Goal: Task Accomplishment & Management: Manage account settings

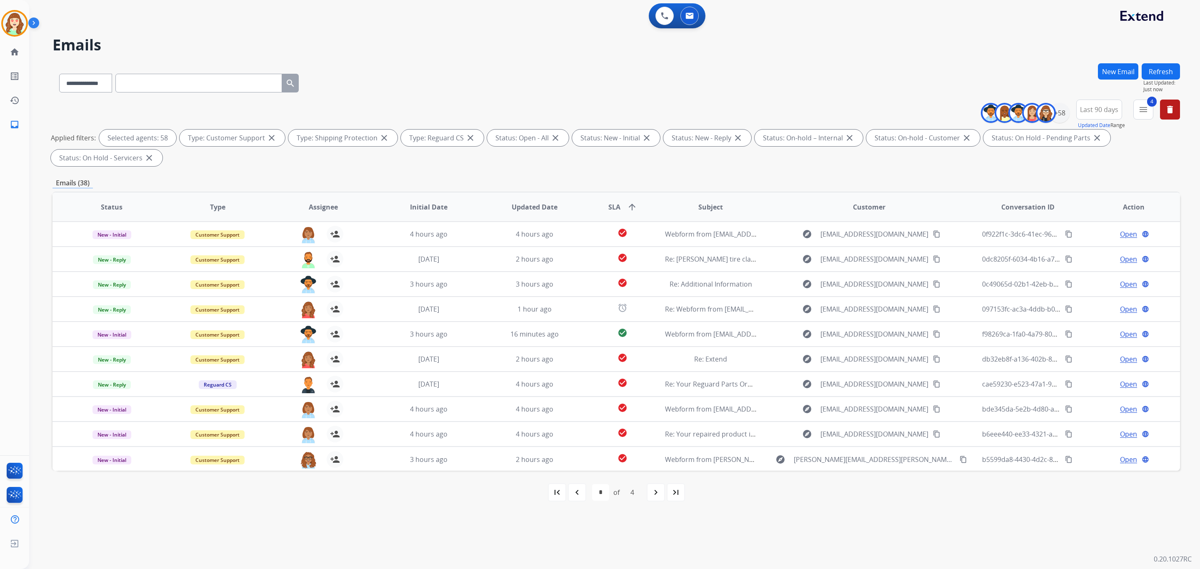
select select "**********"
select select "*"
click at [1055, 114] on div "+58" at bounding box center [1059, 113] width 20 height 20
click at [1011, 276] on button "Apply" at bounding box center [1018, 281] width 28 height 15
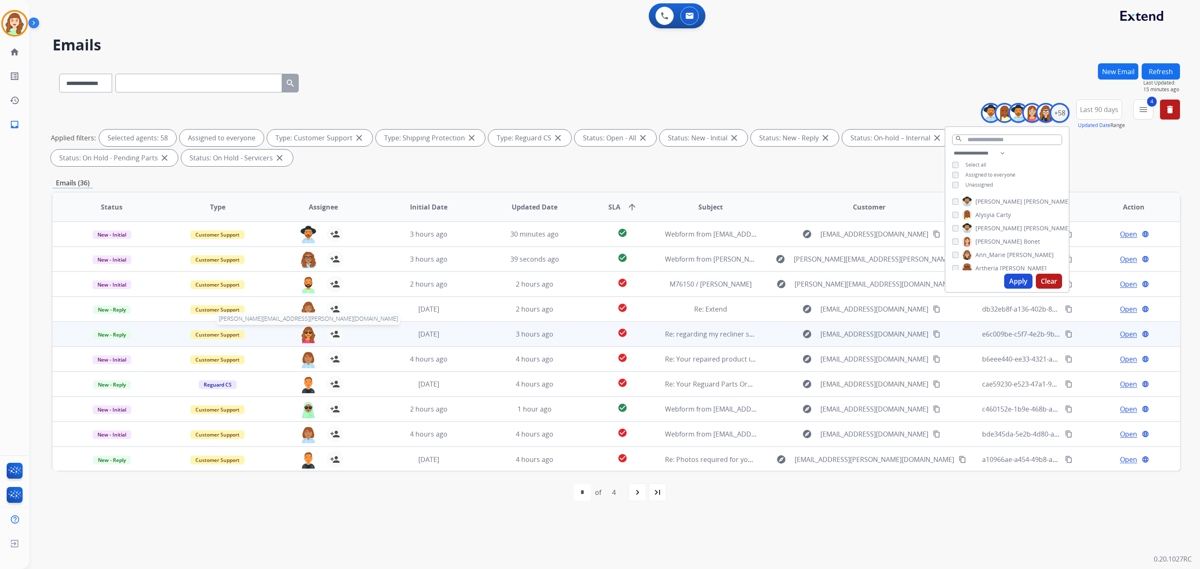
click at [305, 332] on img at bounding box center [308, 334] width 17 height 17
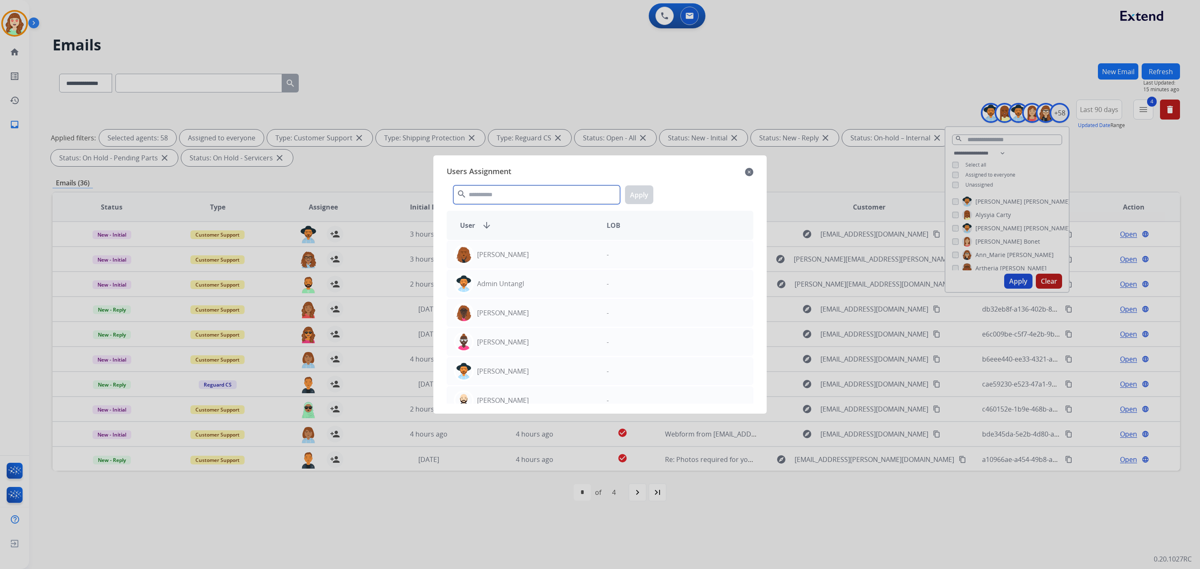
click at [510, 195] on input "text" at bounding box center [536, 194] width 167 height 19
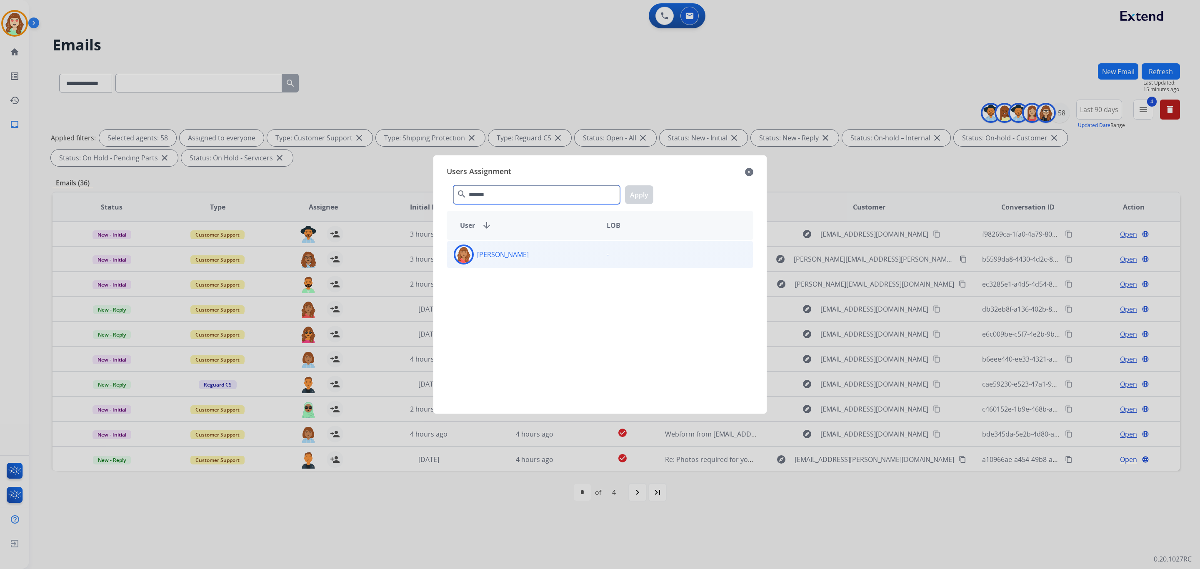
type input "*******"
click at [557, 247] on div "[PERSON_NAME]" at bounding box center [523, 255] width 153 height 20
click at [645, 195] on button "Apply" at bounding box center [639, 194] width 28 height 19
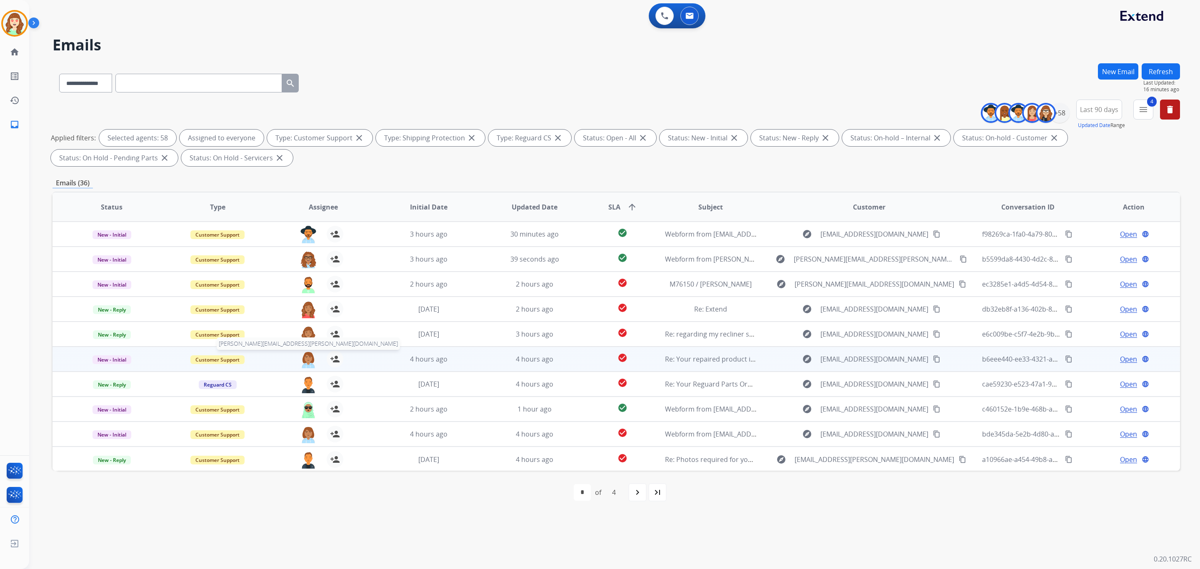
click at [309, 357] on img at bounding box center [308, 359] width 17 height 17
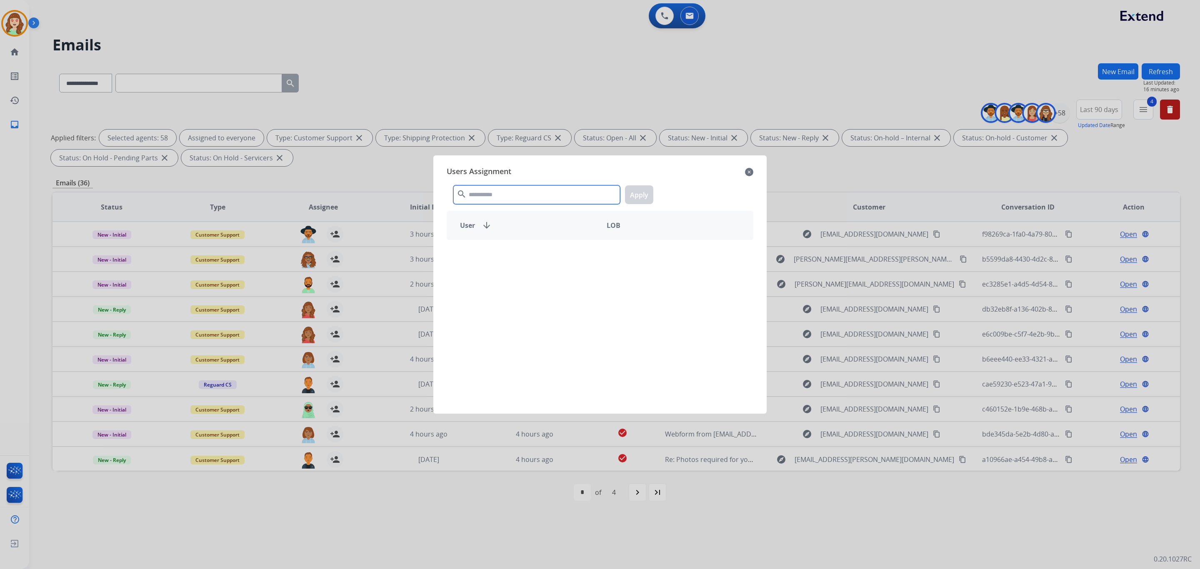
drag, startPoint x: 498, startPoint y: 195, endPoint x: 505, endPoint y: 185, distance: 12.2
click at [498, 194] on input "text" at bounding box center [536, 194] width 167 height 19
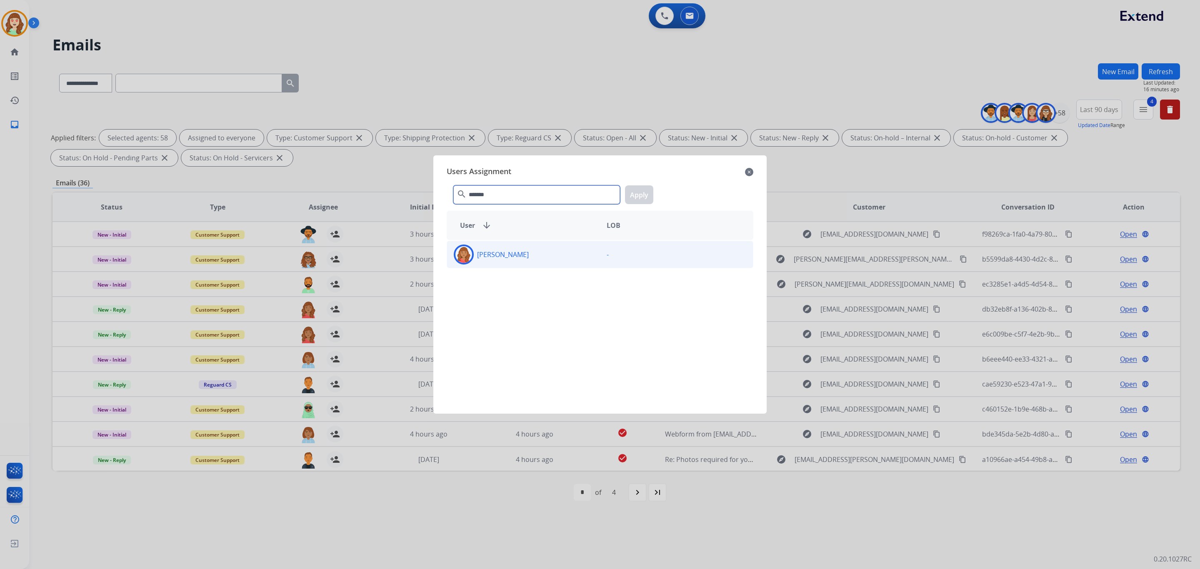
type input "*******"
drag, startPoint x: 552, startPoint y: 257, endPoint x: 649, endPoint y: 204, distance: 110.7
click at [559, 254] on div "[PERSON_NAME]" at bounding box center [523, 255] width 153 height 20
click at [642, 193] on button "Apply" at bounding box center [639, 194] width 28 height 19
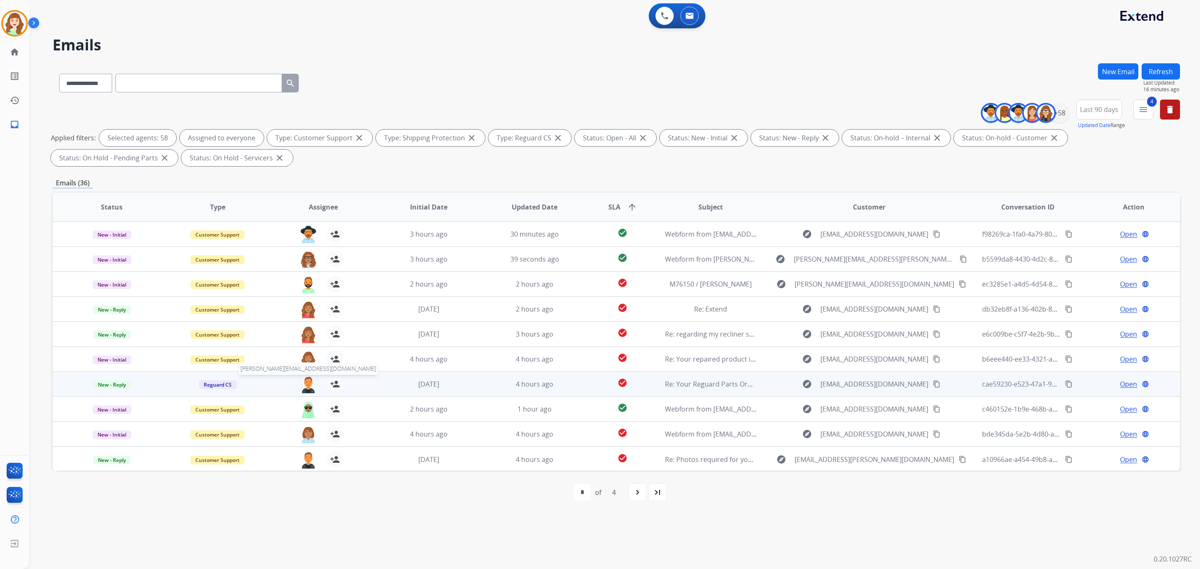
click at [304, 389] on img at bounding box center [308, 384] width 17 height 17
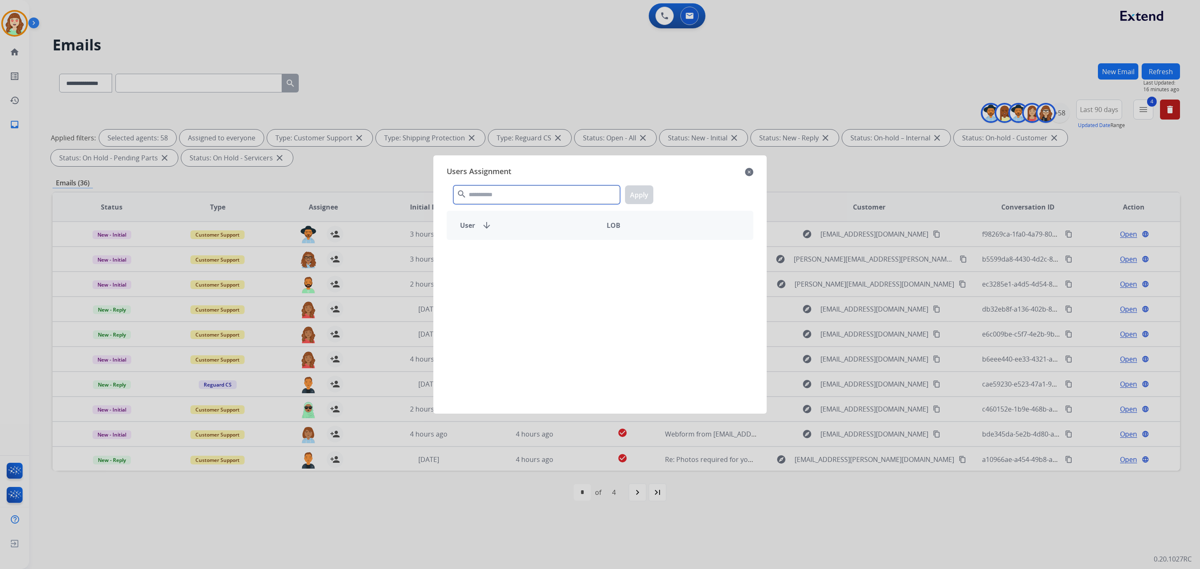
click at [504, 190] on input "text" at bounding box center [536, 194] width 167 height 19
type input "******"
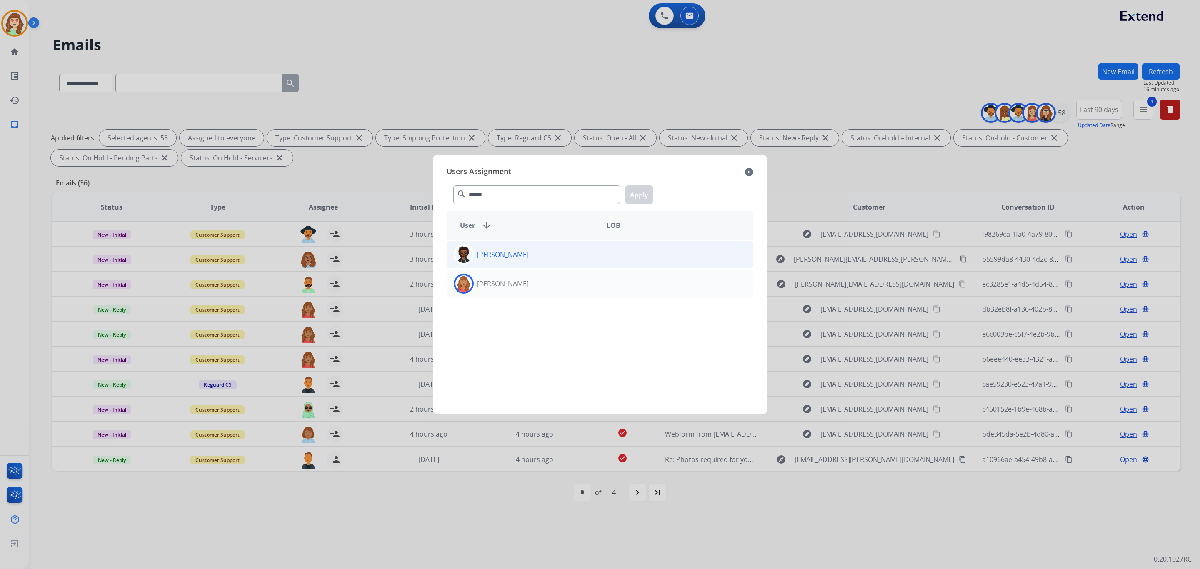
drag, startPoint x: 550, startPoint y: 285, endPoint x: 635, endPoint y: 247, distance: 93.0
click at [555, 285] on div "[PERSON_NAME]" at bounding box center [523, 284] width 153 height 20
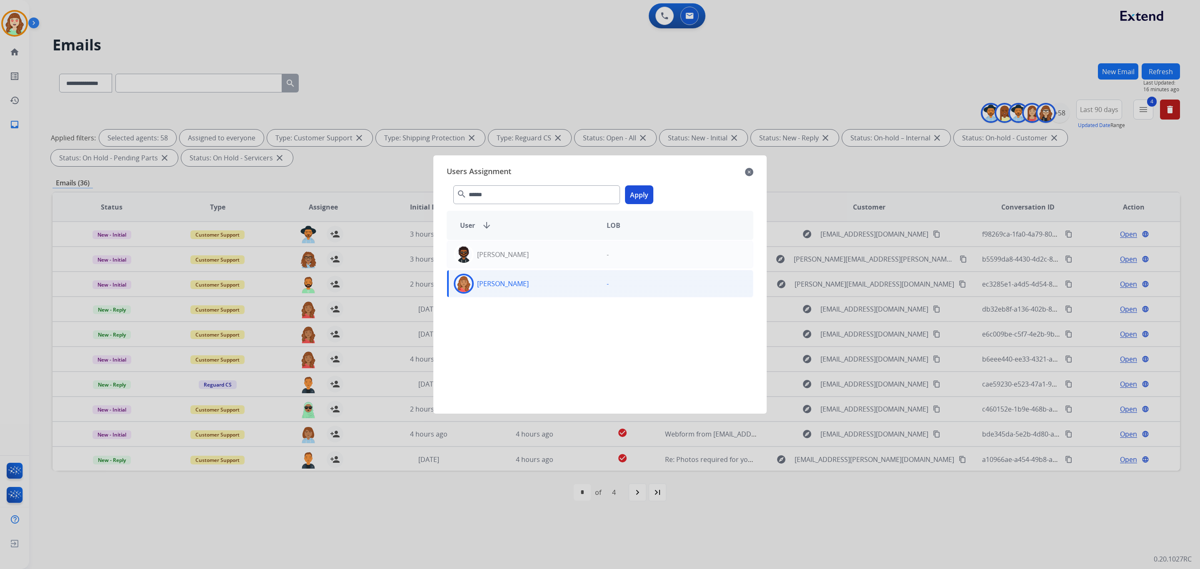
click at [641, 195] on button "Apply" at bounding box center [639, 194] width 28 height 19
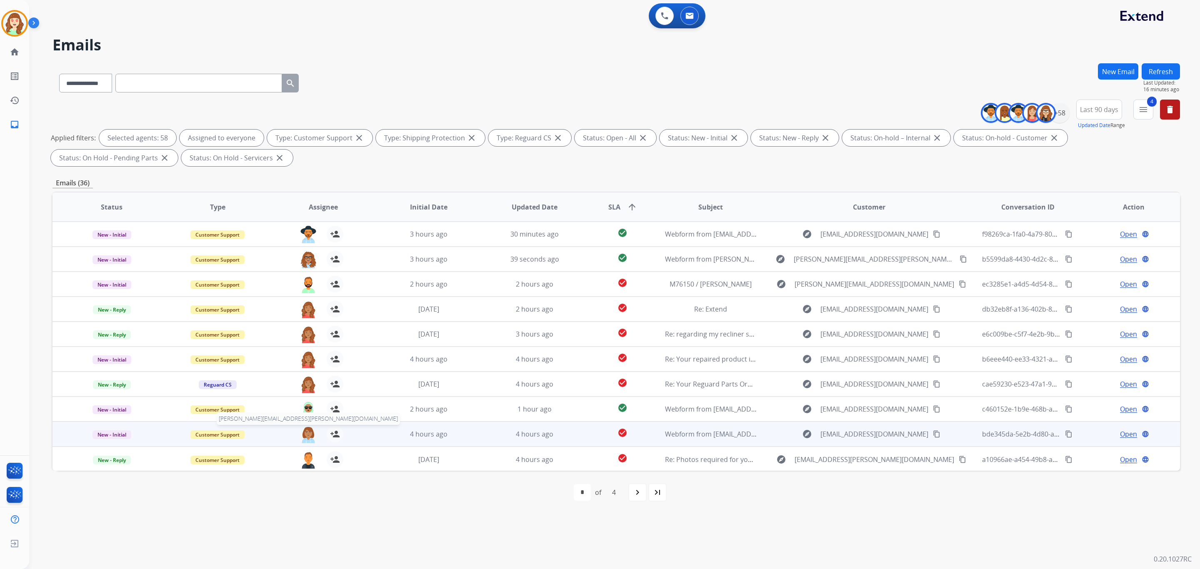
click at [304, 437] on img at bounding box center [308, 434] width 17 height 17
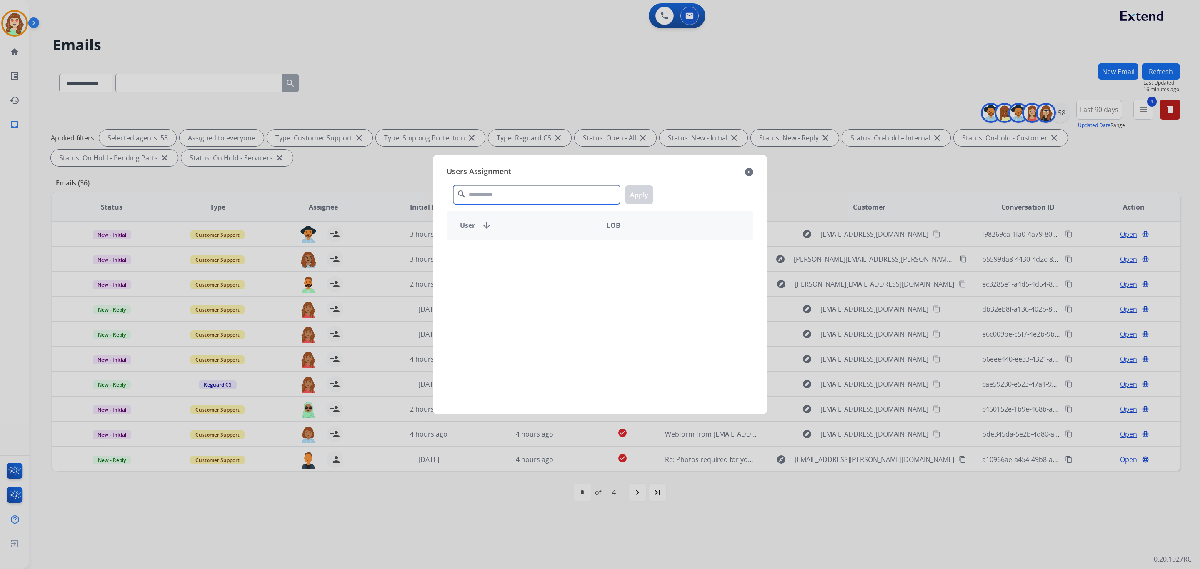
click at [517, 187] on input "text" at bounding box center [536, 194] width 167 height 19
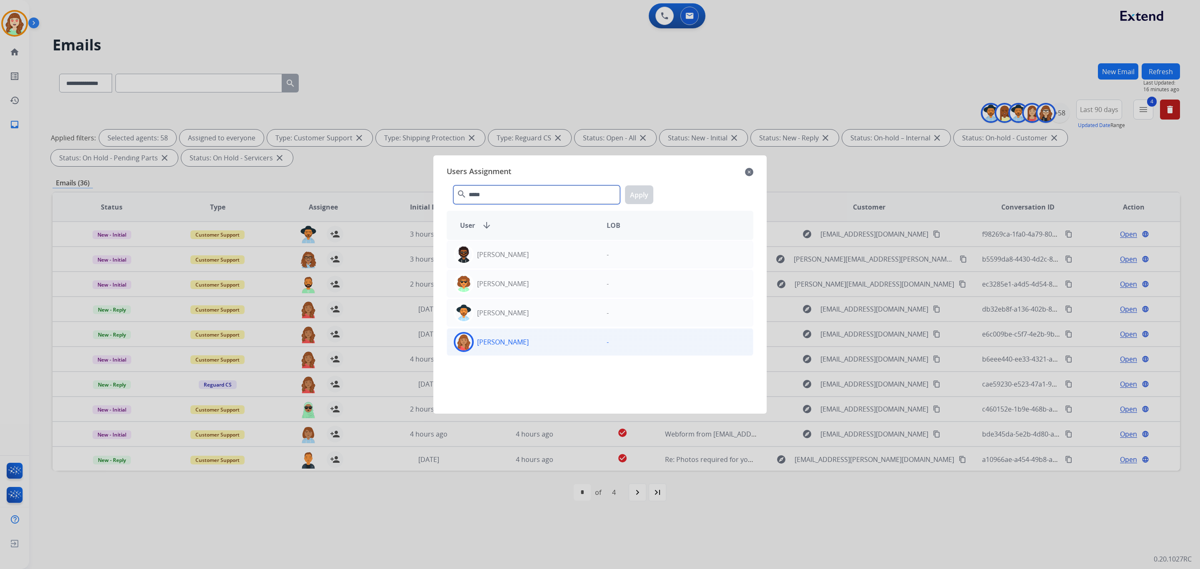
type input "*****"
click at [541, 347] on div "[PERSON_NAME]" at bounding box center [523, 342] width 153 height 20
click at [641, 196] on button "Apply" at bounding box center [639, 194] width 28 height 19
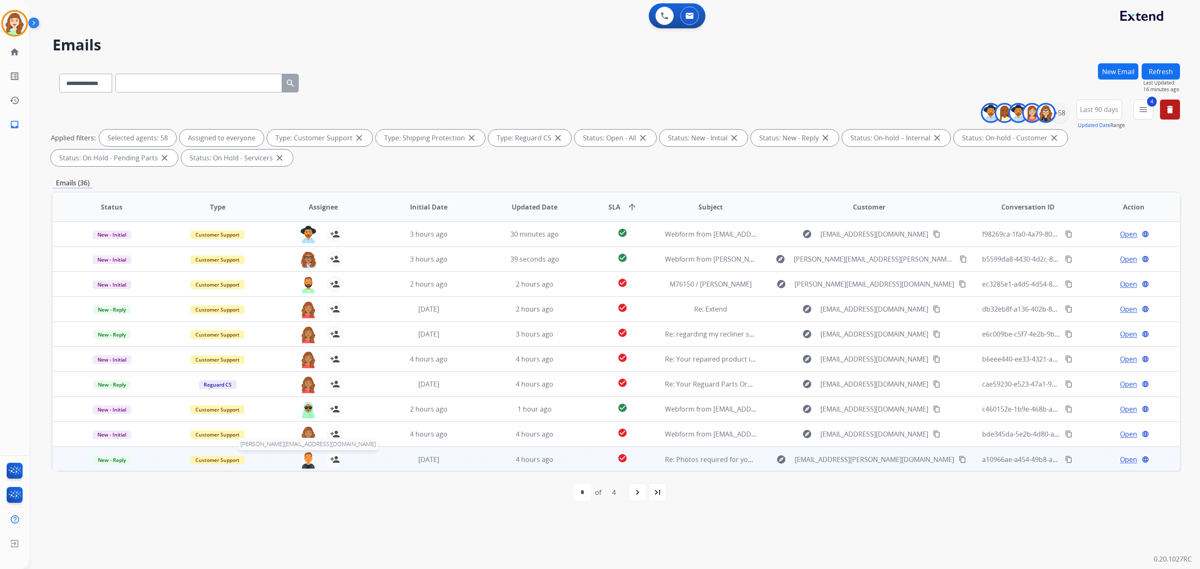
click at [300, 460] on img at bounding box center [308, 459] width 17 height 17
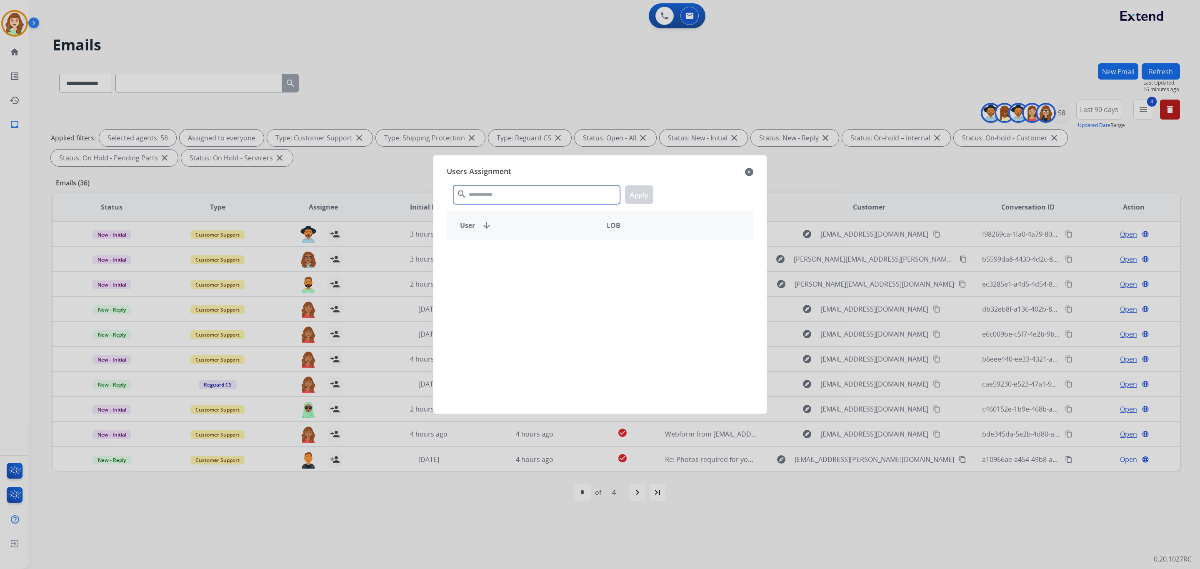
click at [507, 193] on input "text" at bounding box center [536, 194] width 167 height 19
type input "******"
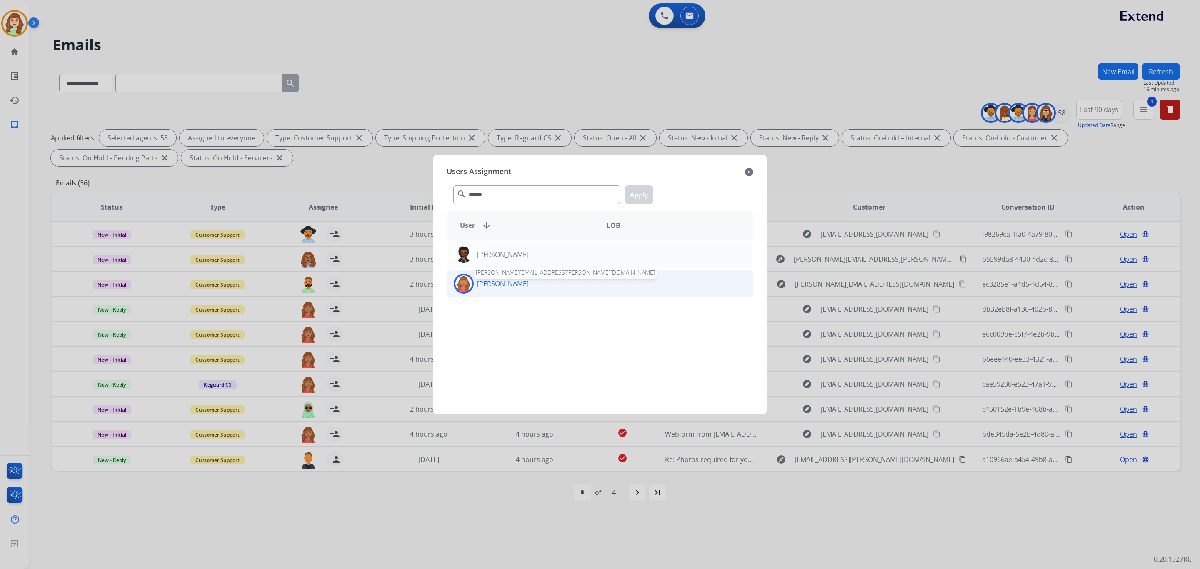
click at [499, 289] on p "[PERSON_NAME]" at bounding box center [503, 284] width 52 height 10
click at [640, 197] on button "Apply" at bounding box center [639, 194] width 28 height 19
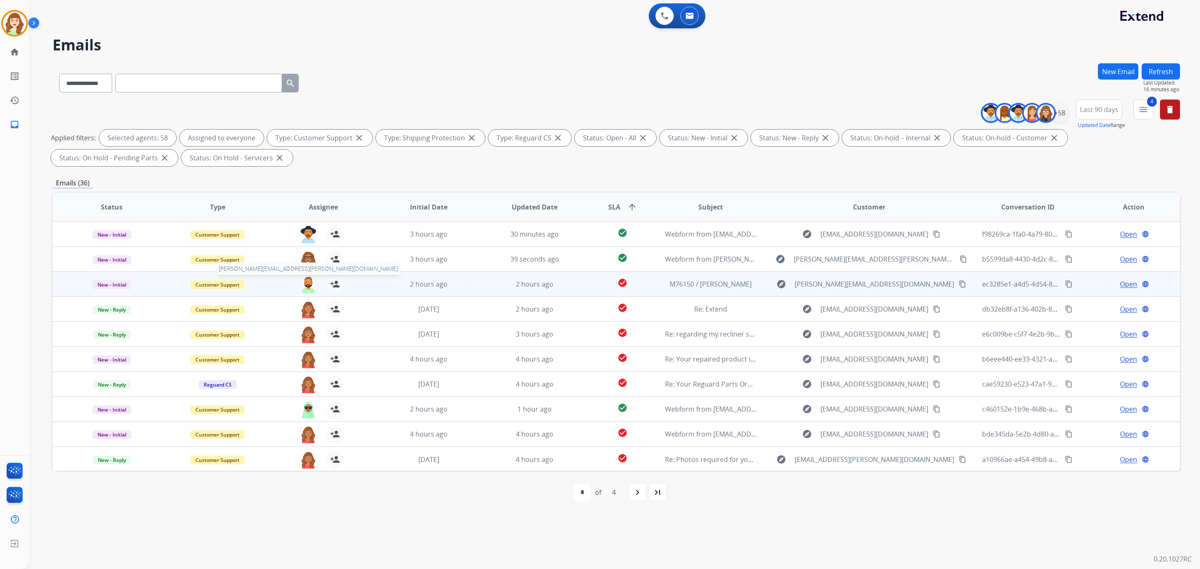
click at [310, 281] on img at bounding box center [308, 284] width 17 height 17
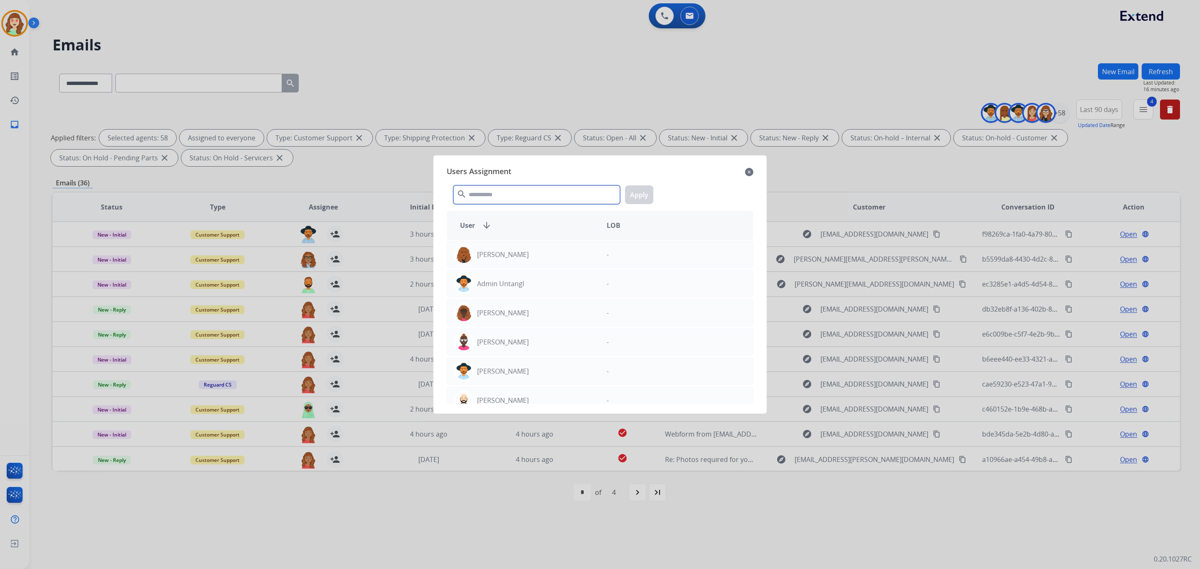
click at [504, 196] on input "text" at bounding box center [536, 194] width 167 height 19
type input "*****"
drag, startPoint x: 498, startPoint y: 346, endPoint x: 623, endPoint y: 199, distance: 193.0
click at [498, 346] on p "[PERSON_NAME]" at bounding box center [503, 342] width 52 height 10
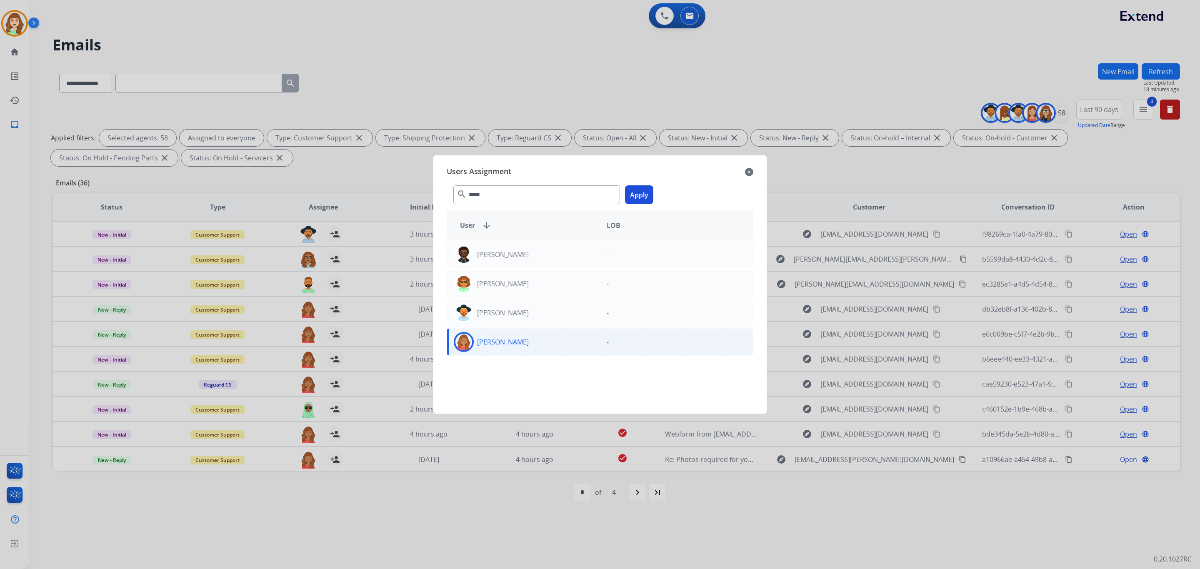
click at [638, 191] on button "Apply" at bounding box center [639, 194] width 28 height 19
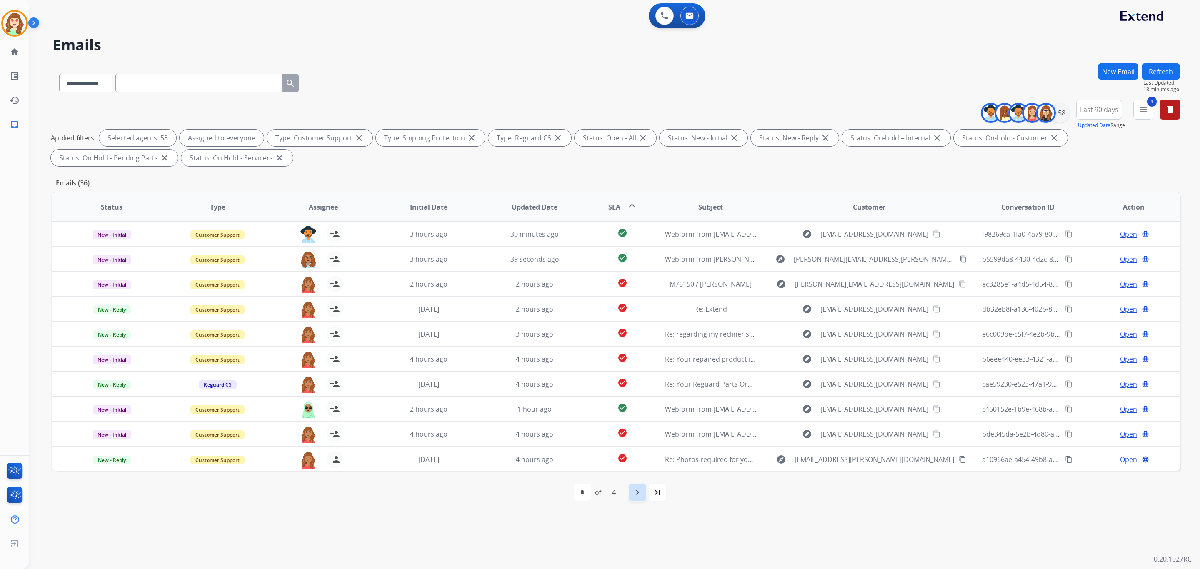
click at [636, 487] on mat-icon "navigate_next" at bounding box center [637, 492] width 10 height 10
click at [653, 494] on mat-icon "navigate_next" at bounding box center [656, 492] width 10 height 10
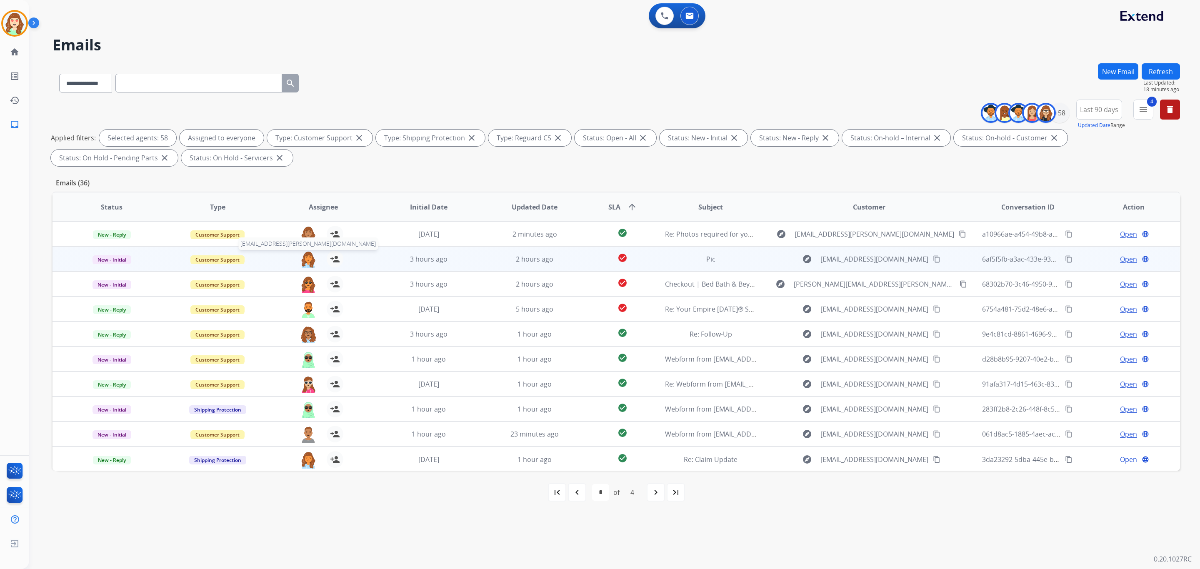
click at [304, 258] on img at bounding box center [308, 259] width 17 height 17
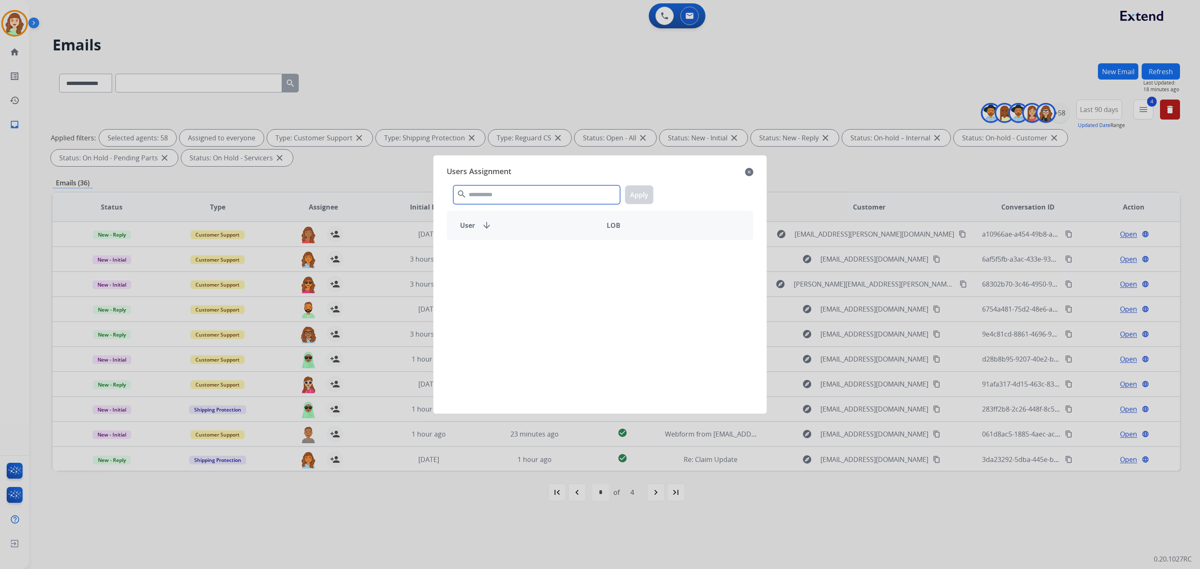
drag, startPoint x: 535, startPoint y: 197, endPoint x: 529, endPoint y: 187, distance: 12.0
click at [540, 194] on input "text" at bounding box center [536, 194] width 167 height 19
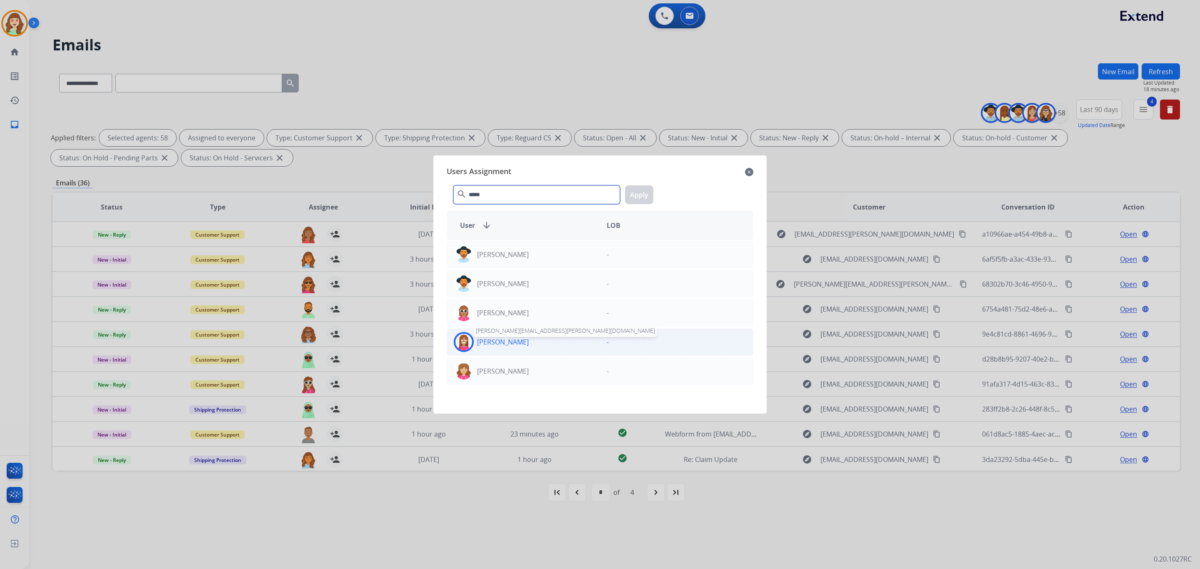
type input "*****"
click at [521, 344] on p "[PERSON_NAME]" at bounding box center [503, 342] width 52 height 10
click at [632, 195] on button "Apply" at bounding box center [639, 194] width 28 height 19
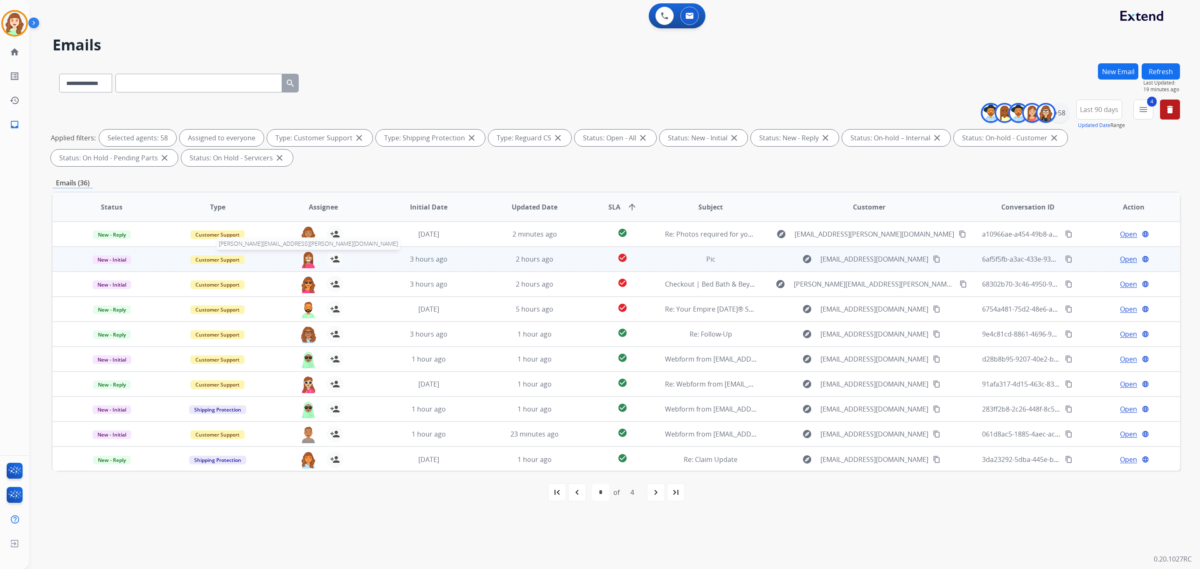
click at [303, 254] on img at bounding box center [308, 259] width 17 height 17
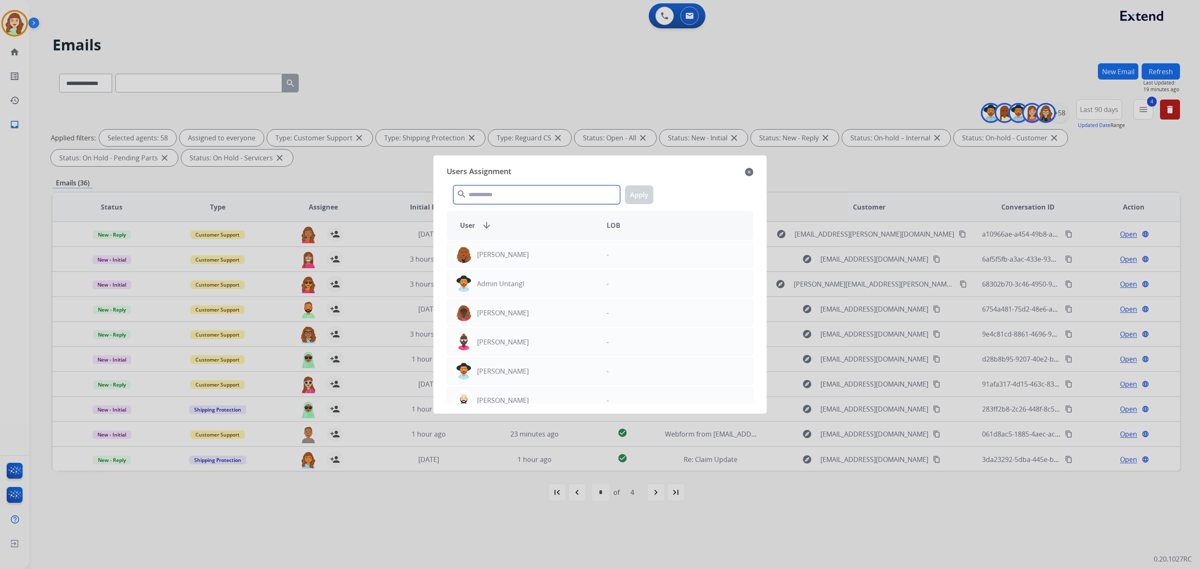
click at [499, 195] on input "text" at bounding box center [536, 194] width 167 height 19
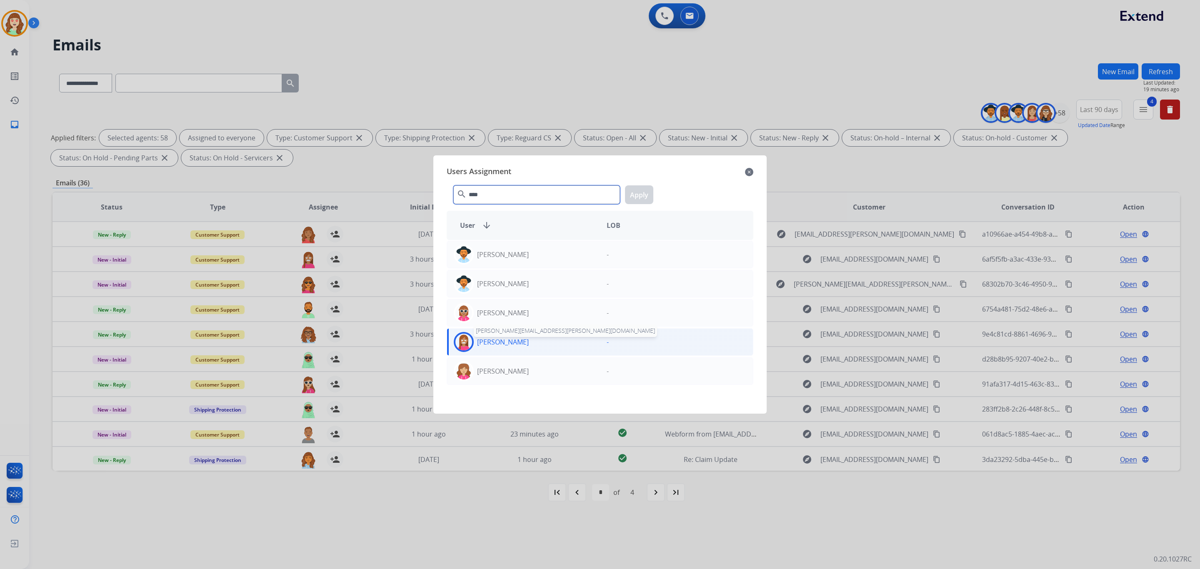
type input "****"
drag, startPoint x: 530, startPoint y: 344, endPoint x: 634, endPoint y: 217, distance: 163.1
click at [529, 343] on p "[PERSON_NAME]" at bounding box center [503, 342] width 52 height 10
click at [640, 194] on button "Apply" at bounding box center [639, 194] width 28 height 19
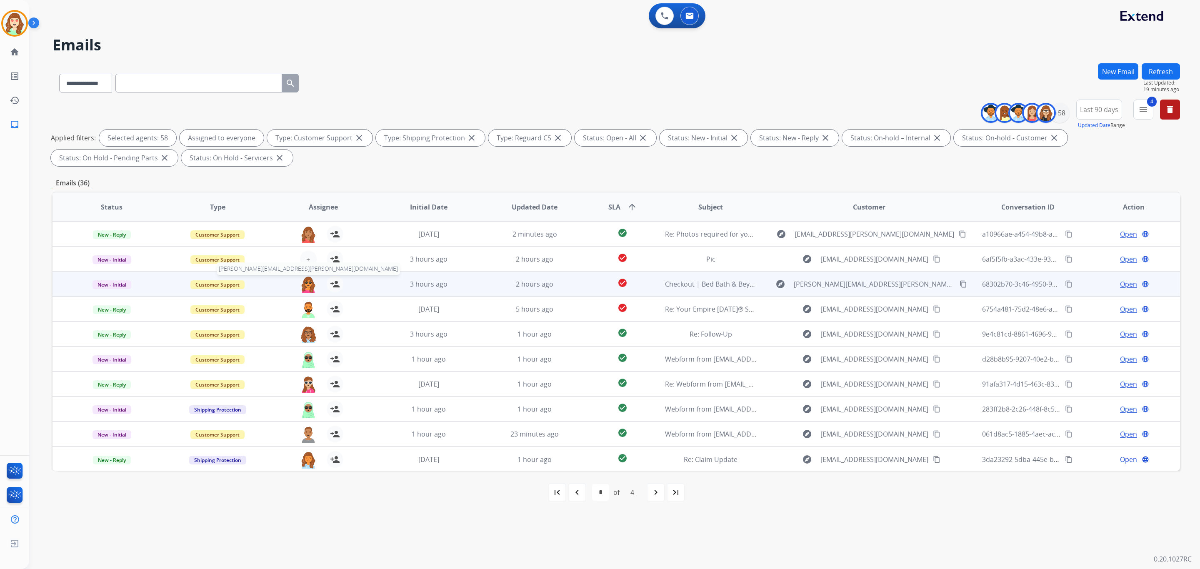
click at [300, 287] on img at bounding box center [308, 284] width 17 height 17
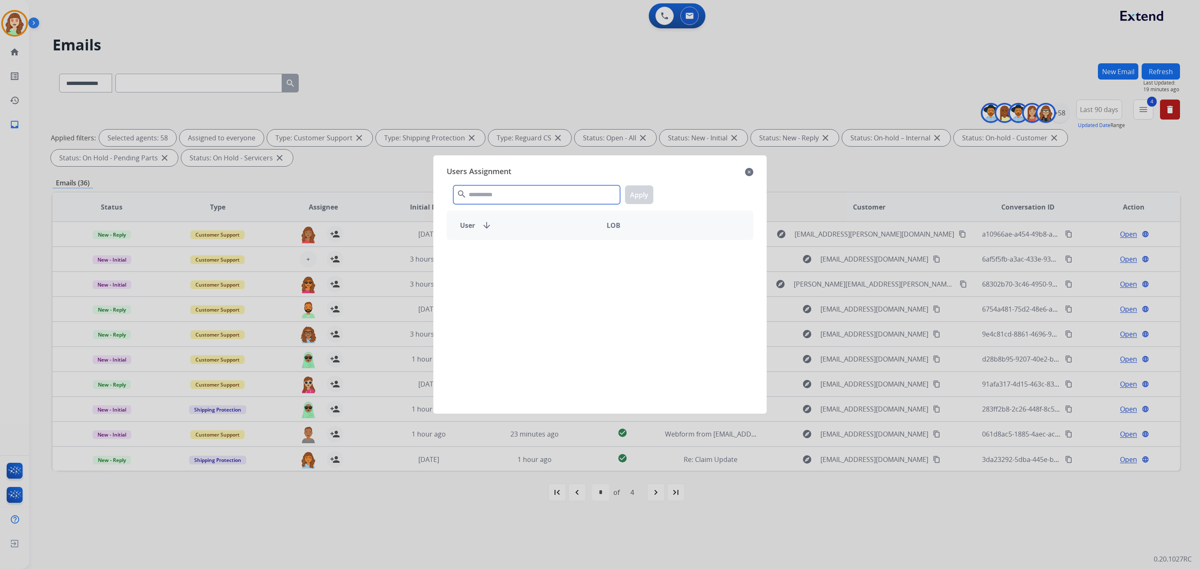
click at [498, 197] on input "text" at bounding box center [536, 194] width 167 height 19
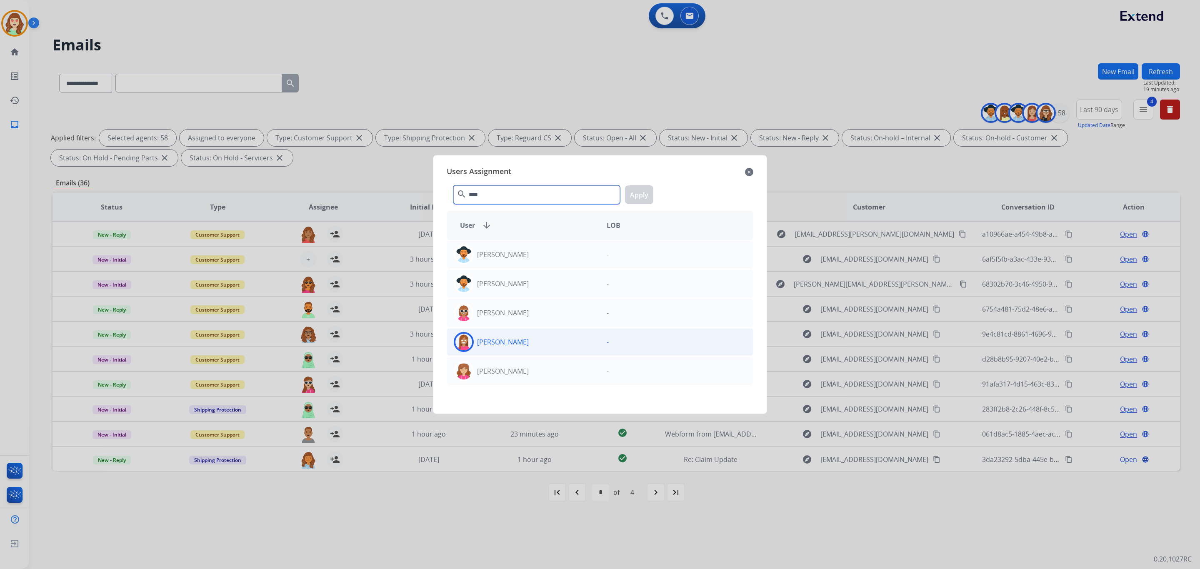
type input "****"
click at [547, 345] on div "[PERSON_NAME]" at bounding box center [523, 342] width 153 height 20
click at [644, 192] on button "Apply" at bounding box center [639, 194] width 28 height 19
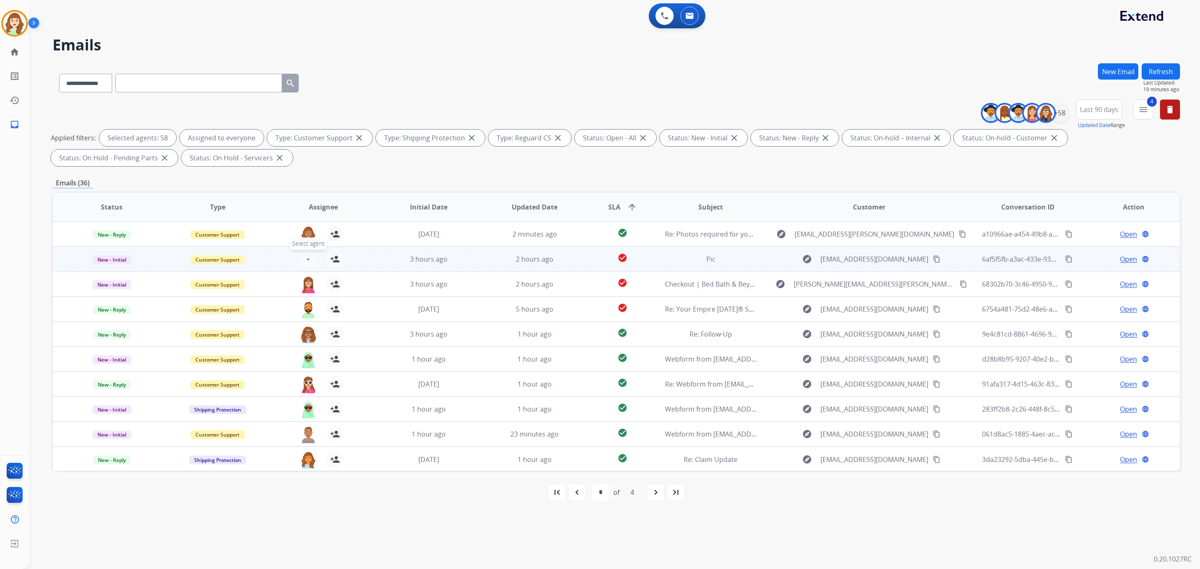
click at [310, 257] on button "+ Select agent" at bounding box center [308, 259] width 17 height 17
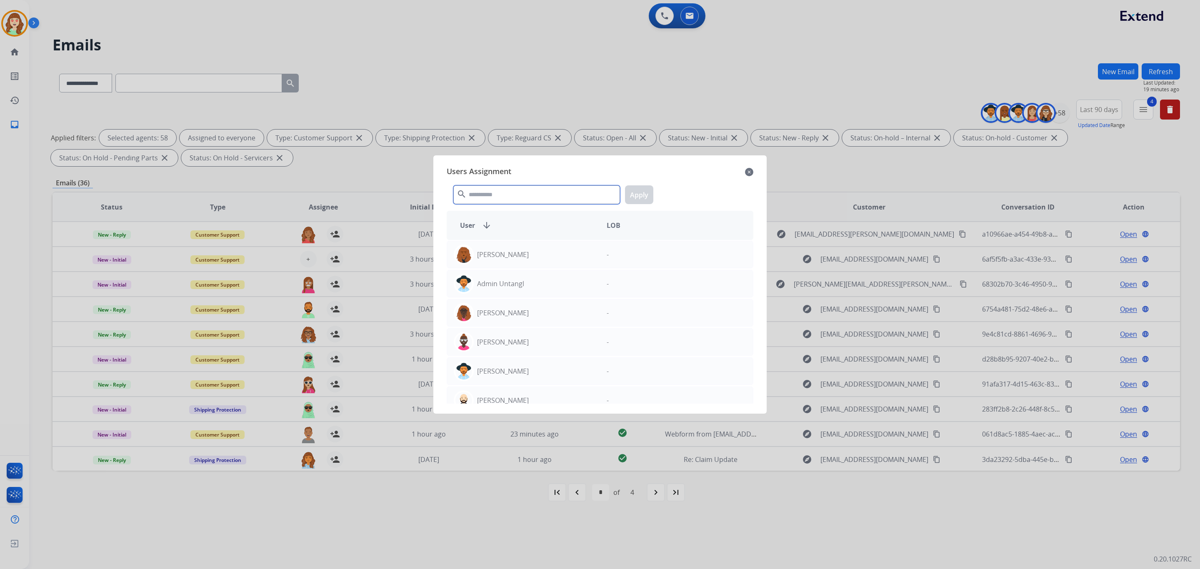
click at [504, 195] on input "text" at bounding box center [536, 194] width 167 height 19
type input "*****"
click at [554, 345] on div "[PERSON_NAME]" at bounding box center [523, 342] width 153 height 20
click at [646, 195] on button "Apply" at bounding box center [639, 194] width 28 height 19
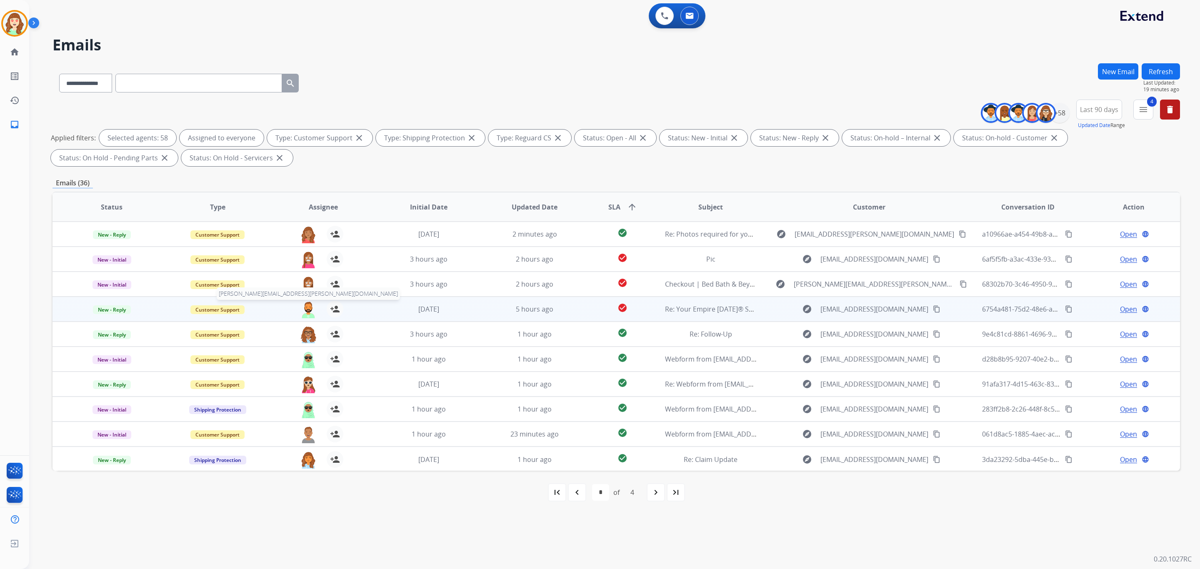
click at [304, 307] on img at bounding box center [308, 309] width 17 height 17
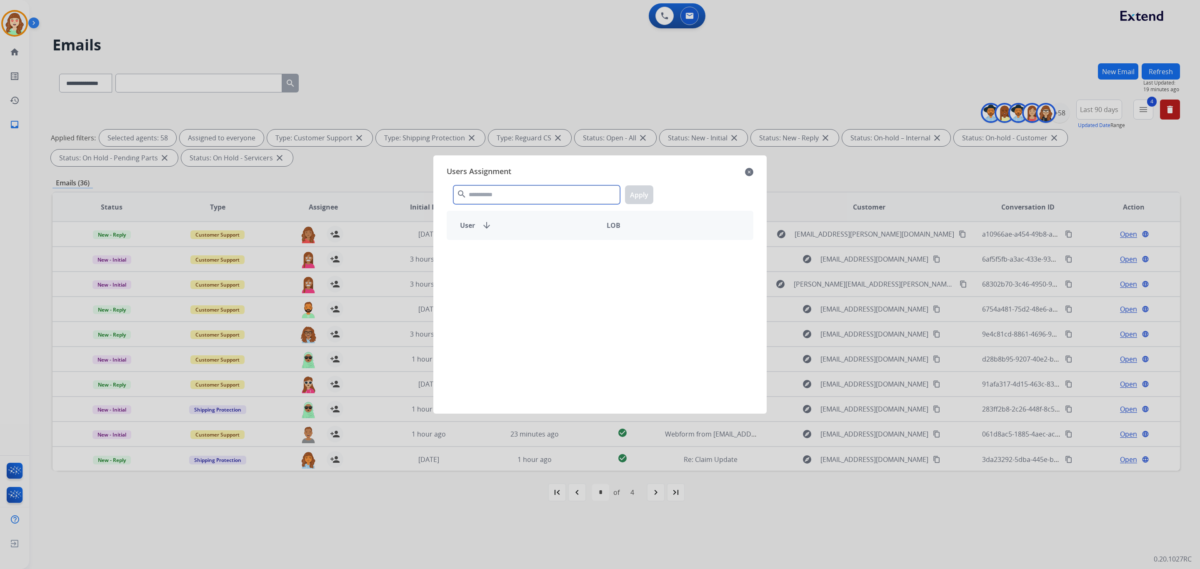
click at [497, 195] on input "text" at bounding box center [536, 194] width 167 height 19
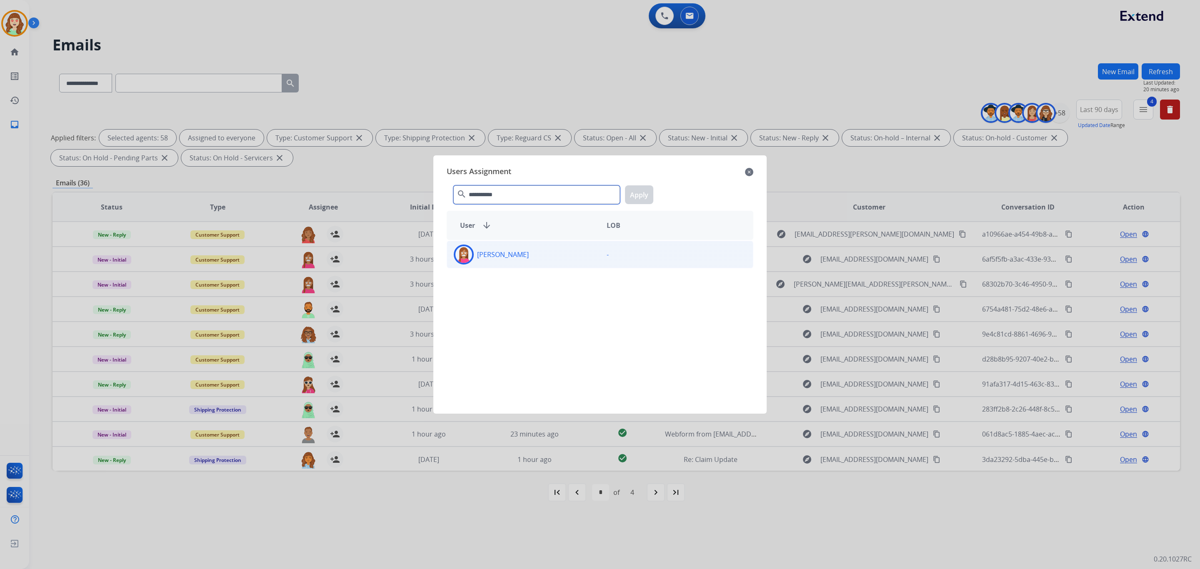
type input "**********"
click at [530, 264] on div "[PERSON_NAME]" at bounding box center [523, 255] width 153 height 20
drag, startPoint x: 642, startPoint y: 198, endPoint x: 562, endPoint y: 197, distance: 80.8
click at [638, 197] on button "Apply" at bounding box center [639, 194] width 28 height 19
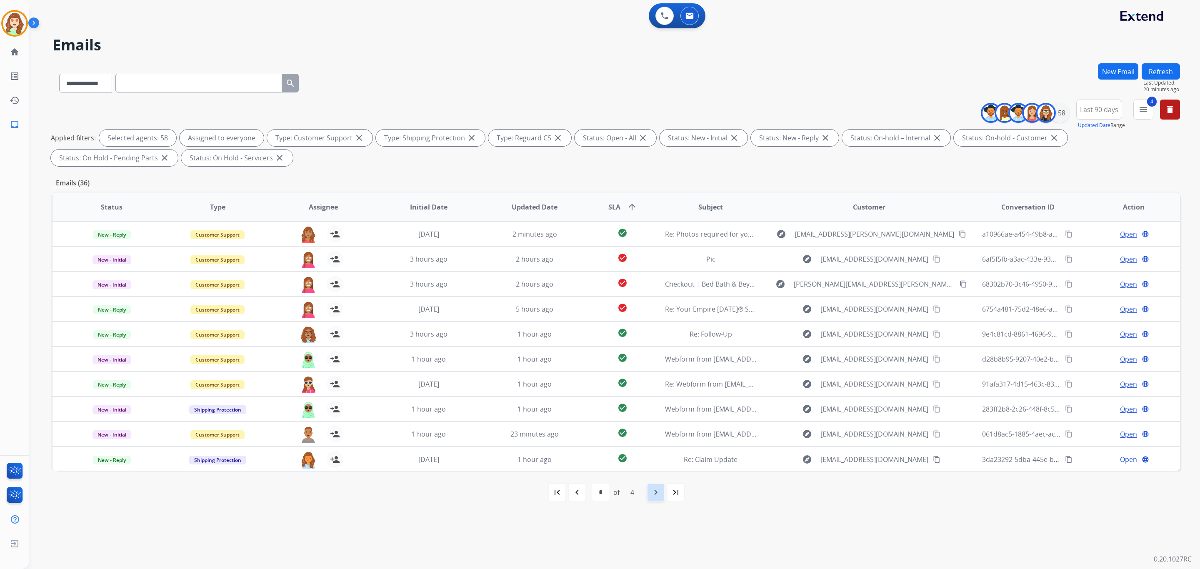
click at [647, 488] on div "navigate_next" at bounding box center [655, 492] width 18 height 18
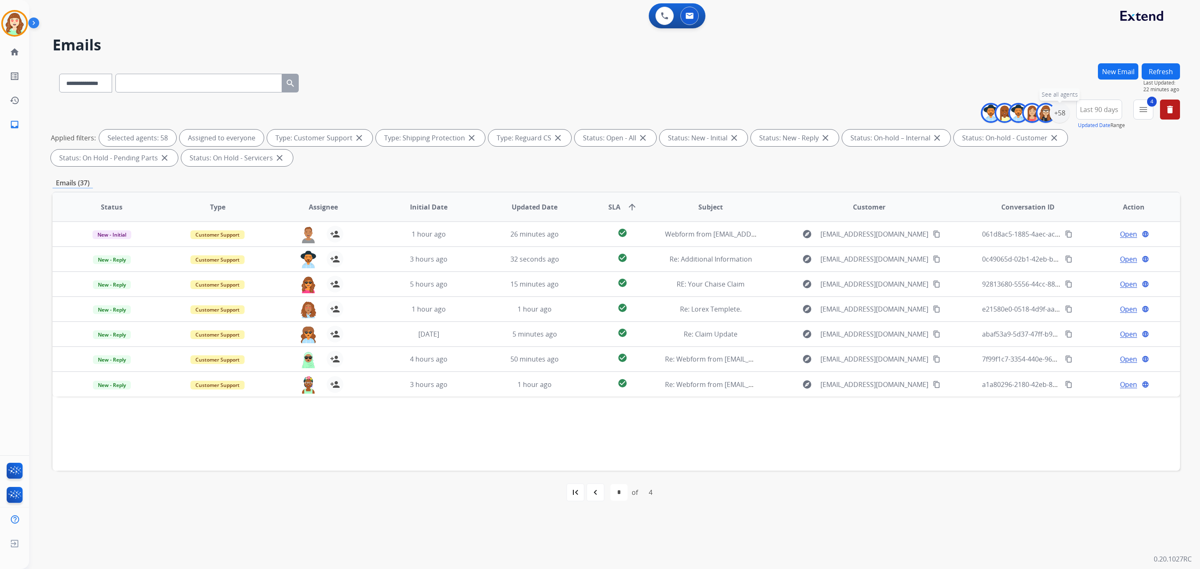
drag, startPoint x: 1060, startPoint y: 115, endPoint x: 1051, endPoint y: 169, distance: 54.4
click at [1060, 115] on div "+58" at bounding box center [1059, 113] width 20 height 20
click at [1015, 279] on button "Apply" at bounding box center [1018, 281] width 28 height 15
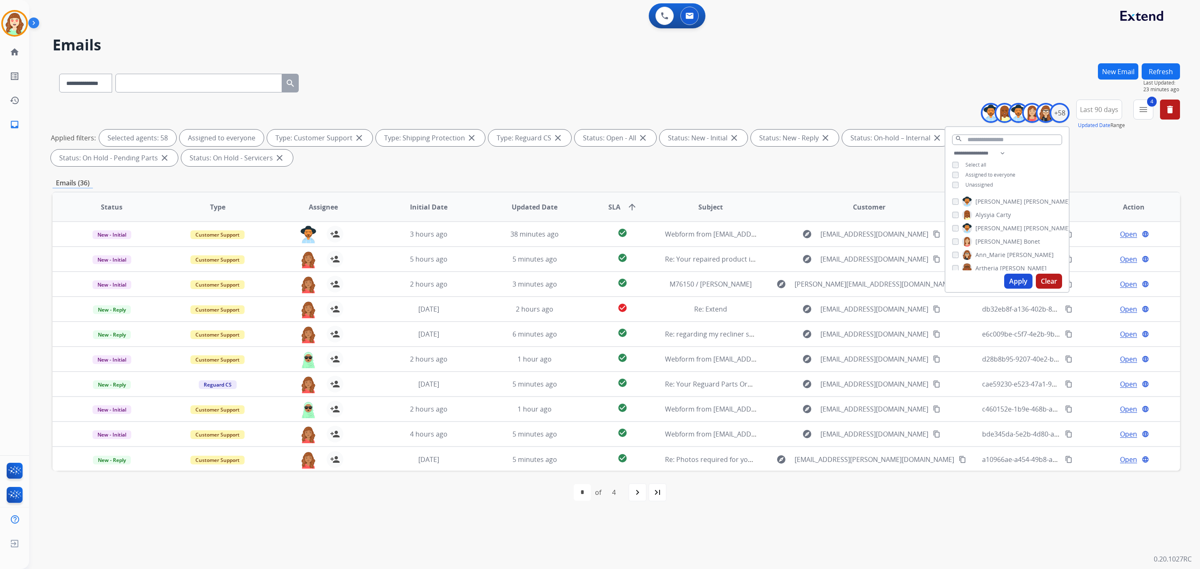
drag, startPoint x: 631, startPoint y: 494, endPoint x: 640, endPoint y: 489, distance: 10.3
click at [631, 494] on div "navigate_next" at bounding box center [637, 492] width 18 height 18
select select "*"
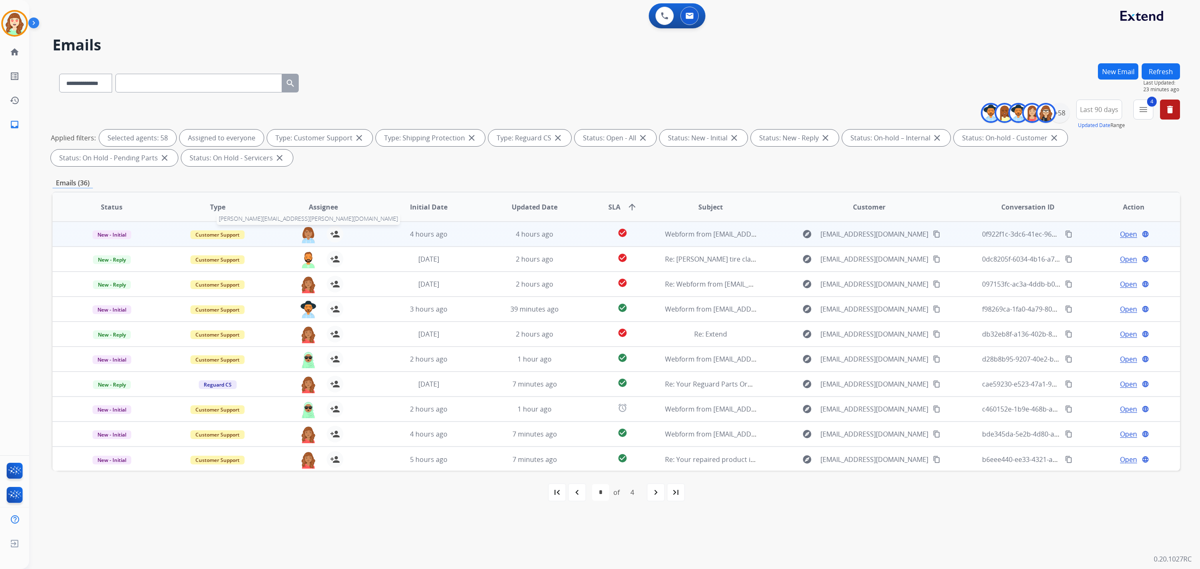
click at [300, 232] on img at bounding box center [308, 234] width 17 height 17
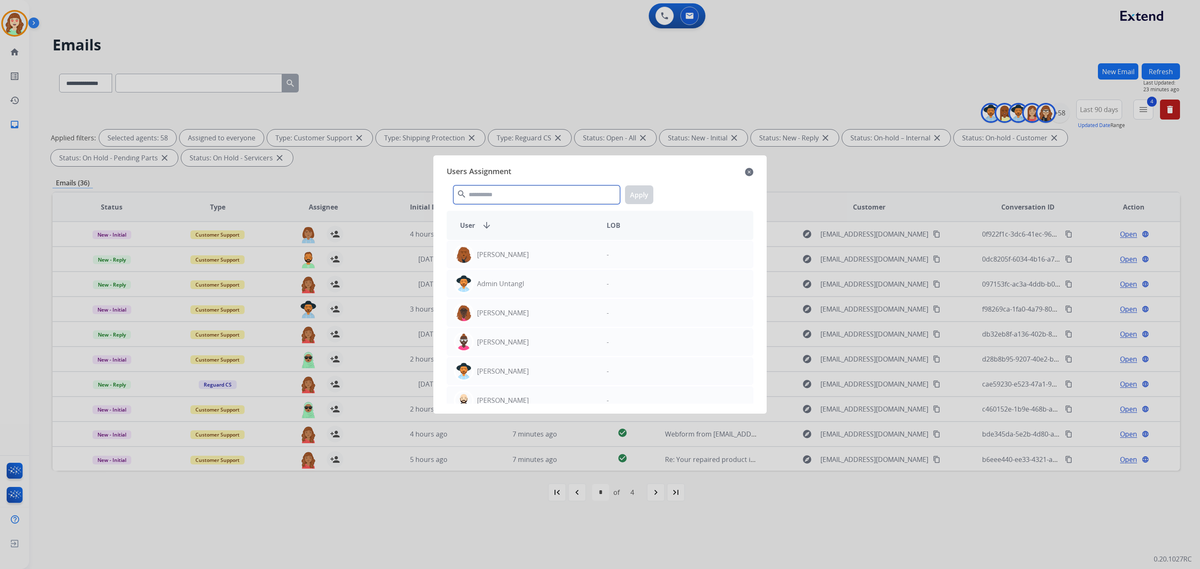
click at [484, 190] on input "text" at bounding box center [536, 194] width 167 height 19
type input "****"
click at [525, 344] on p "[PERSON_NAME]" at bounding box center [503, 342] width 52 height 10
click at [639, 196] on button "Apply" at bounding box center [639, 194] width 28 height 19
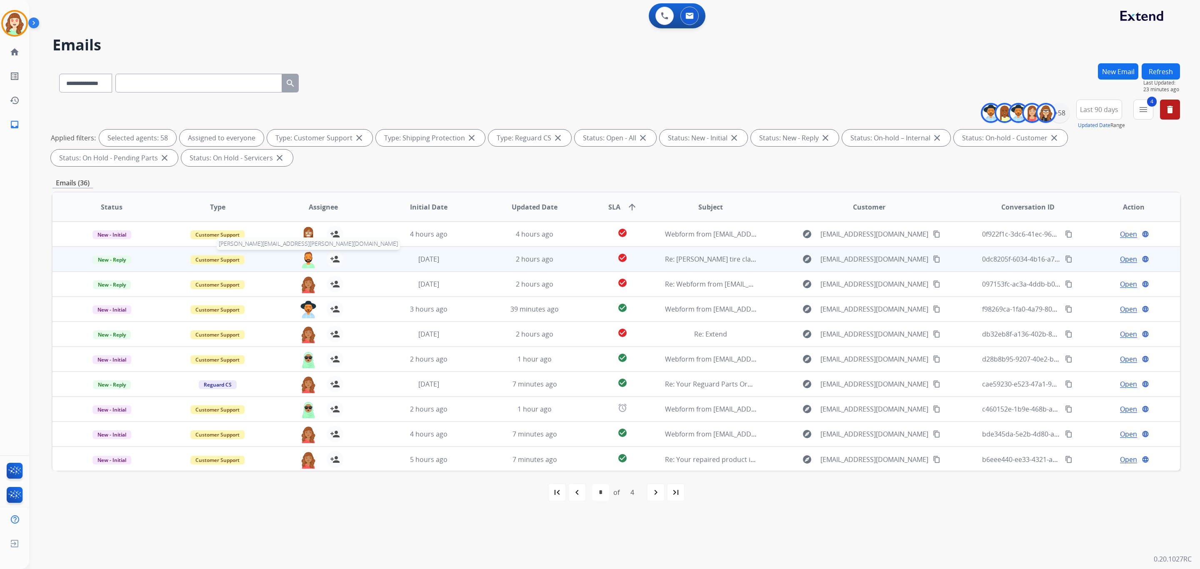
click at [310, 261] on img at bounding box center [308, 259] width 17 height 17
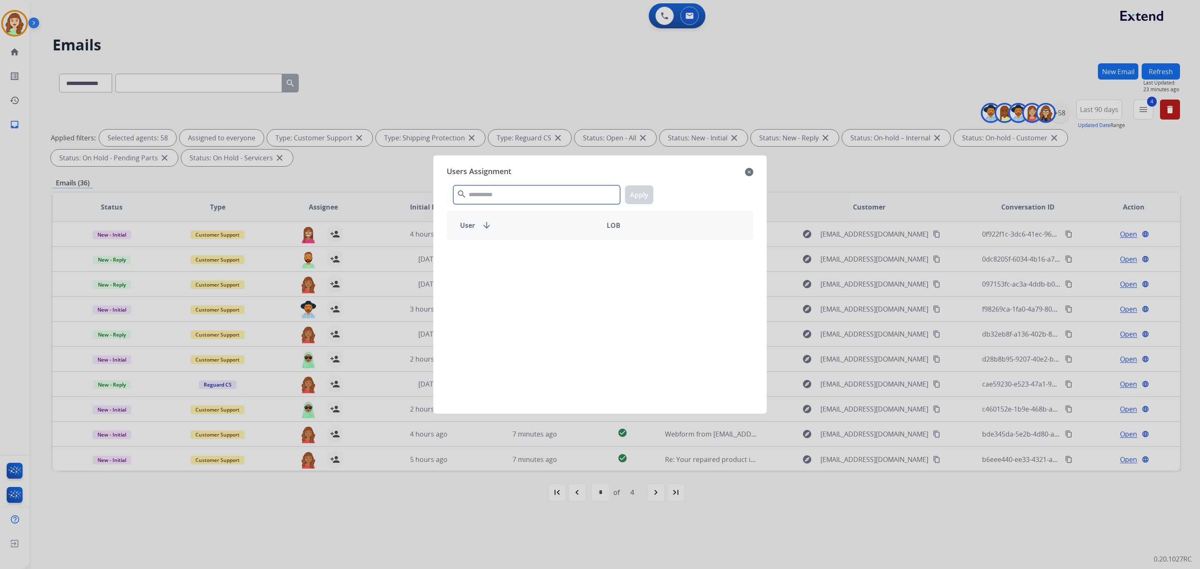
drag, startPoint x: 504, startPoint y: 197, endPoint x: 497, endPoint y: 185, distance: 12.9
click at [483, 194] on input "text" at bounding box center [536, 194] width 167 height 19
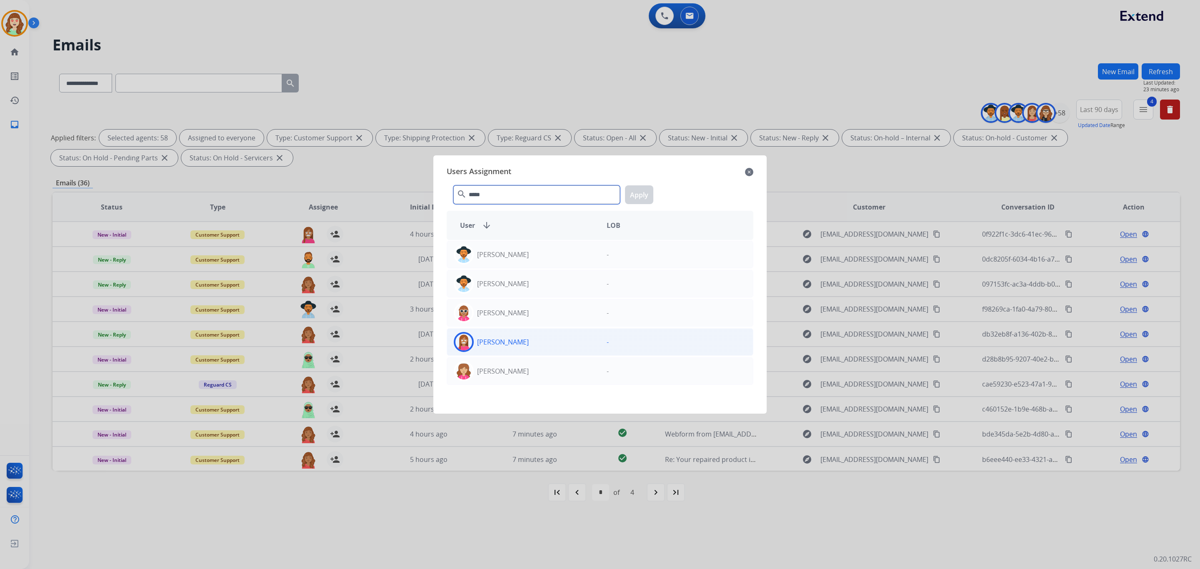
type input "*****"
click at [539, 335] on div "[PERSON_NAME]" at bounding box center [523, 342] width 153 height 20
click at [634, 191] on button "Apply" at bounding box center [639, 194] width 28 height 19
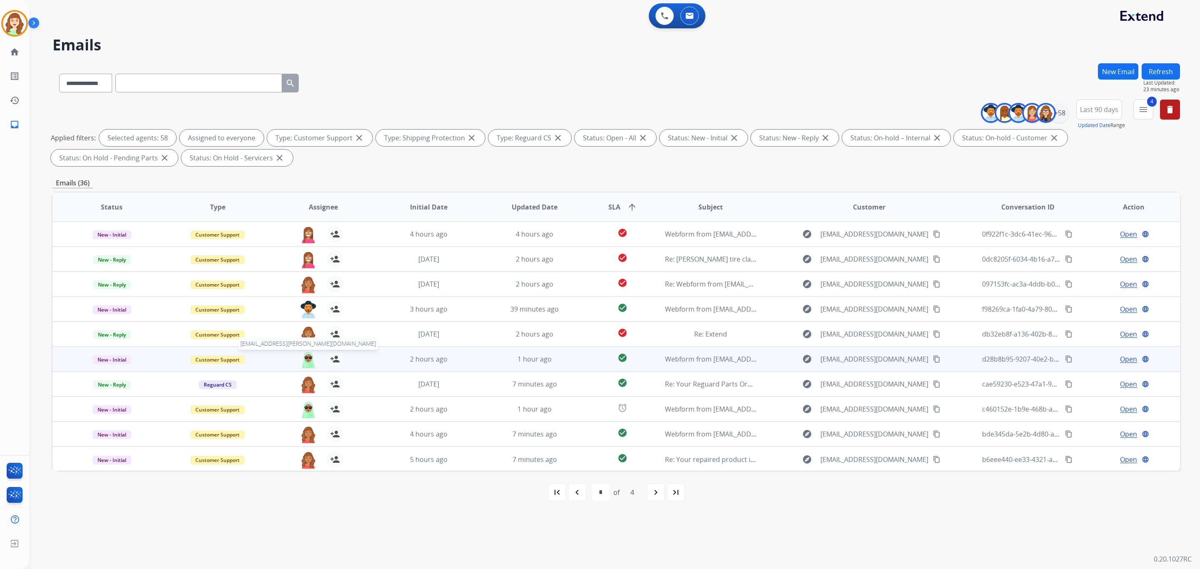
click at [305, 362] on img at bounding box center [308, 359] width 17 height 17
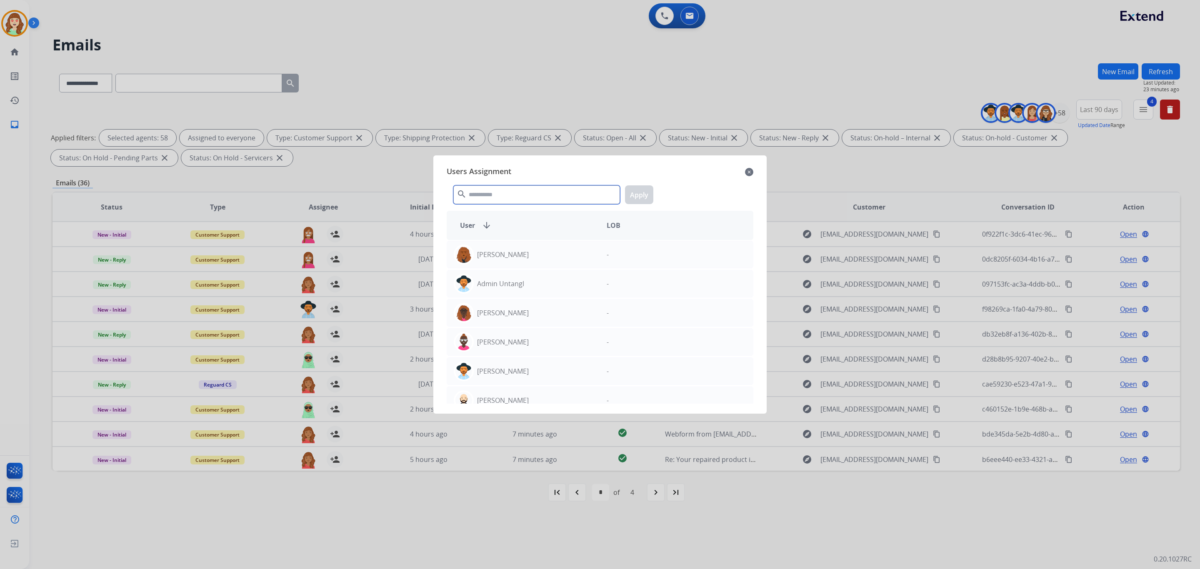
drag, startPoint x: 518, startPoint y: 197, endPoint x: 509, endPoint y: 160, distance: 38.6
click at [497, 172] on div "Users Assignment close search Apply User arrow_downward LOB [PERSON_NAME] - Adm…" at bounding box center [600, 284] width 320 height 245
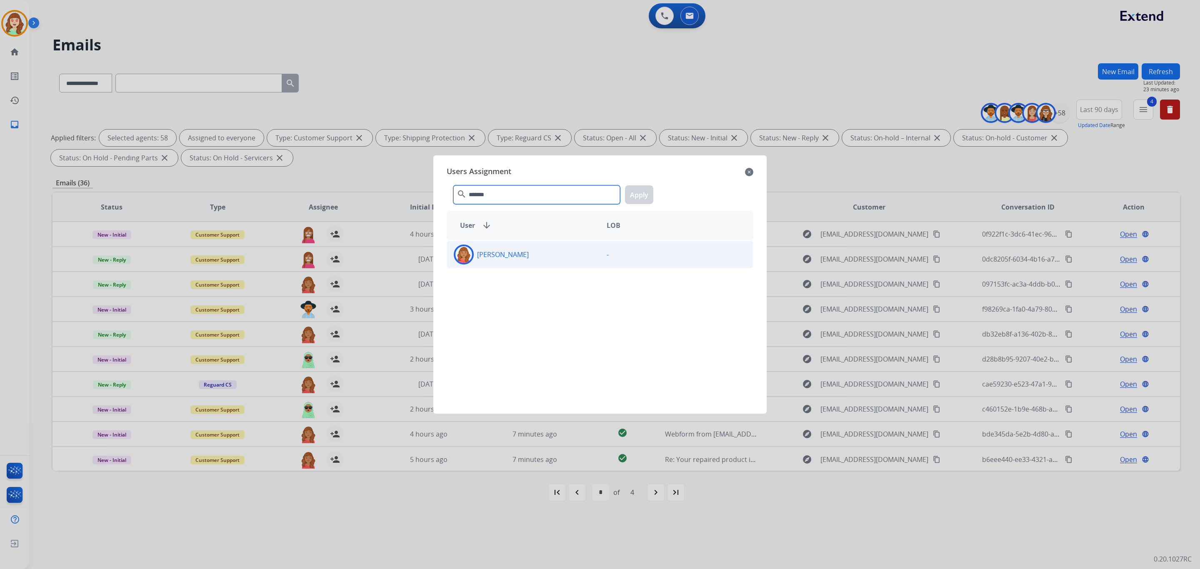
type input "*******"
click at [559, 257] on div "[PERSON_NAME]" at bounding box center [523, 255] width 153 height 20
drag, startPoint x: 636, startPoint y: 196, endPoint x: 578, endPoint y: 219, distance: 62.9
click at [636, 195] on button "Apply" at bounding box center [639, 194] width 28 height 19
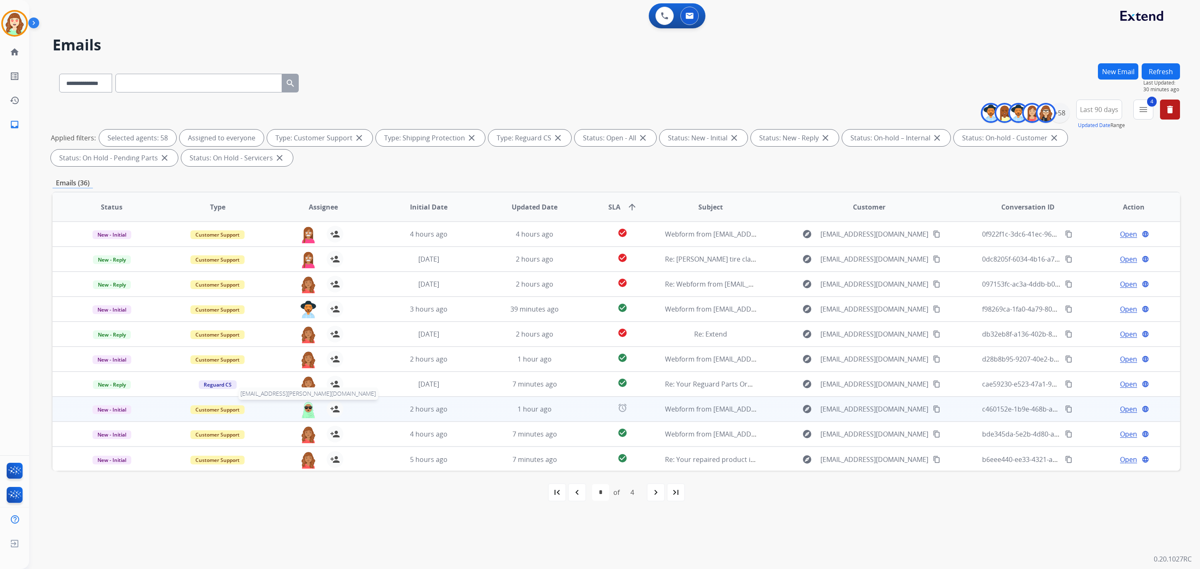
click at [307, 409] on img at bounding box center [308, 409] width 17 height 17
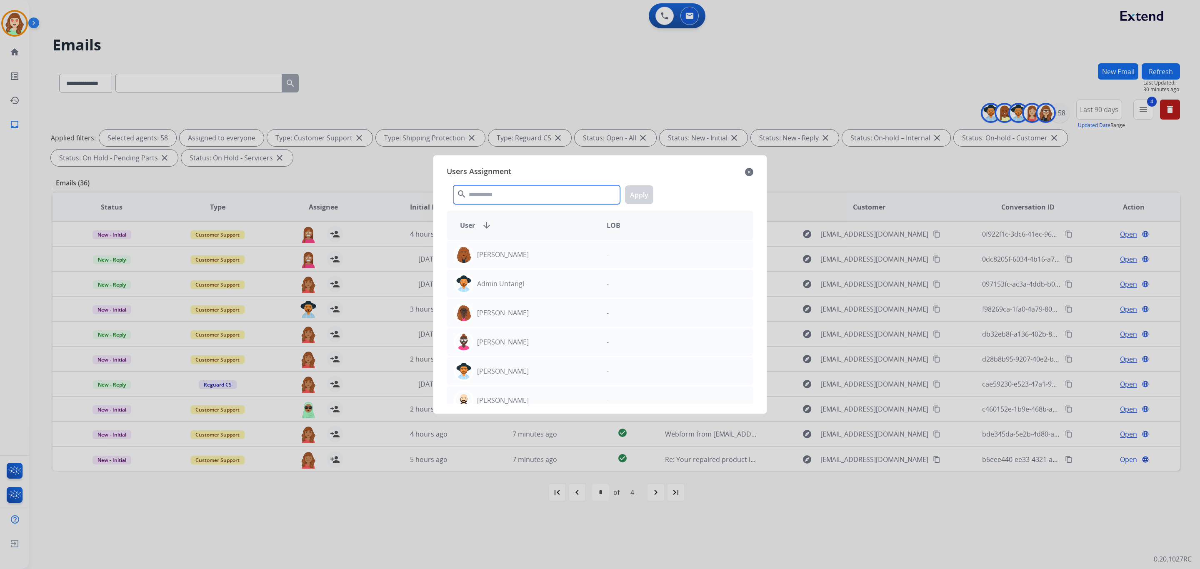
click at [497, 200] on input "text" at bounding box center [536, 194] width 167 height 19
type input "*****"
click at [529, 347] on p "[PERSON_NAME]" at bounding box center [503, 342] width 52 height 10
click at [645, 191] on button "Apply" at bounding box center [639, 194] width 28 height 19
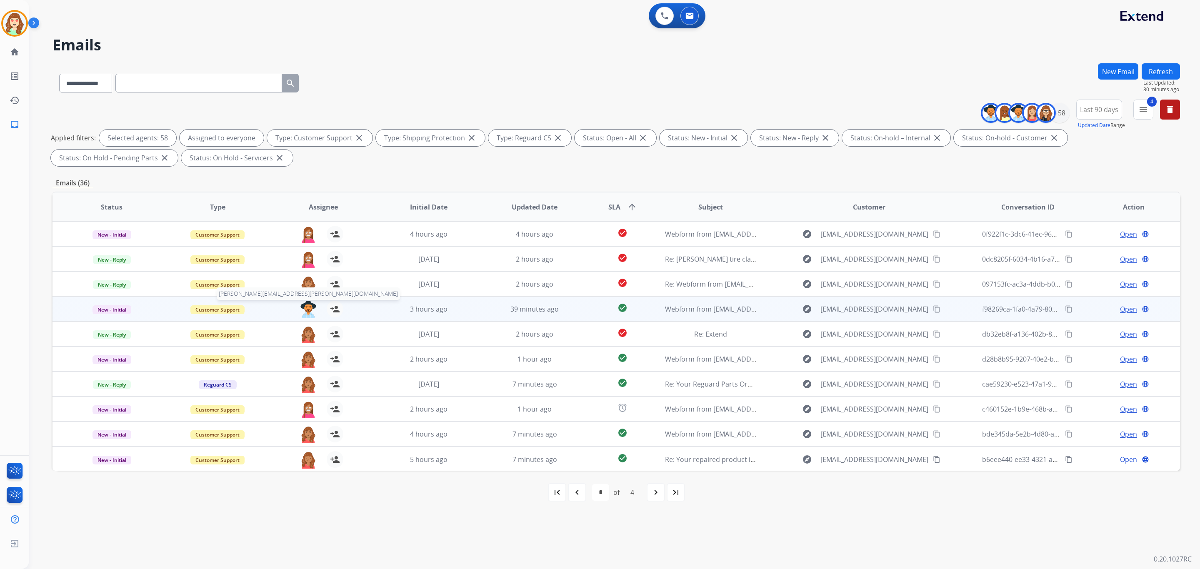
click at [304, 312] on img at bounding box center [308, 309] width 17 height 17
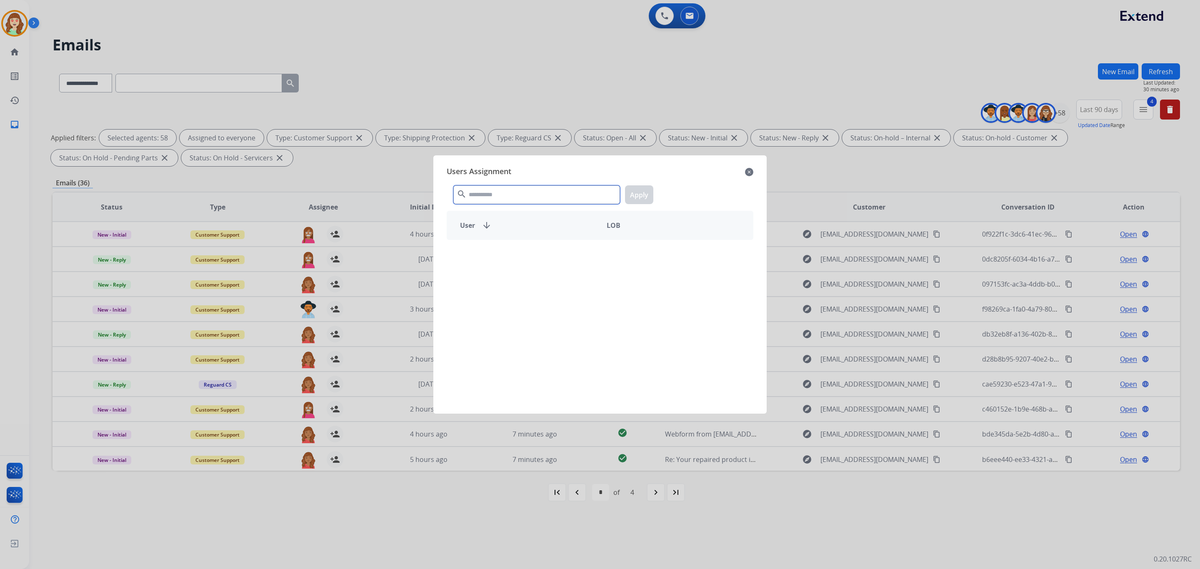
click at [518, 192] on input "text" at bounding box center [536, 194] width 167 height 19
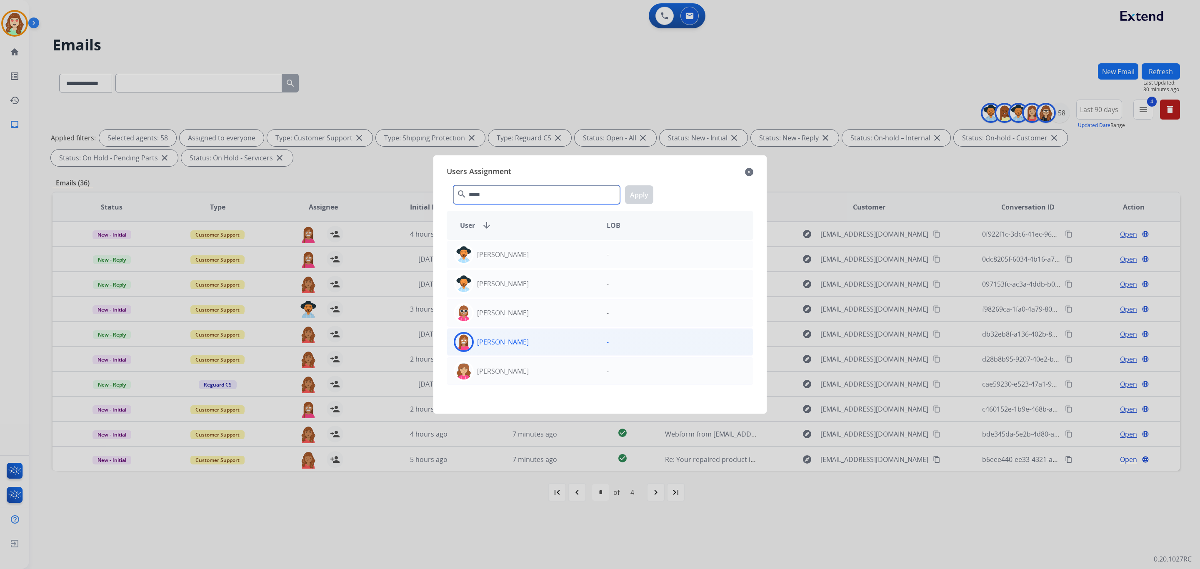
type input "*****"
click at [533, 347] on div "[PERSON_NAME]" at bounding box center [523, 342] width 153 height 20
click at [649, 190] on button "Apply" at bounding box center [639, 194] width 28 height 19
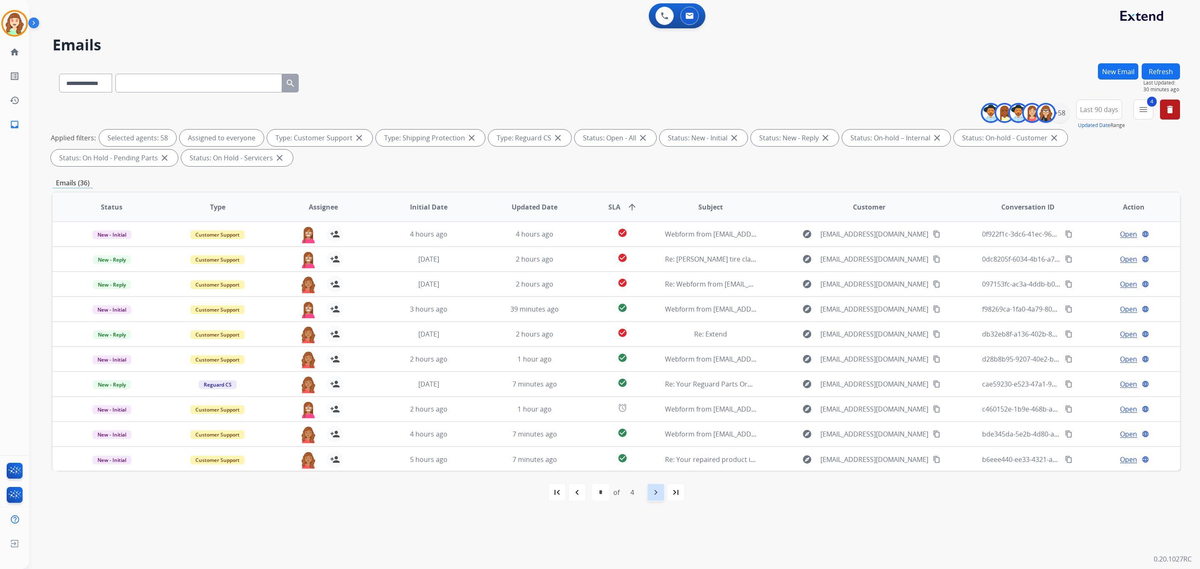
click at [657, 494] on mat-icon "navigate_next" at bounding box center [656, 492] width 10 height 10
select select "*"
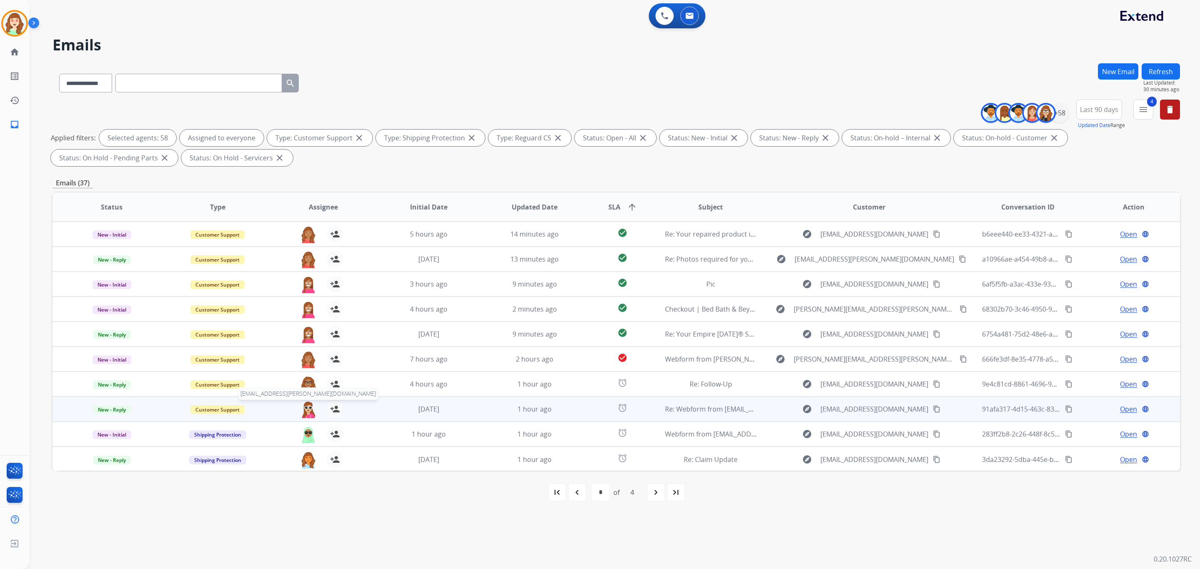
click at [308, 412] on img at bounding box center [308, 409] width 17 height 17
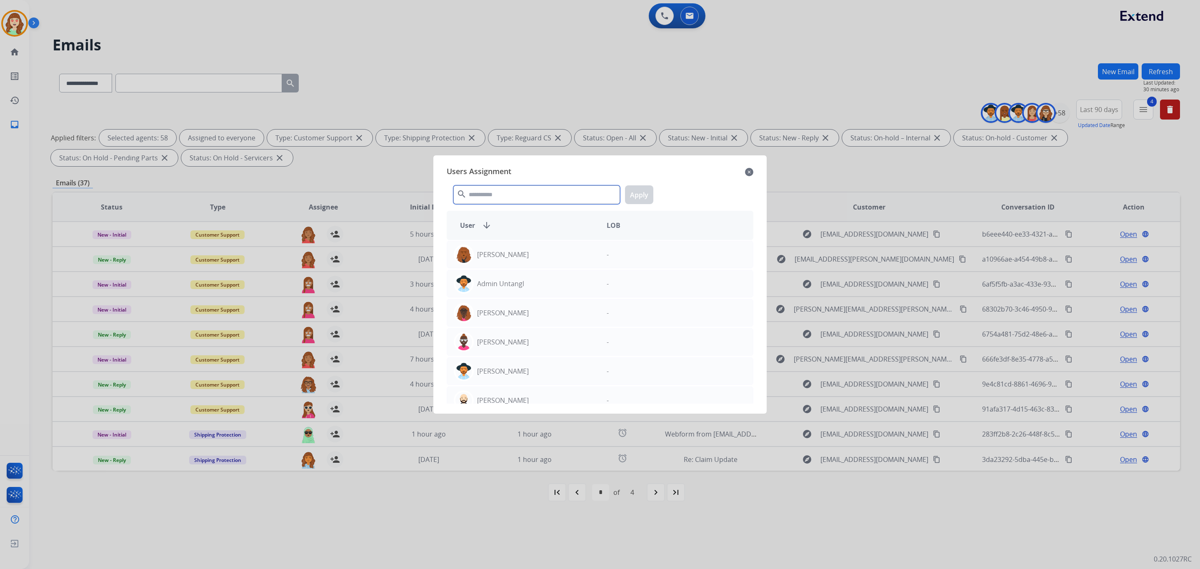
click at [497, 189] on input "text" at bounding box center [536, 194] width 167 height 19
type input "******"
drag, startPoint x: 548, startPoint y: 339, endPoint x: 585, endPoint y: 304, distance: 51.3
click at [547, 340] on div "[PERSON_NAME]" at bounding box center [523, 342] width 153 height 20
click at [636, 195] on button "Apply" at bounding box center [639, 194] width 28 height 19
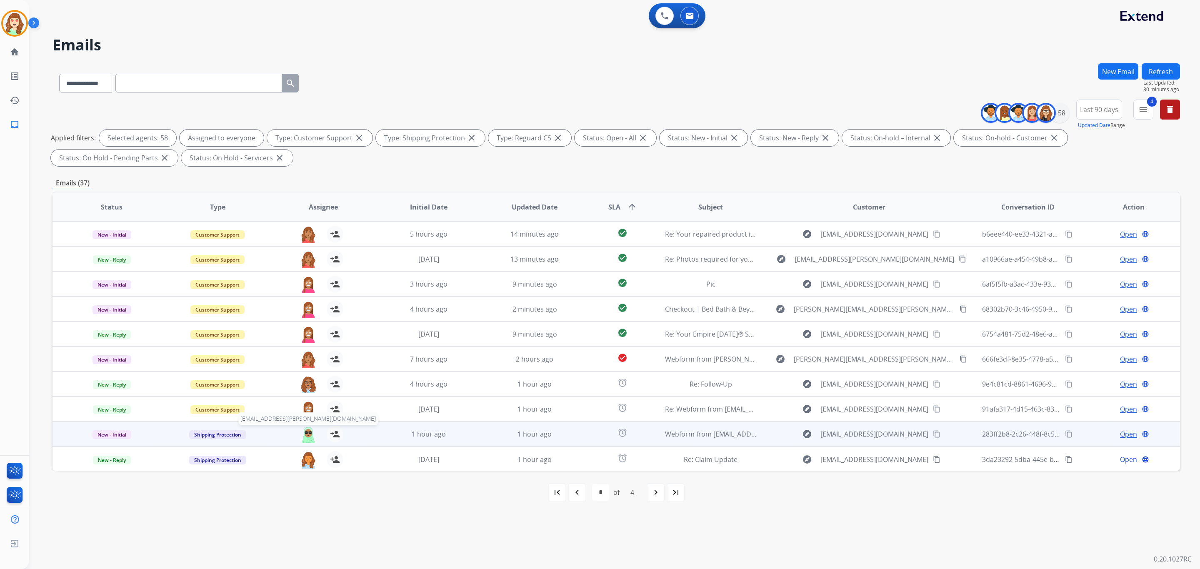
click at [304, 430] on img at bounding box center [308, 434] width 17 height 17
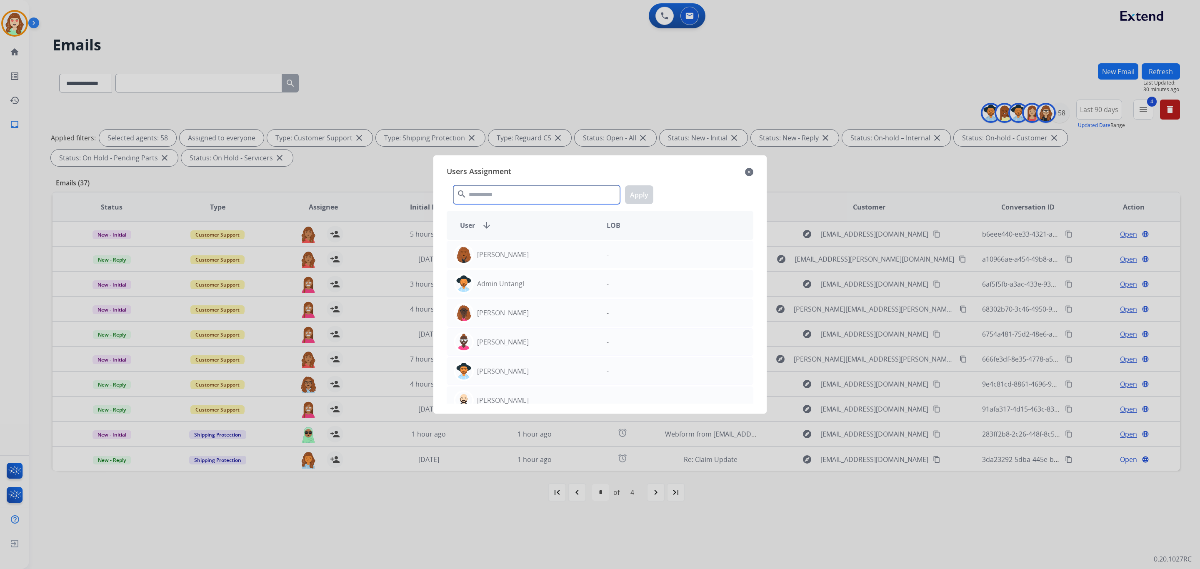
drag, startPoint x: 542, startPoint y: 194, endPoint x: 522, endPoint y: 97, distance: 98.5
click at [551, 170] on div "Users Assignment close search Apply User arrow_downward LOB [PERSON_NAME] - Adm…" at bounding box center [600, 284] width 320 height 245
type input "*****"
click at [539, 347] on div "[PERSON_NAME]" at bounding box center [523, 342] width 153 height 20
click at [641, 192] on button "Apply" at bounding box center [639, 194] width 28 height 19
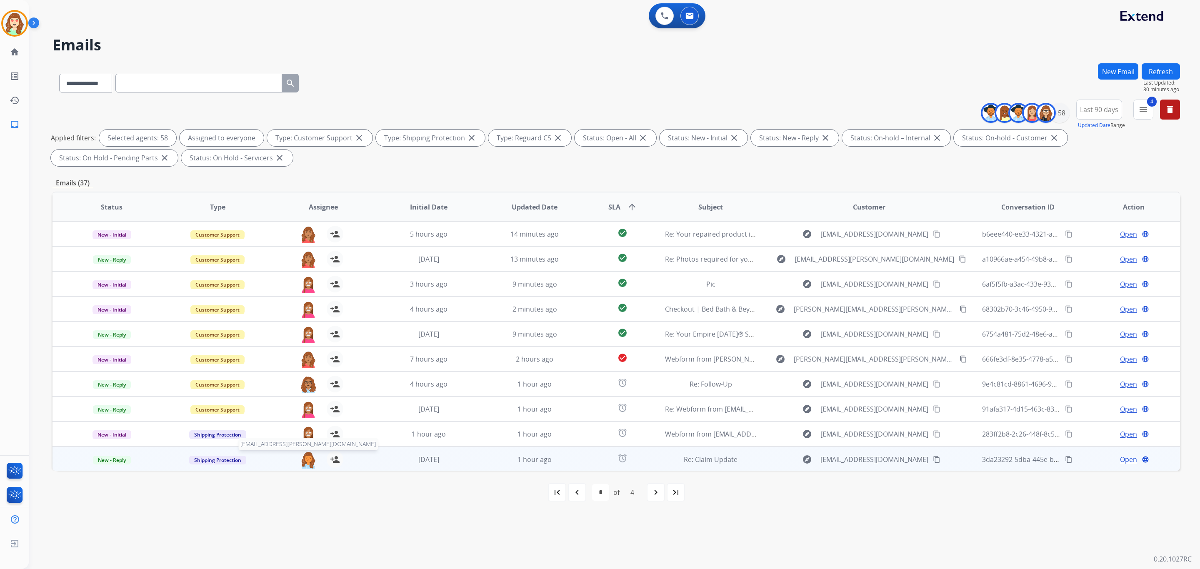
click at [302, 464] on img at bounding box center [308, 459] width 17 height 17
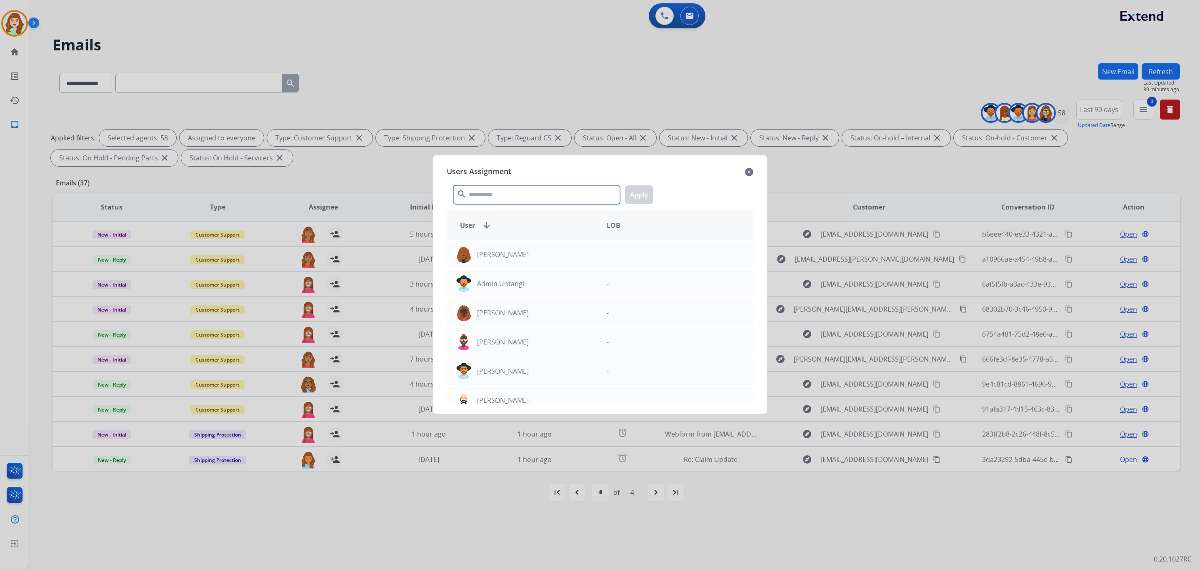
drag, startPoint x: 506, startPoint y: 192, endPoint x: 514, endPoint y: 184, distance: 11.5
click at [514, 185] on input "text" at bounding box center [536, 194] width 167 height 19
type input "*****"
click at [562, 339] on div "[PERSON_NAME]" at bounding box center [523, 342] width 153 height 20
click at [644, 198] on button "Apply" at bounding box center [639, 194] width 28 height 19
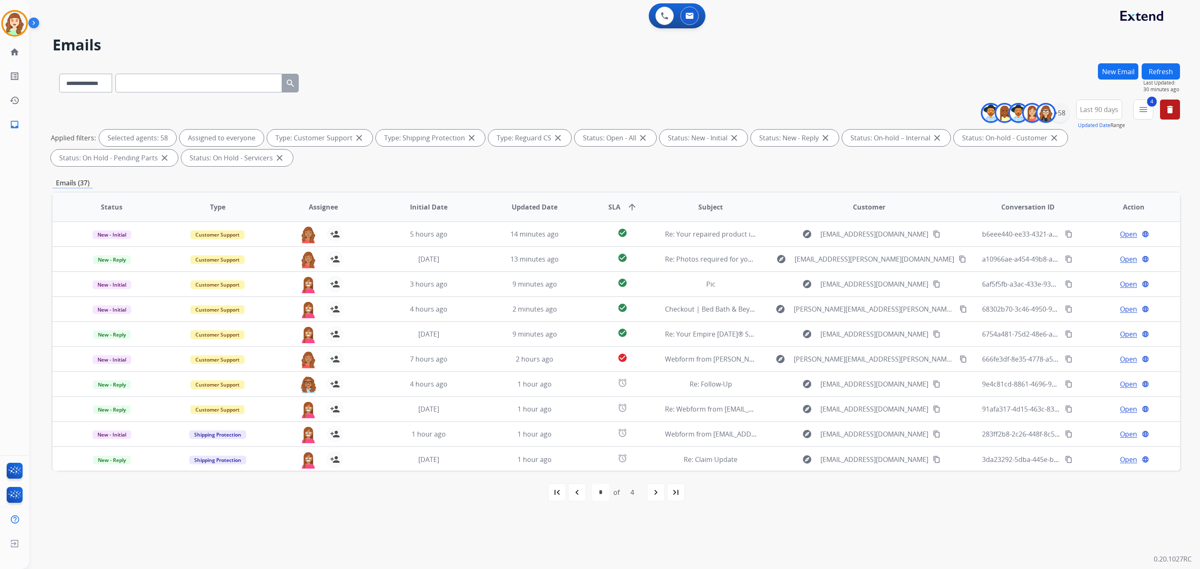
drag, startPoint x: 655, startPoint y: 498, endPoint x: 577, endPoint y: 529, distance: 83.4
click at [654, 498] on div "navigate_next" at bounding box center [655, 492] width 18 height 18
select select "*"
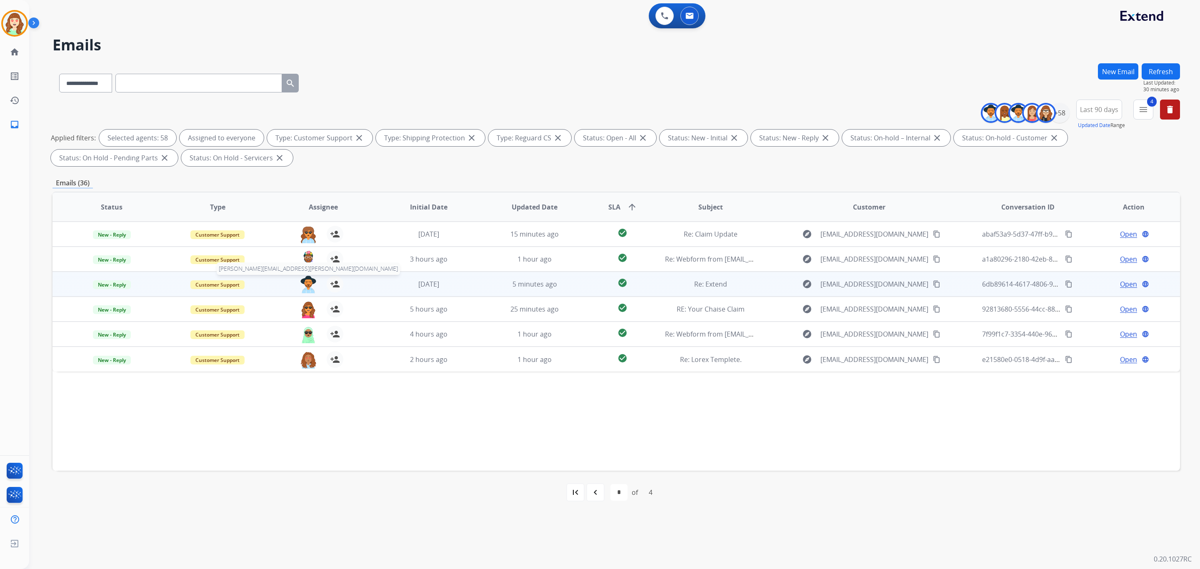
click at [305, 282] on img at bounding box center [308, 284] width 17 height 17
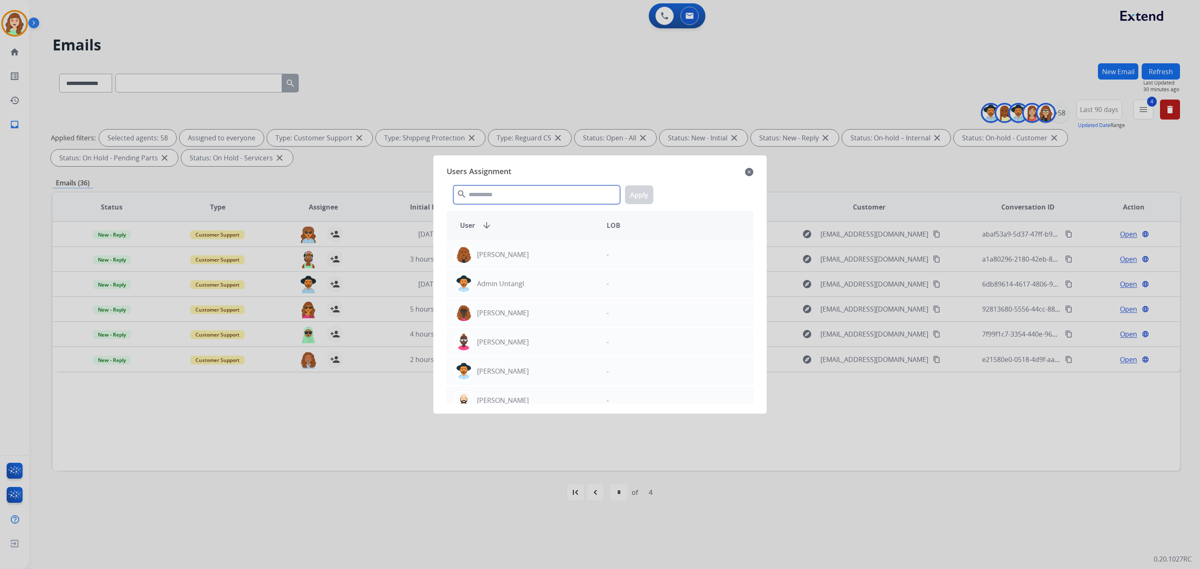
drag, startPoint x: 482, startPoint y: 193, endPoint x: 485, endPoint y: 111, distance: 81.7
click at [484, 180] on div "search Apply" at bounding box center [600, 193] width 307 height 29
type input "*****"
click at [522, 344] on p "[PERSON_NAME]" at bounding box center [503, 342] width 52 height 10
click at [640, 191] on button "Apply" at bounding box center [639, 194] width 28 height 19
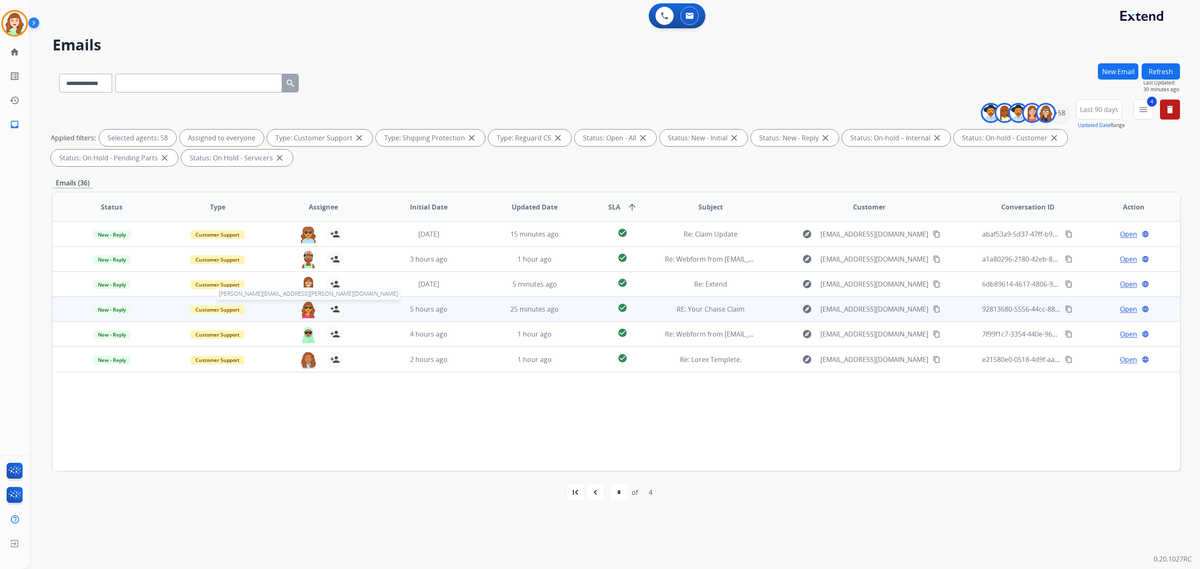
click at [308, 305] on img at bounding box center [308, 309] width 17 height 17
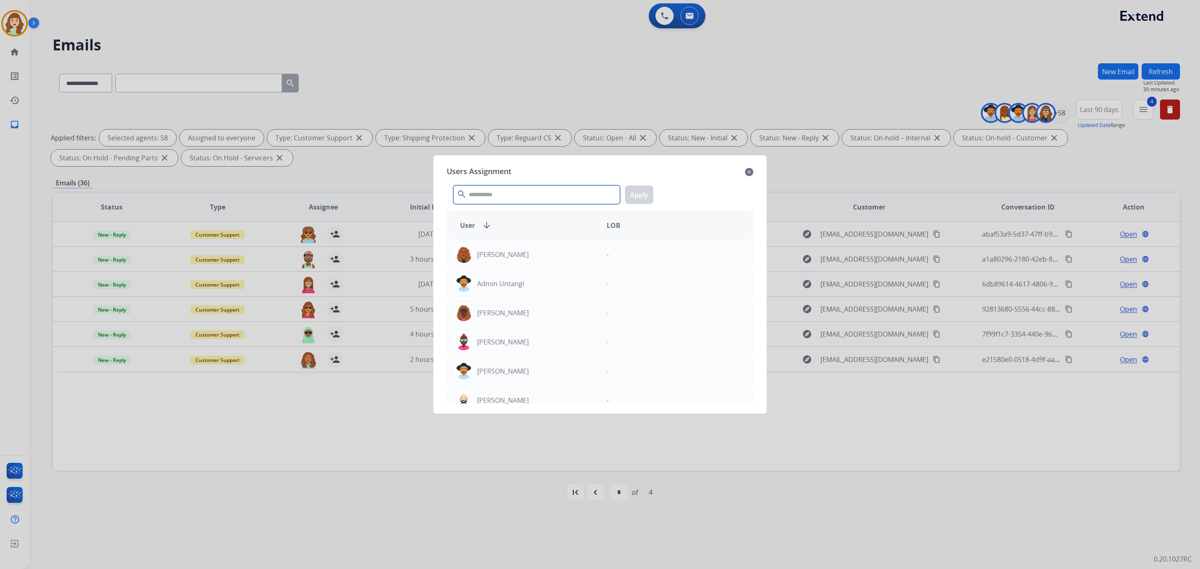
click at [517, 190] on input "text" at bounding box center [536, 194] width 167 height 19
type input "*****"
click at [515, 340] on p "[PERSON_NAME]" at bounding box center [503, 342] width 52 height 10
click at [641, 194] on button "Apply" at bounding box center [639, 194] width 28 height 19
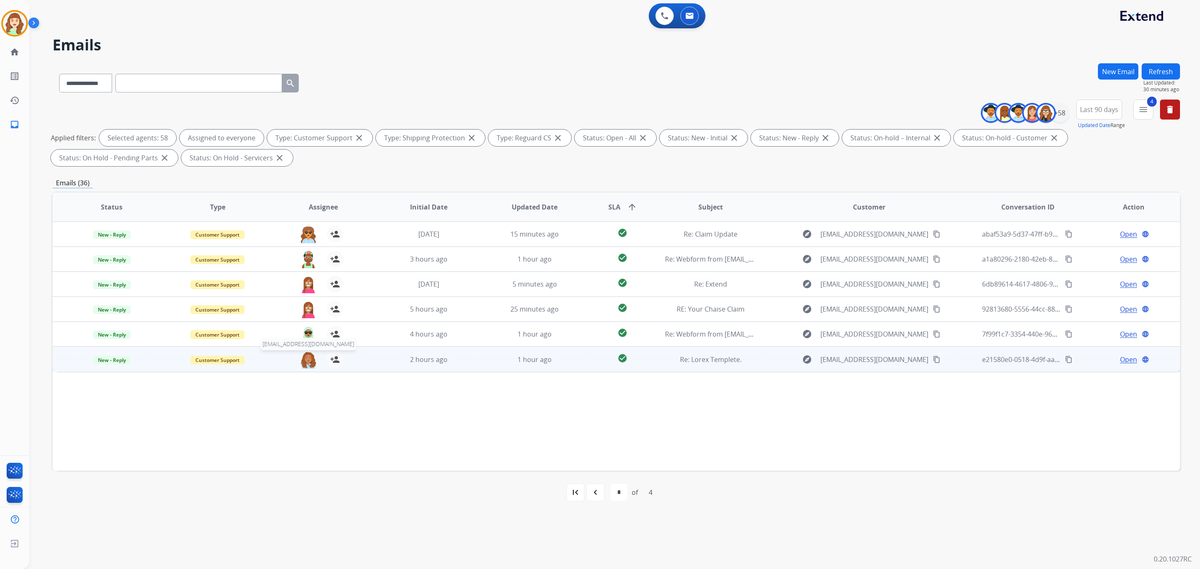
click at [307, 364] on img at bounding box center [308, 359] width 17 height 17
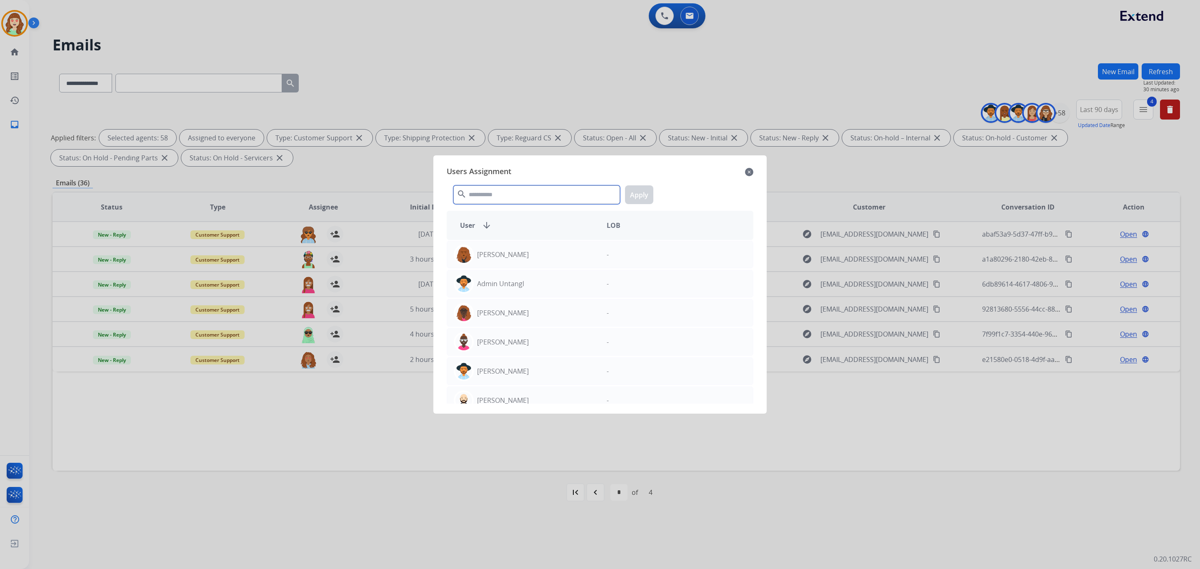
drag, startPoint x: 504, startPoint y: 195, endPoint x: 500, endPoint y: 186, distance: 10.1
click at [502, 191] on input "text" at bounding box center [536, 194] width 167 height 19
type input "*****"
click at [536, 348] on div "[PERSON_NAME]" at bounding box center [523, 342] width 153 height 20
drag, startPoint x: 640, startPoint y: 194, endPoint x: 618, endPoint y: 206, distance: 25.7
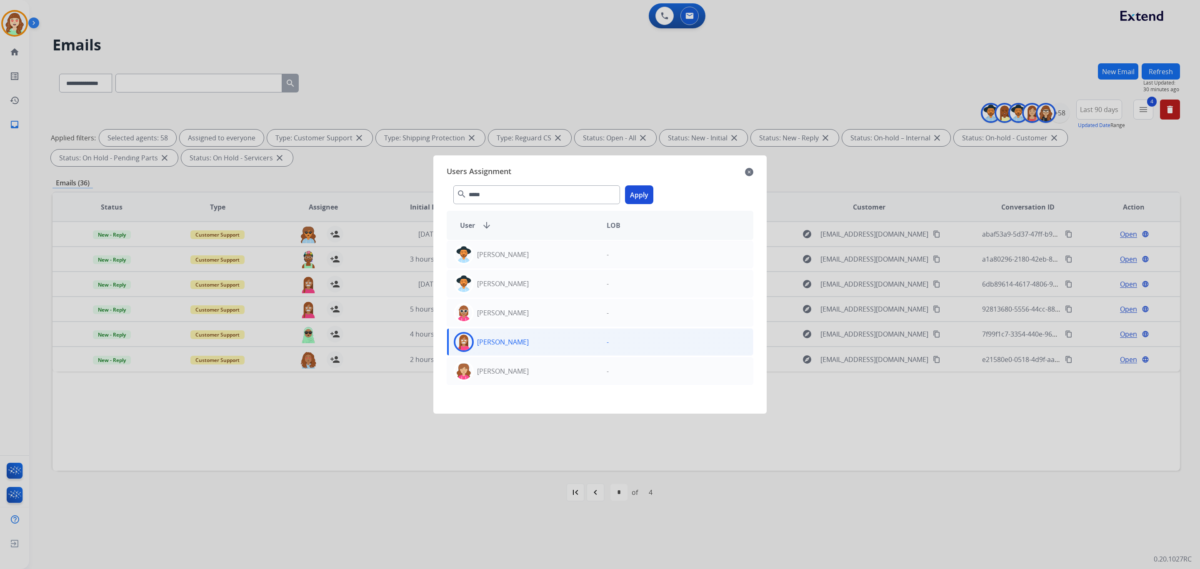
click at [639, 194] on button "Apply" at bounding box center [639, 194] width 28 height 19
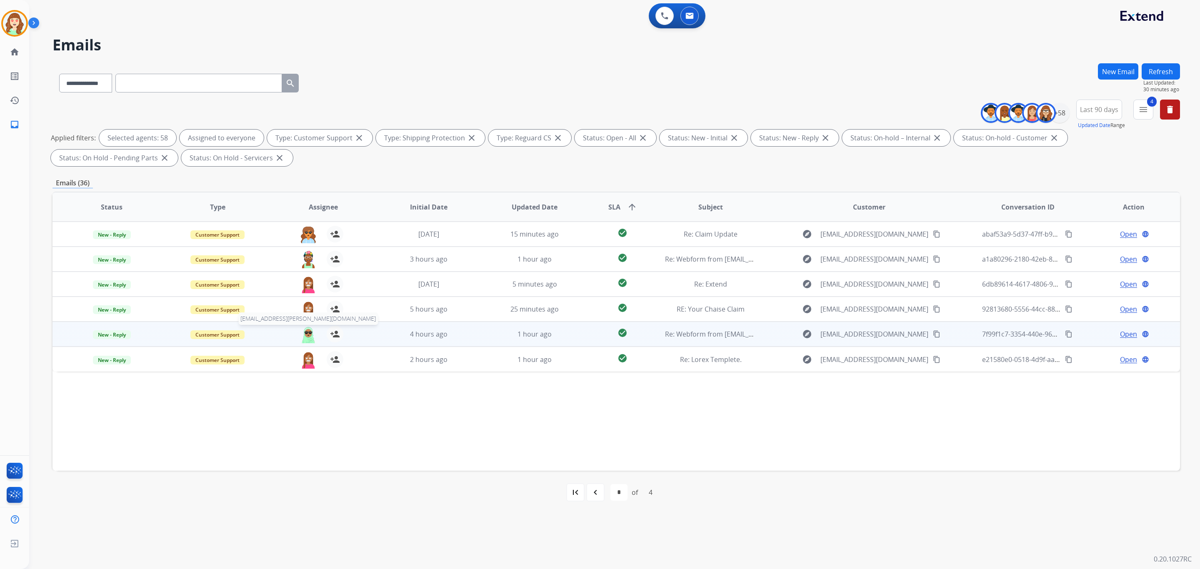
click at [308, 333] on img at bounding box center [308, 334] width 17 height 17
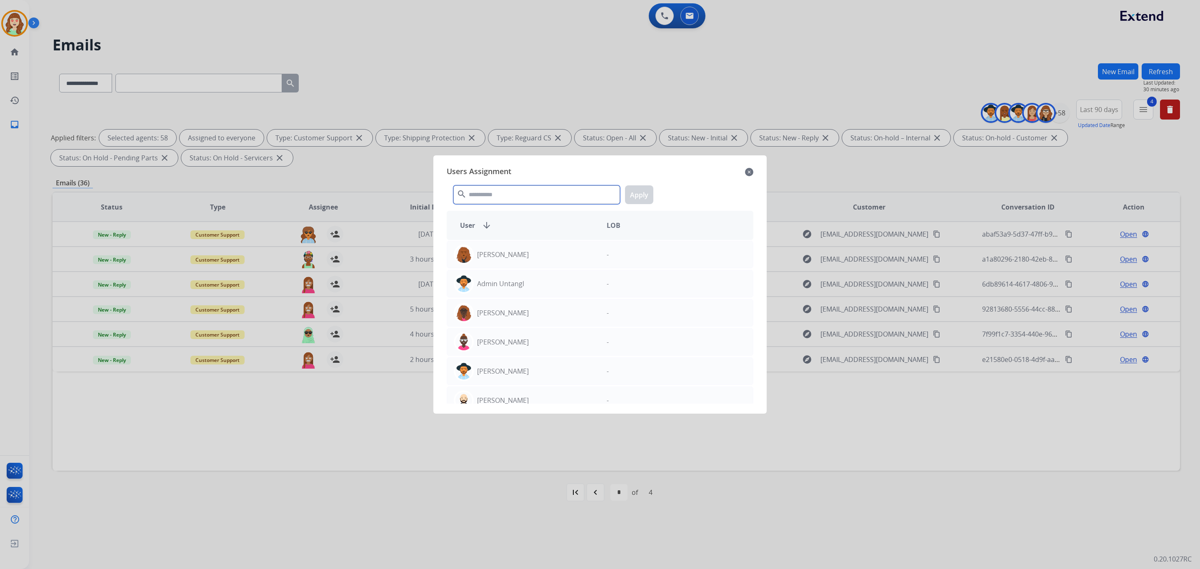
drag, startPoint x: 564, startPoint y: 189, endPoint x: 568, endPoint y: 132, distance: 57.6
click at [566, 30] on app-agents-assigntment "Users Assignment close search Apply User arrow_downward LOB [PERSON_NAME] - Adm…" at bounding box center [604, 30] width 1151 height 0
type input "*****"
drag, startPoint x: 554, startPoint y: 345, endPoint x: 655, endPoint y: 229, distance: 154.2
click at [555, 345] on div "[PERSON_NAME]" at bounding box center [523, 342] width 153 height 20
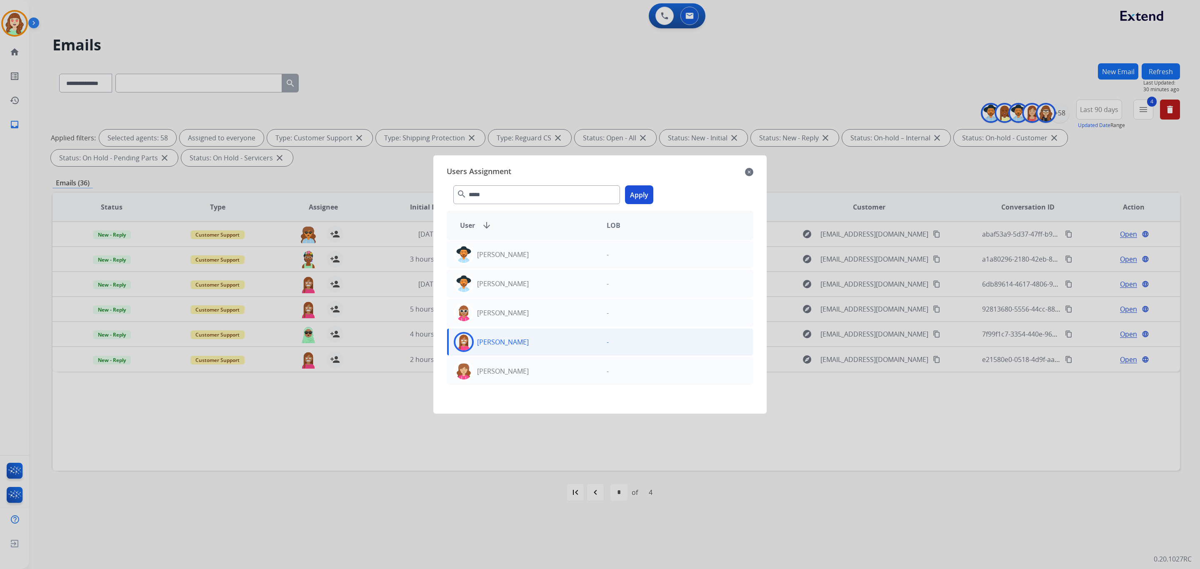
click at [637, 190] on button "Apply" at bounding box center [639, 194] width 28 height 19
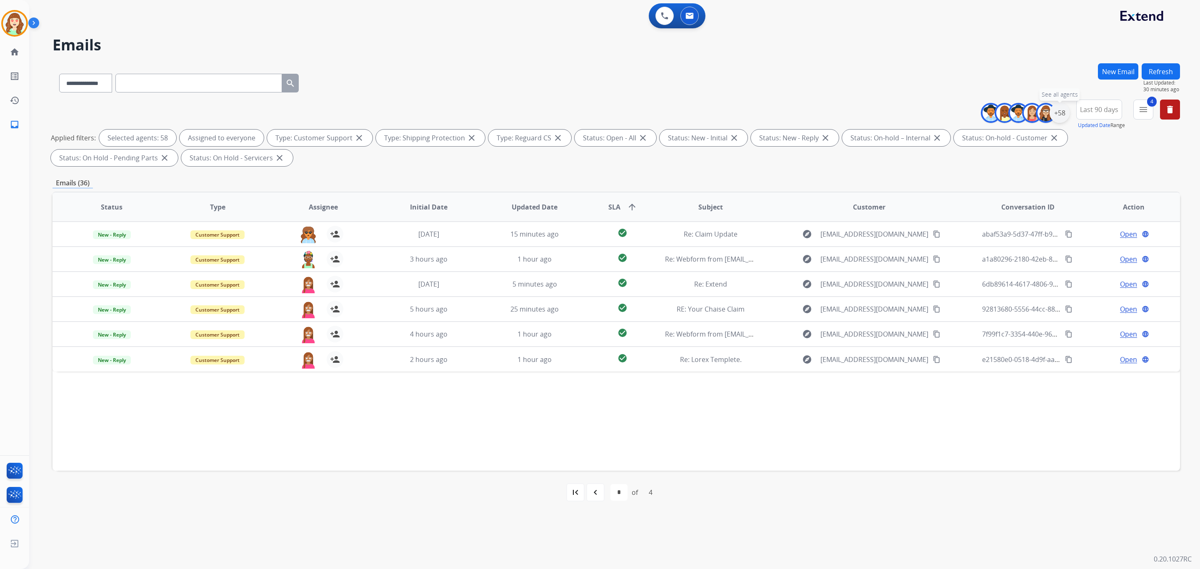
click at [1066, 112] on div "+58" at bounding box center [1059, 113] width 20 height 20
drag, startPoint x: 1041, startPoint y: 277, endPoint x: 986, endPoint y: 277, distance: 55.0
click at [1041, 277] on button "Clear" at bounding box center [1049, 281] width 26 height 15
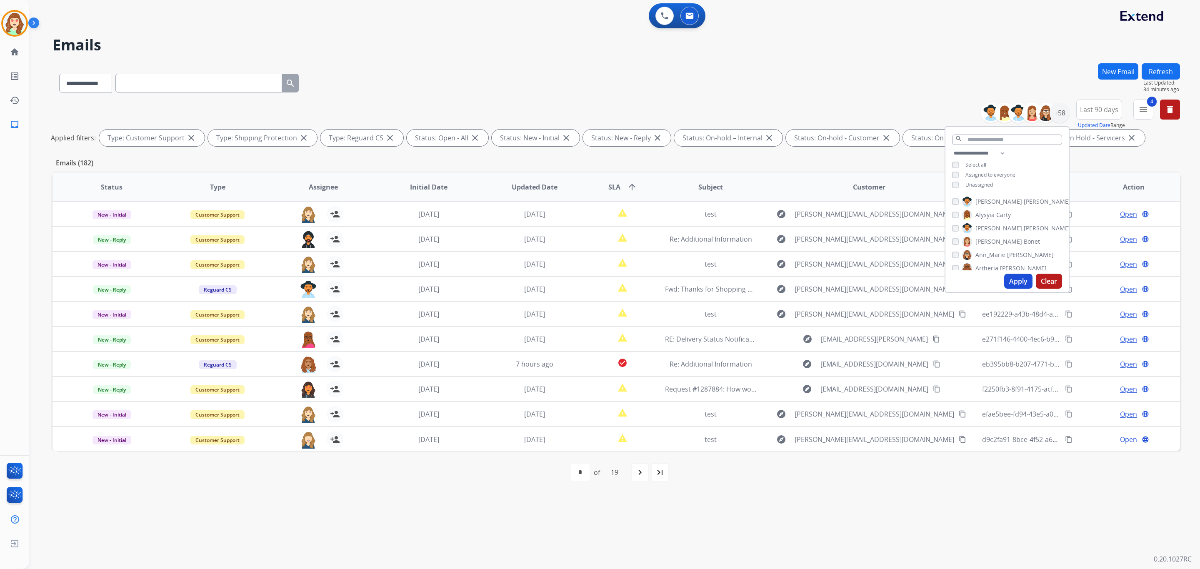
click at [946, 184] on div "**********" at bounding box center [1006, 169] width 123 height 43
click at [957, 183] on div "Unassigned" at bounding box center [972, 185] width 41 height 7
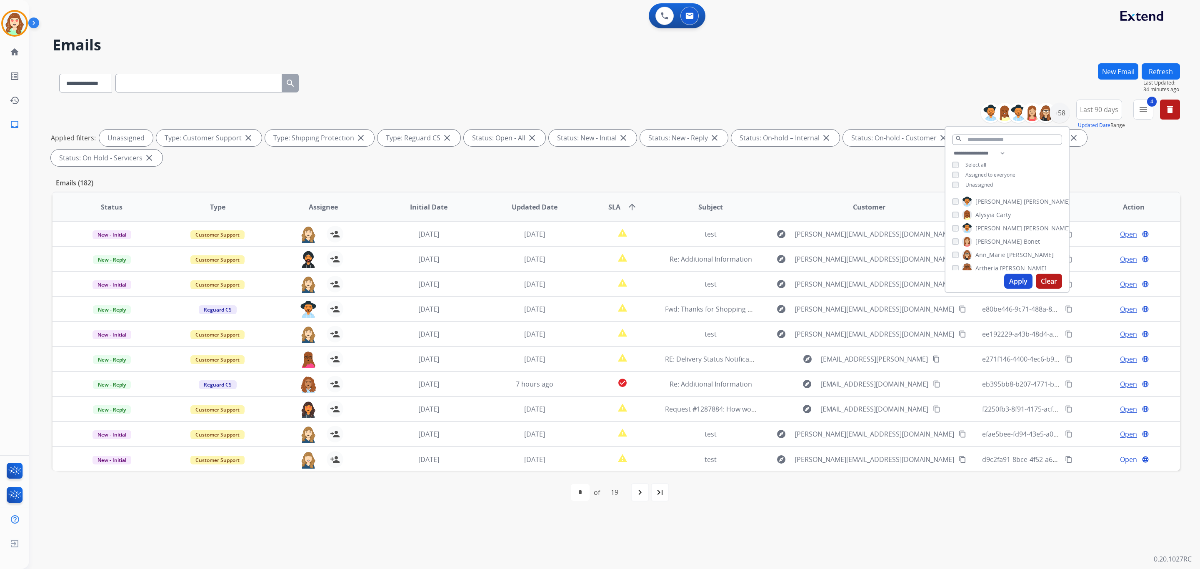
click at [1012, 279] on button "Apply" at bounding box center [1018, 281] width 28 height 15
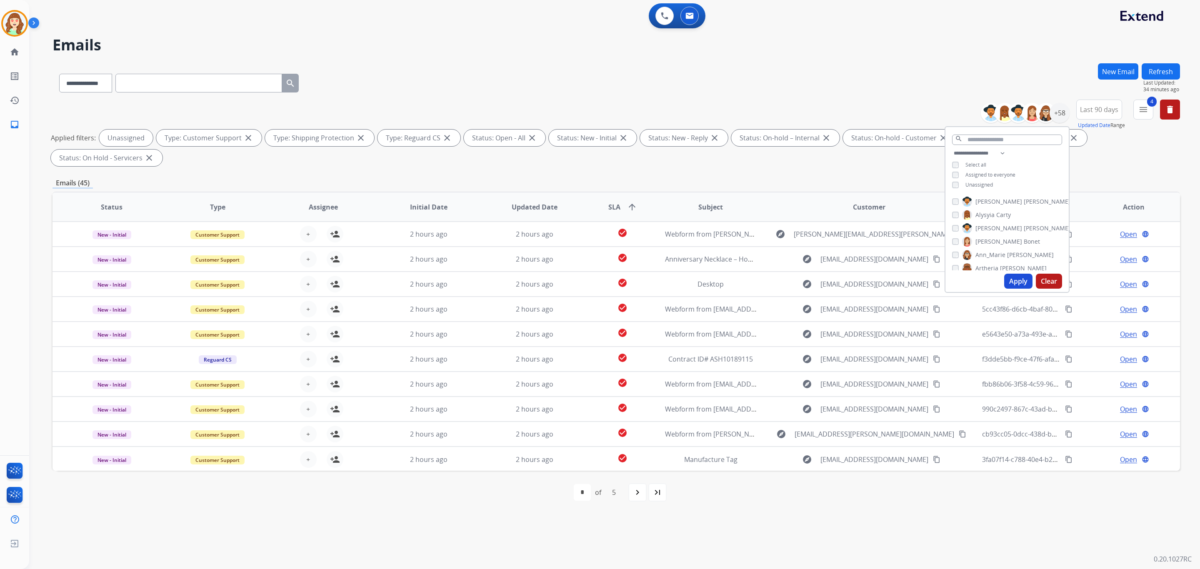
click at [988, 145] on div "search" at bounding box center [1006, 137] width 123 height 21
click at [985, 142] on input "text" at bounding box center [1007, 140] width 110 height 10
type input "*****"
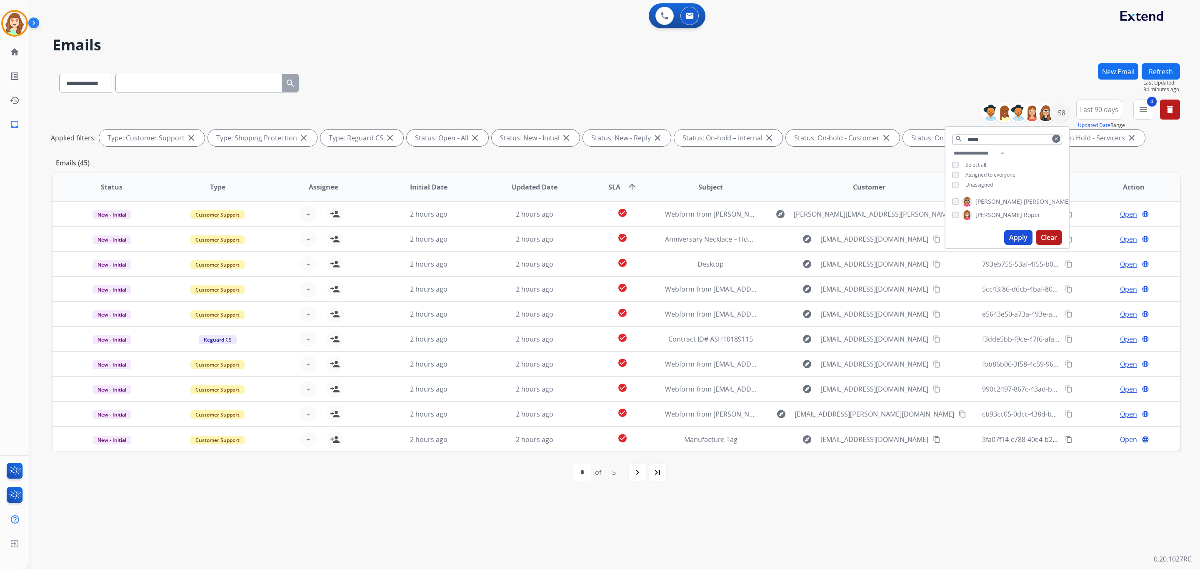
click at [1009, 230] on button "Apply" at bounding box center [1018, 237] width 28 height 15
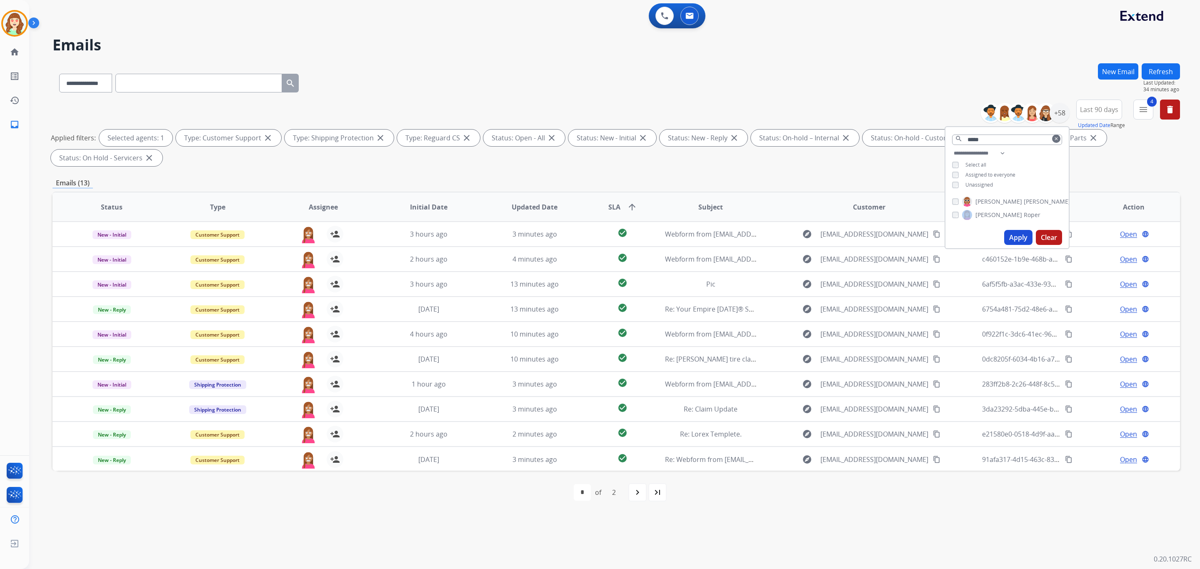
click at [958, 214] on div "[PERSON_NAME]" at bounding box center [996, 215] width 88 height 10
click at [1011, 237] on button "Apply" at bounding box center [1018, 237] width 28 height 15
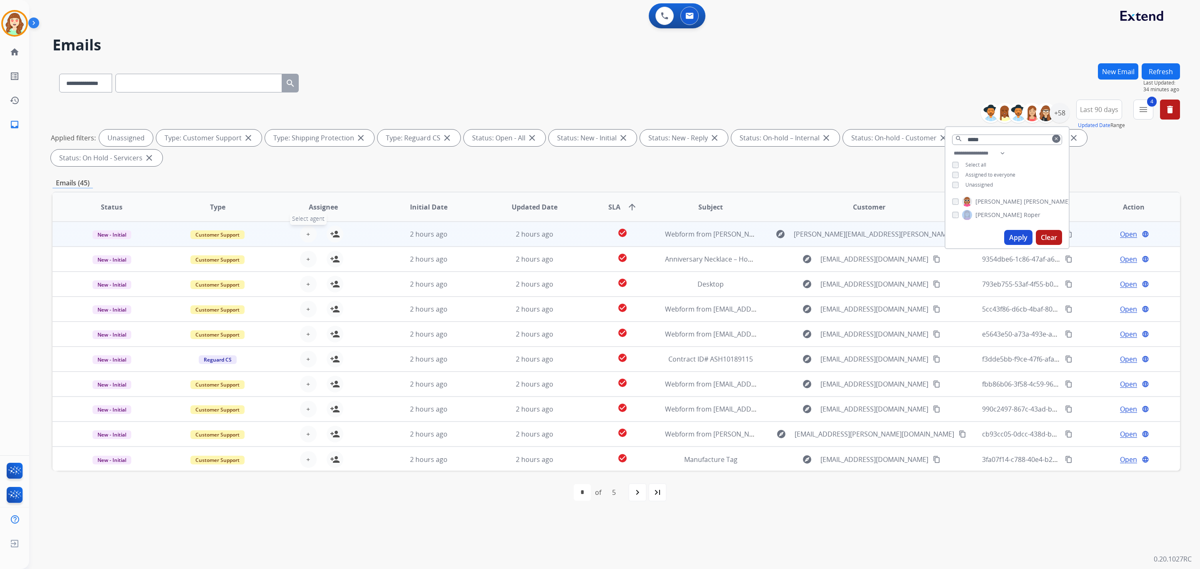
click at [302, 234] on button "+ Select agent" at bounding box center [308, 234] width 17 height 17
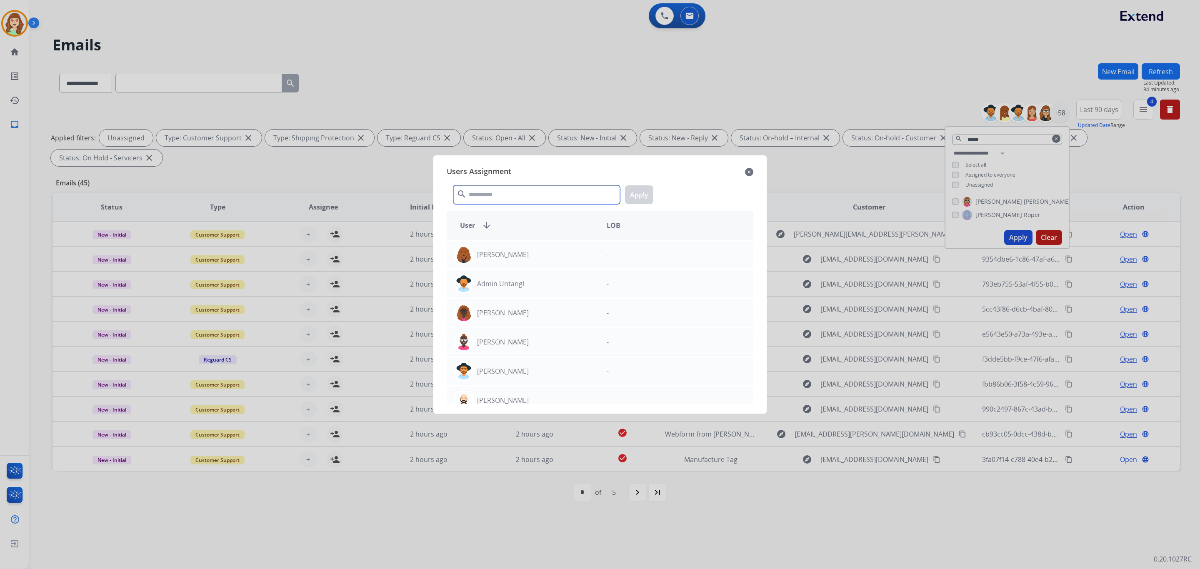
drag, startPoint x: 576, startPoint y: 196, endPoint x: 564, endPoint y: 156, distance: 41.9
click at [579, 185] on input "text" at bounding box center [536, 194] width 167 height 19
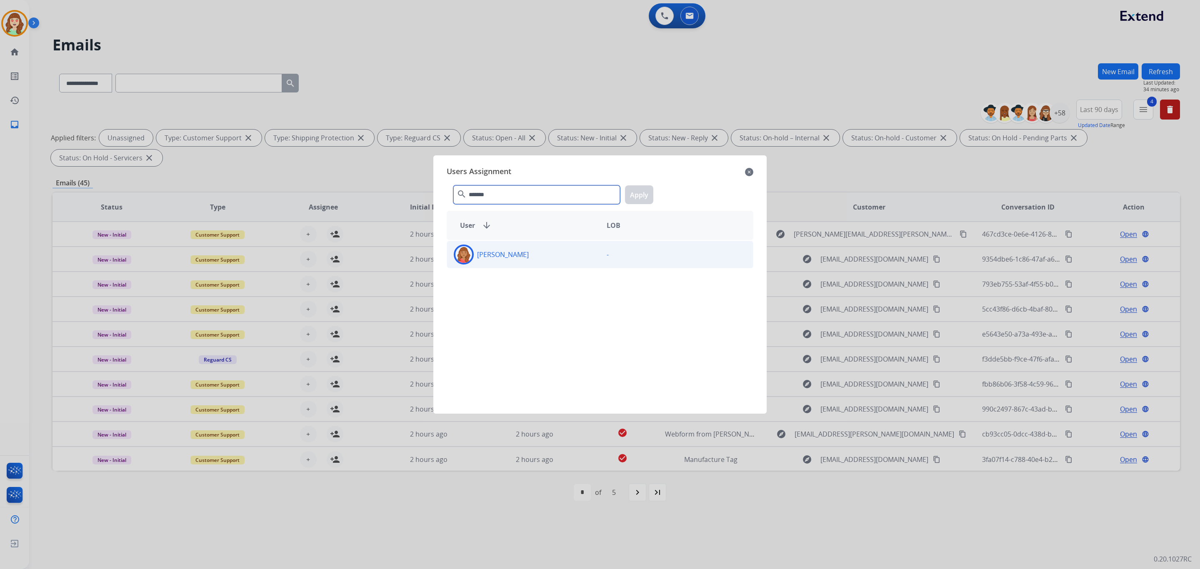
type input "*******"
click at [572, 257] on div "[PERSON_NAME]" at bounding box center [523, 255] width 153 height 20
drag, startPoint x: 641, startPoint y: 198, endPoint x: 631, endPoint y: 197, distance: 10.0
click at [640, 197] on button "Apply" at bounding box center [639, 194] width 28 height 19
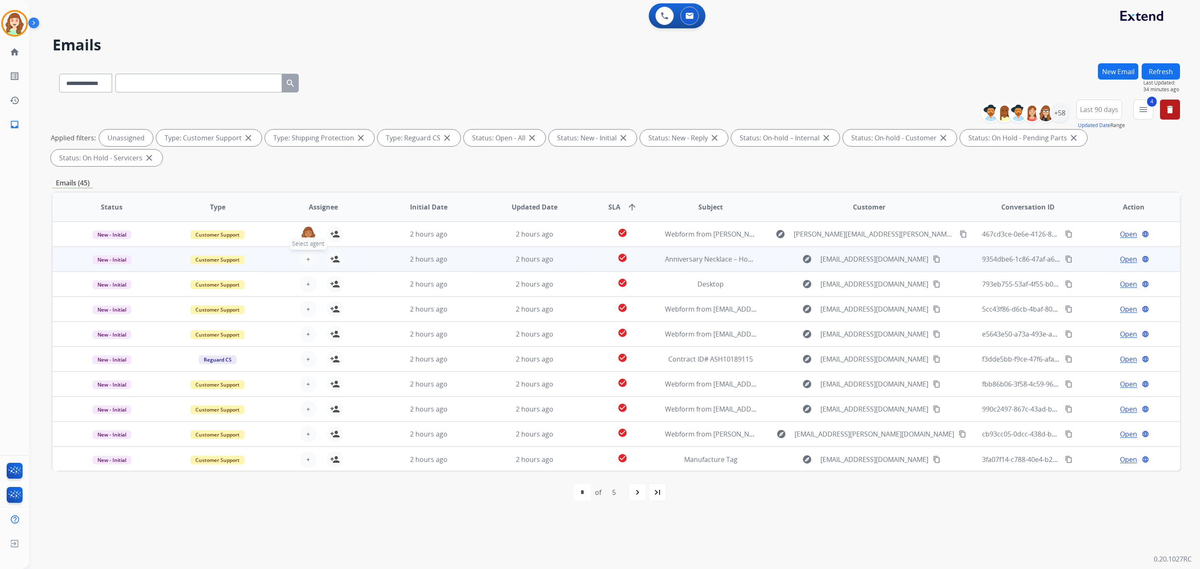
click at [307, 259] on span "+" at bounding box center [308, 259] width 4 height 10
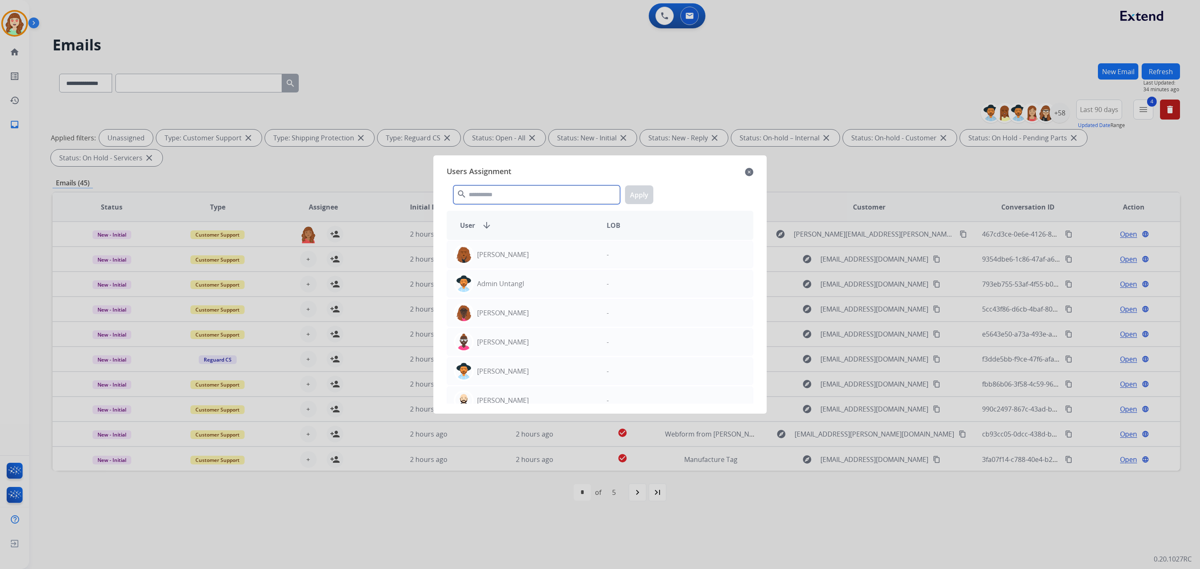
drag, startPoint x: 514, startPoint y: 195, endPoint x: 514, endPoint y: 184, distance: 11.7
click at [514, 190] on input "text" at bounding box center [536, 194] width 167 height 19
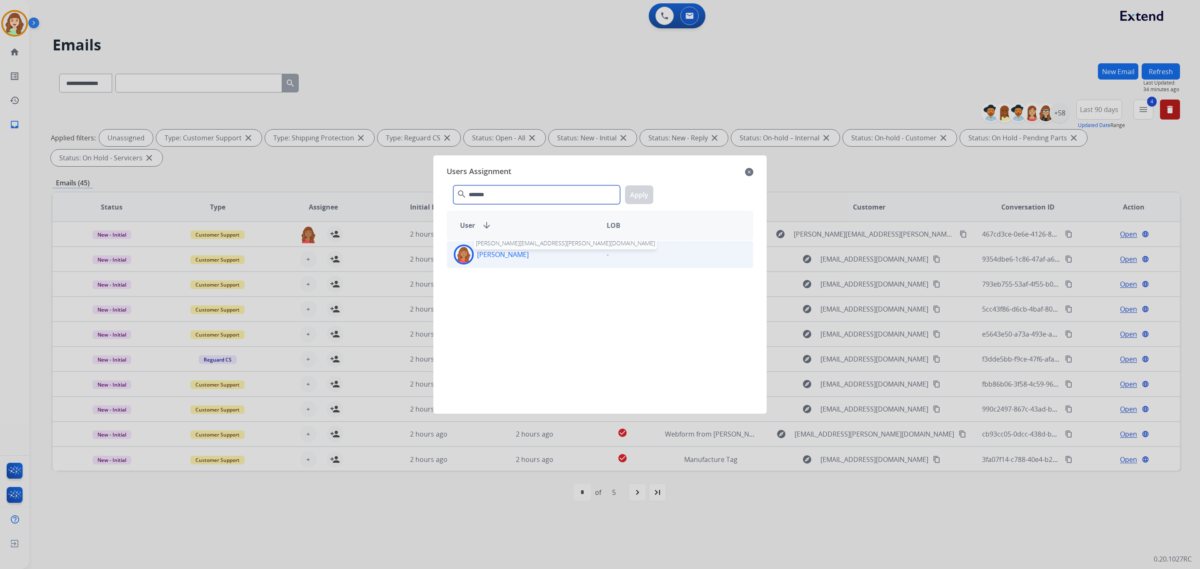
type input "*******"
click at [515, 252] on p "[PERSON_NAME]" at bounding box center [503, 255] width 52 height 10
drag, startPoint x: 639, startPoint y: 192, endPoint x: 526, endPoint y: 197, distance: 112.6
click at [639, 192] on button "Apply" at bounding box center [639, 194] width 28 height 19
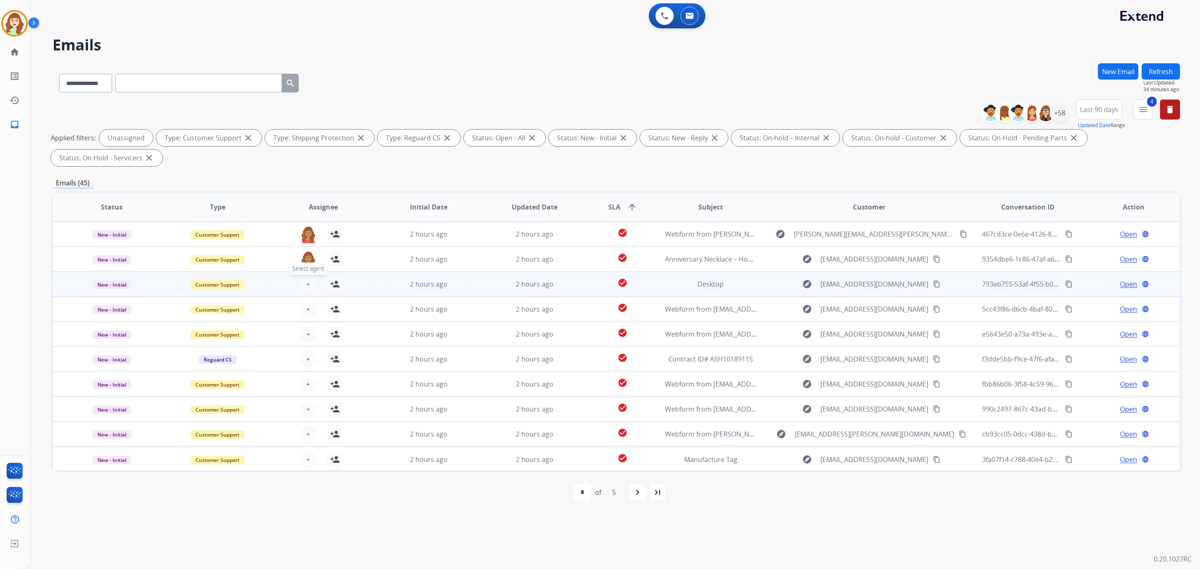
click at [307, 283] on span "+" at bounding box center [308, 284] width 4 height 10
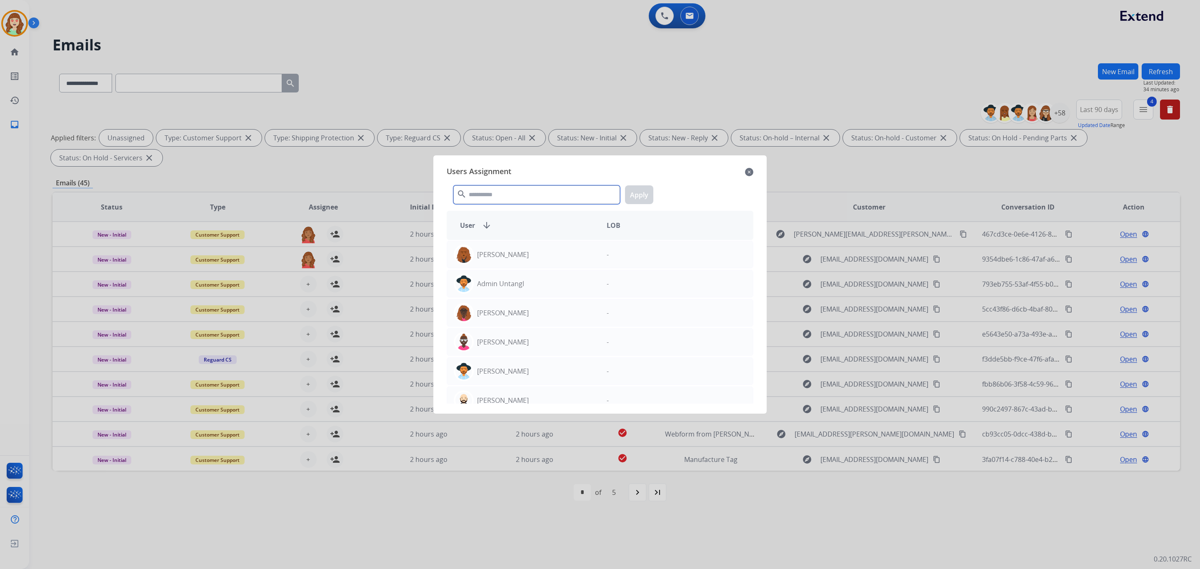
drag, startPoint x: 482, startPoint y: 195, endPoint x: 521, endPoint y: 55, distance: 145.4
click at [483, 170] on div "Users Assignment close search Apply User arrow_downward LOB [PERSON_NAME] - Adm…" at bounding box center [600, 284] width 320 height 245
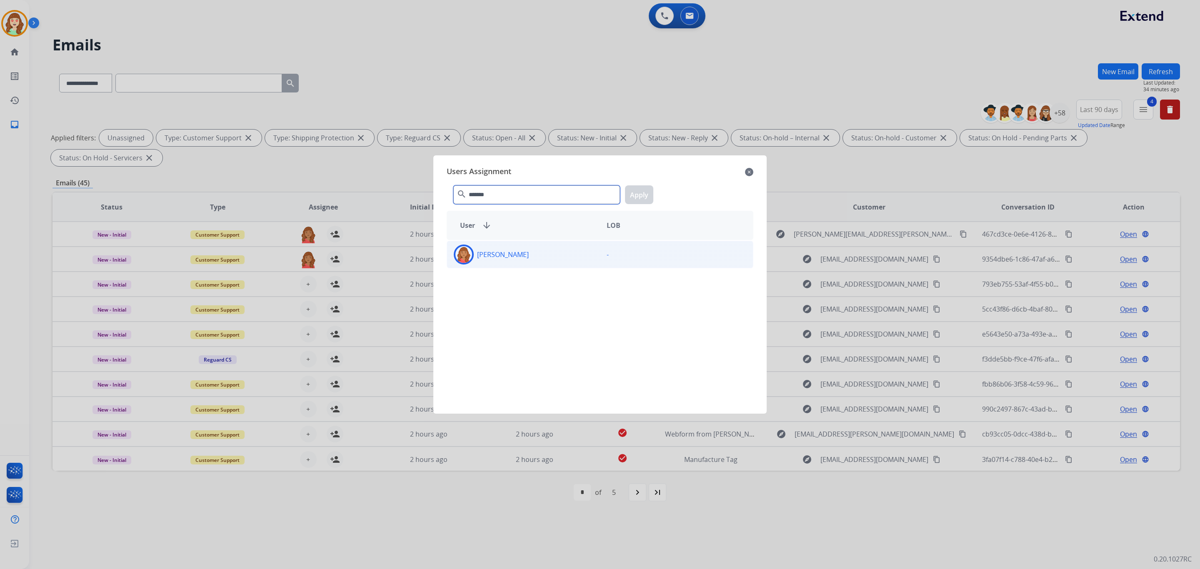
type input "*******"
drag, startPoint x: 544, startPoint y: 257, endPoint x: 561, endPoint y: 249, distance: 19.2
click at [546, 257] on div "[PERSON_NAME]" at bounding box center [523, 255] width 153 height 20
click at [639, 194] on button "Apply" at bounding box center [639, 194] width 28 height 19
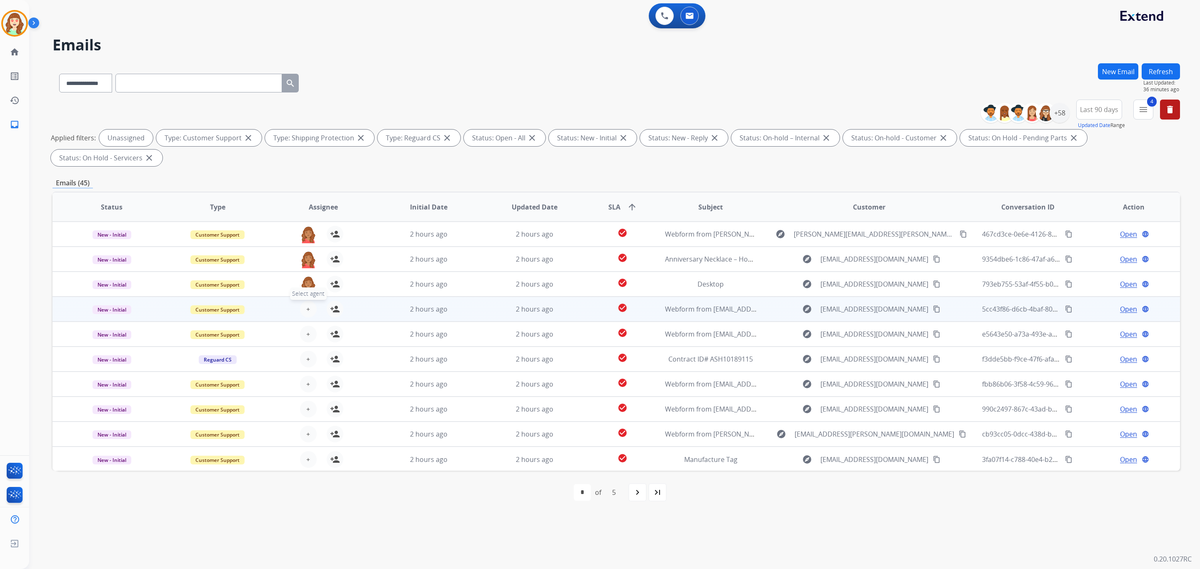
click at [306, 307] on span "+" at bounding box center [308, 309] width 4 height 10
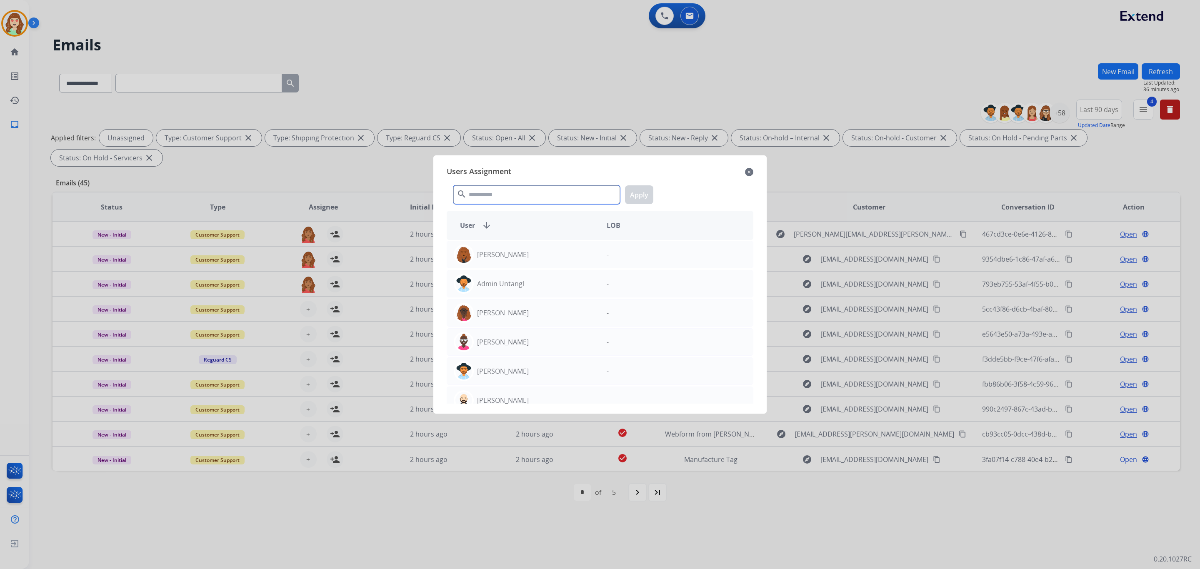
drag, startPoint x: 490, startPoint y: 189, endPoint x: 489, endPoint y: 175, distance: 13.8
click at [497, 187] on input "text" at bounding box center [536, 194] width 167 height 19
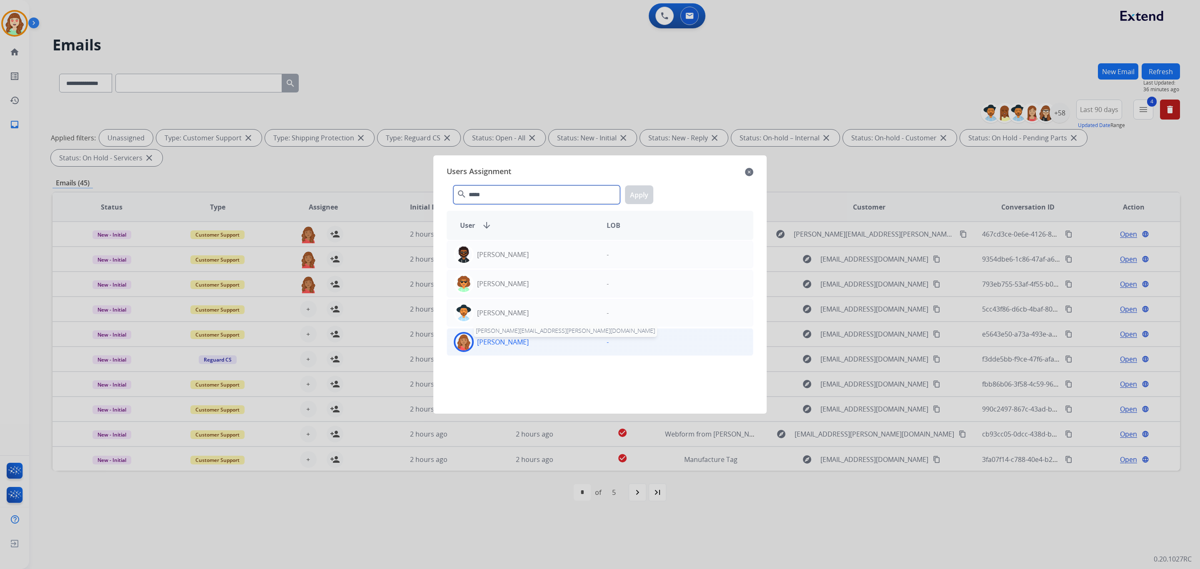
type input "*****"
click at [499, 340] on p "[PERSON_NAME]" at bounding box center [503, 342] width 52 height 10
click at [644, 196] on button "Apply" at bounding box center [639, 194] width 28 height 19
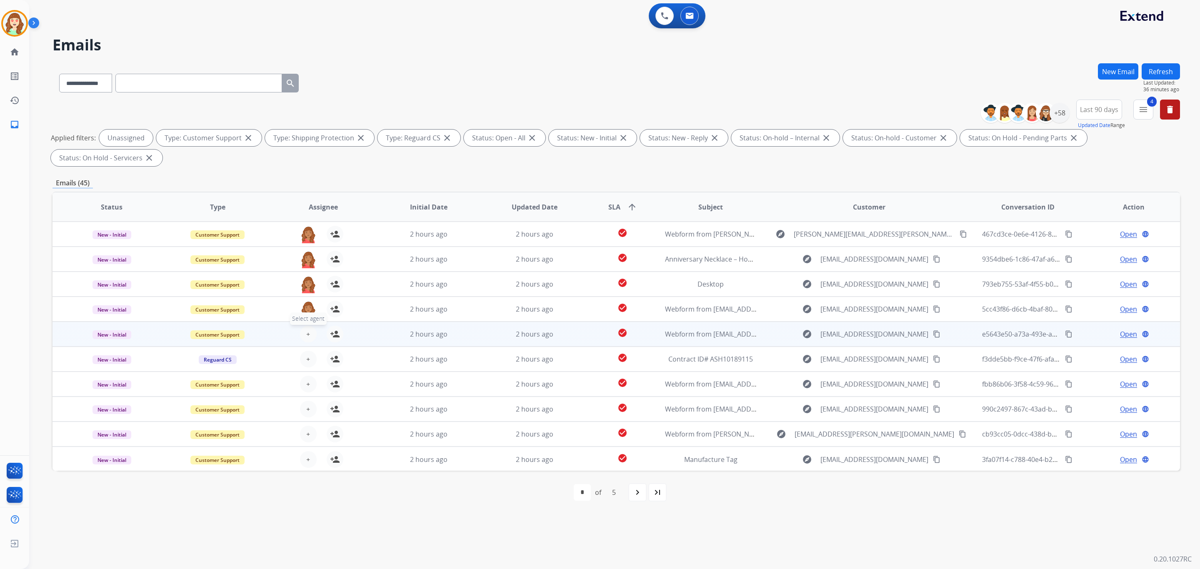
click at [300, 330] on button "+ Select agent" at bounding box center [308, 334] width 17 height 17
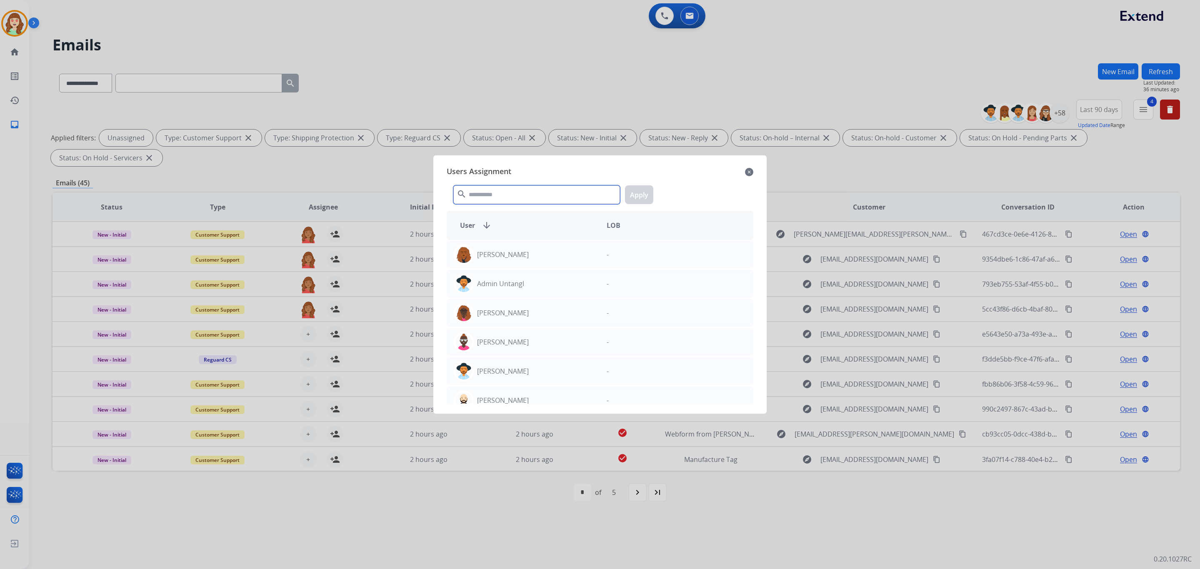
drag, startPoint x: 502, startPoint y: 190, endPoint x: 515, endPoint y: 179, distance: 16.8
click at [510, 185] on input "text" at bounding box center [536, 194] width 167 height 19
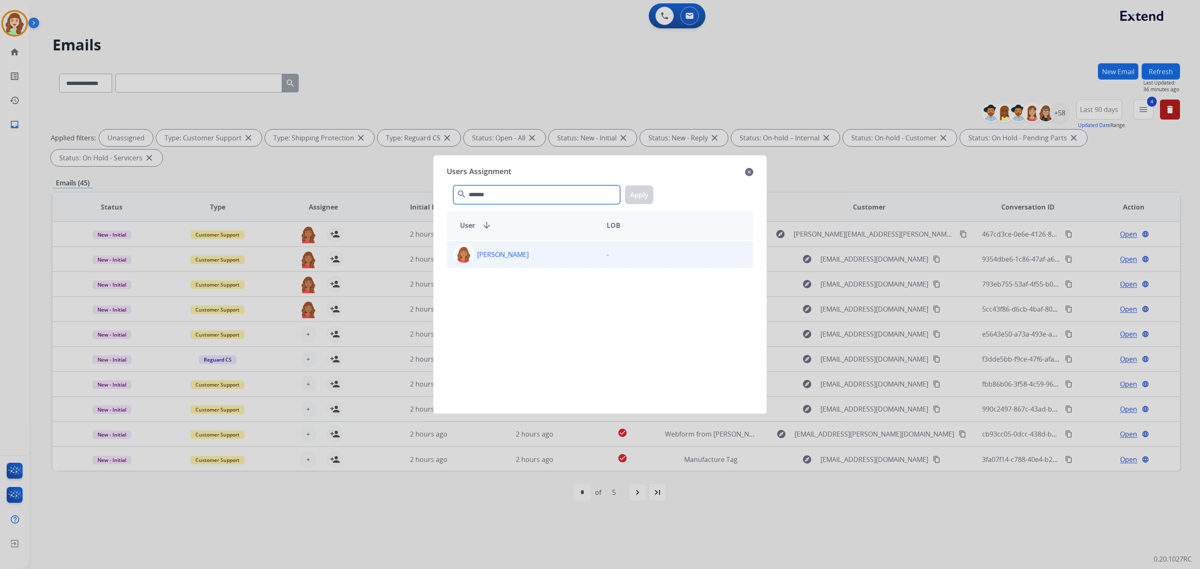
type input "*******"
click at [512, 247] on div "[PERSON_NAME]" at bounding box center [523, 255] width 153 height 20
click at [641, 194] on button "Apply" at bounding box center [639, 194] width 28 height 19
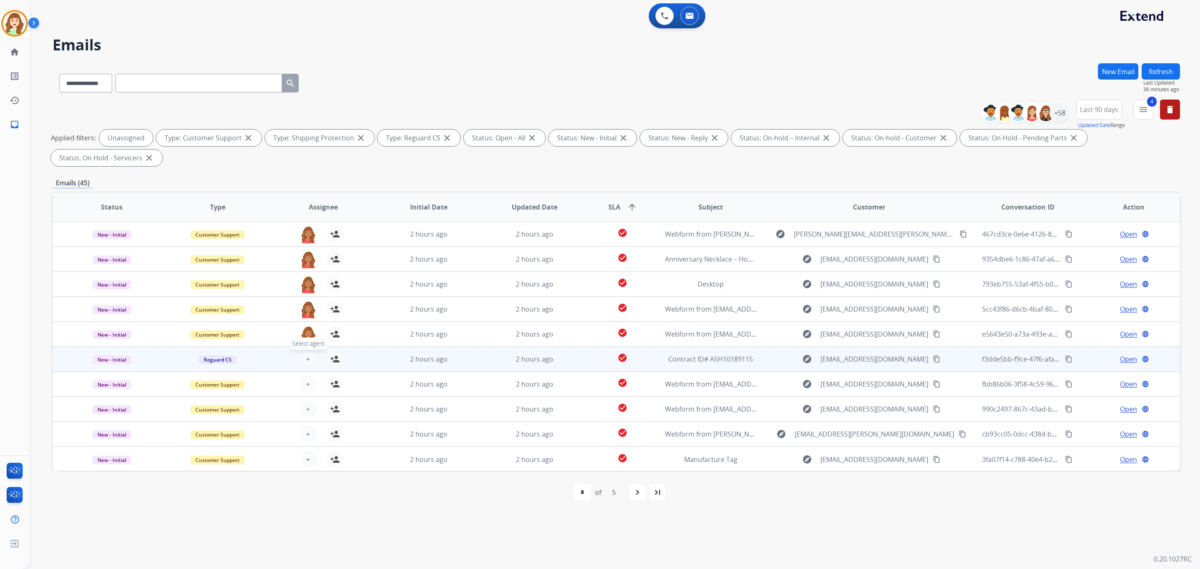
click at [306, 358] on span "+" at bounding box center [308, 359] width 4 height 10
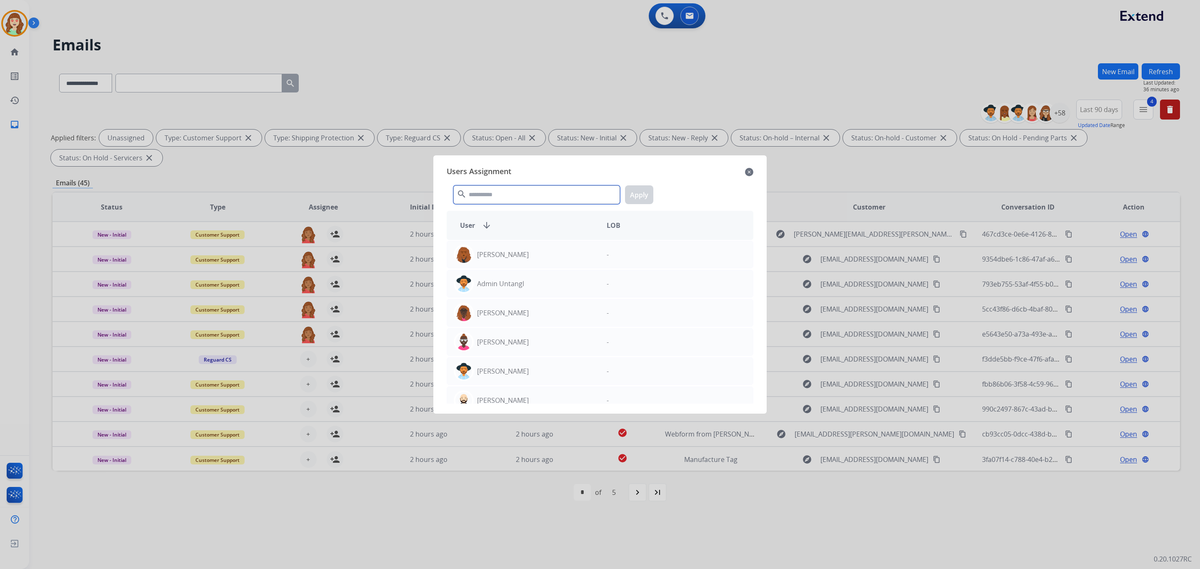
click at [497, 194] on input "text" at bounding box center [536, 194] width 167 height 19
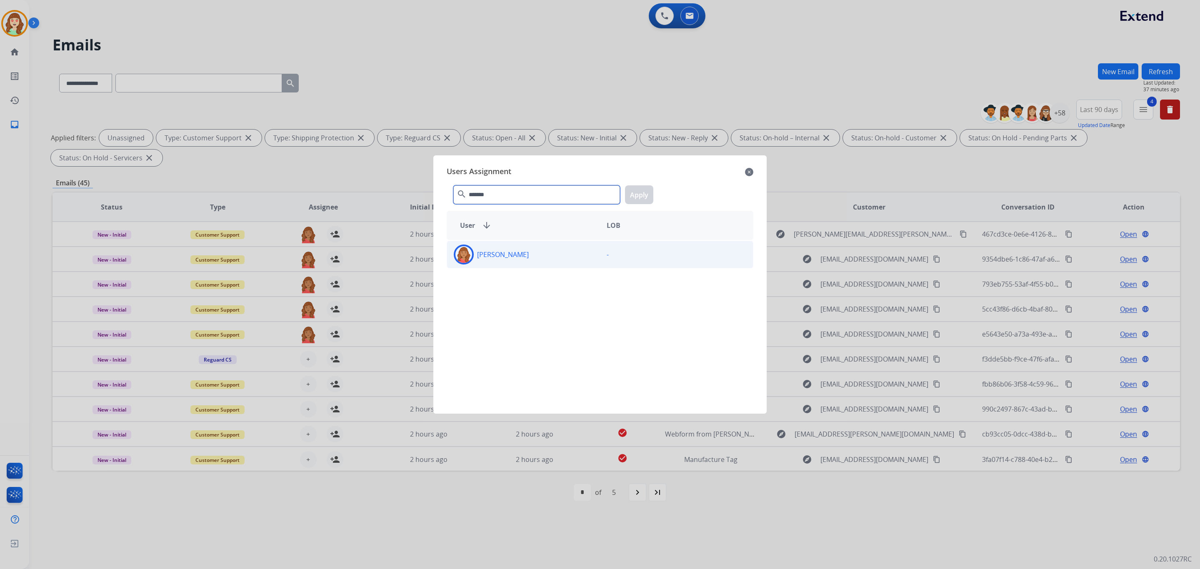
type input "*******"
drag, startPoint x: 535, startPoint y: 258, endPoint x: 621, endPoint y: 207, distance: 99.9
click at [537, 255] on div "[PERSON_NAME]" at bounding box center [523, 255] width 153 height 20
click at [636, 195] on button "Apply" at bounding box center [639, 194] width 28 height 19
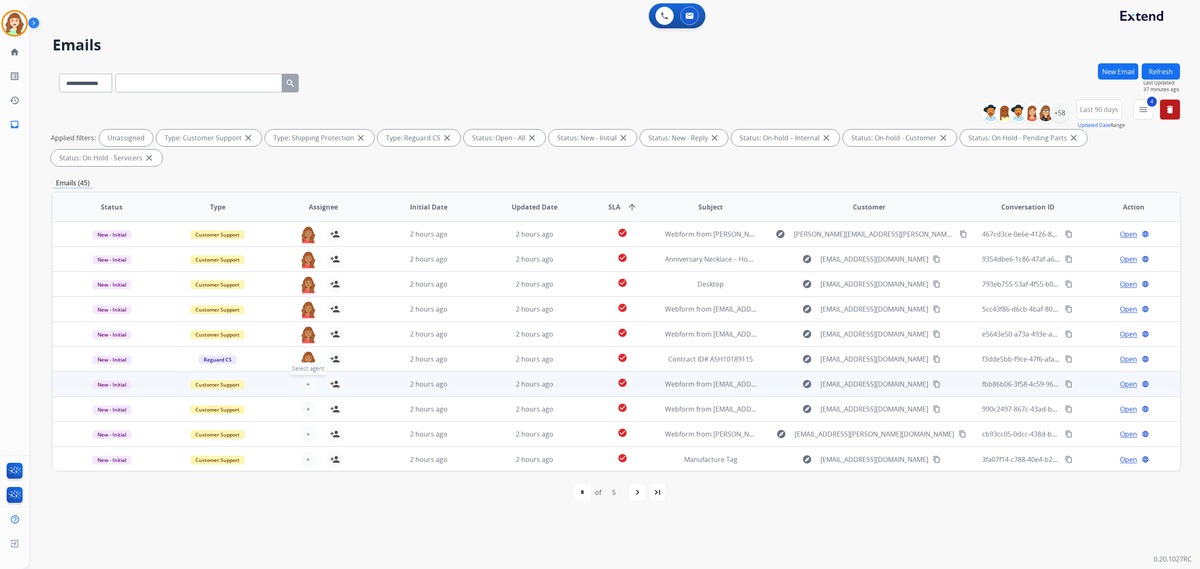
click at [304, 383] on button "+ Select agent" at bounding box center [308, 384] width 17 height 17
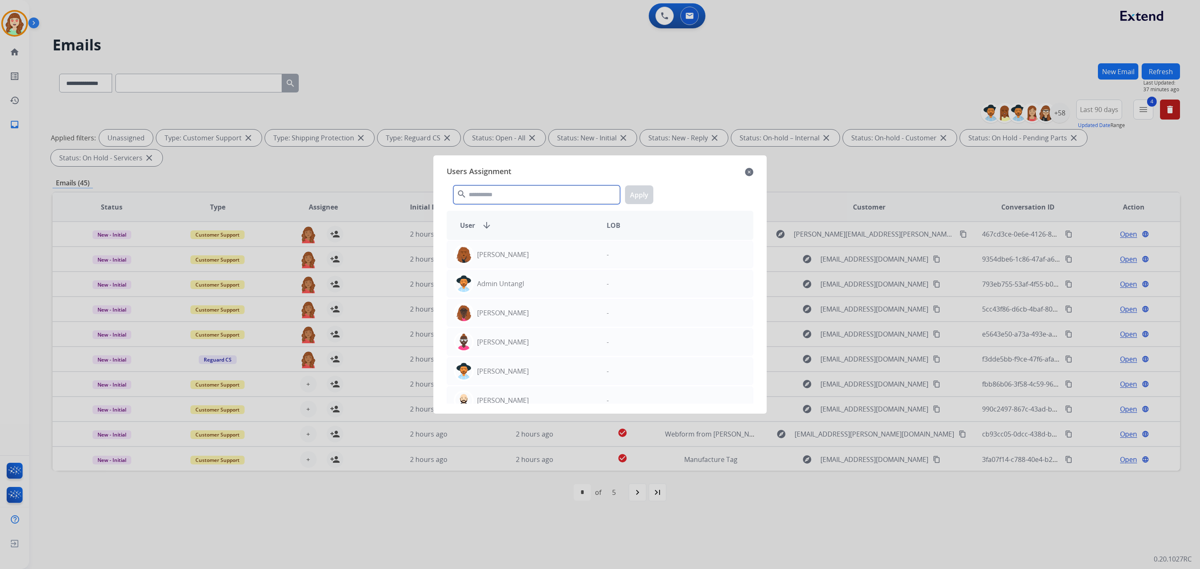
drag, startPoint x: 487, startPoint y: 190, endPoint x: 501, endPoint y: 170, distance: 24.3
click at [498, 181] on div "search Apply" at bounding box center [600, 193] width 307 height 29
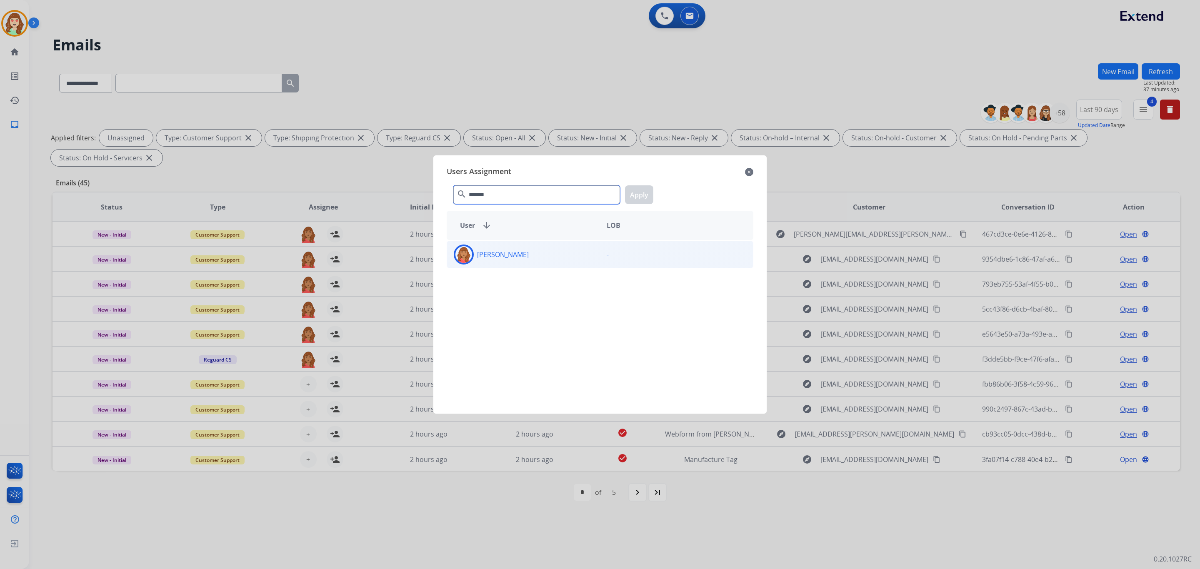
type input "*******"
drag, startPoint x: 494, startPoint y: 262, endPoint x: 580, endPoint y: 239, distance: 89.4
click at [497, 262] on div "[PERSON_NAME]" at bounding box center [523, 255] width 153 height 20
drag, startPoint x: 641, startPoint y: 195, endPoint x: 448, endPoint y: 282, distance: 212.4
click at [639, 195] on button "Apply" at bounding box center [639, 194] width 28 height 19
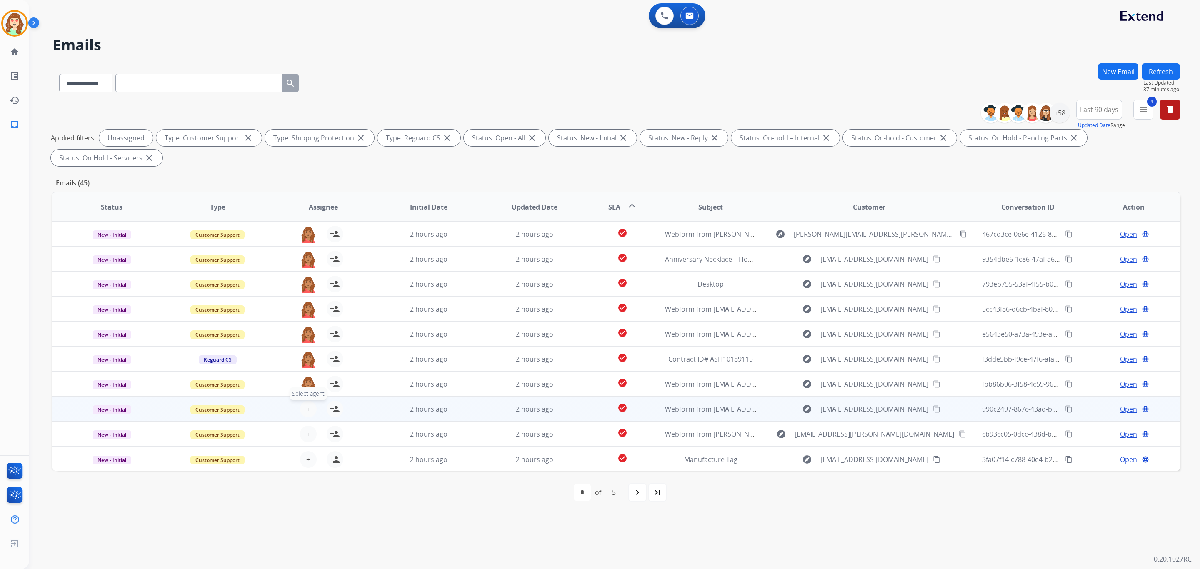
click at [306, 407] on span "+" at bounding box center [308, 409] width 4 height 10
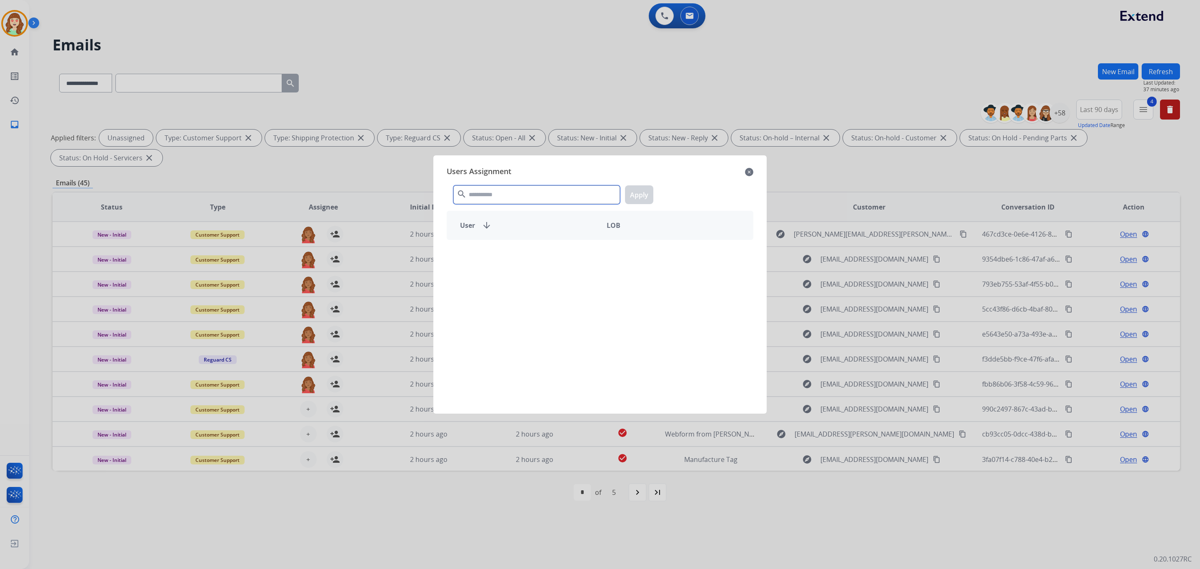
click at [501, 189] on input "text" at bounding box center [536, 194] width 167 height 19
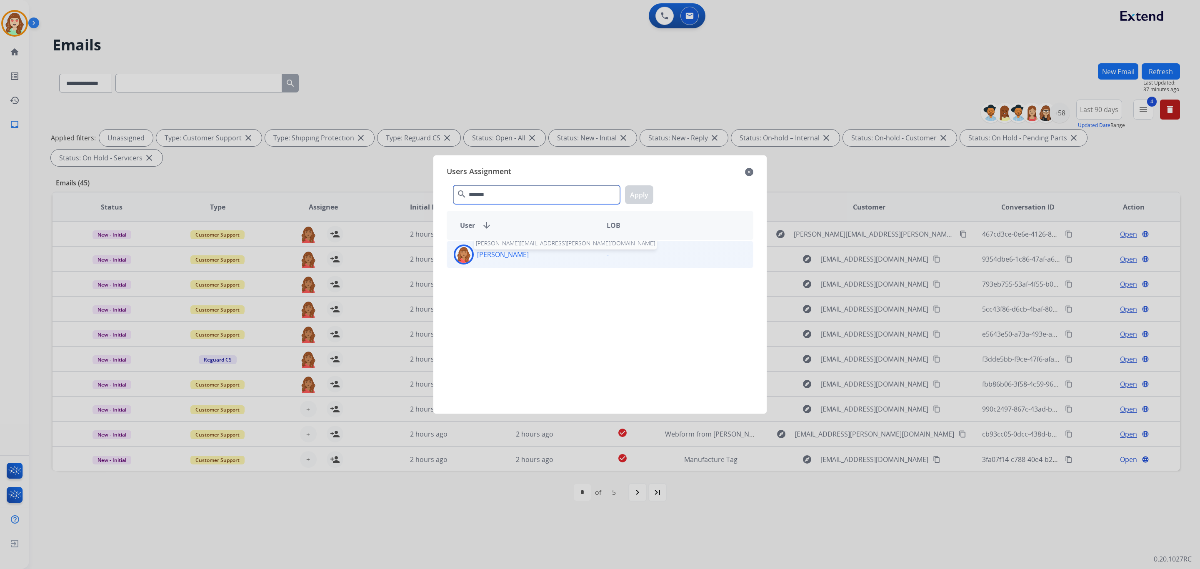
type input "*******"
drag, startPoint x: 498, startPoint y: 258, endPoint x: 662, endPoint y: 223, distance: 168.2
click at [500, 257] on p "[PERSON_NAME]" at bounding box center [503, 255] width 52 height 10
click at [645, 197] on button "Apply" at bounding box center [639, 194] width 28 height 19
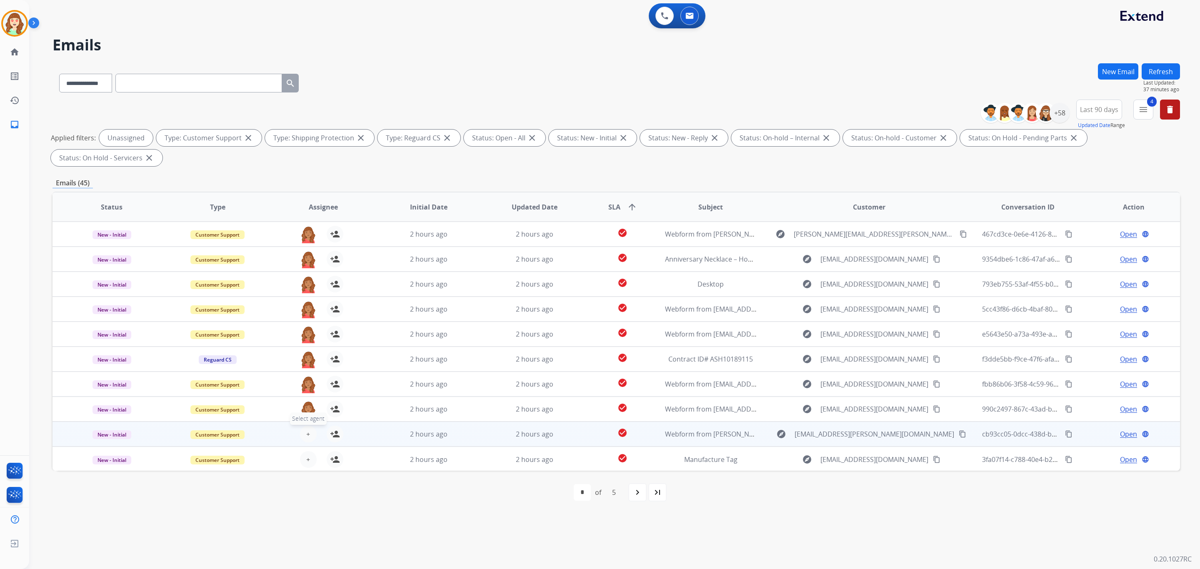
click at [306, 432] on span "+" at bounding box center [308, 434] width 4 height 10
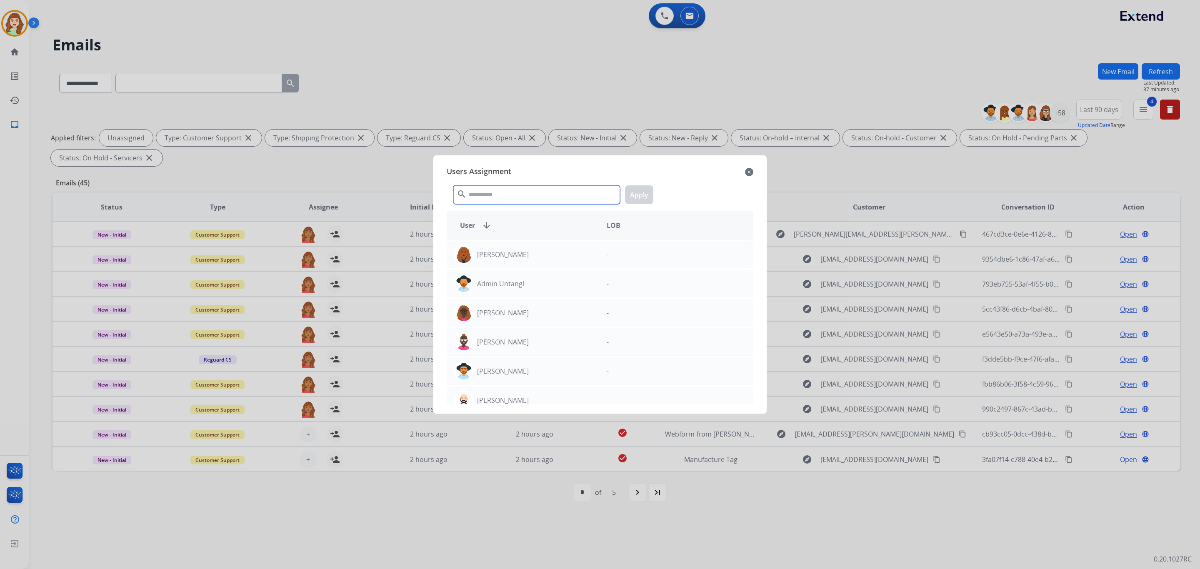
drag, startPoint x: 538, startPoint y: 197, endPoint x: 552, endPoint y: 185, distance: 17.8
click at [550, 194] on input "text" at bounding box center [536, 194] width 167 height 19
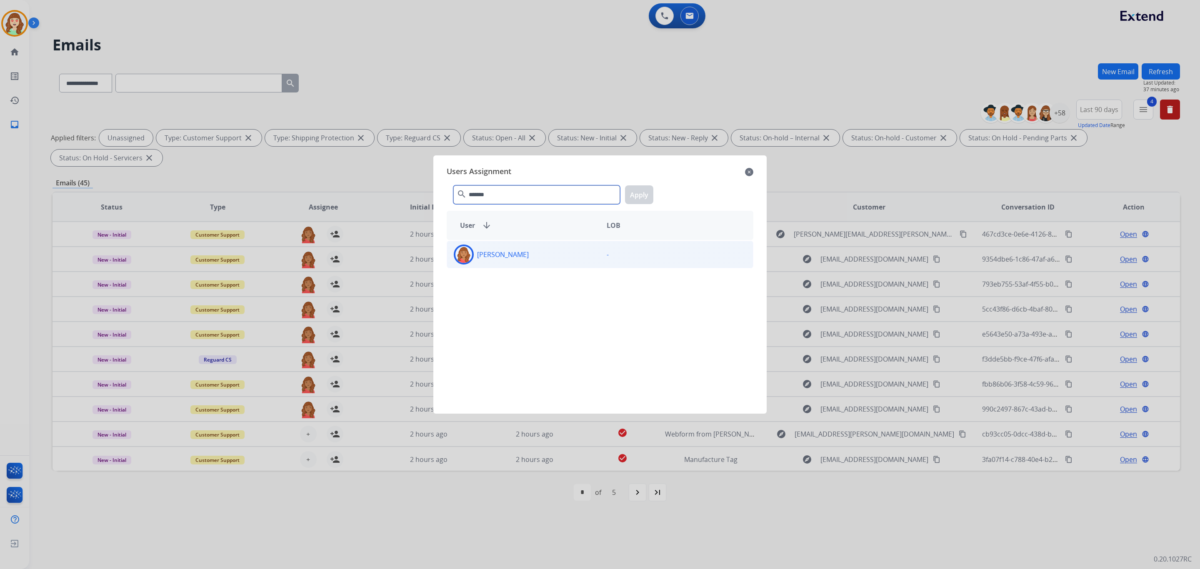
type input "*******"
click at [518, 262] on div "[PERSON_NAME]" at bounding box center [523, 255] width 153 height 20
click at [649, 196] on button "Apply" at bounding box center [639, 194] width 28 height 19
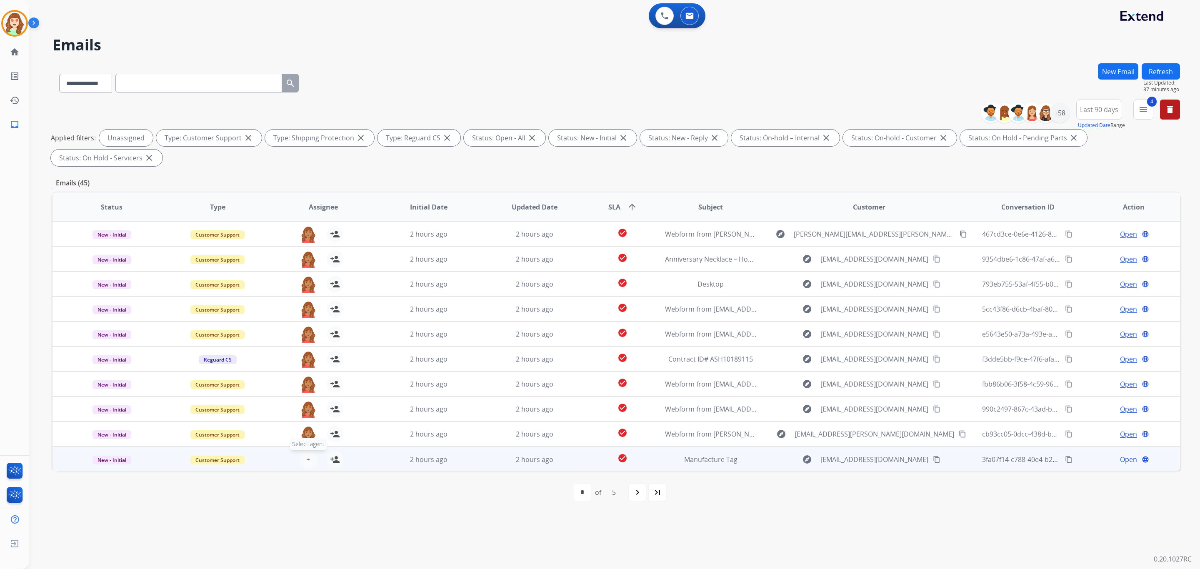
click at [304, 456] on button "+ Select agent" at bounding box center [308, 459] width 17 height 17
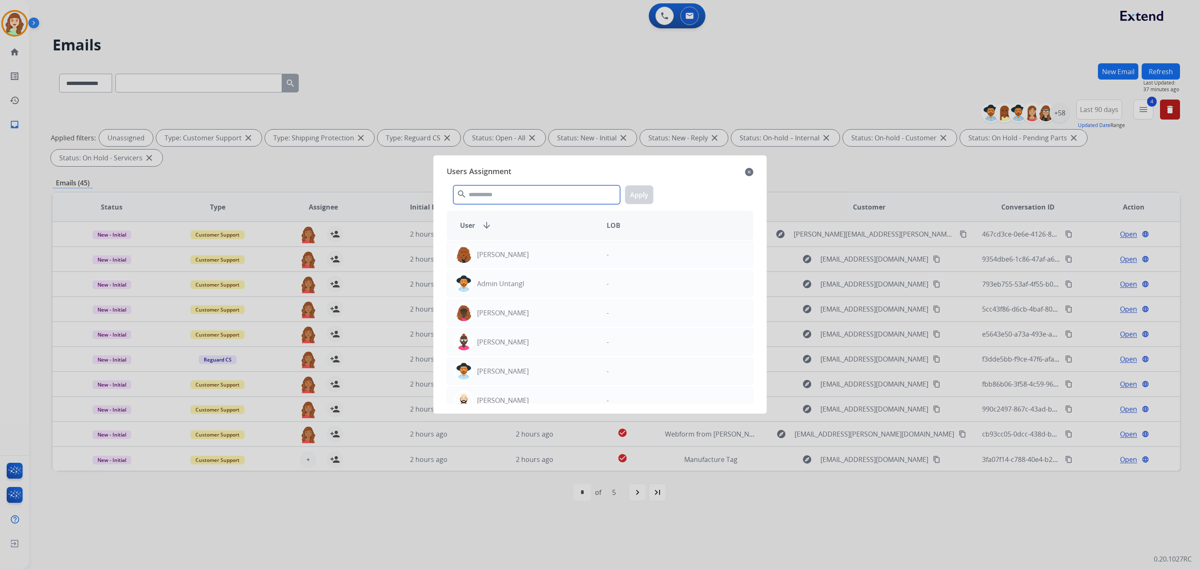
drag, startPoint x: 499, startPoint y: 193, endPoint x: 514, endPoint y: 182, distance: 19.1
click at [503, 192] on input "text" at bounding box center [536, 194] width 167 height 19
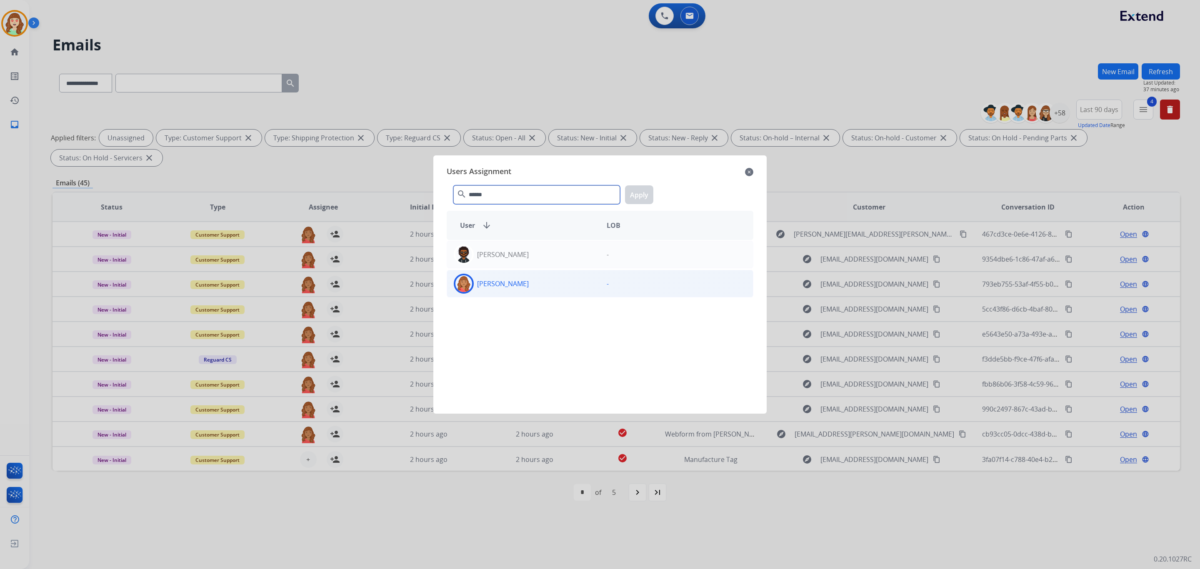
type input "******"
drag, startPoint x: 517, startPoint y: 290, endPoint x: 650, endPoint y: 226, distance: 147.6
click at [525, 290] on div "[PERSON_NAME]" at bounding box center [523, 284] width 153 height 20
click at [641, 196] on button "Apply" at bounding box center [639, 194] width 28 height 19
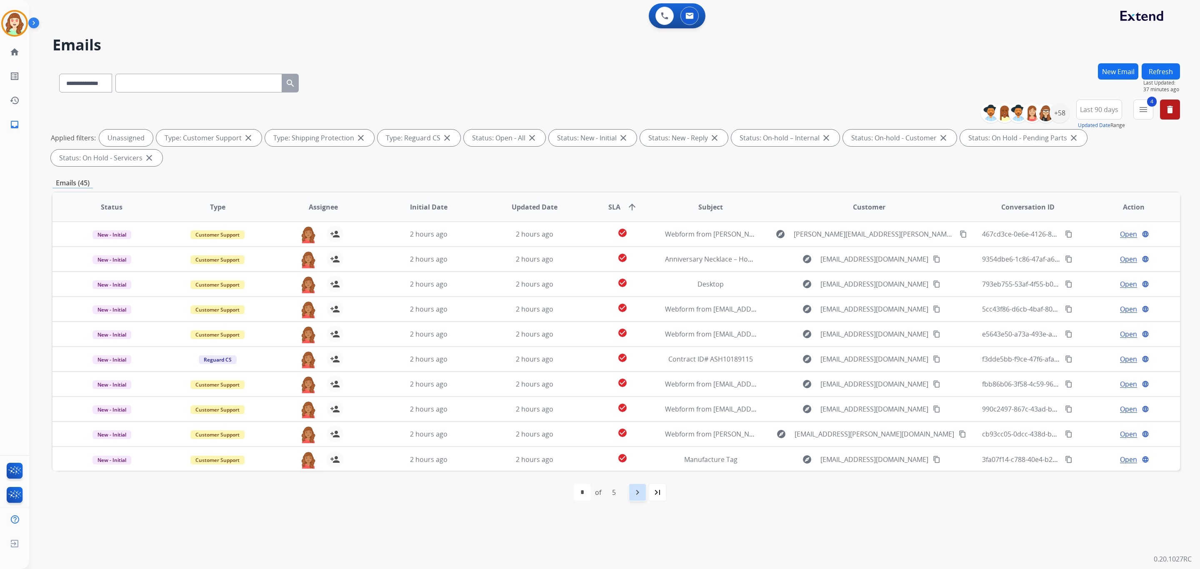
click at [643, 497] on div "navigate_next" at bounding box center [637, 492] width 18 height 18
select select "*"
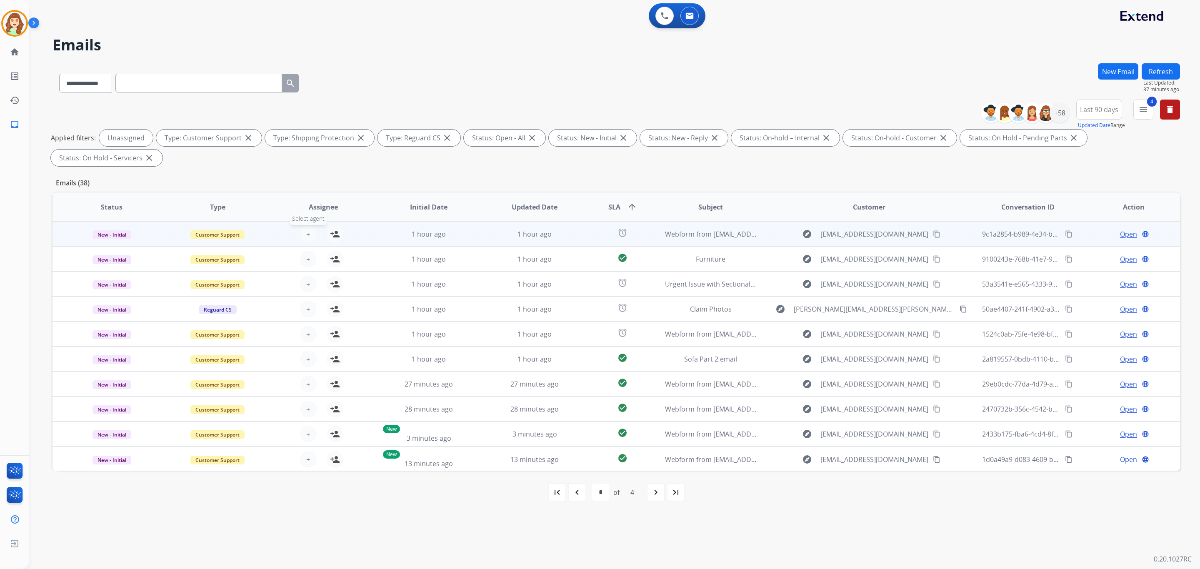
click at [306, 229] on span "+" at bounding box center [308, 234] width 4 height 10
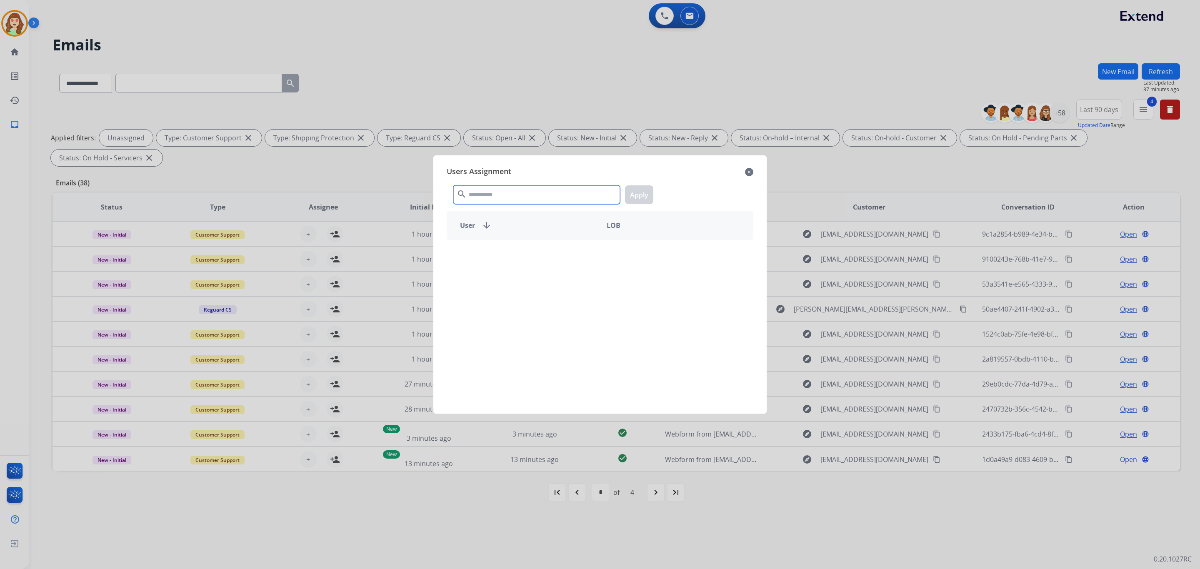
drag, startPoint x: 497, startPoint y: 194, endPoint x: 511, endPoint y: 189, distance: 14.5
click at [510, 190] on input "text" at bounding box center [536, 194] width 167 height 19
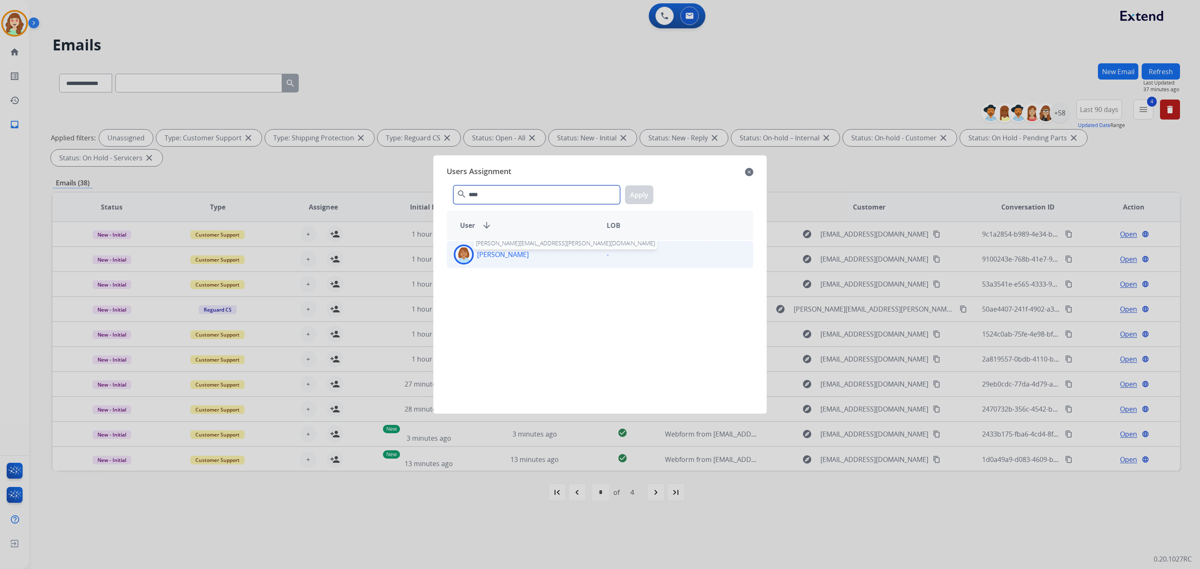
type input "****"
drag, startPoint x: 532, startPoint y: 250, endPoint x: 629, endPoint y: 208, distance: 105.4
click at [529, 250] on p "[PERSON_NAME]" at bounding box center [503, 255] width 52 height 10
click at [636, 194] on button "Apply" at bounding box center [639, 194] width 28 height 19
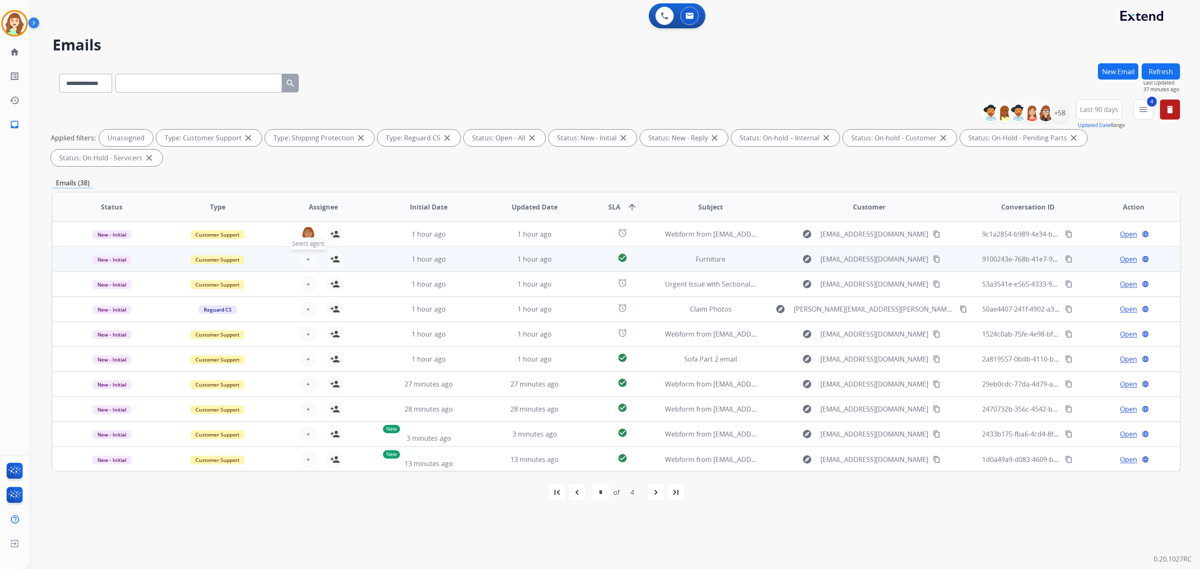
click at [302, 262] on button "+ Select agent" at bounding box center [308, 259] width 17 height 17
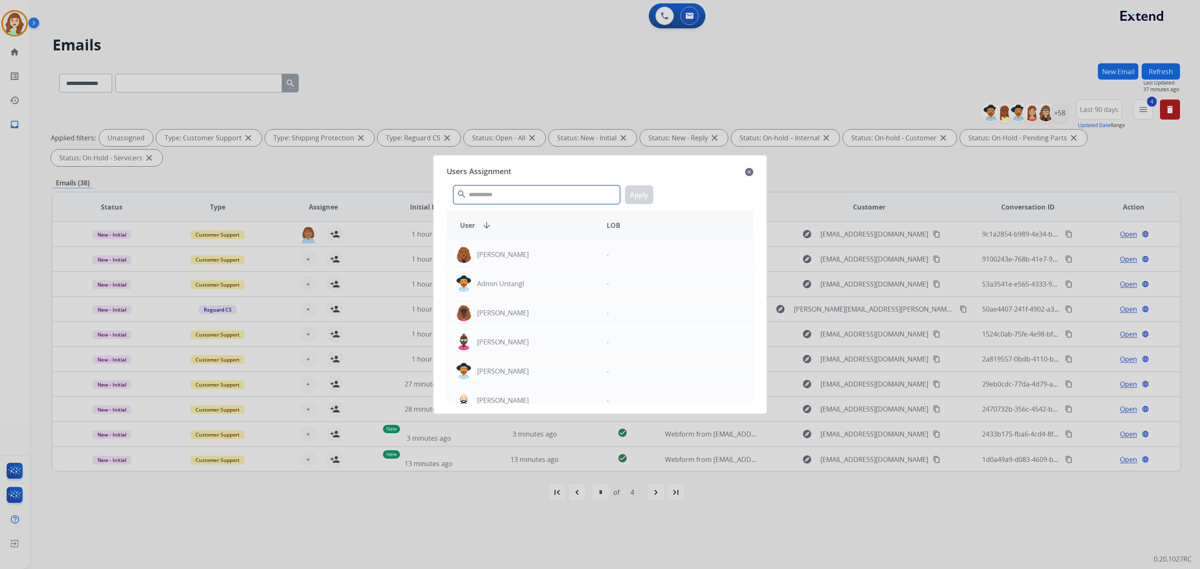
click at [504, 199] on input "text" at bounding box center [536, 194] width 167 height 19
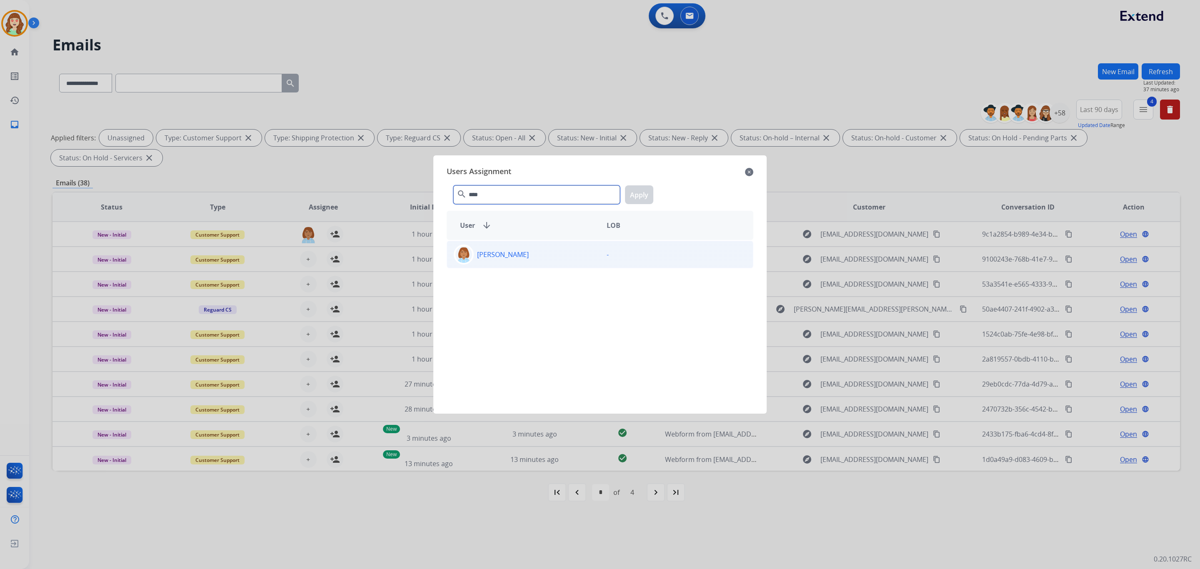
type input "****"
drag, startPoint x: 519, startPoint y: 255, endPoint x: 662, endPoint y: 200, distance: 153.9
click at [528, 255] on p "[PERSON_NAME]" at bounding box center [503, 255] width 52 height 10
drag, startPoint x: 634, startPoint y: 193, endPoint x: 616, endPoint y: 197, distance: 18.5
click at [636, 191] on button "Apply" at bounding box center [639, 194] width 28 height 19
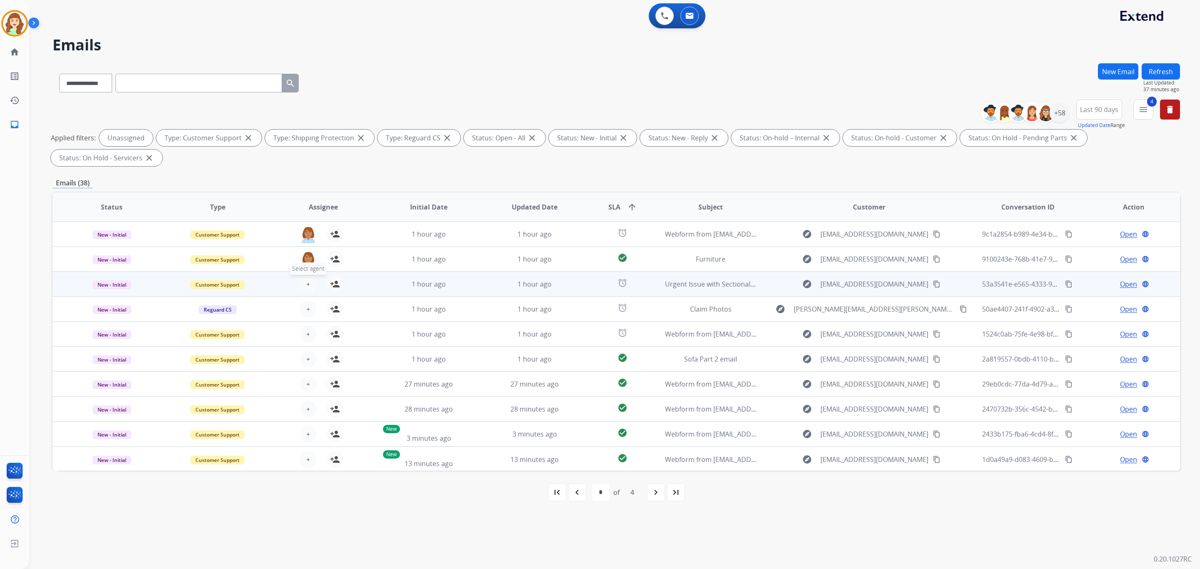
click at [309, 284] on button "+ Select agent" at bounding box center [308, 284] width 17 height 17
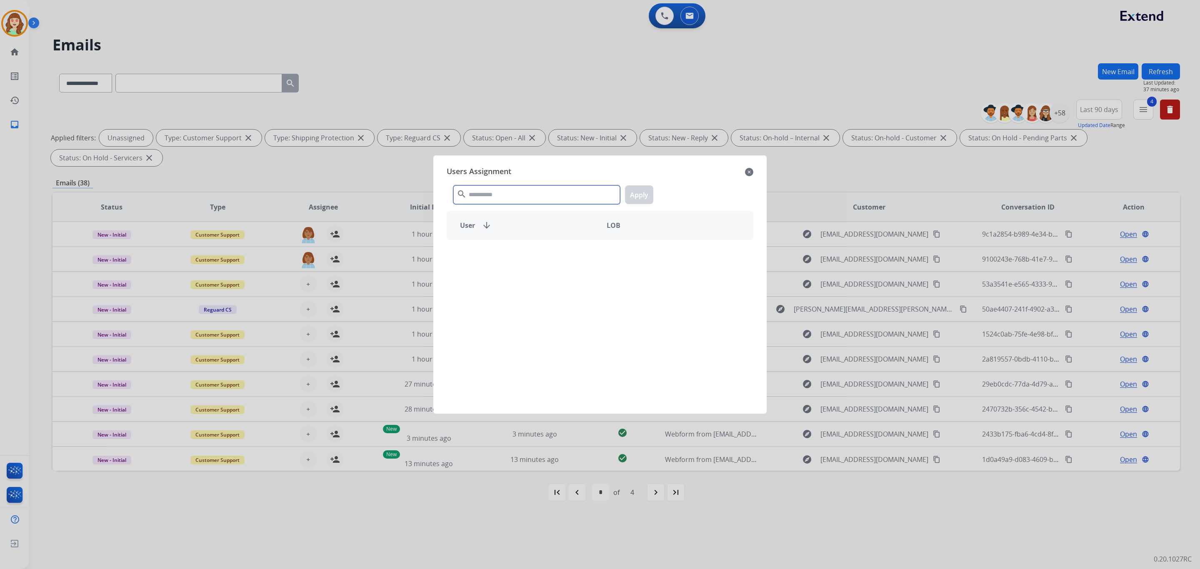
drag, startPoint x: 499, startPoint y: 196, endPoint x: 527, endPoint y: 184, distance: 30.8
click at [507, 192] on input "text" at bounding box center [536, 194] width 167 height 19
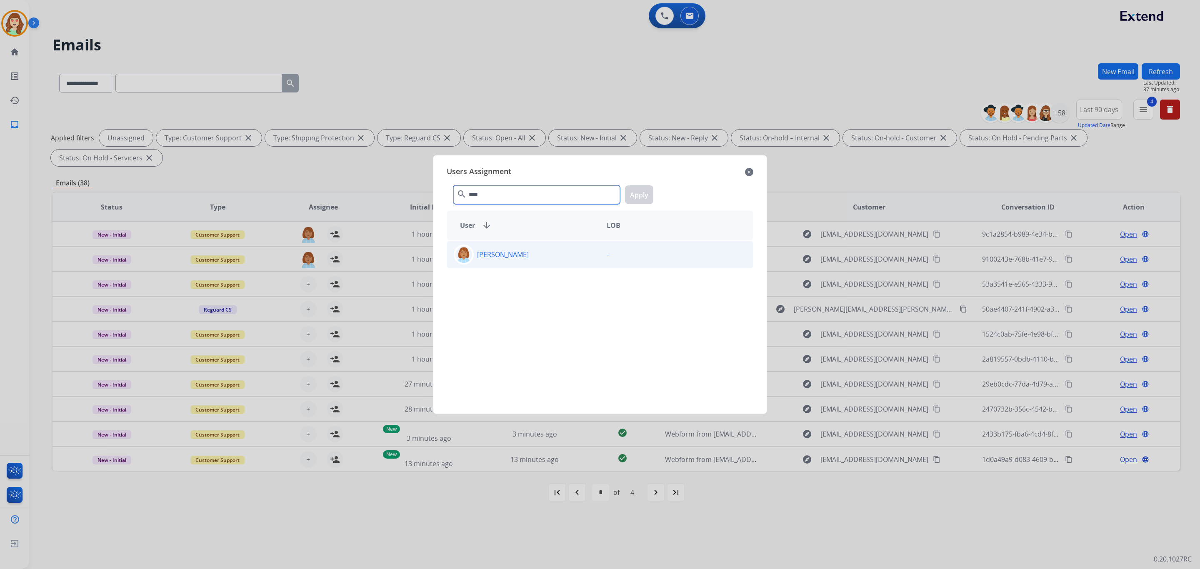
type input "****"
drag, startPoint x: 506, startPoint y: 263, endPoint x: 564, endPoint y: 229, distance: 66.9
click at [509, 260] on div "[PERSON_NAME]" at bounding box center [523, 255] width 153 height 20
click at [646, 193] on button "Apply" at bounding box center [639, 194] width 28 height 19
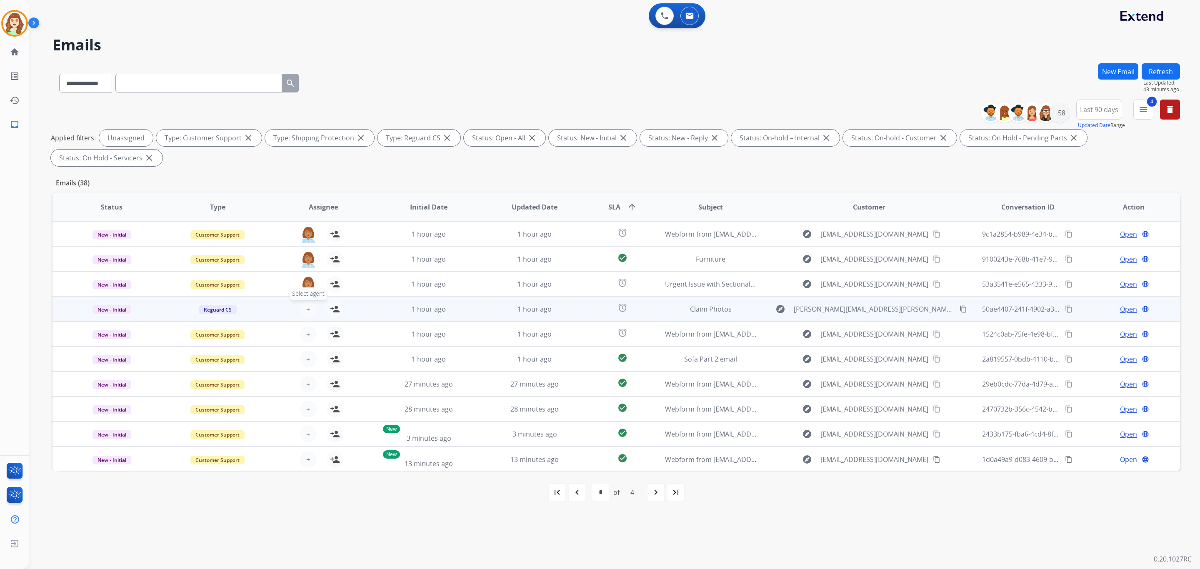
click at [306, 307] on span "+" at bounding box center [308, 309] width 4 height 10
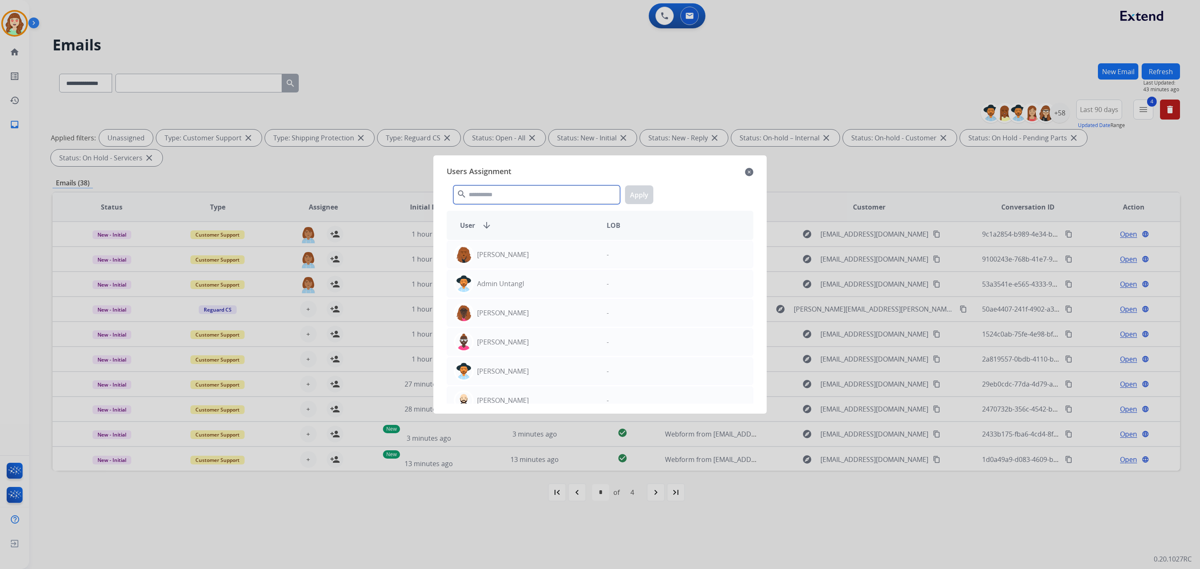
drag, startPoint x: 529, startPoint y: 193, endPoint x: 541, endPoint y: 193, distance: 12.1
click at [533, 193] on input "text" at bounding box center [536, 194] width 167 height 19
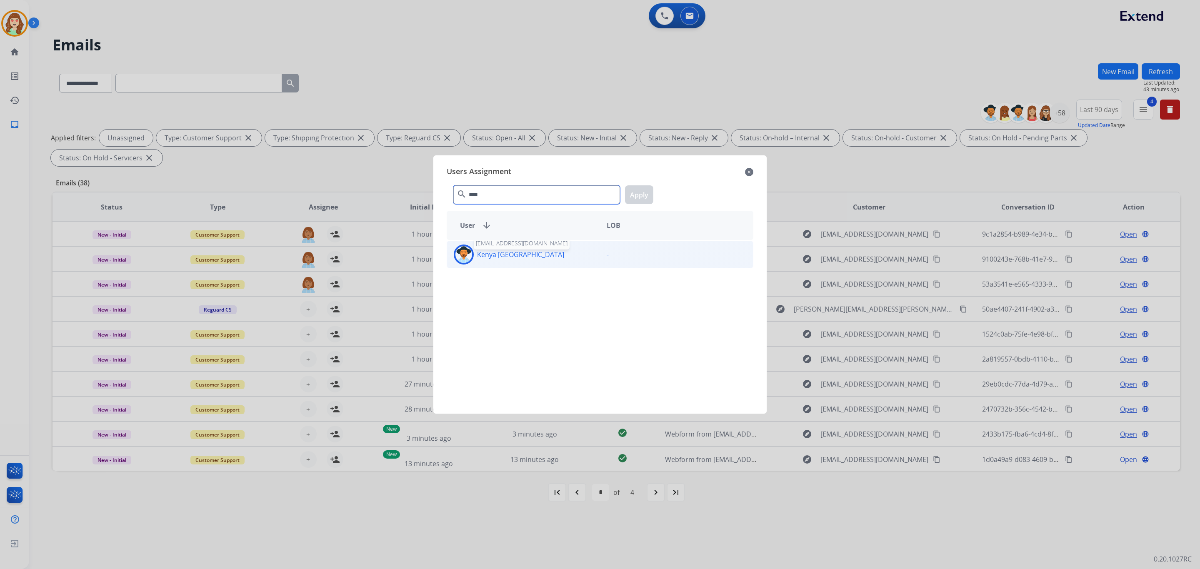
type input "****"
drag, startPoint x: 510, startPoint y: 260, endPoint x: 622, endPoint y: 238, distance: 114.2
click at [519, 259] on div "Kenya [GEOGRAPHIC_DATA]" at bounding box center [523, 255] width 153 height 20
click at [639, 195] on button "Apply" at bounding box center [639, 194] width 28 height 19
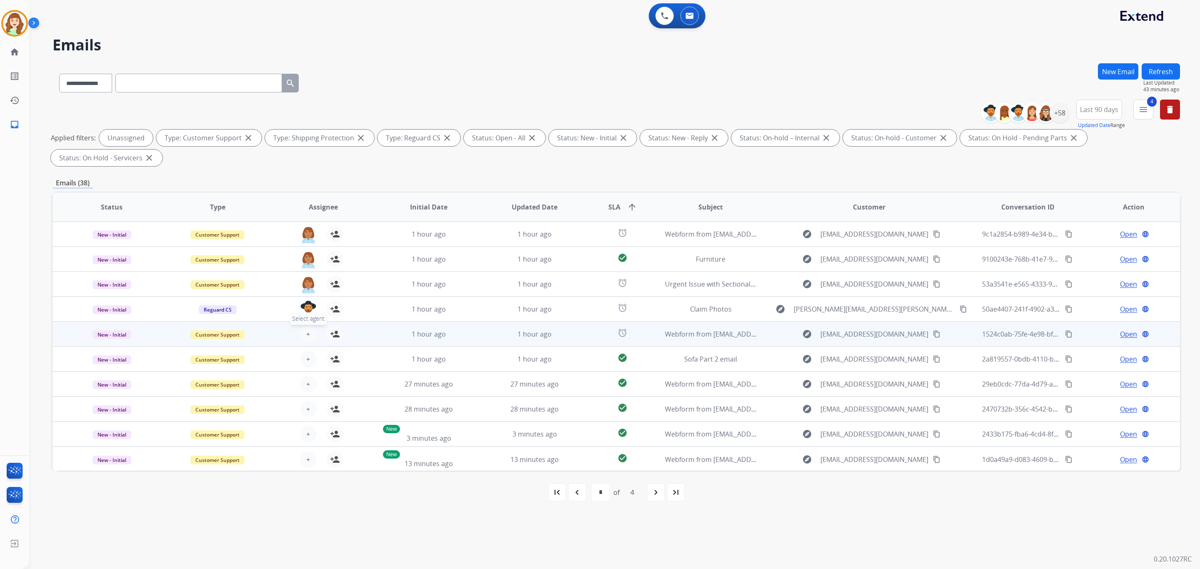
click at [307, 335] on span "+" at bounding box center [308, 334] width 4 height 10
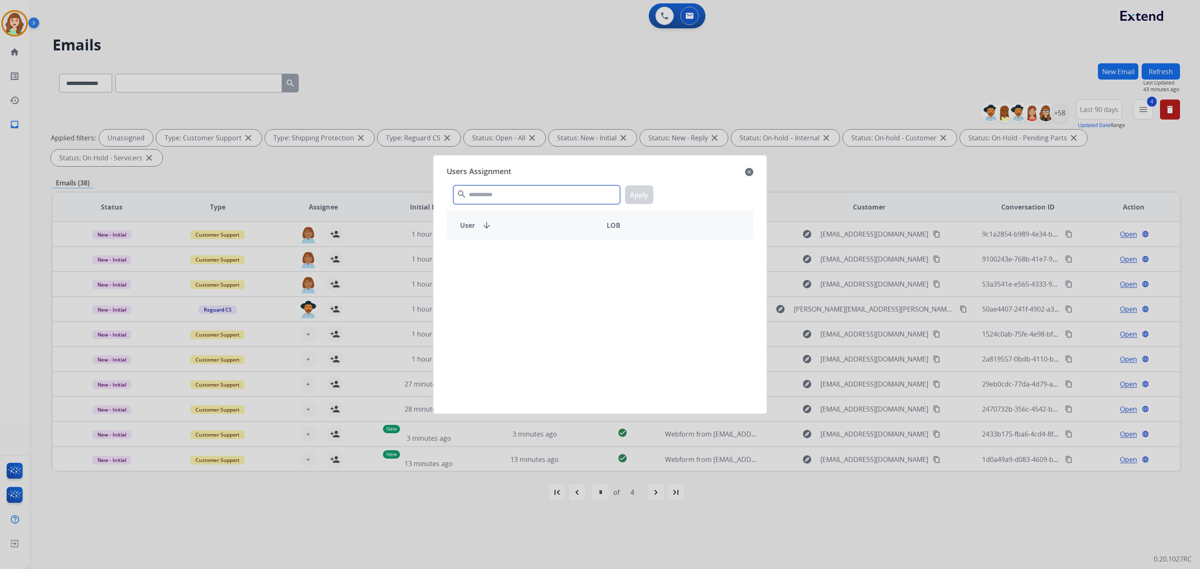
drag, startPoint x: 522, startPoint y: 194, endPoint x: 514, endPoint y: 160, distance: 35.3
click at [524, 178] on div "Users Assignment close search Apply User arrow_downward LOB" at bounding box center [600, 284] width 320 height 245
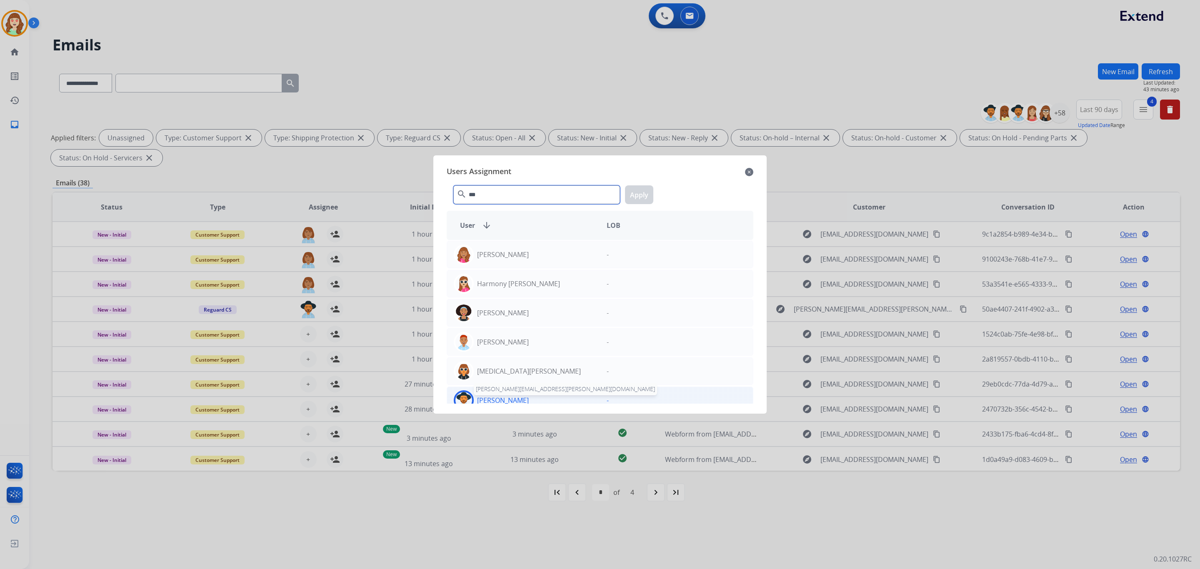
type input "***"
click at [503, 400] on p "[PERSON_NAME]" at bounding box center [503, 400] width 52 height 10
click at [642, 193] on button "Apply" at bounding box center [639, 194] width 28 height 19
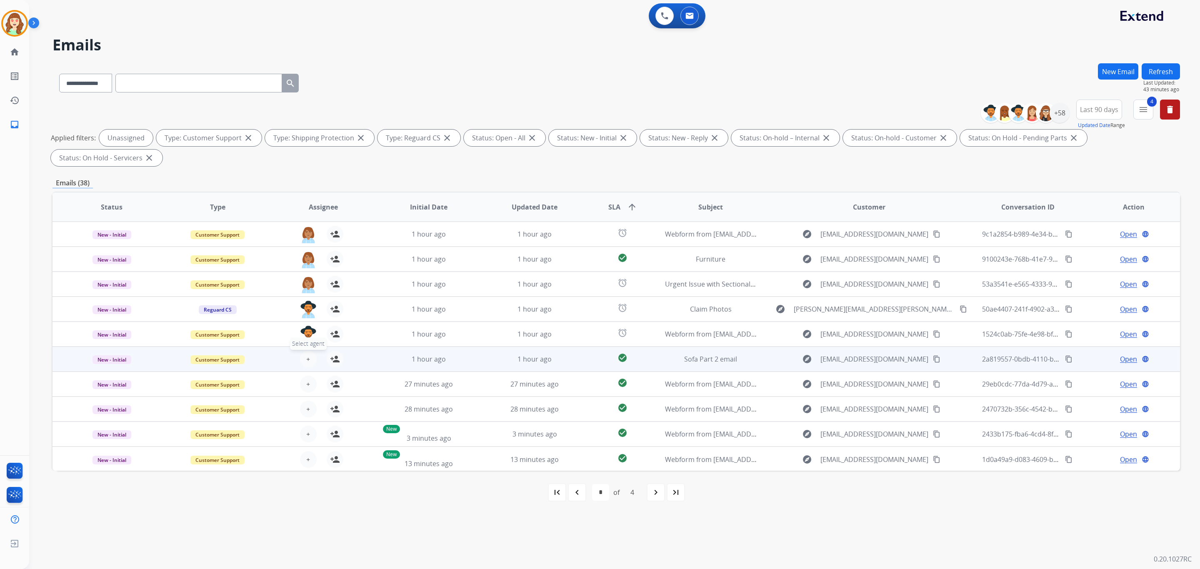
click at [306, 355] on span "+" at bounding box center [308, 359] width 4 height 10
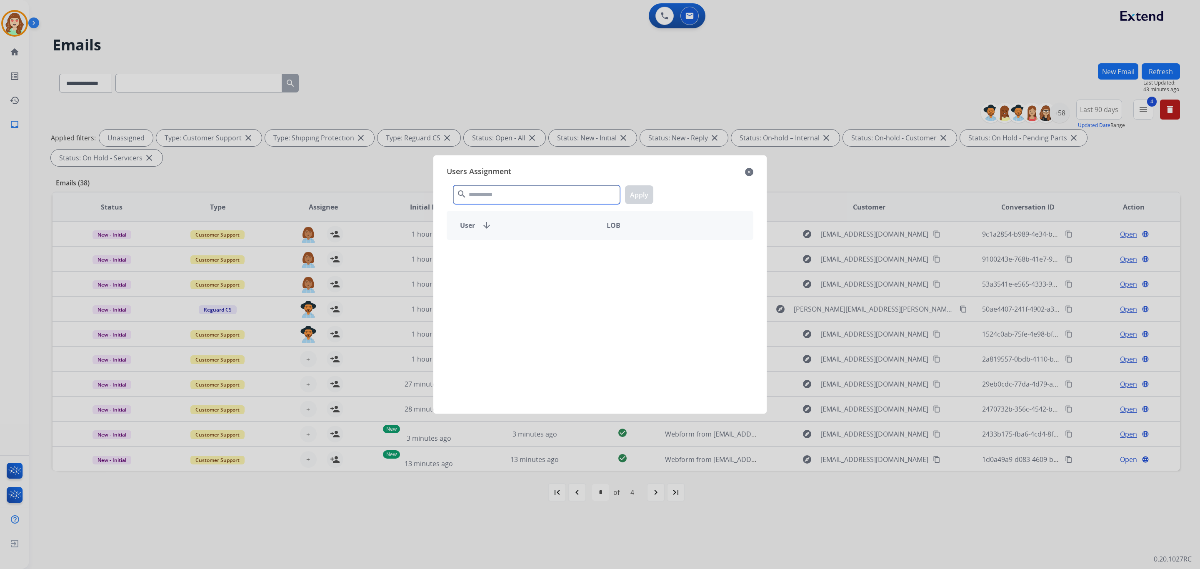
drag, startPoint x: 492, startPoint y: 198, endPoint x: 448, endPoint y: 145, distance: 68.6
click at [494, 182] on div "search Apply" at bounding box center [600, 193] width 307 height 29
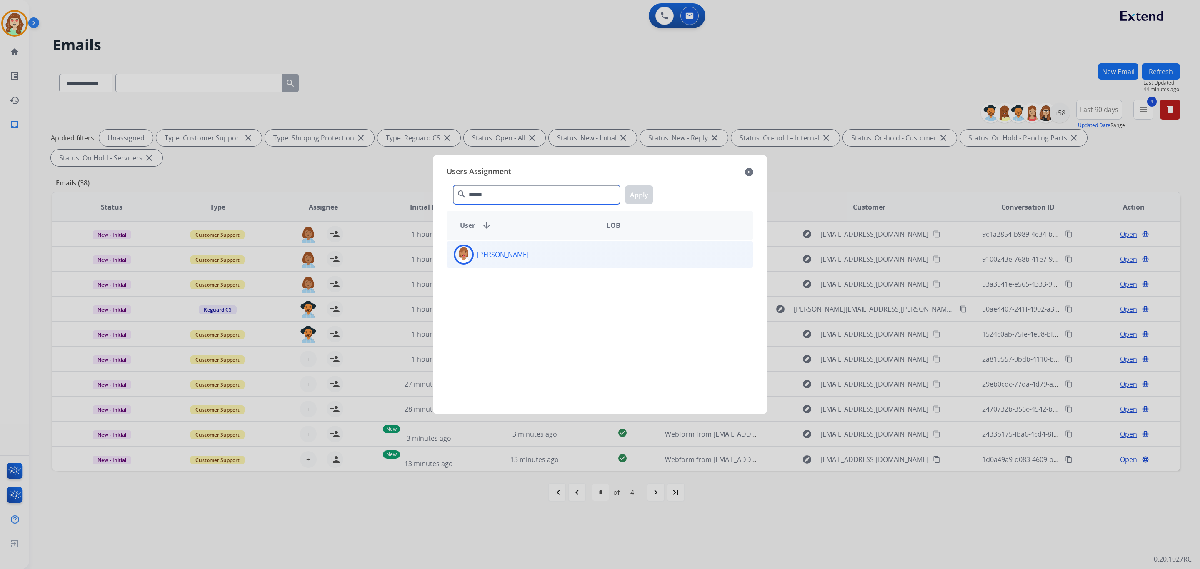
type input "******"
drag, startPoint x: 567, startPoint y: 255, endPoint x: 572, endPoint y: 252, distance: 5.6
click at [572, 252] on div "[PERSON_NAME]" at bounding box center [523, 255] width 153 height 20
click at [640, 199] on button "Apply" at bounding box center [639, 194] width 28 height 19
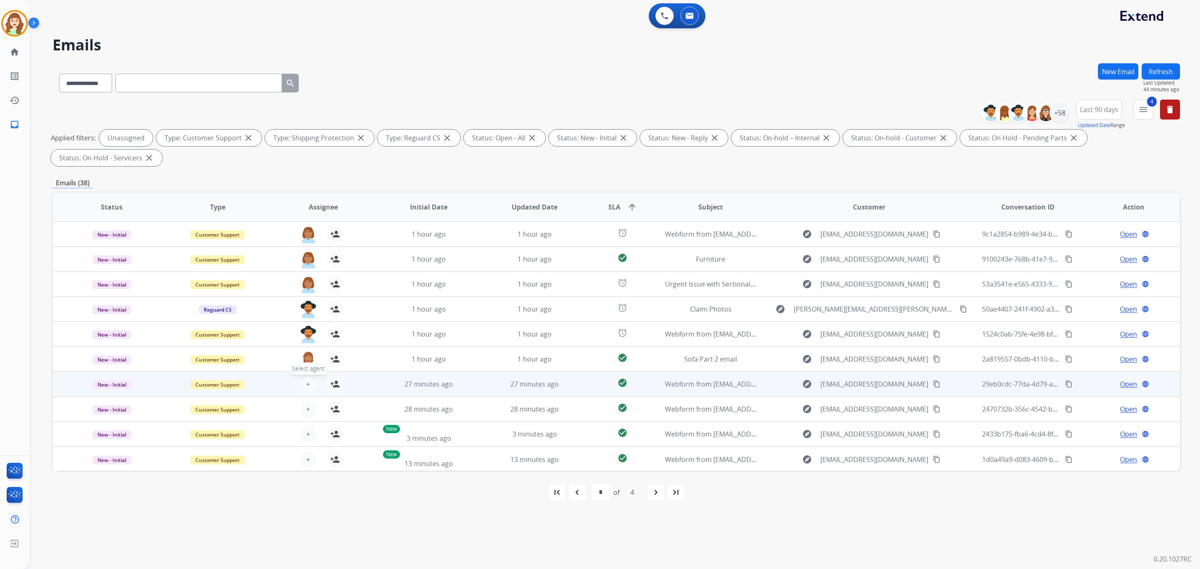
click at [307, 383] on span "+" at bounding box center [308, 384] width 4 height 10
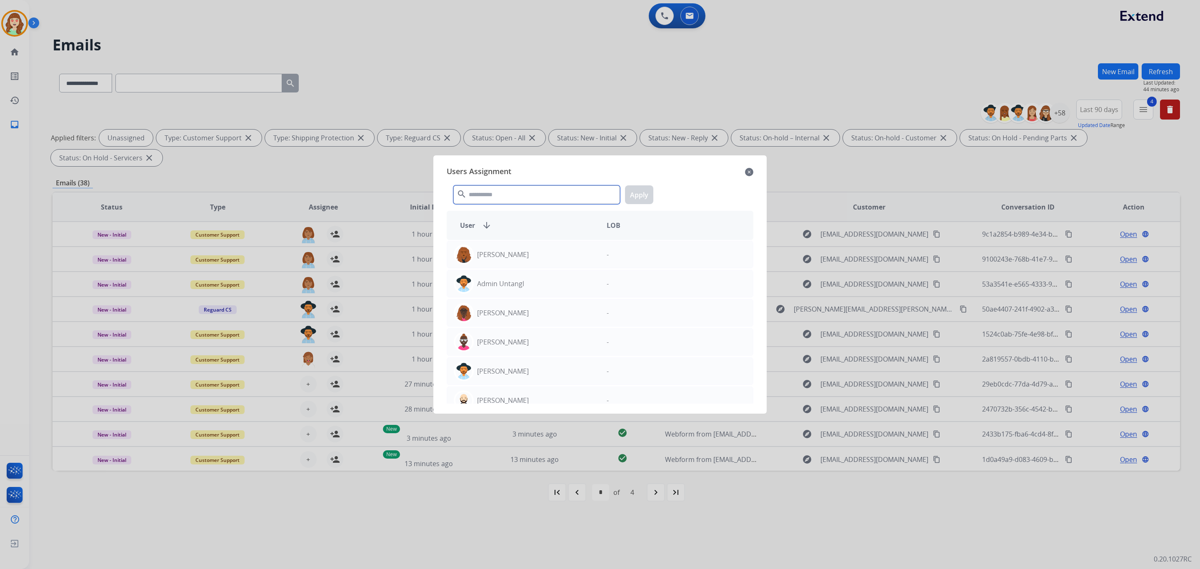
drag, startPoint x: 517, startPoint y: 197, endPoint x: 537, endPoint y: 192, distance: 20.0
click at [524, 197] on input "text" at bounding box center [536, 194] width 167 height 19
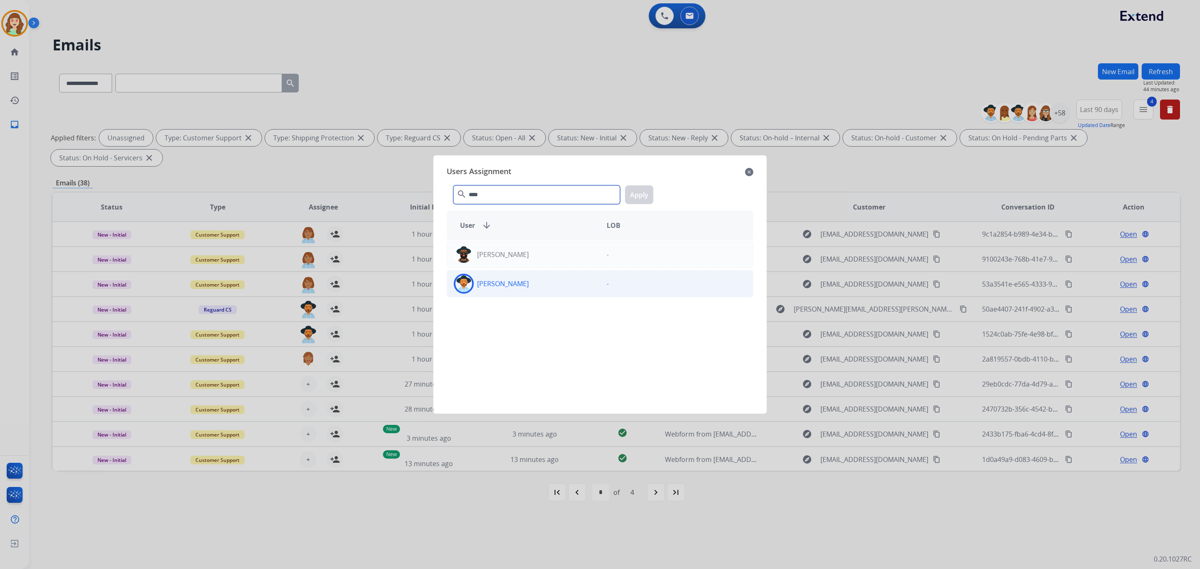
type input "****"
drag, startPoint x: 542, startPoint y: 285, endPoint x: 680, endPoint y: 217, distance: 153.5
click at [549, 284] on div "[PERSON_NAME]" at bounding box center [523, 284] width 153 height 20
click at [524, 257] on p "[PERSON_NAME]" at bounding box center [503, 255] width 52 height 10
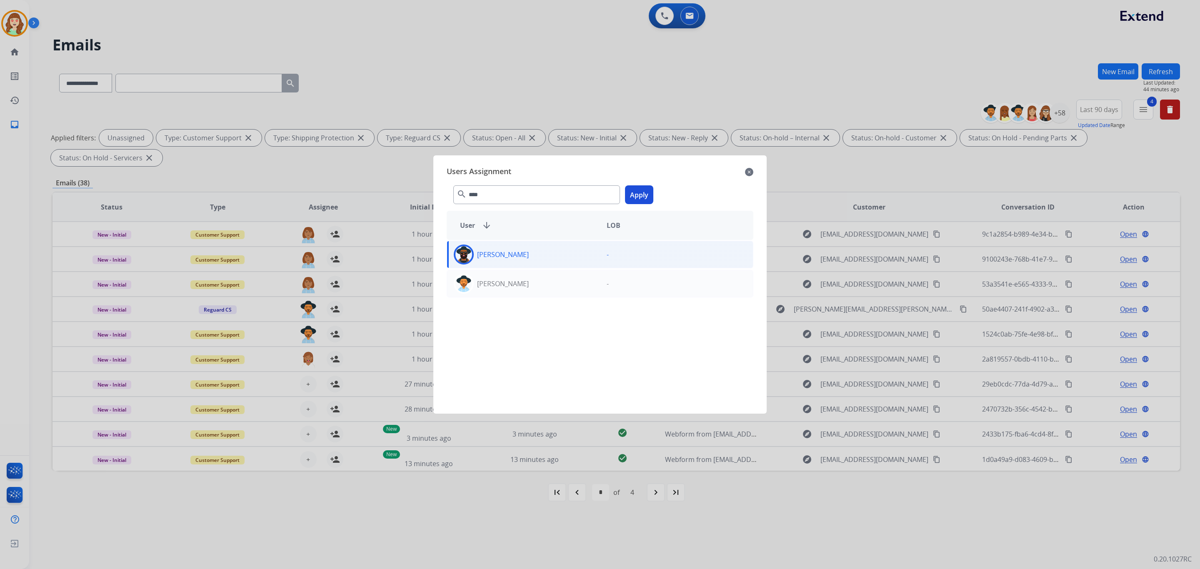
click at [640, 195] on button "Apply" at bounding box center [639, 194] width 28 height 19
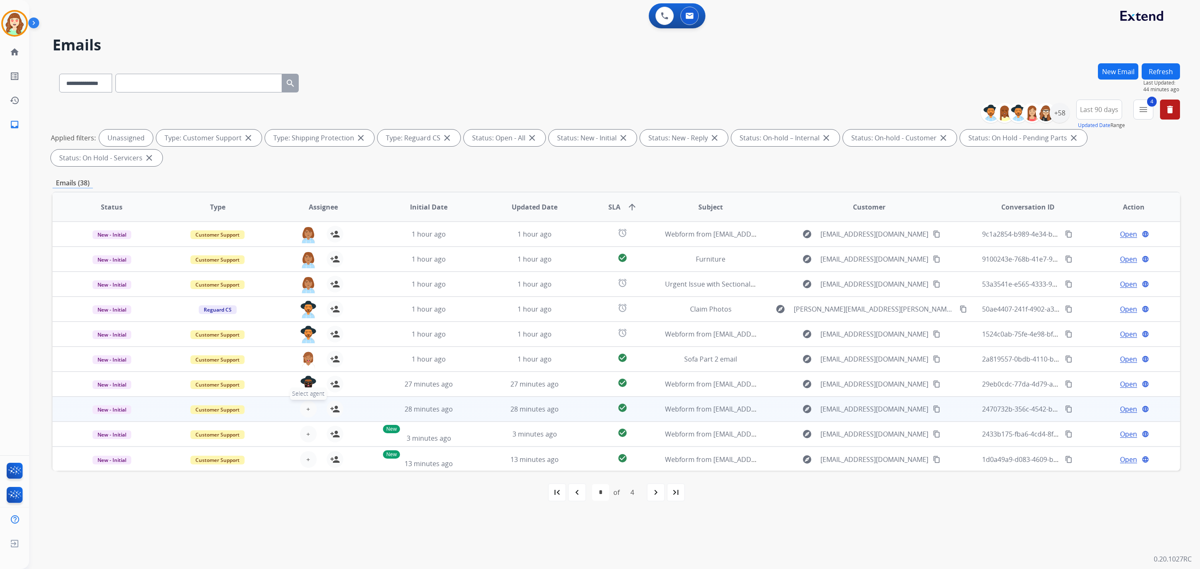
click at [310, 409] on button "+ Select agent" at bounding box center [308, 409] width 17 height 17
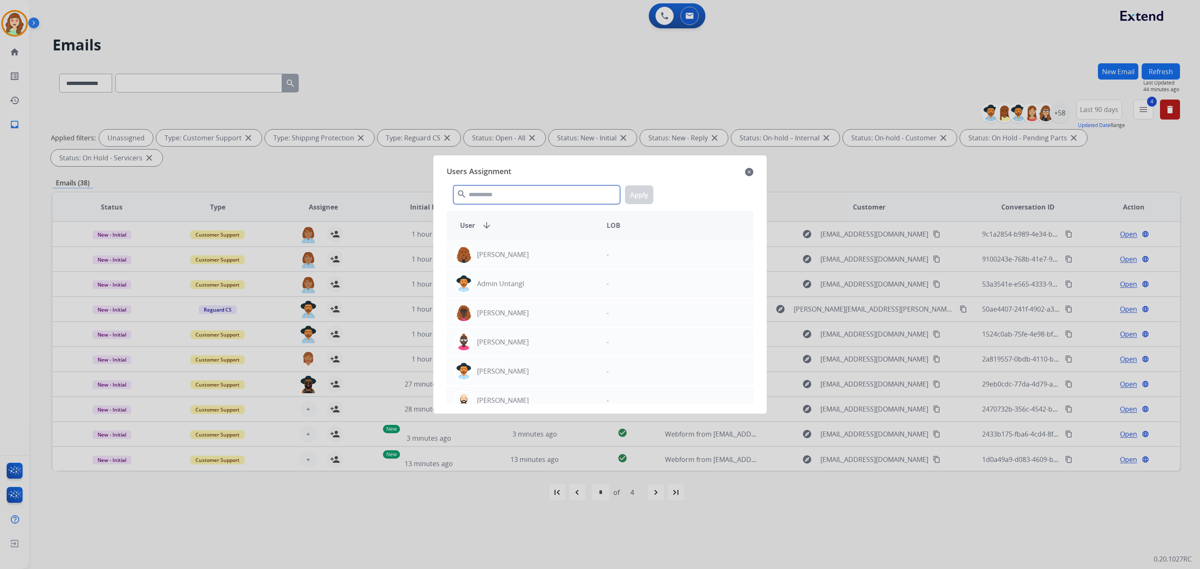
click at [510, 193] on input "text" at bounding box center [536, 194] width 167 height 19
type input "*****"
drag, startPoint x: 539, startPoint y: 262, endPoint x: 679, endPoint y: 207, distance: 150.4
click at [540, 257] on div "[PERSON_NAME]" at bounding box center [523, 255] width 153 height 20
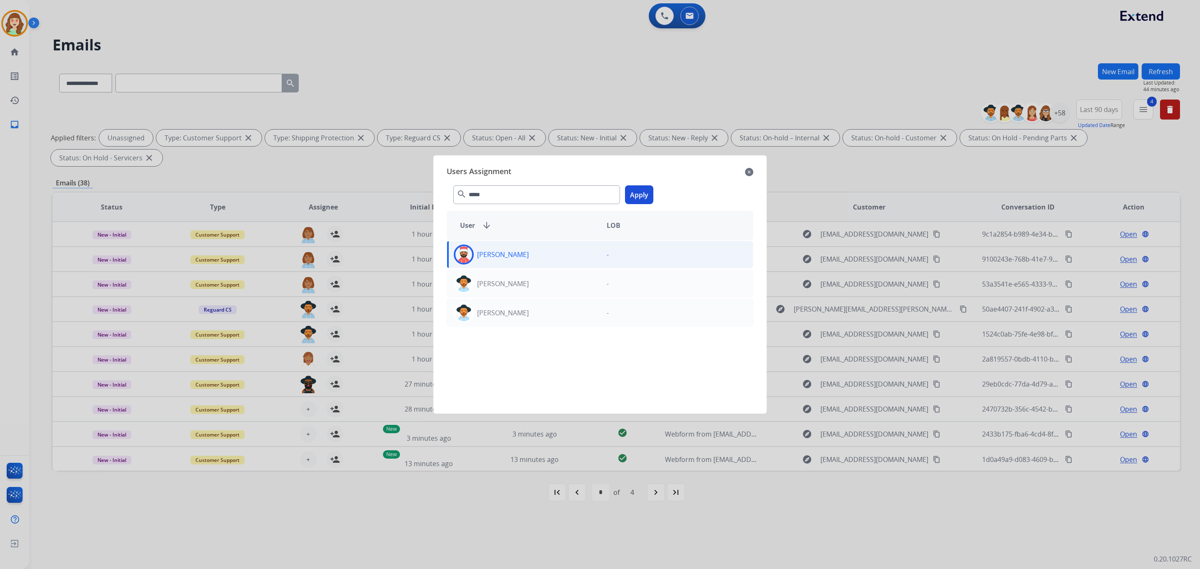
click at [648, 196] on button "Apply" at bounding box center [639, 194] width 28 height 19
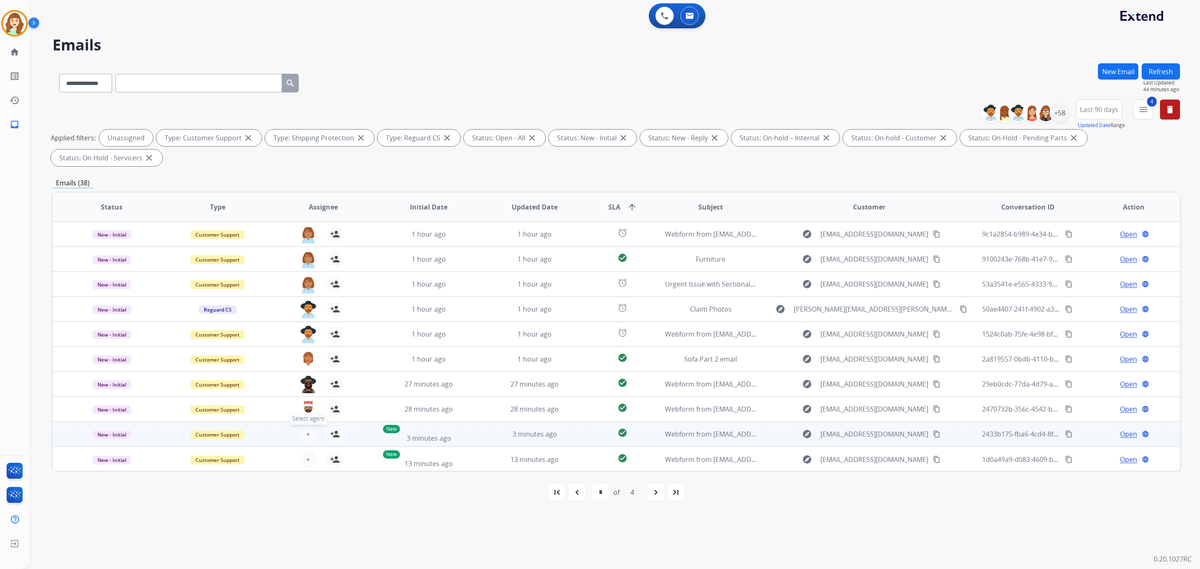
click at [310, 433] on button "+ Select agent" at bounding box center [308, 434] width 17 height 17
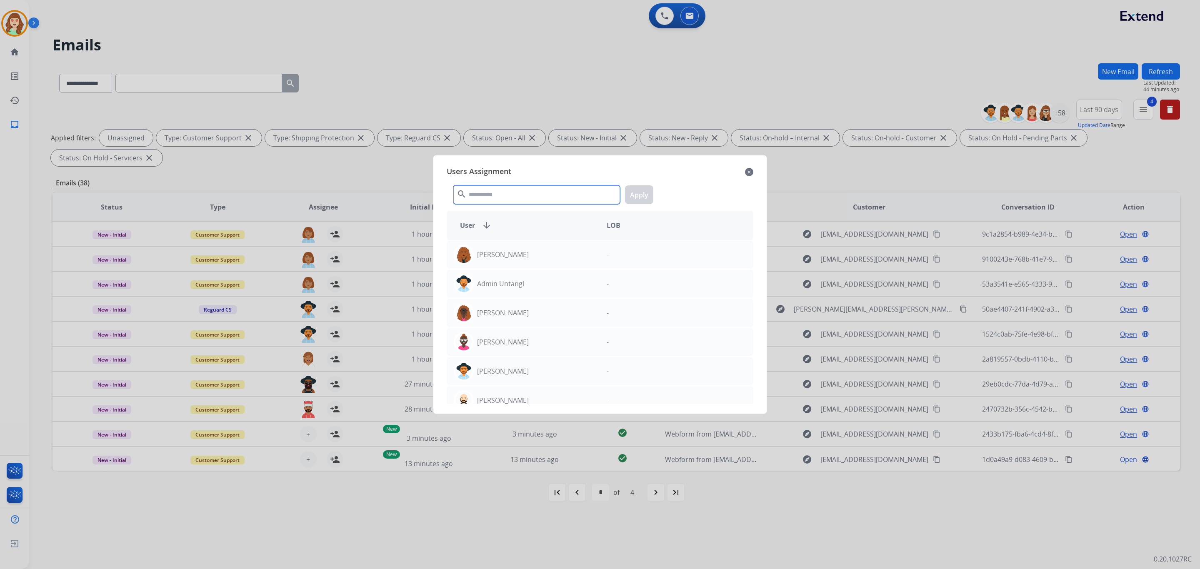
drag, startPoint x: 507, startPoint y: 188, endPoint x: 528, endPoint y: 154, distance: 39.4
click at [529, 175] on div "Users Assignment close search Apply User arrow_downward LOB [PERSON_NAME] - Adm…" at bounding box center [600, 284] width 320 height 245
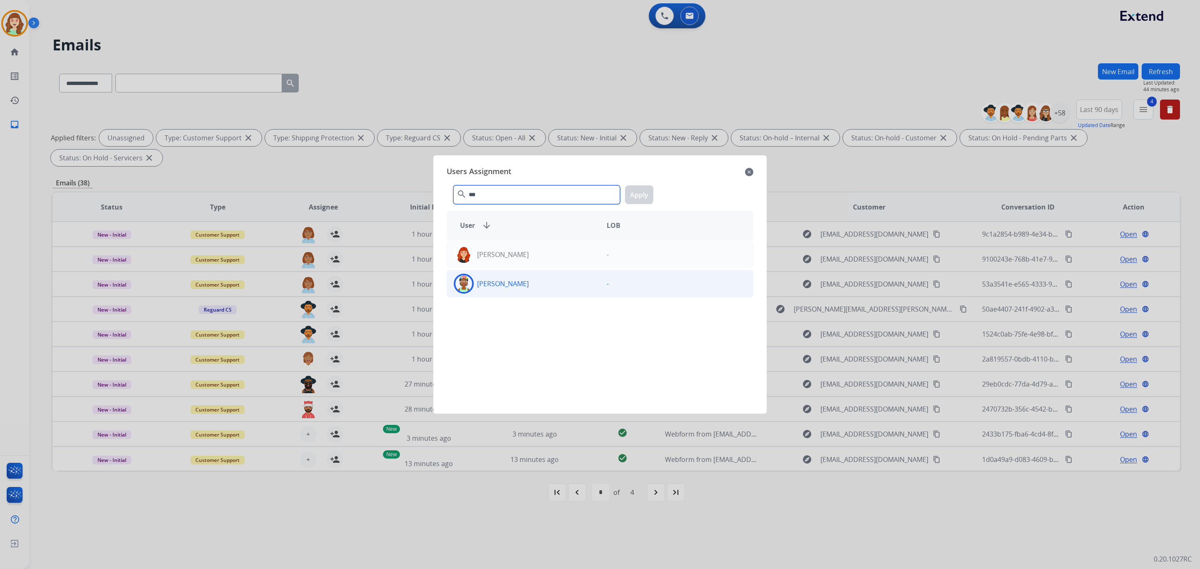
type input "***"
drag, startPoint x: 517, startPoint y: 289, endPoint x: 641, endPoint y: 187, distance: 161.0
click at [517, 288] on p "[PERSON_NAME]" at bounding box center [503, 284] width 52 height 10
click at [641, 192] on button "Apply" at bounding box center [639, 194] width 28 height 19
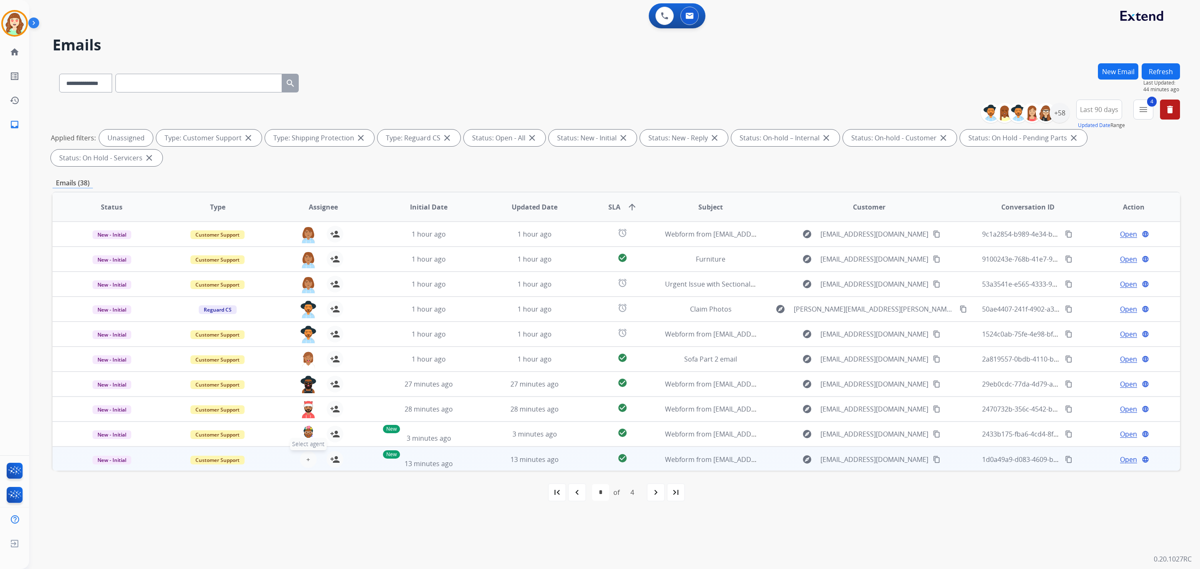
click at [308, 459] on span "+" at bounding box center [308, 459] width 4 height 10
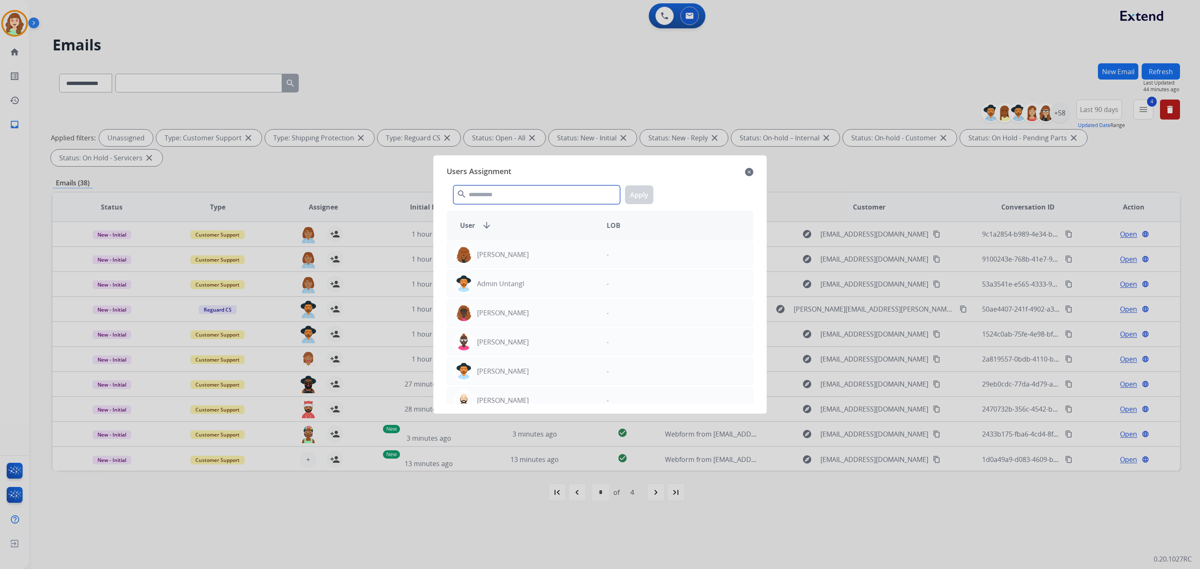
drag, startPoint x: 519, startPoint y: 196, endPoint x: 530, endPoint y: 187, distance: 15.1
click at [528, 189] on input "text" at bounding box center [536, 194] width 167 height 19
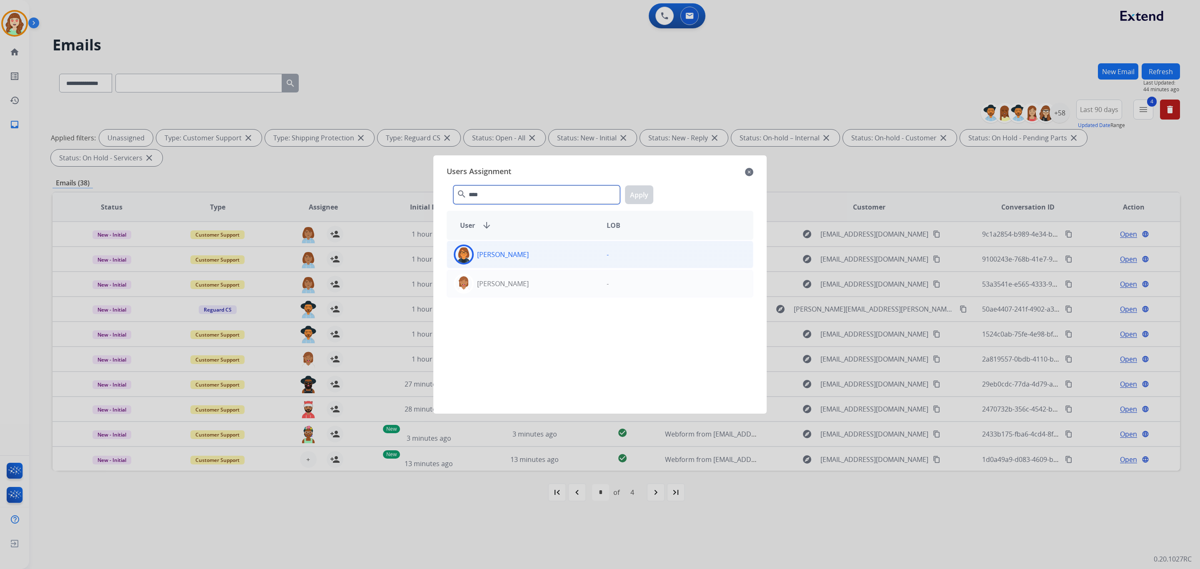
type input "****"
click at [570, 248] on div "[PERSON_NAME]" at bounding box center [523, 255] width 153 height 20
click at [636, 202] on button "Apply" at bounding box center [639, 194] width 28 height 19
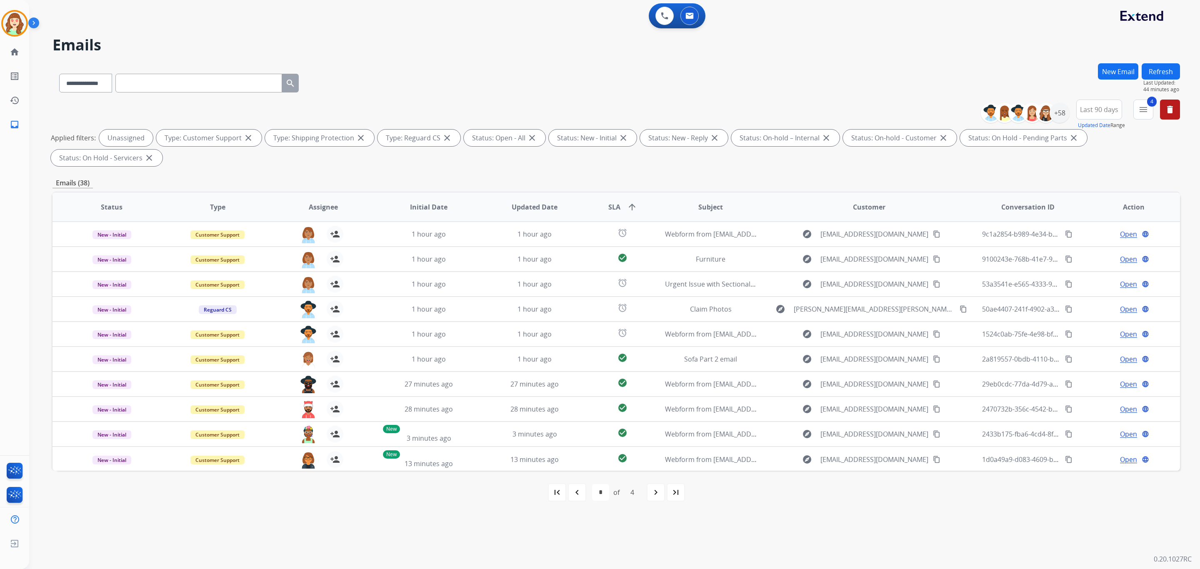
drag, startPoint x: 650, startPoint y: 491, endPoint x: 630, endPoint y: 486, distance: 20.6
click at [651, 491] on mat-icon "navigate_next" at bounding box center [656, 492] width 10 height 10
select select "*"
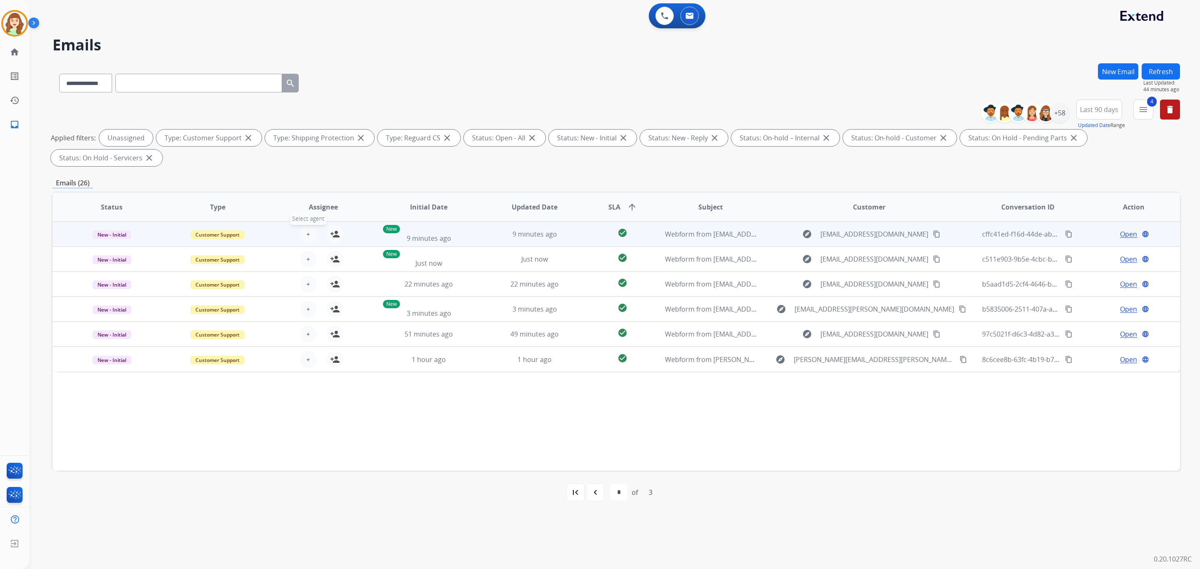
click at [307, 233] on span "+" at bounding box center [308, 234] width 4 height 10
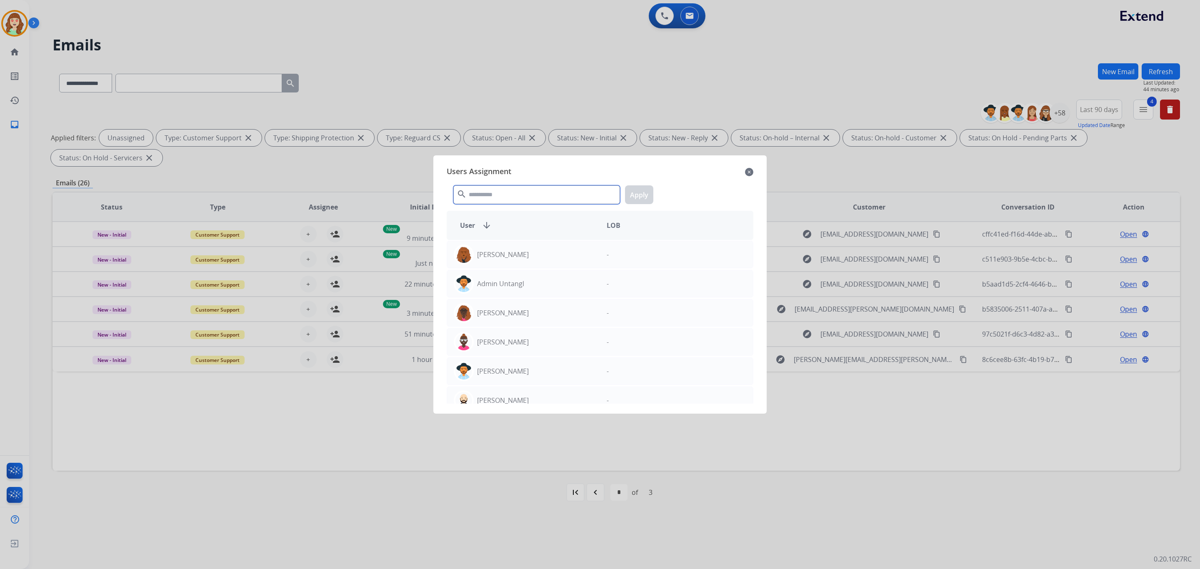
drag, startPoint x: 510, startPoint y: 191, endPoint x: 452, endPoint y: 110, distance: 100.0
click at [510, 177] on div "Users Assignment close search Apply User arrow_downward LOB [PERSON_NAME] - Adm…" at bounding box center [600, 284] width 320 height 245
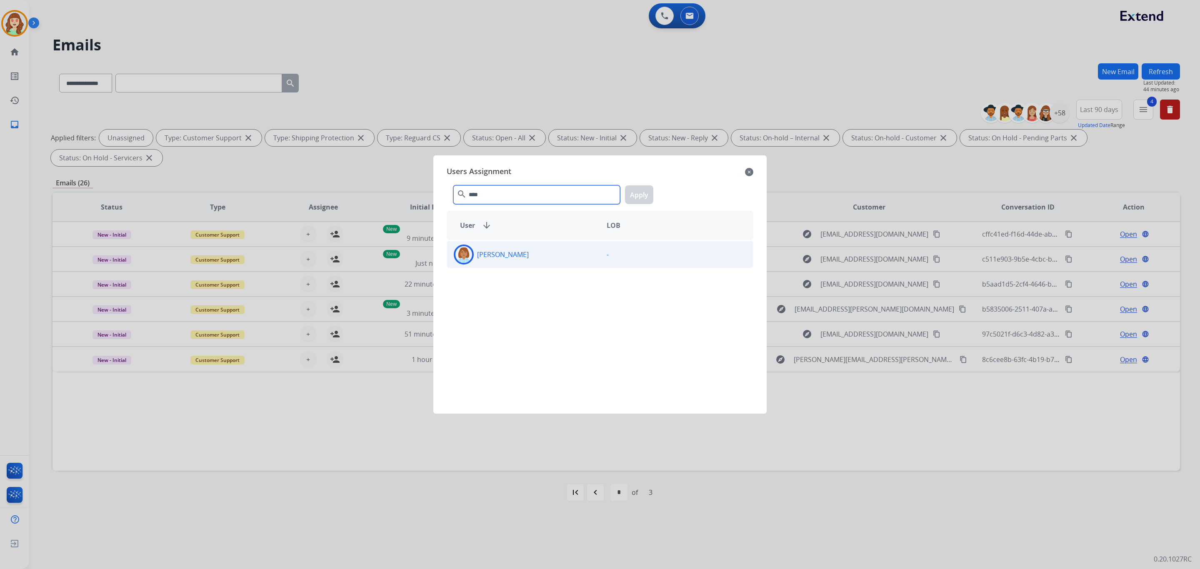
type input "****"
drag, startPoint x: 554, startPoint y: 254, endPoint x: 614, endPoint y: 229, distance: 65.5
click at [554, 254] on div "[PERSON_NAME]" at bounding box center [523, 255] width 153 height 20
click at [642, 195] on button "Apply" at bounding box center [639, 194] width 28 height 19
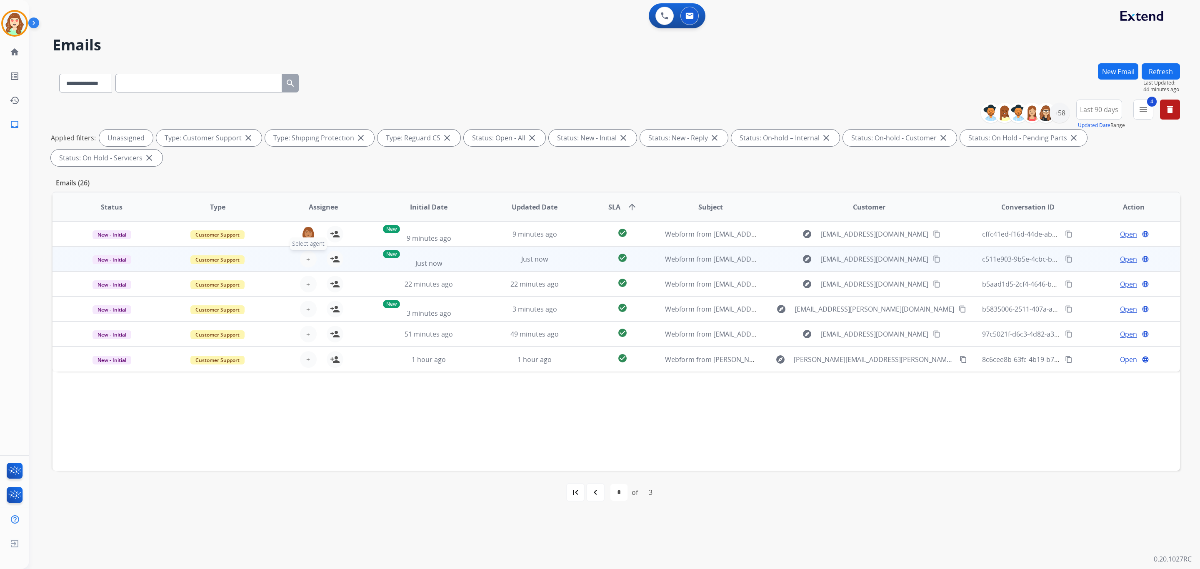
click at [309, 259] on button "+ Select agent" at bounding box center [308, 259] width 17 height 17
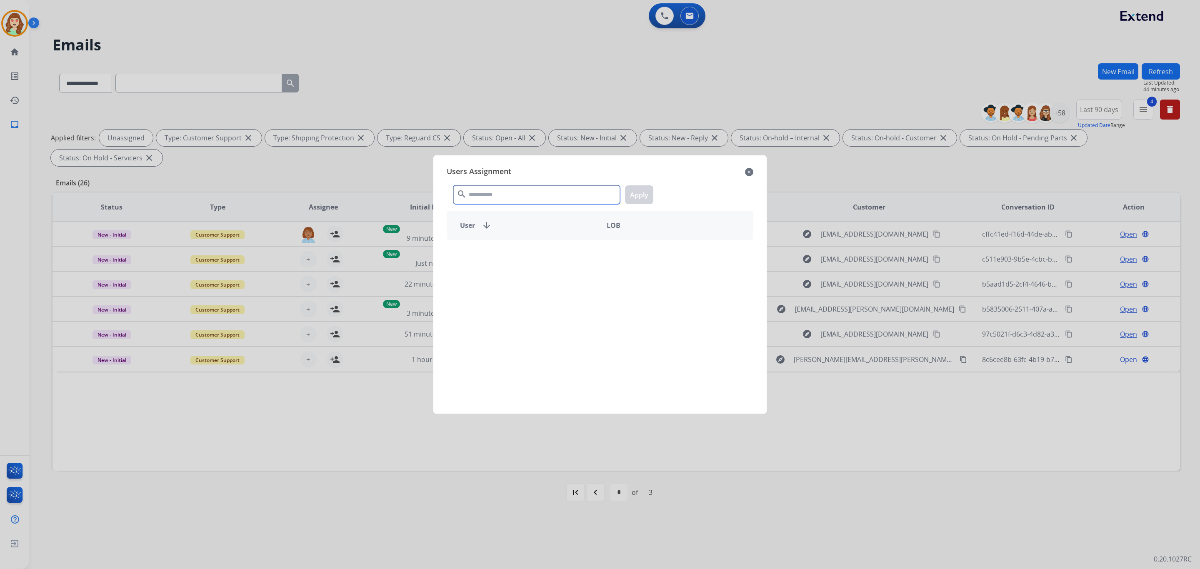
drag, startPoint x: 500, startPoint y: 198, endPoint x: 519, endPoint y: 189, distance: 20.9
click at [519, 189] on input "text" at bounding box center [536, 194] width 167 height 19
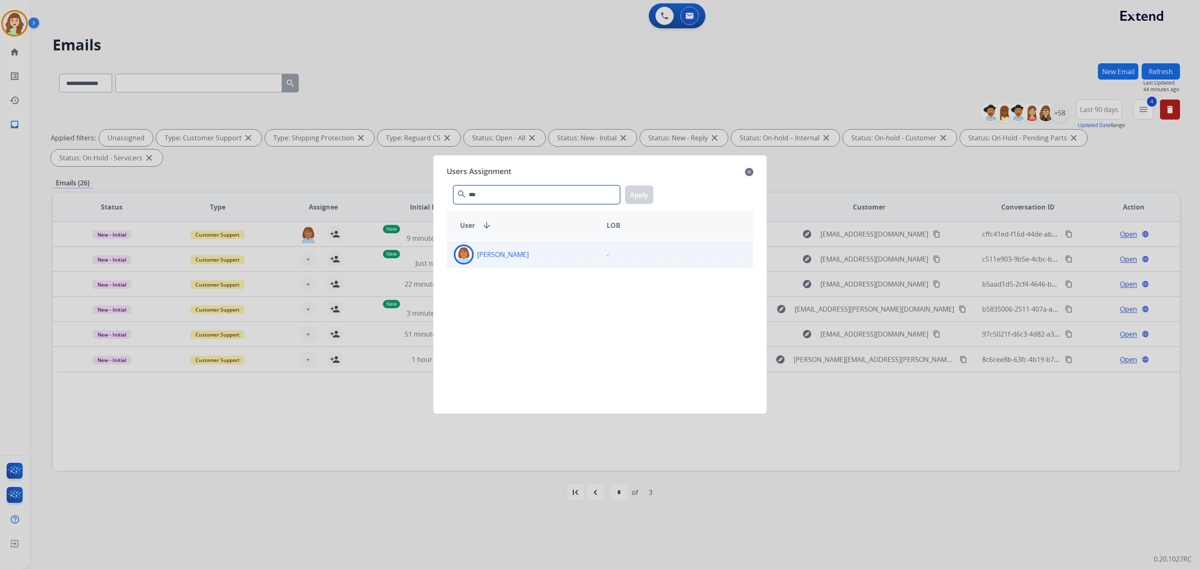
type input "***"
click at [581, 255] on div "[PERSON_NAME]" at bounding box center [523, 255] width 153 height 20
click at [640, 189] on button "Apply" at bounding box center [639, 194] width 28 height 19
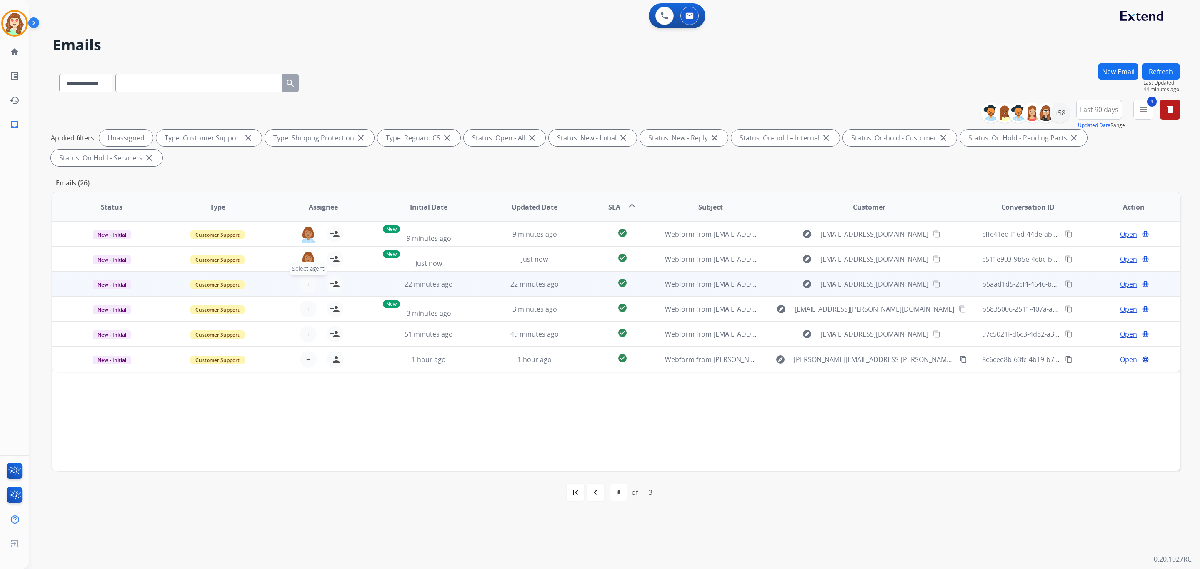
click at [306, 281] on span "+" at bounding box center [308, 284] width 4 height 10
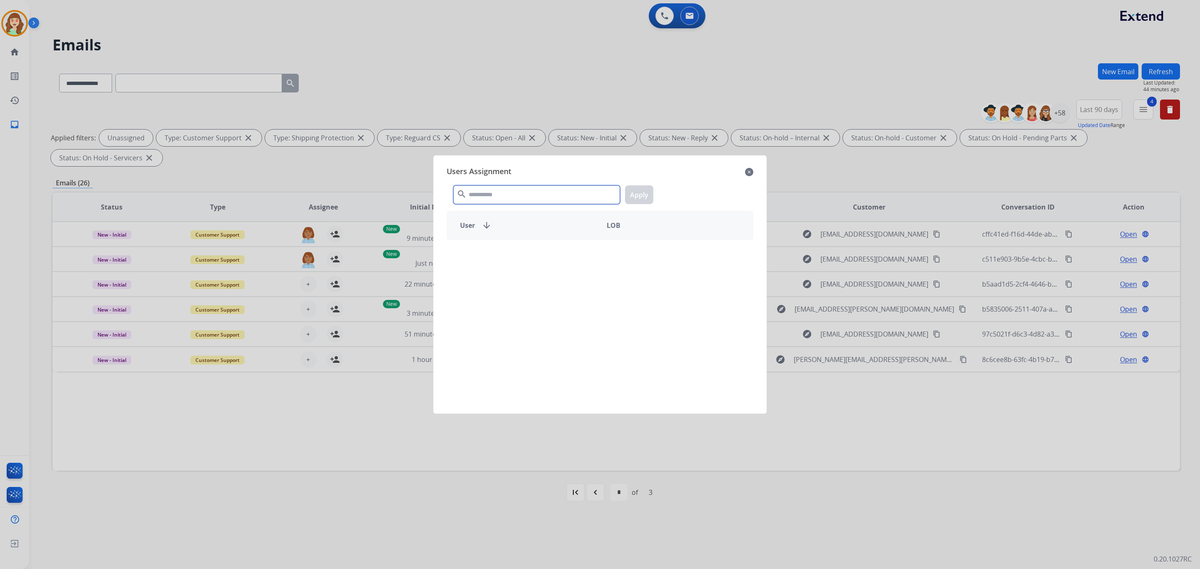
click at [537, 180] on div "search Apply" at bounding box center [600, 193] width 307 height 29
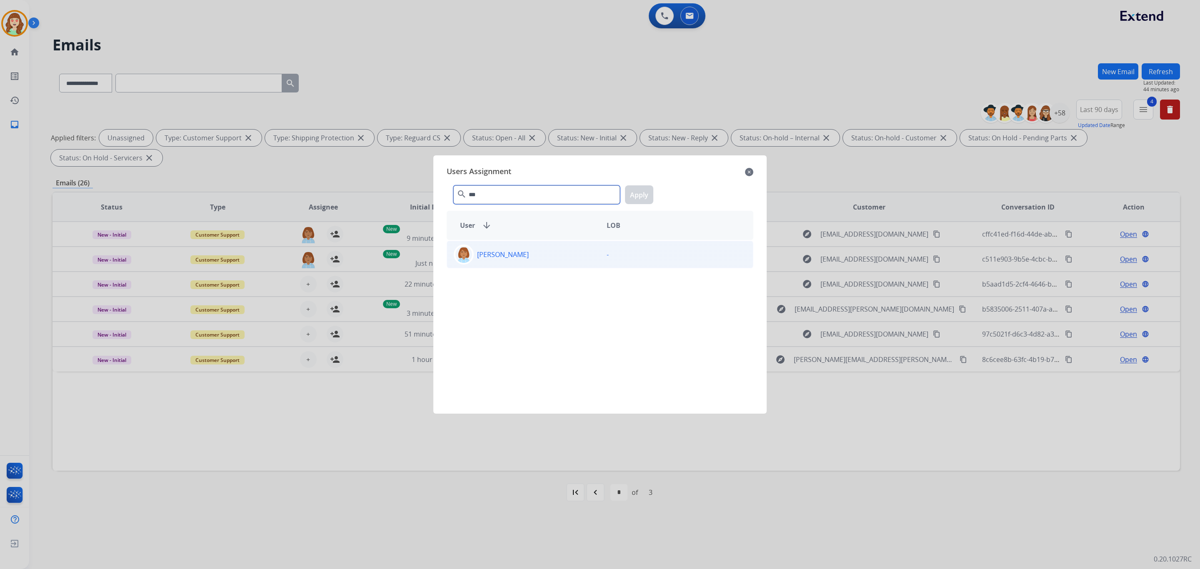
type input "***"
drag, startPoint x: 523, startPoint y: 255, endPoint x: 597, endPoint y: 230, distance: 77.9
click at [522, 255] on p "[PERSON_NAME]" at bounding box center [503, 255] width 52 height 10
click at [637, 191] on button "Apply" at bounding box center [639, 194] width 28 height 19
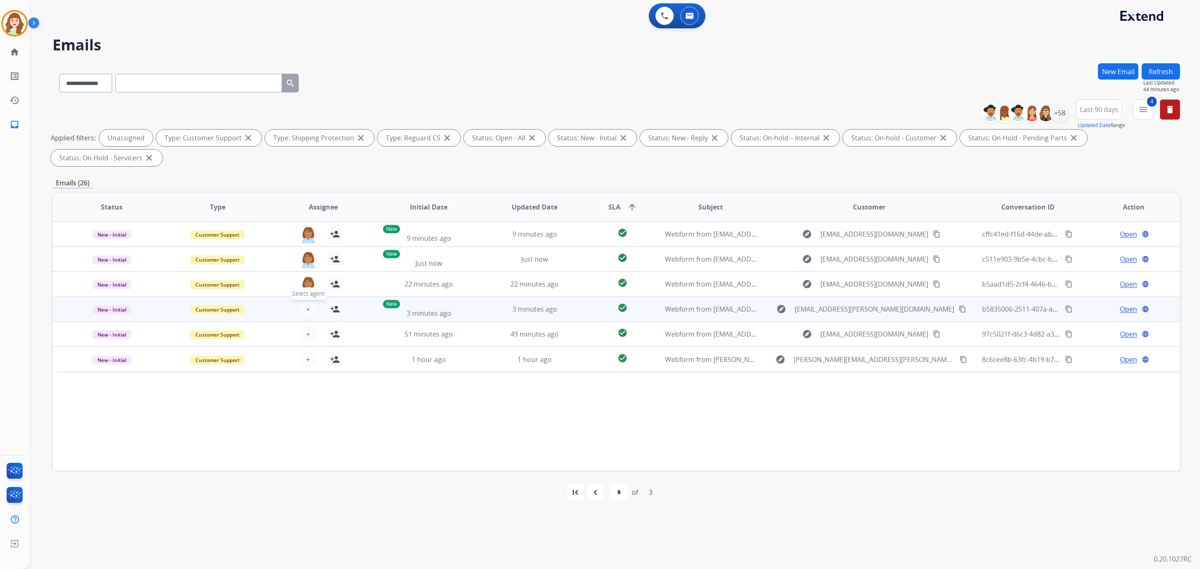
click at [309, 309] on button "+ Select agent" at bounding box center [308, 309] width 17 height 17
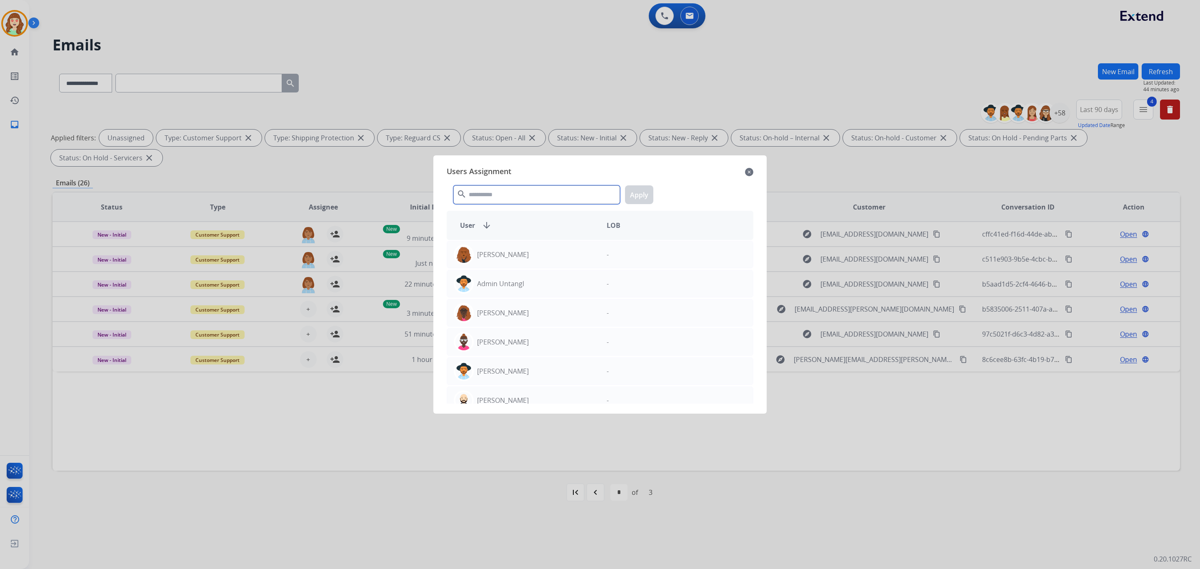
drag, startPoint x: 522, startPoint y: 191, endPoint x: 530, endPoint y: 183, distance: 11.8
click at [525, 191] on input "text" at bounding box center [536, 194] width 167 height 19
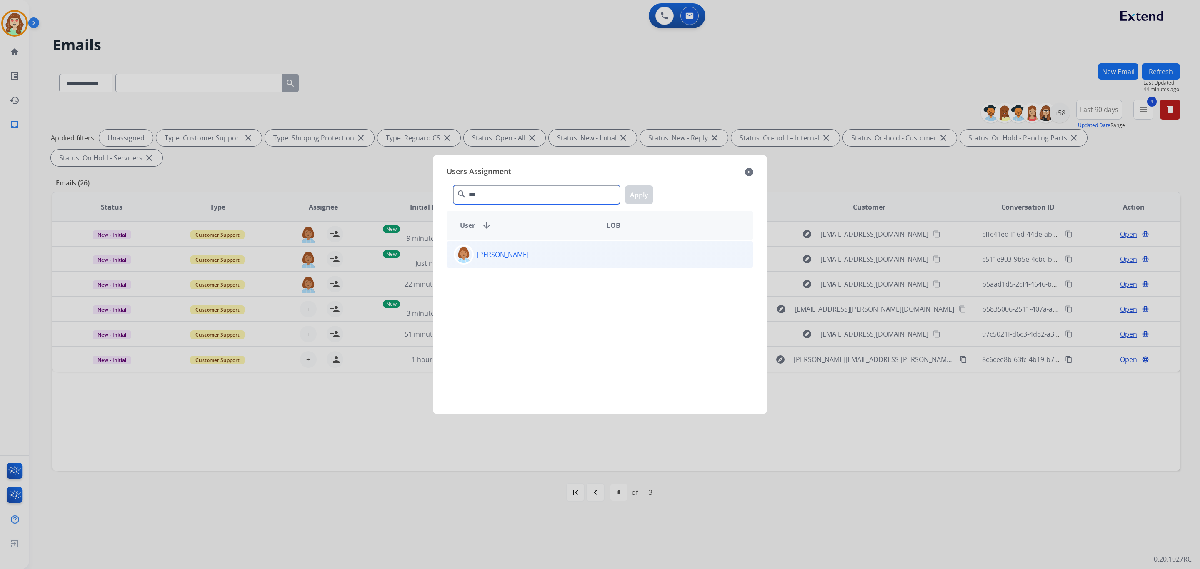
type input "***"
click at [527, 256] on p "[PERSON_NAME]" at bounding box center [503, 255] width 52 height 10
click at [629, 190] on button "Apply" at bounding box center [639, 194] width 28 height 19
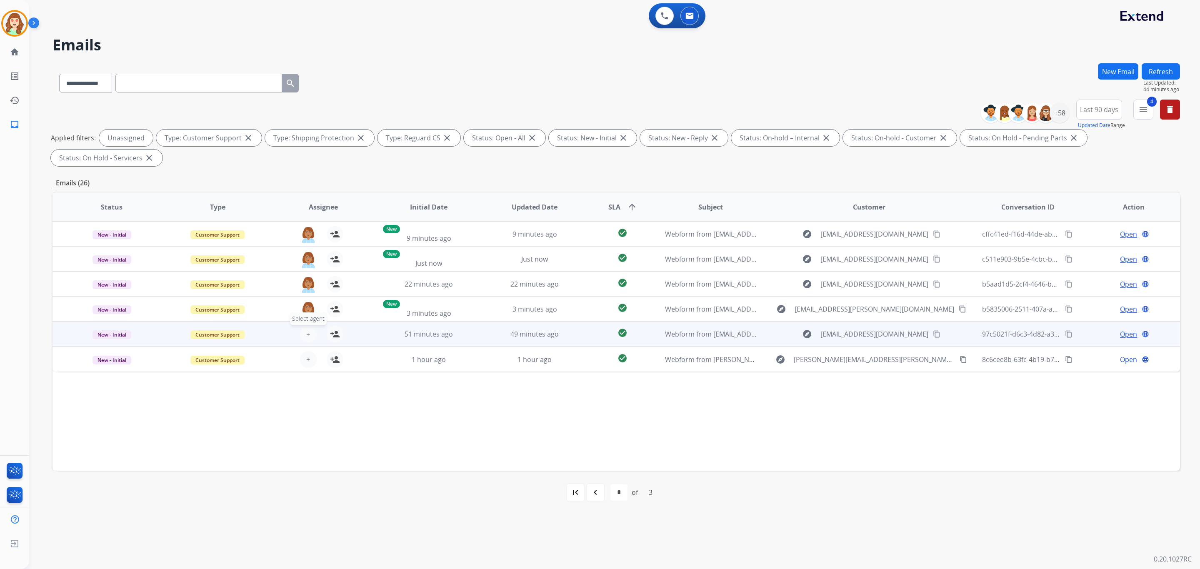
click at [307, 331] on span "+" at bounding box center [308, 334] width 4 height 10
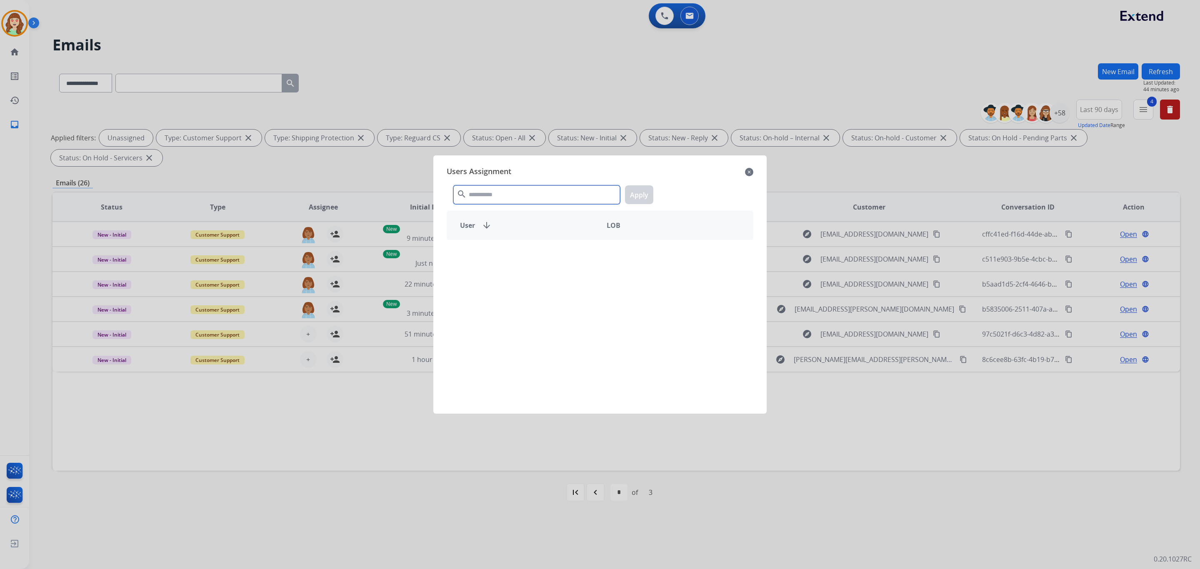
drag, startPoint x: 525, startPoint y: 196, endPoint x: 559, endPoint y: 181, distance: 36.9
click at [542, 188] on input "text" at bounding box center [536, 194] width 167 height 19
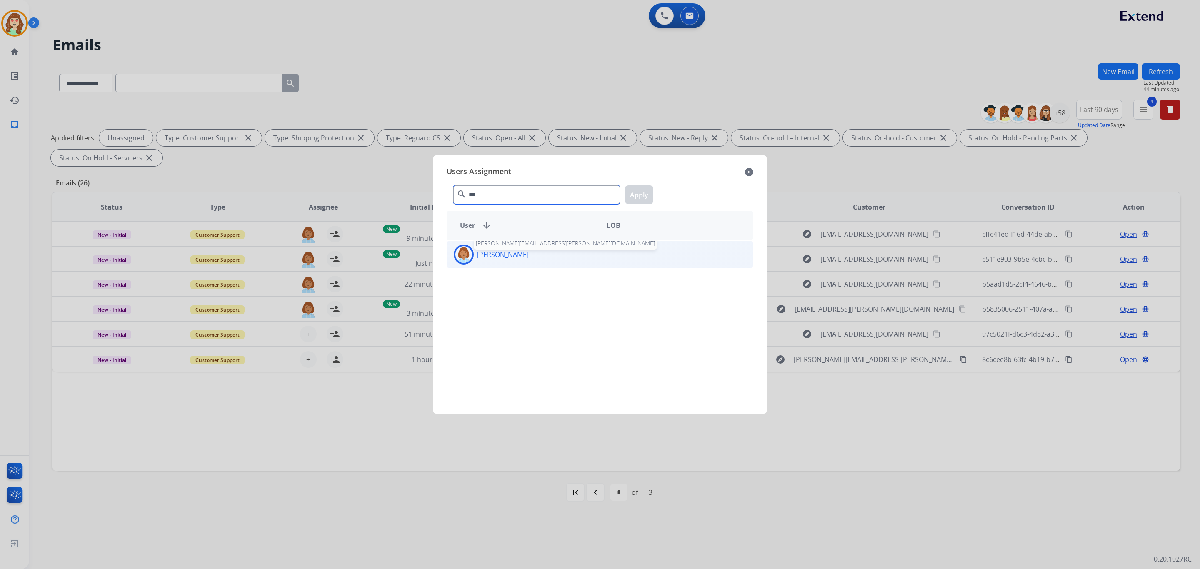
type input "***"
click at [502, 253] on p "[PERSON_NAME]" at bounding box center [503, 255] width 52 height 10
click at [638, 195] on button "Apply" at bounding box center [639, 194] width 28 height 19
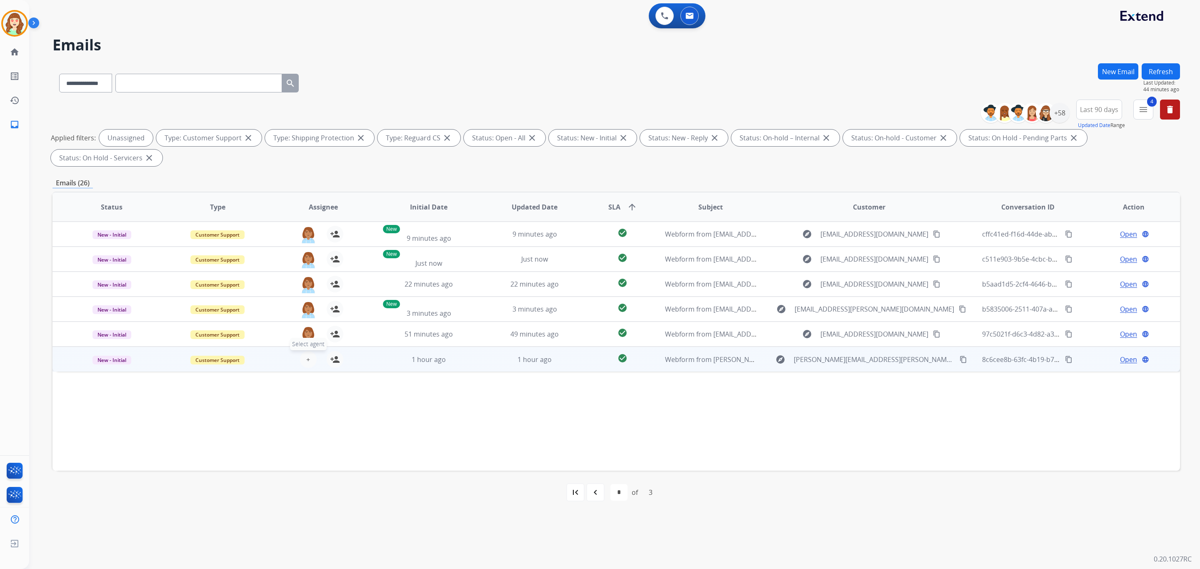
click at [306, 356] on span "+" at bounding box center [308, 359] width 4 height 10
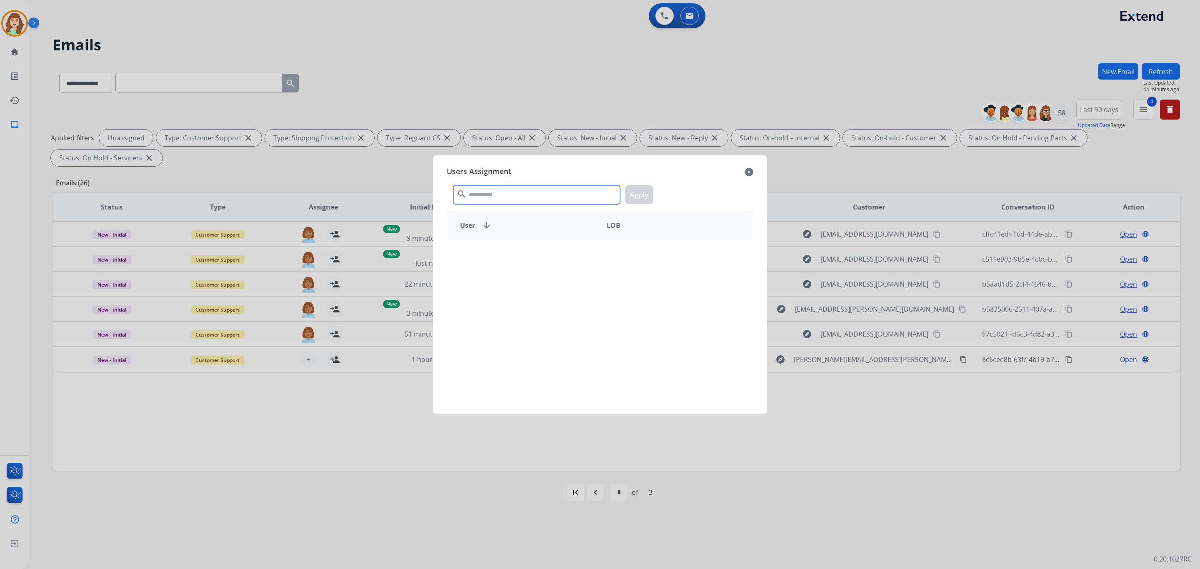
drag, startPoint x: 535, startPoint y: 195, endPoint x: 531, endPoint y: 196, distance: 4.2
click at [535, 196] on input "text" at bounding box center [536, 194] width 167 height 19
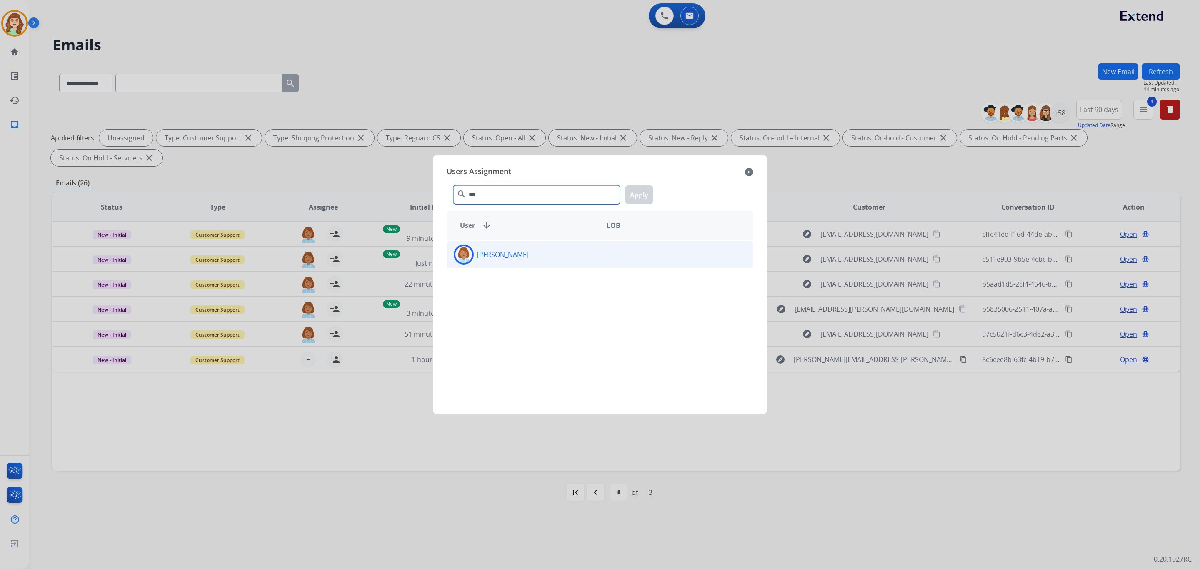
type input "***"
click at [544, 260] on div "[PERSON_NAME]" at bounding box center [523, 255] width 153 height 20
click at [639, 193] on button "Apply" at bounding box center [639, 194] width 28 height 19
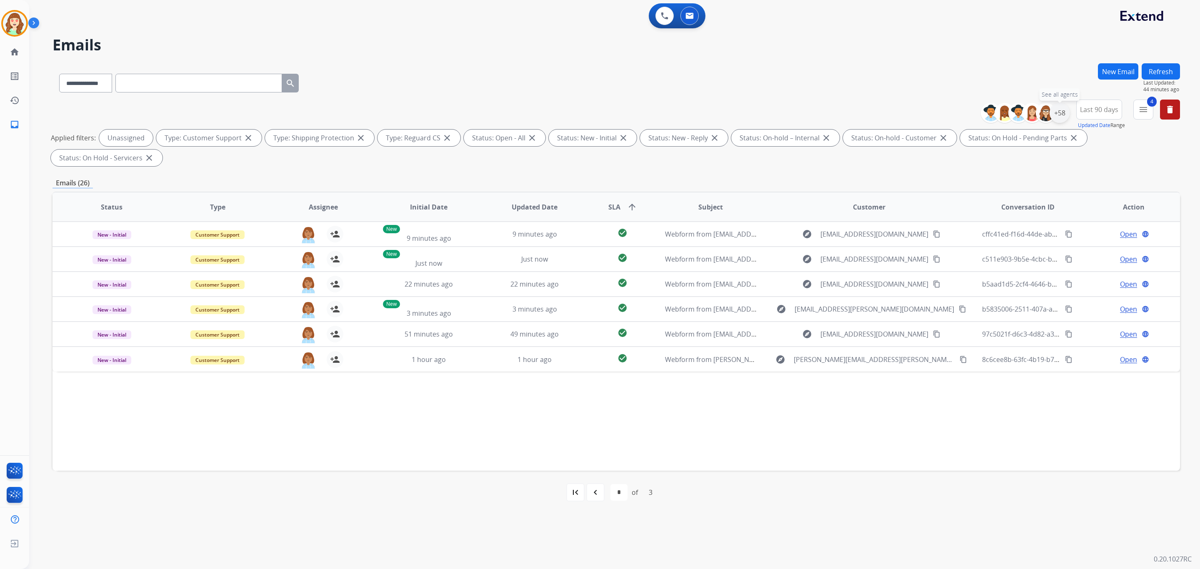
click at [1064, 113] on div "+58" at bounding box center [1059, 113] width 20 height 20
click at [1016, 279] on button "Apply" at bounding box center [1018, 281] width 28 height 15
select select "*"
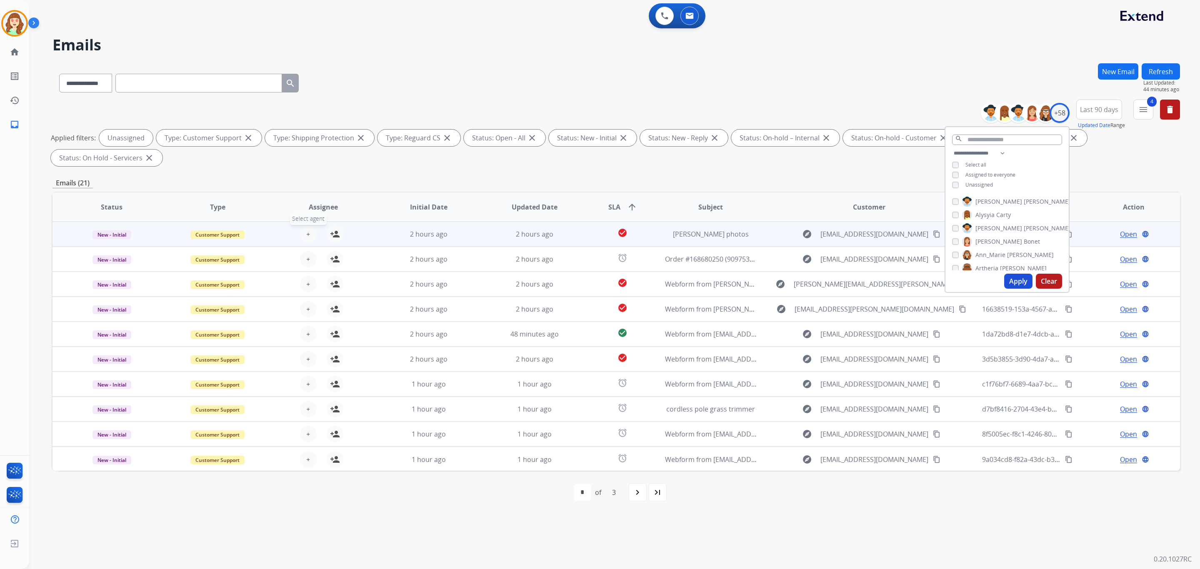
click at [306, 234] on span "+" at bounding box center [308, 234] width 4 height 10
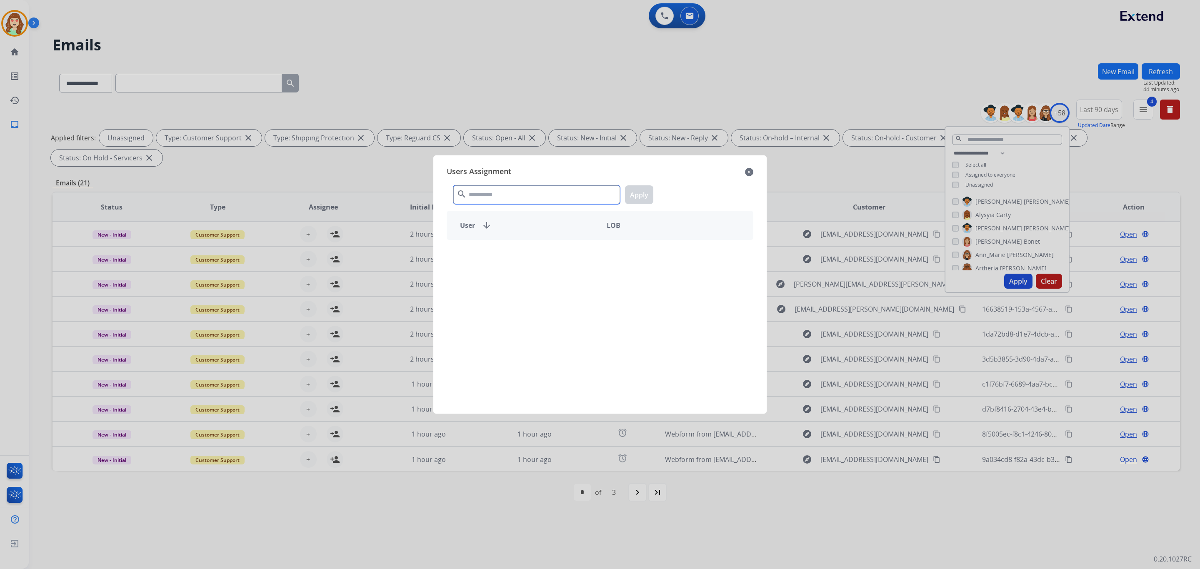
click at [532, 199] on input "text" at bounding box center [536, 194] width 167 height 19
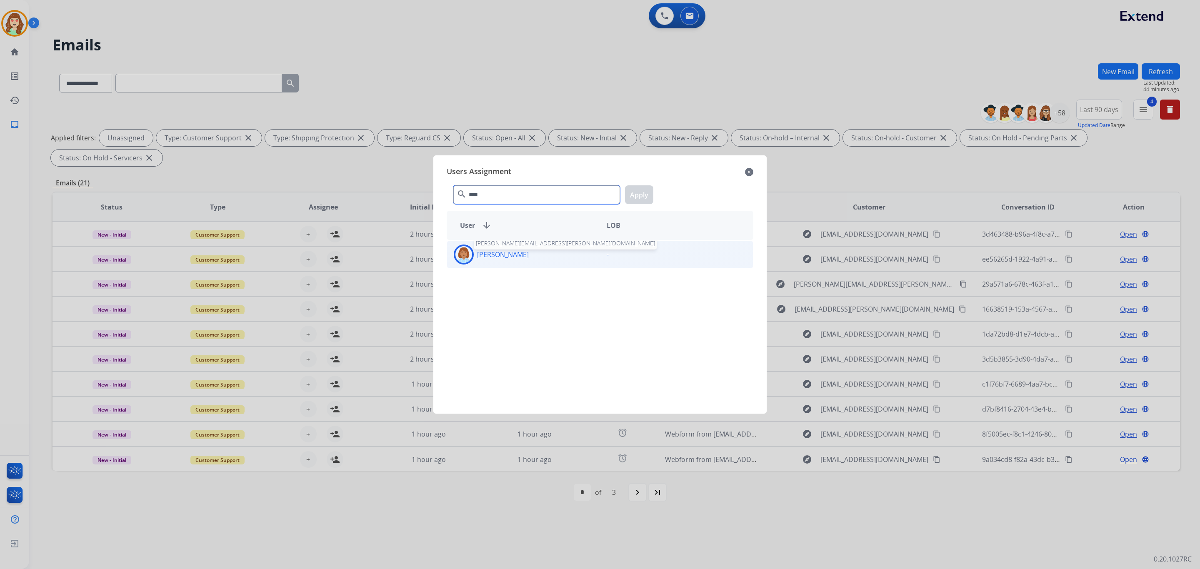
type input "****"
drag, startPoint x: 535, startPoint y: 252, endPoint x: 636, endPoint y: 209, distance: 110.3
click at [529, 252] on p "[PERSON_NAME]" at bounding box center [503, 255] width 52 height 10
click at [649, 189] on button "Apply" at bounding box center [639, 194] width 28 height 19
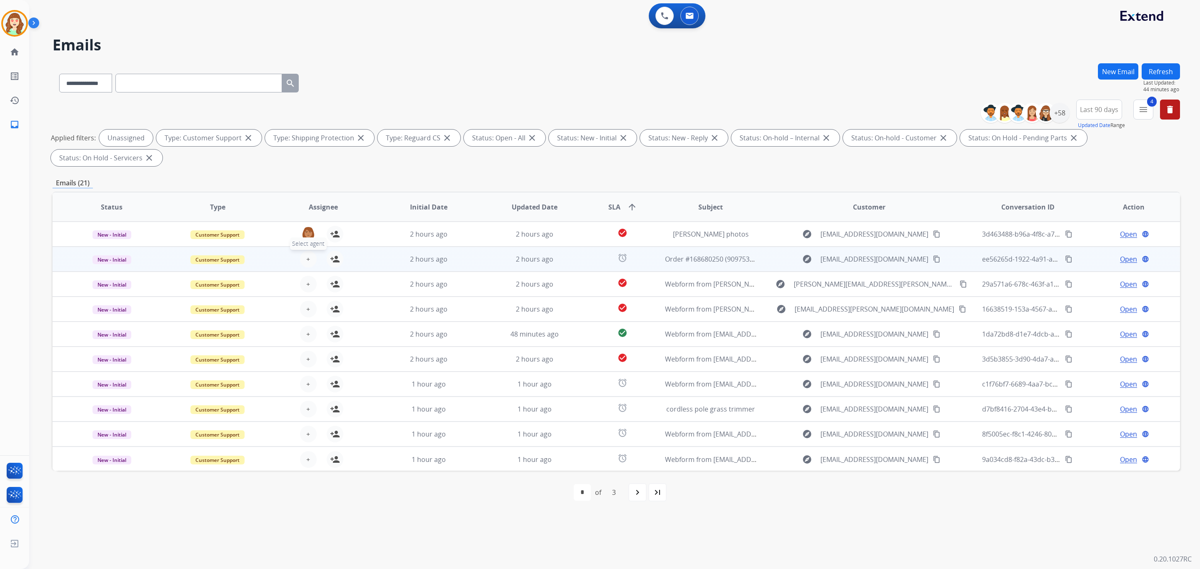
click at [306, 258] on span "+" at bounding box center [308, 259] width 4 height 10
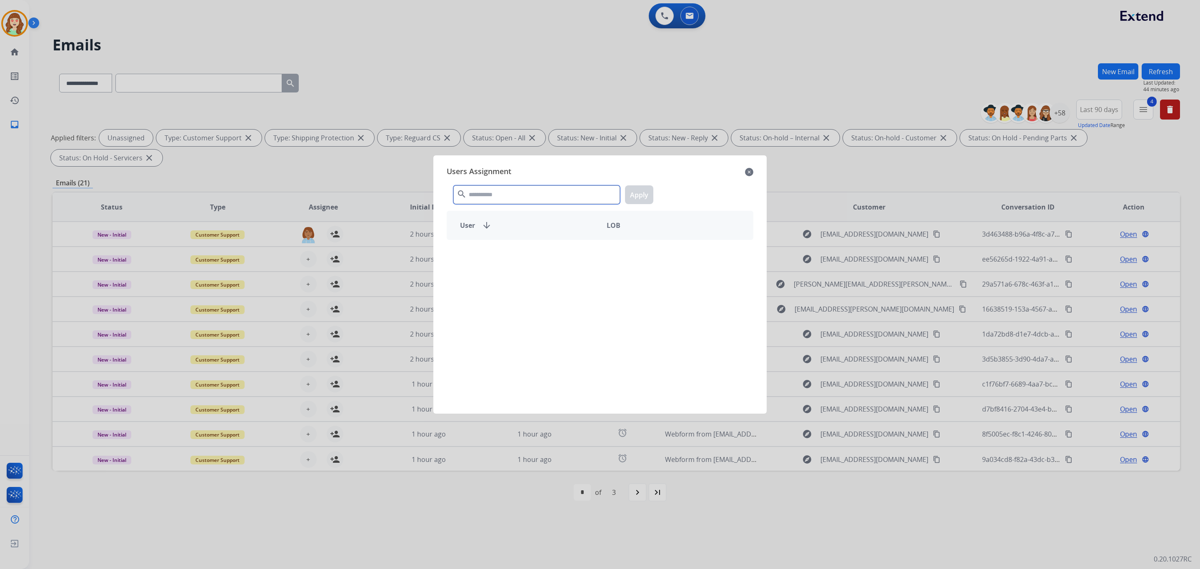
click at [512, 200] on input "text" at bounding box center [536, 194] width 167 height 19
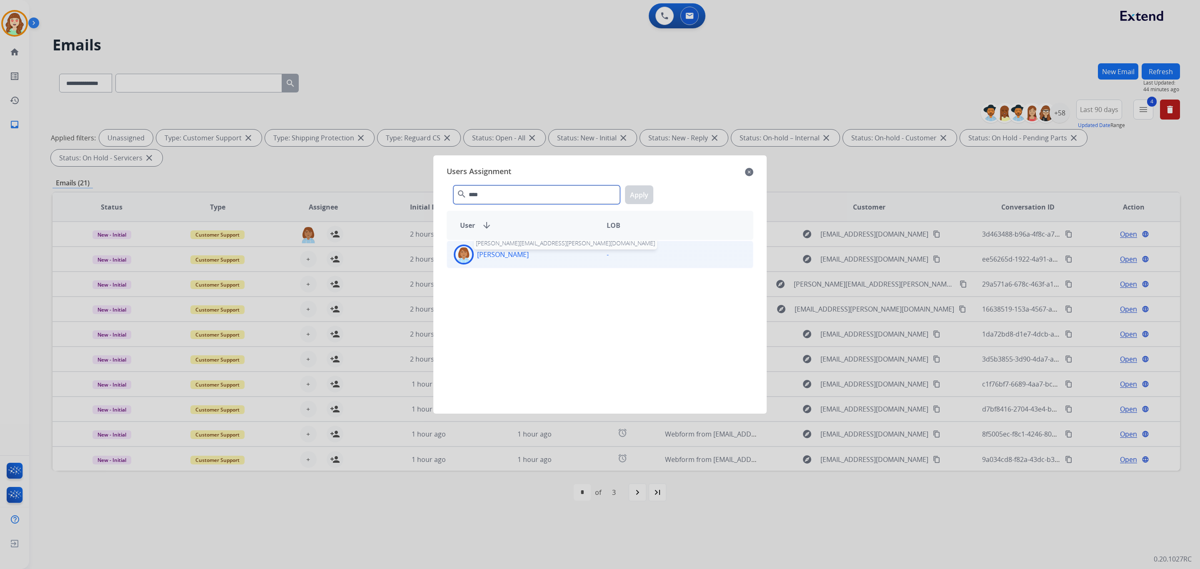
type input "****"
click at [527, 250] on p "[PERSON_NAME]" at bounding box center [503, 255] width 52 height 10
drag, startPoint x: 636, startPoint y: 195, endPoint x: 318, endPoint y: 287, distance: 331.5
click at [635, 195] on button "Apply" at bounding box center [639, 194] width 28 height 19
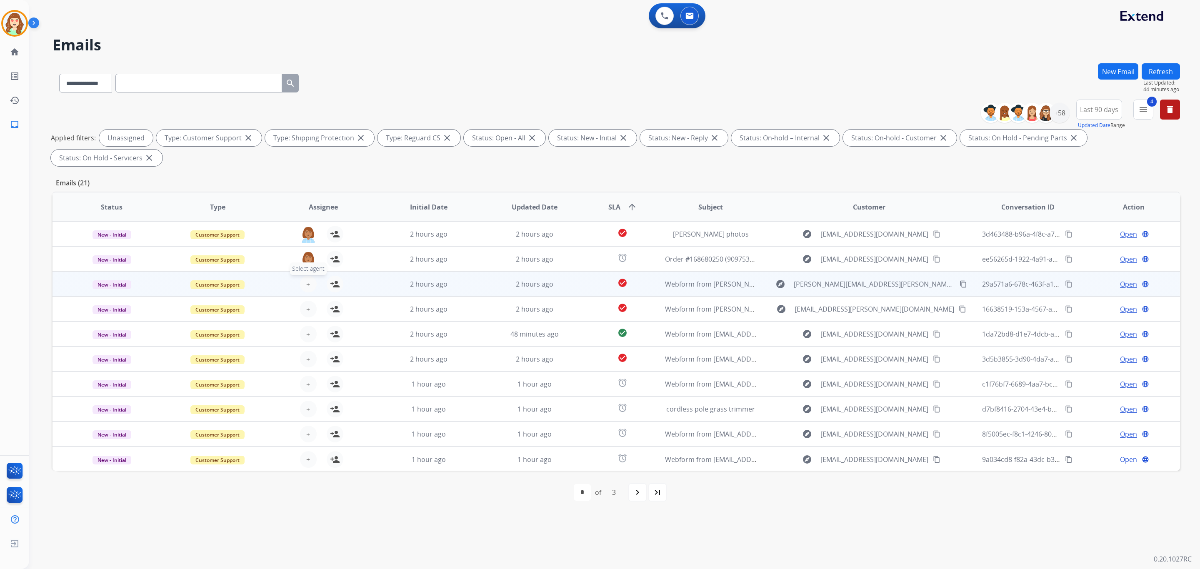
click at [308, 287] on span "+" at bounding box center [308, 284] width 4 height 10
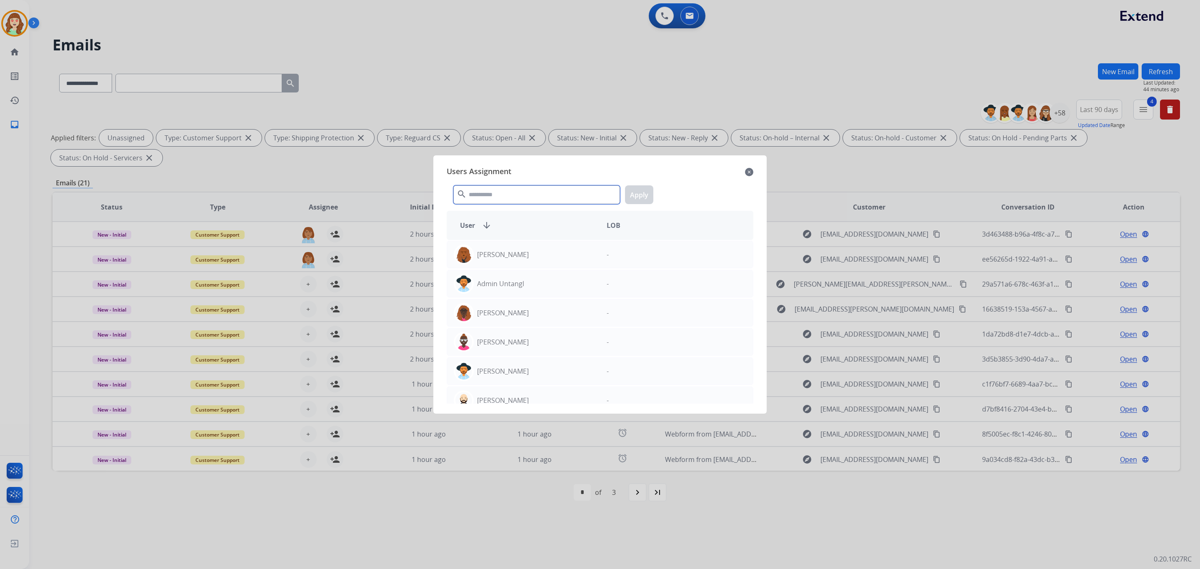
click at [497, 195] on input "text" at bounding box center [536, 194] width 167 height 19
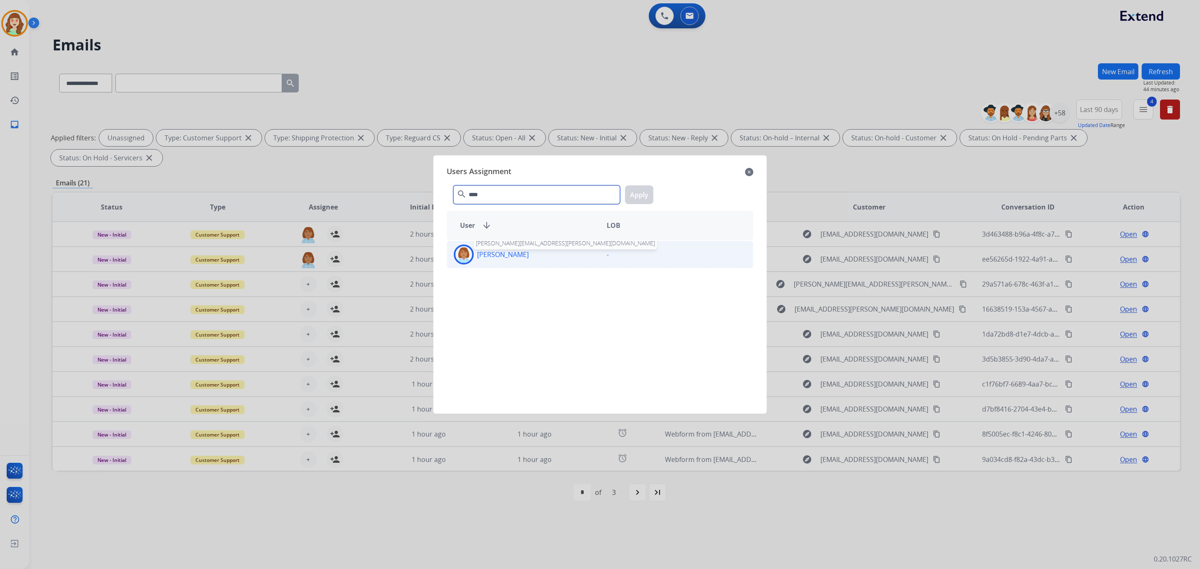
type input "****"
click at [525, 252] on p "[PERSON_NAME]" at bounding box center [503, 255] width 52 height 10
click at [644, 194] on button "Apply" at bounding box center [639, 194] width 28 height 19
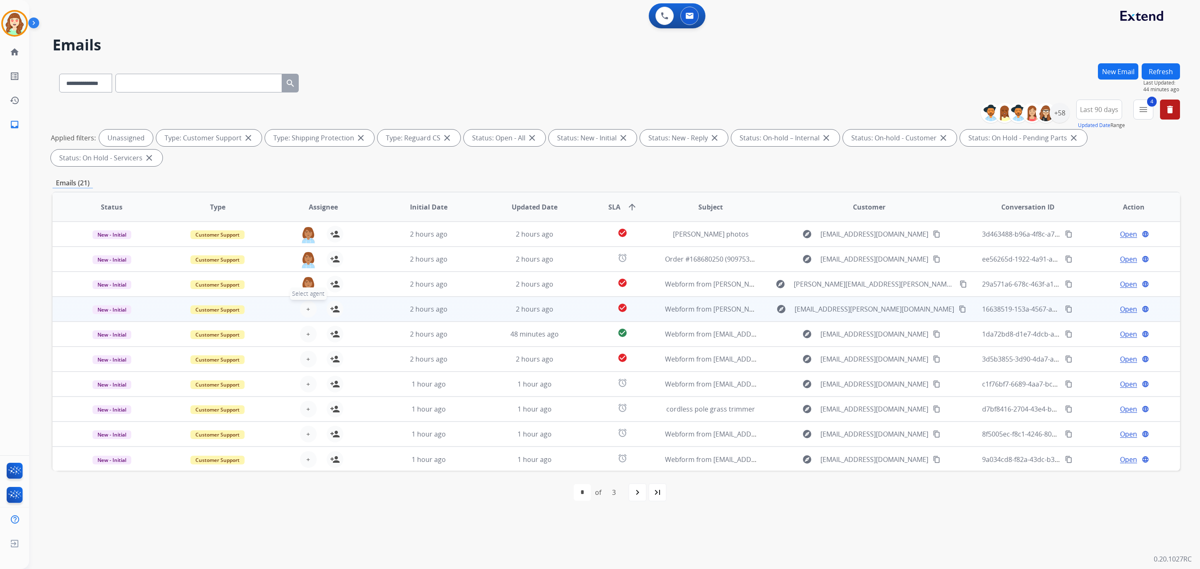
click at [306, 309] on span "+" at bounding box center [308, 309] width 4 height 10
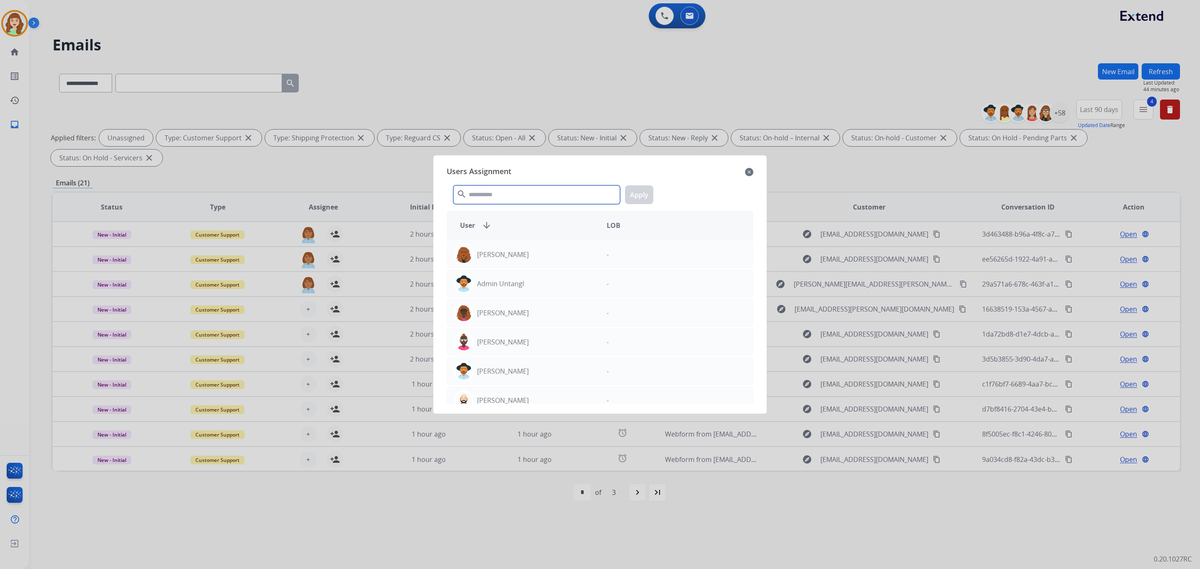
drag, startPoint x: 544, startPoint y: 190, endPoint x: 532, endPoint y: 191, distance: 12.1
click at [539, 190] on input "text" at bounding box center [536, 194] width 167 height 19
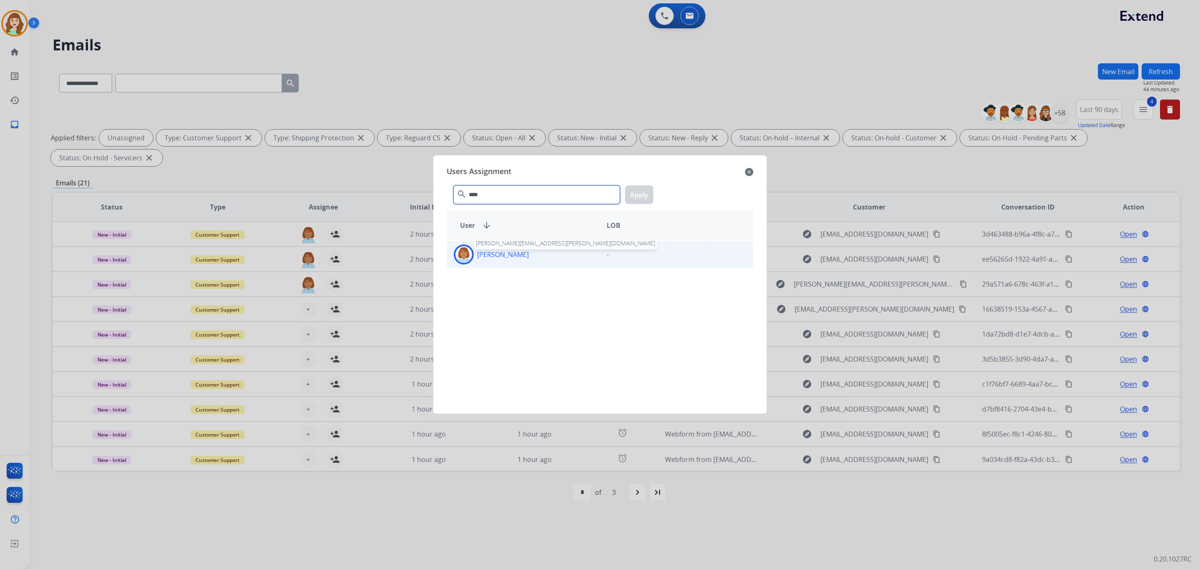
type input "****"
drag, startPoint x: 538, startPoint y: 255, endPoint x: 609, endPoint y: 245, distance: 71.5
click at [545, 255] on div "[PERSON_NAME] [PERSON_NAME][EMAIL_ADDRESS][PERSON_NAME][DOMAIN_NAME]" at bounding box center [523, 255] width 153 height 20
click at [628, 191] on button "Apply" at bounding box center [639, 194] width 28 height 19
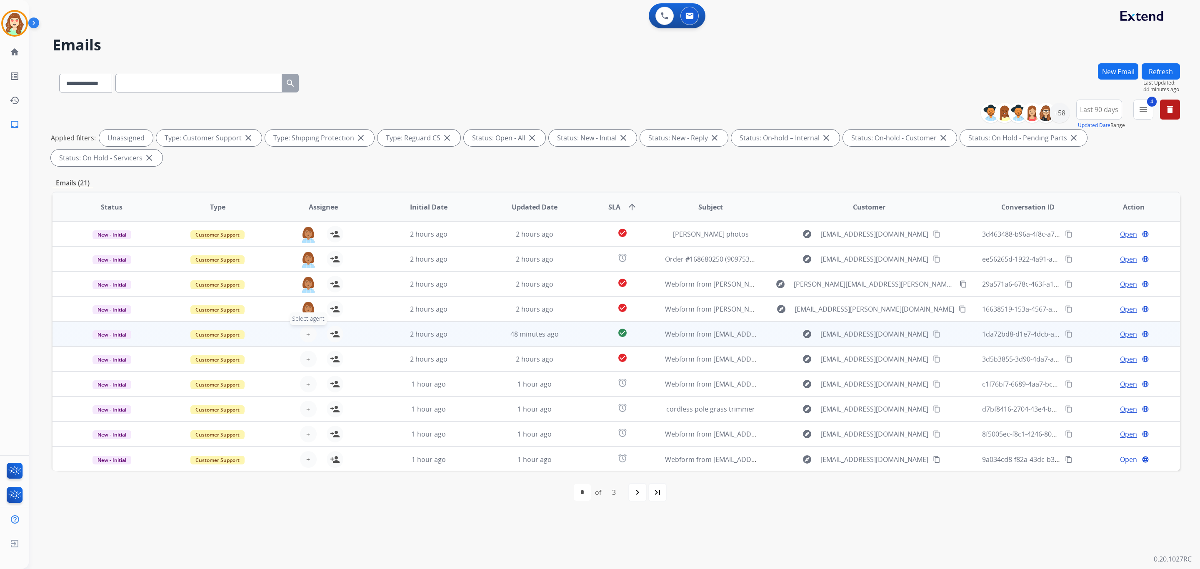
click at [310, 332] on button "+ Select agent" at bounding box center [308, 334] width 17 height 17
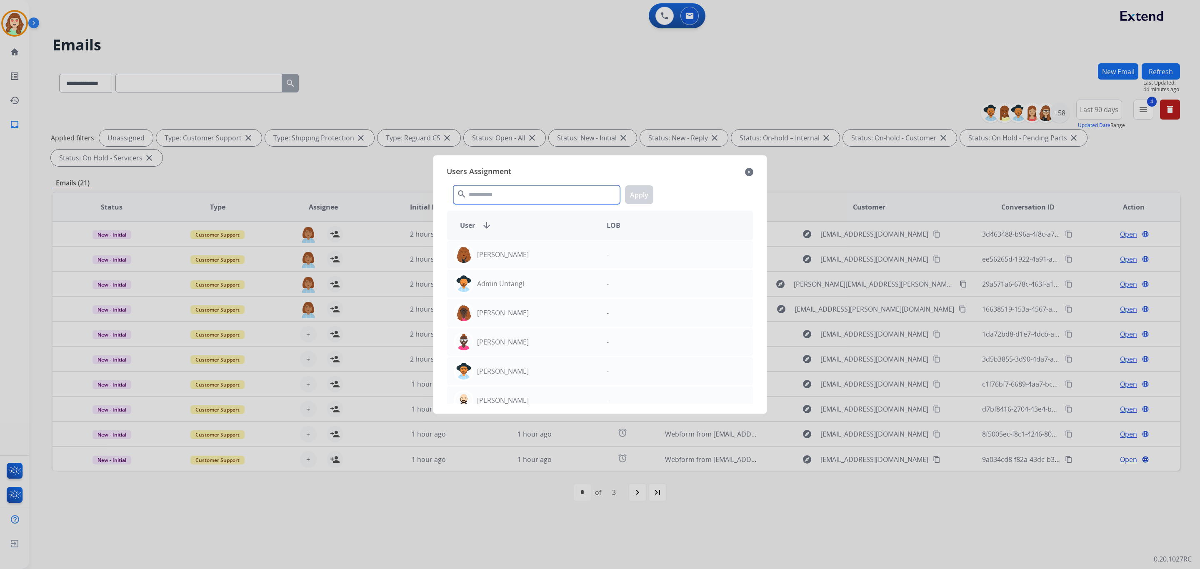
click at [514, 197] on input "text" at bounding box center [536, 194] width 167 height 19
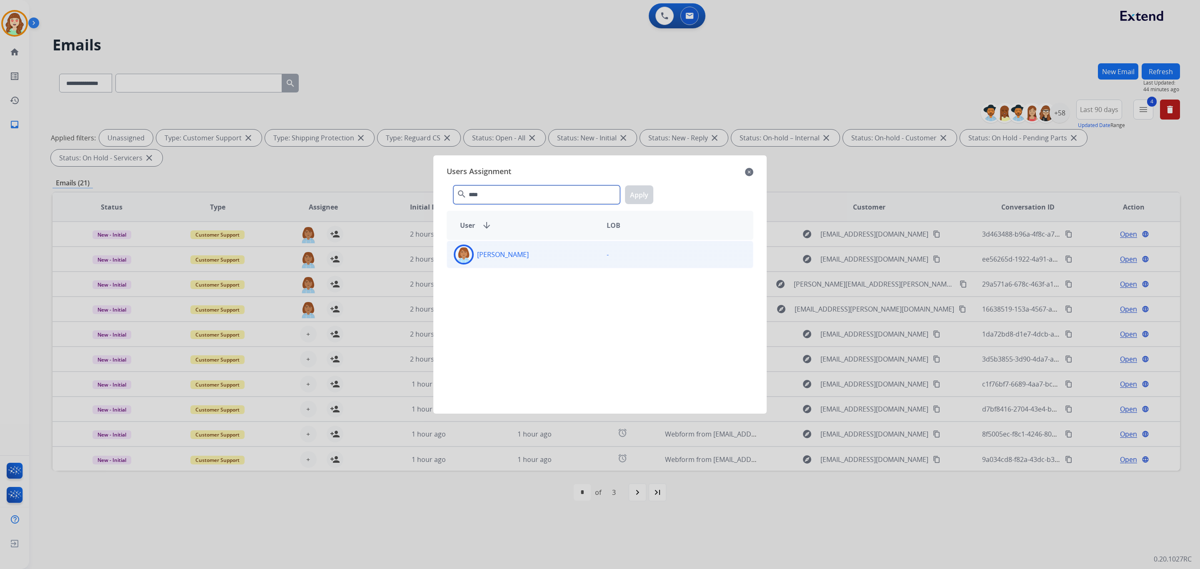
type input "****"
click at [547, 250] on div "[PERSON_NAME]" at bounding box center [523, 255] width 153 height 20
click at [640, 197] on button "Apply" at bounding box center [639, 194] width 28 height 19
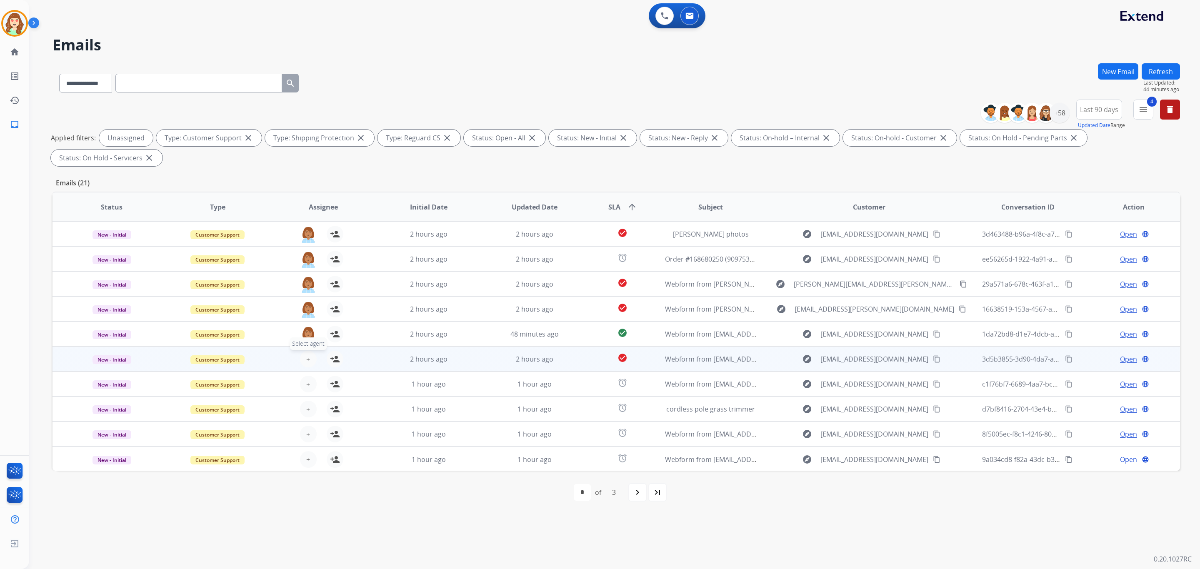
click at [307, 353] on button "+ Select agent" at bounding box center [308, 359] width 17 height 17
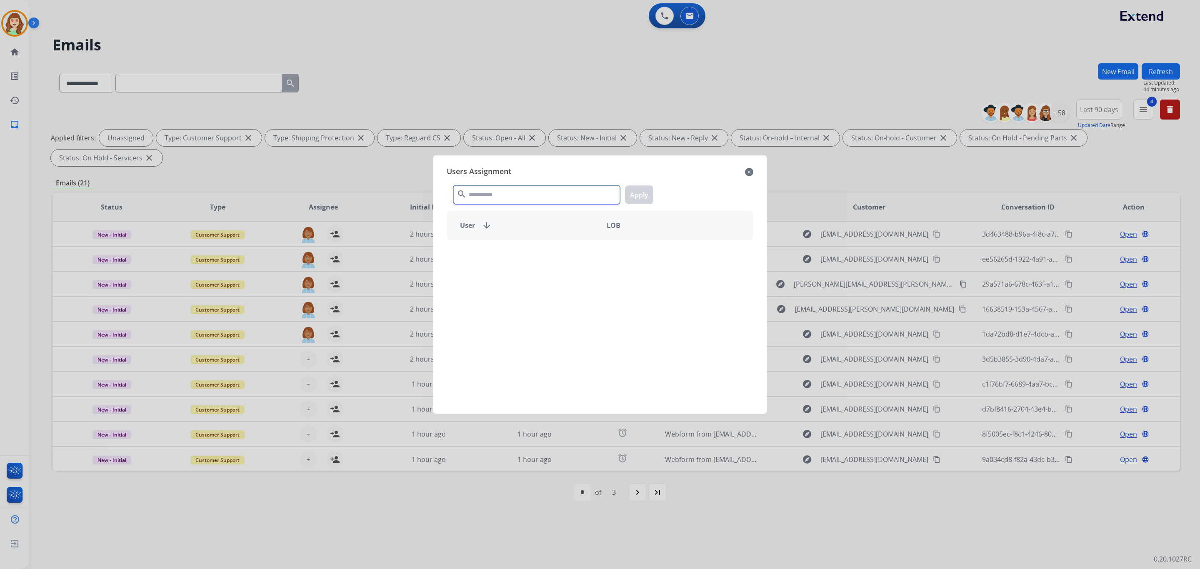
click at [577, 194] on input "text" at bounding box center [536, 194] width 167 height 19
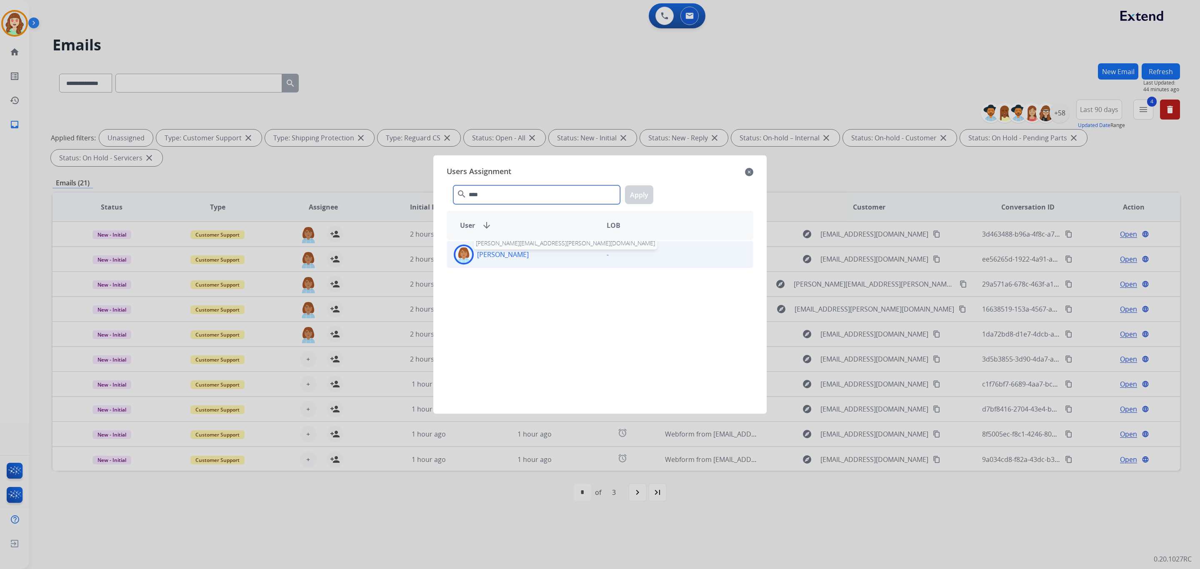
type input "****"
click at [529, 259] on p "[PERSON_NAME]" at bounding box center [503, 255] width 52 height 10
drag, startPoint x: 642, startPoint y: 195, endPoint x: 395, endPoint y: 279, distance: 261.2
click at [642, 196] on button "Apply" at bounding box center [639, 194] width 28 height 19
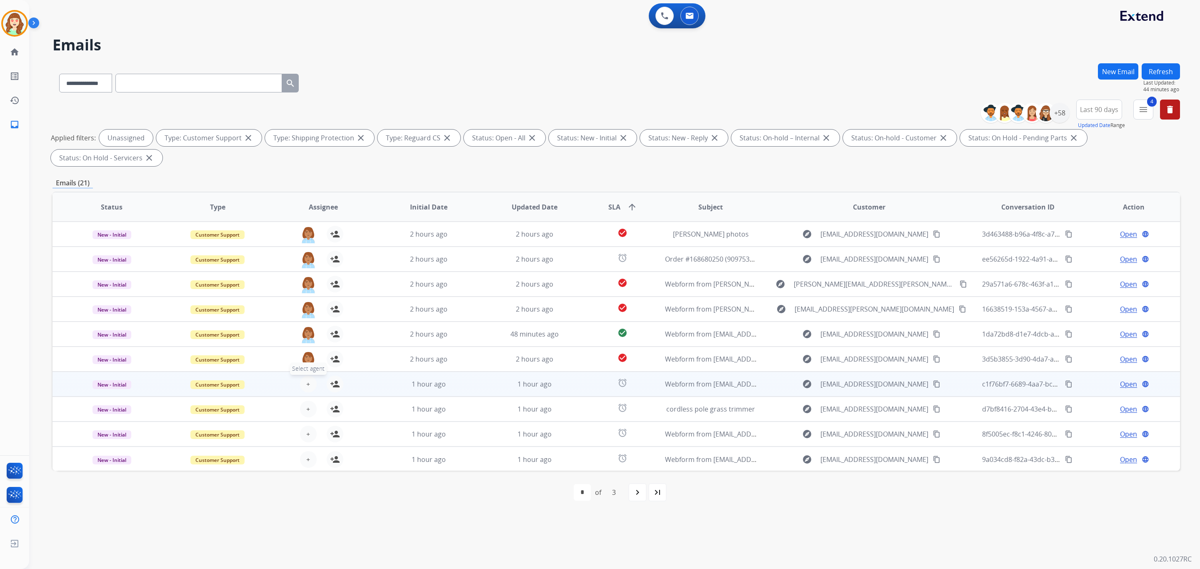
click at [309, 382] on button "+ Select agent" at bounding box center [308, 384] width 17 height 17
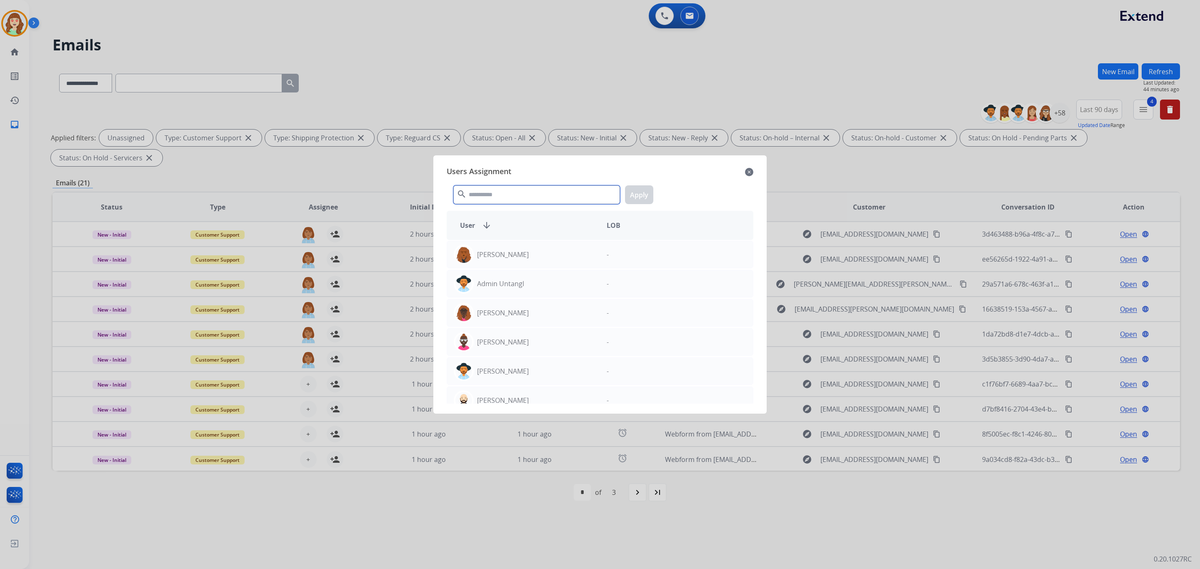
drag, startPoint x: 530, startPoint y: 200, endPoint x: 544, endPoint y: 191, distance: 16.6
click at [534, 198] on input "text" at bounding box center [536, 194] width 167 height 19
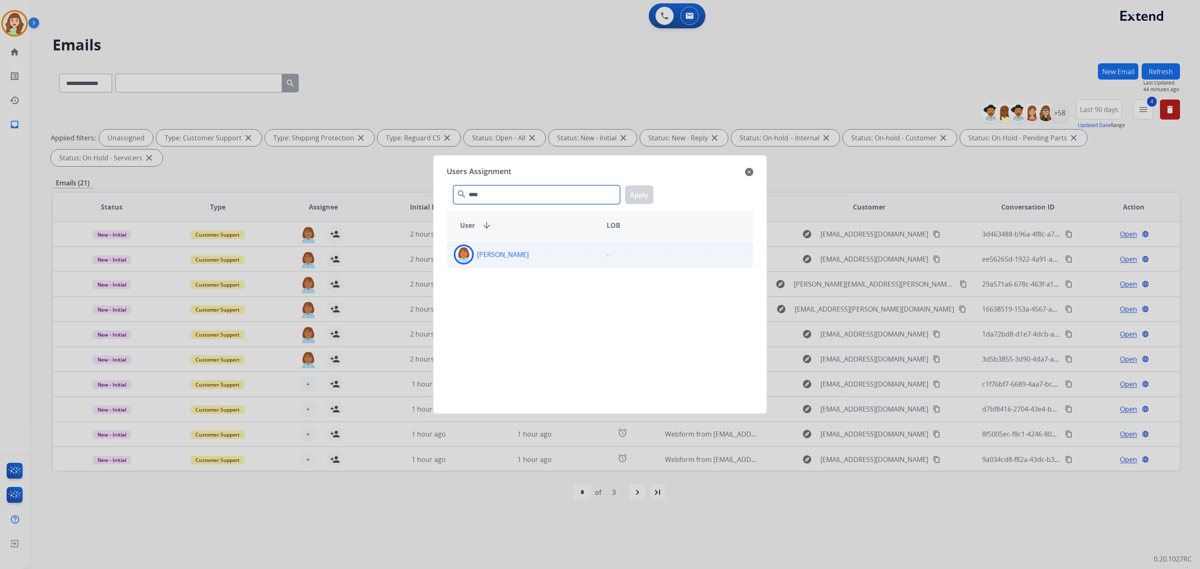
type input "****"
click at [537, 260] on div "[PERSON_NAME]" at bounding box center [523, 255] width 153 height 20
drag, startPoint x: 645, startPoint y: 199, endPoint x: 610, endPoint y: 220, distance: 41.2
click at [641, 199] on button "Apply" at bounding box center [639, 194] width 28 height 19
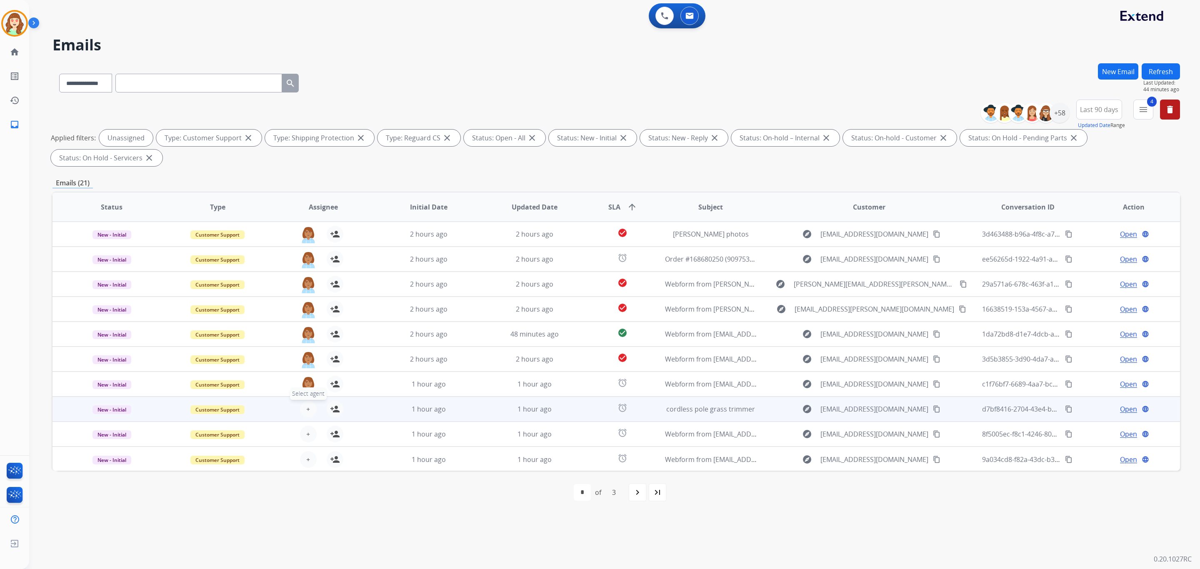
click at [301, 405] on button "+ Select agent" at bounding box center [308, 409] width 17 height 17
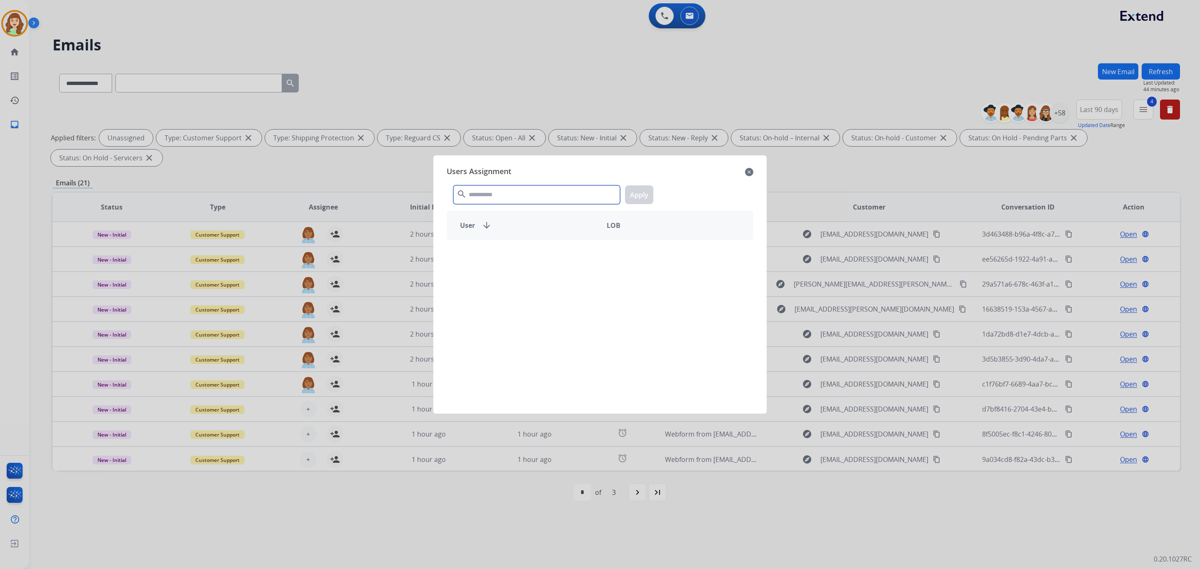
click at [501, 187] on input "text" at bounding box center [536, 194] width 167 height 19
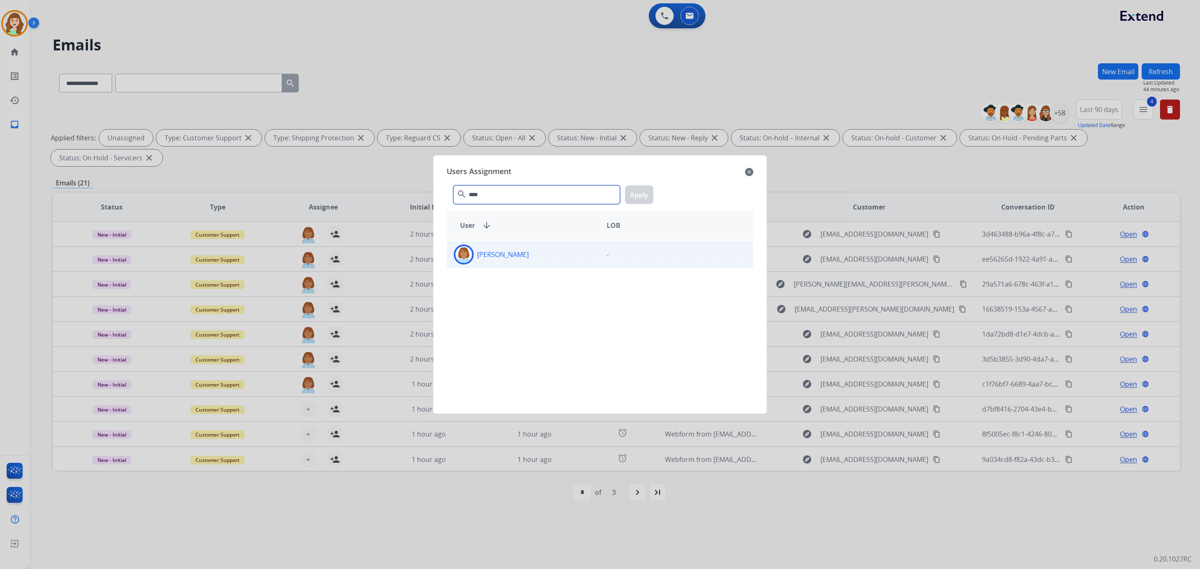
type input "****"
drag, startPoint x: 558, startPoint y: 257, endPoint x: 651, endPoint y: 207, distance: 106.2
click at [558, 258] on div "[PERSON_NAME]" at bounding box center [523, 255] width 153 height 20
drag, startPoint x: 641, startPoint y: 190, endPoint x: 632, endPoint y: 192, distance: 9.1
click at [641, 189] on button "Apply" at bounding box center [639, 194] width 28 height 19
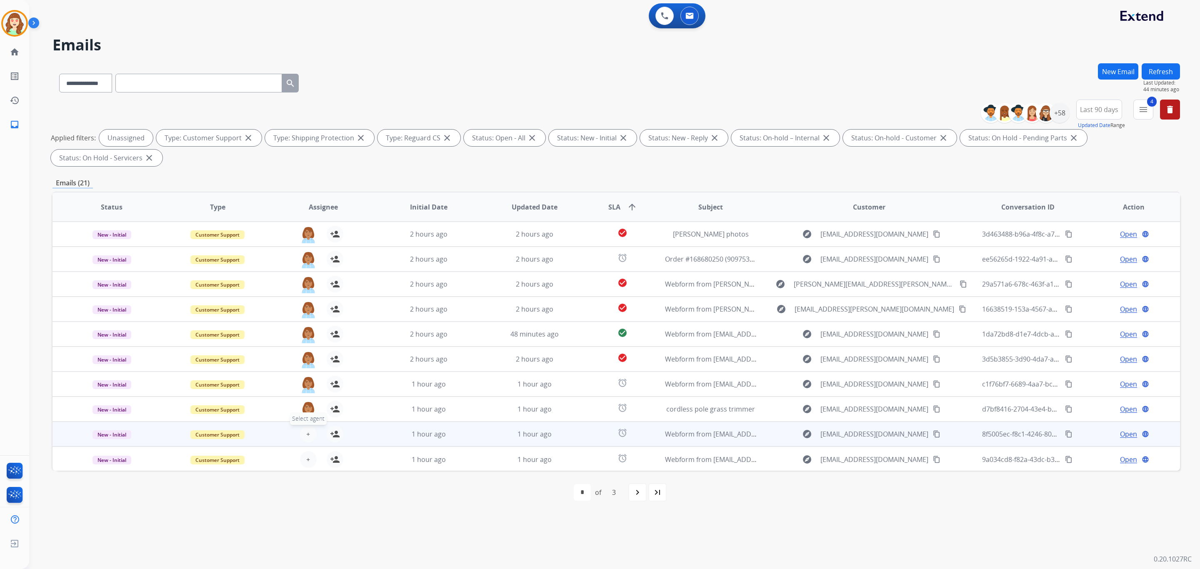
click at [309, 430] on button "+ Select agent" at bounding box center [308, 434] width 17 height 17
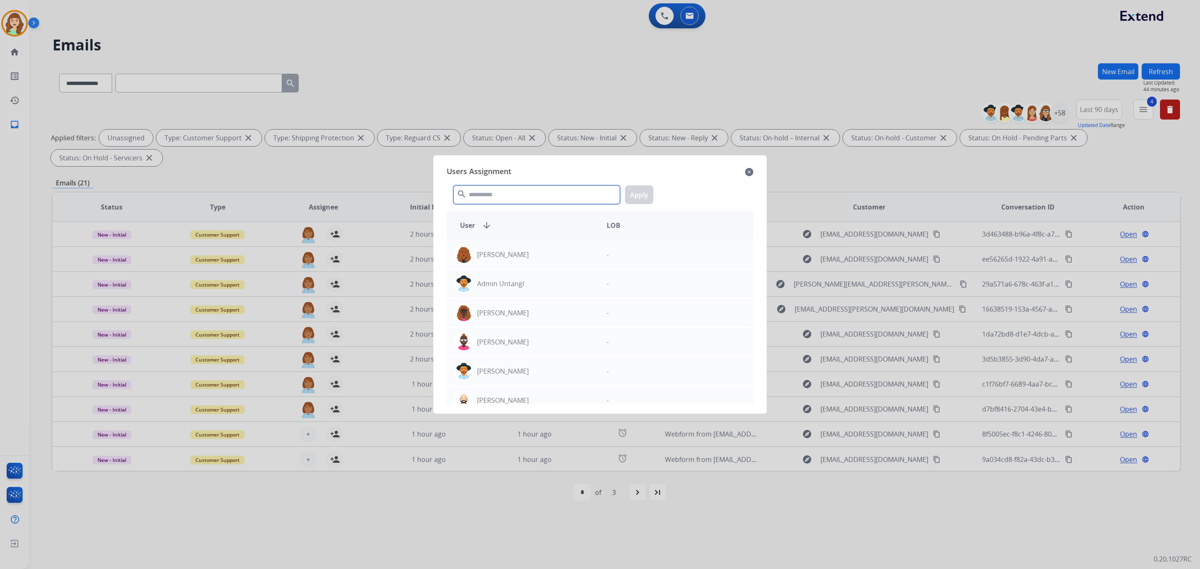
drag, startPoint x: 520, startPoint y: 189, endPoint x: 527, endPoint y: 175, distance: 15.5
click at [521, 189] on input "text" at bounding box center [536, 194] width 167 height 19
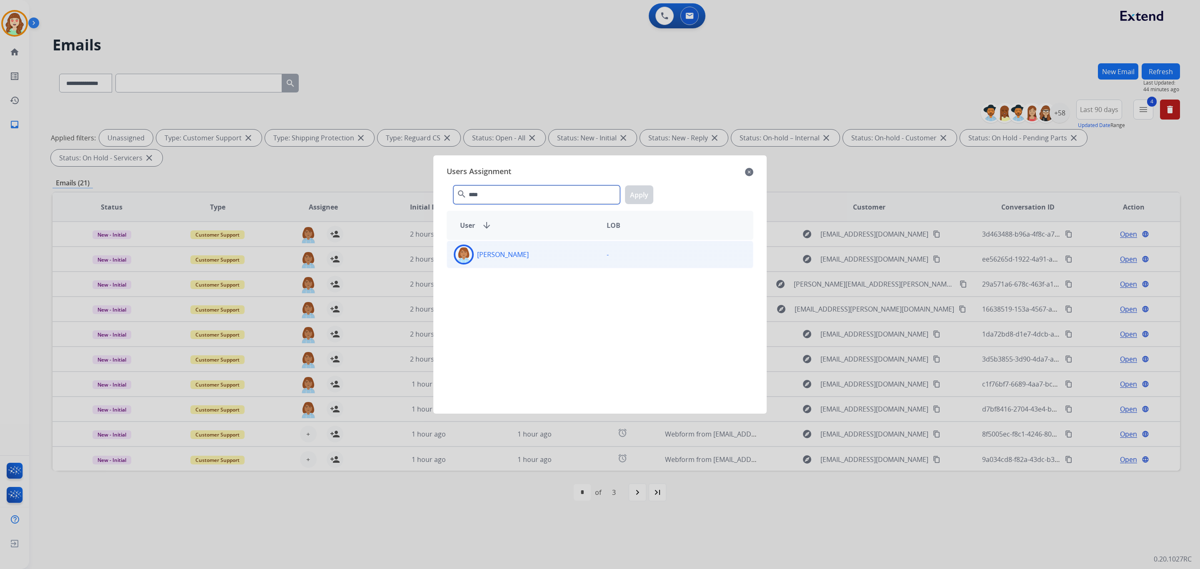
type input "****"
click at [571, 252] on div "[PERSON_NAME]" at bounding box center [523, 255] width 153 height 20
click at [644, 192] on button "Apply" at bounding box center [639, 194] width 28 height 19
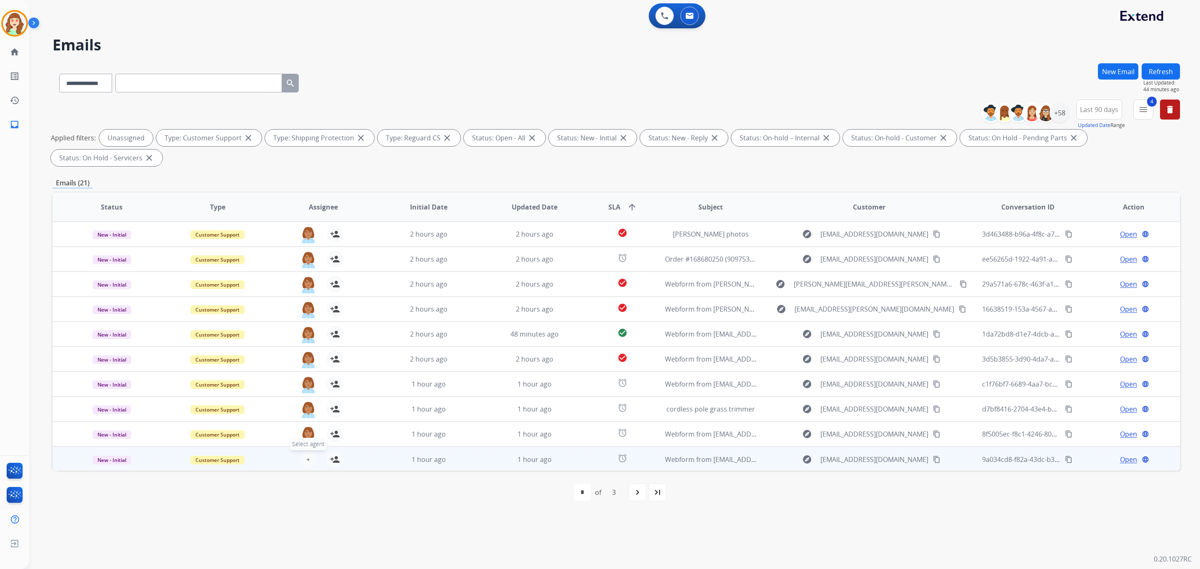
click at [306, 457] on span "+" at bounding box center [308, 459] width 4 height 10
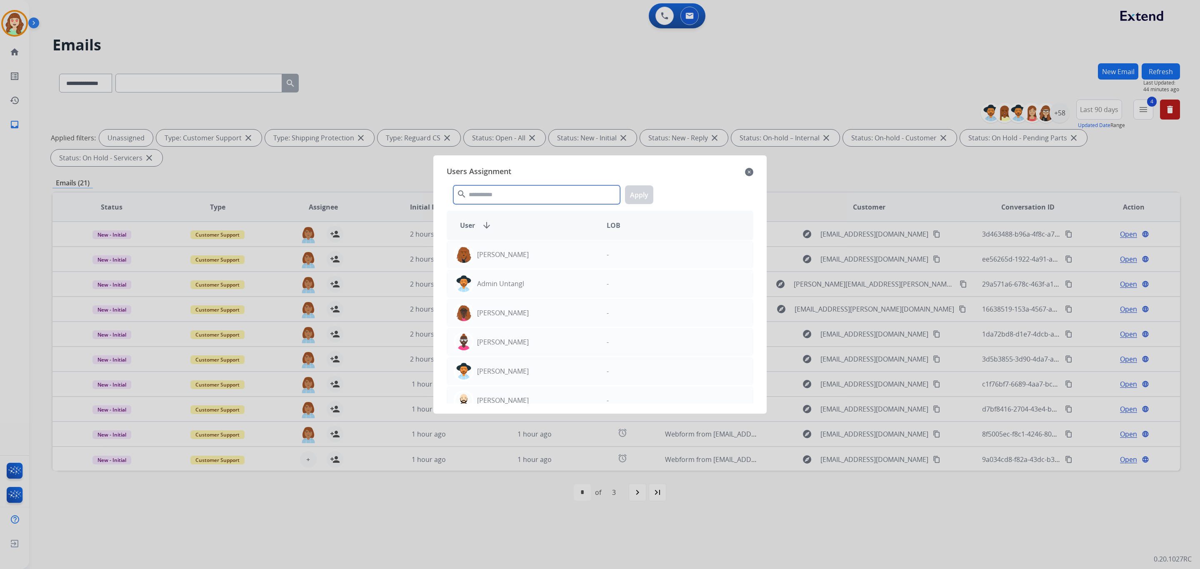
click at [525, 195] on input "text" at bounding box center [536, 194] width 167 height 19
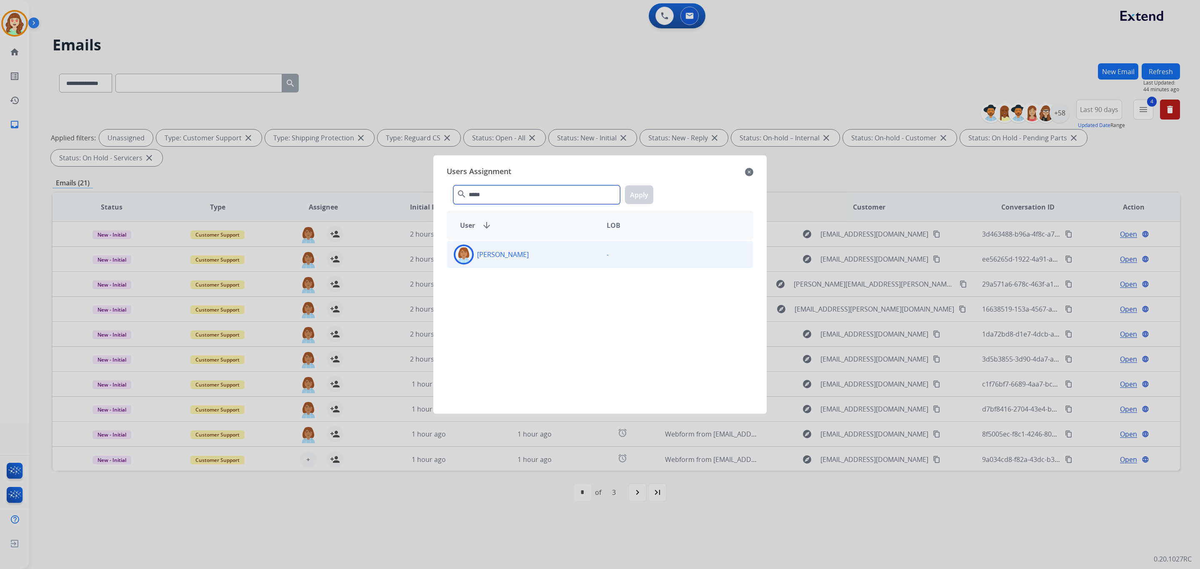
type input "*****"
click at [572, 260] on div "[PERSON_NAME]" at bounding box center [523, 255] width 153 height 20
drag, startPoint x: 639, startPoint y: 193, endPoint x: 644, endPoint y: 191, distance: 5.7
click at [644, 191] on button "Apply" at bounding box center [639, 194] width 28 height 19
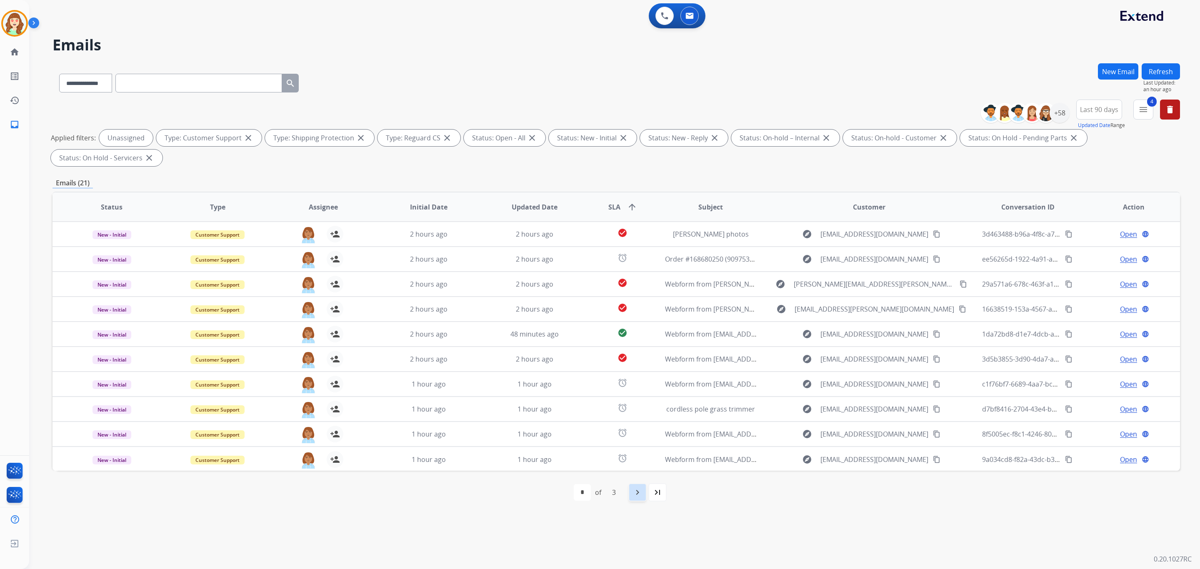
click at [636, 490] on mat-icon "navigate_next" at bounding box center [637, 492] width 10 height 10
select select "*"
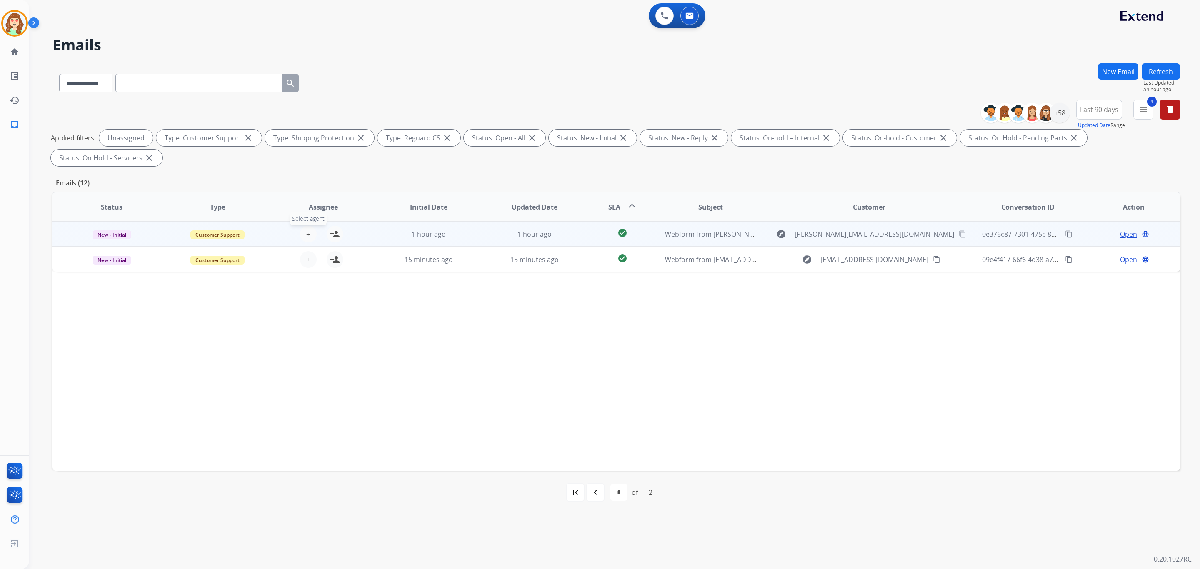
click at [307, 231] on span "+" at bounding box center [308, 234] width 4 height 10
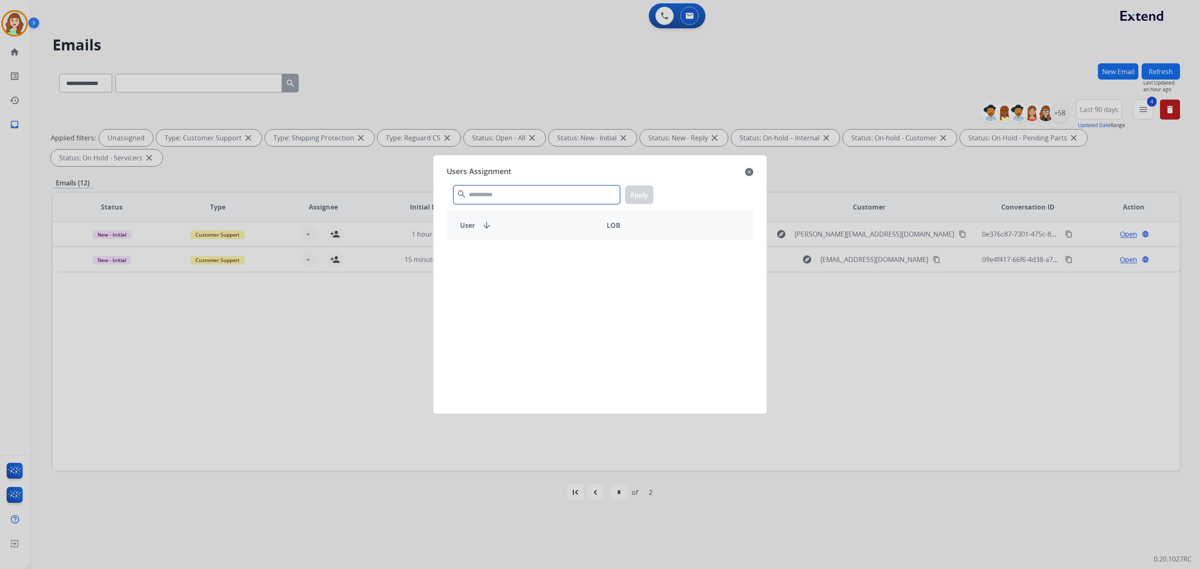
click at [515, 187] on input "text" at bounding box center [536, 194] width 167 height 19
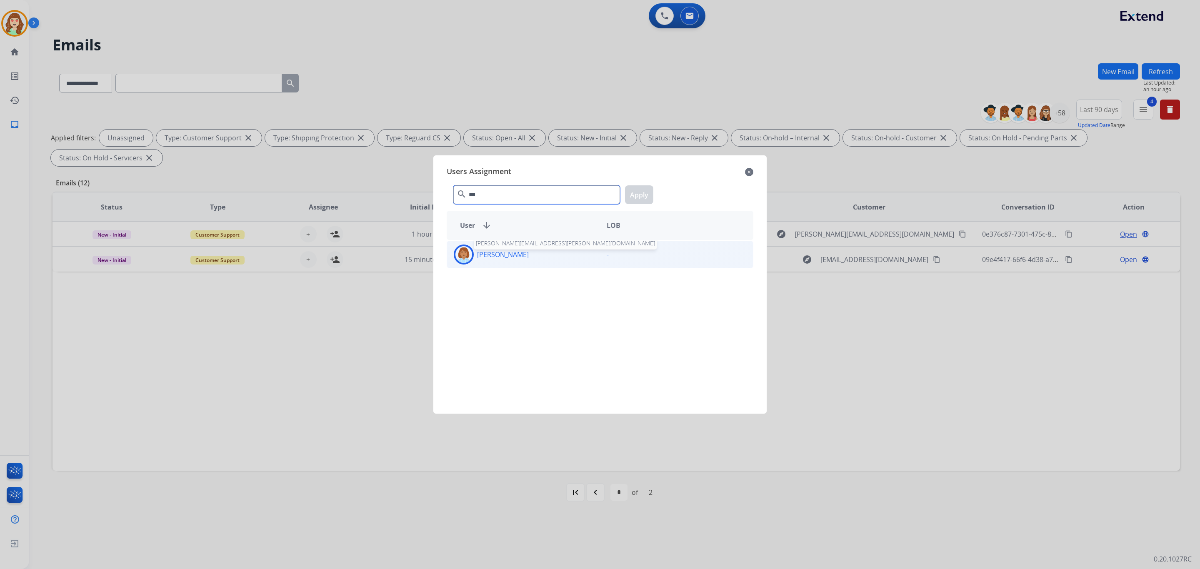
type input "***"
click at [529, 256] on p "[PERSON_NAME]" at bounding box center [503, 255] width 52 height 10
click at [646, 194] on button "Apply" at bounding box center [639, 194] width 28 height 19
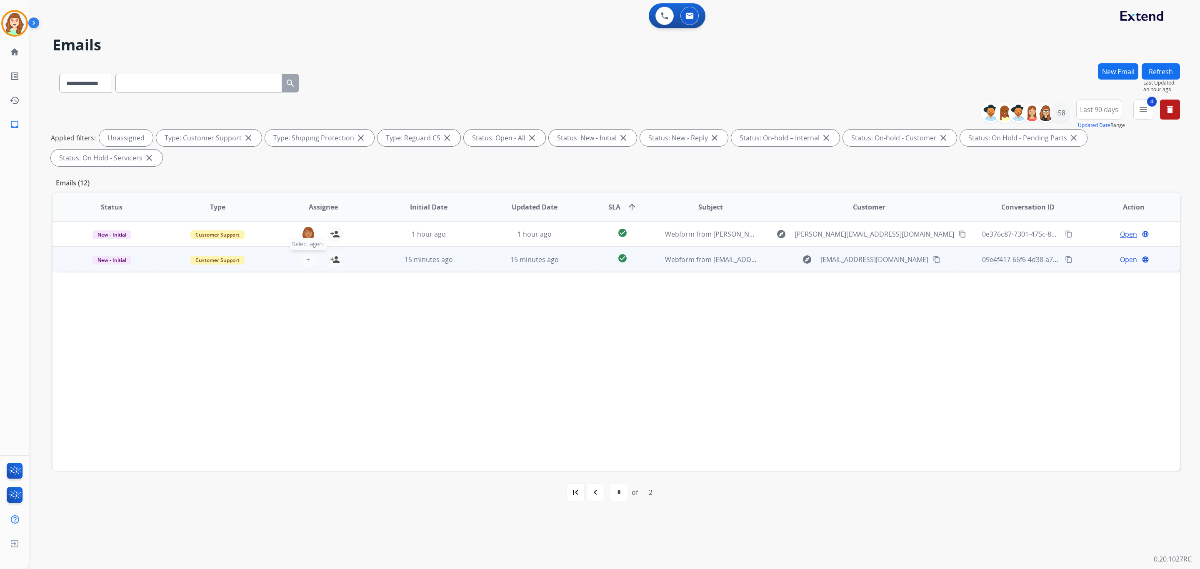
click at [306, 256] on span "+" at bounding box center [308, 260] width 4 height 10
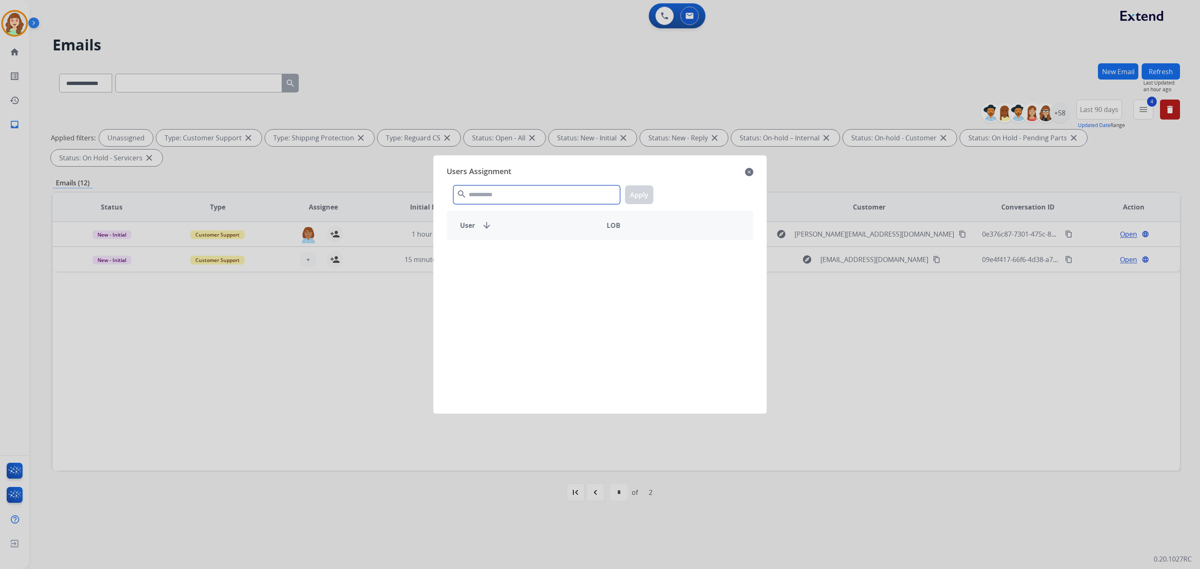
click at [564, 192] on input "text" at bounding box center [536, 194] width 167 height 19
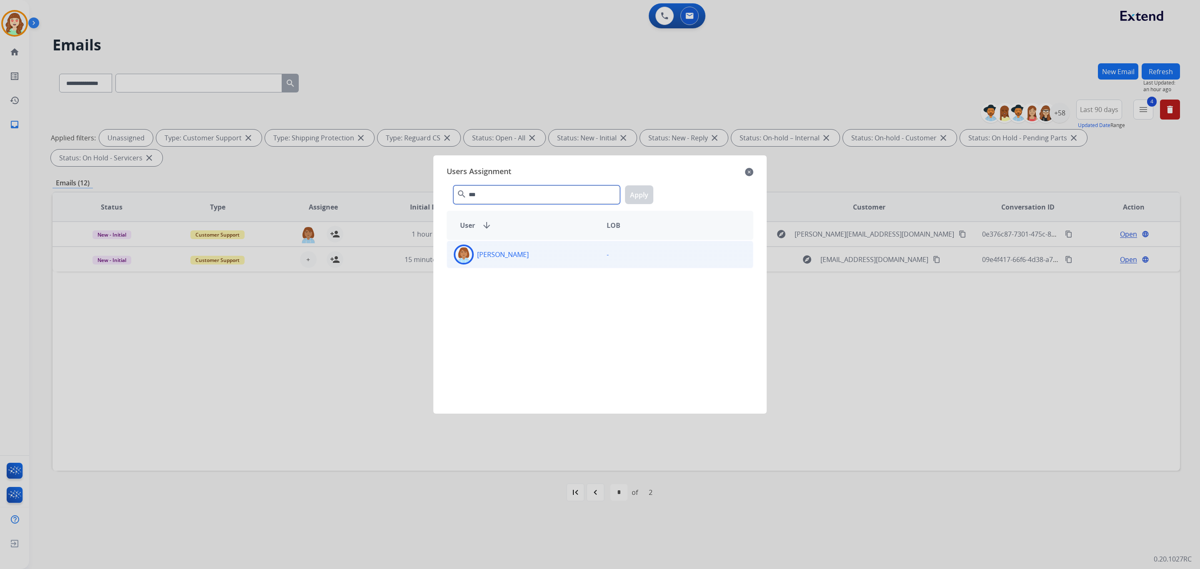
type input "***"
click at [565, 257] on div "[PERSON_NAME]" at bounding box center [523, 255] width 153 height 20
click at [633, 199] on button "Apply" at bounding box center [639, 194] width 28 height 19
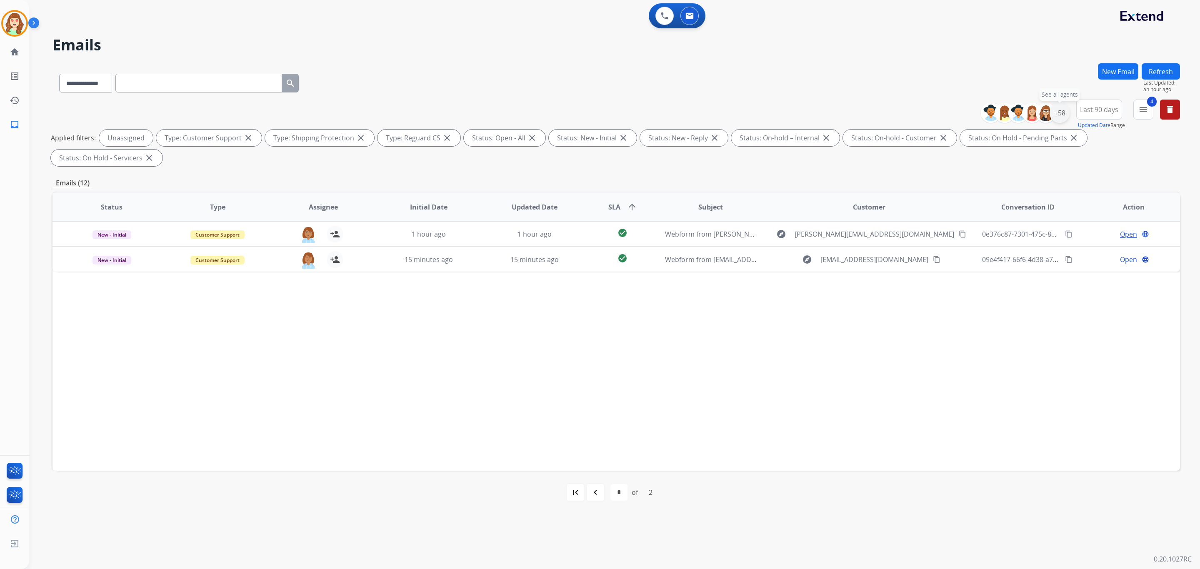
click at [1057, 117] on div "+58" at bounding box center [1059, 113] width 20 height 20
click at [1017, 279] on button "Apply" at bounding box center [1018, 281] width 28 height 15
select select "*"
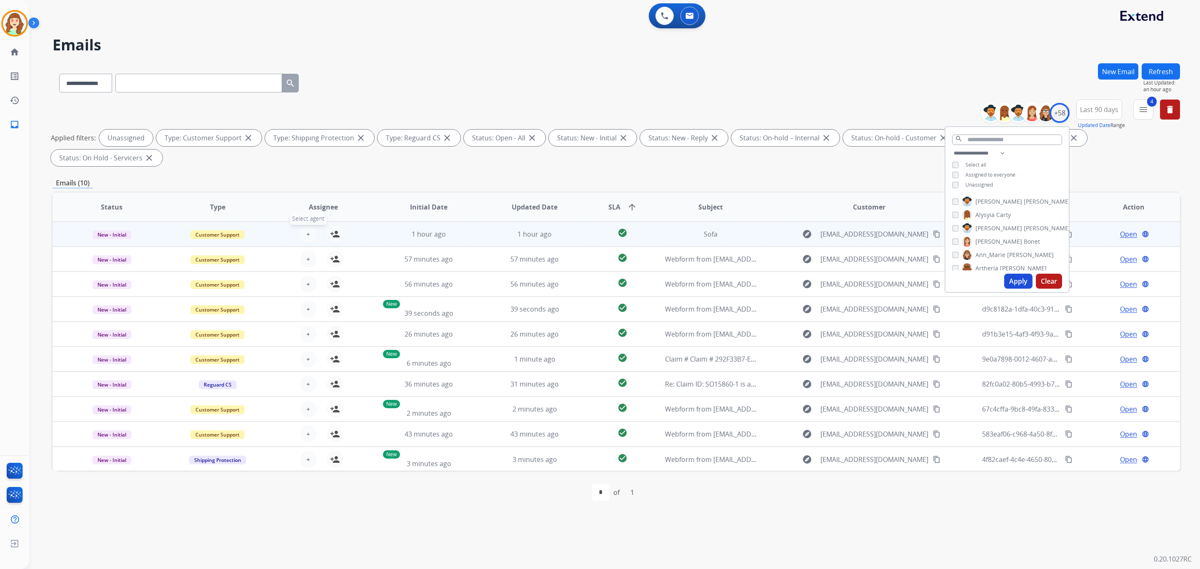
click at [306, 232] on span "+" at bounding box center [308, 234] width 4 height 10
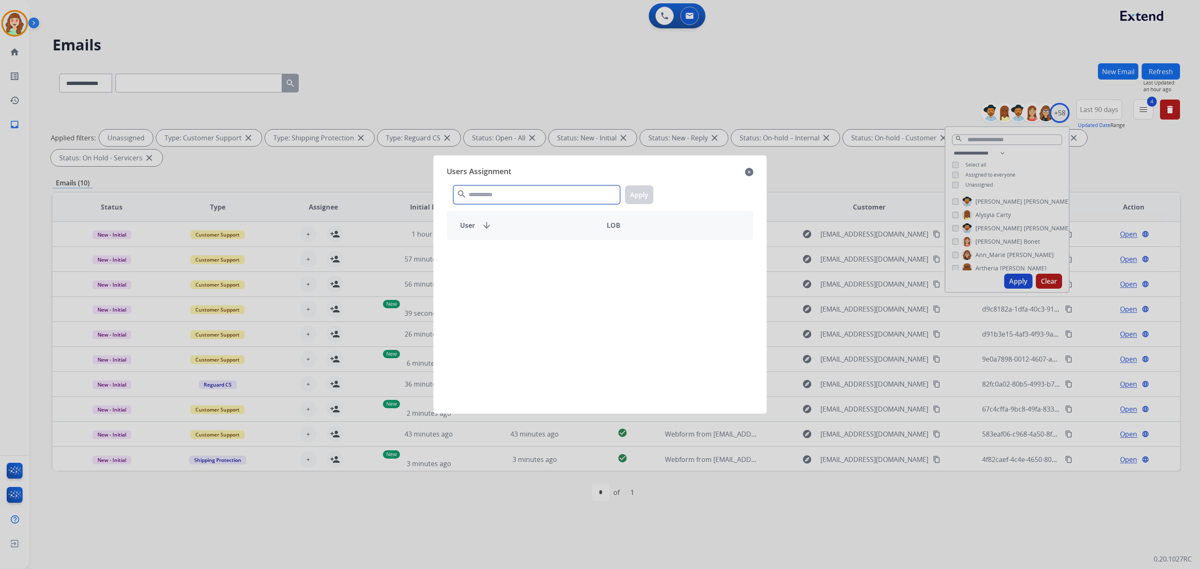
drag, startPoint x: 486, startPoint y: 192, endPoint x: 504, endPoint y: 185, distance: 18.7
click at [496, 187] on input "text" at bounding box center [536, 194] width 167 height 19
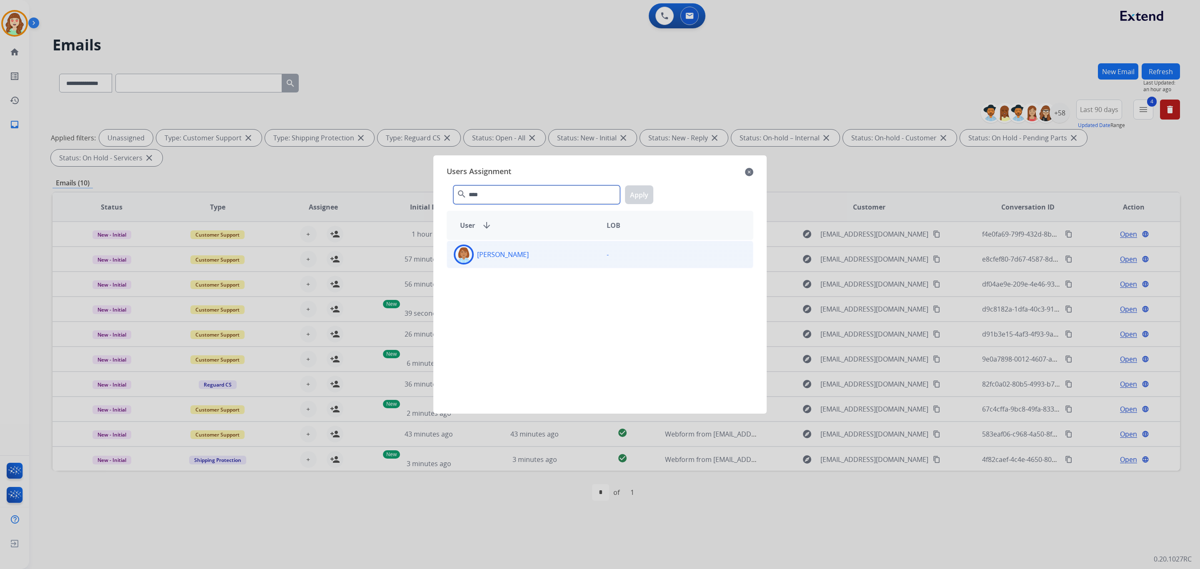
type input "****"
click at [565, 257] on div "[PERSON_NAME]" at bounding box center [523, 255] width 153 height 20
click at [645, 195] on button "Apply" at bounding box center [639, 194] width 28 height 19
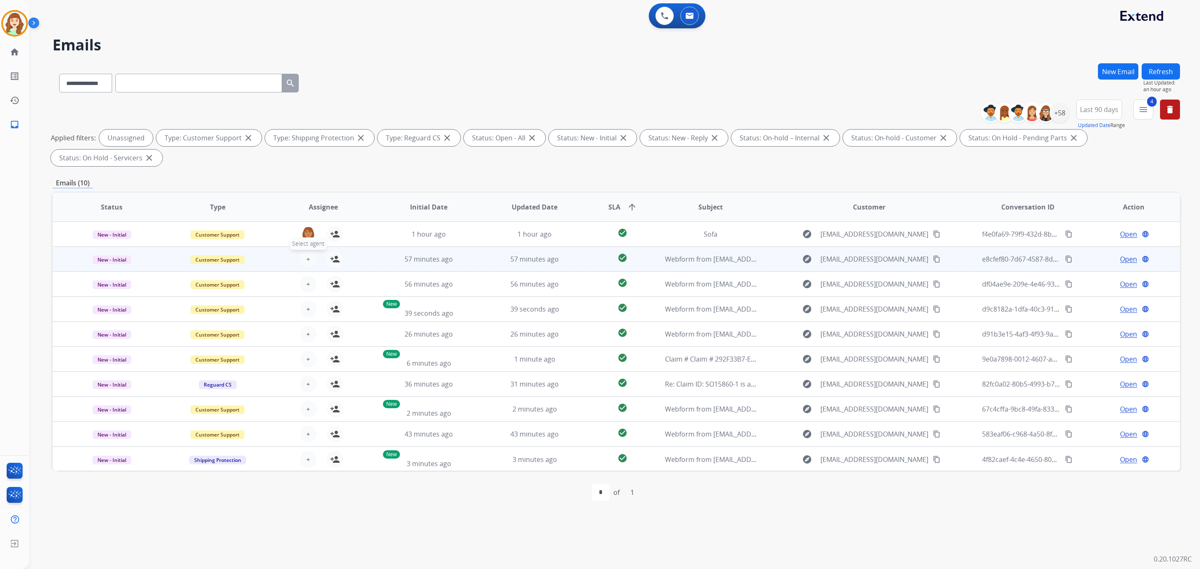
click at [306, 260] on span "+" at bounding box center [308, 259] width 4 height 10
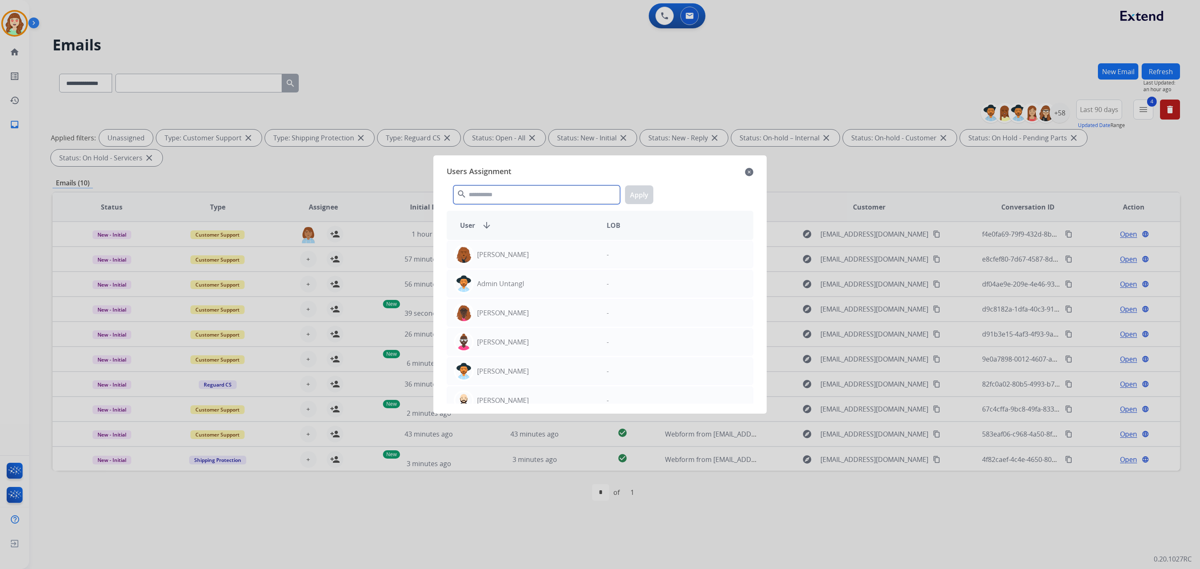
drag, startPoint x: 503, startPoint y: 192, endPoint x: 525, endPoint y: 173, distance: 29.3
click at [510, 185] on input "text" at bounding box center [536, 194] width 167 height 19
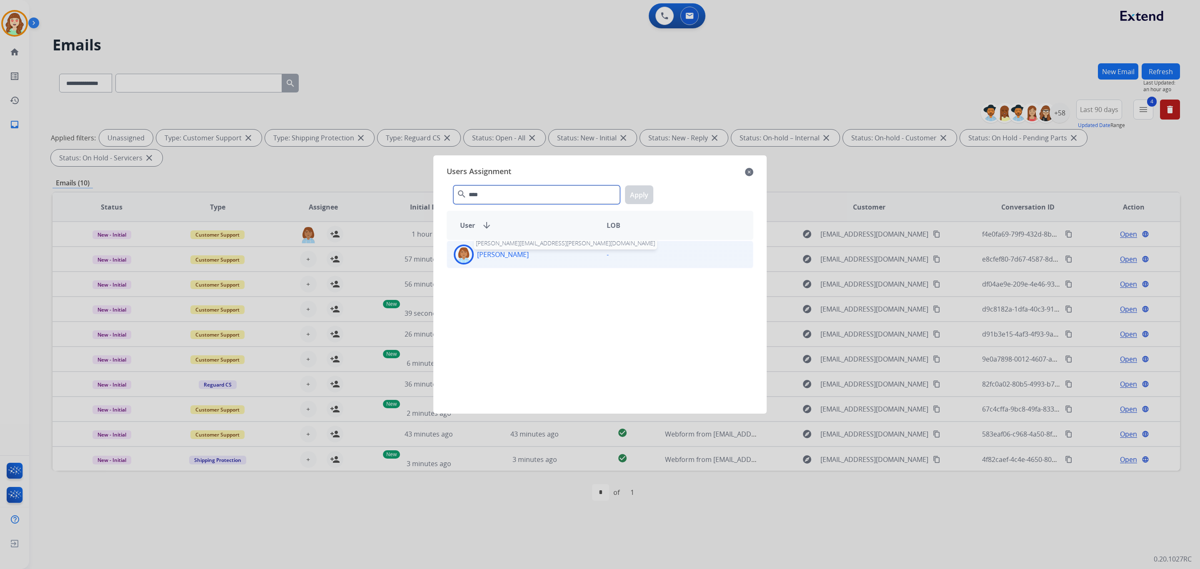
type input "****"
drag, startPoint x: 527, startPoint y: 254, endPoint x: 552, endPoint y: 251, distance: 26.0
click at [528, 254] on p "[PERSON_NAME]" at bounding box center [503, 255] width 52 height 10
click at [642, 194] on button "Apply" at bounding box center [639, 194] width 28 height 19
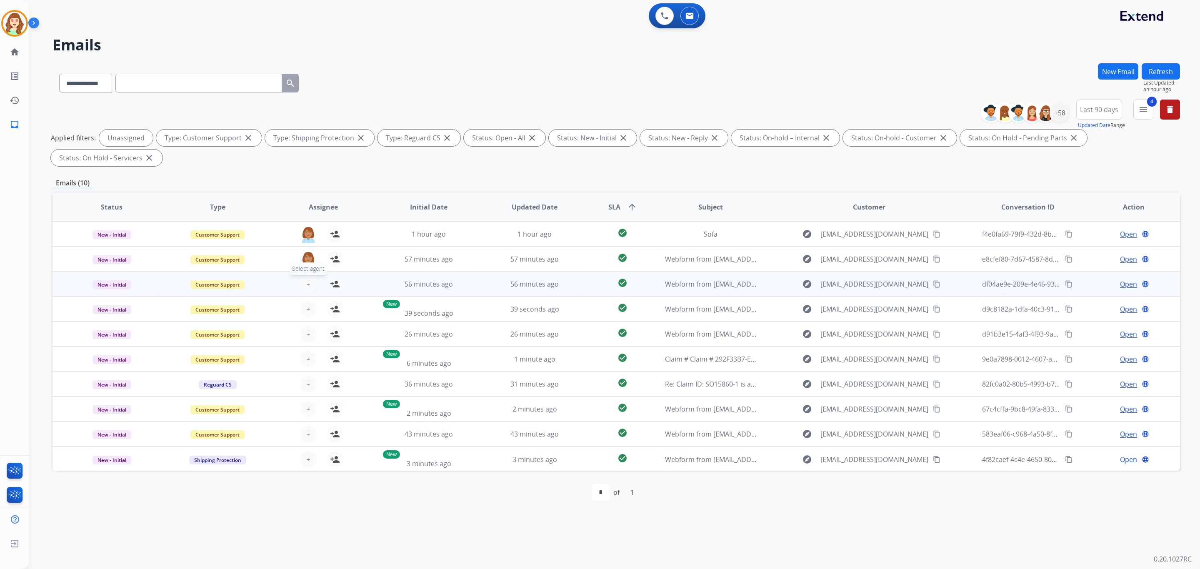
click at [302, 285] on button "+ Select agent" at bounding box center [308, 284] width 17 height 17
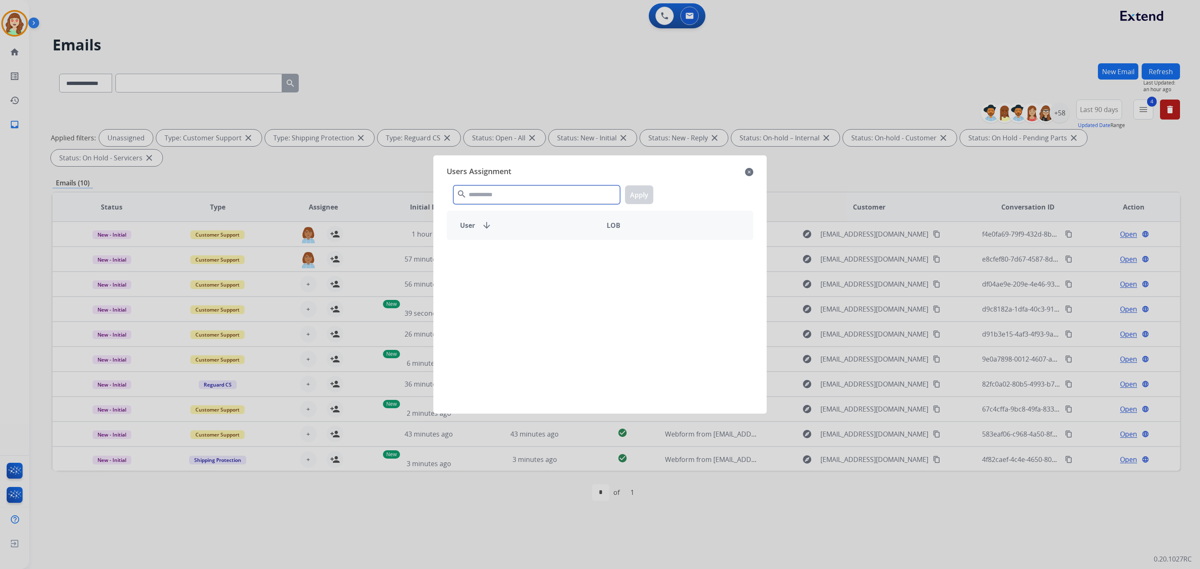
click at [577, 186] on input "text" at bounding box center [536, 194] width 167 height 19
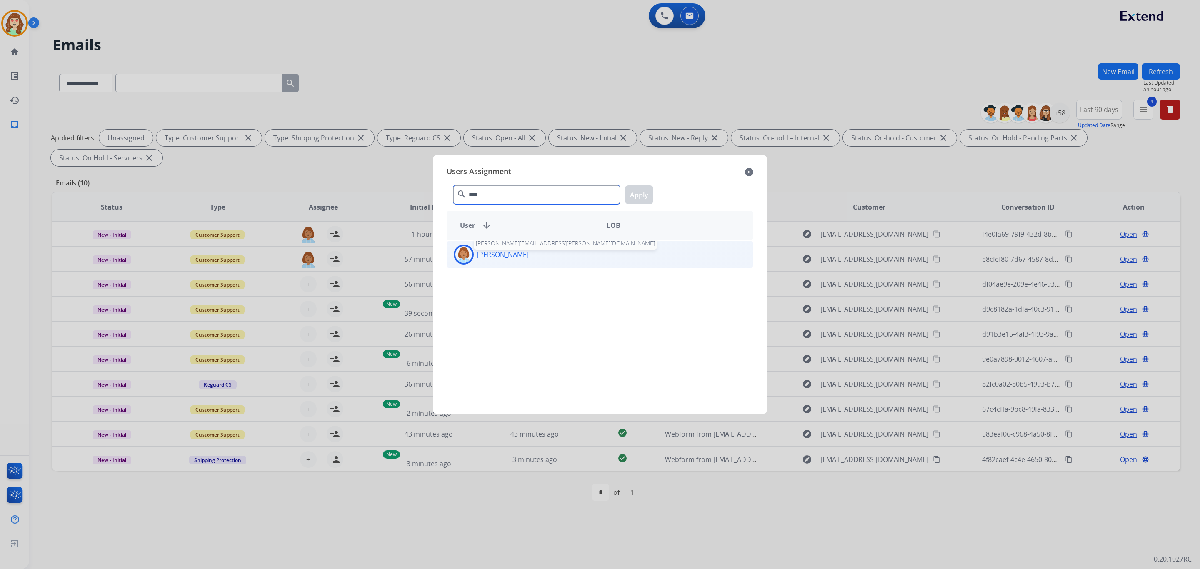
type input "****"
click at [529, 255] on p "[PERSON_NAME]" at bounding box center [503, 255] width 52 height 10
click at [636, 199] on button "Apply" at bounding box center [639, 194] width 28 height 19
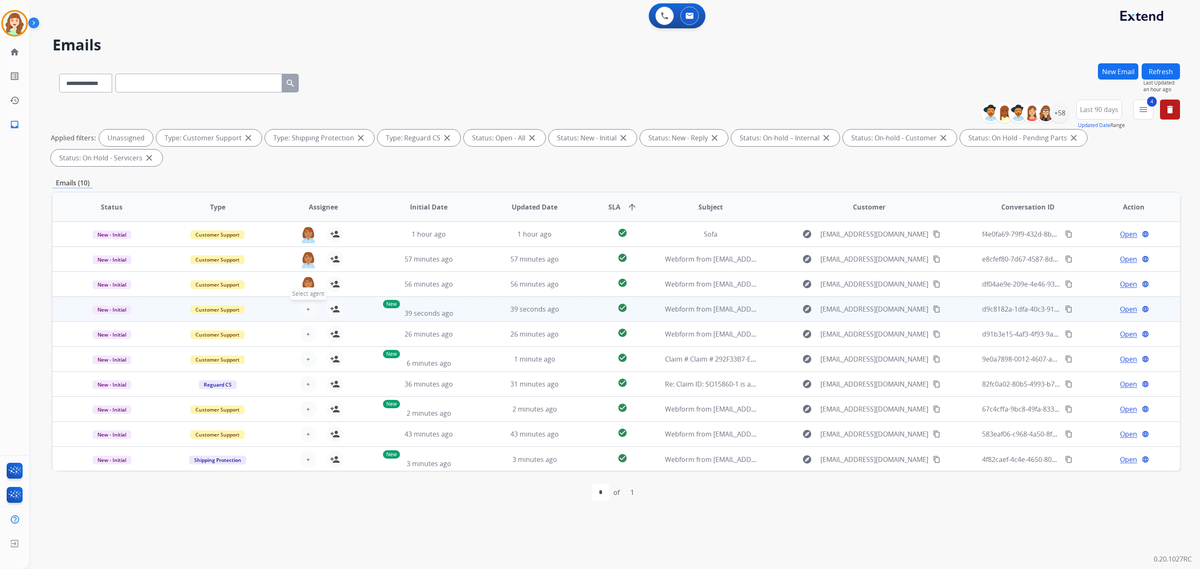
click at [306, 306] on span "+" at bounding box center [308, 309] width 4 height 10
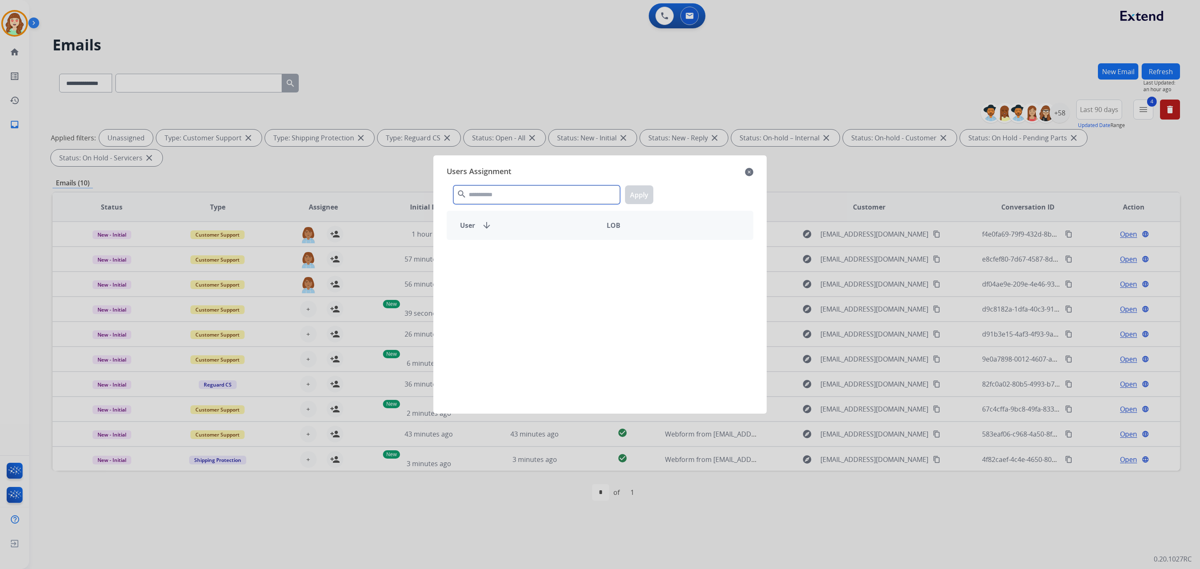
click at [526, 192] on input "text" at bounding box center [536, 194] width 167 height 19
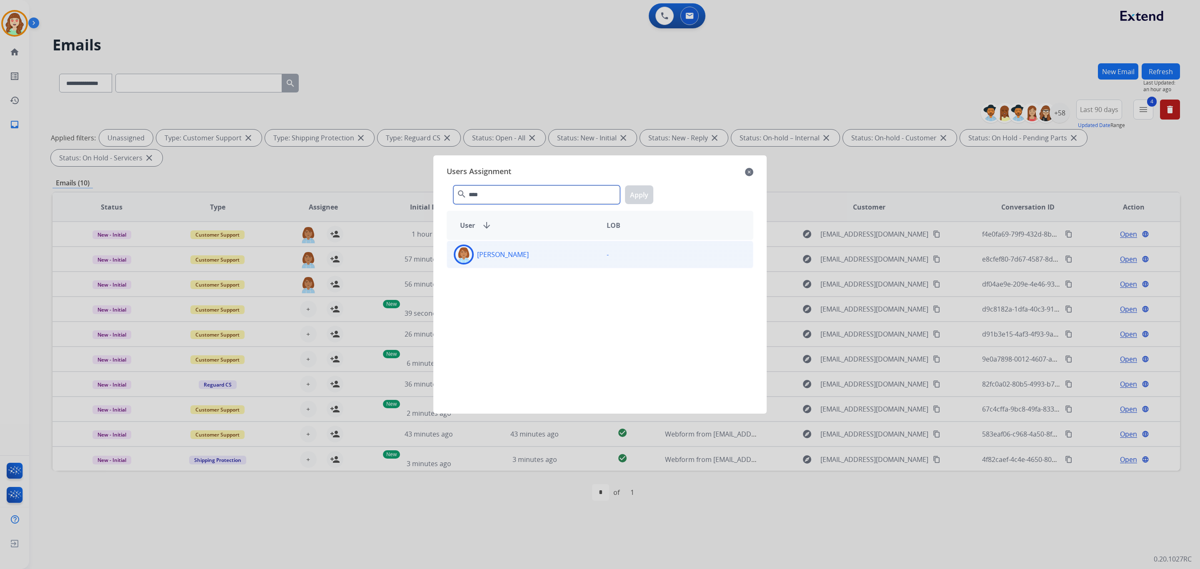
type input "****"
click at [510, 259] on p "[PERSON_NAME]" at bounding box center [503, 255] width 52 height 10
click at [646, 194] on button "Apply" at bounding box center [639, 194] width 28 height 19
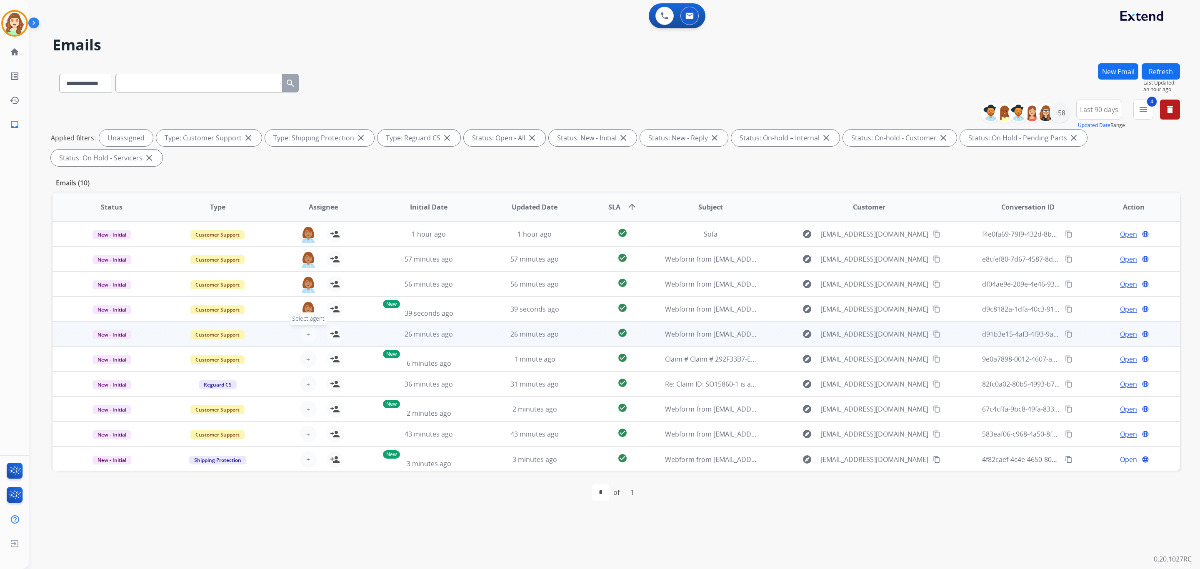
click at [309, 334] on button "+ Select agent" at bounding box center [308, 334] width 17 height 17
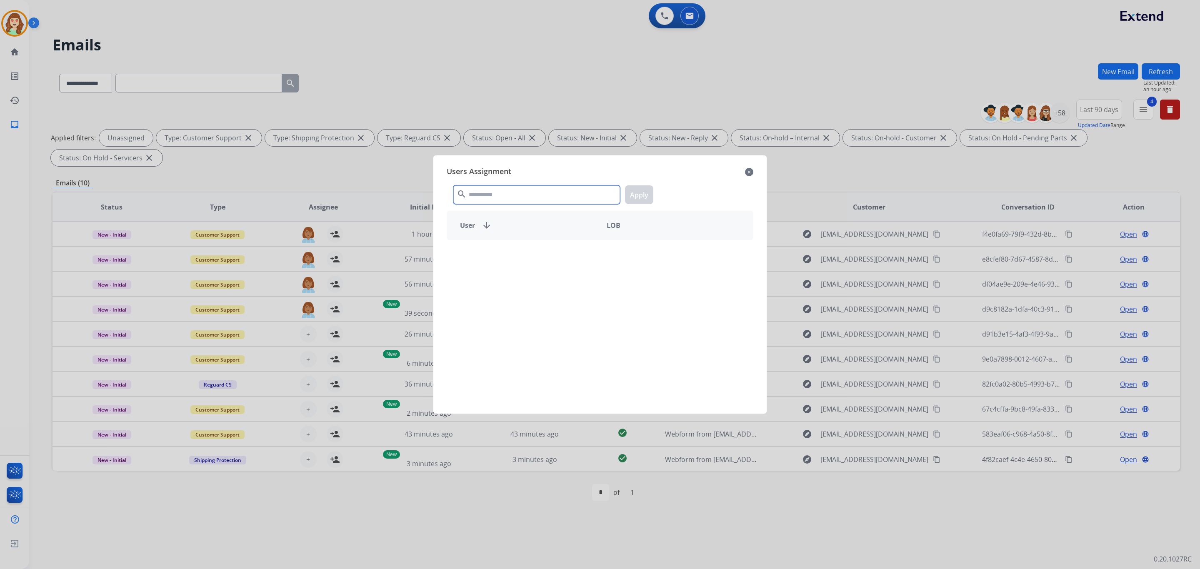
click at [510, 195] on input "text" at bounding box center [536, 194] width 167 height 19
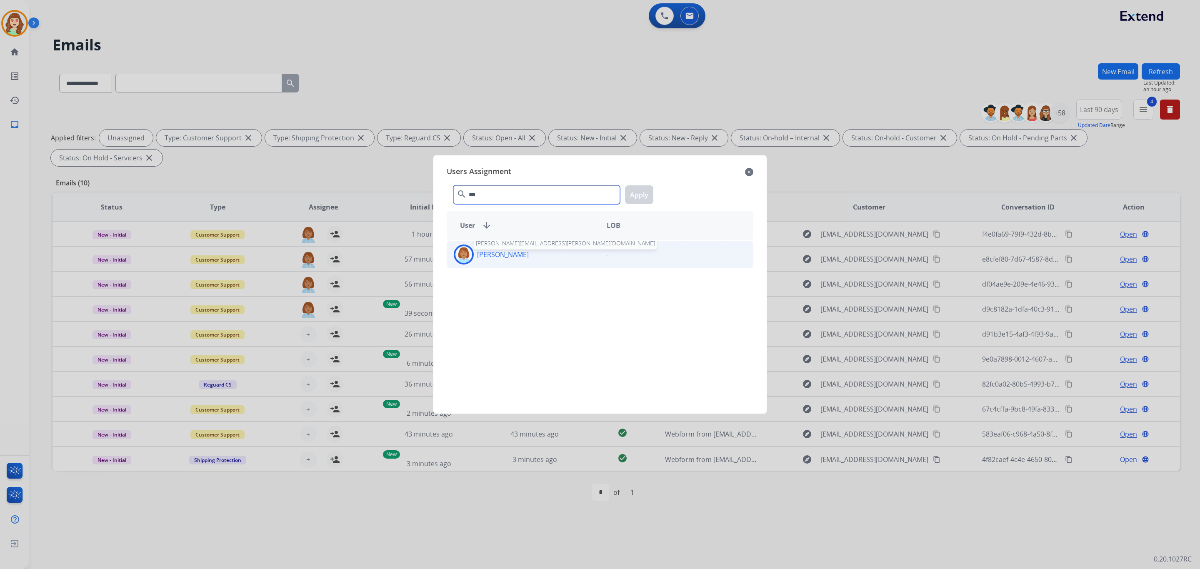
type input "***"
click at [529, 255] on p "[PERSON_NAME]" at bounding box center [503, 255] width 52 height 10
click at [636, 190] on button "Apply" at bounding box center [639, 194] width 28 height 19
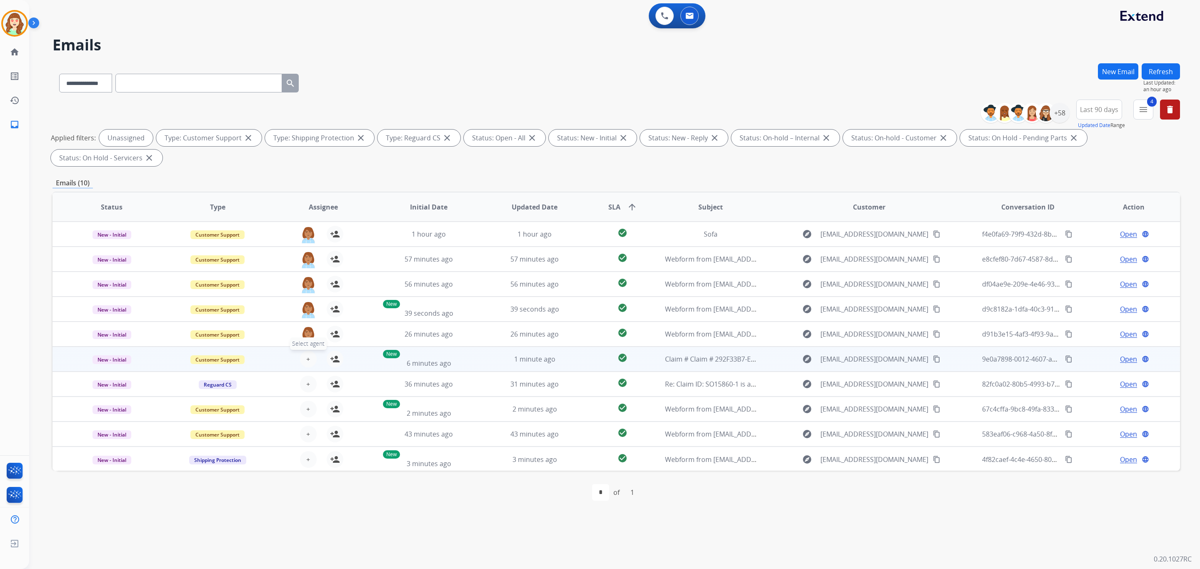
click at [306, 360] on span "+" at bounding box center [308, 359] width 4 height 10
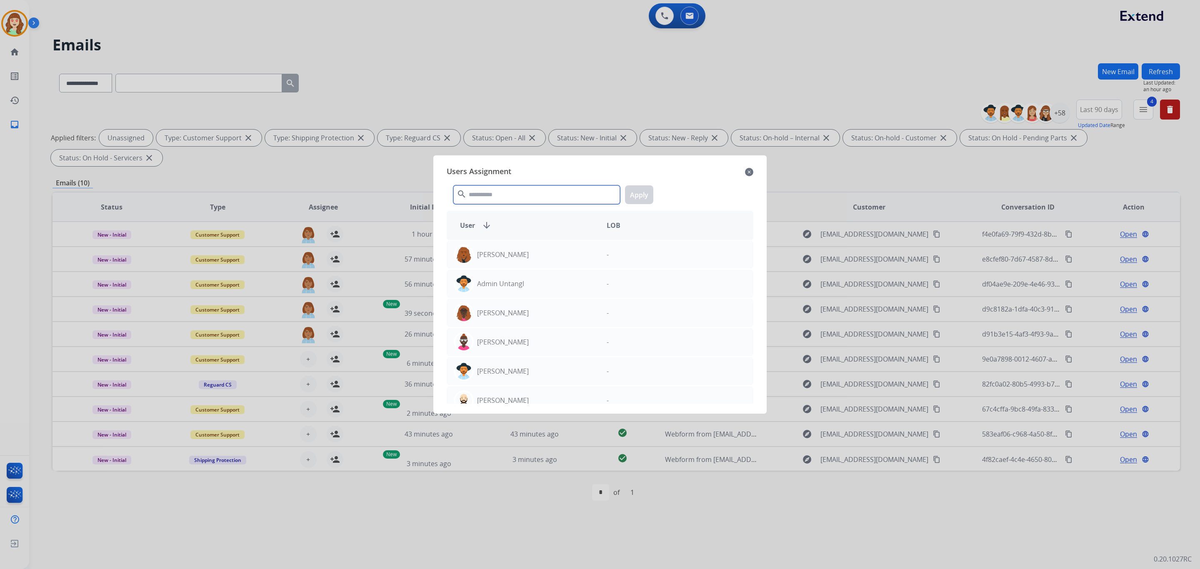
drag, startPoint x: 513, startPoint y: 199, endPoint x: 525, endPoint y: 192, distance: 14.0
click at [512, 198] on input "text" at bounding box center [536, 194] width 167 height 19
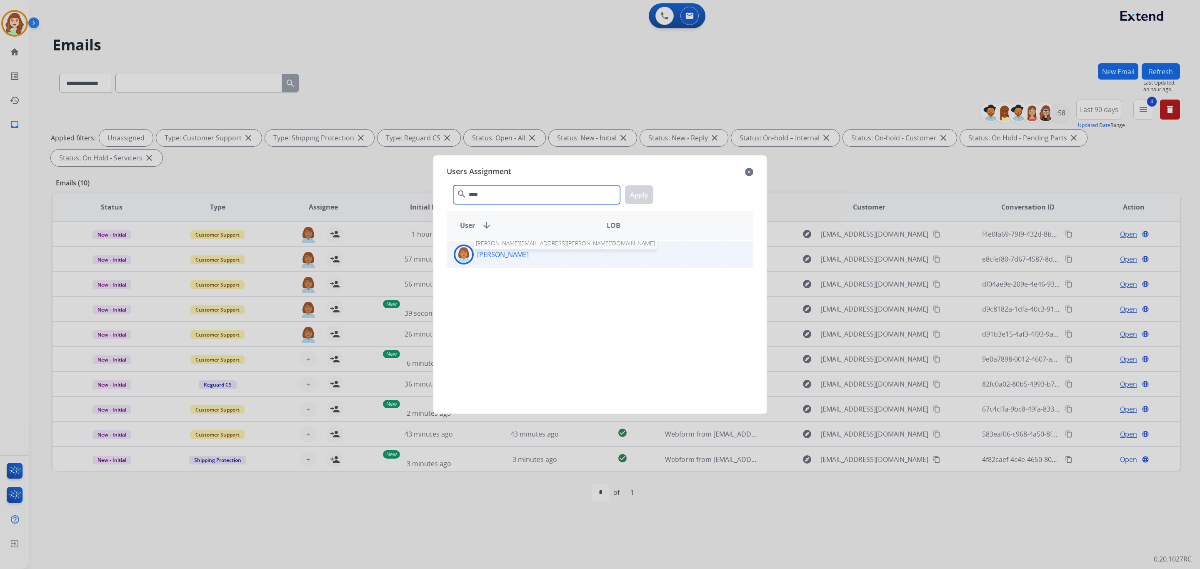
type input "****"
click at [529, 254] on p "[PERSON_NAME]" at bounding box center [503, 255] width 52 height 10
drag, startPoint x: 651, startPoint y: 195, endPoint x: 427, endPoint y: 275, distance: 237.8
click at [651, 195] on button "Apply" at bounding box center [639, 194] width 28 height 19
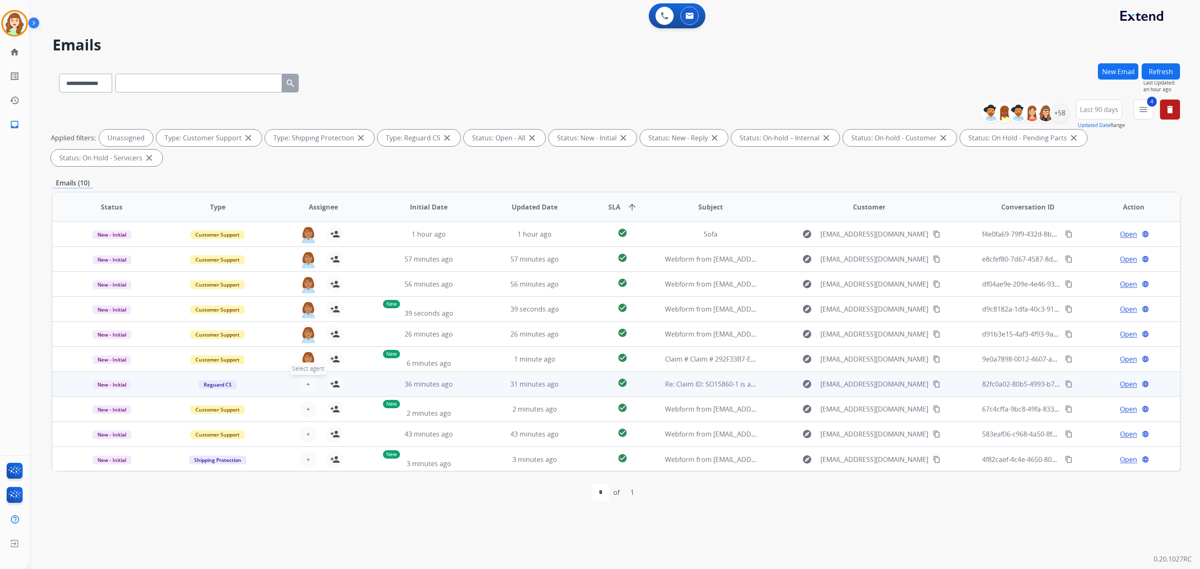
click at [308, 384] on span "+" at bounding box center [308, 384] width 4 height 10
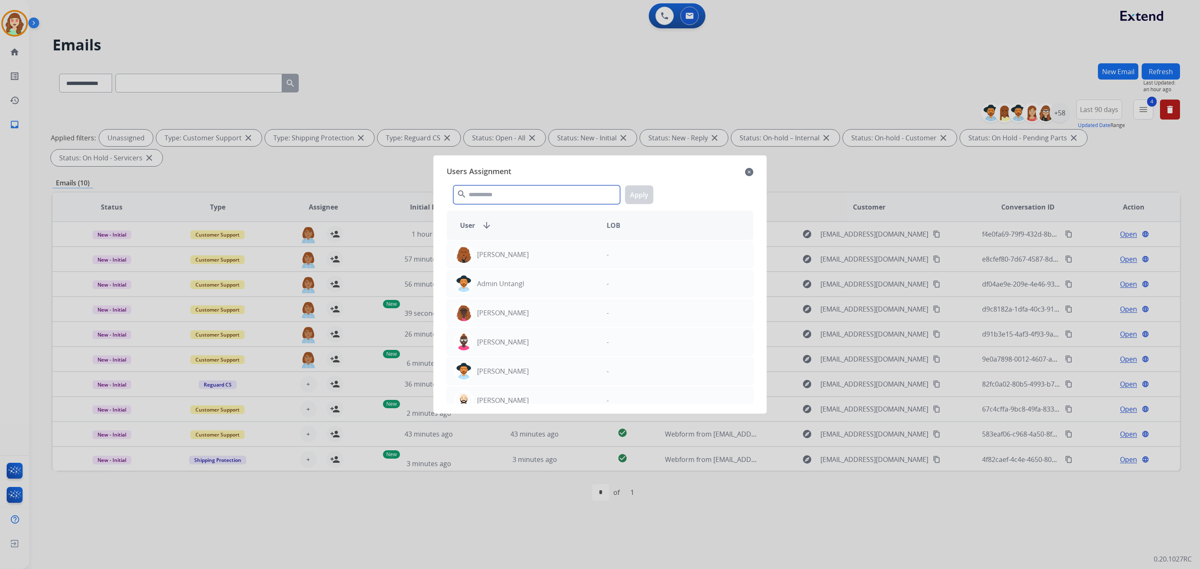
drag, startPoint x: 515, startPoint y: 194, endPoint x: 517, endPoint y: 190, distance: 4.5
click at [514, 193] on input "text" at bounding box center [536, 194] width 167 height 19
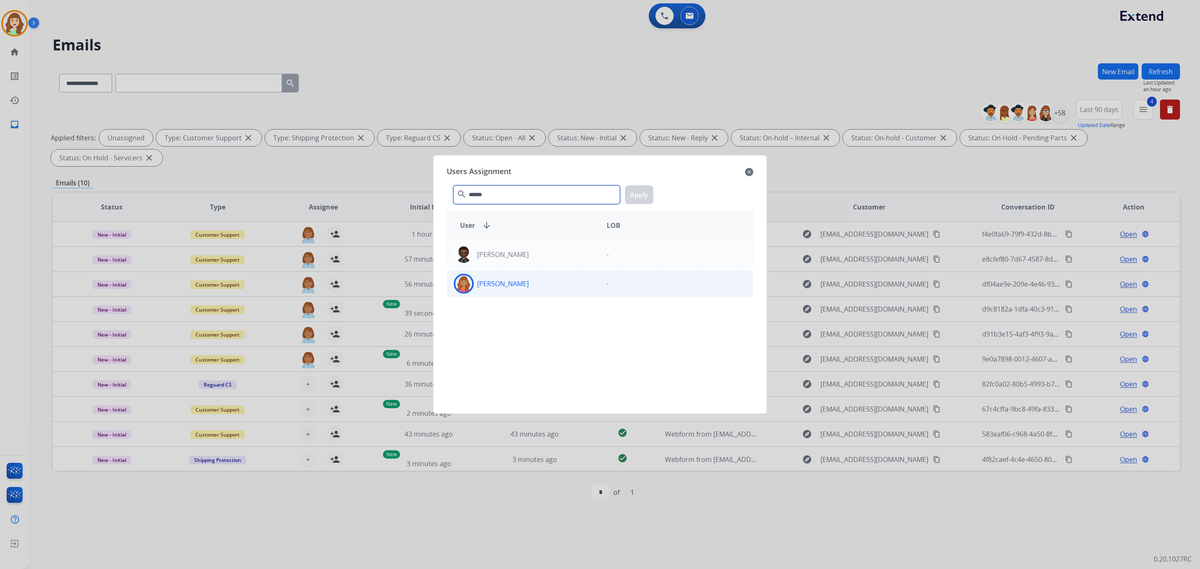
type input "******"
click at [529, 279] on div "[PERSON_NAME]" at bounding box center [523, 284] width 153 height 20
click at [641, 196] on button "Apply" at bounding box center [639, 194] width 28 height 19
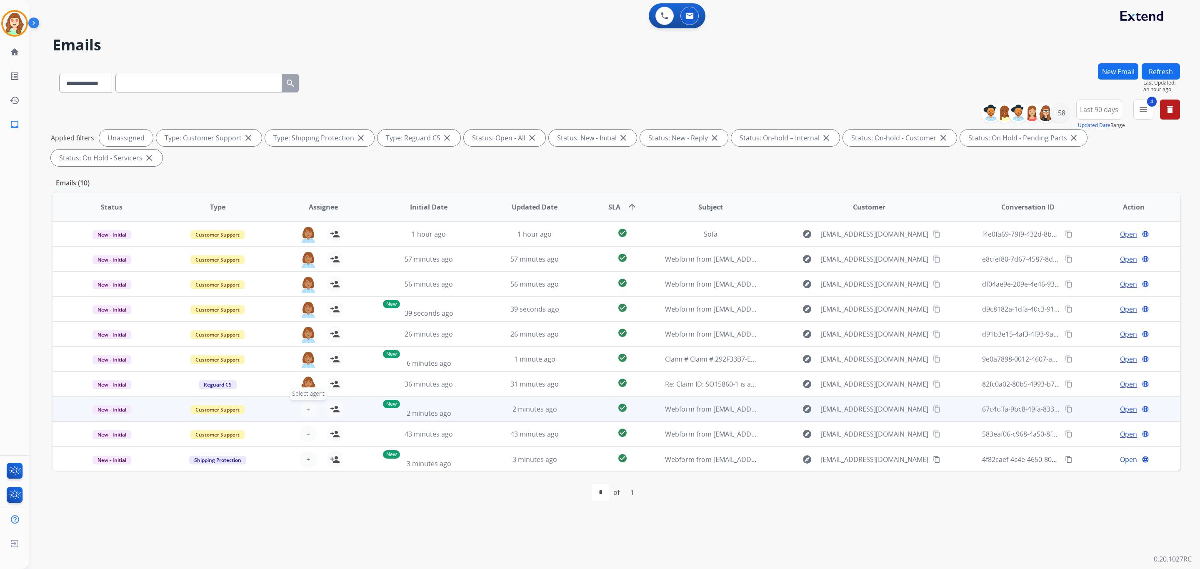
click at [307, 406] on span "+" at bounding box center [308, 409] width 4 height 10
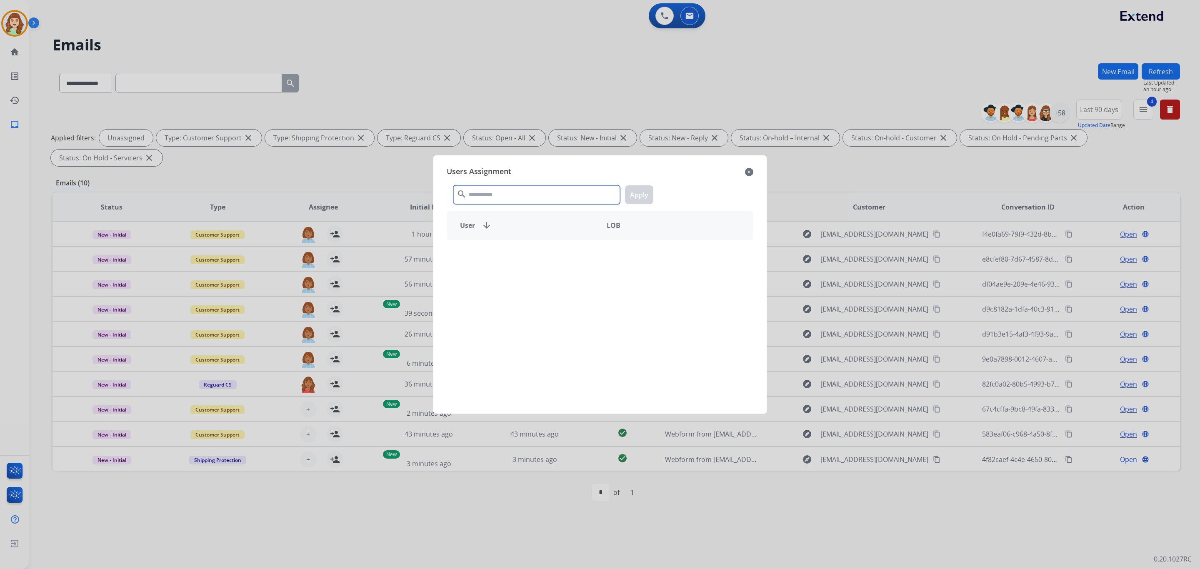
click at [532, 193] on input "text" at bounding box center [536, 194] width 167 height 19
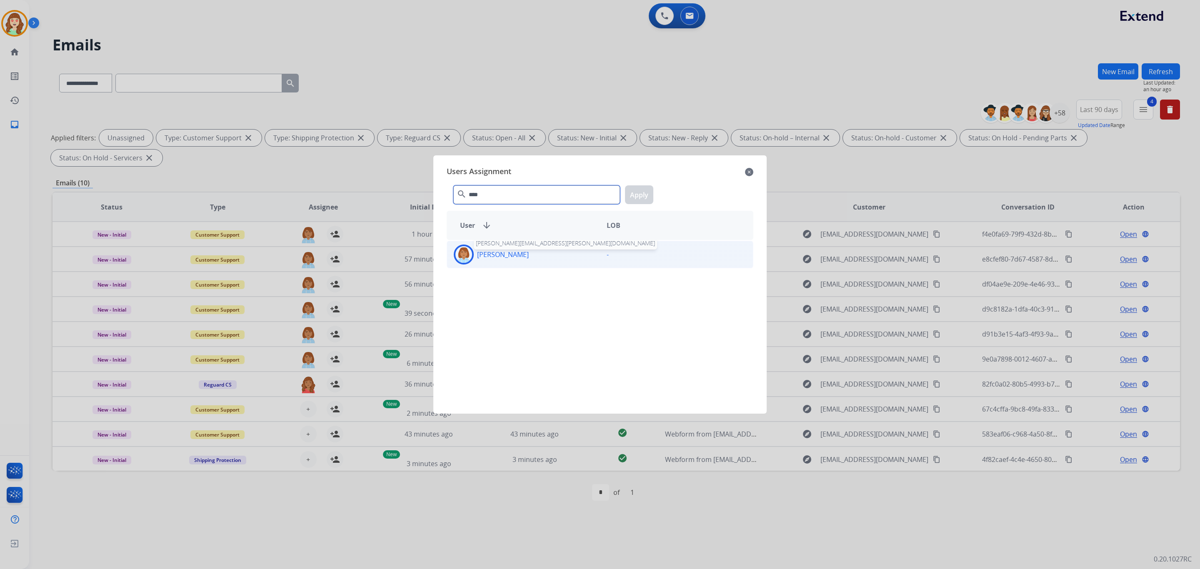
type input "****"
drag, startPoint x: 509, startPoint y: 259, endPoint x: 596, endPoint y: 234, distance: 91.1
click at [510, 258] on p "[PERSON_NAME]" at bounding box center [503, 255] width 52 height 10
click at [636, 195] on button "Apply" at bounding box center [639, 194] width 28 height 19
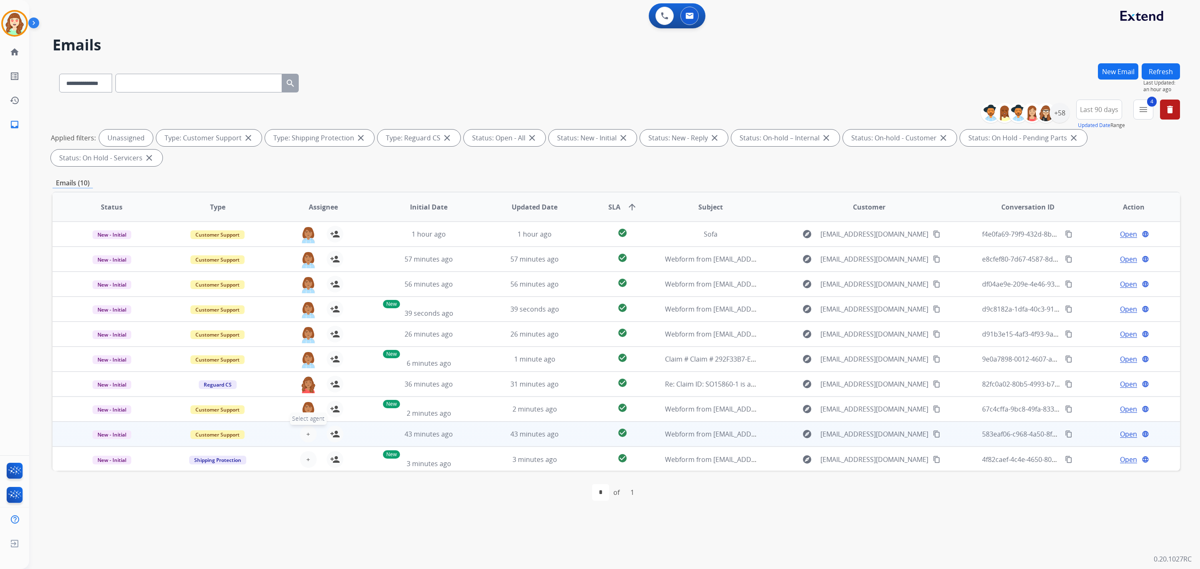
click at [307, 432] on span "+" at bounding box center [308, 434] width 4 height 10
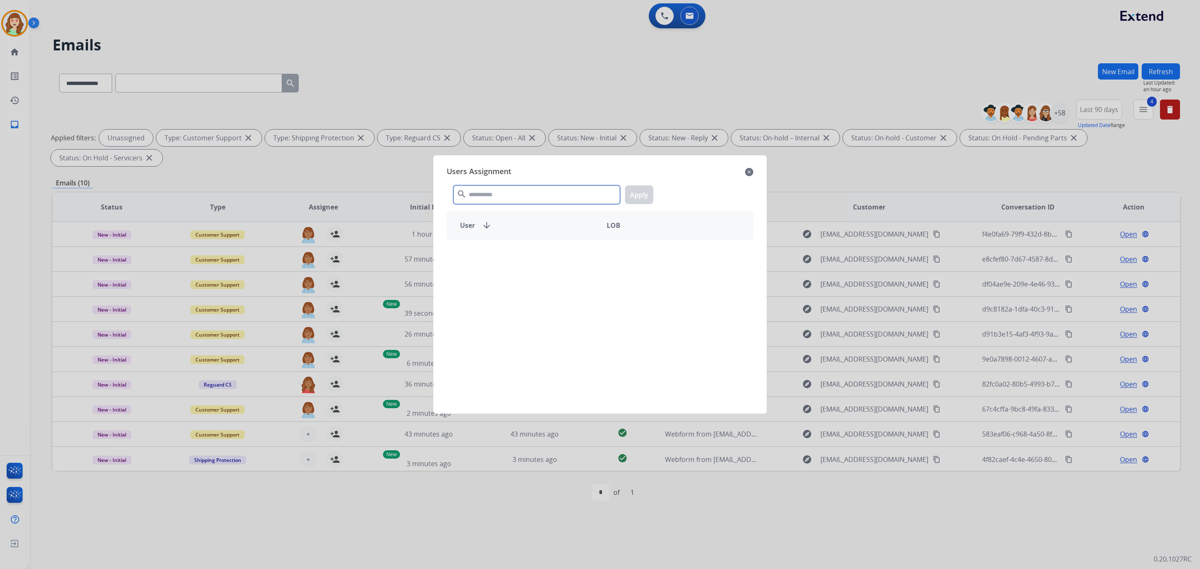
drag, startPoint x: 477, startPoint y: 194, endPoint x: 509, endPoint y: 175, distance: 36.8
click at [479, 193] on input "text" at bounding box center [536, 194] width 167 height 19
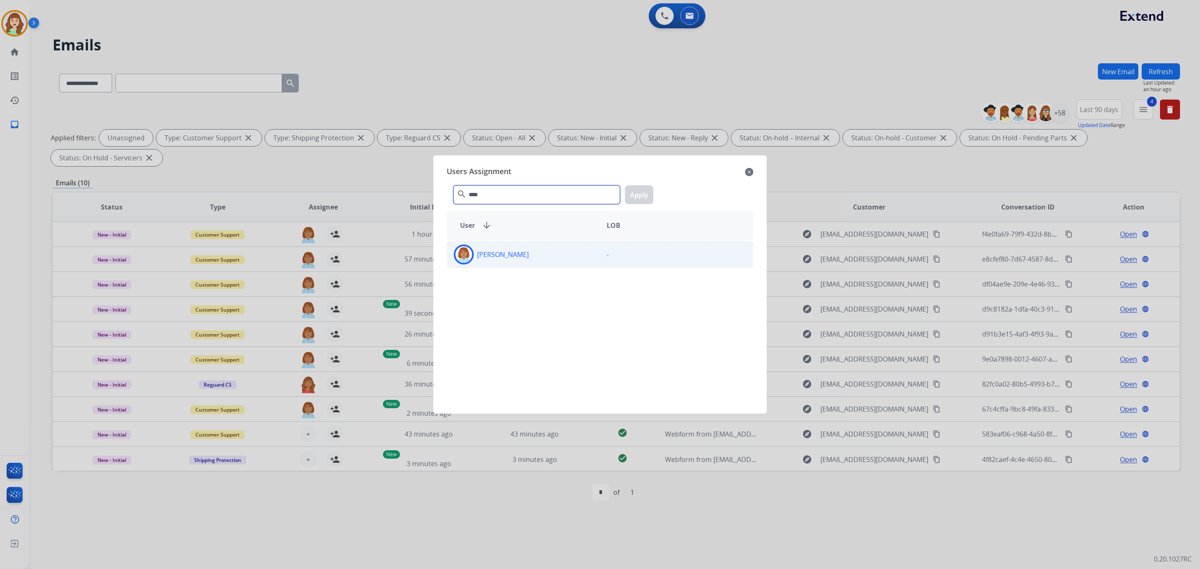
type input "****"
click at [544, 260] on div "[PERSON_NAME]" at bounding box center [523, 255] width 153 height 20
click at [634, 193] on button "Apply" at bounding box center [639, 194] width 28 height 19
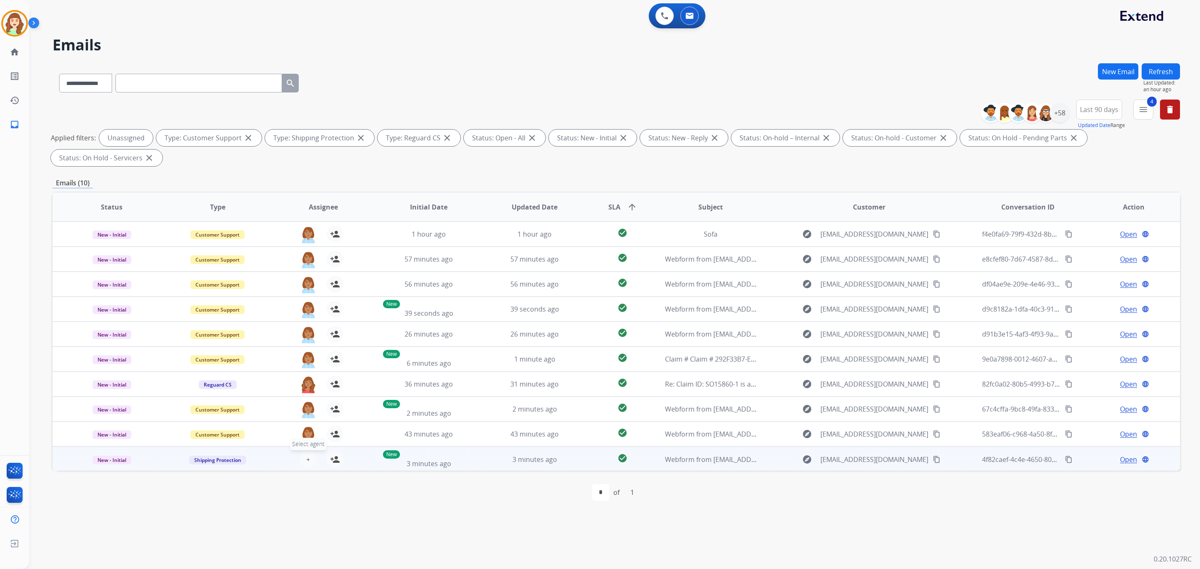
click at [306, 455] on span "+" at bounding box center [308, 459] width 4 height 10
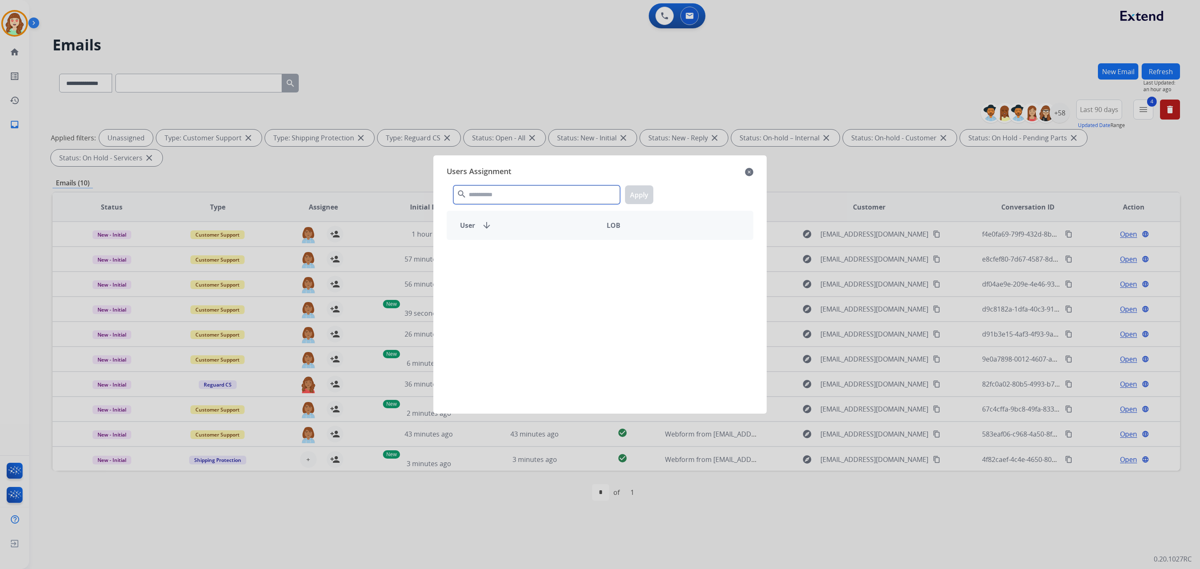
click at [496, 194] on input "text" at bounding box center [536, 194] width 167 height 19
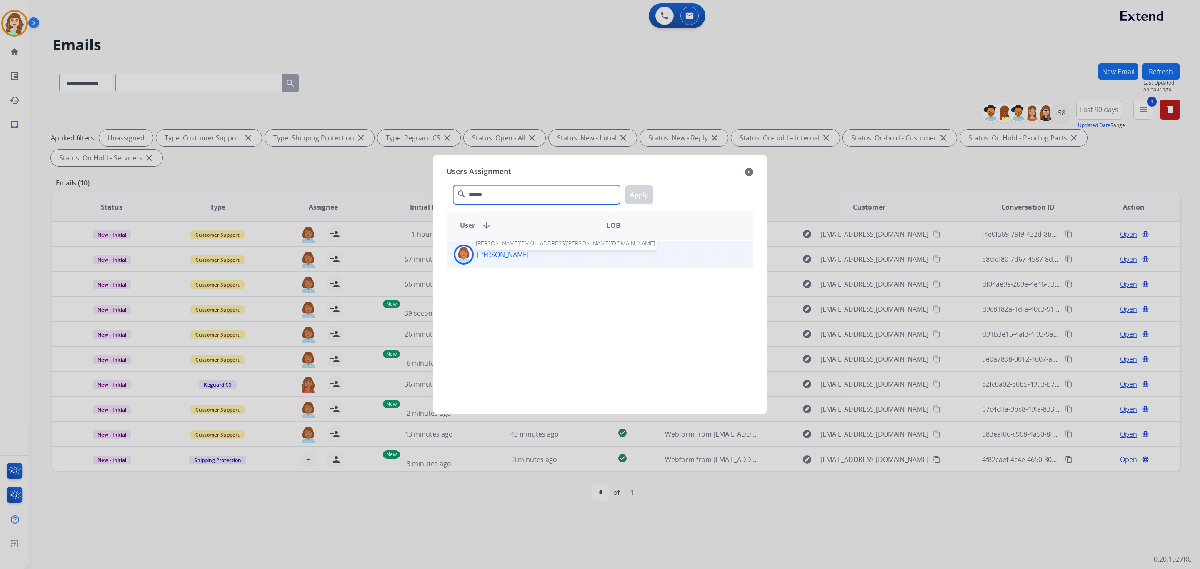
type input "******"
click at [529, 255] on p "[PERSON_NAME]" at bounding box center [503, 255] width 52 height 10
click at [643, 189] on button "Apply" at bounding box center [639, 194] width 28 height 19
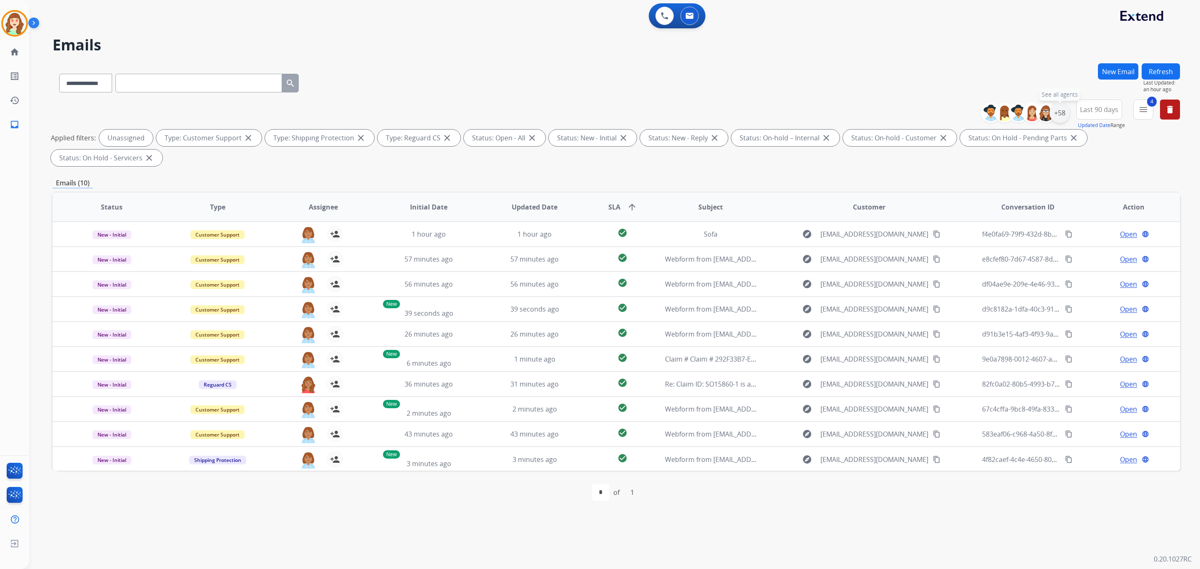
click at [1062, 115] on div "+58" at bounding box center [1059, 113] width 20 height 20
click at [1015, 280] on button "Apply" at bounding box center [1018, 281] width 28 height 15
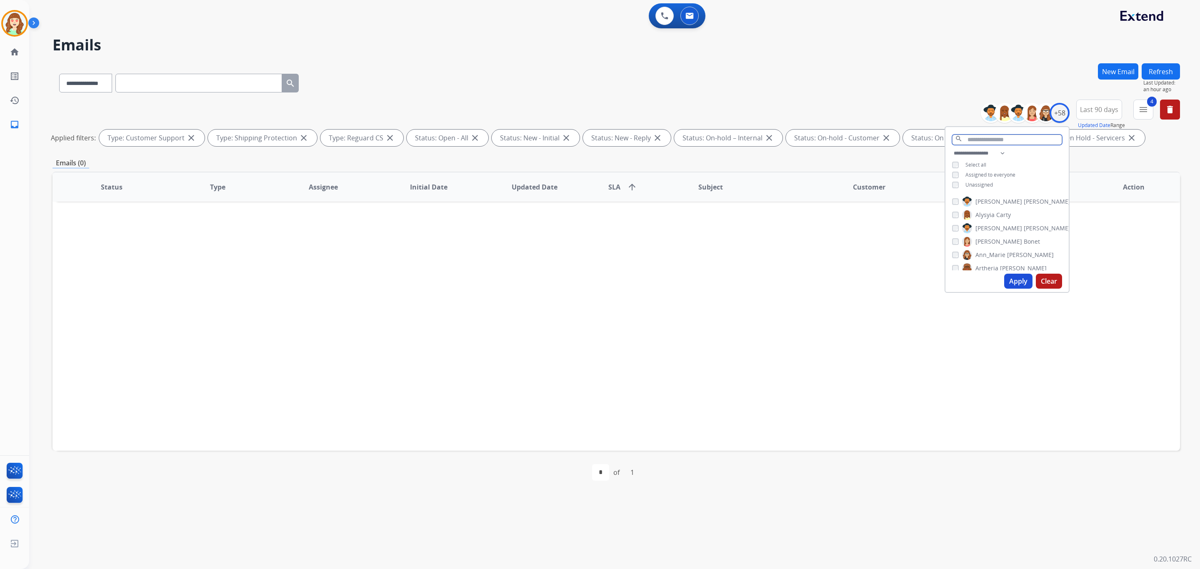
drag, startPoint x: 983, startPoint y: 137, endPoint x: 968, endPoint y: 132, distance: 16.6
click at [985, 135] on input "text" at bounding box center [1007, 140] width 110 height 10
click at [1016, 222] on button "Apply" at bounding box center [1018, 224] width 28 height 15
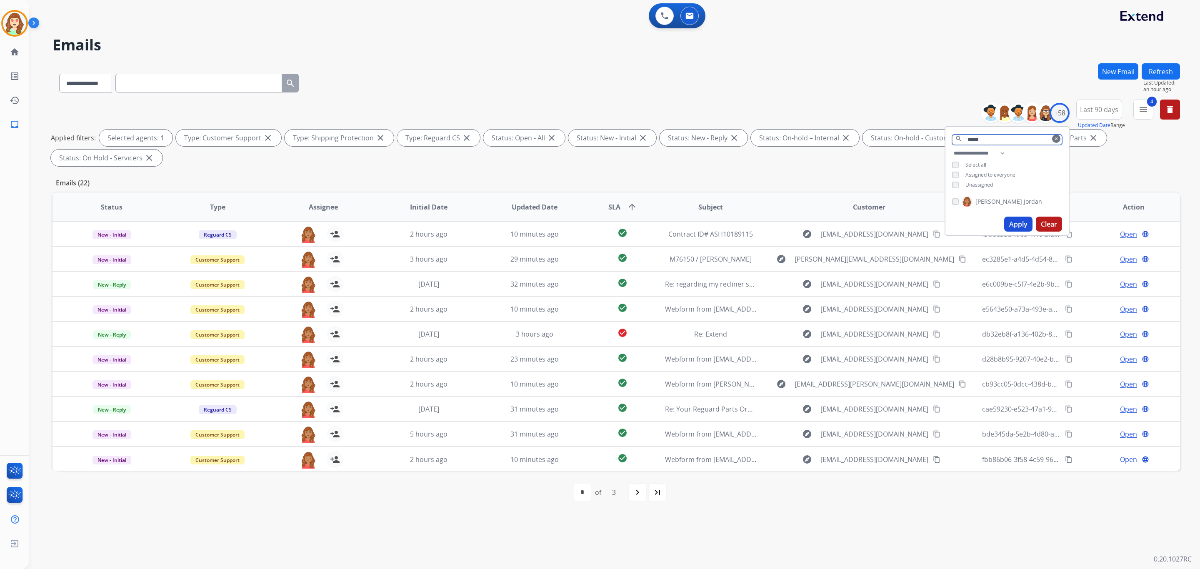
drag, startPoint x: 998, startPoint y: 134, endPoint x: 795, endPoint y: 134, distance: 203.3
click at [859, 134] on div "**********" at bounding box center [615, 135] width 1127 height 70
drag, startPoint x: 1061, startPoint y: 112, endPoint x: 1068, endPoint y: 112, distance: 6.3
click at [1068, 112] on div "+58 See all agents" at bounding box center [1028, 113] width 82 height 20
click at [1056, 112] on div "+58" at bounding box center [1059, 113] width 20 height 20
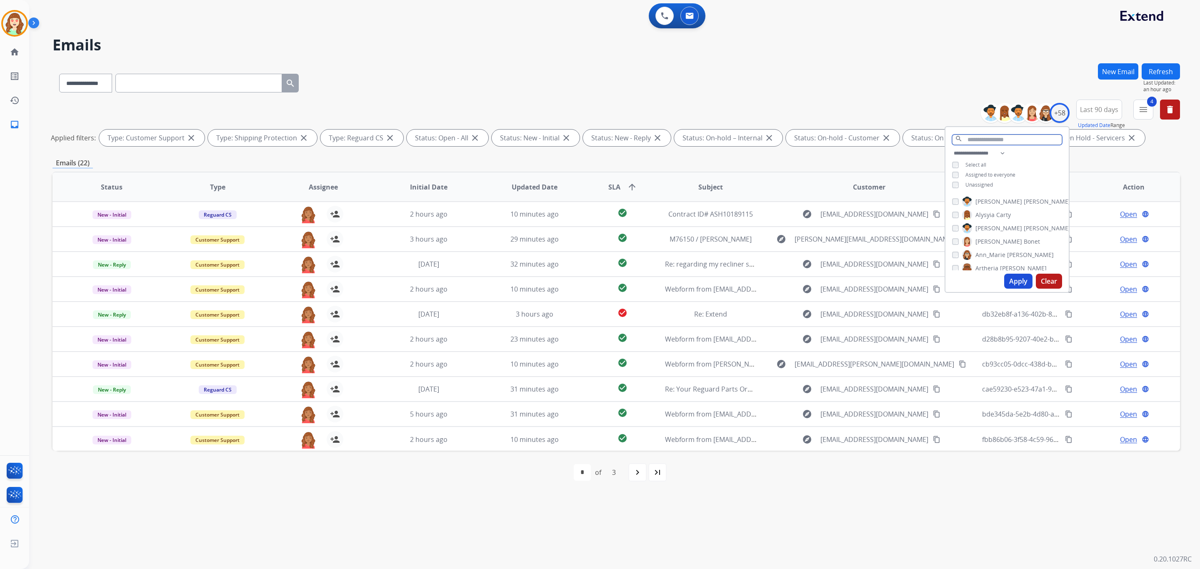
click at [996, 139] on input "text" at bounding box center [1007, 140] width 110 height 10
type input "*"
type input "****"
click at [1015, 222] on button "Apply" at bounding box center [1018, 224] width 28 height 15
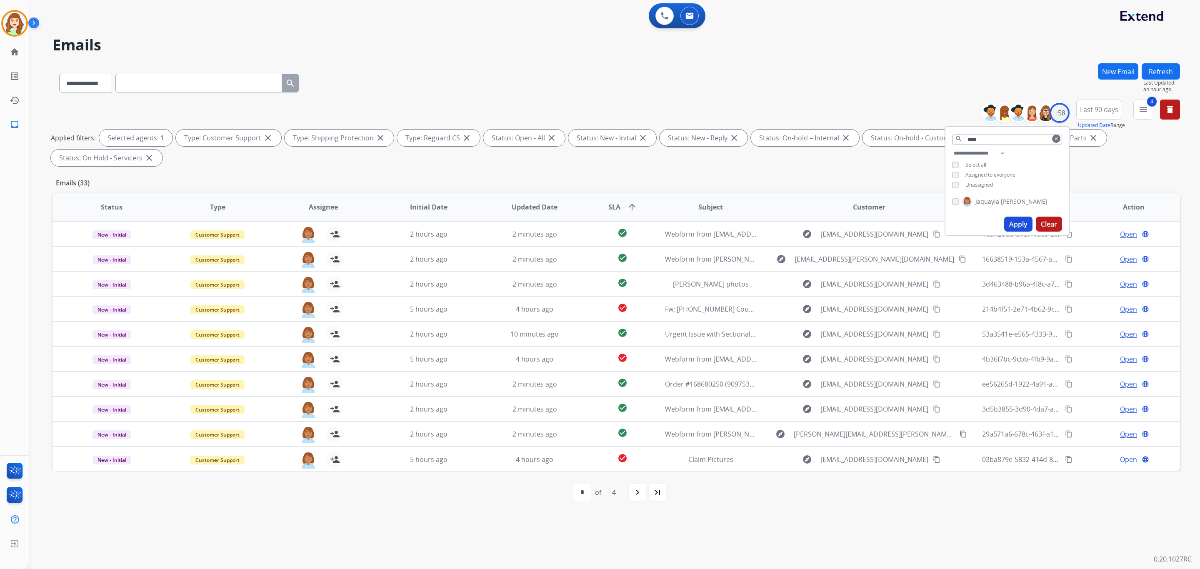
click at [629, 495] on div "navigate_next" at bounding box center [637, 492] width 18 height 18
click at [654, 489] on mat-icon "navigate_next" at bounding box center [656, 492] width 10 height 10
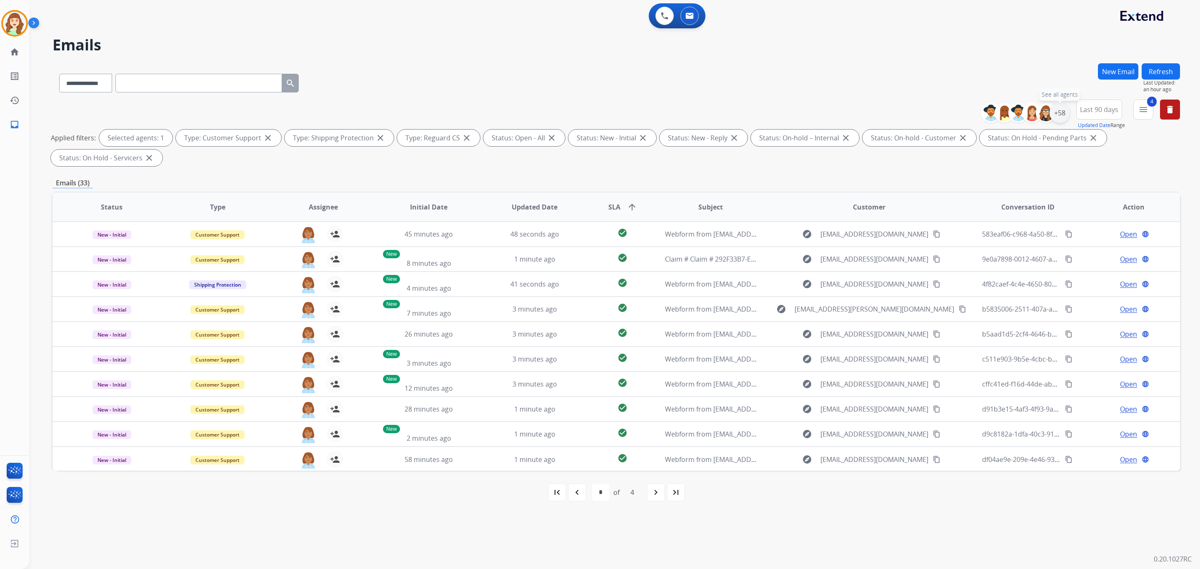
click at [1055, 112] on div "+58" at bounding box center [1059, 113] width 20 height 20
click at [1007, 279] on button "Apply" at bounding box center [1018, 281] width 28 height 15
select select "*"
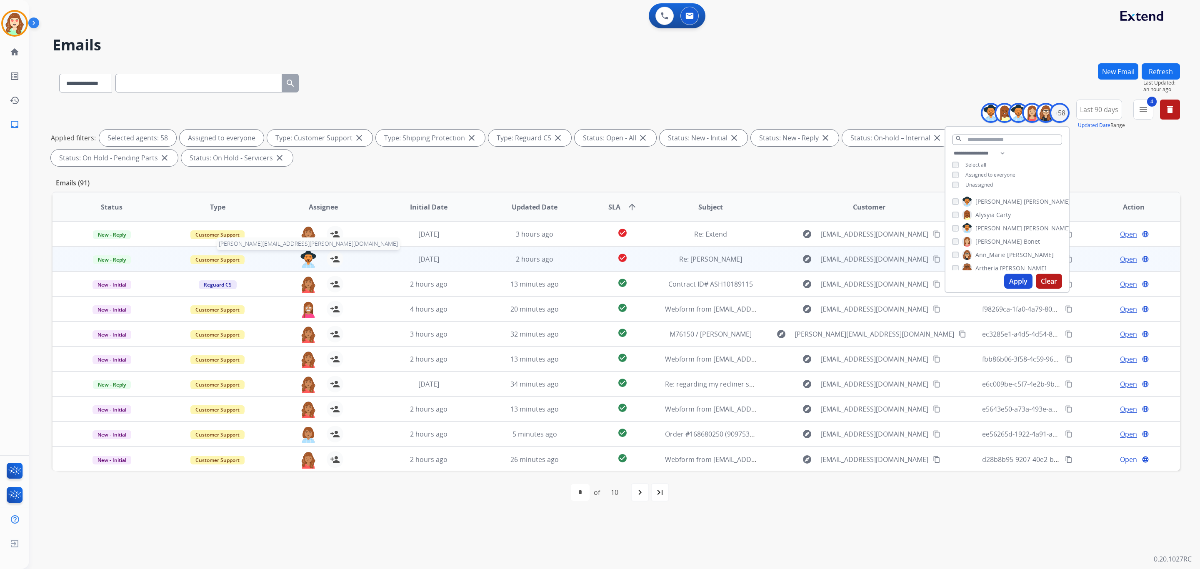
click at [305, 259] on img at bounding box center [308, 259] width 17 height 17
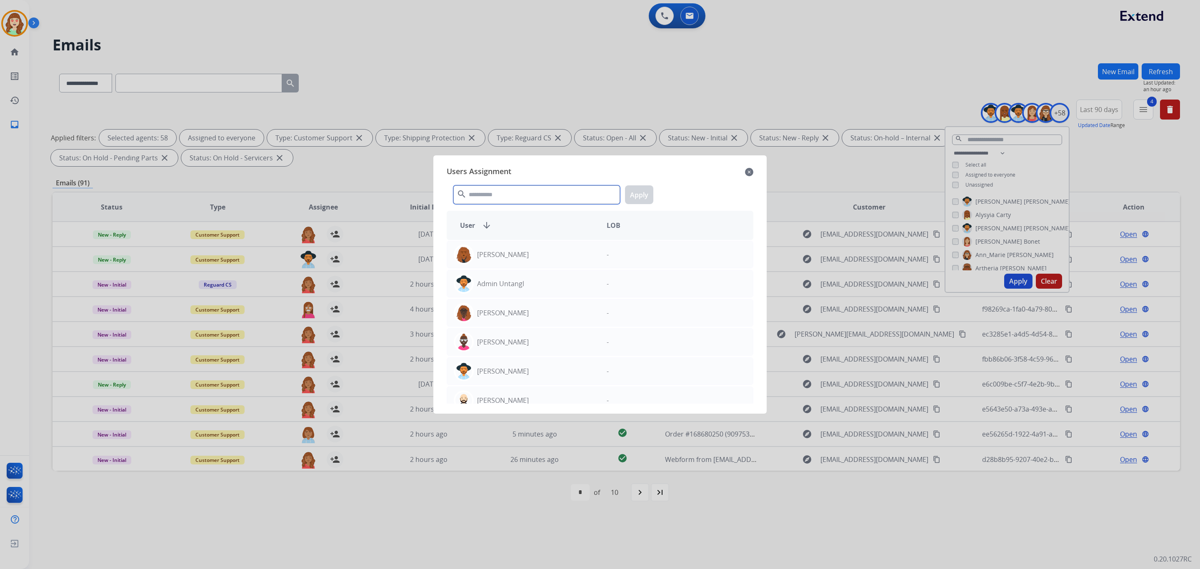
click at [520, 193] on input "text" at bounding box center [536, 194] width 167 height 19
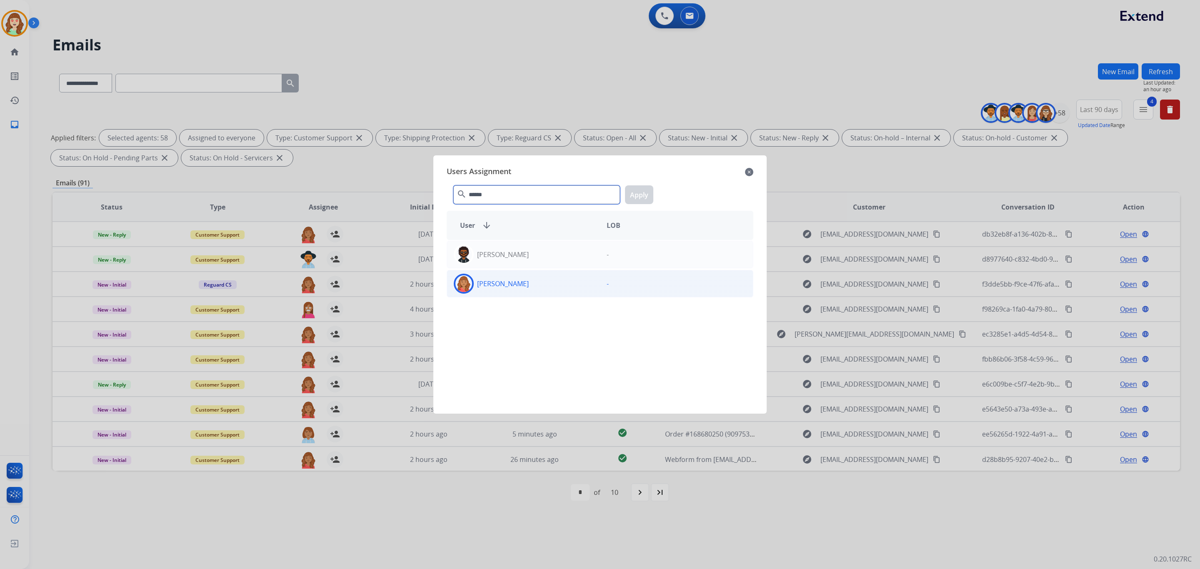
type input "******"
click at [527, 290] on div "[PERSON_NAME]" at bounding box center [523, 284] width 153 height 20
click at [650, 187] on button "Apply" at bounding box center [639, 194] width 28 height 19
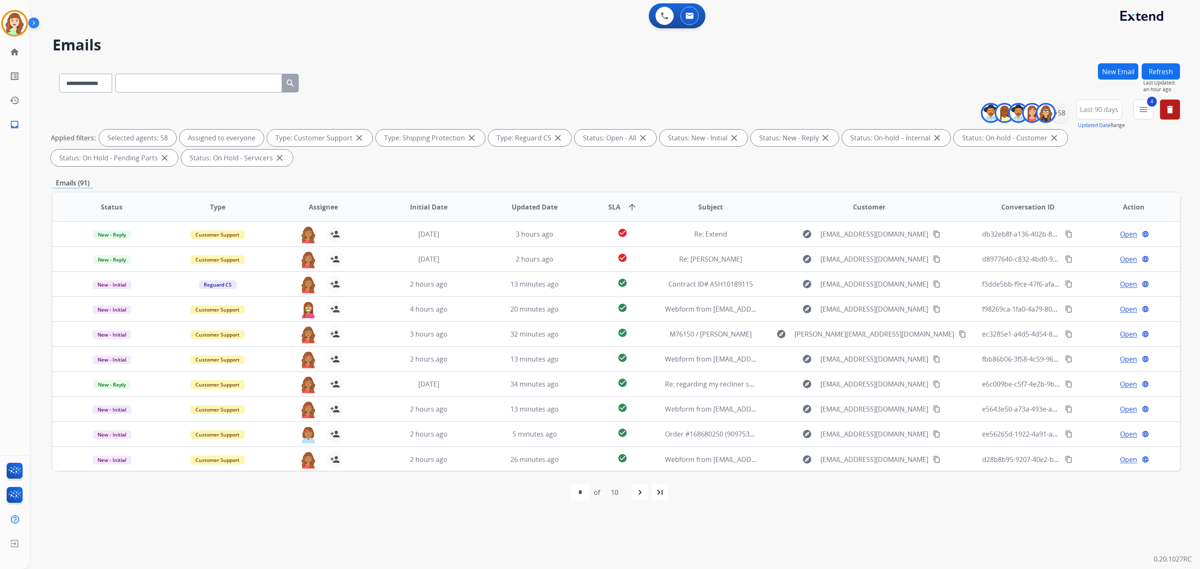
click at [636, 489] on mat-icon "navigate_next" at bounding box center [640, 492] width 10 height 10
click at [663, 489] on mat-icon "navigate_next" at bounding box center [658, 492] width 10 height 10
select select "*"
click at [661, 494] on mat-icon "navigate_next" at bounding box center [658, 492] width 10 height 10
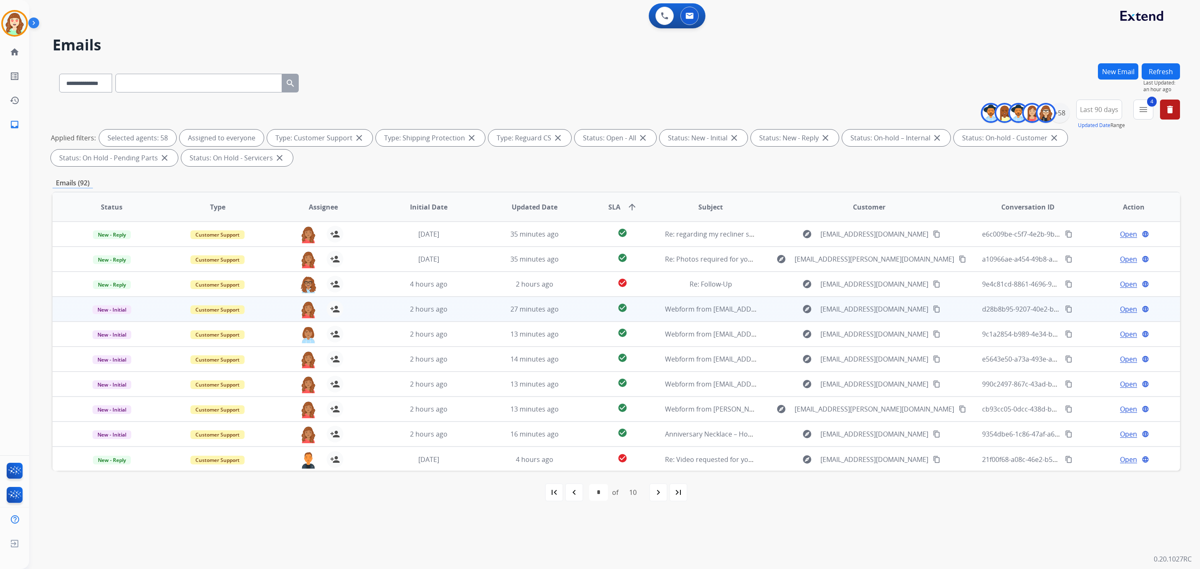
scroll to position [0, 0]
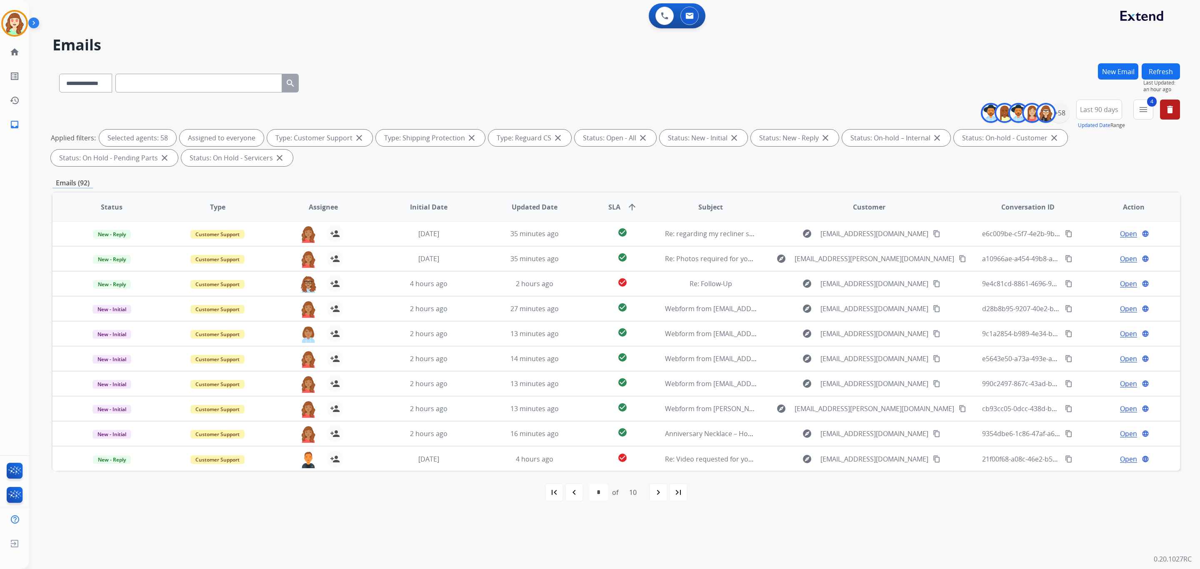
drag, startPoint x: 514, startPoint y: 70, endPoint x: 585, endPoint y: 50, distance: 74.4
click at [514, 70] on div "**********" at bounding box center [615, 81] width 1127 height 36
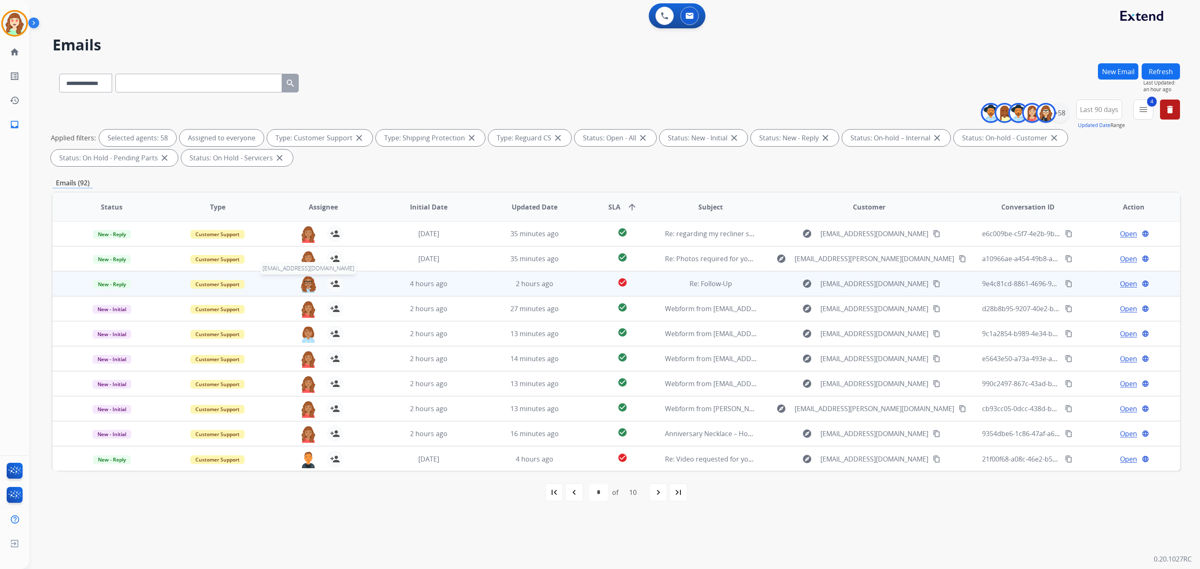
click at [310, 282] on img at bounding box center [308, 283] width 17 height 17
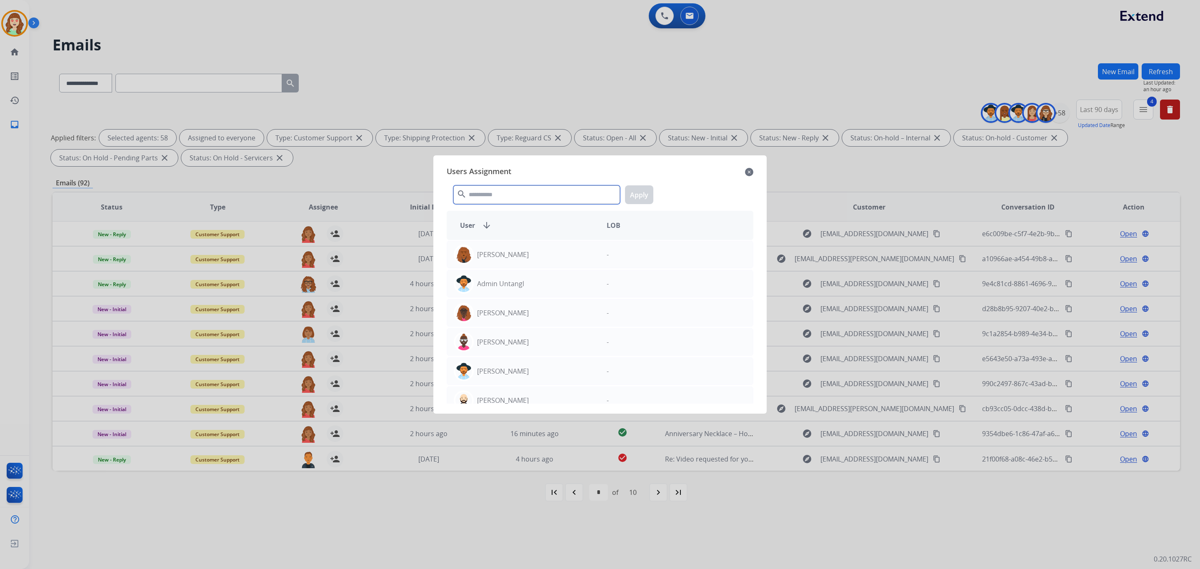
click at [507, 192] on input "text" at bounding box center [536, 194] width 167 height 19
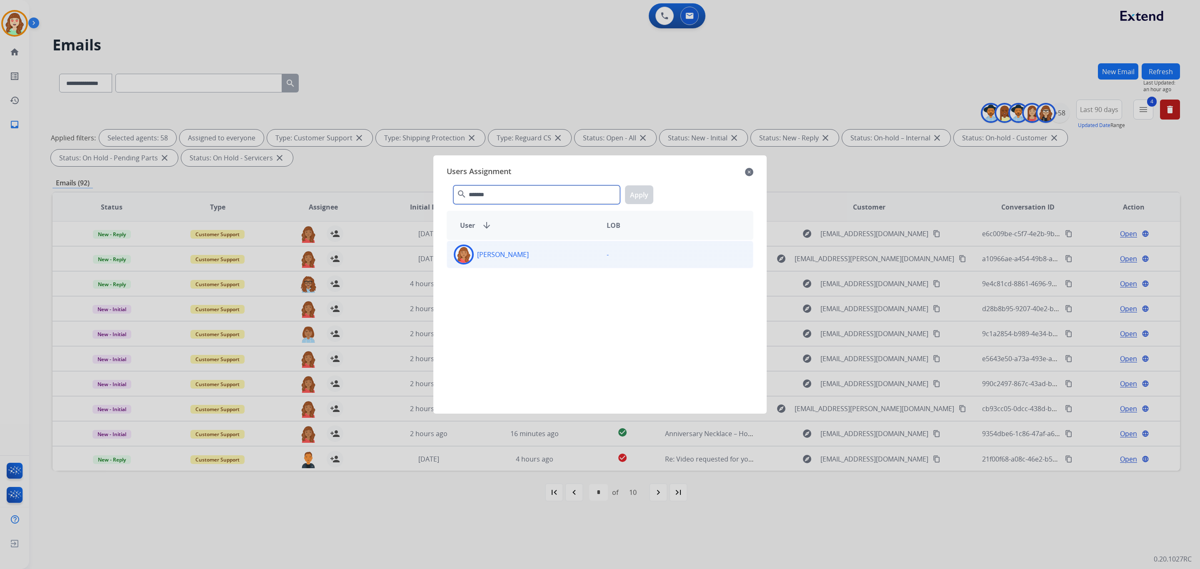
type input "*******"
click at [534, 255] on div "[PERSON_NAME]" at bounding box center [523, 255] width 153 height 20
click at [651, 199] on button "Apply" at bounding box center [639, 194] width 28 height 19
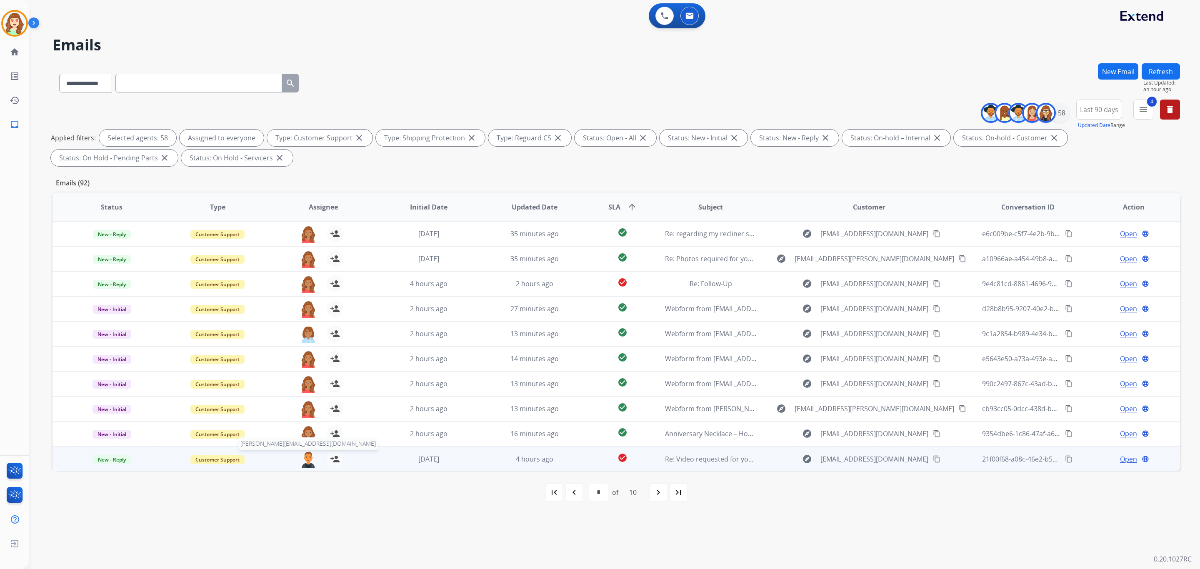
click at [305, 467] on img at bounding box center [308, 459] width 17 height 17
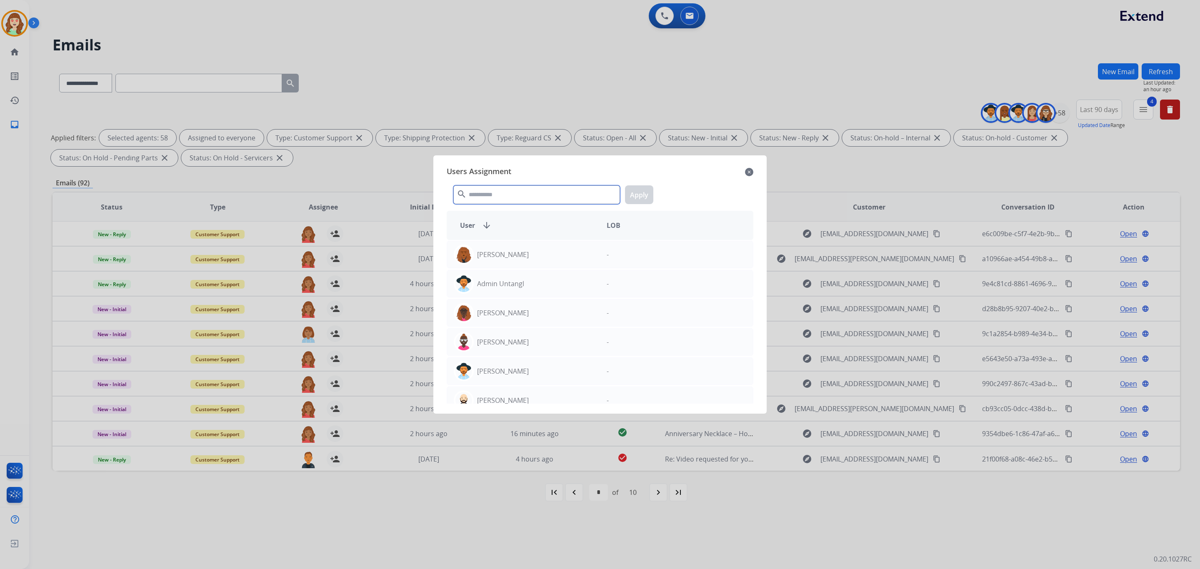
drag, startPoint x: 519, startPoint y: 192, endPoint x: 520, endPoint y: 185, distance: 6.8
click at [519, 190] on input "text" at bounding box center [536, 194] width 167 height 19
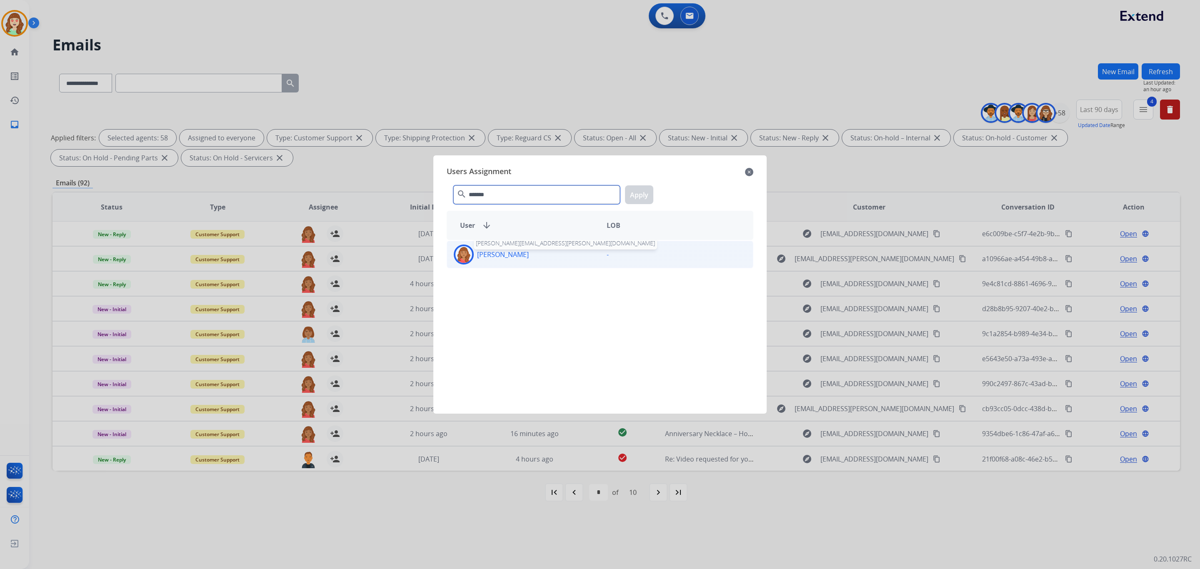
type input "*******"
click at [494, 249] on div "[PERSON_NAME]" at bounding box center [523, 255] width 153 height 20
click at [633, 191] on button "Apply" at bounding box center [639, 194] width 28 height 19
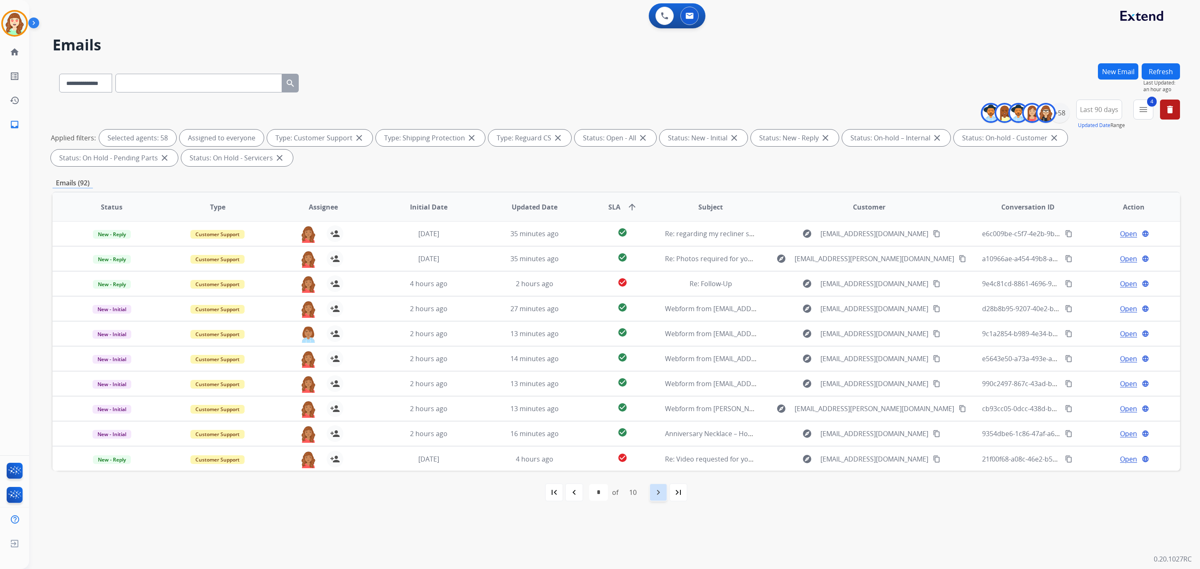
click at [657, 495] on mat-icon "navigate_next" at bounding box center [658, 492] width 10 height 10
click at [659, 492] on mat-icon "navigate_next" at bounding box center [658, 492] width 10 height 10
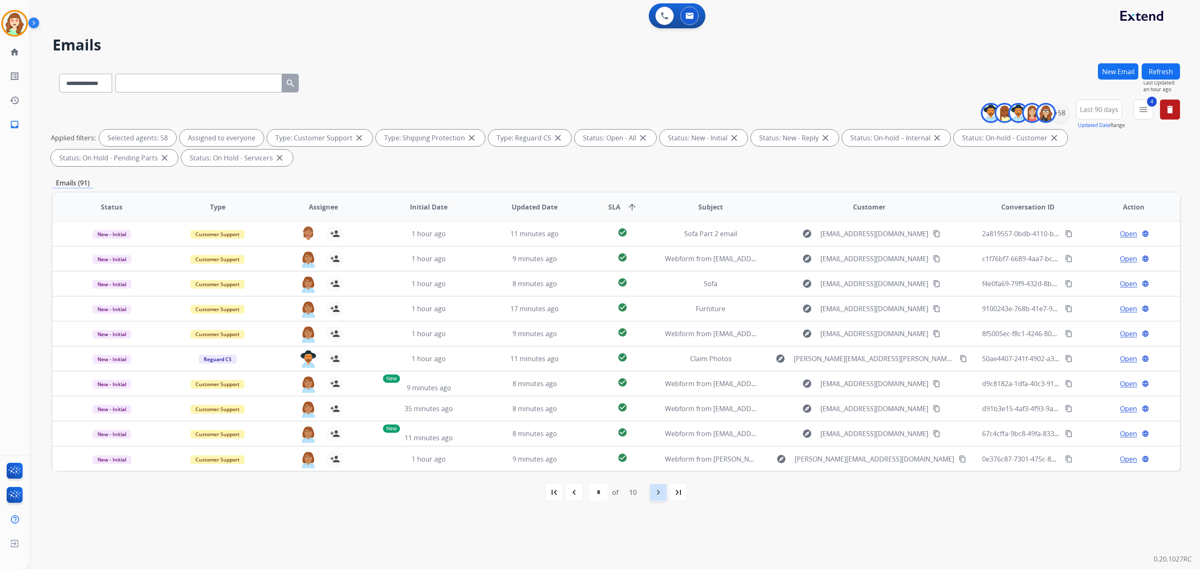
click at [663, 490] on mat-icon "navigate_next" at bounding box center [658, 492] width 10 height 10
select select "*"
click at [658, 493] on mat-icon "navigate_next" at bounding box center [658, 492] width 10 height 10
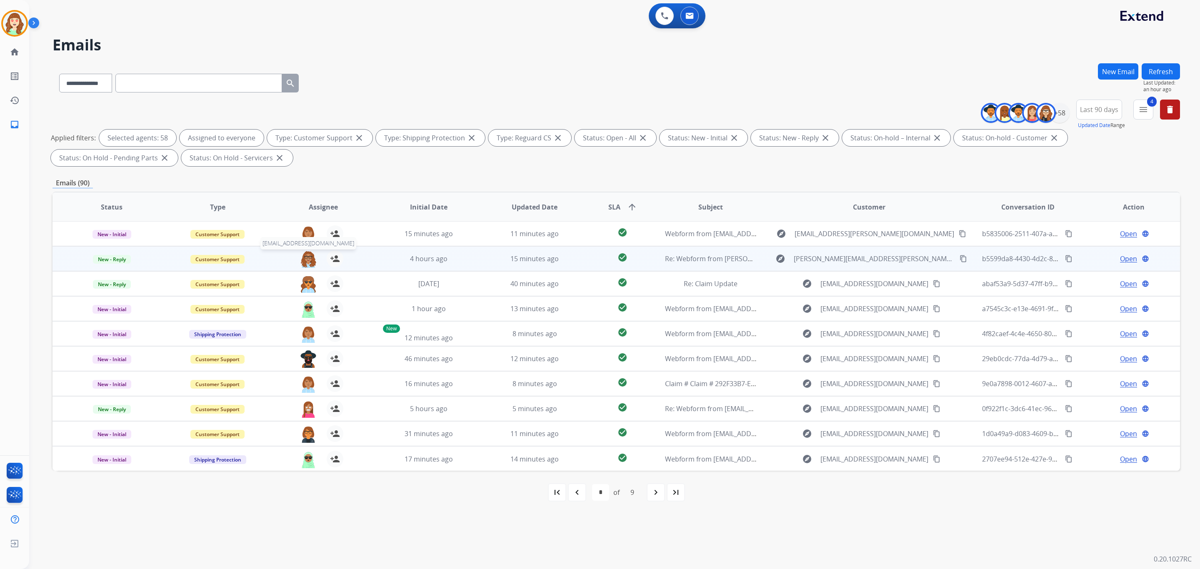
click at [302, 259] on img at bounding box center [308, 258] width 17 height 17
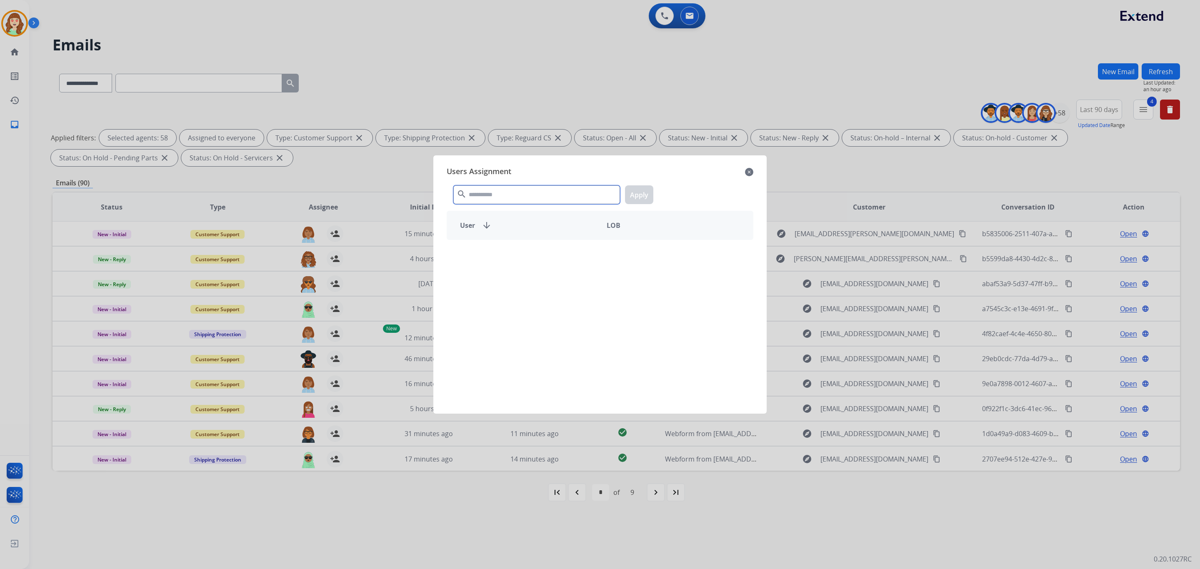
click at [494, 192] on input "text" at bounding box center [536, 194] width 167 height 19
type input "******"
click at [527, 292] on div "[PERSON_NAME]" at bounding box center [523, 284] width 153 height 20
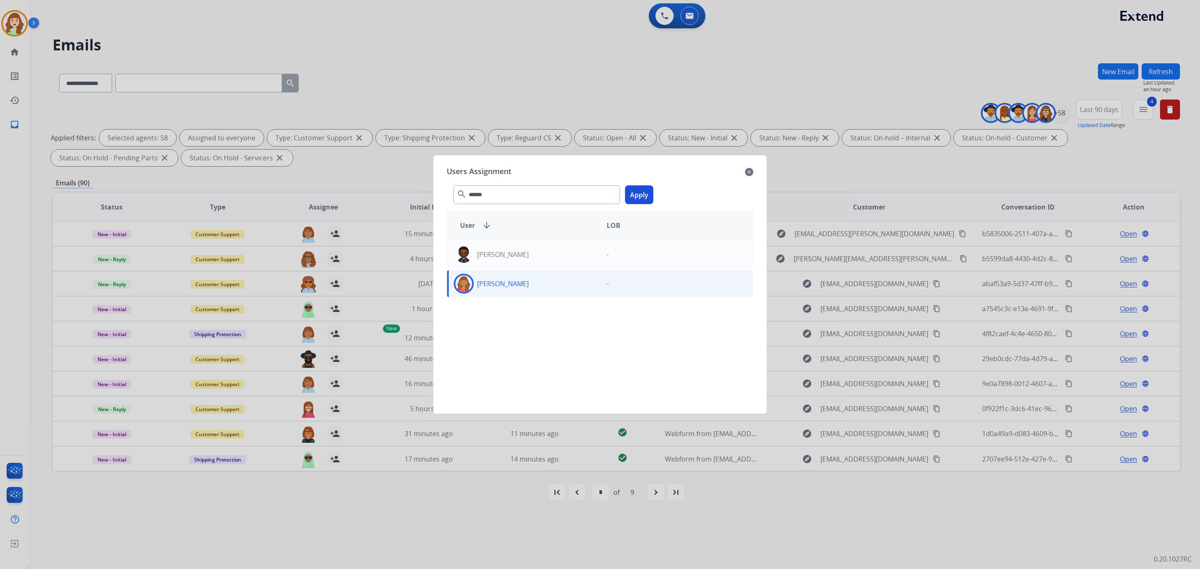
click at [639, 192] on button "Apply" at bounding box center [639, 194] width 28 height 19
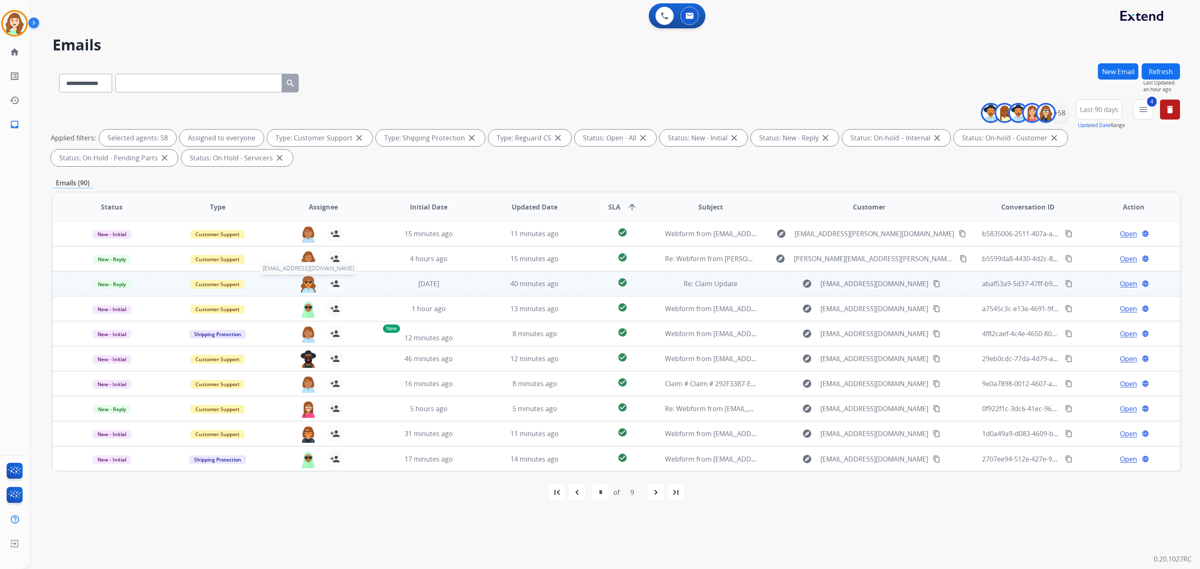
click at [302, 285] on img at bounding box center [308, 283] width 17 height 17
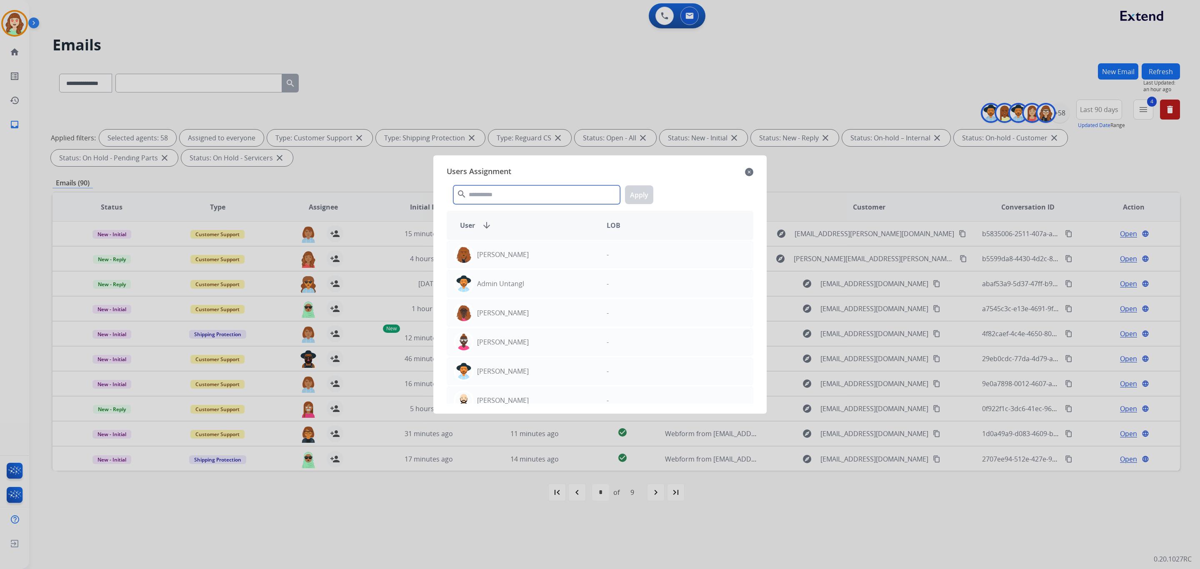
drag, startPoint x: 545, startPoint y: 198, endPoint x: 518, endPoint y: 192, distance: 27.8
click at [542, 196] on input "text" at bounding box center [536, 194] width 167 height 19
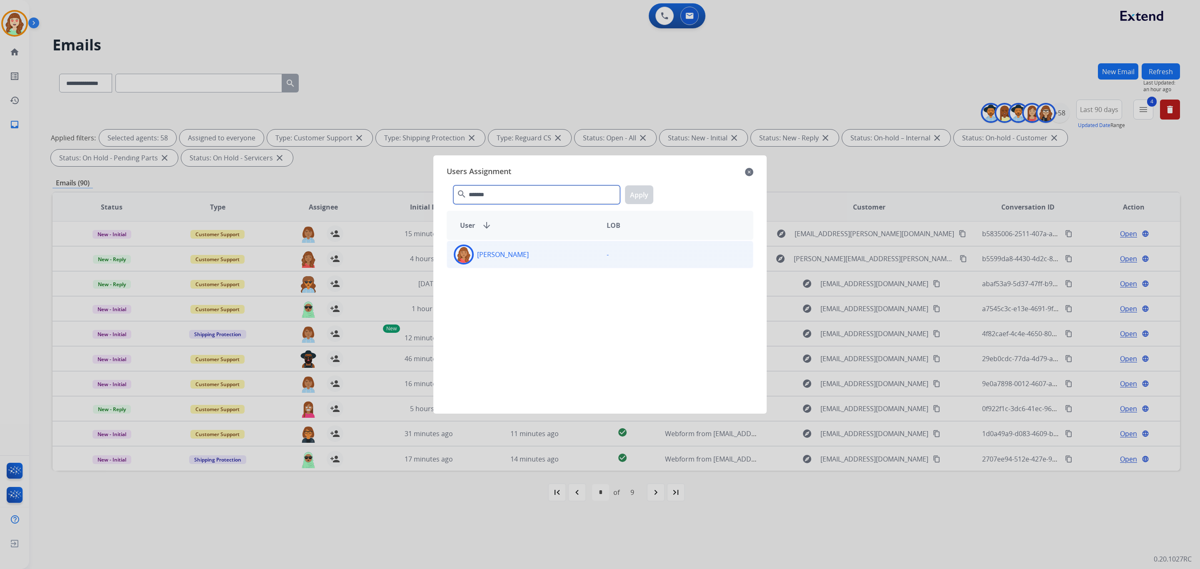
type input "*******"
click at [514, 259] on p "[PERSON_NAME]" at bounding box center [503, 255] width 52 height 10
click at [640, 191] on button "Apply" at bounding box center [639, 194] width 28 height 19
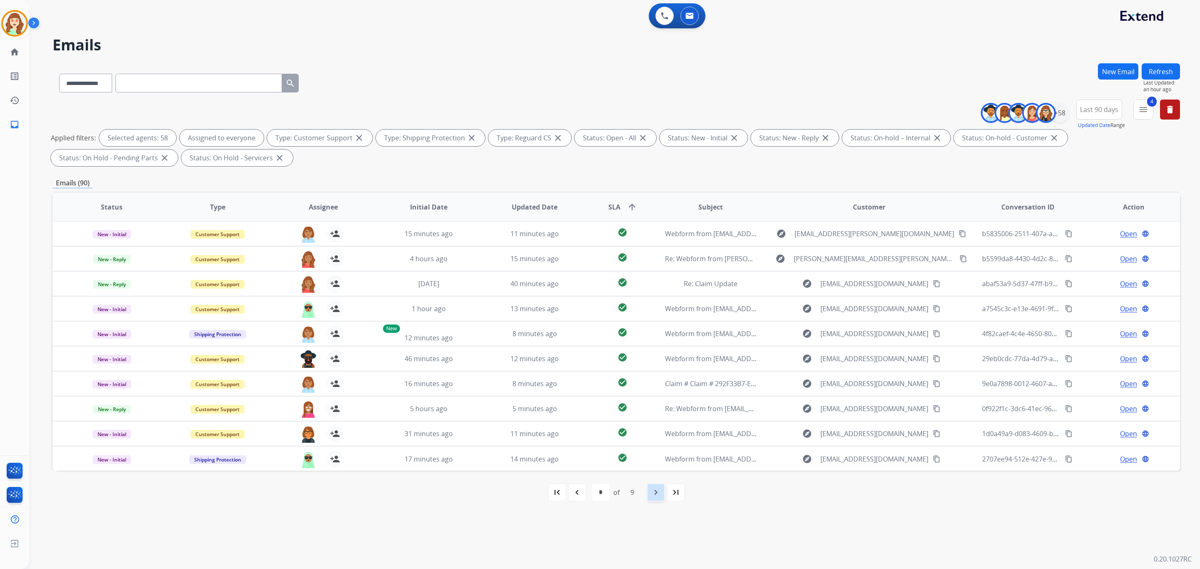
click at [659, 491] on mat-icon "navigate_next" at bounding box center [656, 492] width 10 height 10
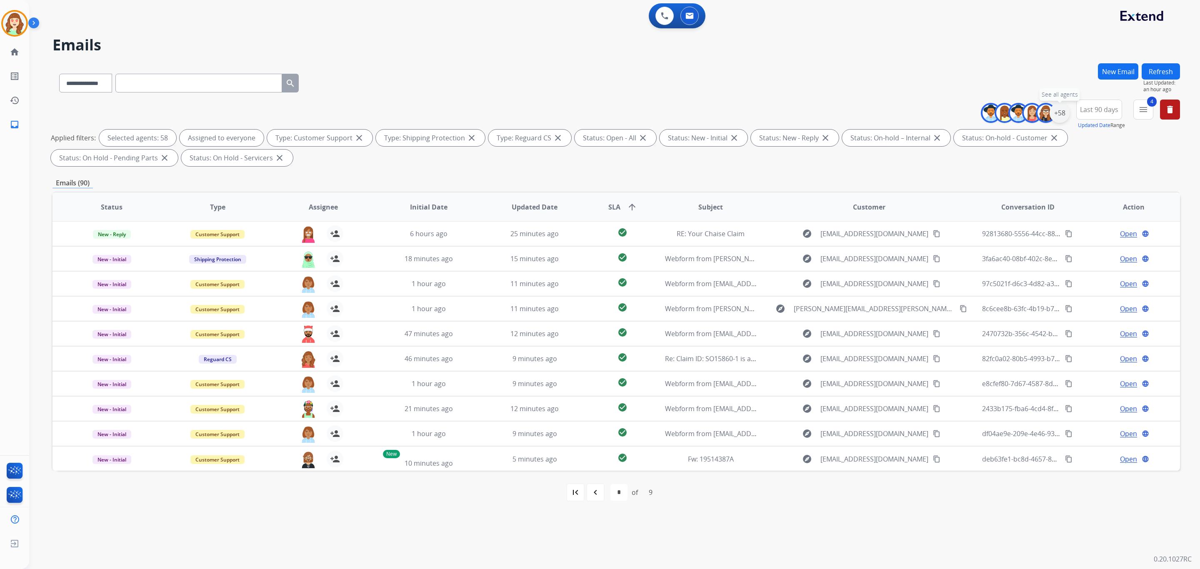
click at [1060, 115] on div "+58" at bounding box center [1059, 113] width 20 height 20
click at [1013, 282] on button "Apply" at bounding box center [1018, 281] width 28 height 15
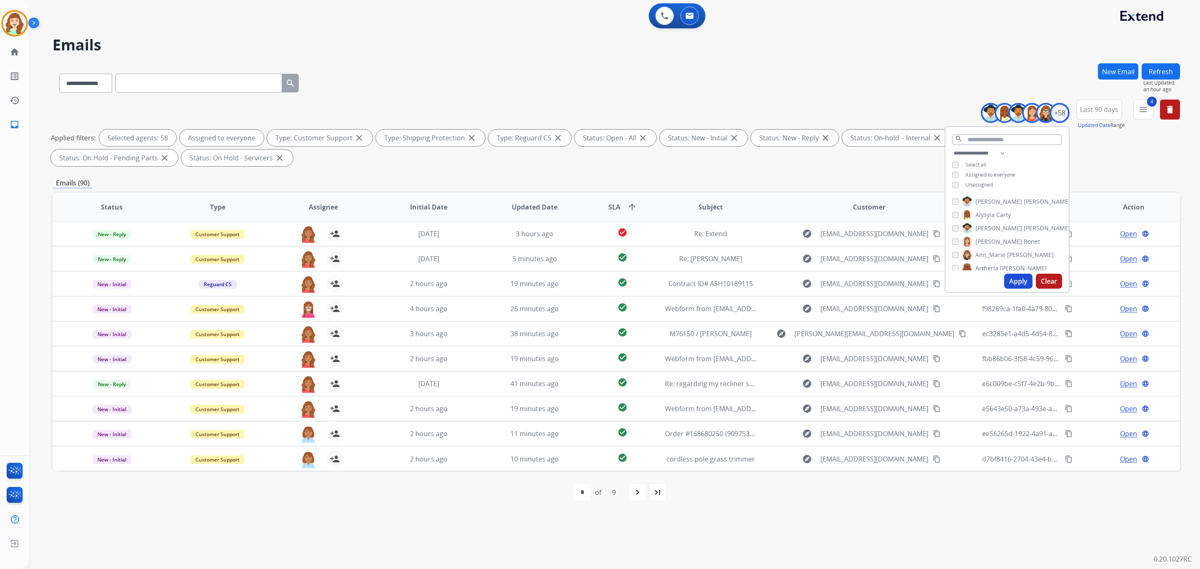
click at [498, 64] on div "**********" at bounding box center [615, 81] width 1127 height 36
click at [1055, 115] on div "+58" at bounding box center [1059, 113] width 20 height 20
drag, startPoint x: 1050, startPoint y: 279, endPoint x: 955, endPoint y: 282, distance: 95.5
click at [1050, 279] on button "Clear" at bounding box center [1049, 281] width 26 height 15
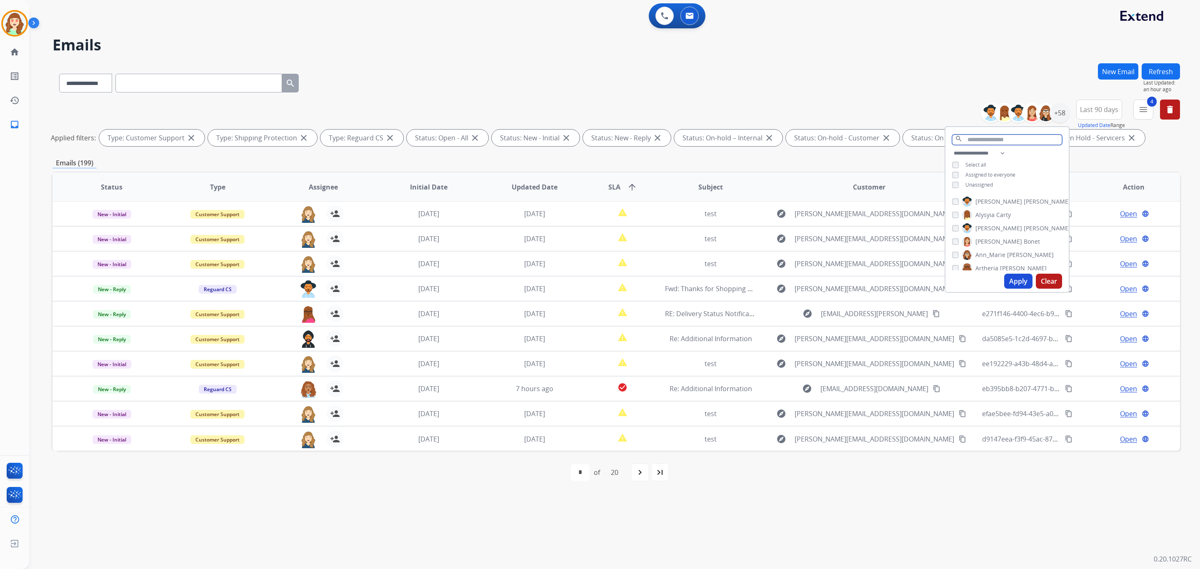
click at [989, 142] on input "text" at bounding box center [1007, 140] width 110 height 10
type input "******"
click at [1026, 220] on button "Apply" at bounding box center [1018, 224] width 28 height 15
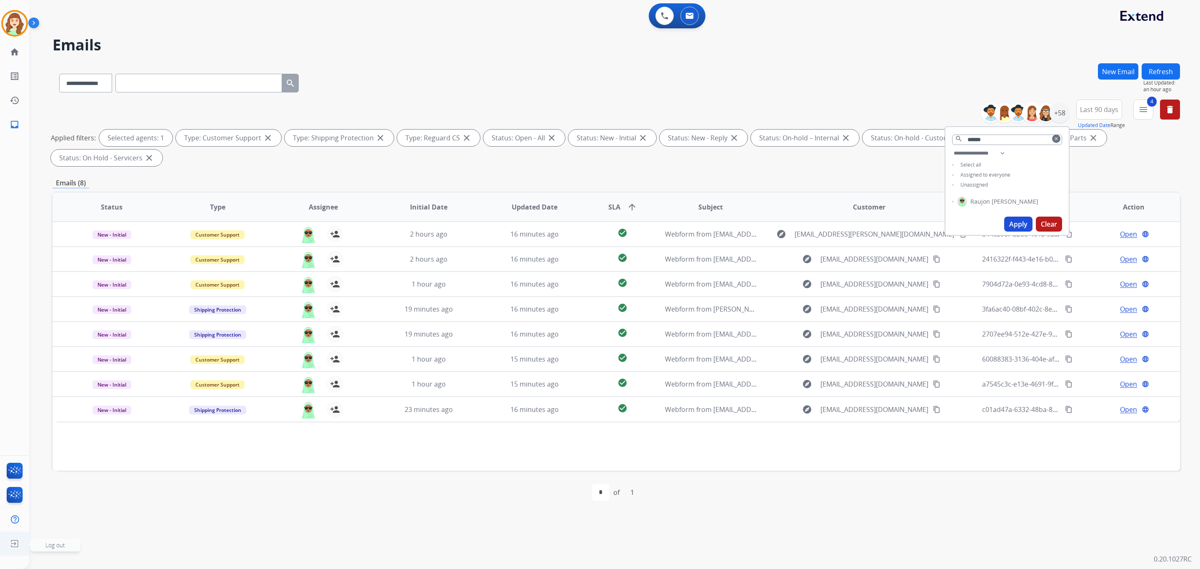
scroll to position [0, 0]
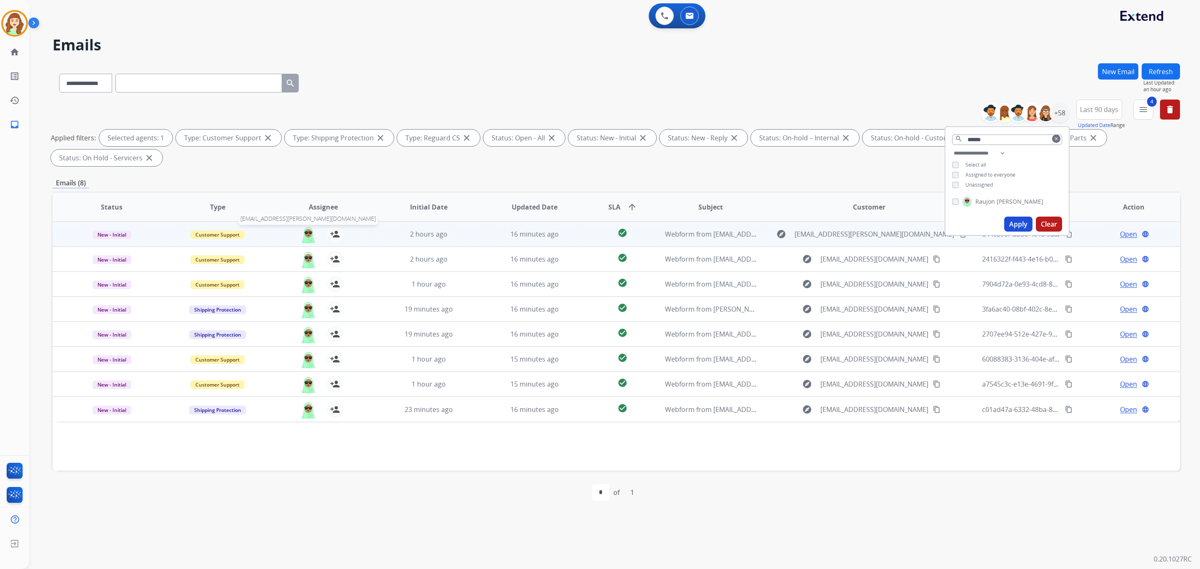
click at [307, 235] on img at bounding box center [308, 234] width 17 height 17
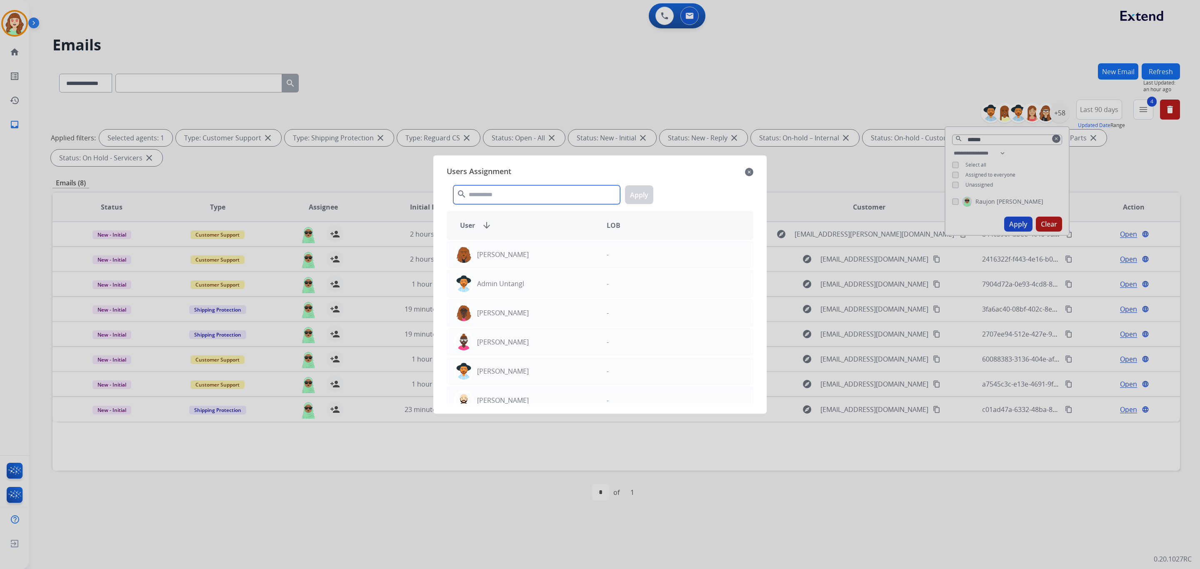
drag, startPoint x: 528, startPoint y: 192, endPoint x: 530, endPoint y: 197, distance: 5.6
click at [531, 193] on input "text" at bounding box center [536, 194] width 167 height 19
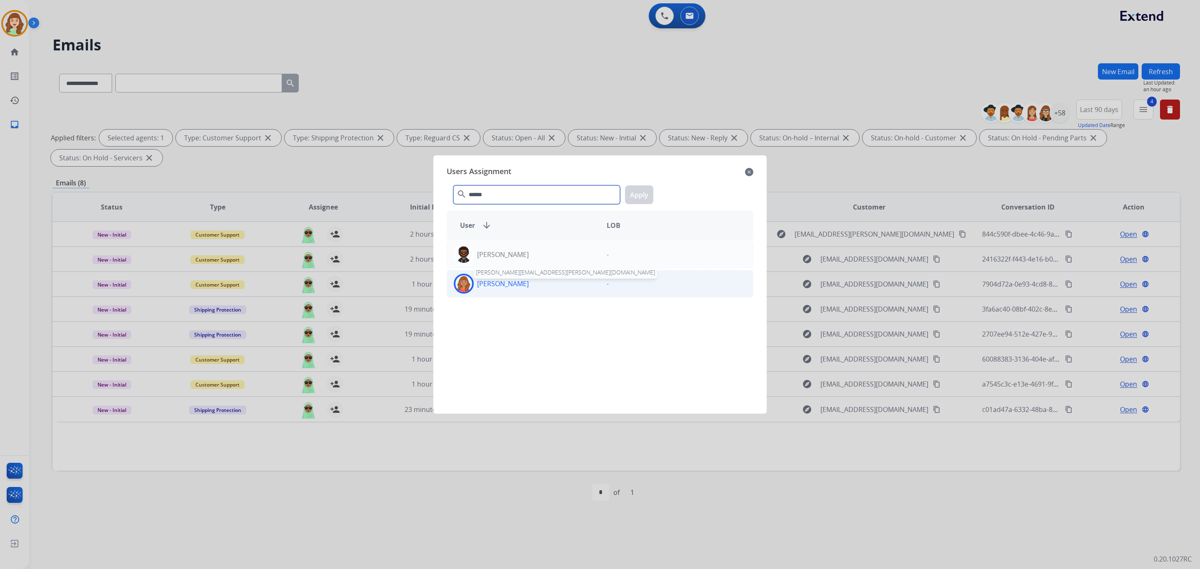
type input "******"
click at [493, 282] on p "[PERSON_NAME]" at bounding box center [503, 284] width 52 height 10
click at [643, 192] on button "Apply" at bounding box center [639, 194] width 28 height 19
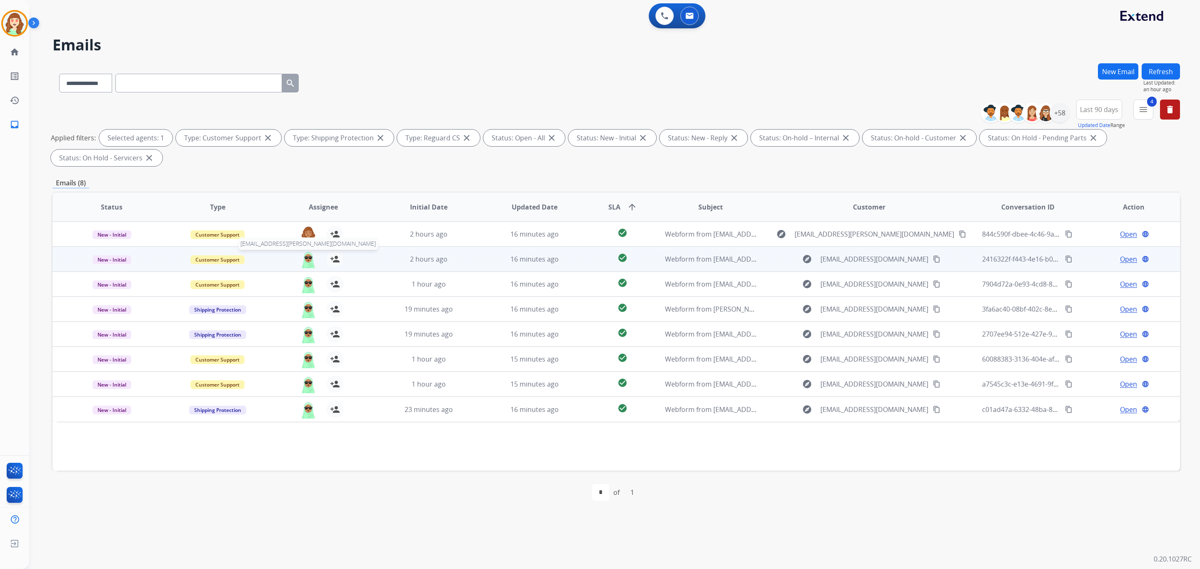
click at [308, 260] on img at bounding box center [308, 259] width 17 height 17
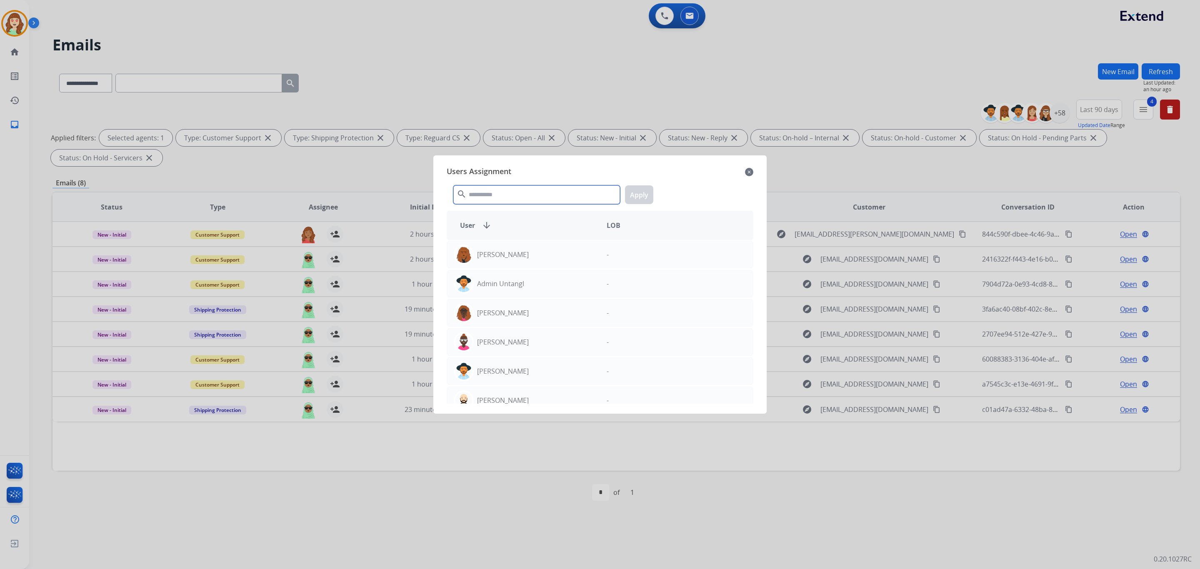
drag, startPoint x: 491, startPoint y: 195, endPoint x: 501, endPoint y: 180, distance: 17.7
click at [494, 192] on input "text" at bounding box center [536, 194] width 167 height 19
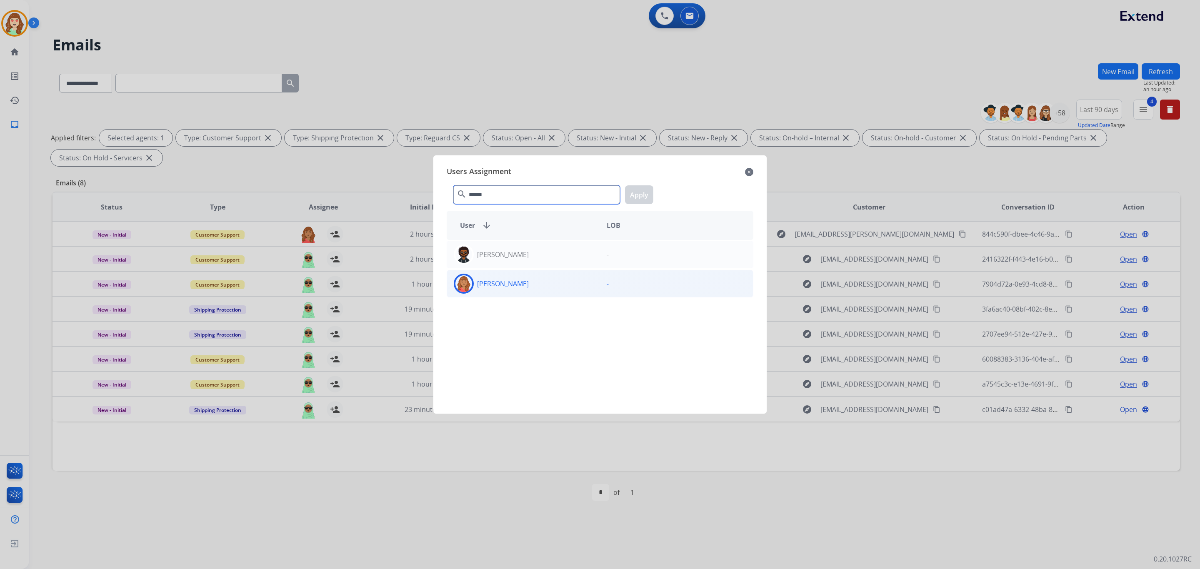
type input "******"
click at [543, 282] on div "[PERSON_NAME]" at bounding box center [523, 284] width 153 height 20
click at [640, 192] on button "Apply" at bounding box center [639, 194] width 28 height 19
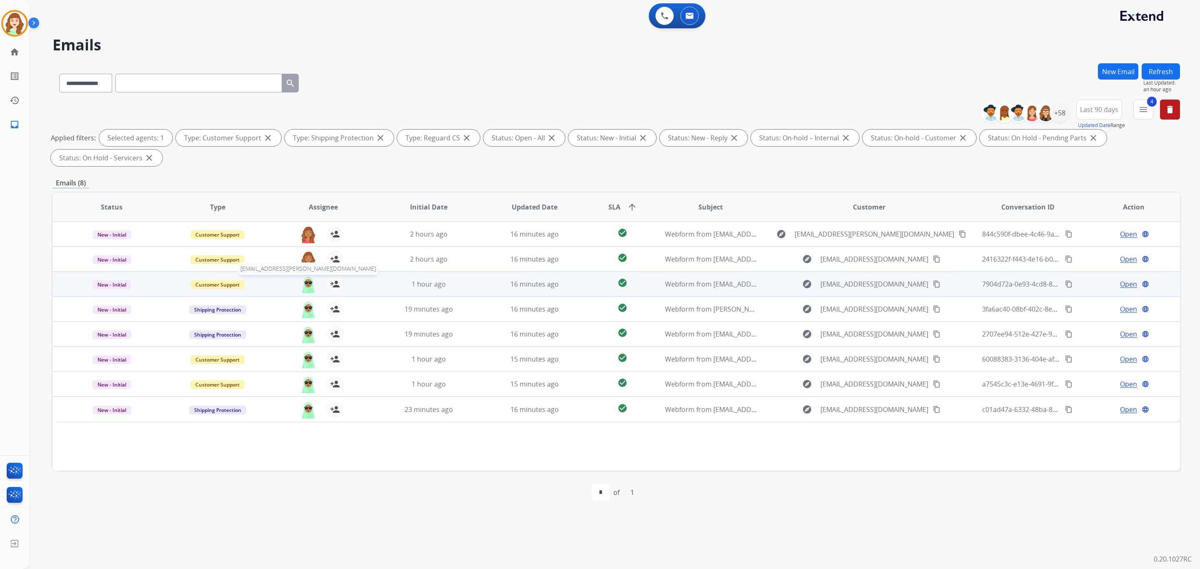
click at [300, 287] on img at bounding box center [308, 284] width 17 height 17
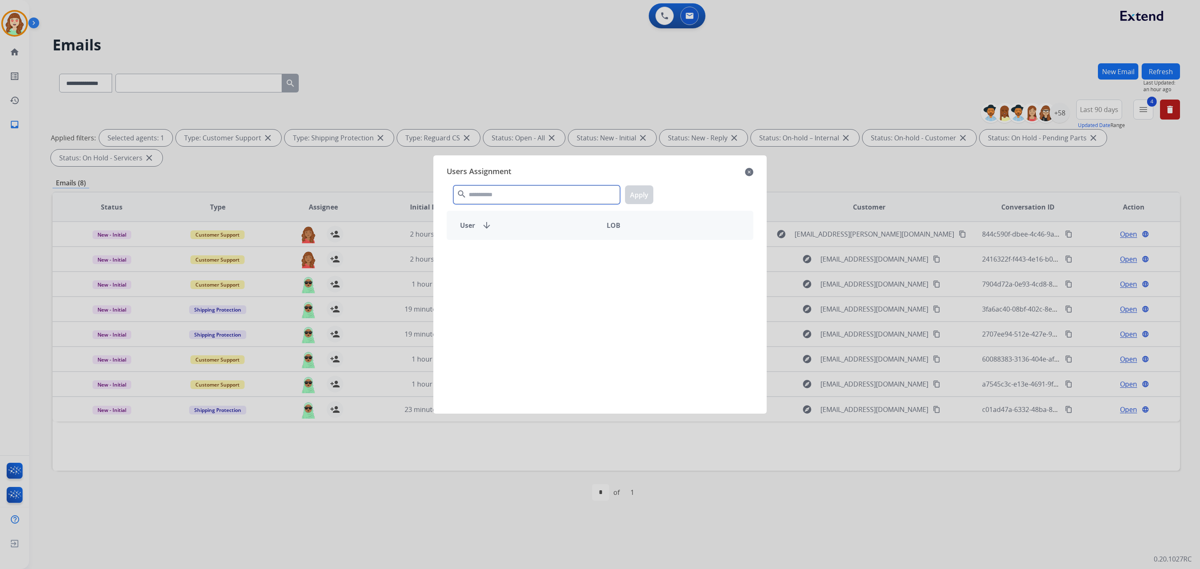
click at [553, 190] on input "text" at bounding box center [536, 194] width 167 height 19
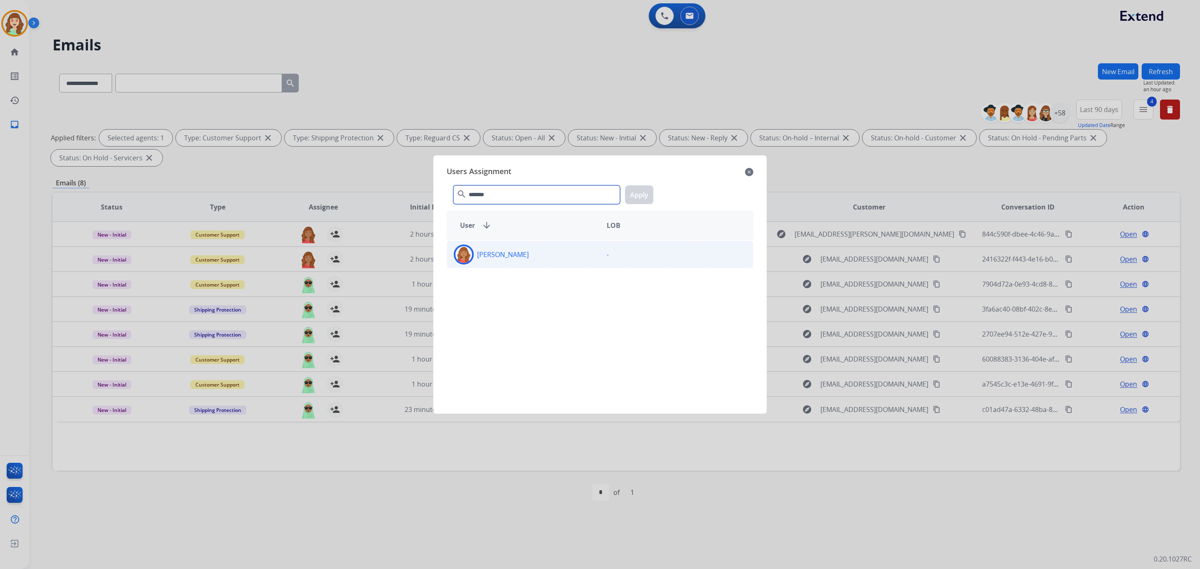
type input "*******"
click at [532, 257] on div "[PERSON_NAME]" at bounding box center [523, 255] width 153 height 20
click at [642, 186] on button "Apply" at bounding box center [639, 194] width 28 height 19
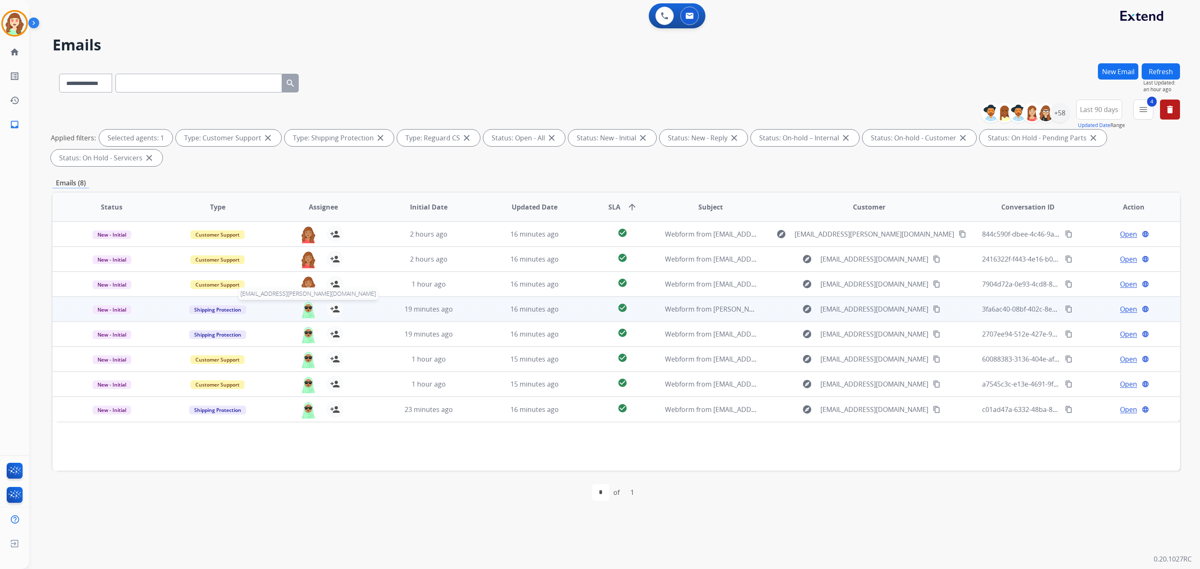
click at [307, 309] on img at bounding box center [308, 309] width 17 height 17
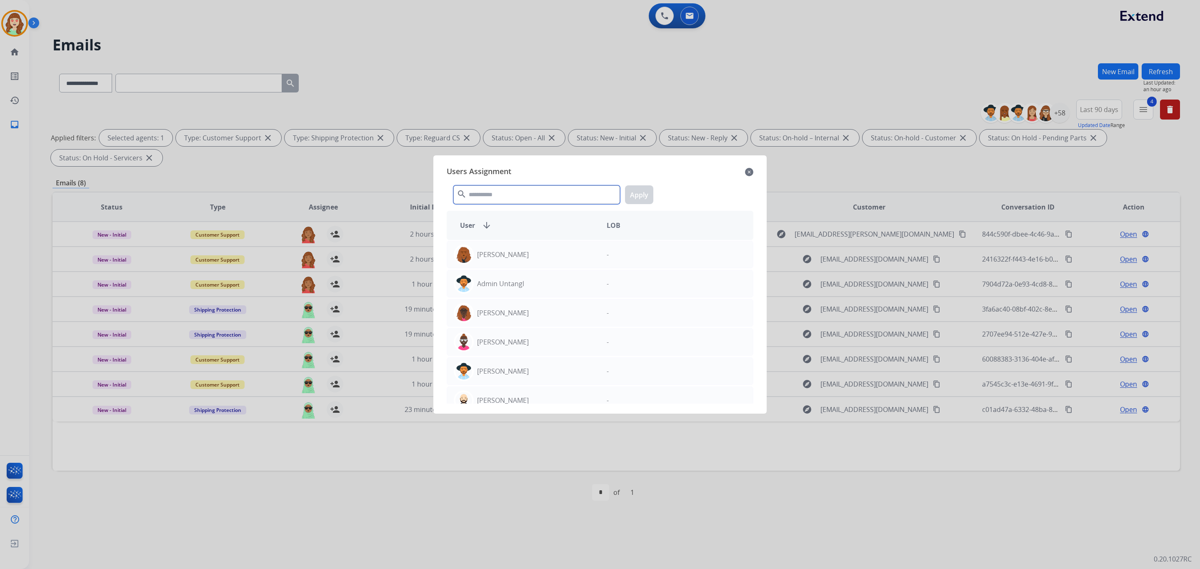
click at [512, 189] on input "text" at bounding box center [536, 194] width 167 height 19
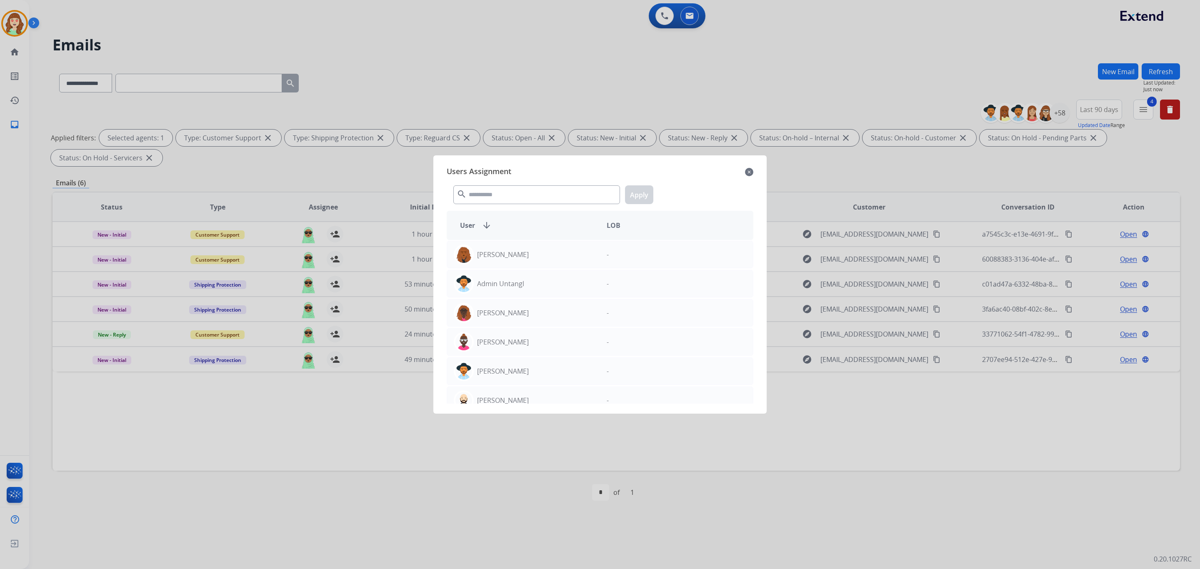
click at [367, 457] on div at bounding box center [600, 284] width 1200 height 569
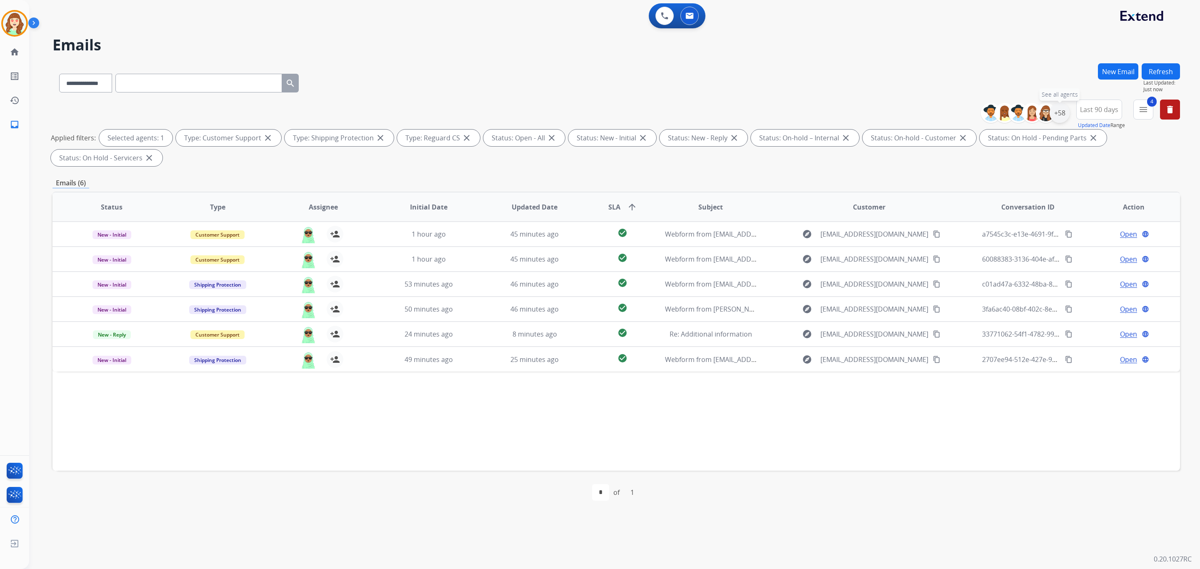
click at [1058, 112] on div "+58" at bounding box center [1059, 113] width 20 height 20
drag, startPoint x: 1016, startPoint y: 280, endPoint x: 665, endPoint y: 329, distance: 354.1
click at [1017, 280] on button "Apply" at bounding box center [1018, 281] width 28 height 15
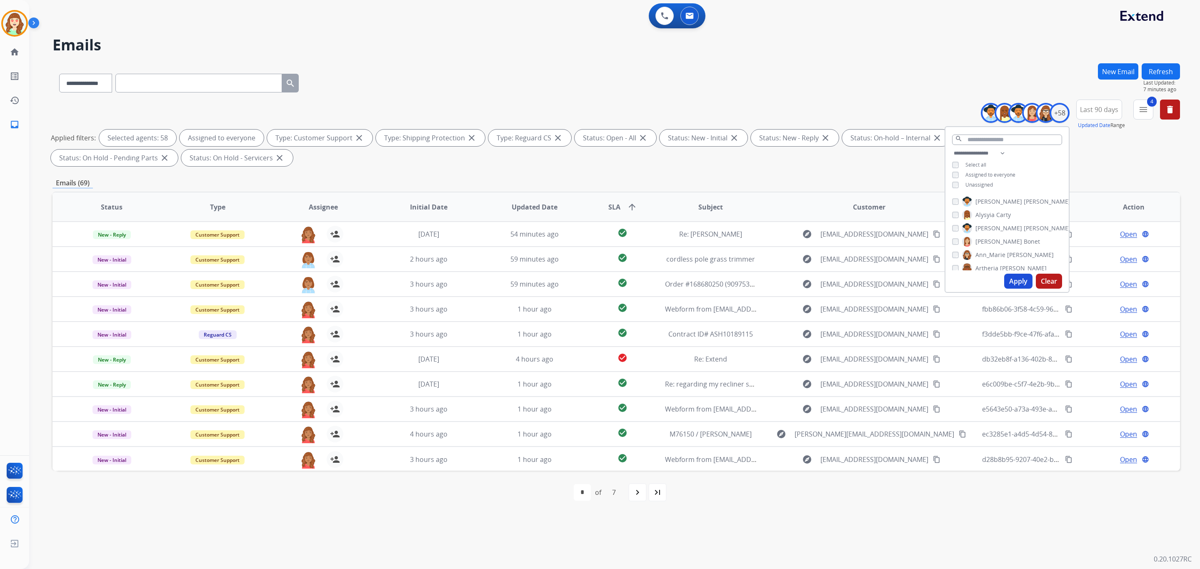
click at [1004, 280] on button "Apply" at bounding box center [1018, 281] width 28 height 15
click at [643, 492] on div "navigate_next" at bounding box center [637, 492] width 18 height 18
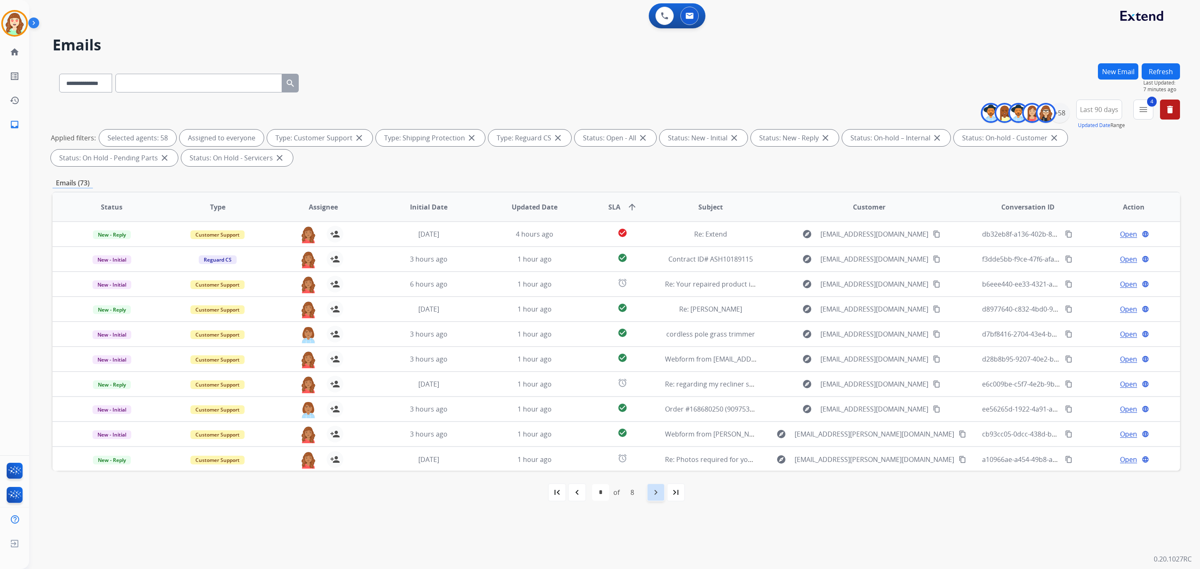
click at [650, 488] on div "navigate_next" at bounding box center [655, 492] width 18 height 18
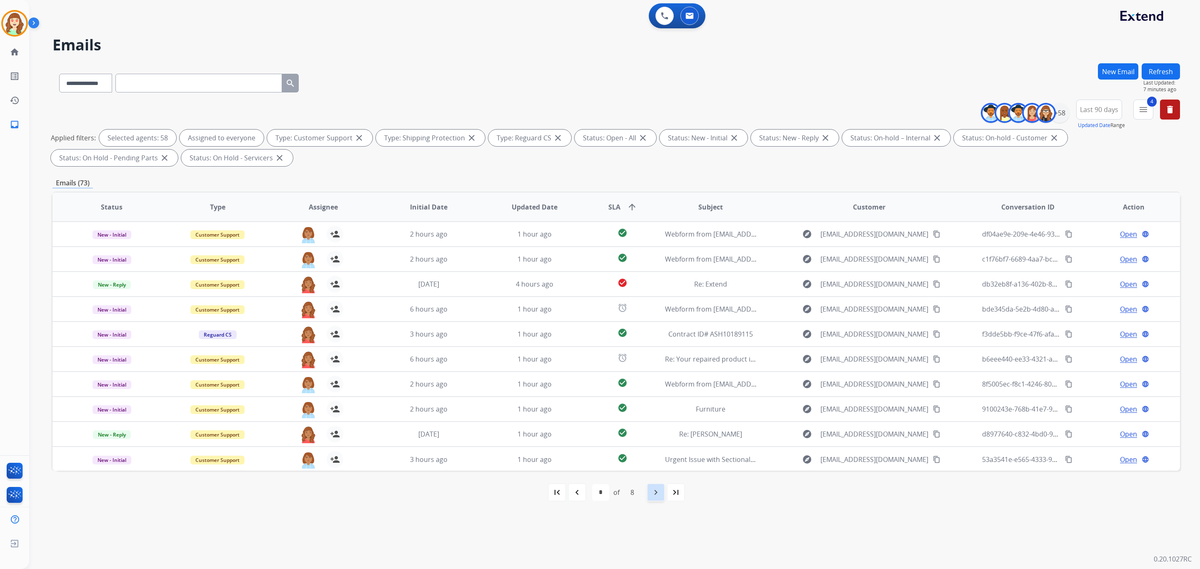
click at [659, 495] on mat-icon "navigate_next" at bounding box center [656, 492] width 10 height 10
select select "*"
click at [663, 488] on div "navigate_next" at bounding box center [655, 492] width 18 height 18
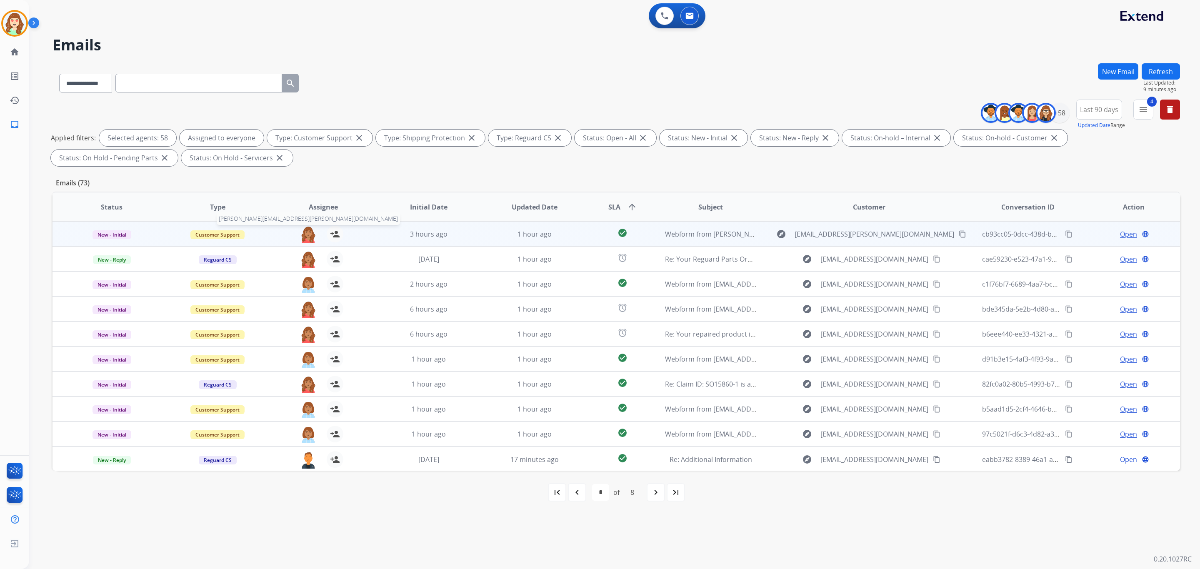
click at [304, 237] on img at bounding box center [308, 234] width 17 height 17
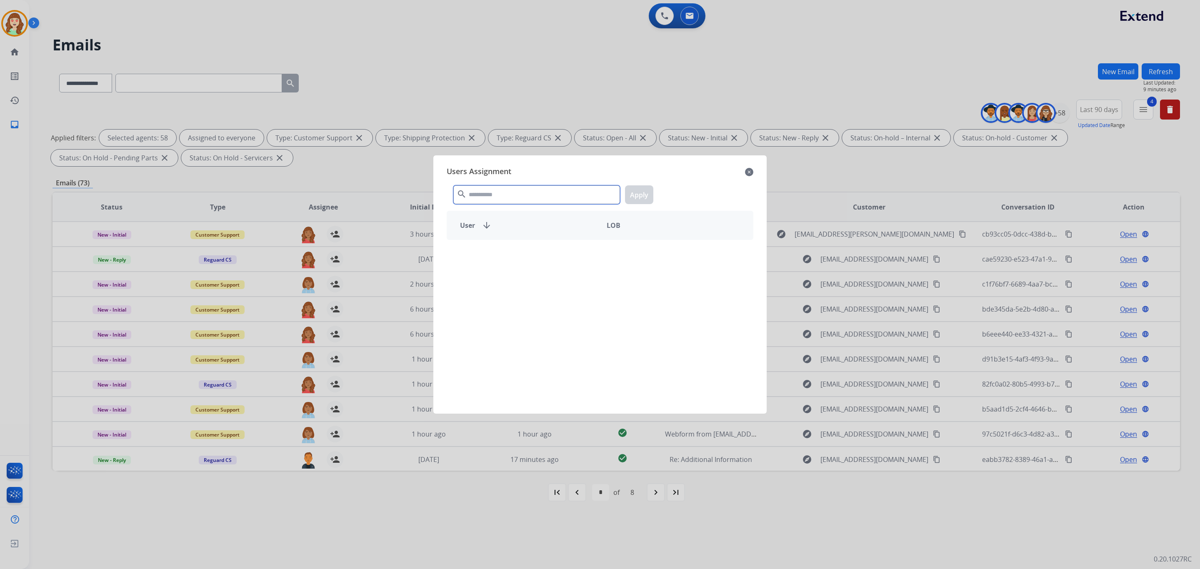
drag, startPoint x: 483, startPoint y: 192, endPoint x: 502, endPoint y: 177, distance: 25.2
click at [501, 177] on div "Users Assignment close search Apply User arrow_downward LOB" at bounding box center [600, 284] width 320 height 245
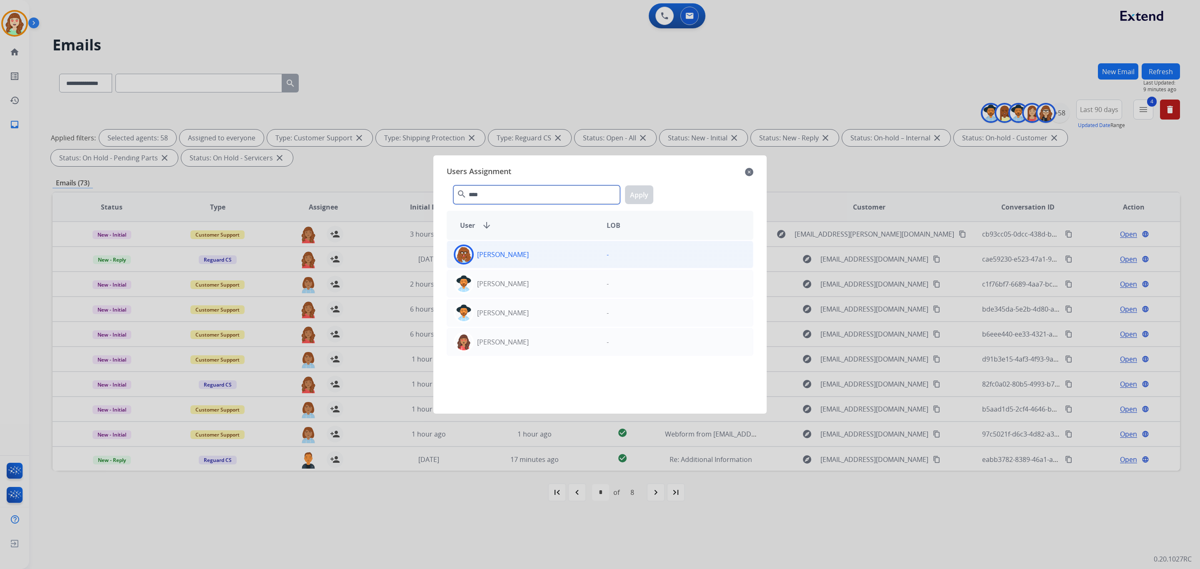
type input "****"
click at [531, 252] on div "[PERSON_NAME]" at bounding box center [523, 255] width 153 height 20
click at [639, 191] on button "Apply" at bounding box center [639, 194] width 28 height 19
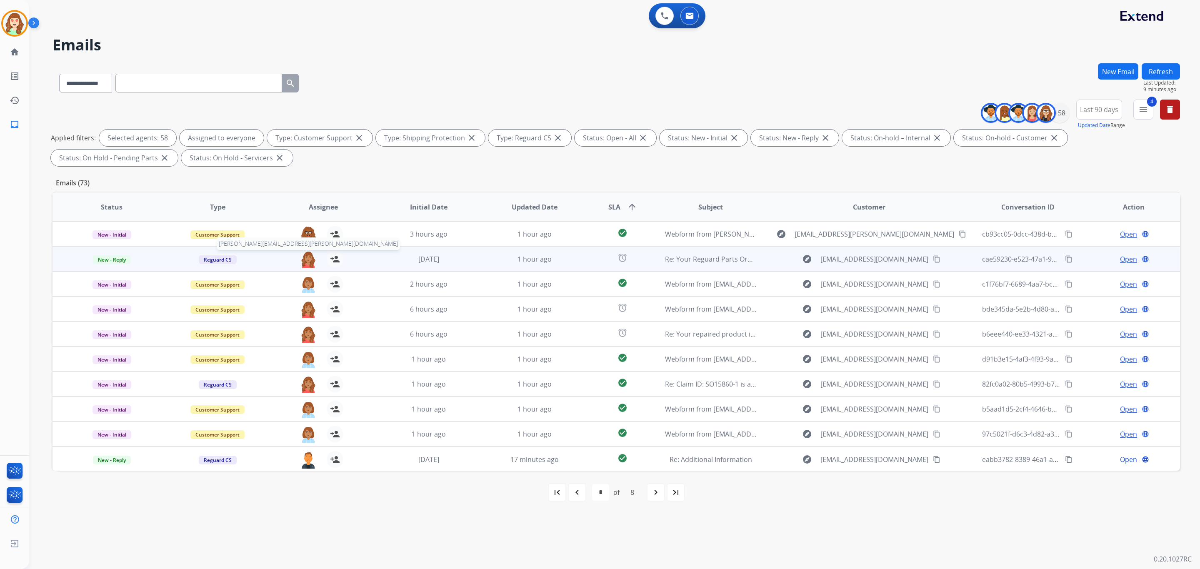
click at [304, 259] on img at bounding box center [308, 259] width 17 height 17
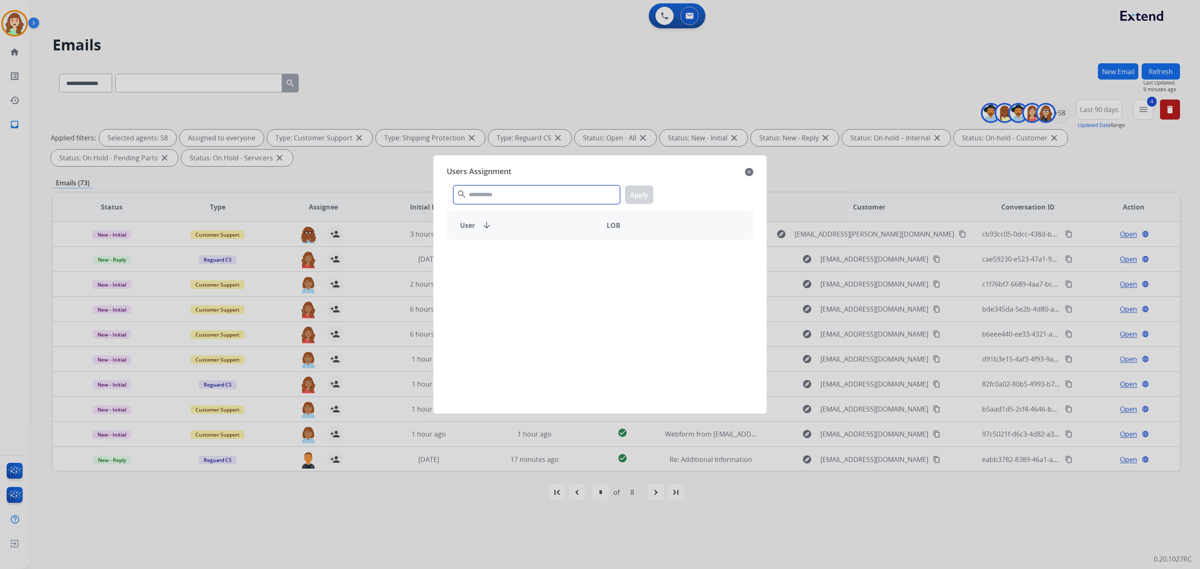
click at [506, 194] on input "text" at bounding box center [536, 194] width 167 height 19
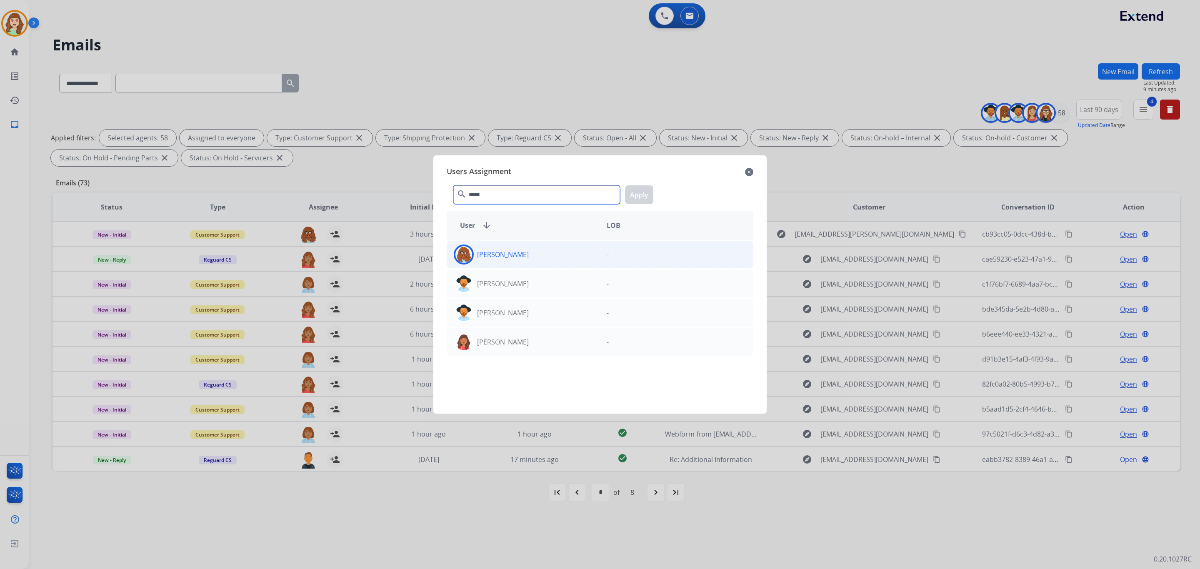
type input "*****"
click at [530, 249] on div "[PERSON_NAME]" at bounding box center [523, 255] width 153 height 20
select select "**********"
select select "*"
click at [636, 188] on button "Apply" at bounding box center [639, 194] width 28 height 19
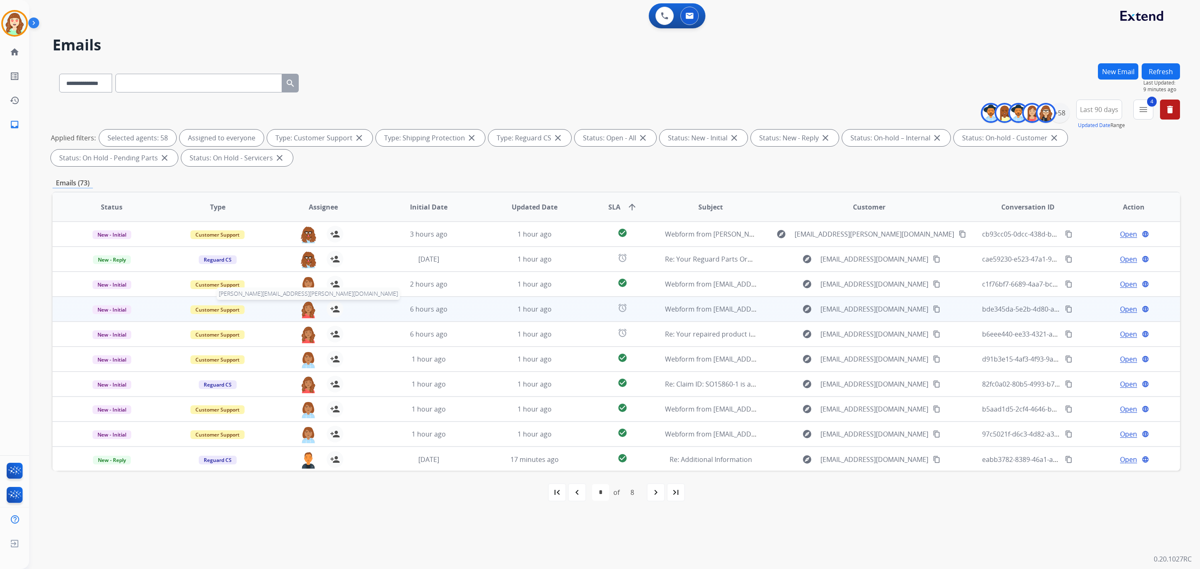
click at [304, 305] on img at bounding box center [308, 309] width 17 height 17
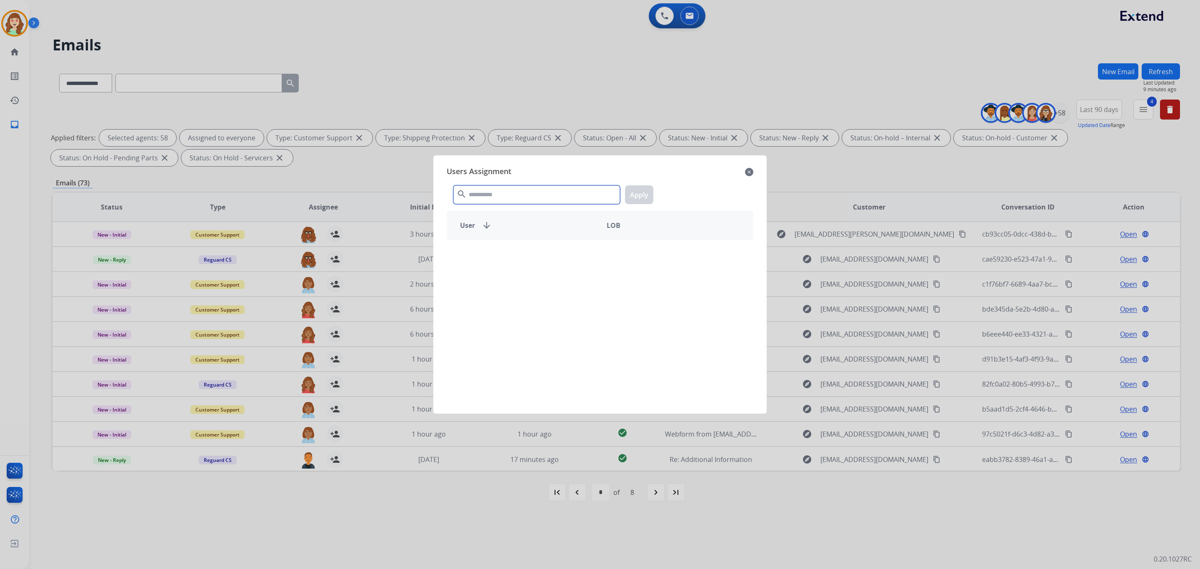
click at [508, 198] on input "text" at bounding box center [536, 194] width 167 height 19
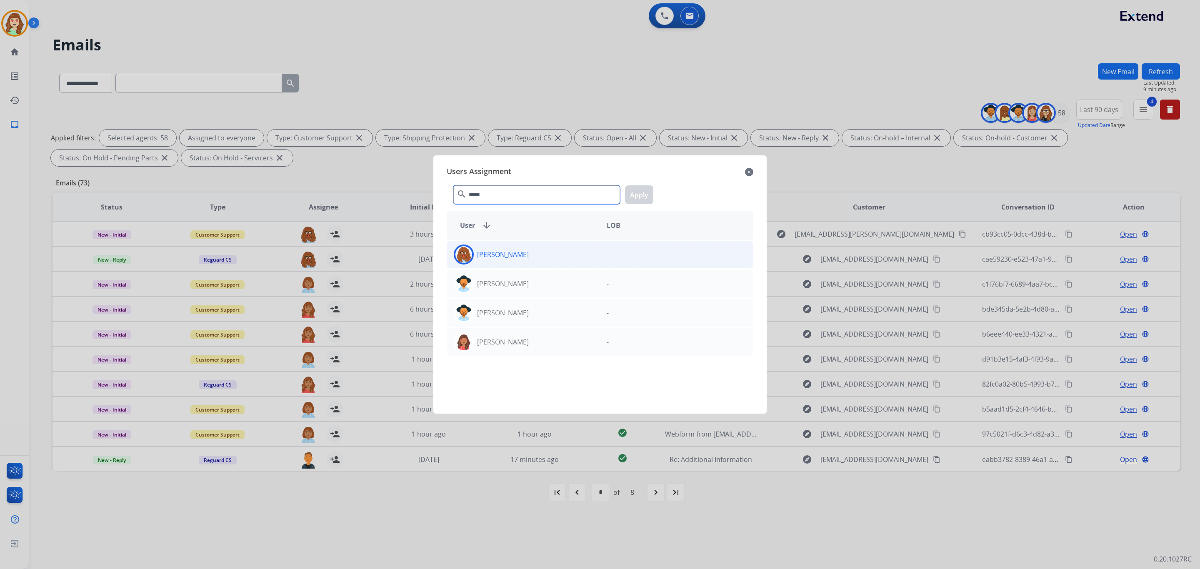
type input "*****"
drag, startPoint x: 541, startPoint y: 258, endPoint x: 601, endPoint y: 207, distance: 78.3
click at [542, 258] on div "[PERSON_NAME]" at bounding box center [523, 255] width 153 height 20
click at [642, 195] on button "Apply" at bounding box center [639, 194] width 28 height 19
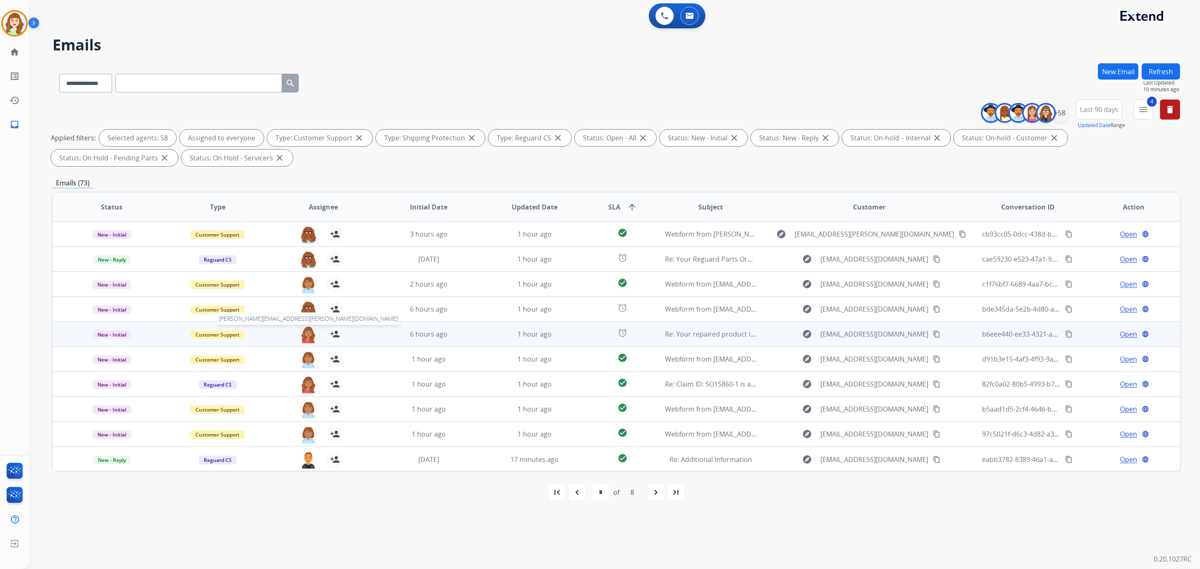
click at [306, 335] on img at bounding box center [308, 334] width 17 height 17
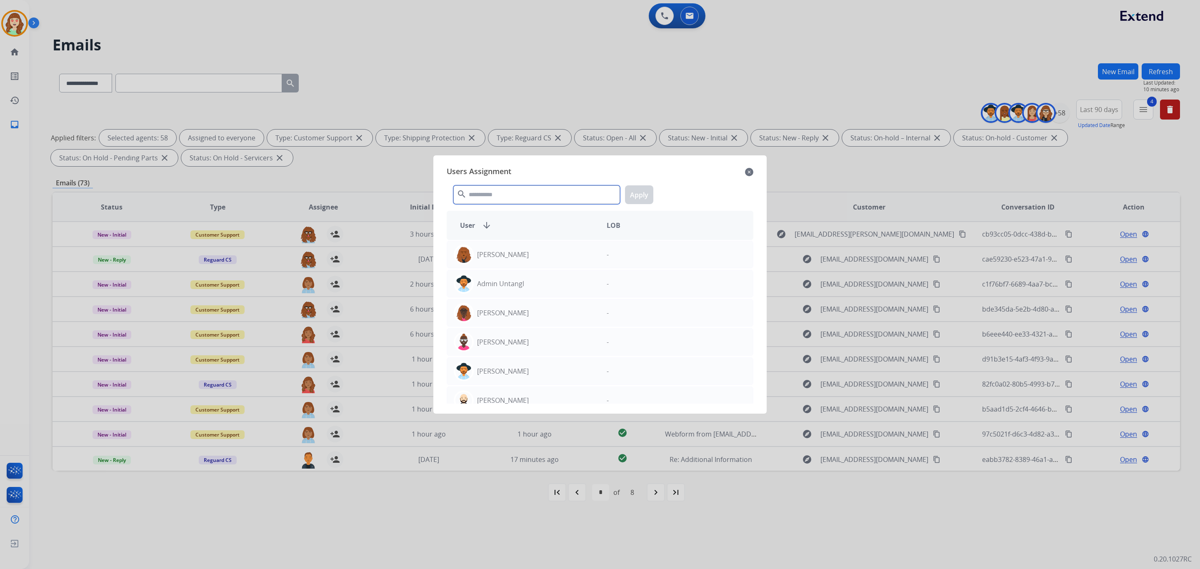
click at [511, 169] on div "Users Assignment close search Apply User arrow_downward LOB [PERSON_NAME] - Adm…" at bounding box center [600, 284] width 320 height 245
type input "*****"
click at [540, 250] on div "[PERSON_NAME]" at bounding box center [523, 255] width 153 height 20
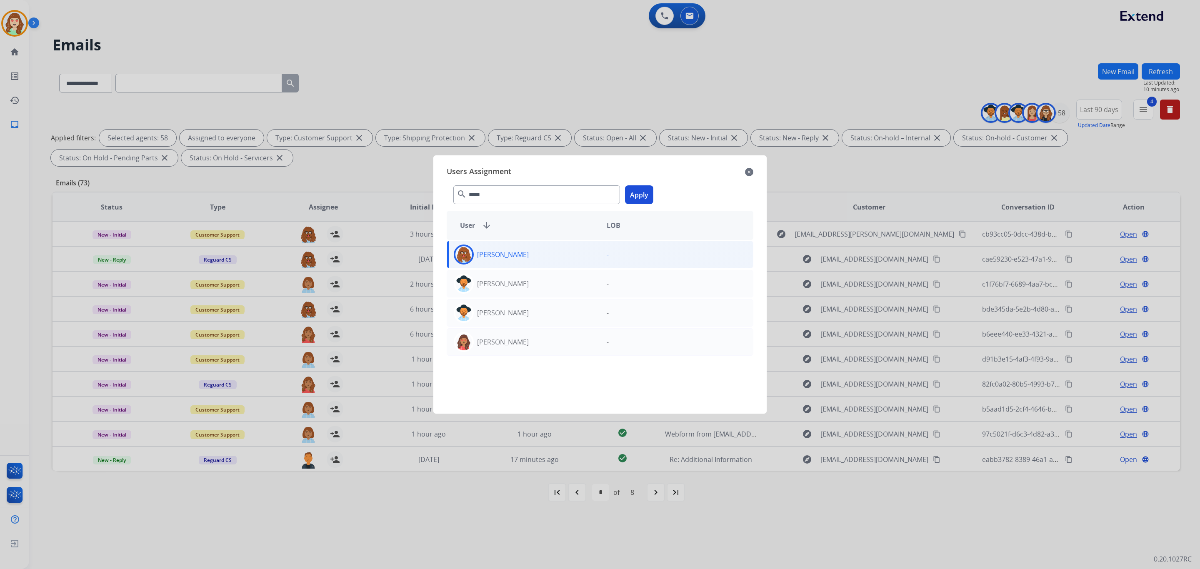
click at [639, 190] on button "Apply" at bounding box center [639, 194] width 28 height 19
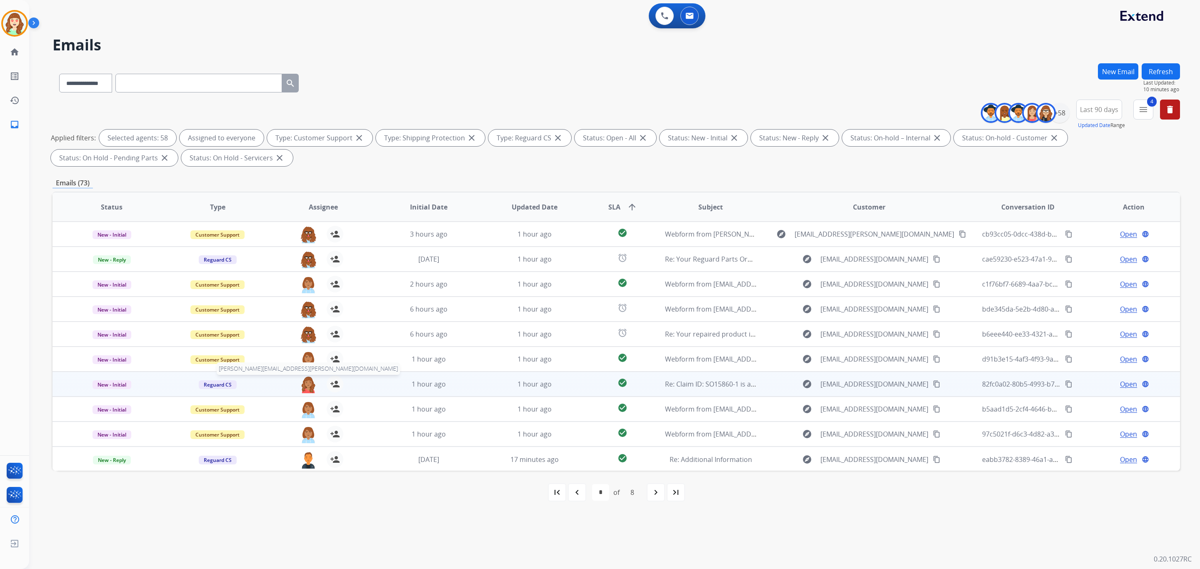
click at [306, 386] on img at bounding box center [308, 384] width 17 height 17
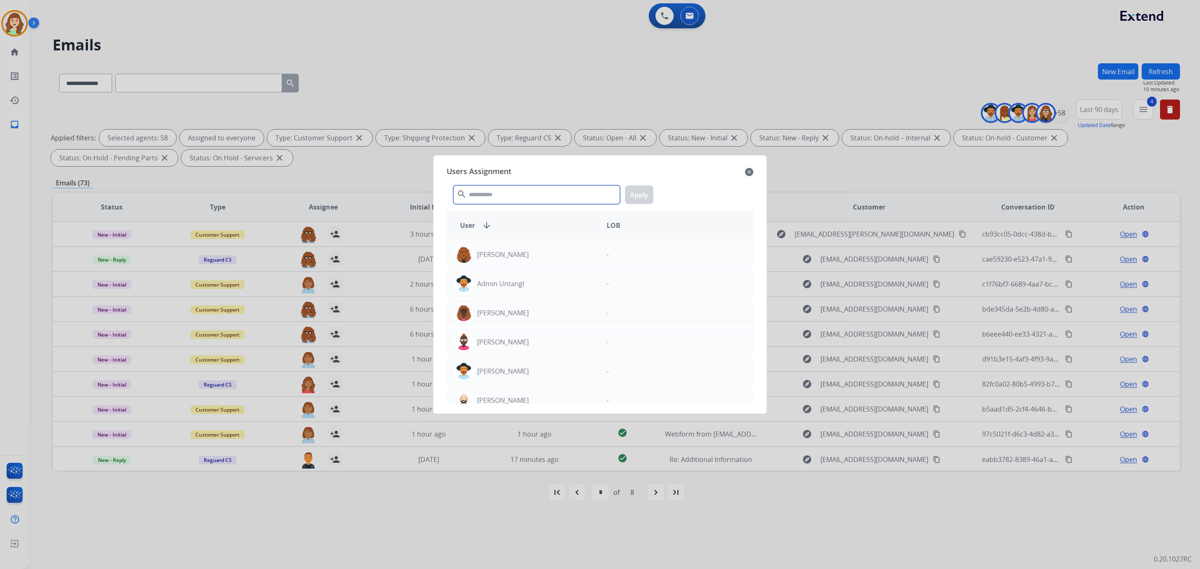
click at [515, 199] on input "text" at bounding box center [536, 194] width 167 height 19
type input "****"
click at [525, 260] on div "[PERSON_NAME]" at bounding box center [523, 255] width 153 height 20
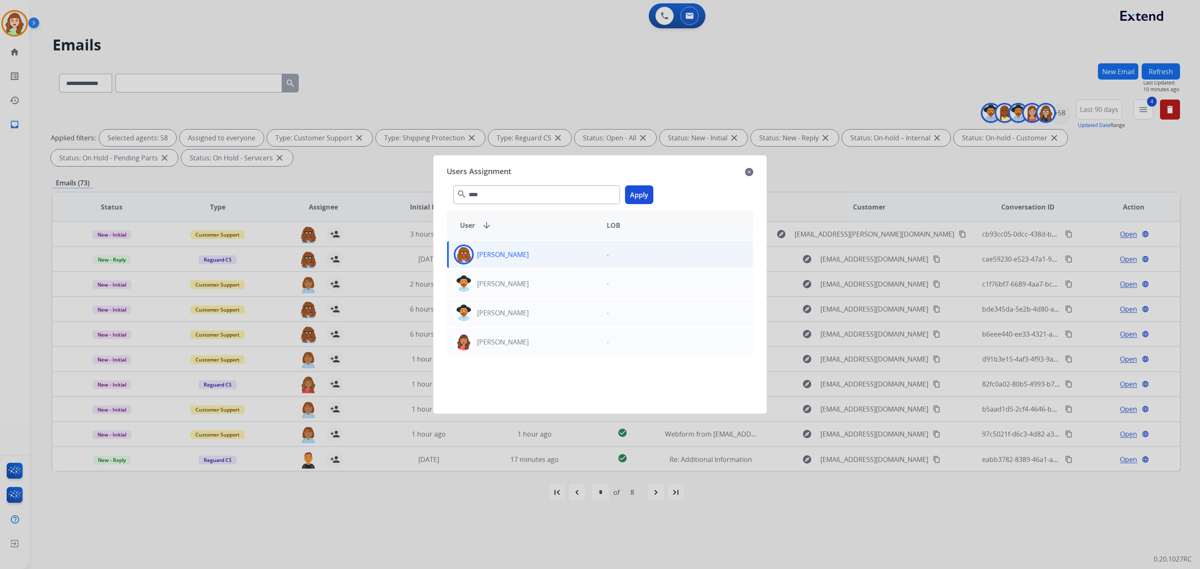
click at [642, 192] on button "Apply" at bounding box center [639, 194] width 28 height 19
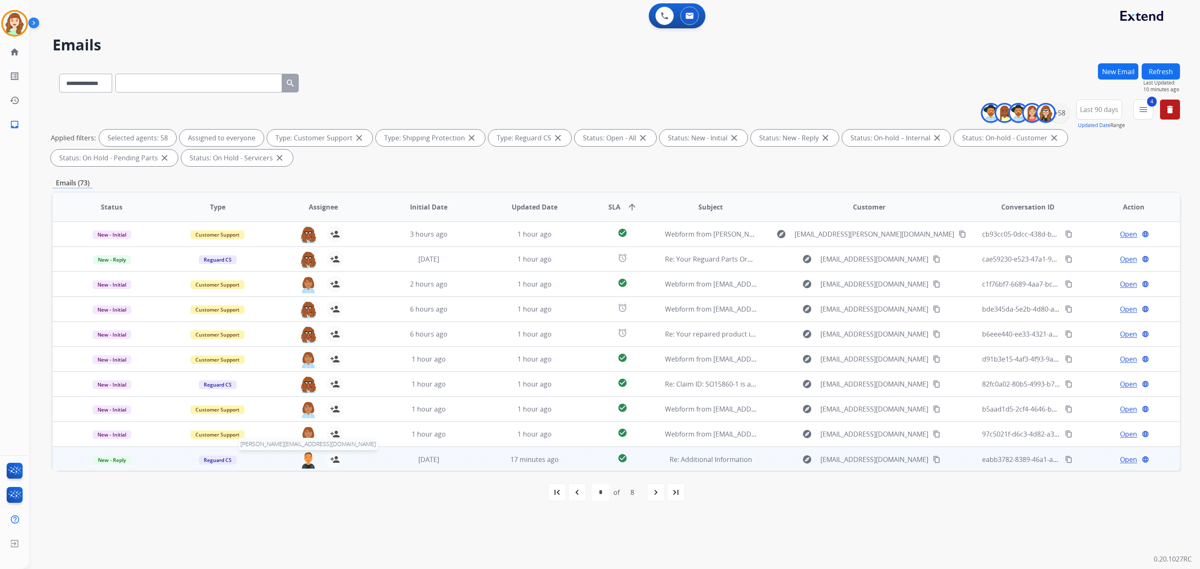
click at [304, 465] on img at bounding box center [308, 459] width 17 height 17
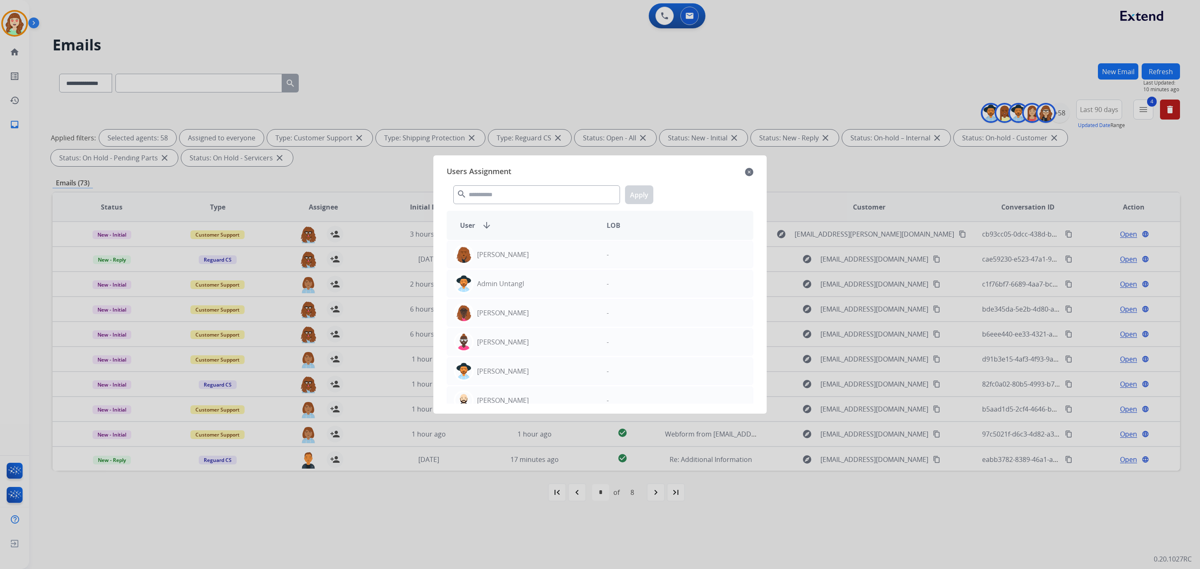
click at [746, 166] on div "Users Assignment close" at bounding box center [600, 171] width 307 height 13
click at [653, 491] on div at bounding box center [600, 284] width 1200 height 569
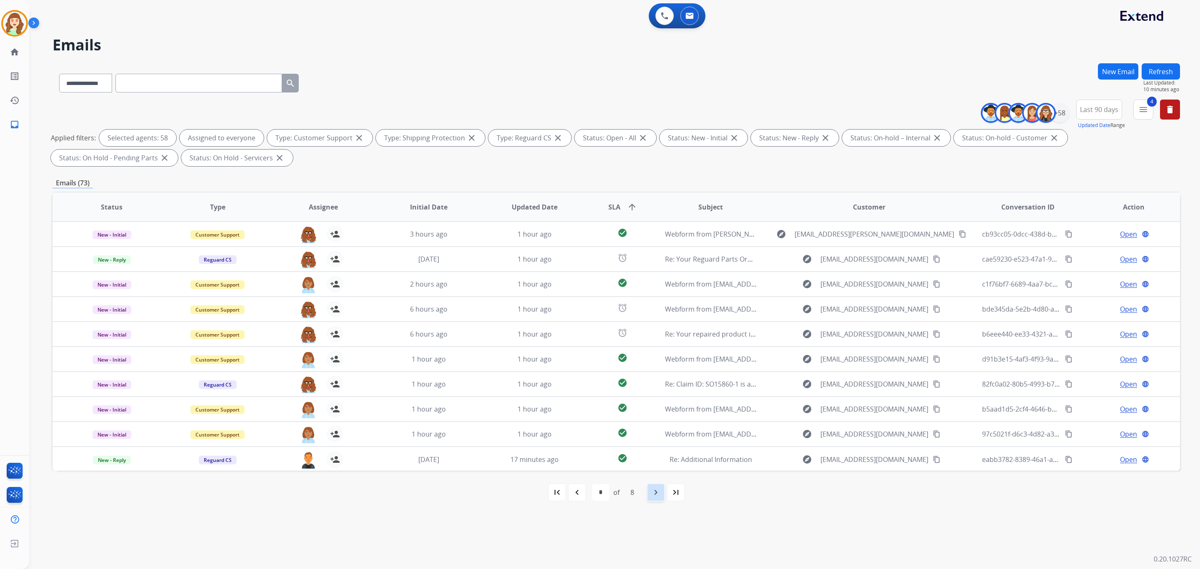
click at [653, 492] on mat-icon "navigate_next" at bounding box center [656, 492] width 10 height 10
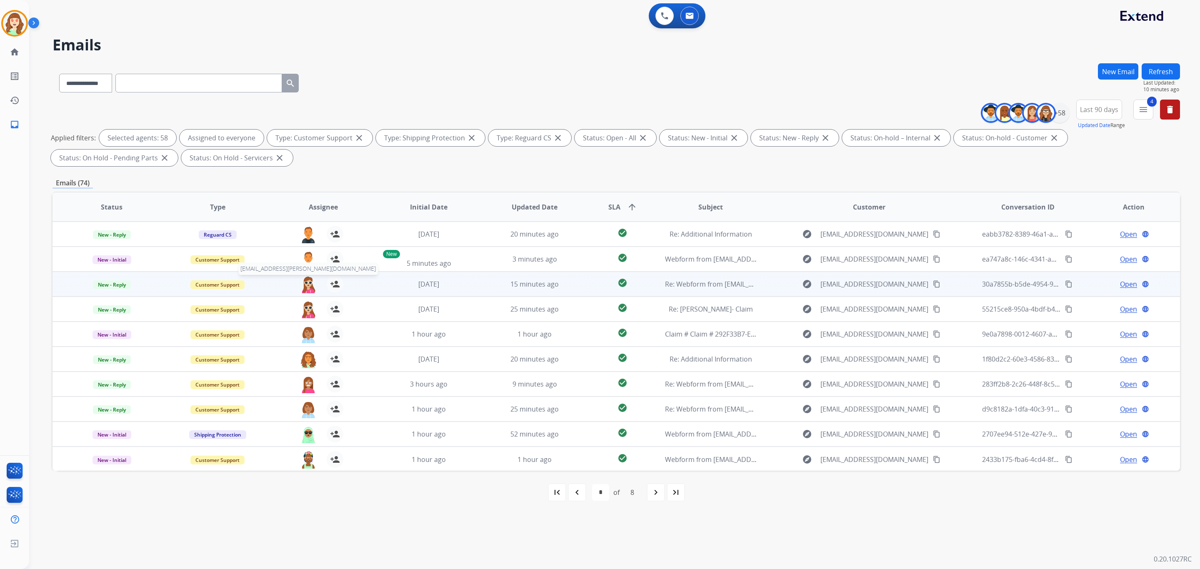
click at [308, 283] on img at bounding box center [308, 284] width 17 height 17
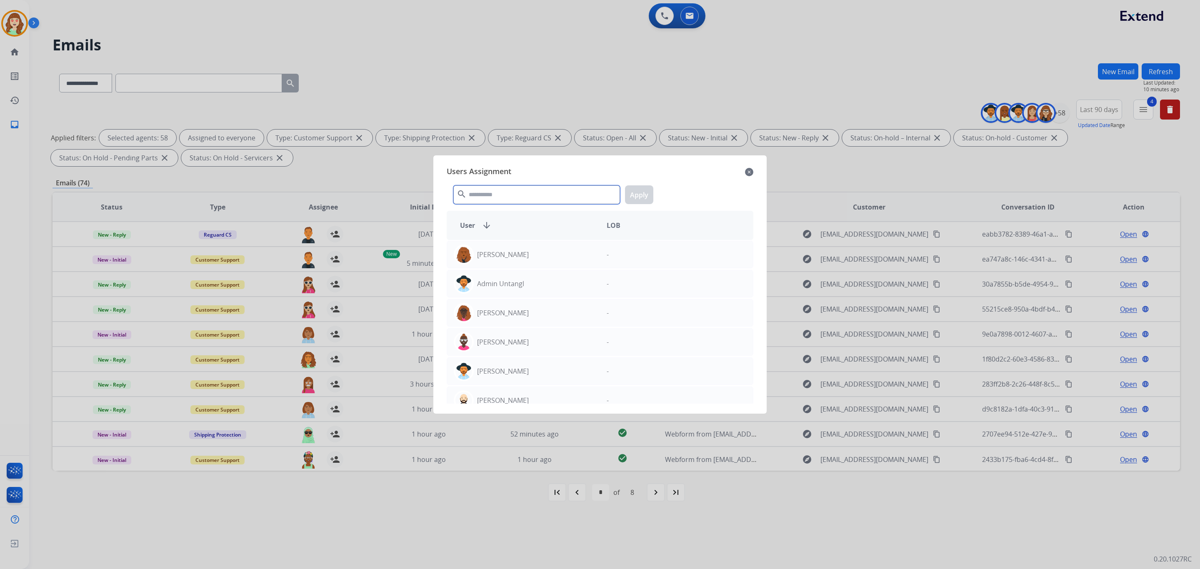
click at [554, 193] on input "text" at bounding box center [536, 194] width 167 height 19
type input "*****"
click at [534, 253] on div "[PERSON_NAME]" at bounding box center [523, 255] width 153 height 20
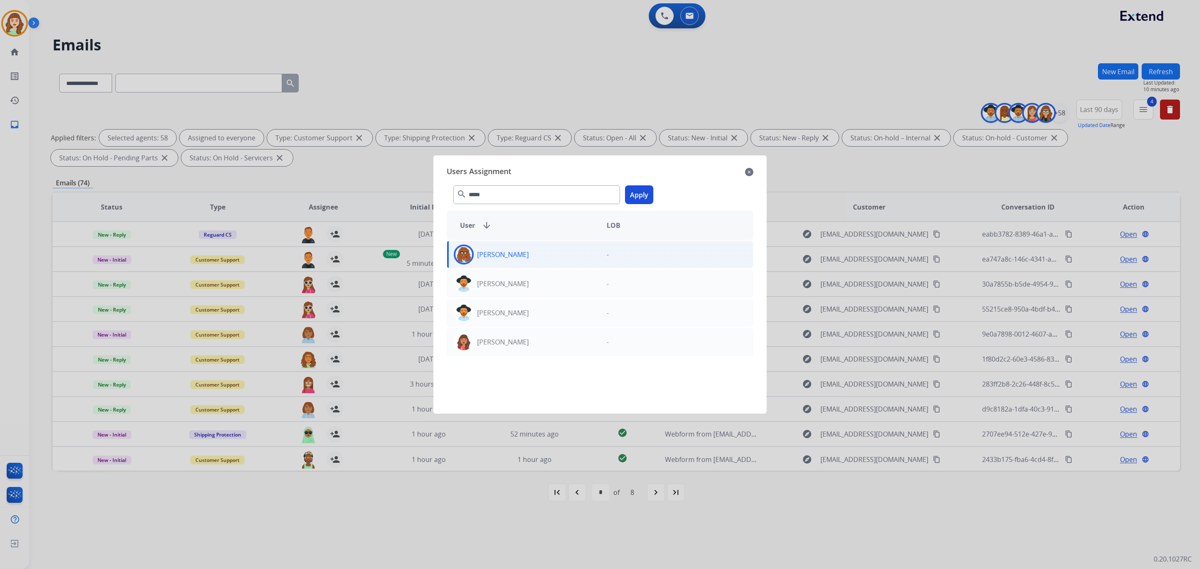
click at [639, 189] on button "Apply" at bounding box center [639, 194] width 28 height 19
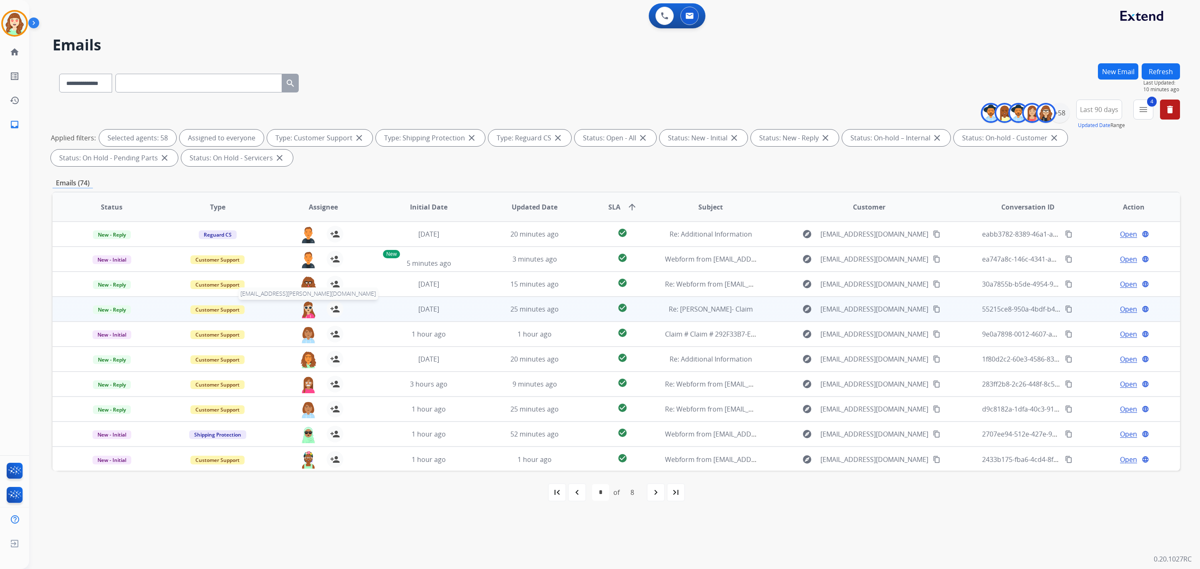
click at [308, 309] on img at bounding box center [308, 309] width 17 height 17
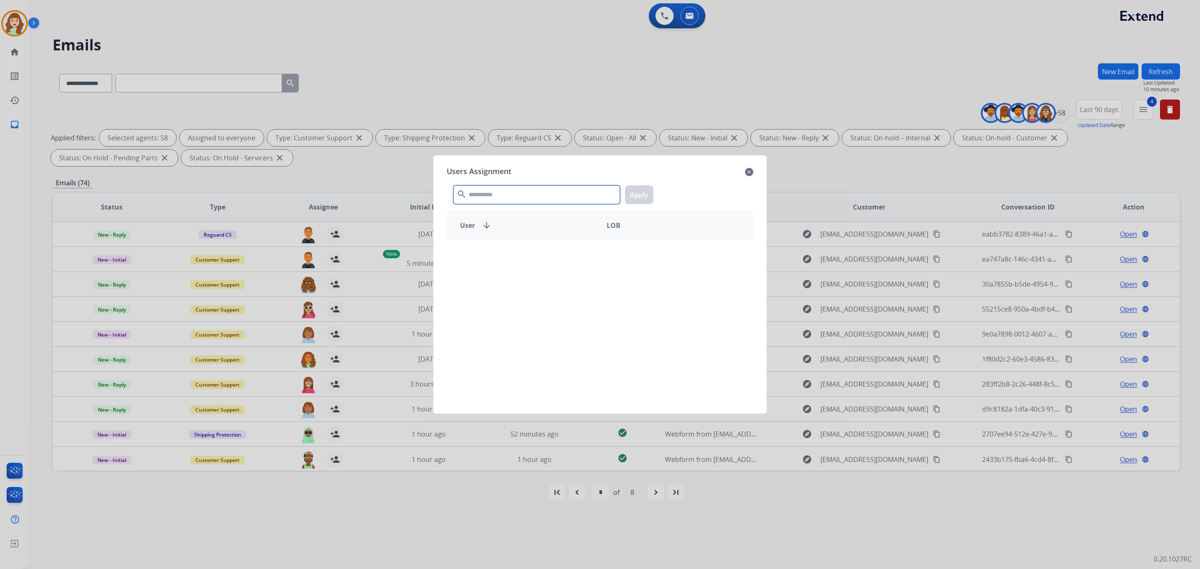
drag, startPoint x: 494, startPoint y: 190, endPoint x: 510, endPoint y: 170, distance: 25.5
click at [494, 182] on div "search Apply" at bounding box center [600, 193] width 307 height 29
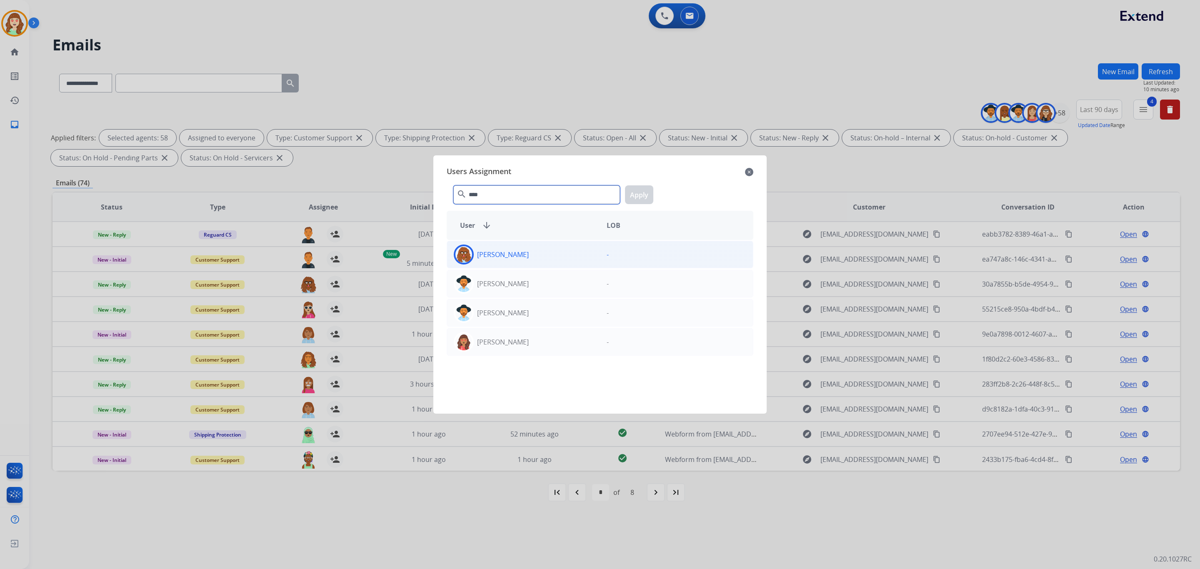
type input "****"
drag, startPoint x: 524, startPoint y: 260, endPoint x: 559, endPoint y: 251, distance: 36.1
click at [531, 259] on div "[PERSON_NAME]" at bounding box center [523, 255] width 153 height 20
click at [632, 192] on button "Apply" at bounding box center [639, 194] width 28 height 19
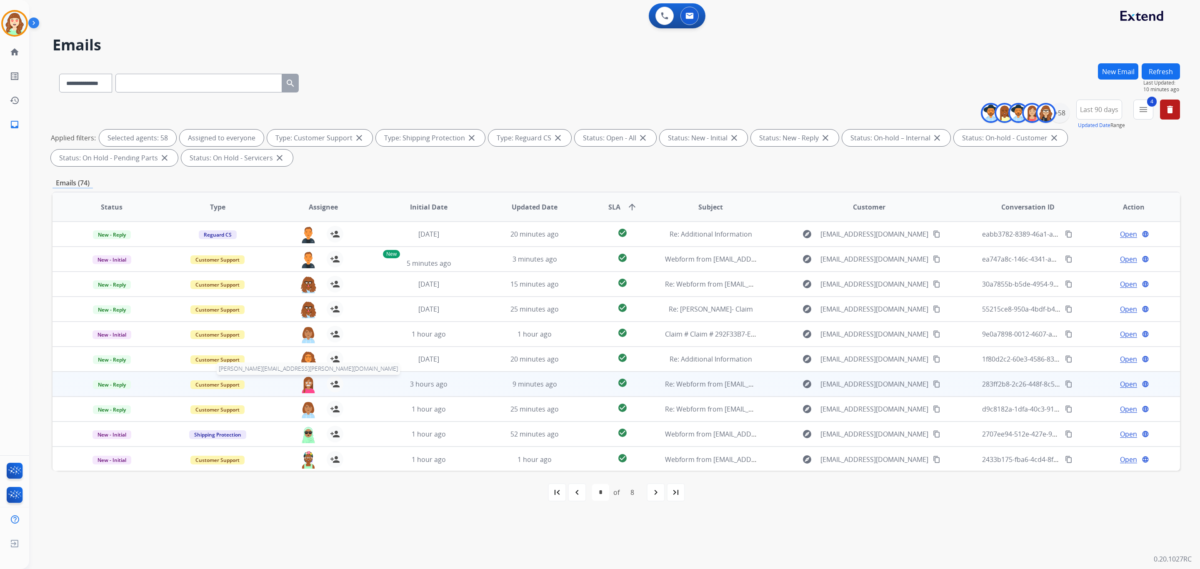
click at [306, 382] on img at bounding box center [308, 384] width 17 height 17
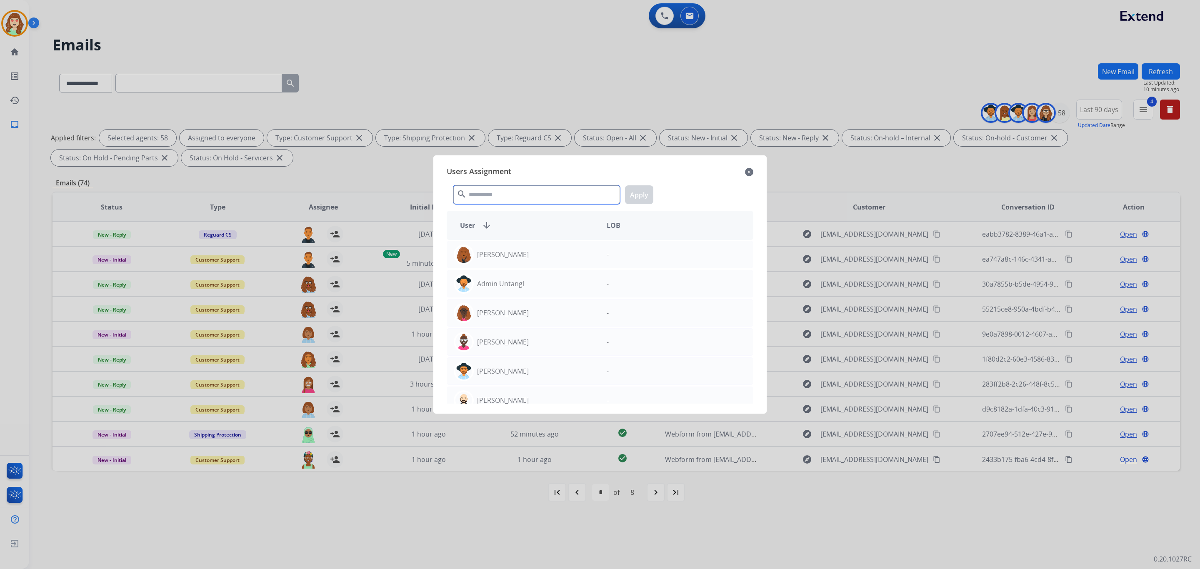
click at [497, 189] on input "text" at bounding box center [536, 194] width 167 height 19
type input "*****"
drag, startPoint x: 511, startPoint y: 252, endPoint x: 641, endPoint y: 215, distance: 135.1
click at [523, 252] on div "Kayla Walker kayla.walker@eccogroupusa.com" at bounding box center [523, 255] width 153 height 20
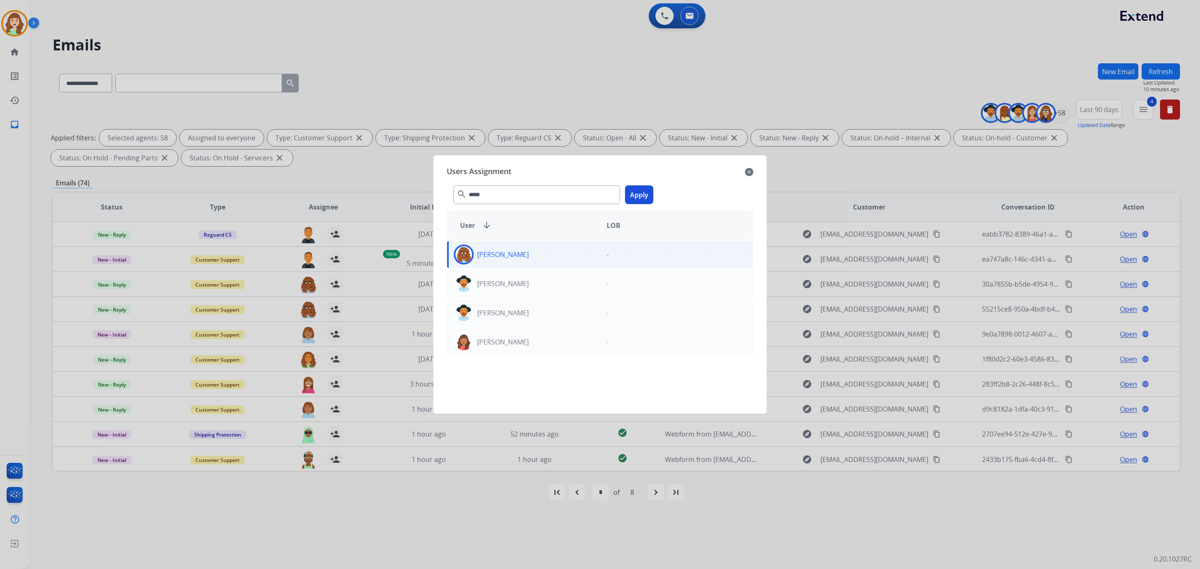
click at [641, 192] on button "Apply" at bounding box center [639, 194] width 28 height 19
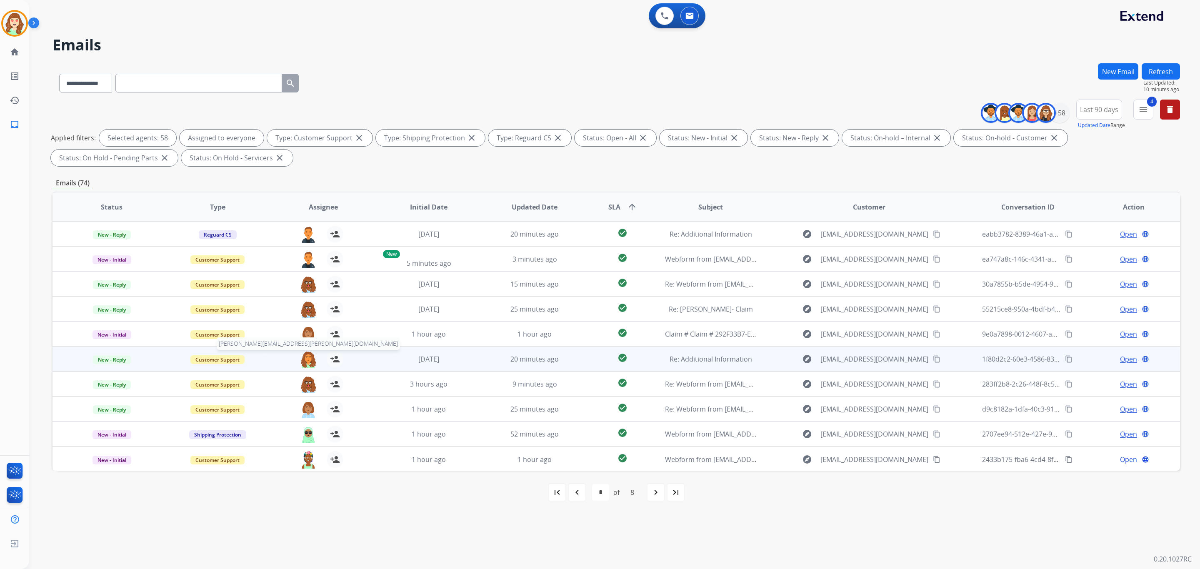
click at [307, 359] on img at bounding box center [308, 359] width 17 height 17
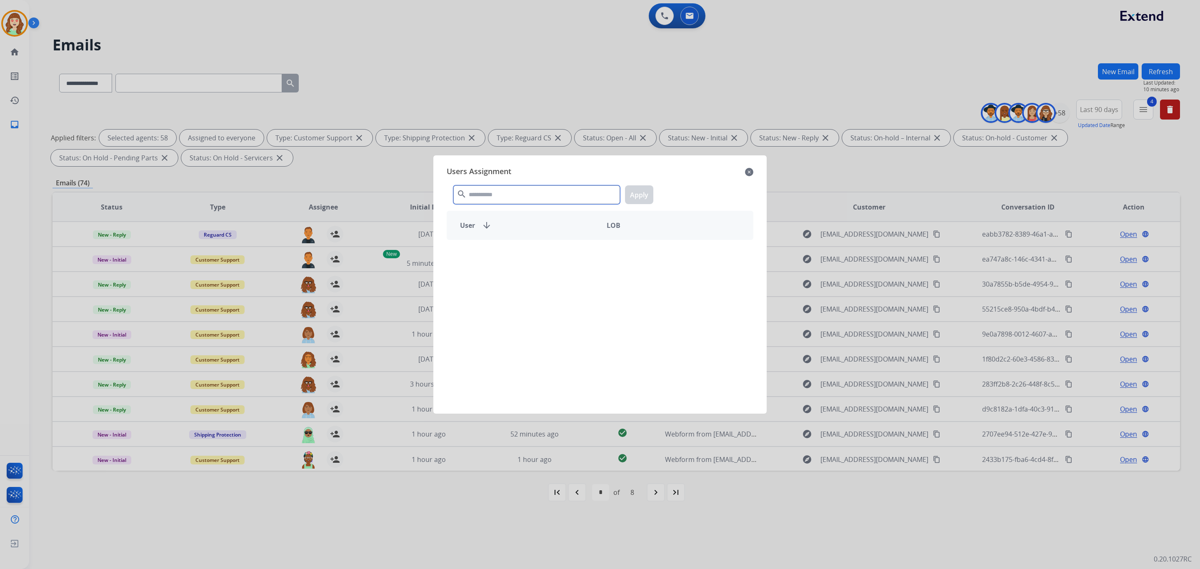
click at [564, 197] on input "text" at bounding box center [536, 194] width 167 height 19
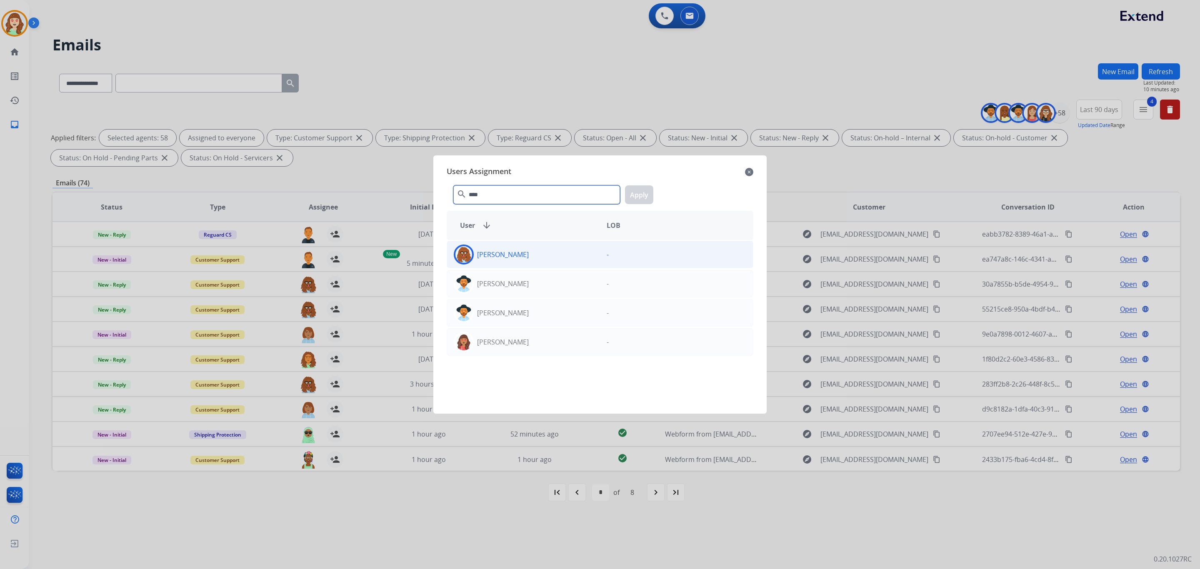
type input "****"
drag, startPoint x: 565, startPoint y: 257, endPoint x: 595, endPoint y: 237, distance: 36.5
click at [565, 257] on div "[PERSON_NAME]" at bounding box center [523, 255] width 153 height 20
click at [644, 182] on div "**** search Apply" at bounding box center [600, 193] width 307 height 29
click at [636, 192] on button "Apply" at bounding box center [639, 194] width 28 height 19
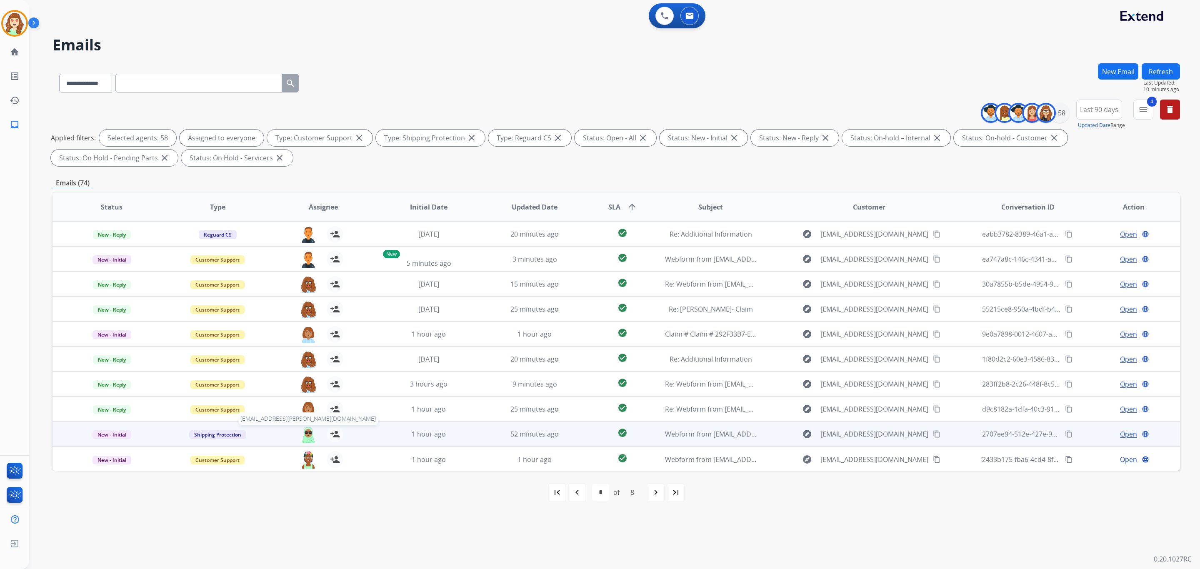
click at [306, 434] on img at bounding box center [308, 434] width 17 height 17
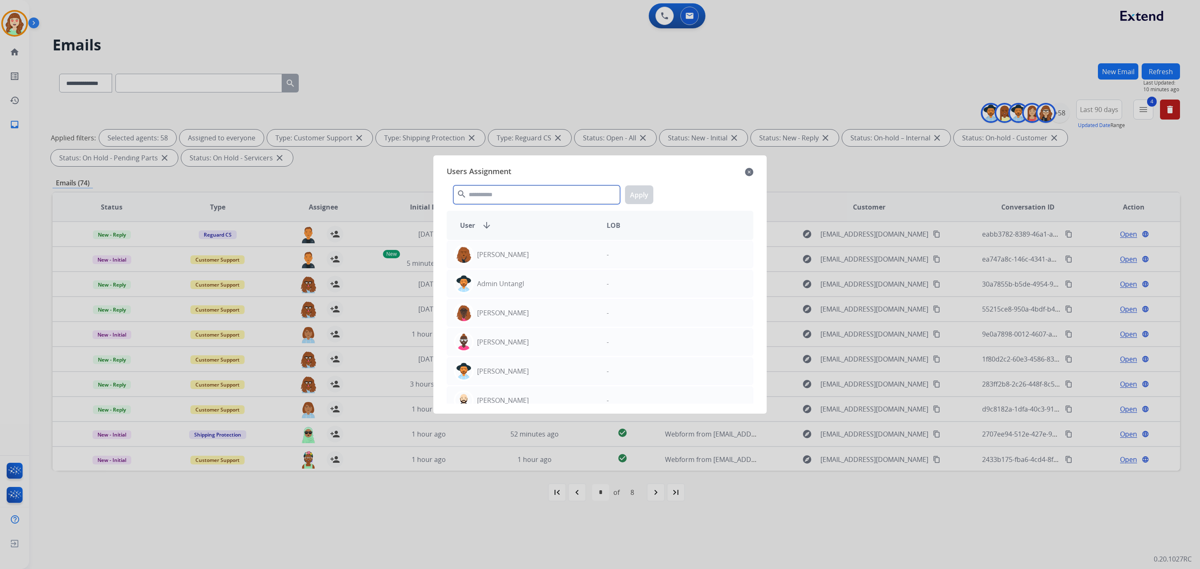
click at [532, 190] on input "text" at bounding box center [536, 194] width 167 height 19
type input "*****"
click at [524, 251] on div "[PERSON_NAME]" at bounding box center [523, 255] width 153 height 20
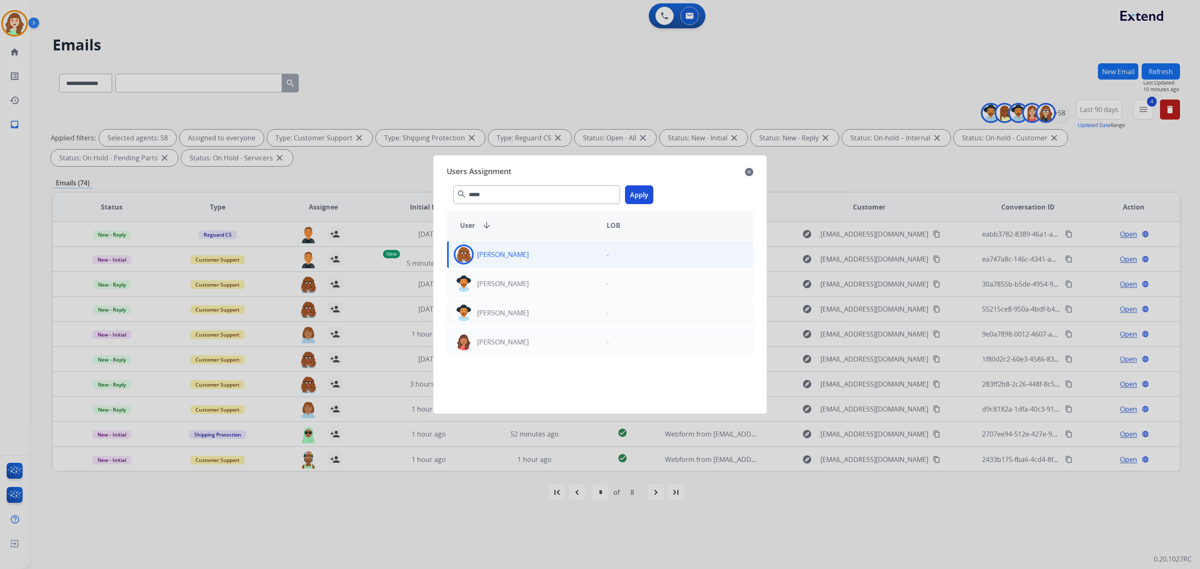
drag, startPoint x: 662, startPoint y: 192, endPoint x: 588, endPoint y: 214, distance: 77.9
click at [661, 189] on div "***** search Apply" at bounding box center [600, 193] width 307 height 29
click at [646, 194] on button "Apply" at bounding box center [639, 194] width 28 height 19
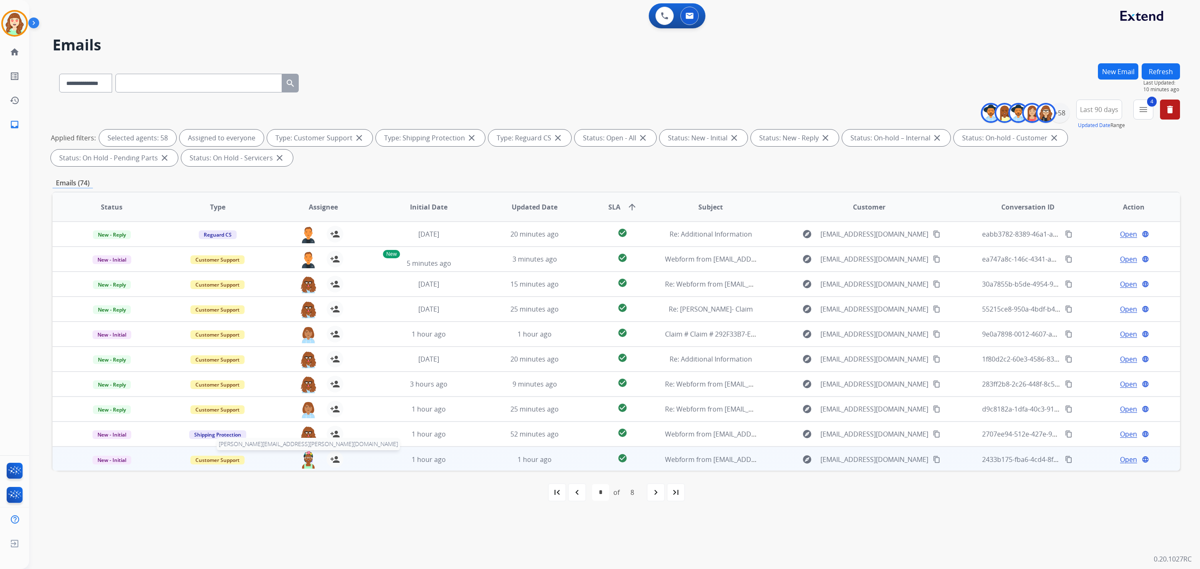
click at [308, 465] on img at bounding box center [308, 459] width 17 height 17
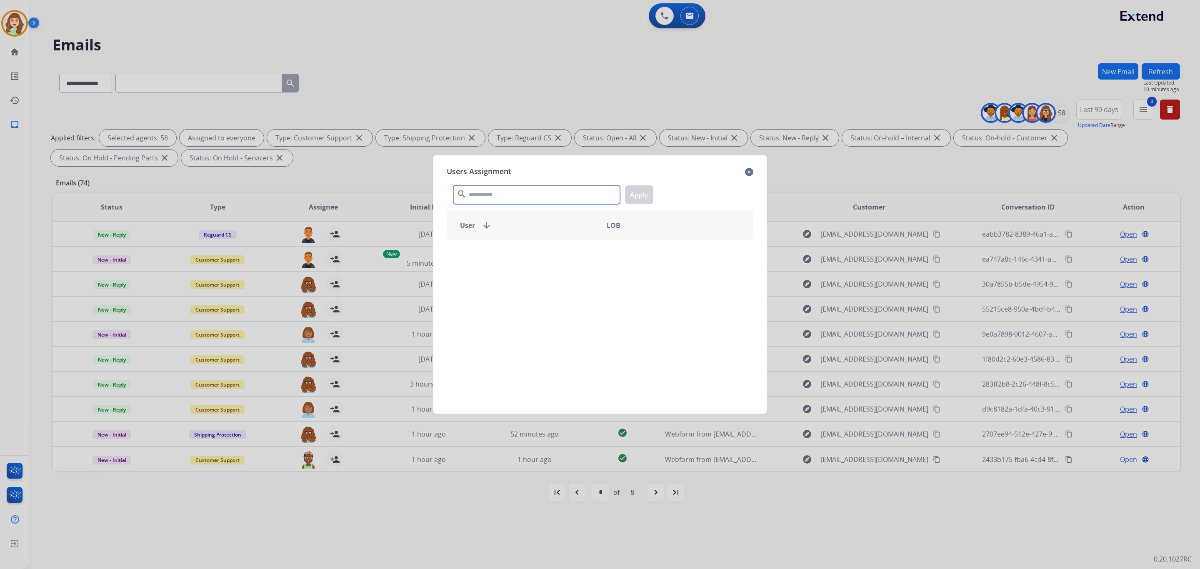
click at [525, 191] on input "text" at bounding box center [536, 194] width 167 height 19
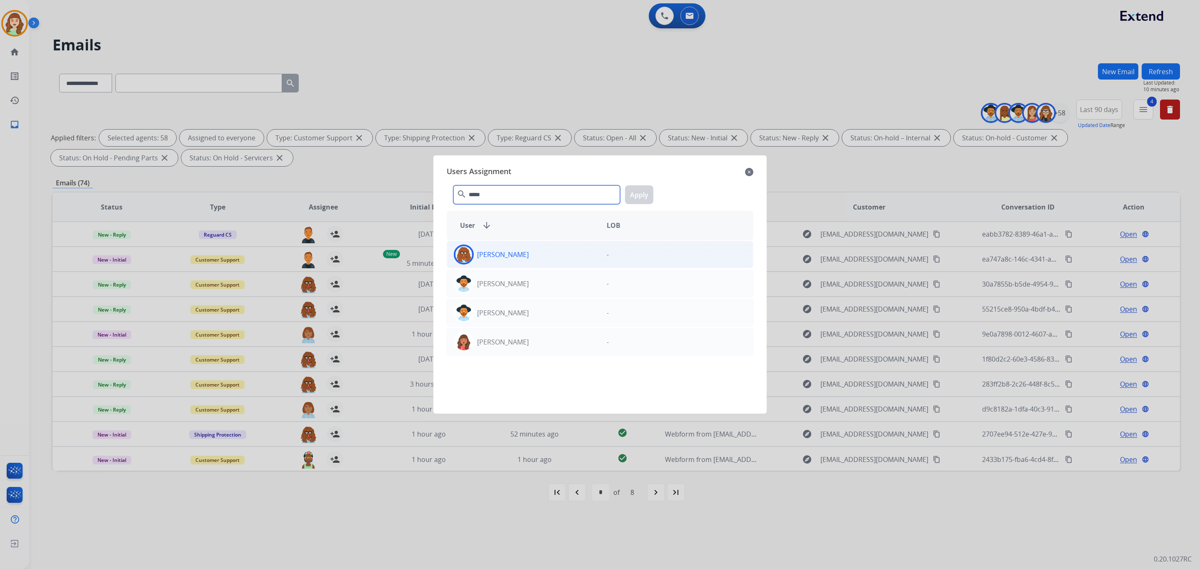
type input "*****"
drag, startPoint x: 537, startPoint y: 249, endPoint x: 653, endPoint y: 209, distance: 122.1
click at [539, 249] on div "[PERSON_NAME]" at bounding box center [523, 255] width 153 height 20
drag, startPoint x: 641, startPoint y: 192, endPoint x: 478, endPoint y: 239, distance: 169.7
click at [640, 192] on button "Apply" at bounding box center [639, 194] width 28 height 19
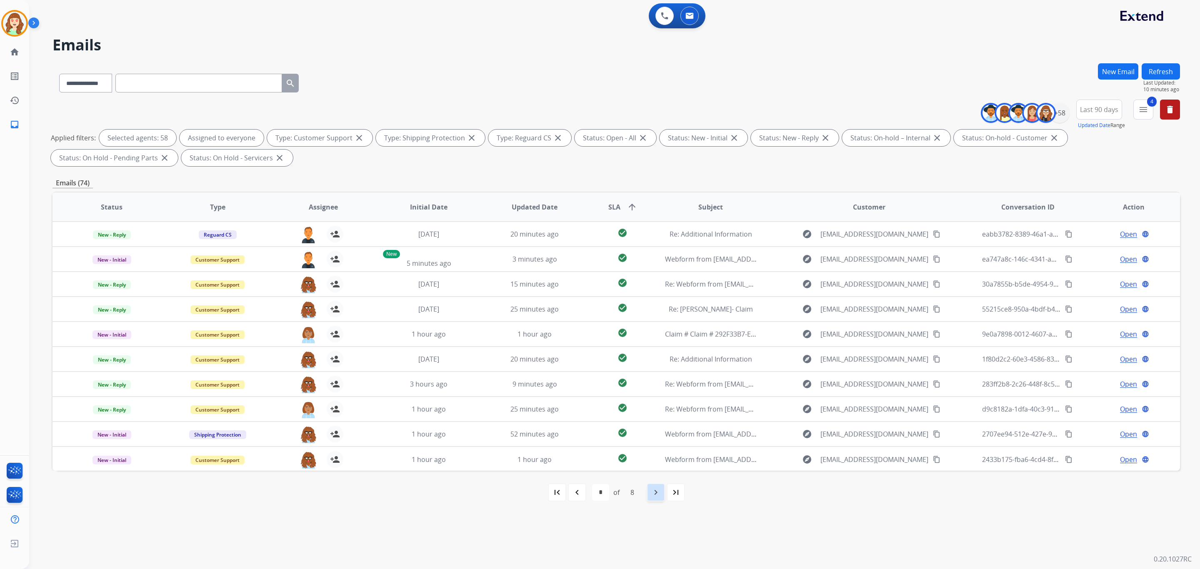
click at [655, 484] on div "navigate_next" at bounding box center [655, 492] width 18 height 18
select select "*"
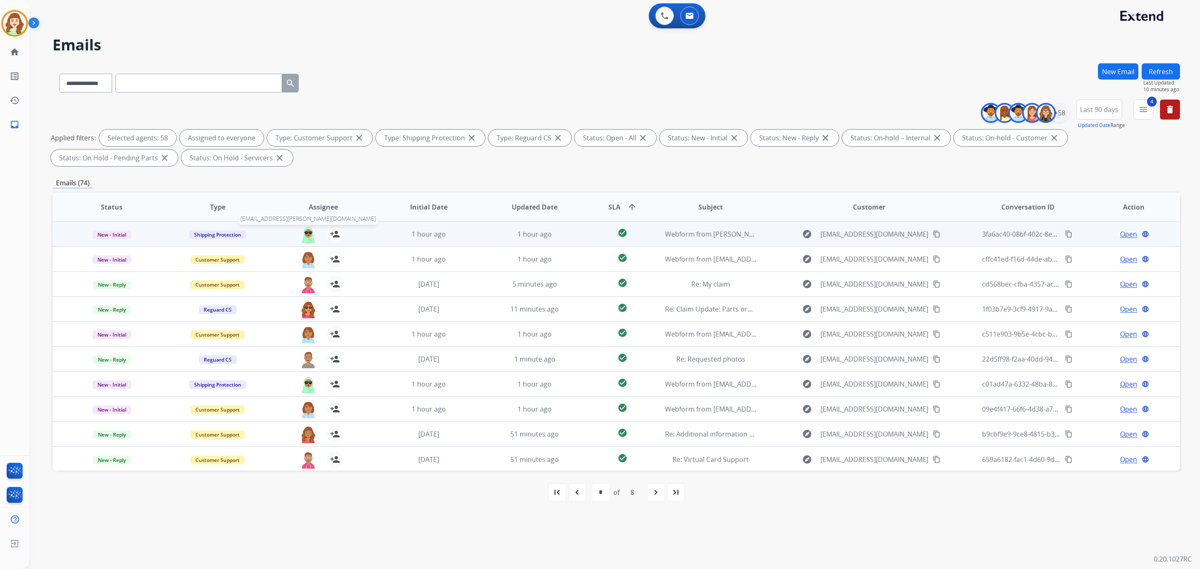
click at [304, 239] on img at bounding box center [308, 234] width 17 height 17
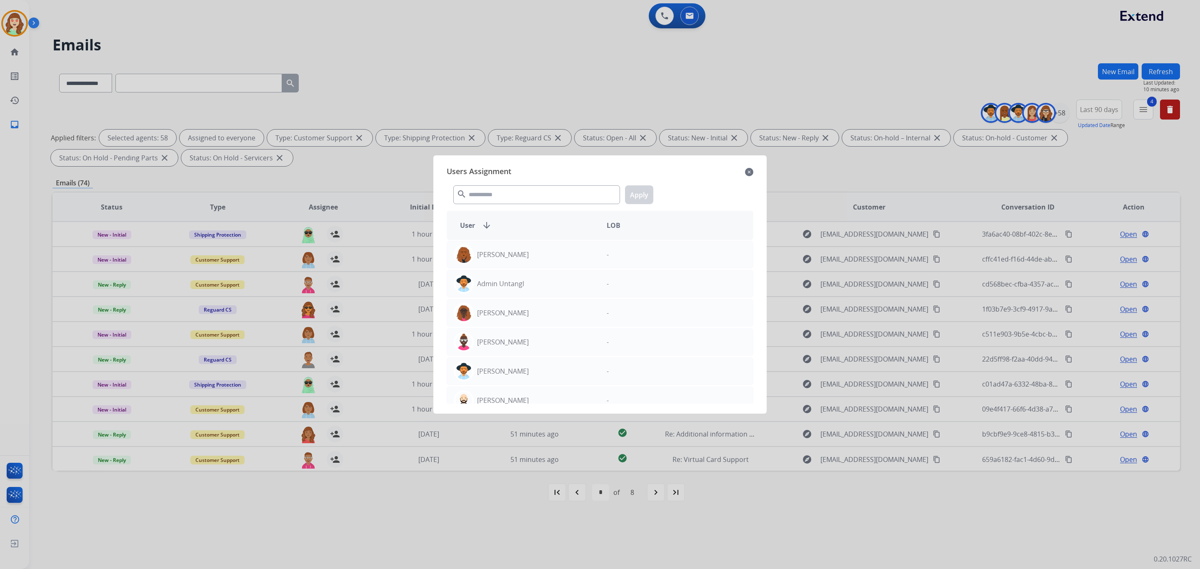
click at [497, 204] on div "search Apply" at bounding box center [600, 193] width 307 height 29
click at [496, 190] on input "text" at bounding box center [536, 194] width 167 height 19
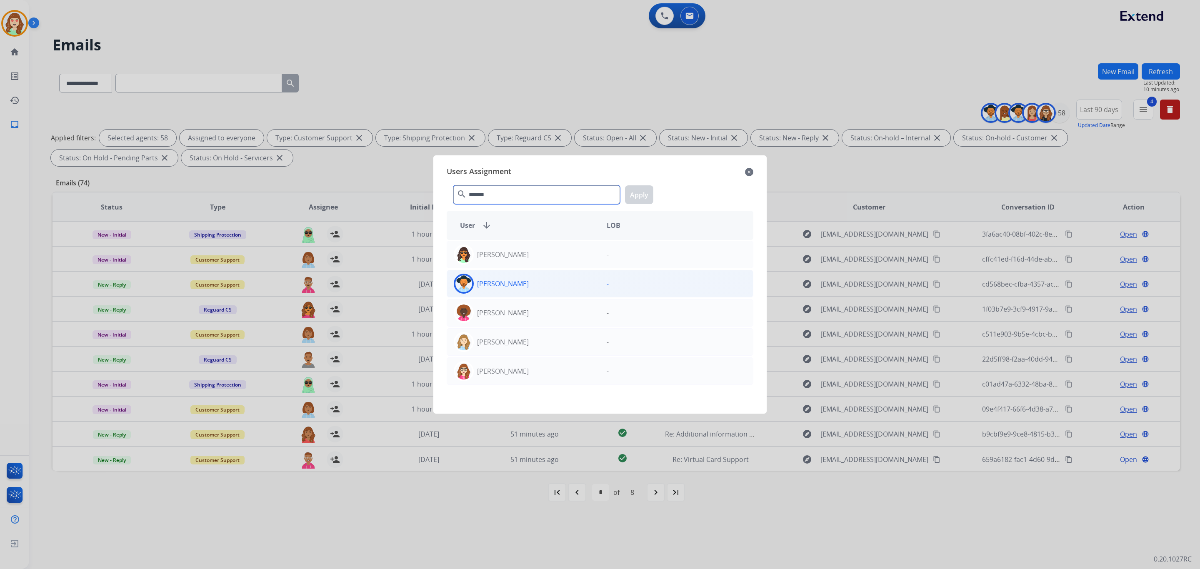
type input "*******"
click at [558, 281] on div "[PERSON_NAME]" at bounding box center [523, 284] width 153 height 20
click at [645, 197] on button "Apply" at bounding box center [639, 194] width 28 height 19
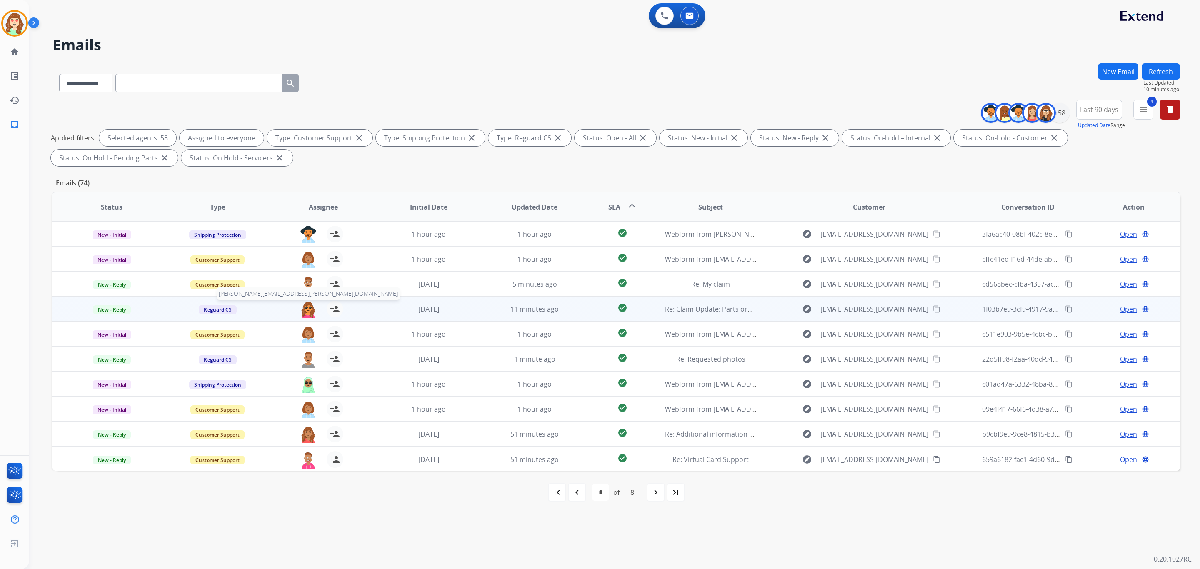
click at [304, 309] on img at bounding box center [308, 309] width 17 height 17
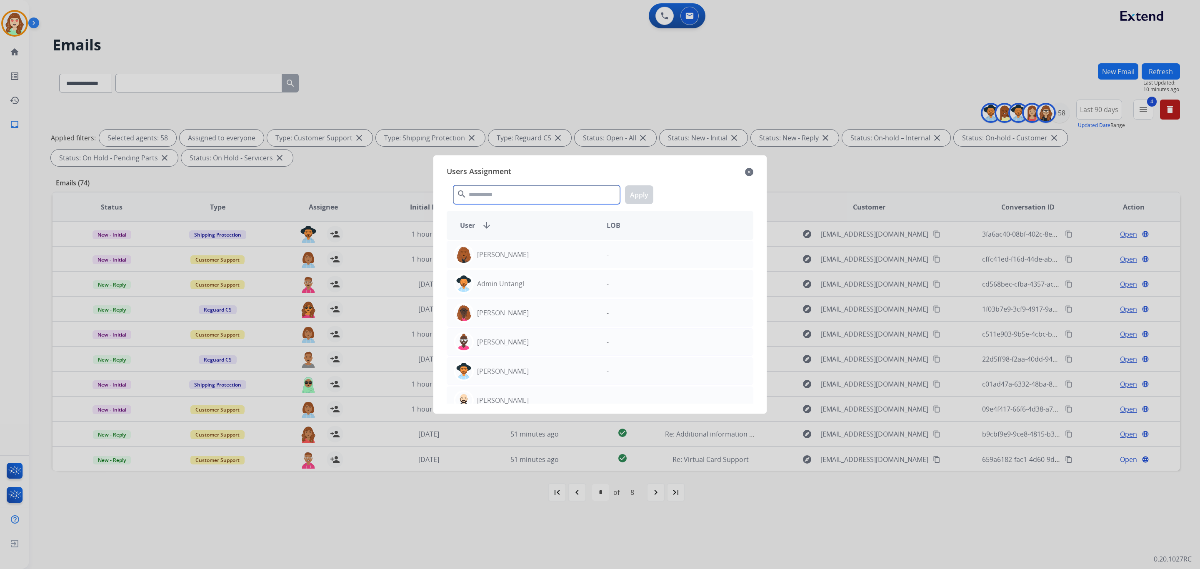
drag, startPoint x: 515, startPoint y: 192, endPoint x: 504, endPoint y: 174, distance: 21.2
click at [510, 183] on div "search Apply" at bounding box center [600, 193] width 307 height 29
type input "****"
drag, startPoint x: 558, startPoint y: 285, endPoint x: 636, endPoint y: 245, distance: 88.3
click at [557, 286] on div "[PERSON_NAME]" at bounding box center [523, 284] width 153 height 20
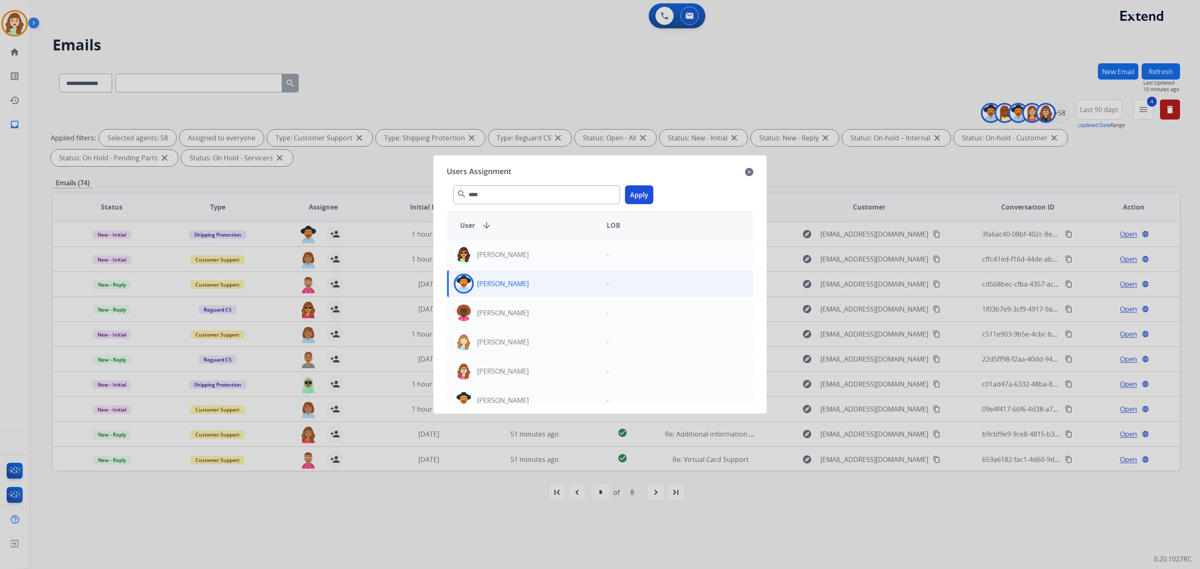
click at [639, 195] on button "Apply" at bounding box center [639, 194] width 28 height 19
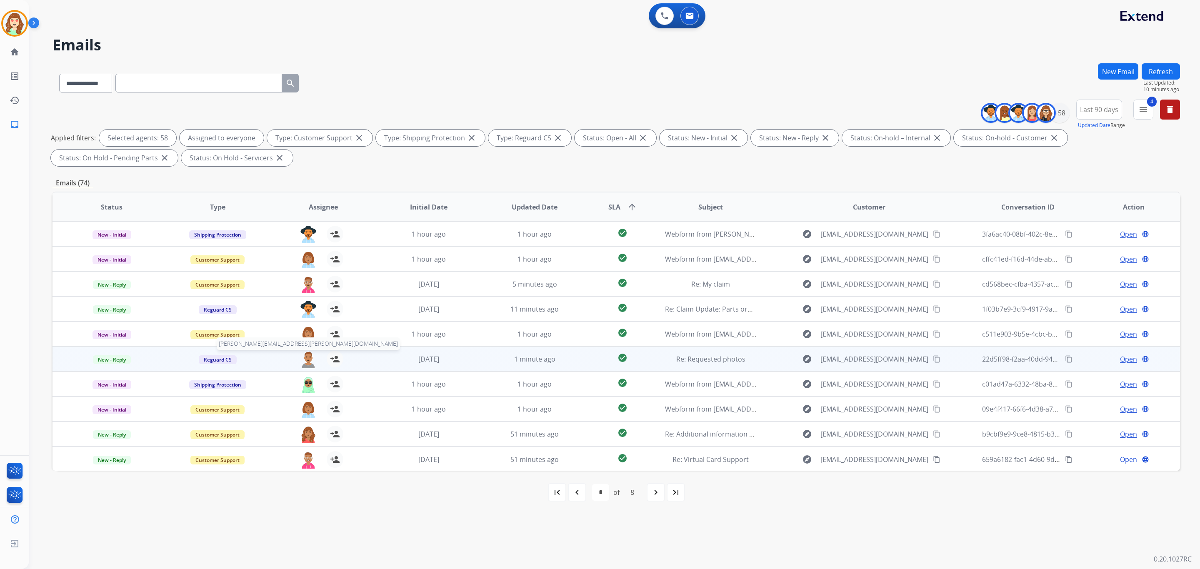
click at [306, 360] on img at bounding box center [308, 359] width 17 height 17
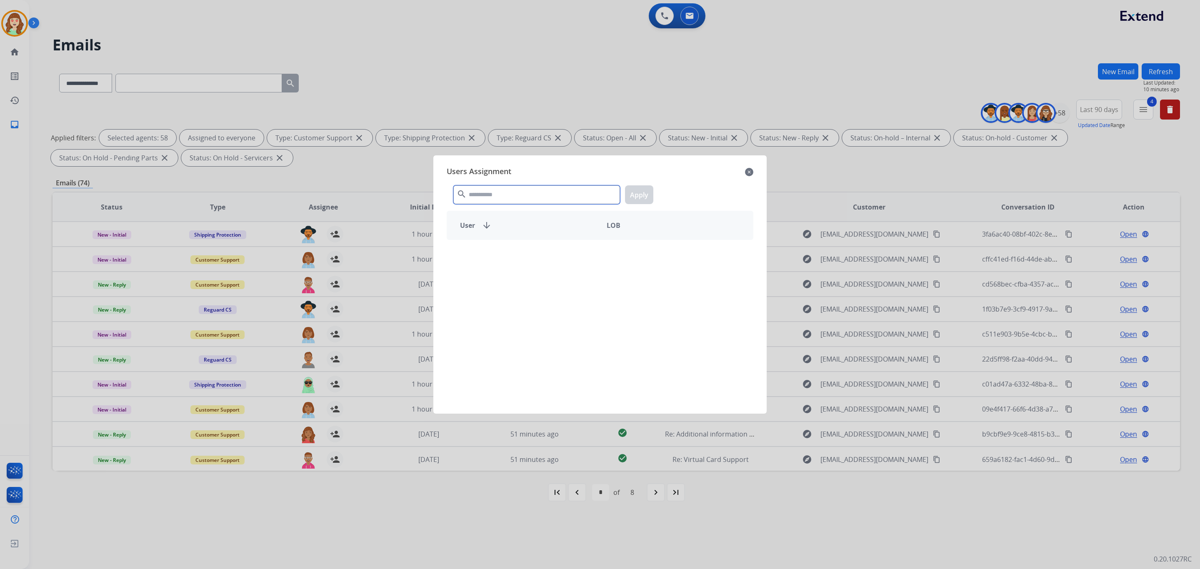
click at [538, 190] on input "text" at bounding box center [536, 194] width 167 height 19
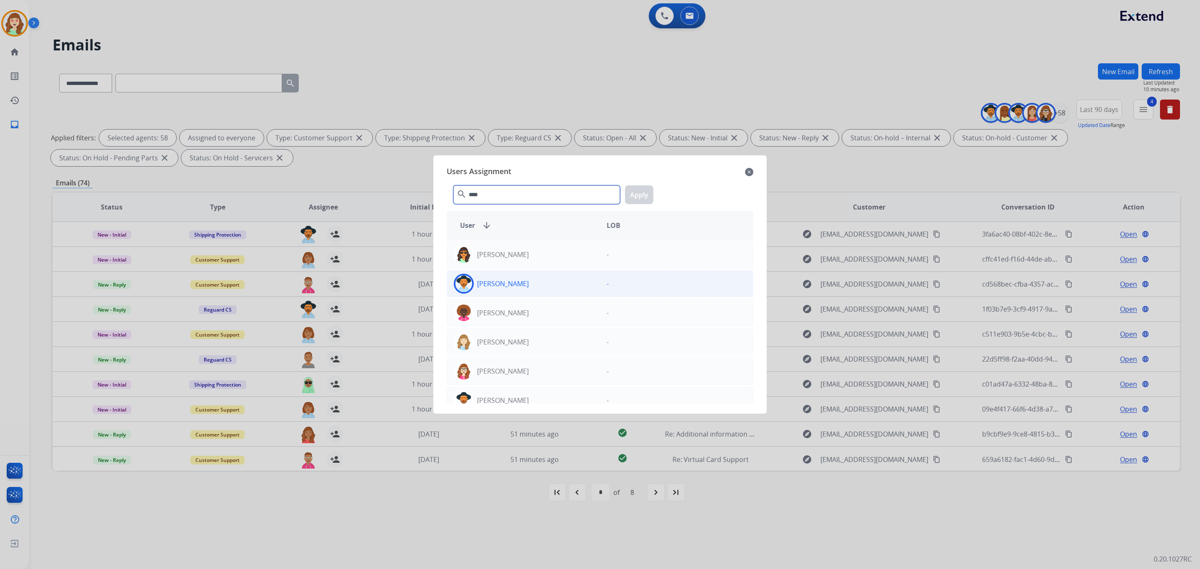
type input "****"
drag, startPoint x: 540, startPoint y: 286, endPoint x: 656, endPoint y: 209, distance: 139.8
click at [544, 285] on div "[PERSON_NAME]" at bounding box center [523, 284] width 153 height 20
drag, startPoint x: 640, startPoint y: 195, endPoint x: 636, endPoint y: 199, distance: 5.6
click at [640, 198] on button "Apply" at bounding box center [639, 194] width 28 height 19
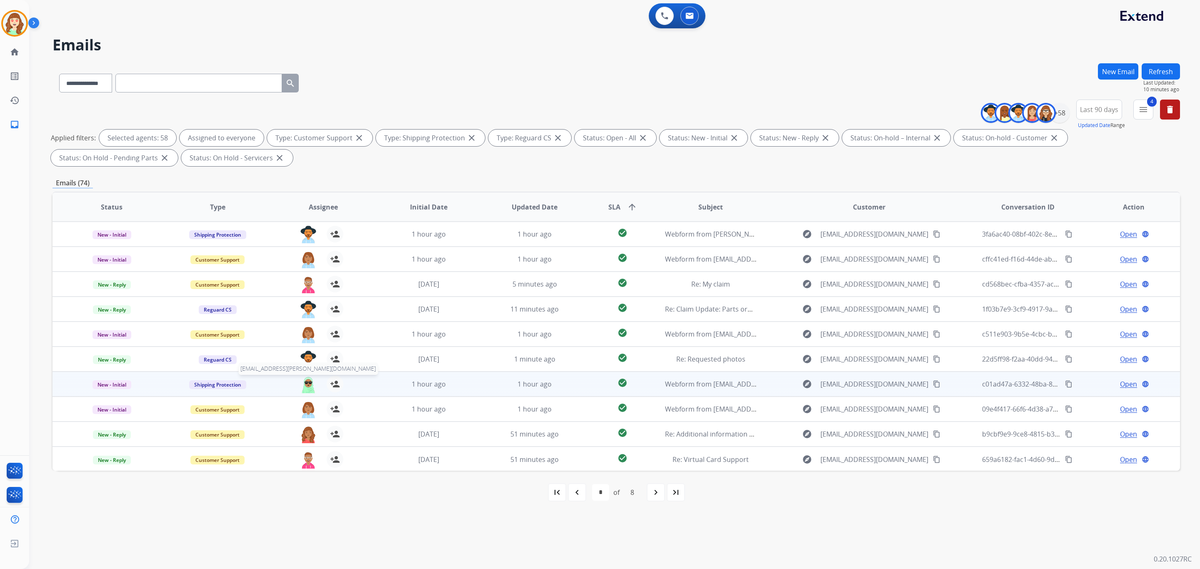
click at [303, 384] on img at bounding box center [308, 384] width 17 height 17
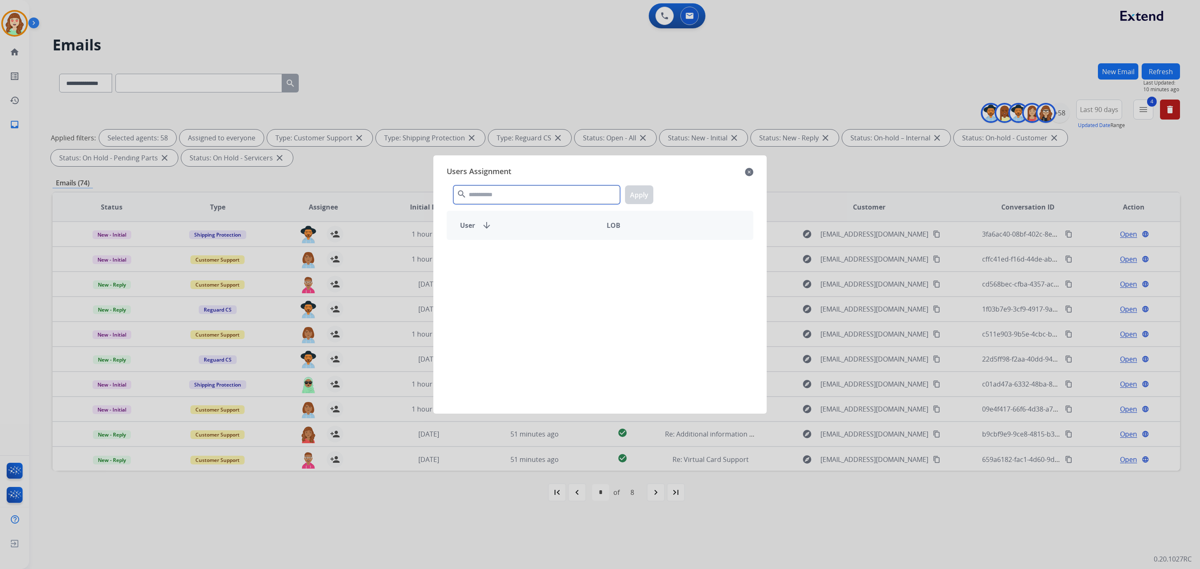
click at [515, 189] on input "text" at bounding box center [536, 194] width 167 height 19
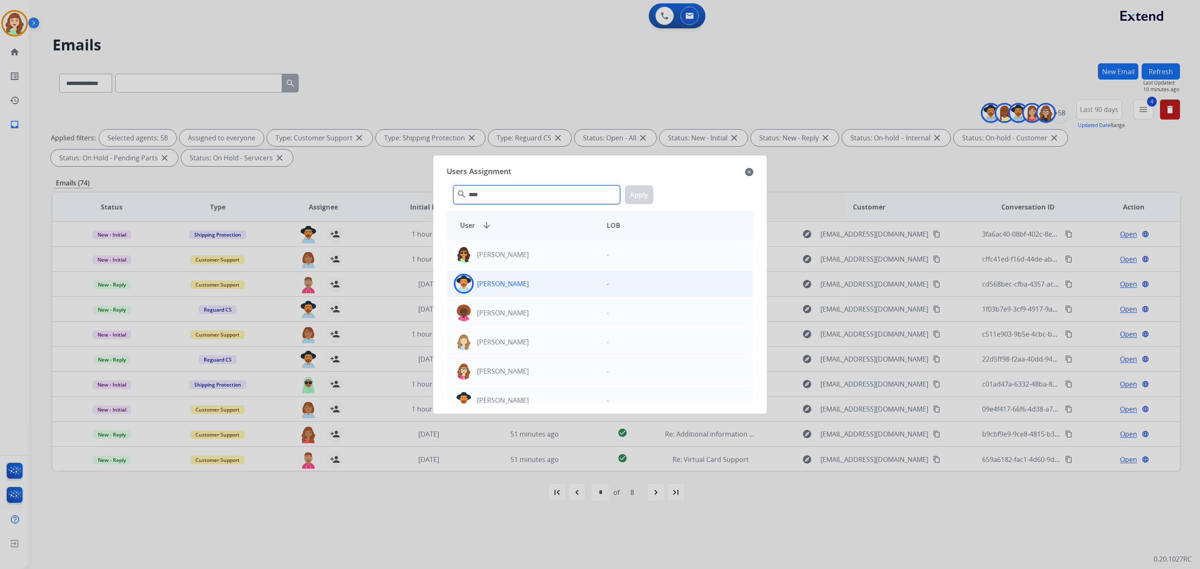
type input "****"
click at [525, 283] on p "[PERSON_NAME]" at bounding box center [503, 284] width 52 height 10
drag, startPoint x: 645, startPoint y: 195, endPoint x: 482, endPoint y: 298, distance: 193.1
click at [645, 195] on button "Apply" at bounding box center [639, 194] width 28 height 19
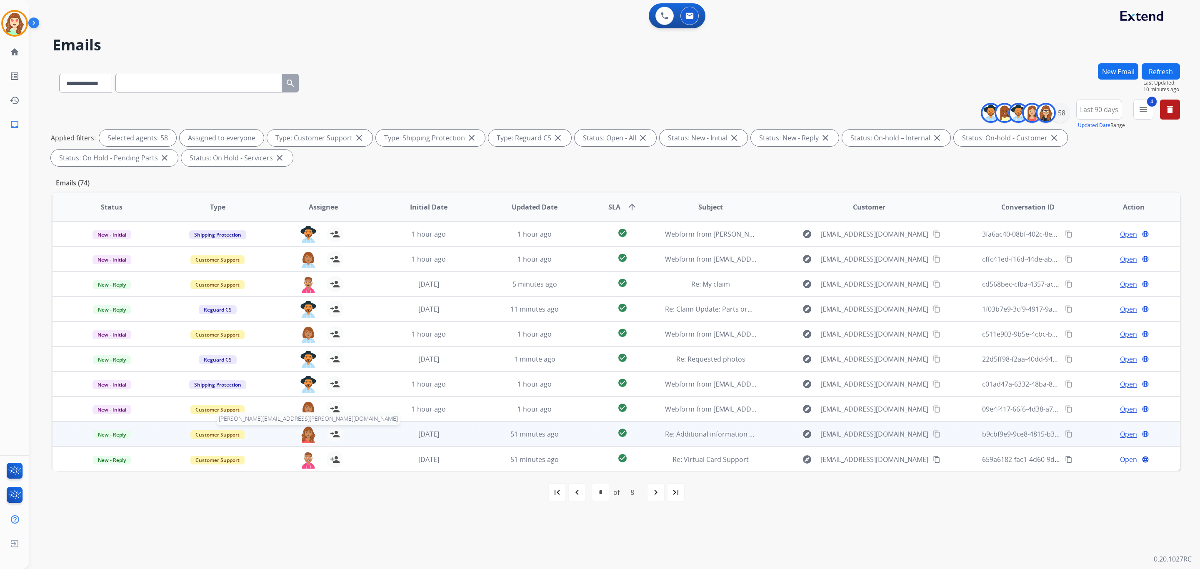
click at [307, 437] on img at bounding box center [308, 434] width 17 height 17
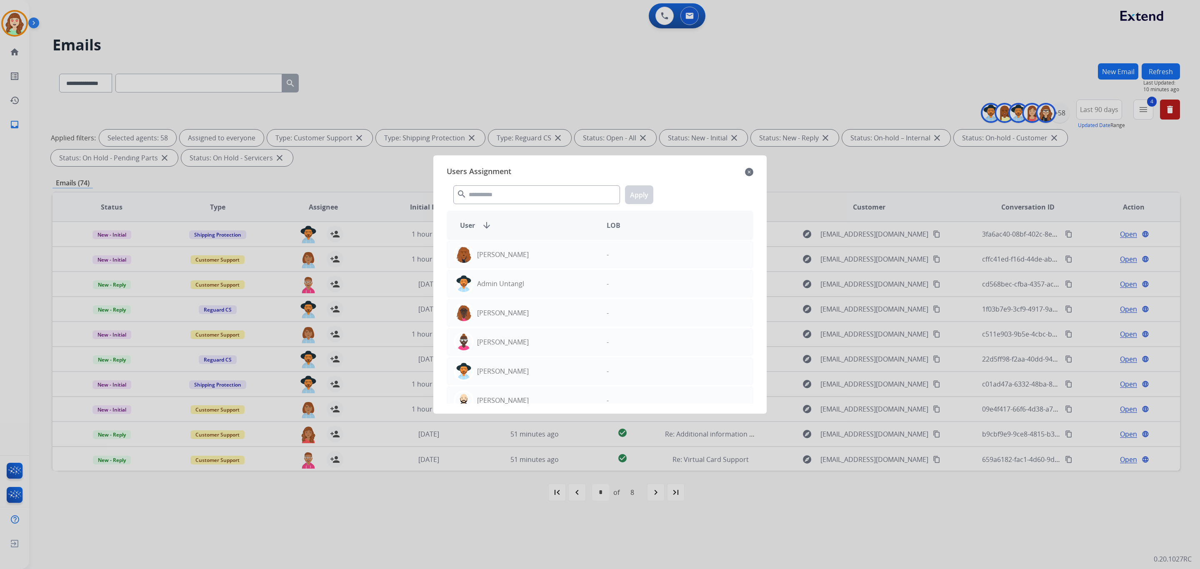
click at [524, 207] on div "search Apply" at bounding box center [600, 193] width 307 height 29
click at [524, 194] on input "text" at bounding box center [536, 194] width 167 height 19
type input "****"
drag, startPoint x: 540, startPoint y: 289, endPoint x: 651, endPoint y: 220, distance: 130.4
click at [545, 286] on div "[PERSON_NAME]" at bounding box center [523, 284] width 153 height 20
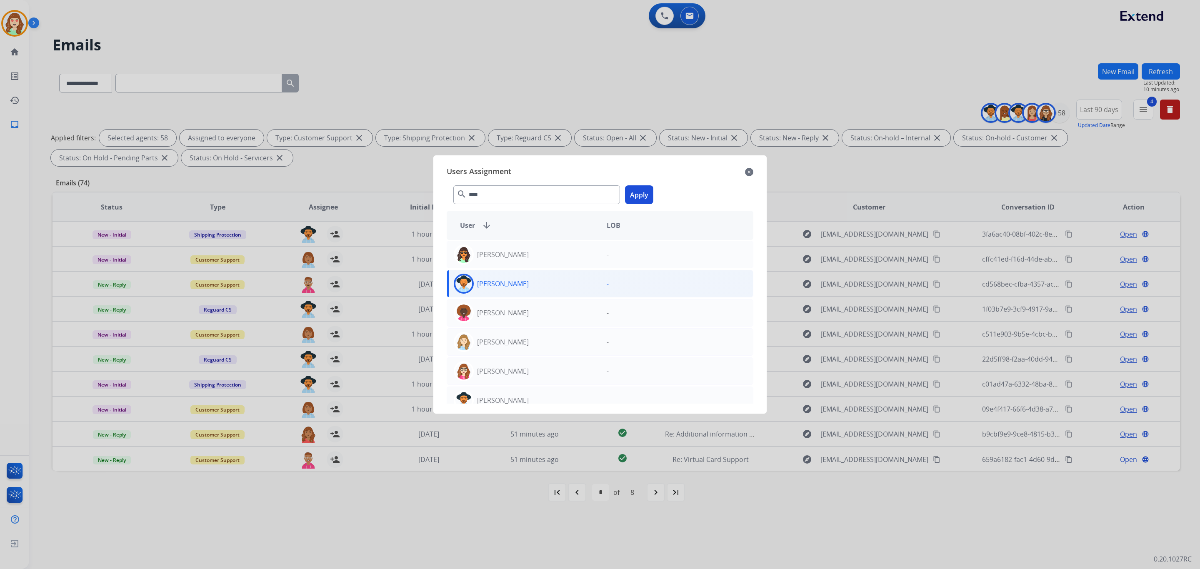
click at [643, 193] on button "Apply" at bounding box center [639, 194] width 28 height 19
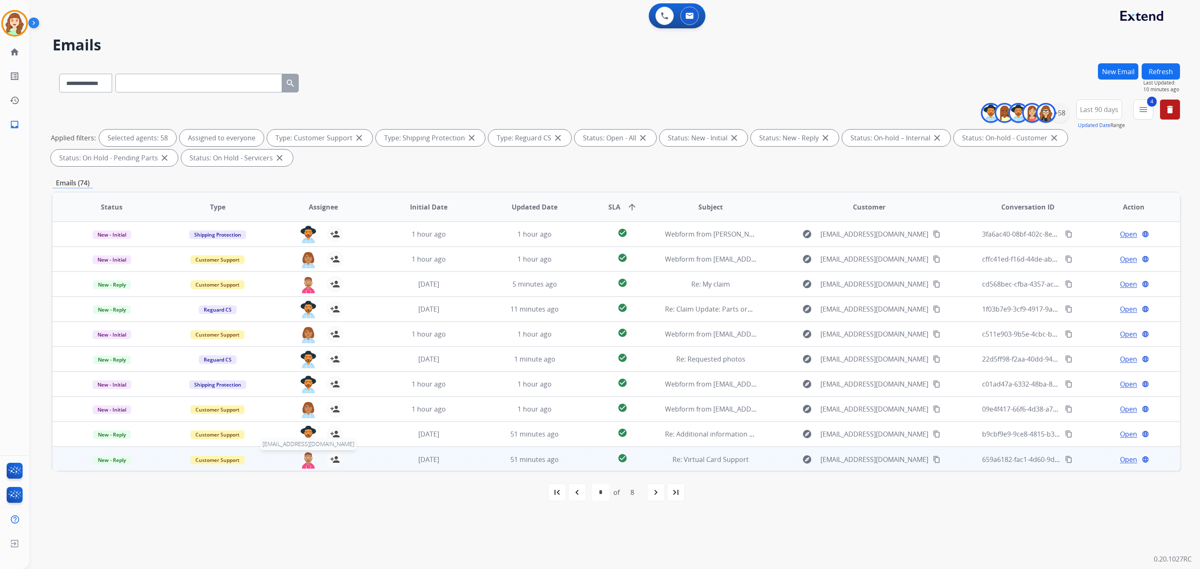
click at [301, 459] on img at bounding box center [308, 459] width 17 height 17
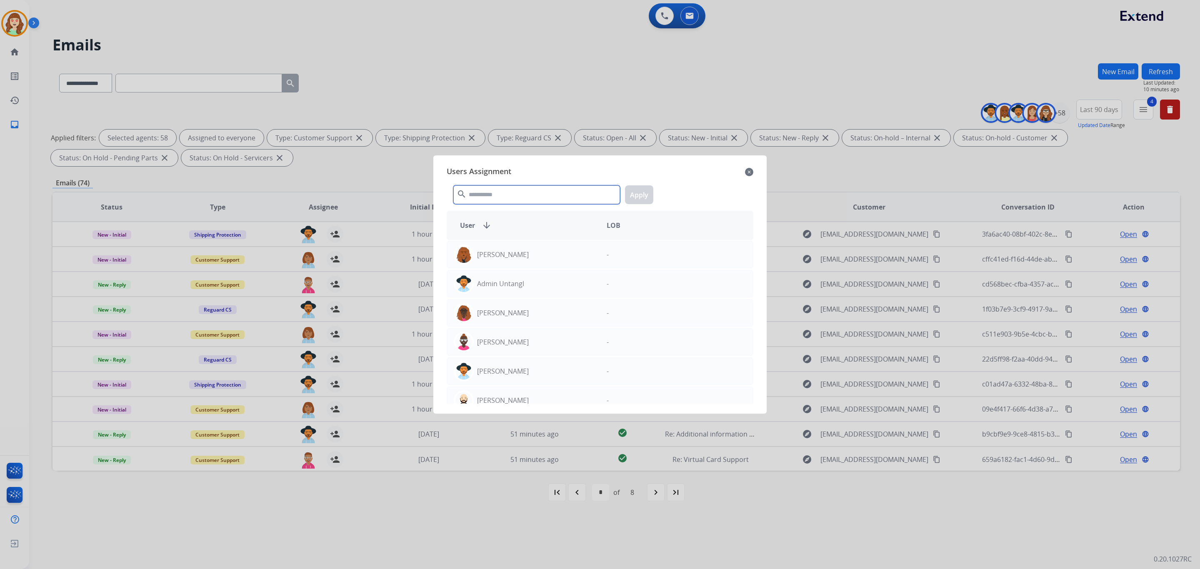
drag, startPoint x: 536, startPoint y: 192, endPoint x: 535, endPoint y: 182, distance: 10.1
click at [535, 184] on div "search Apply" at bounding box center [600, 193] width 307 height 29
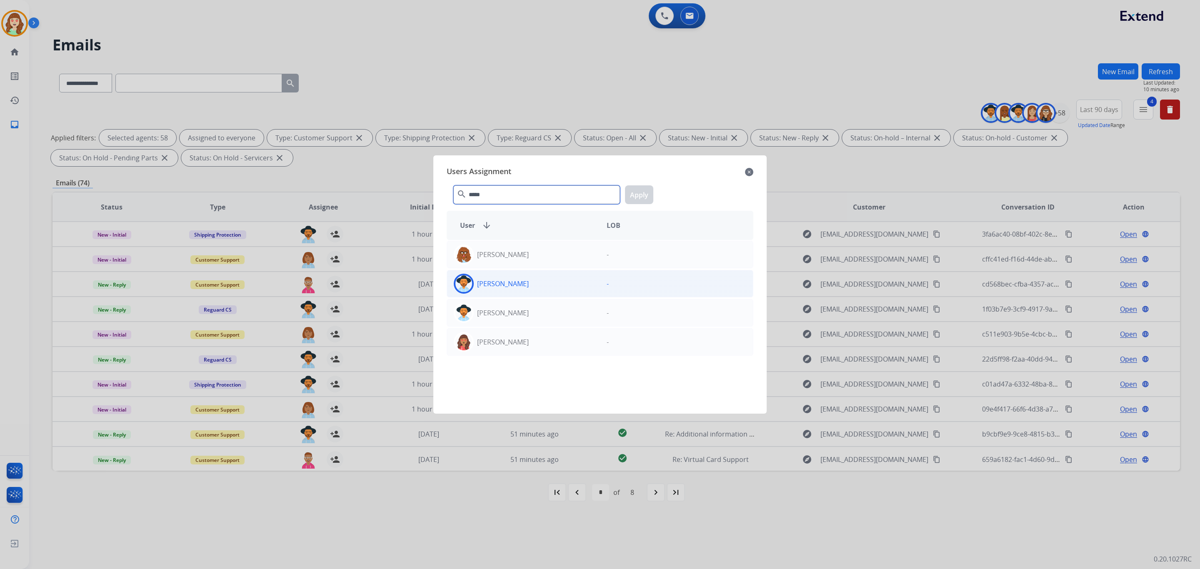
type input "*****"
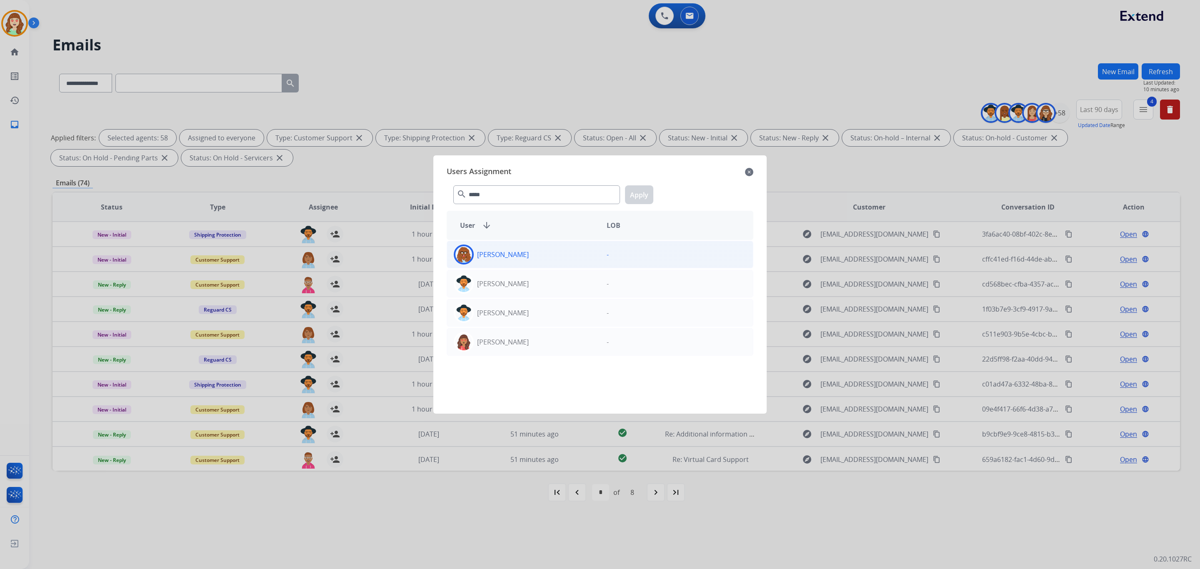
drag, startPoint x: 520, startPoint y: 281, endPoint x: 527, endPoint y: 253, distance: 29.1
click at [527, 253] on div "Kayla Walker - Kayla Nelson - Kayla Williams - Makayla Wiley -" at bounding box center [600, 322] width 307 height 164
click at [527, 254] on div "[PERSON_NAME]" at bounding box center [523, 255] width 153 height 20
drag, startPoint x: 655, startPoint y: 192, endPoint x: 651, endPoint y: 194, distance: 4.3
click at [653, 192] on div "***** search Apply" at bounding box center [600, 193] width 307 height 29
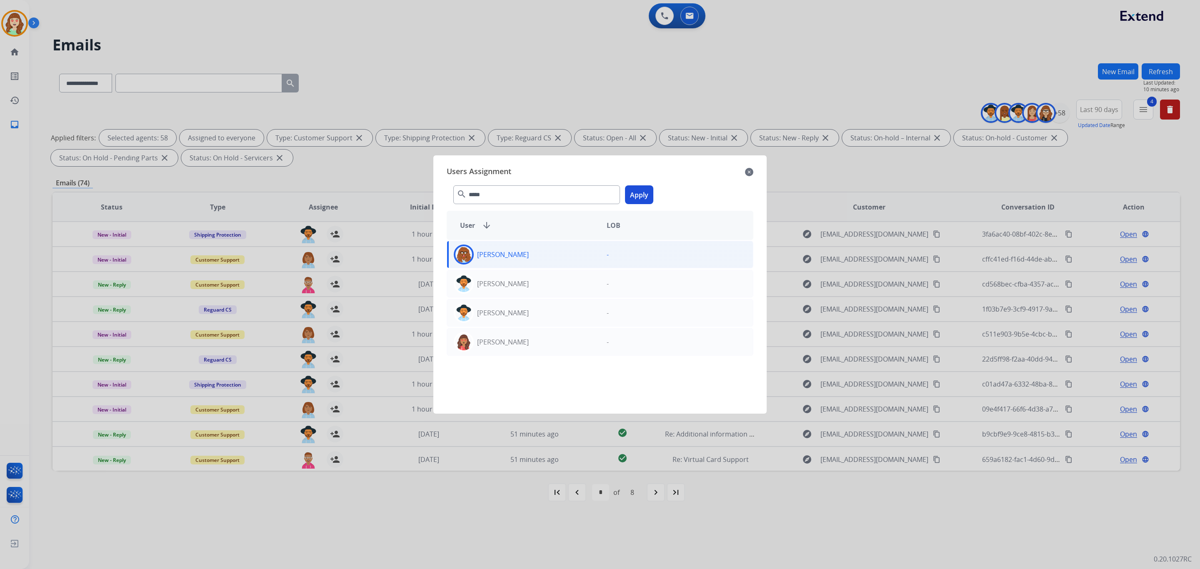
drag, startPoint x: 642, startPoint y: 190, endPoint x: 635, endPoint y: 199, distance: 11.3
click at [640, 190] on button "Apply" at bounding box center [639, 194] width 28 height 19
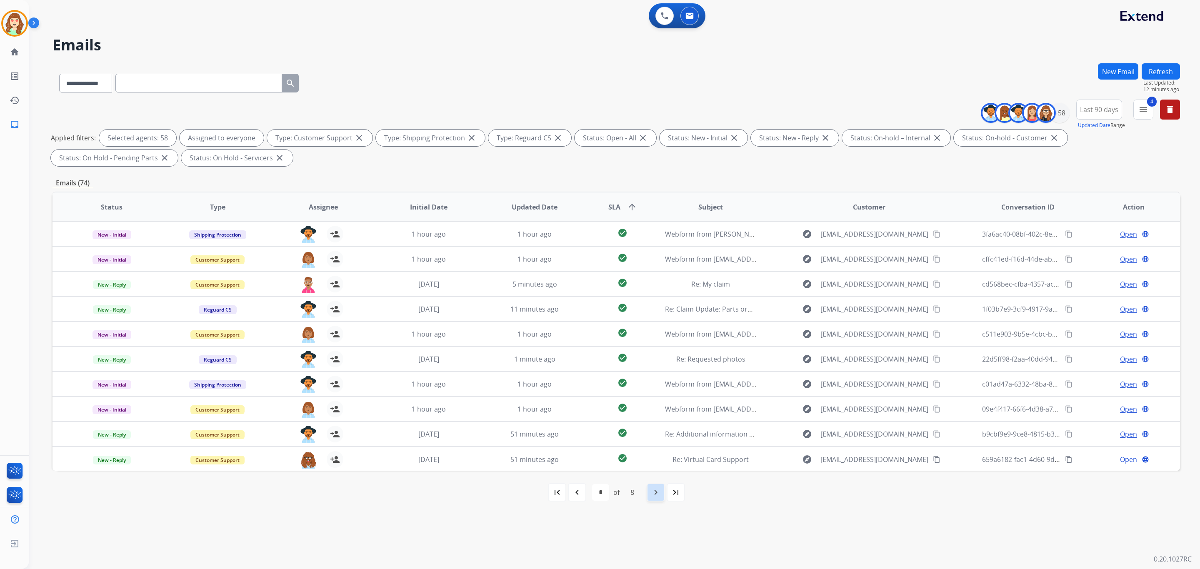
click at [653, 487] on div "navigate_next" at bounding box center [655, 492] width 18 height 18
select select "*"
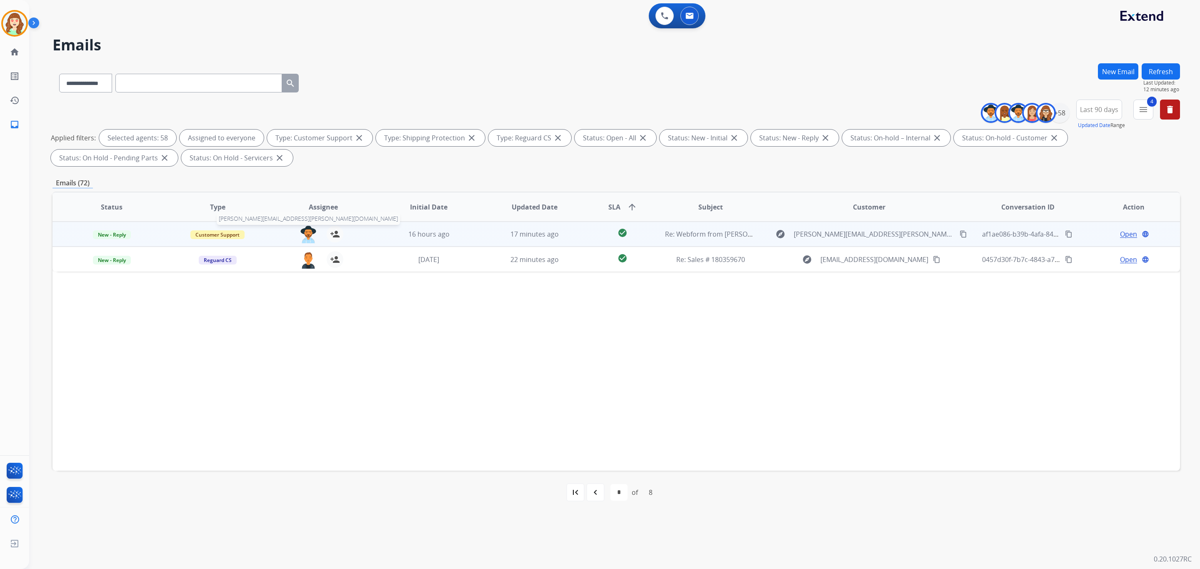
click at [304, 232] on img at bounding box center [308, 234] width 17 height 17
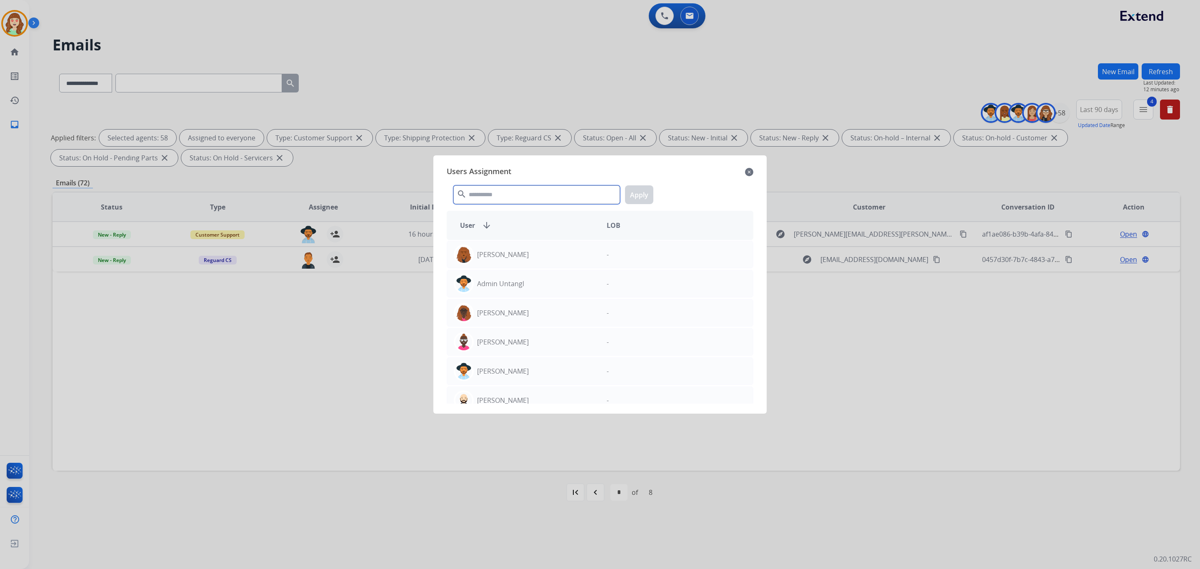
click at [516, 191] on input "text" at bounding box center [536, 194] width 167 height 19
type input "****"
drag, startPoint x: 537, startPoint y: 280, endPoint x: 645, endPoint y: 220, distance: 123.6
click at [538, 279] on div "[PERSON_NAME]" at bounding box center [523, 284] width 153 height 20
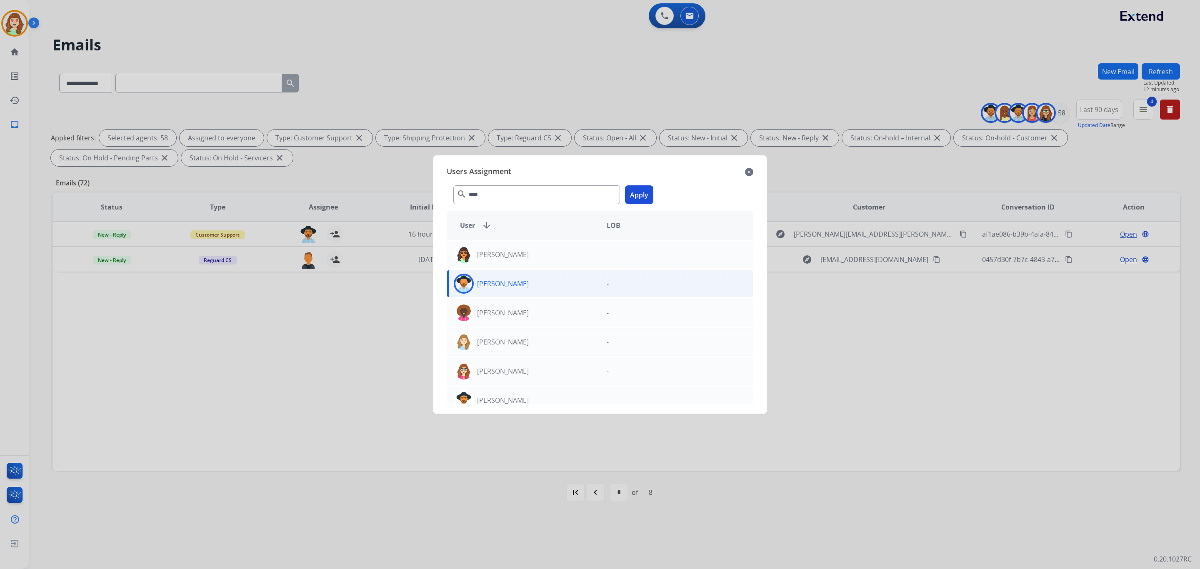
click at [638, 194] on button "Apply" at bounding box center [639, 194] width 28 height 19
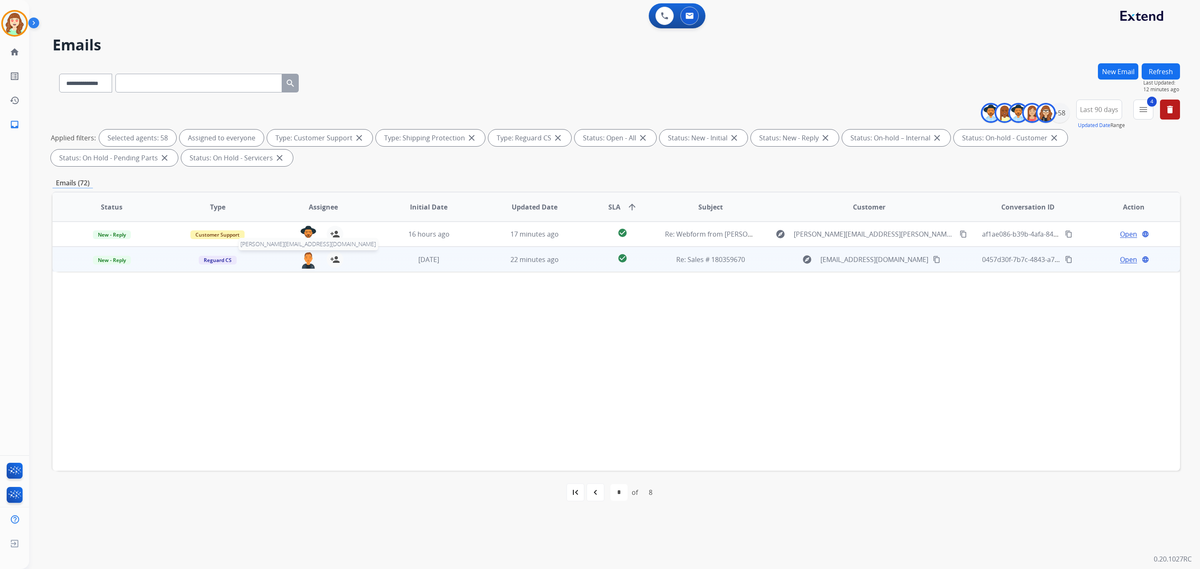
click at [312, 261] on img at bounding box center [308, 259] width 17 height 17
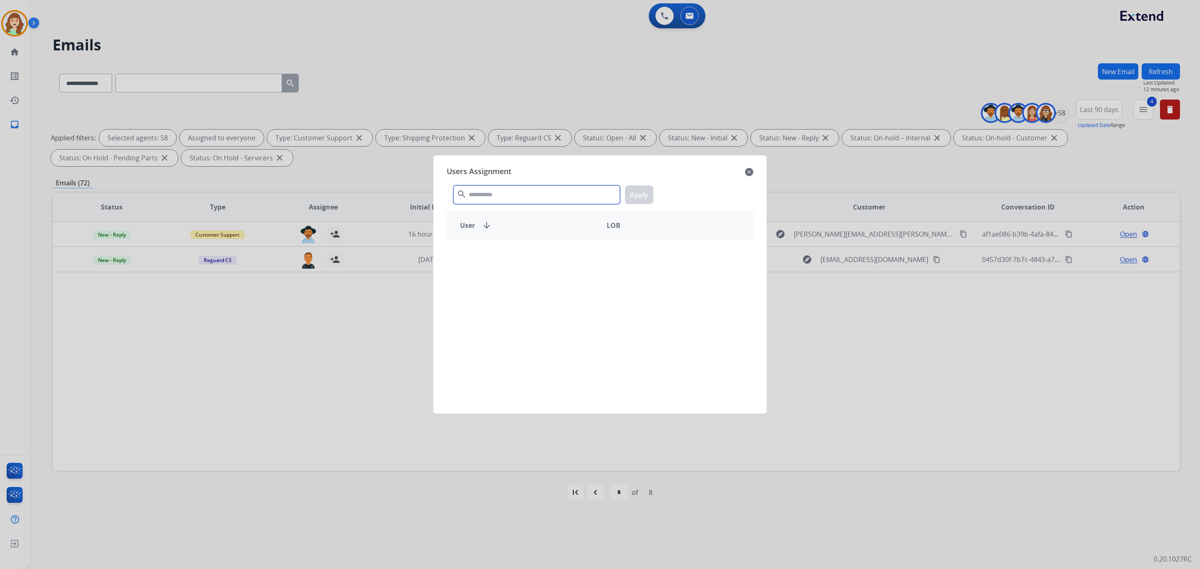
drag, startPoint x: 548, startPoint y: 197, endPoint x: 544, endPoint y: 187, distance: 10.8
click at [546, 194] on input "text" at bounding box center [536, 194] width 167 height 19
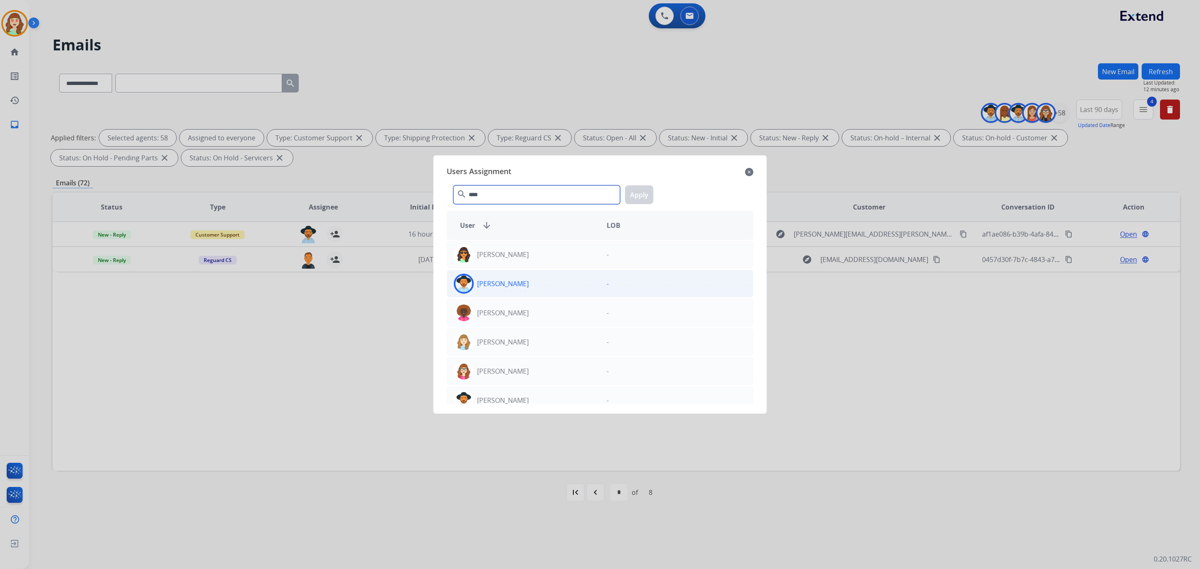
type input "****"
click at [543, 283] on div "[PERSON_NAME]" at bounding box center [523, 284] width 153 height 20
drag, startPoint x: 638, startPoint y: 198, endPoint x: 1040, endPoint y: 150, distance: 405.2
click at [659, 199] on div "**** search Apply" at bounding box center [600, 193] width 307 height 29
click at [635, 190] on button "Apply" at bounding box center [639, 194] width 28 height 19
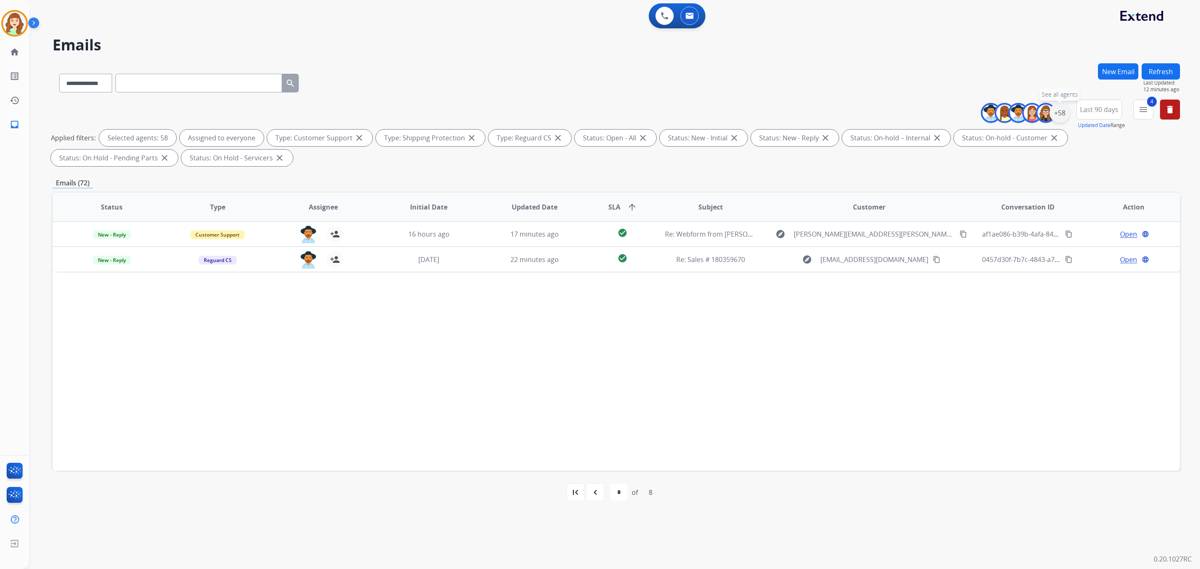
click at [1061, 107] on div "+58" at bounding box center [1059, 113] width 20 height 20
drag, startPoint x: 1015, startPoint y: 279, endPoint x: 1010, endPoint y: 277, distance: 6.0
click at [1015, 277] on button "Apply" at bounding box center [1018, 281] width 28 height 15
select select "*"
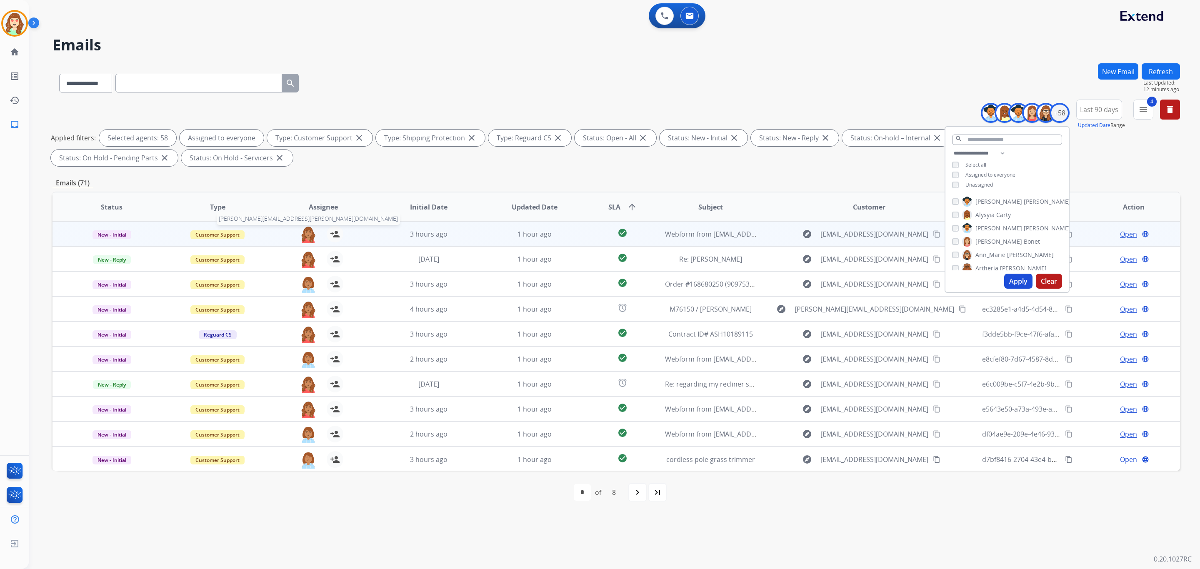
click at [305, 237] on img at bounding box center [308, 234] width 17 height 17
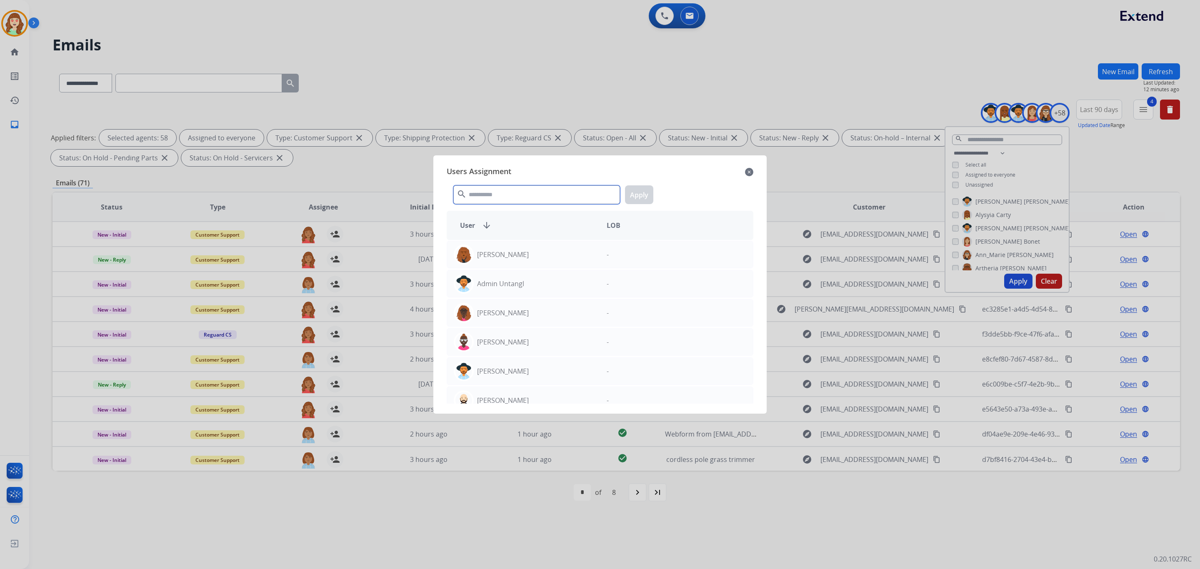
drag, startPoint x: 555, startPoint y: 199, endPoint x: 547, endPoint y: 195, distance: 9.4
click at [549, 195] on input "text" at bounding box center [536, 194] width 167 height 19
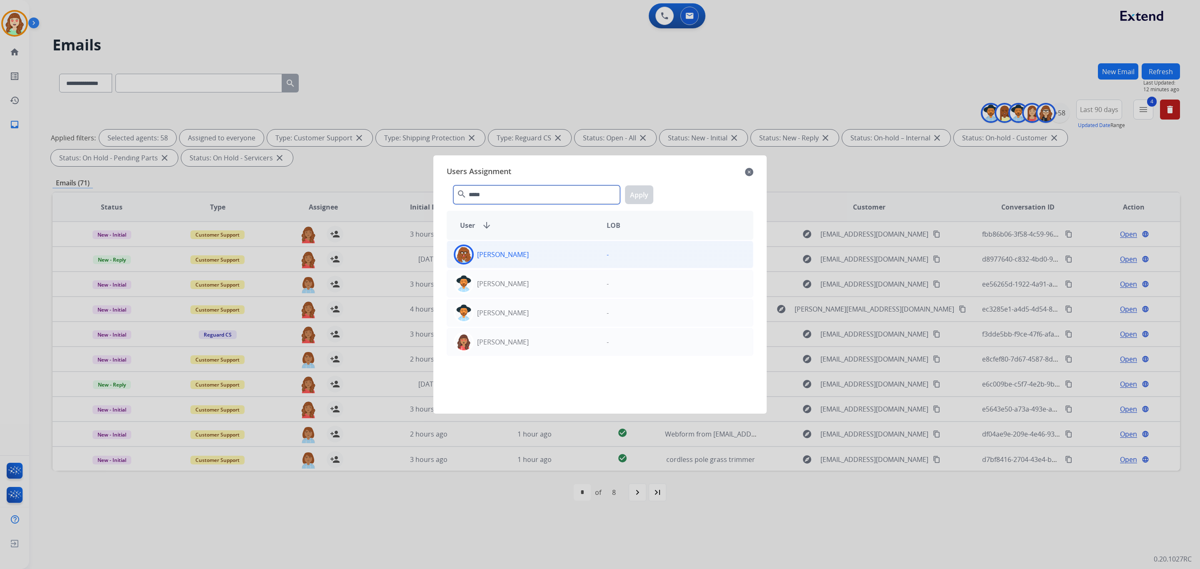
type input "*****"
drag, startPoint x: 532, startPoint y: 253, endPoint x: 560, endPoint y: 253, distance: 27.5
click at [534, 253] on div "[PERSON_NAME]" at bounding box center [523, 255] width 153 height 20
click at [641, 191] on button "Apply" at bounding box center [639, 194] width 28 height 19
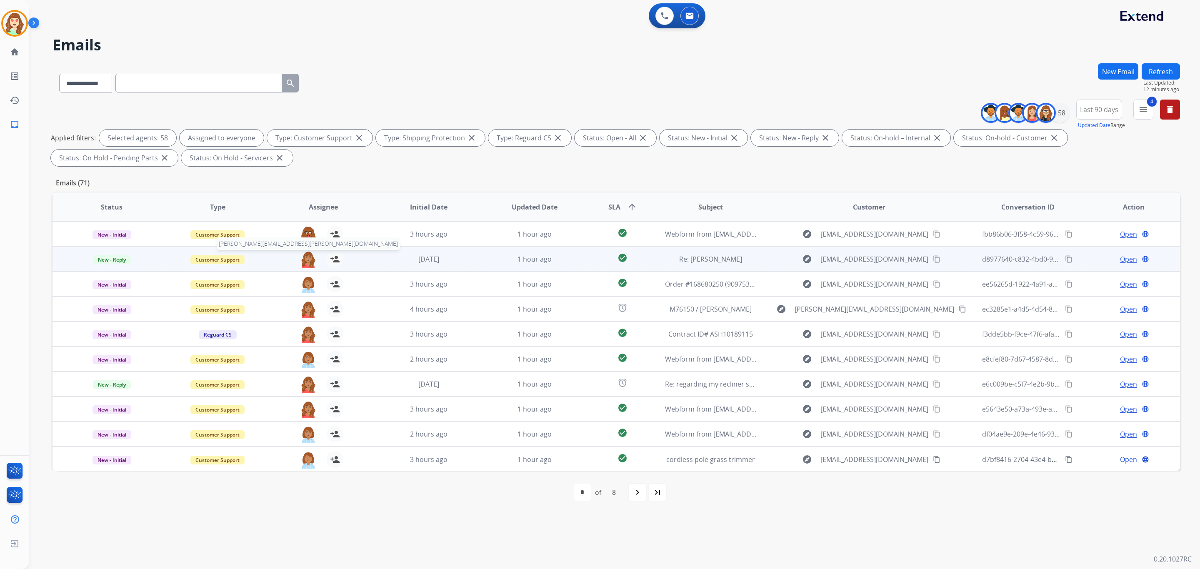
click at [306, 257] on img at bounding box center [308, 259] width 17 height 17
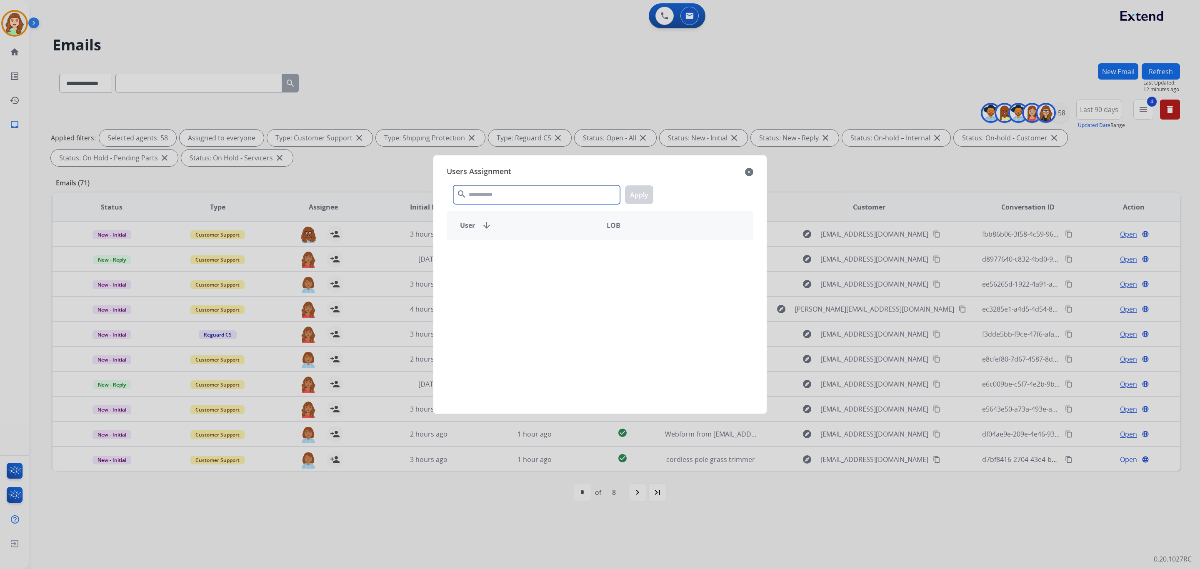
click at [515, 179] on div "search Apply" at bounding box center [600, 193] width 307 height 29
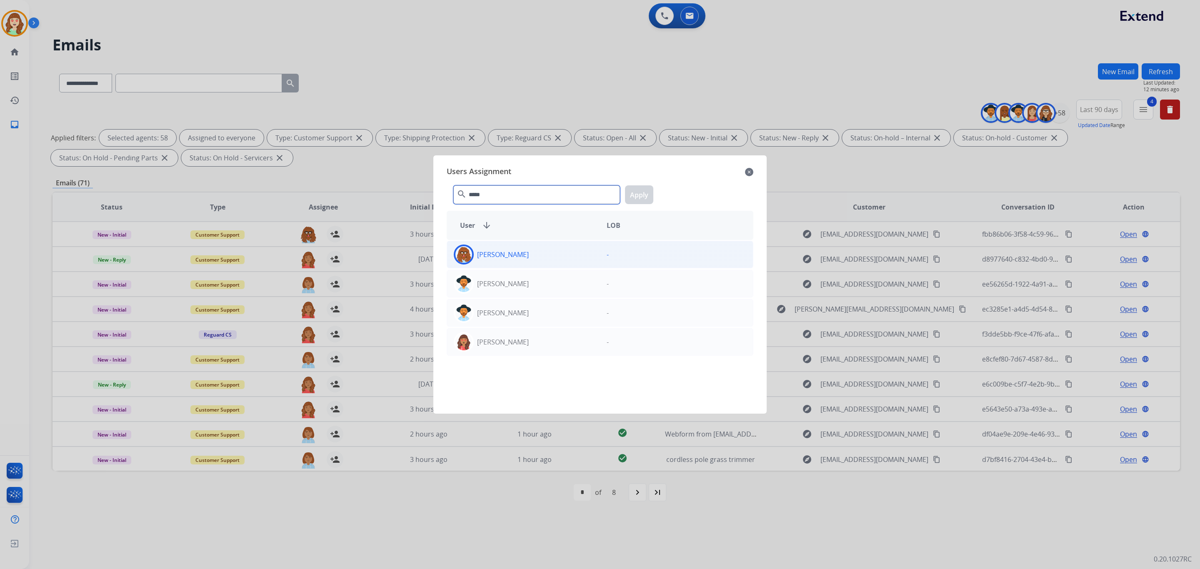
type input "*****"
drag, startPoint x: 502, startPoint y: 251, endPoint x: 604, endPoint y: 227, distance: 105.0
click at [504, 251] on p "[PERSON_NAME]" at bounding box center [503, 255] width 52 height 10
drag, startPoint x: 658, startPoint y: 197, endPoint x: 601, endPoint y: 219, distance: 60.7
click at [659, 198] on div "***** search Apply" at bounding box center [600, 193] width 307 height 29
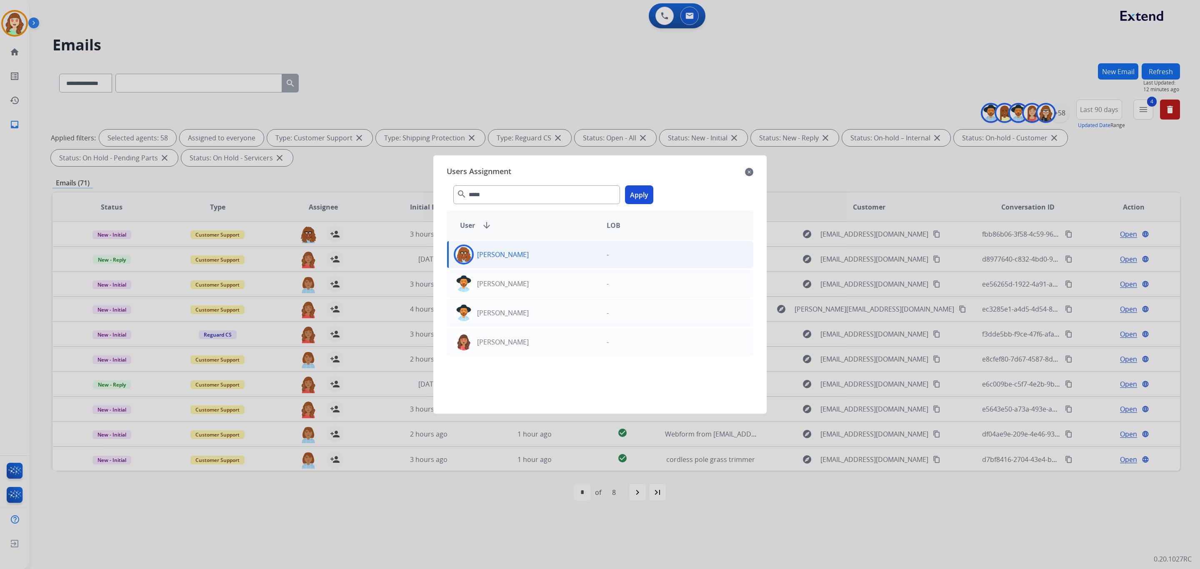
click at [645, 192] on button "Apply" at bounding box center [639, 194] width 28 height 19
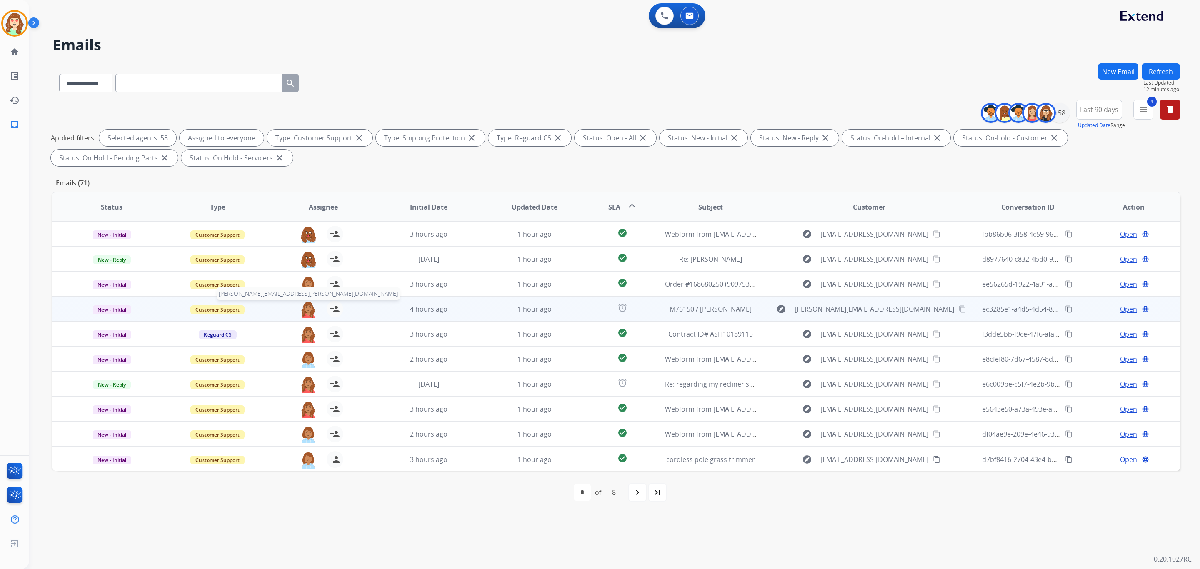
click at [304, 310] on img at bounding box center [308, 309] width 17 height 17
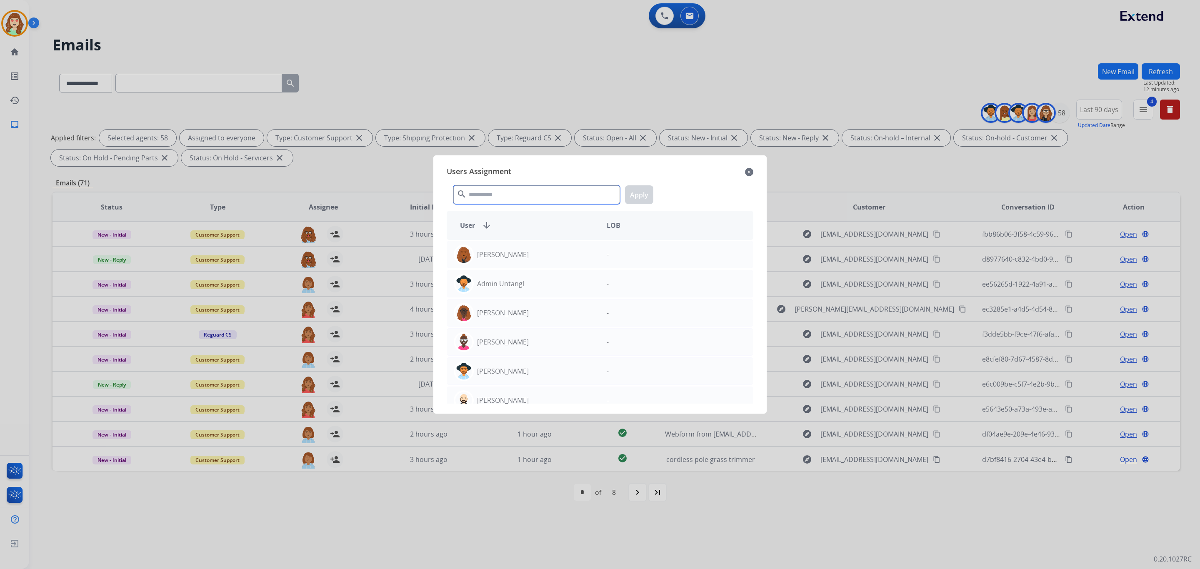
drag, startPoint x: 511, startPoint y: 195, endPoint x: 522, endPoint y: 191, distance: 11.9
click at [507, 195] on input "text" at bounding box center [536, 194] width 167 height 19
type input "****"
click at [514, 259] on div "[PERSON_NAME]" at bounding box center [523, 255] width 153 height 20
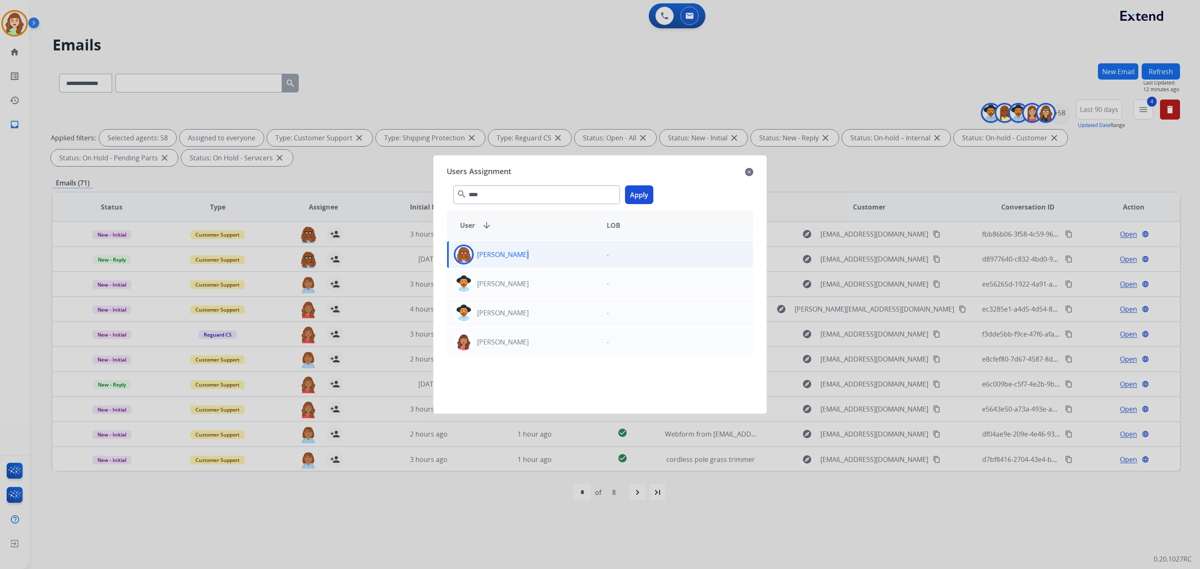
drag, startPoint x: 633, startPoint y: 187, endPoint x: 398, endPoint y: 274, distance: 250.3
click at [632, 188] on button "Apply" at bounding box center [639, 194] width 28 height 19
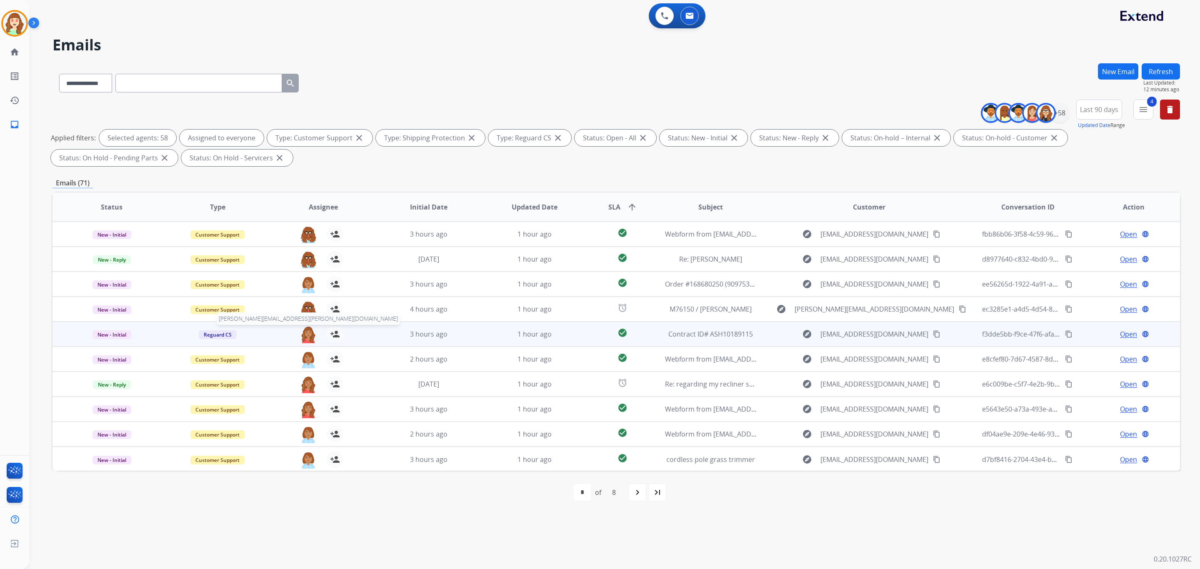
click at [307, 338] on img at bounding box center [308, 334] width 17 height 17
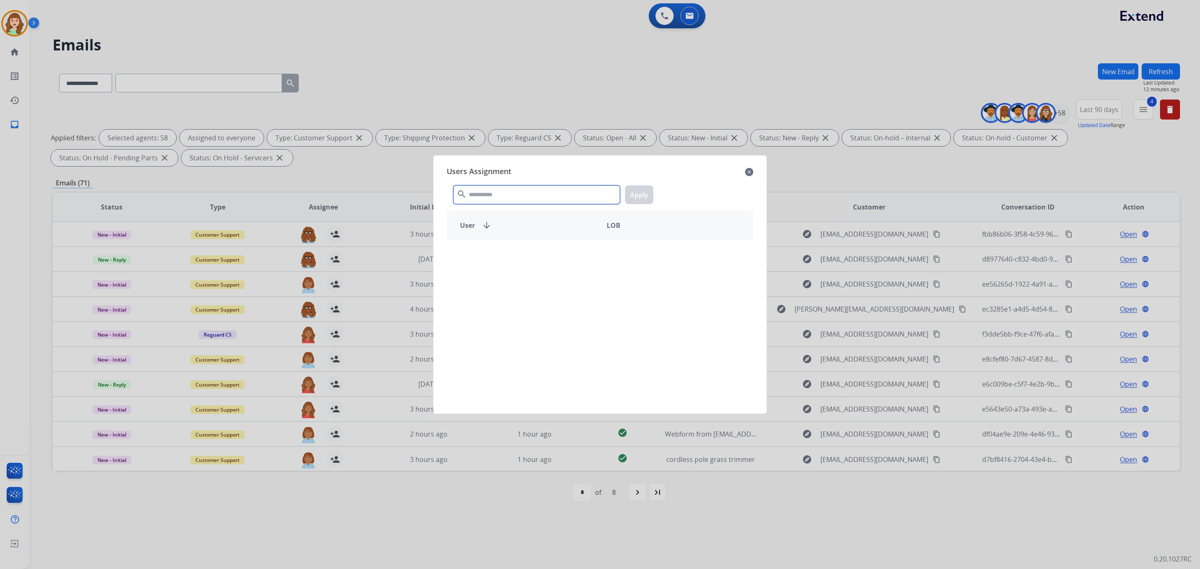
drag, startPoint x: 472, startPoint y: 196, endPoint x: 460, endPoint y: 205, distance: 14.9
click at [471, 195] on input "text" at bounding box center [536, 194] width 167 height 19
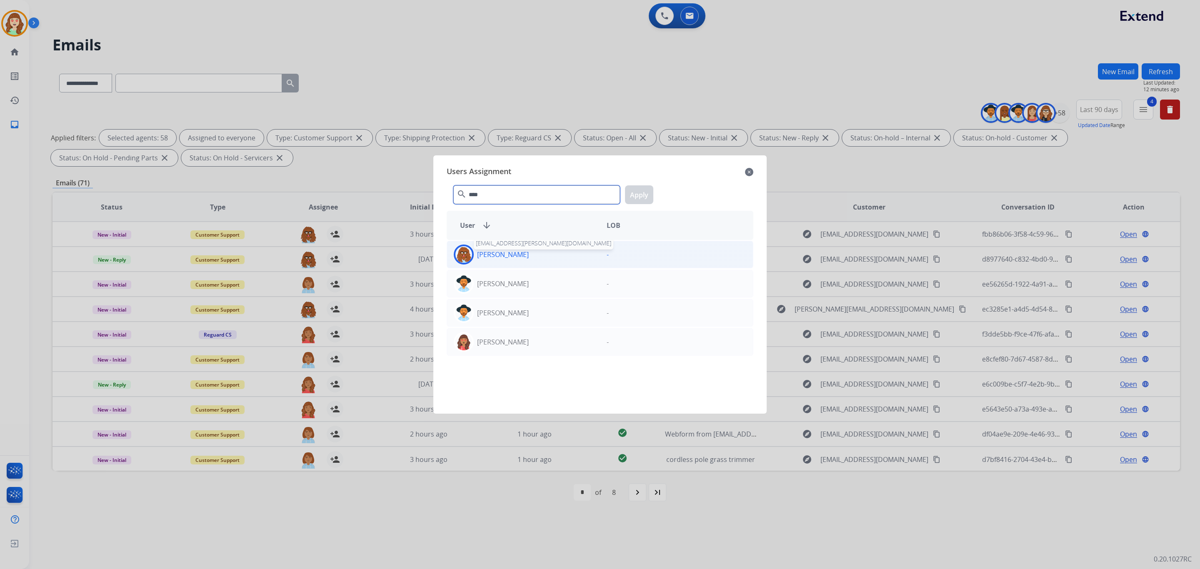
type input "****"
drag, startPoint x: 491, startPoint y: 254, endPoint x: 514, endPoint y: 250, distance: 23.3
click at [491, 254] on p "[PERSON_NAME]" at bounding box center [503, 255] width 52 height 10
click at [634, 195] on button "Apply" at bounding box center [639, 194] width 28 height 19
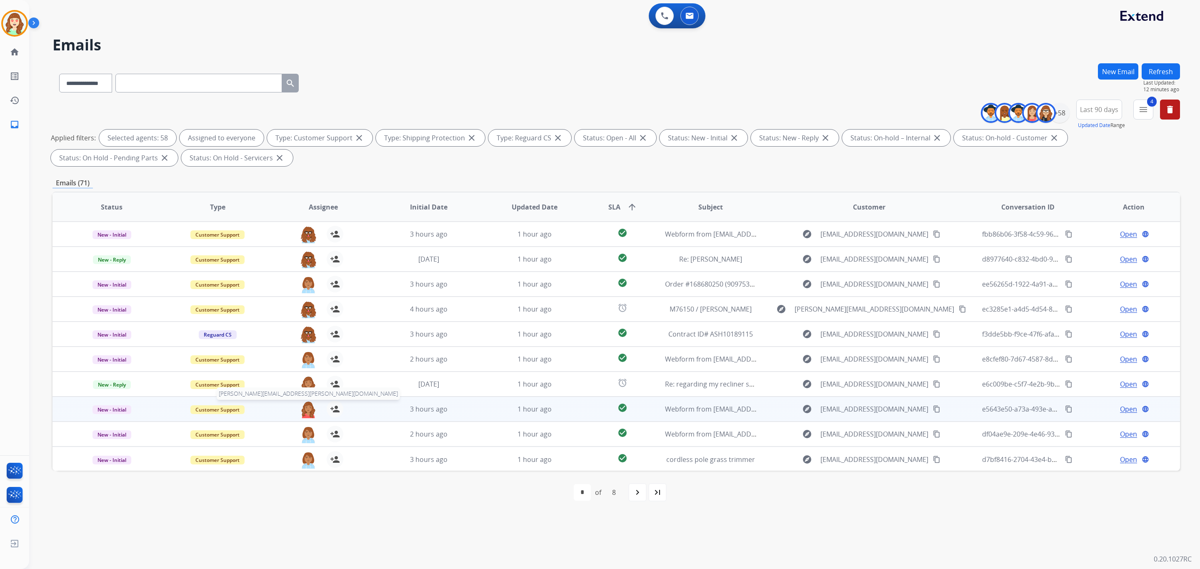
click at [305, 392] on span "[PERSON_NAME][EMAIL_ADDRESS][PERSON_NAME][DOMAIN_NAME]" at bounding box center [308, 393] width 183 height 12
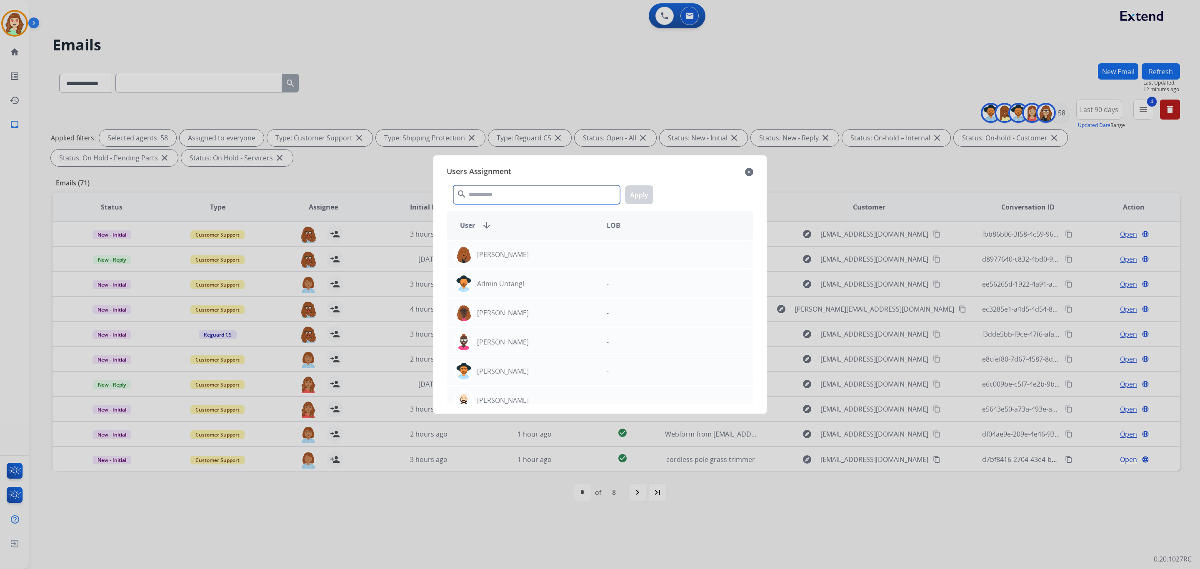
click at [521, 187] on input "text" at bounding box center [536, 194] width 167 height 19
type input "*****"
click at [540, 254] on div "[PERSON_NAME]" at bounding box center [523, 255] width 153 height 20
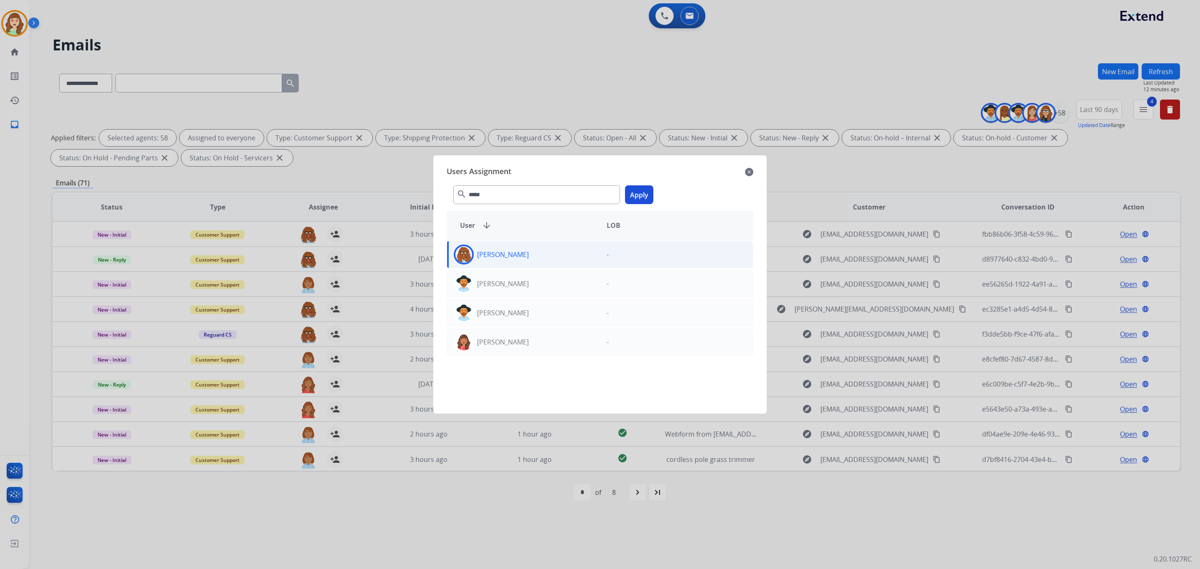
click at [646, 195] on button "Apply" at bounding box center [639, 194] width 28 height 19
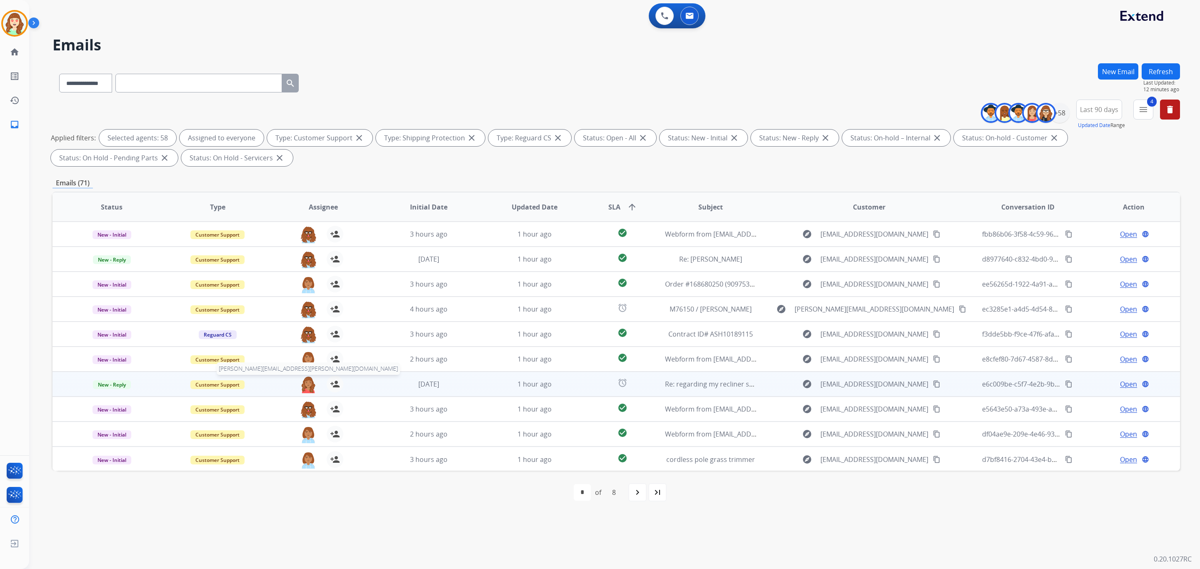
click at [306, 385] on img at bounding box center [308, 384] width 17 height 17
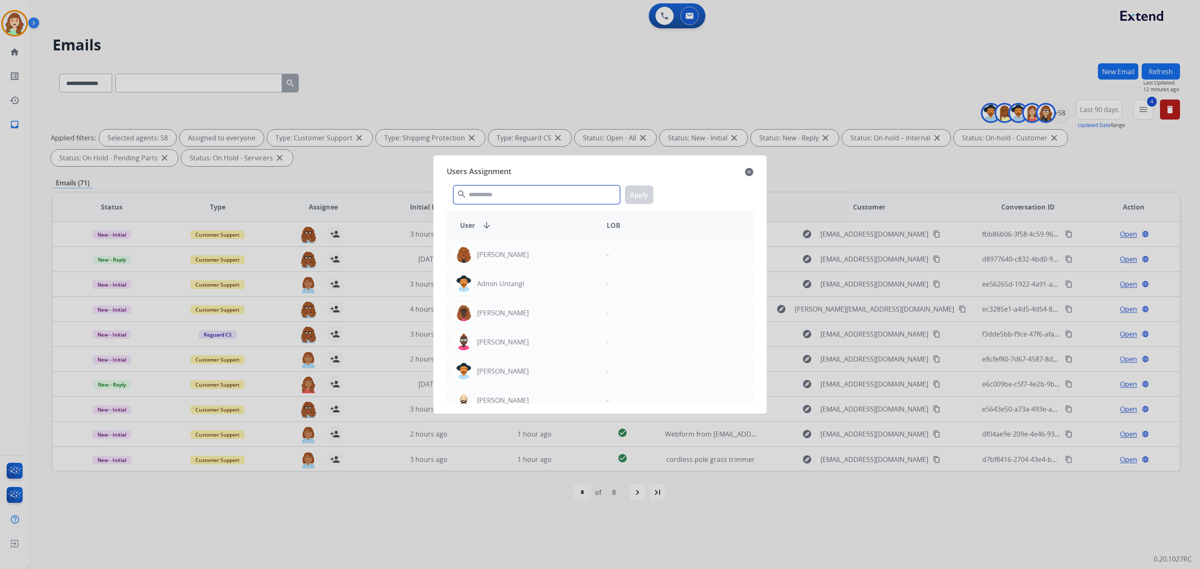
drag, startPoint x: 516, startPoint y: 195, endPoint x: 510, endPoint y: 195, distance: 6.2
click at [510, 195] on input "text" at bounding box center [536, 194] width 167 height 19
type input "*****"
click at [572, 255] on div "[PERSON_NAME]" at bounding box center [523, 255] width 153 height 20
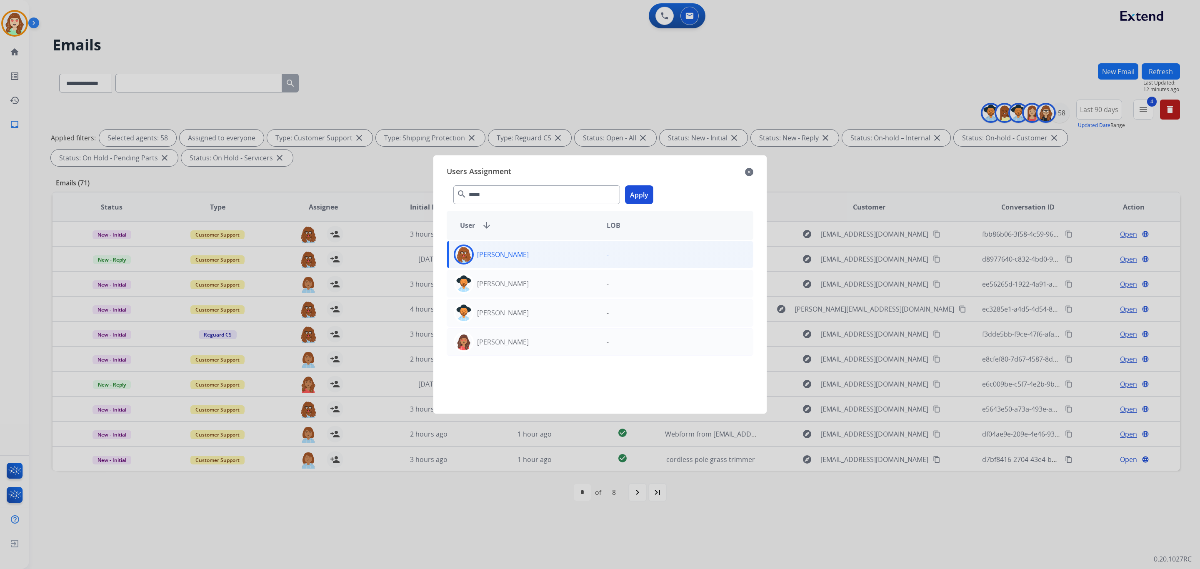
click at [643, 192] on button "Apply" at bounding box center [639, 194] width 28 height 19
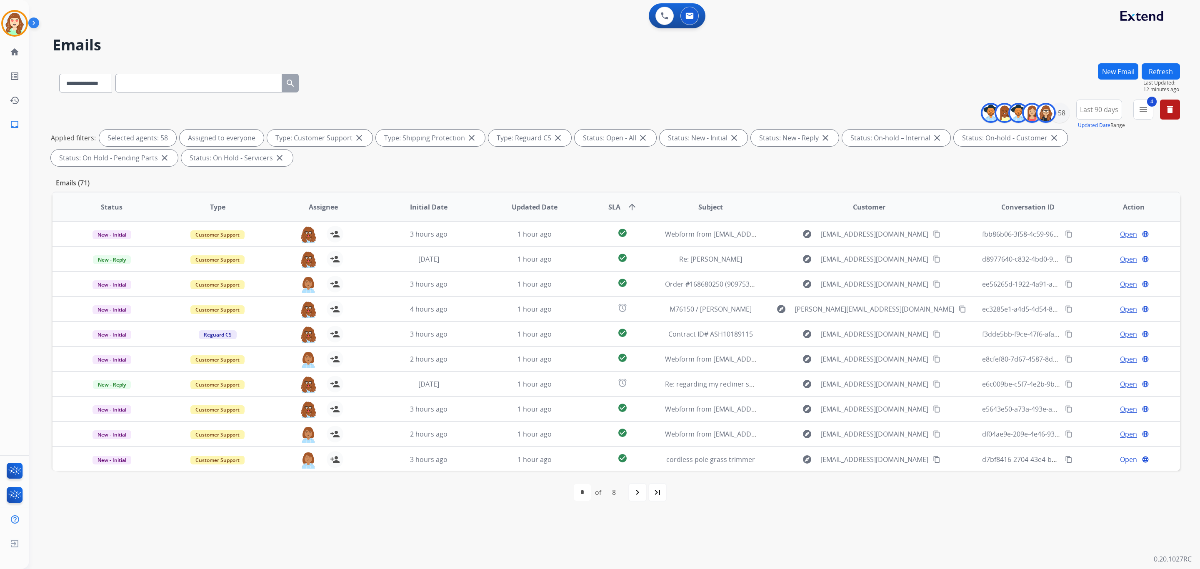
click at [637, 493] on mat-icon "navigate_next" at bounding box center [637, 492] width 10 height 10
select select "*"
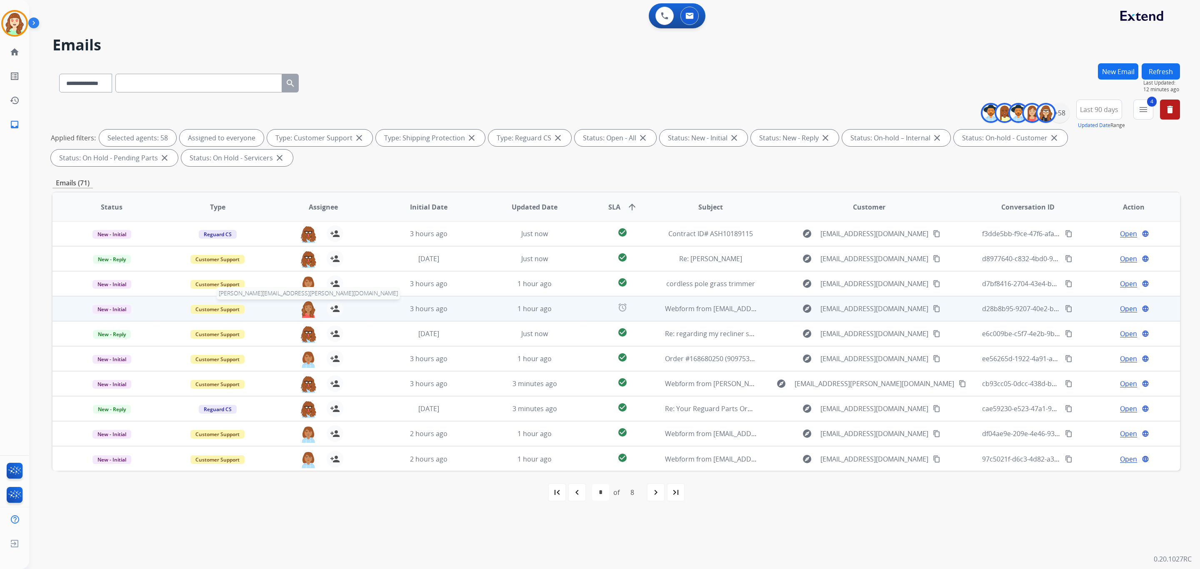
click at [305, 311] on img at bounding box center [308, 308] width 17 height 17
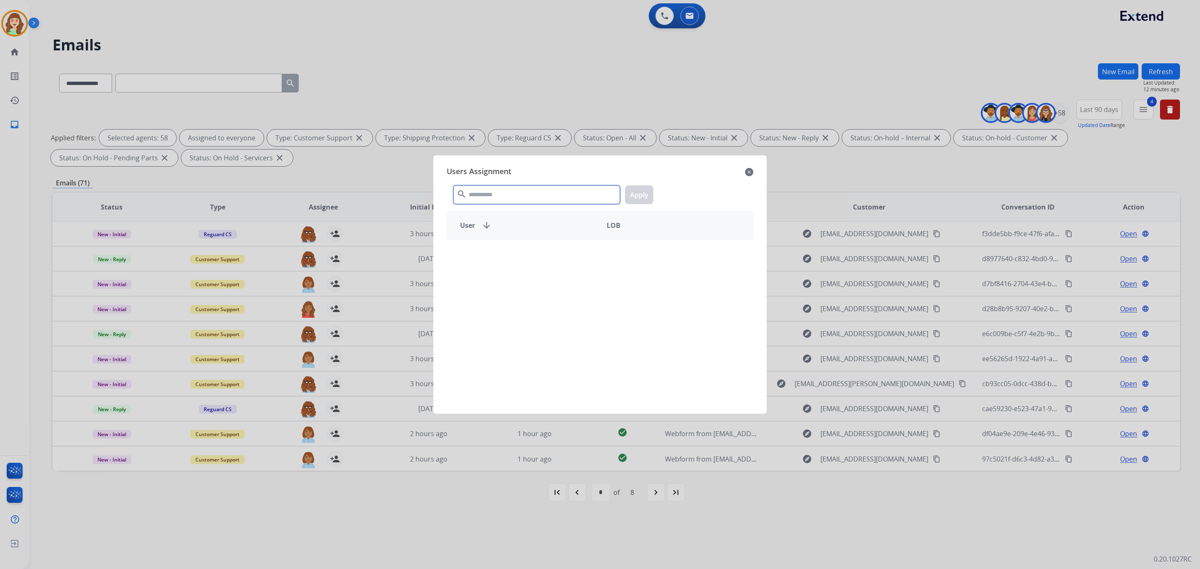
click at [529, 195] on input "text" at bounding box center [536, 194] width 167 height 19
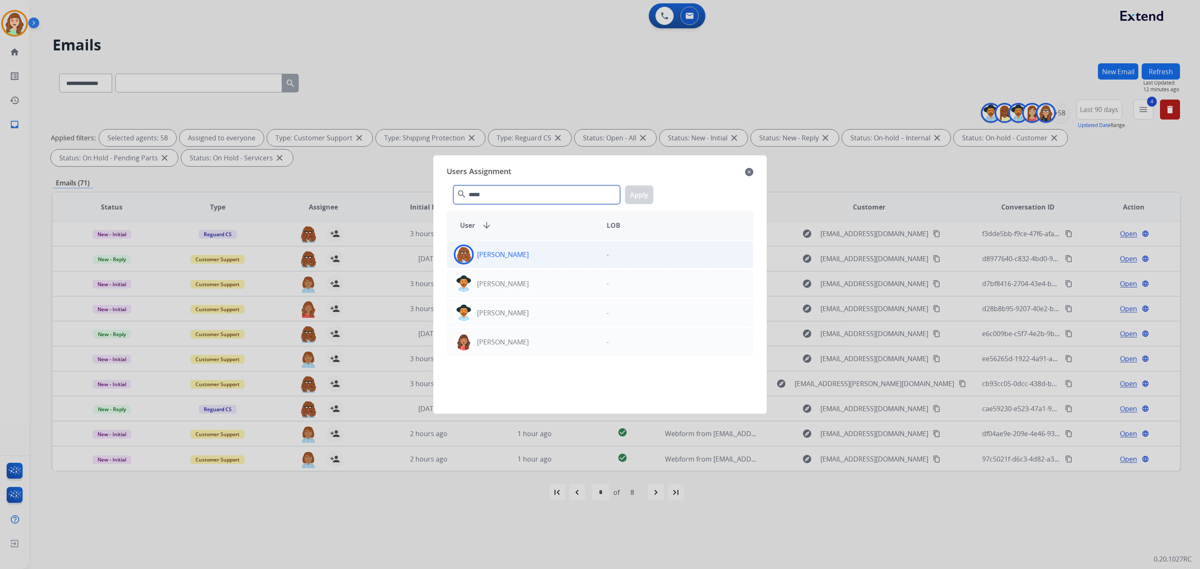
type input "*****"
click at [576, 250] on div "[PERSON_NAME]" at bounding box center [523, 255] width 153 height 20
click at [650, 192] on button "Apply" at bounding box center [639, 194] width 28 height 19
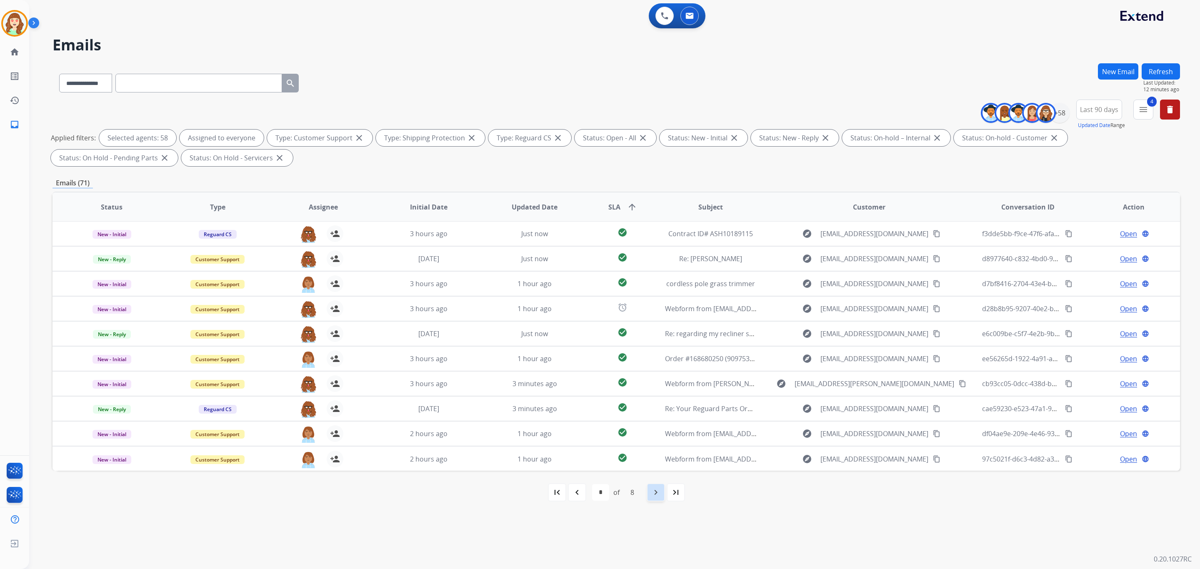
click at [655, 490] on mat-icon "navigate_next" at bounding box center [656, 492] width 10 height 10
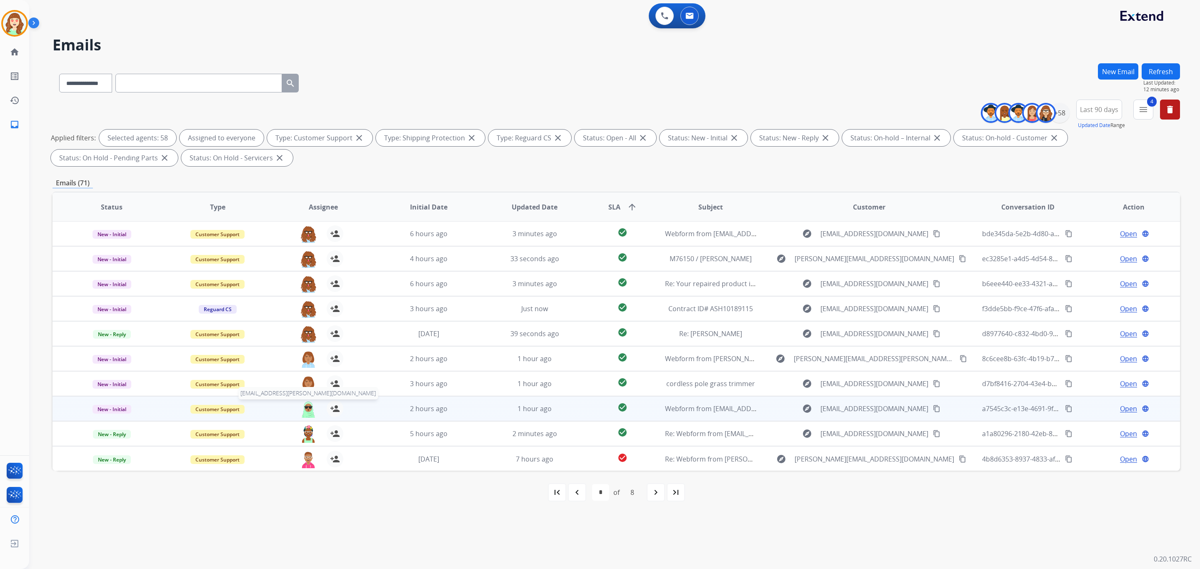
click at [302, 413] on img at bounding box center [308, 408] width 17 height 17
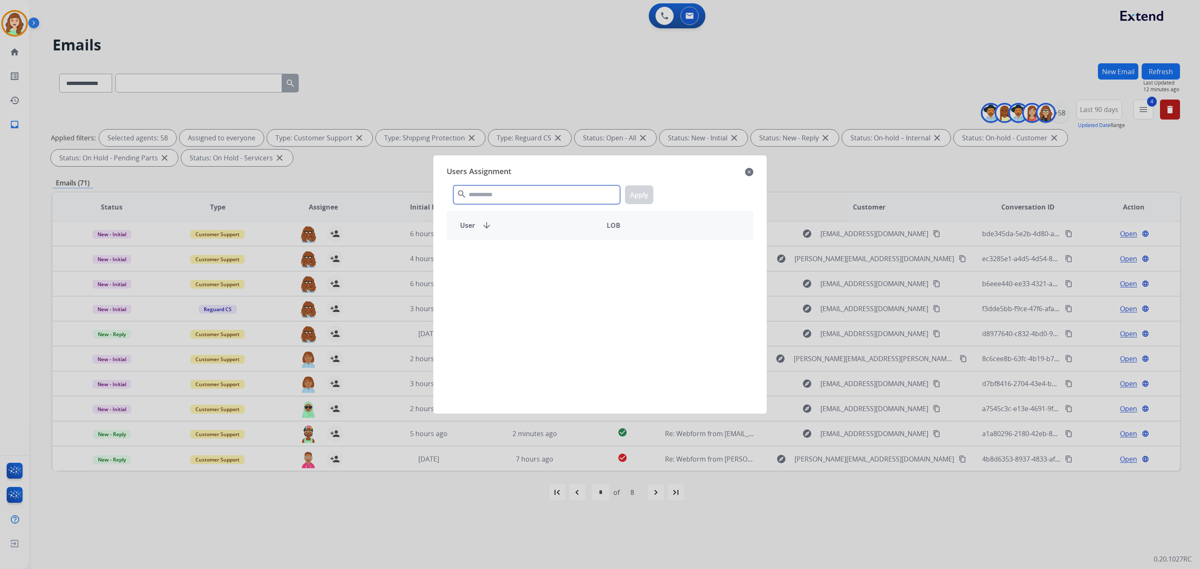
click at [532, 195] on input "text" at bounding box center [536, 194] width 167 height 19
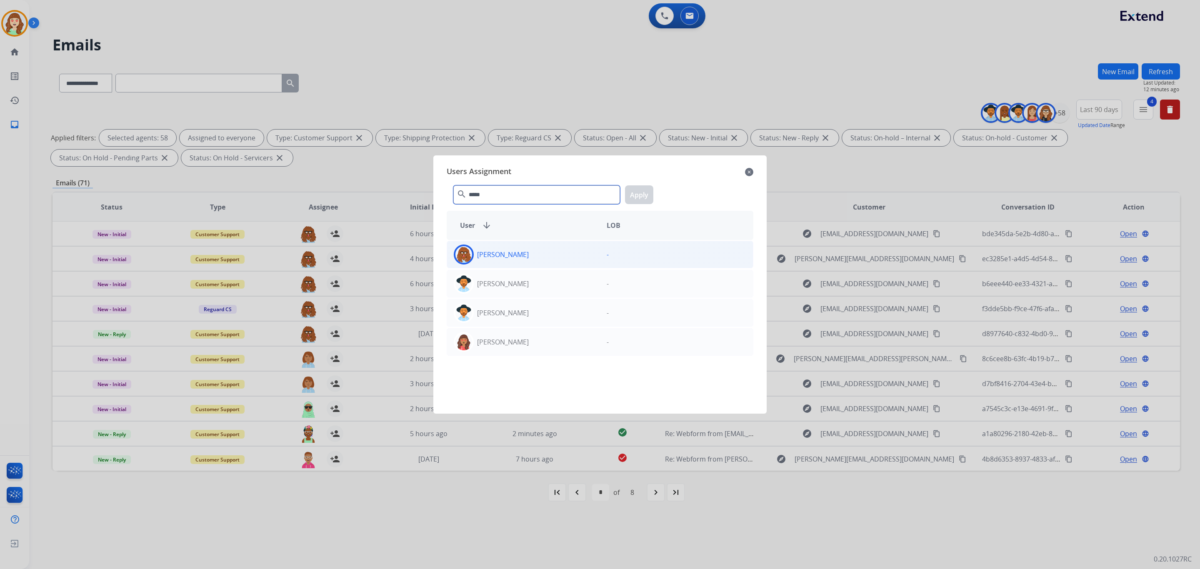
type input "*****"
click at [529, 247] on div "[PERSON_NAME]" at bounding box center [523, 255] width 153 height 20
click at [643, 194] on button "Apply" at bounding box center [639, 194] width 28 height 19
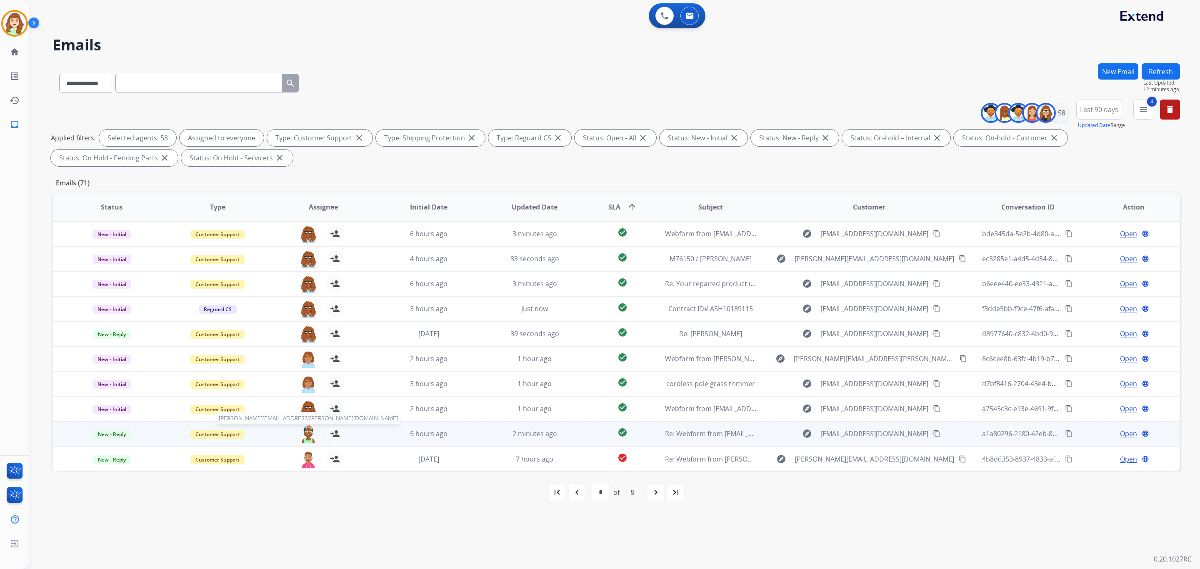
click at [305, 435] on img at bounding box center [308, 433] width 17 height 17
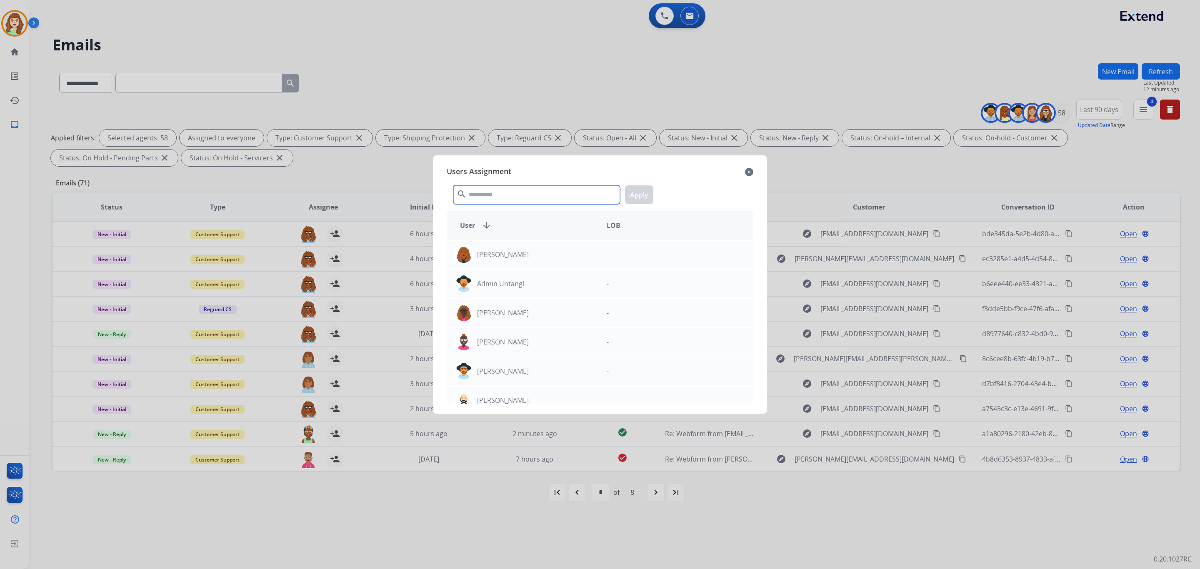
click at [534, 195] on input "text" at bounding box center [536, 194] width 167 height 19
type input "****"
drag, startPoint x: 502, startPoint y: 286, endPoint x: 642, endPoint y: 221, distance: 155.1
click at [503, 286] on p "[PERSON_NAME]" at bounding box center [503, 284] width 52 height 10
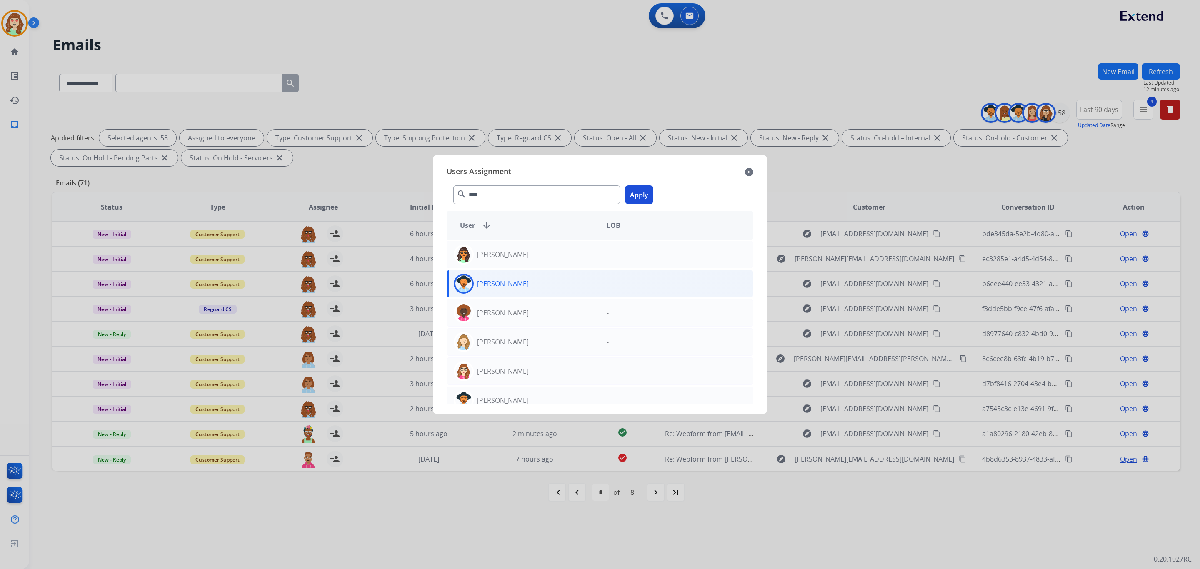
click at [639, 189] on button "Apply" at bounding box center [639, 194] width 28 height 19
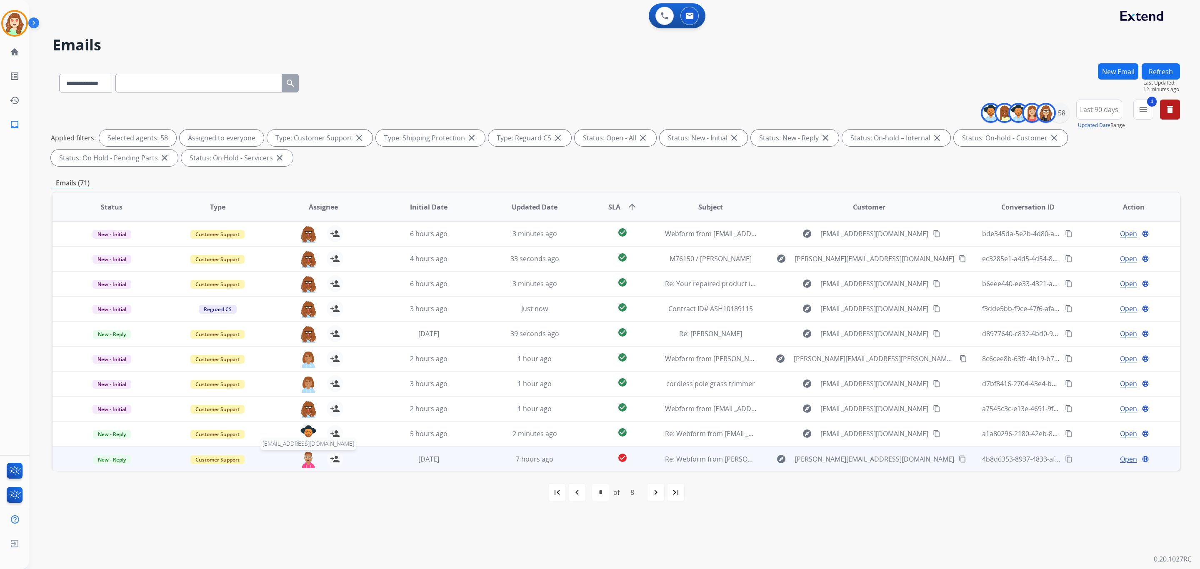
click at [307, 464] on img at bounding box center [308, 459] width 17 height 17
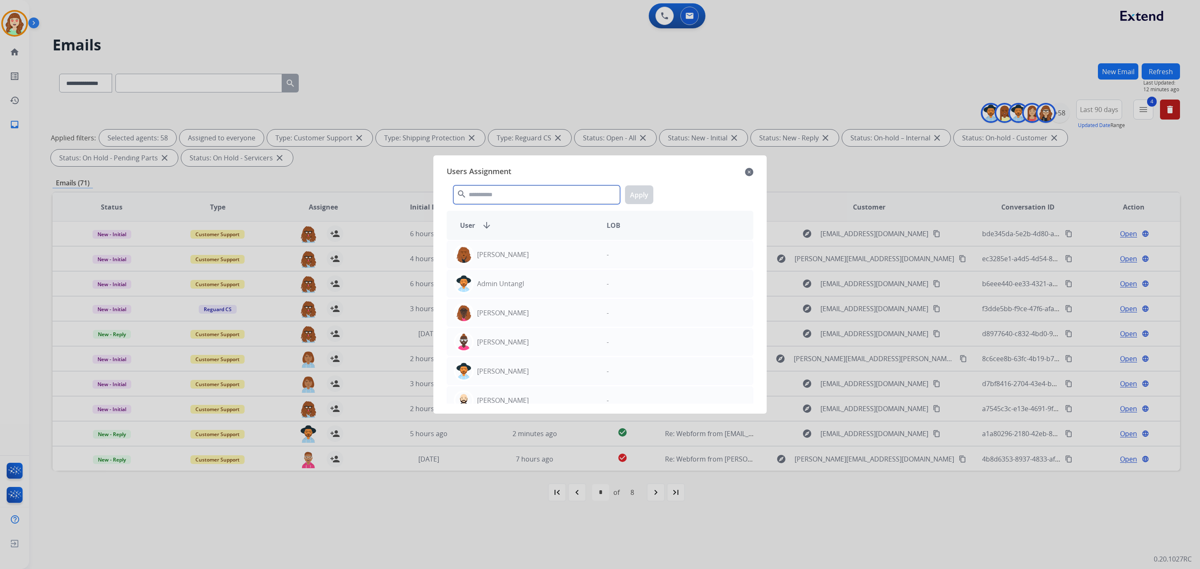
click at [498, 190] on input "text" at bounding box center [536, 194] width 167 height 19
type input "****"
click at [545, 284] on div "[PERSON_NAME]" at bounding box center [523, 284] width 153 height 20
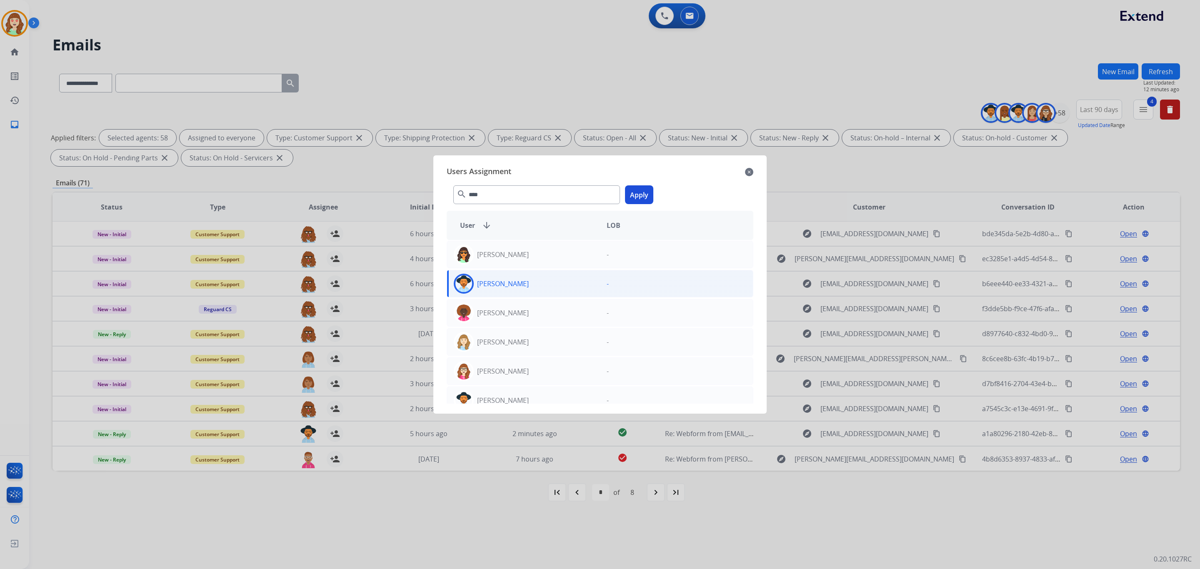
drag, startPoint x: 644, startPoint y: 202, endPoint x: 642, endPoint y: 189, distance: 13.8
click at [643, 196] on button "Apply" at bounding box center [639, 194] width 28 height 19
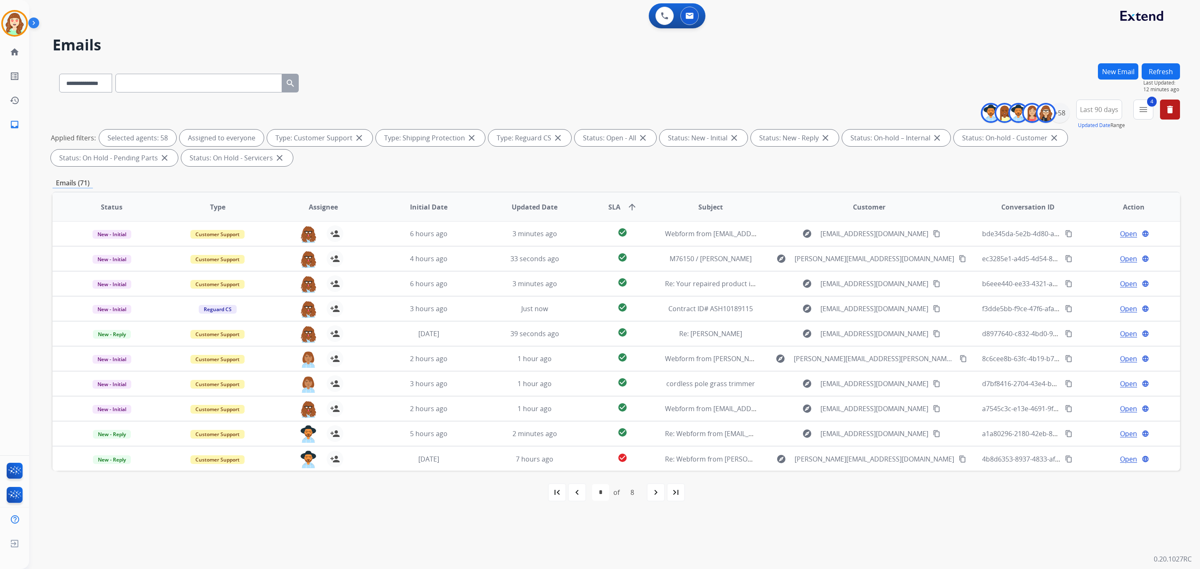
click at [657, 489] on mat-icon "navigate_next" at bounding box center [656, 492] width 10 height 10
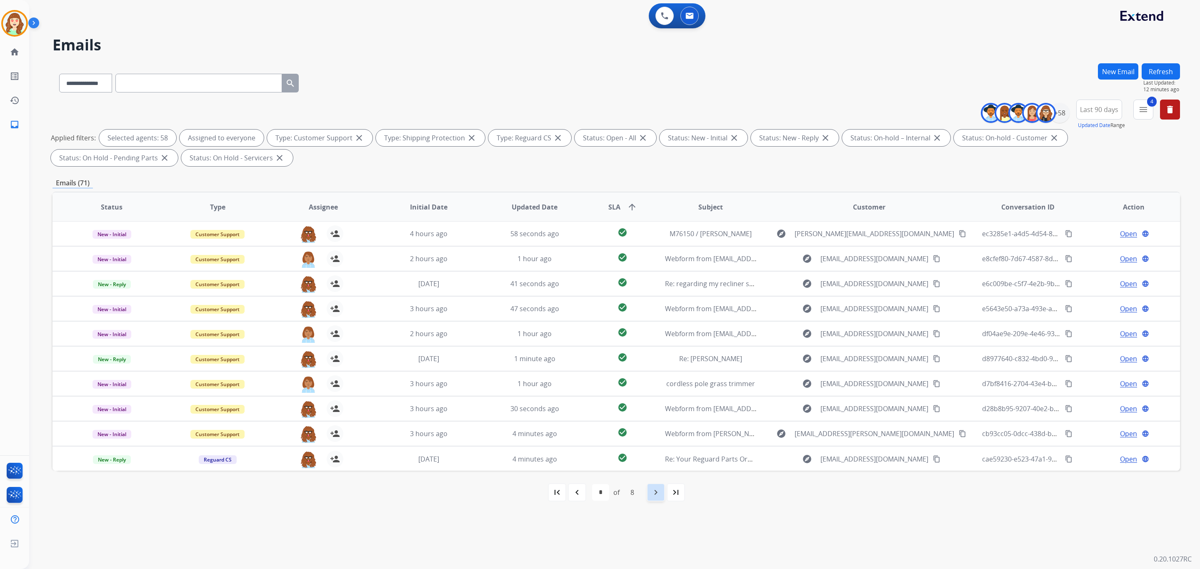
click at [652, 493] on mat-icon "navigate_next" at bounding box center [656, 492] width 10 height 10
select select "*"
drag, startPoint x: 660, startPoint y: 491, endPoint x: 594, endPoint y: 399, distance: 114.0
click at [661, 491] on div "navigate_next" at bounding box center [655, 492] width 18 height 18
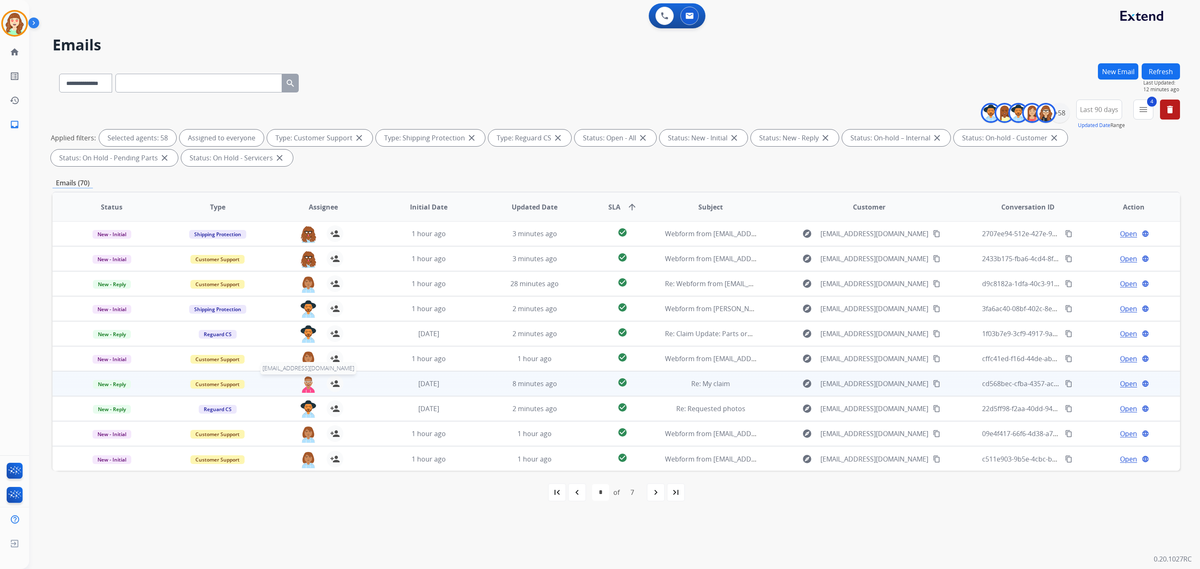
click at [305, 382] on img at bounding box center [308, 383] width 17 height 17
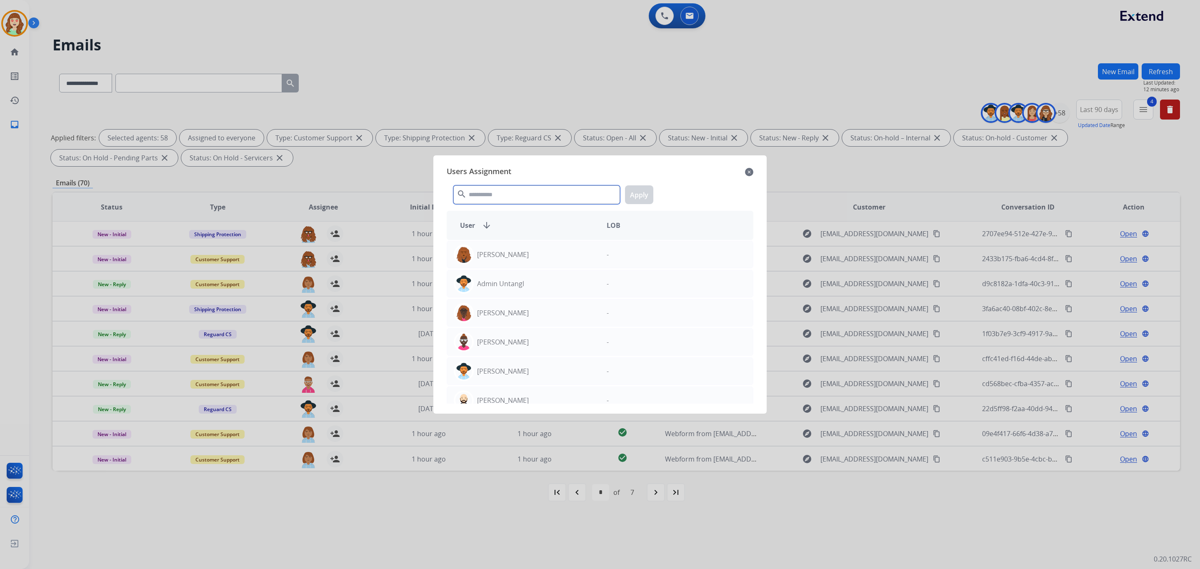
click at [550, 200] on input "text" at bounding box center [536, 194] width 167 height 19
type input "****"
drag, startPoint x: 530, startPoint y: 279, endPoint x: 537, endPoint y: 277, distance: 7.2
click at [530, 279] on div "[PERSON_NAME]" at bounding box center [523, 284] width 153 height 20
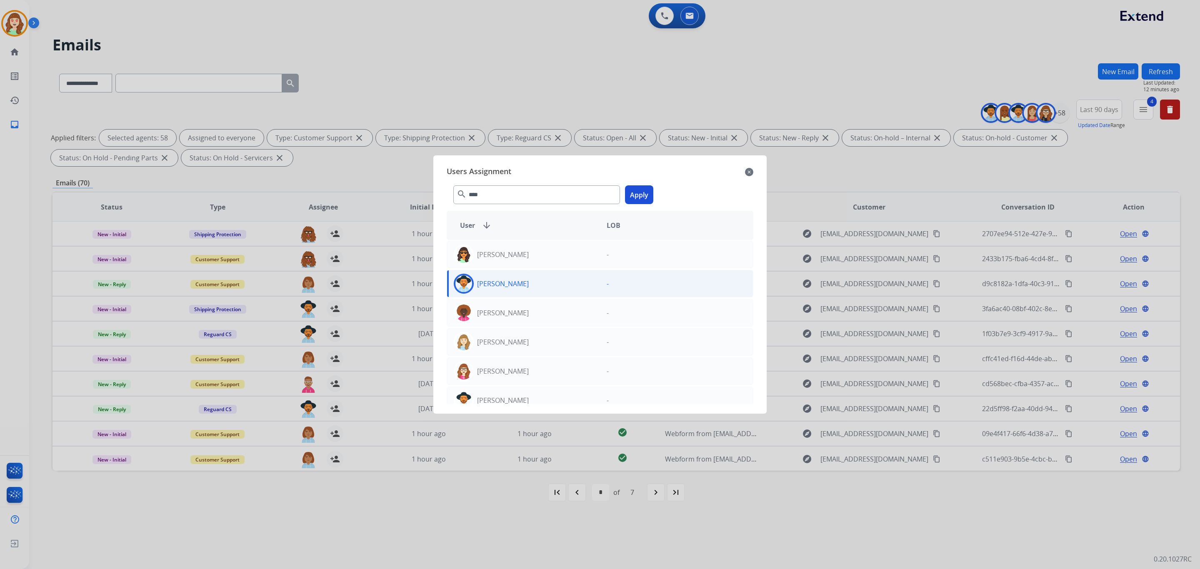
click at [644, 197] on button "Apply" at bounding box center [639, 194] width 28 height 19
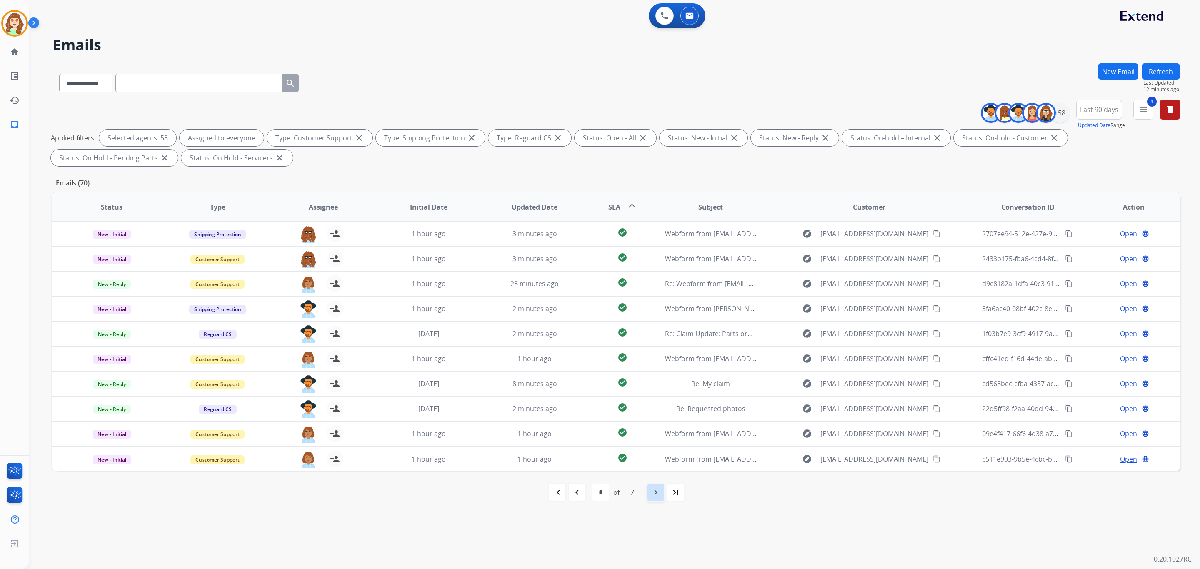
click at [651, 497] on mat-icon "navigate_next" at bounding box center [656, 492] width 10 height 10
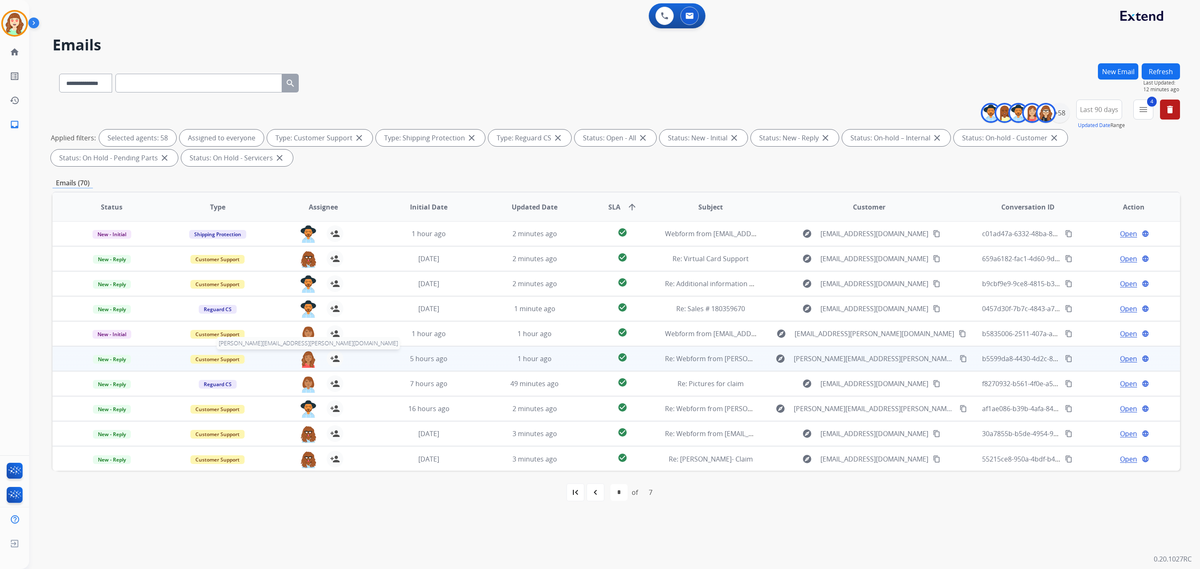
click at [305, 360] on img at bounding box center [308, 358] width 17 height 17
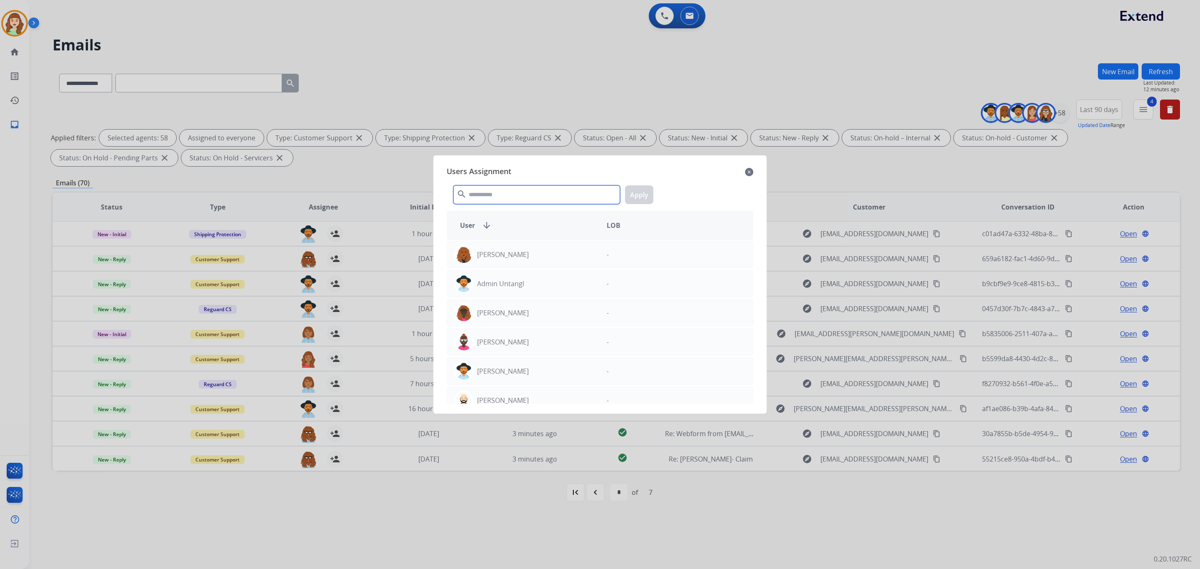
click at [532, 189] on input "text" at bounding box center [536, 194] width 167 height 19
type input "****"
drag, startPoint x: 544, startPoint y: 287, endPoint x: 565, endPoint y: 287, distance: 21.2
click at [547, 287] on div "[PERSON_NAME]" at bounding box center [523, 284] width 153 height 20
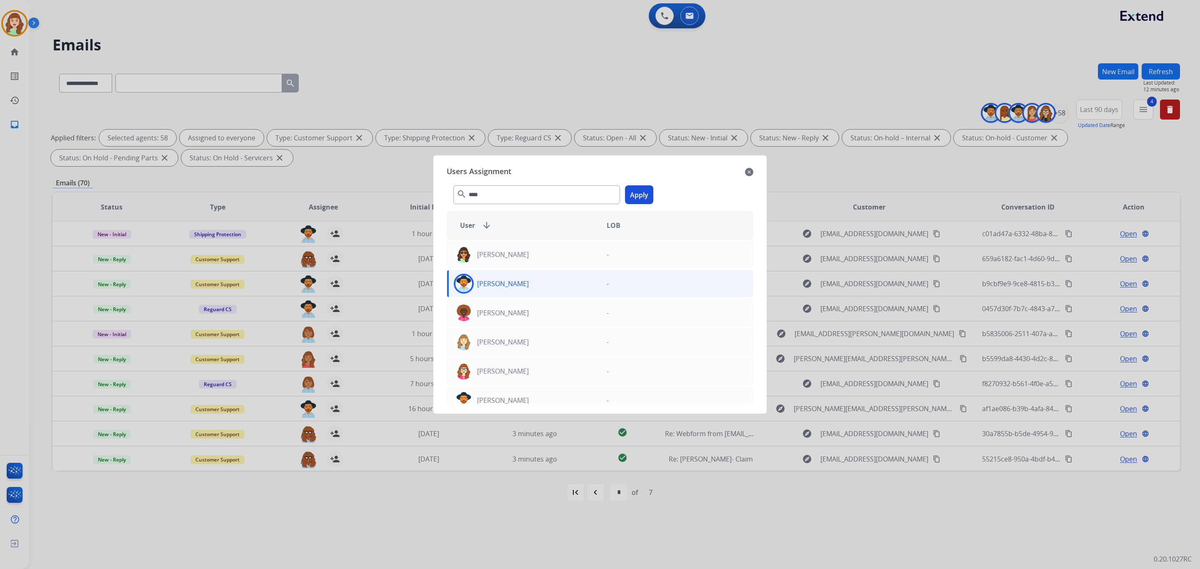
drag, startPoint x: 640, startPoint y: 196, endPoint x: 648, endPoint y: 196, distance: 7.5
click at [647, 195] on button "Apply" at bounding box center [639, 194] width 28 height 19
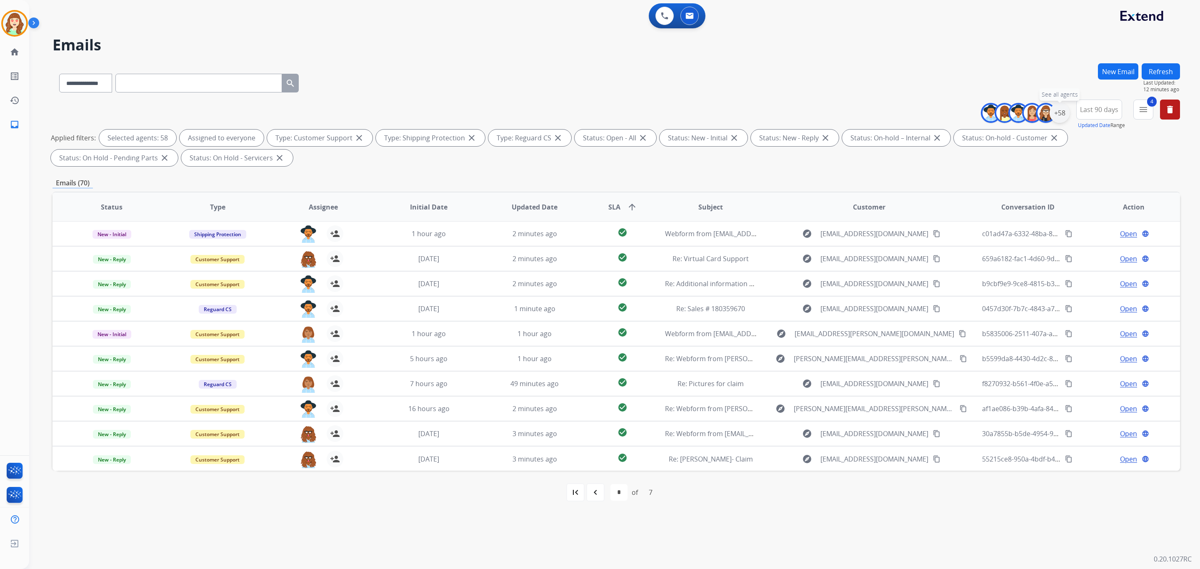
click at [1058, 115] on div "+58" at bounding box center [1059, 113] width 20 height 20
click at [1043, 287] on button "Clear" at bounding box center [1049, 281] width 26 height 15
select select "*"
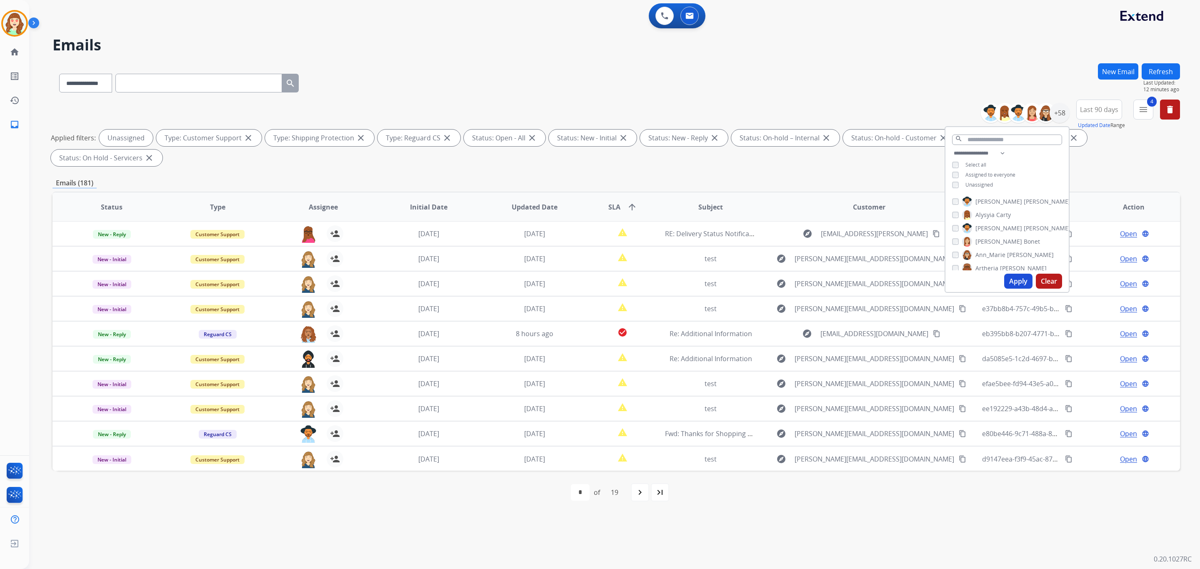
click at [1018, 278] on button "Apply" at bounding box center [1018, 281] width 28 height 15
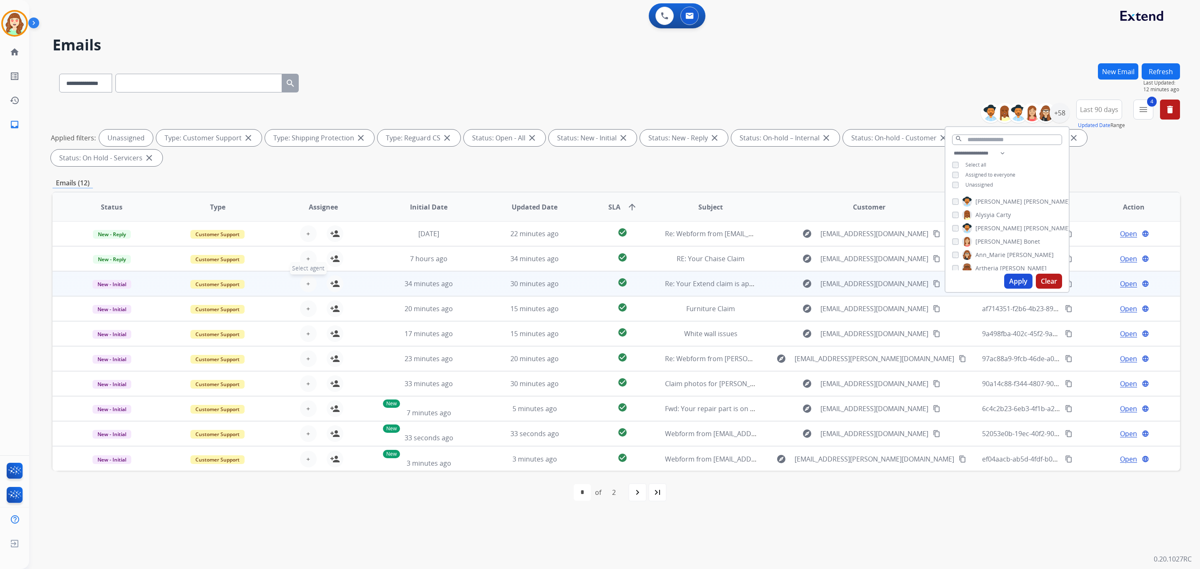
drag, startPoint x: 309, startPoint y: 279, endPoint x: 305, endPoint y: 287, distance: 9.4
click at [305, 287] on button "+ Select agent" at bounding box center [308, 283] width 17 height 17
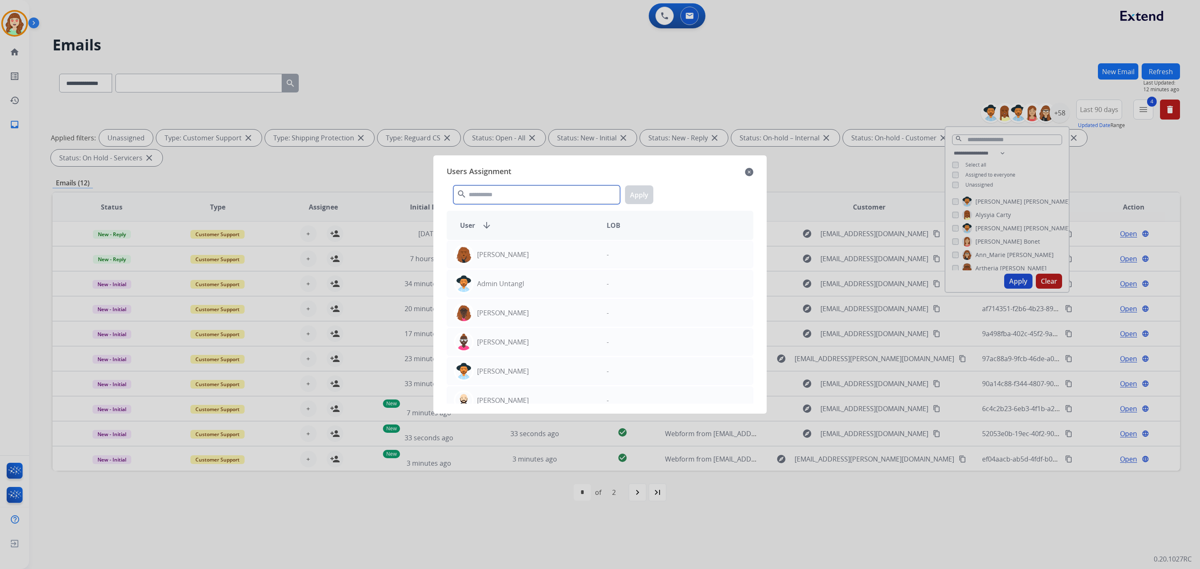
click at [524, 193] on input "text" at bounding box center [536, 194] width 167 height 19
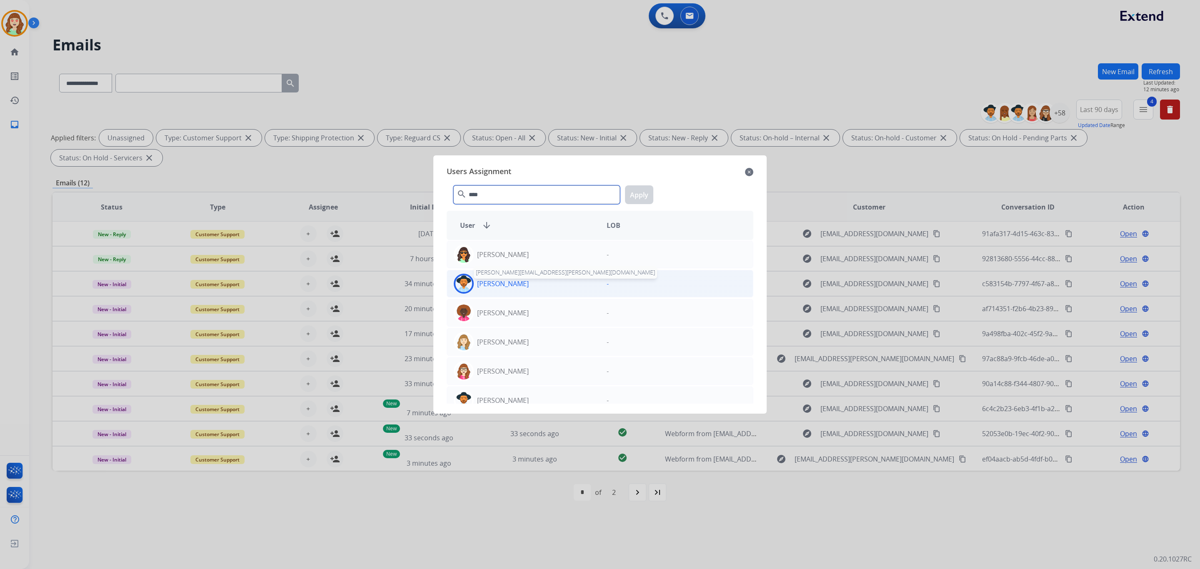
type input "****"
click at [507, 281] on p "[PERSON_NAME]" at bounding box center [503, 284] width 52 height 10
click at [644, 190] on button "Apply" at bounding box center [639, 194] width 28 height 19
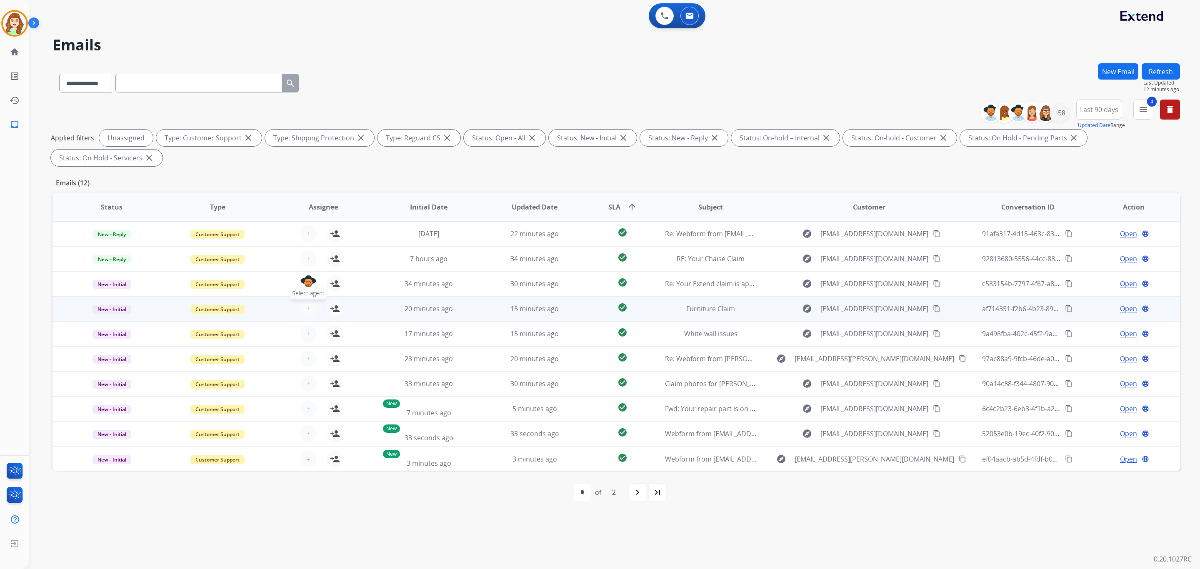
click at [304, 304] on button "+ Select agent" at bounding box center [308, 308] width 17 height 17
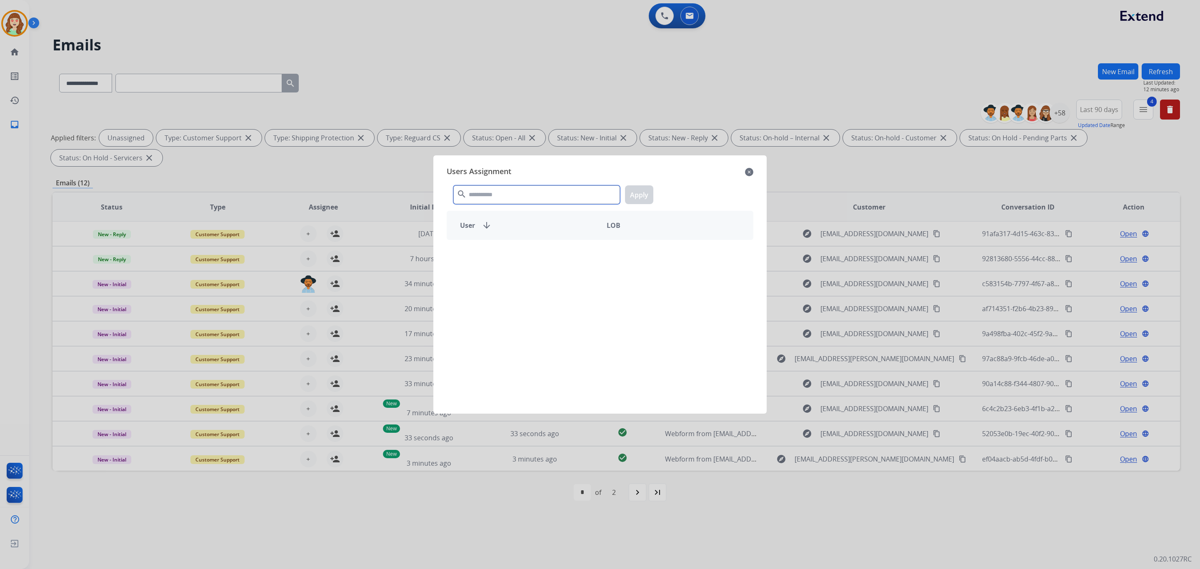
drag, startPoint x: 497, startPoint y: 191, endPoint x: 495, endPoint y: 181, distance: 10.1
click at [502, 182] on div "search Apply" at bounding box center [600, 193] width 307 height 29
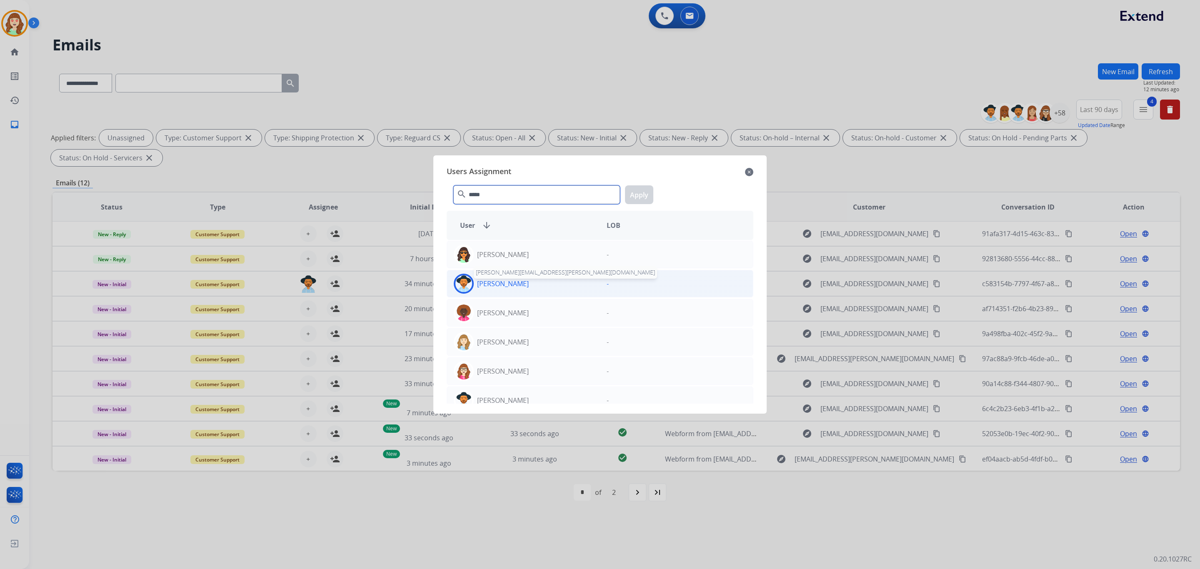
type input "*****"
click at [528, 284] on p "[PERSON_NAME]" at bounding box center [503, 284] width 52 height 10
click at [641, 186] on button "Apply" at bounding box center [639, 194] width 28 height 19
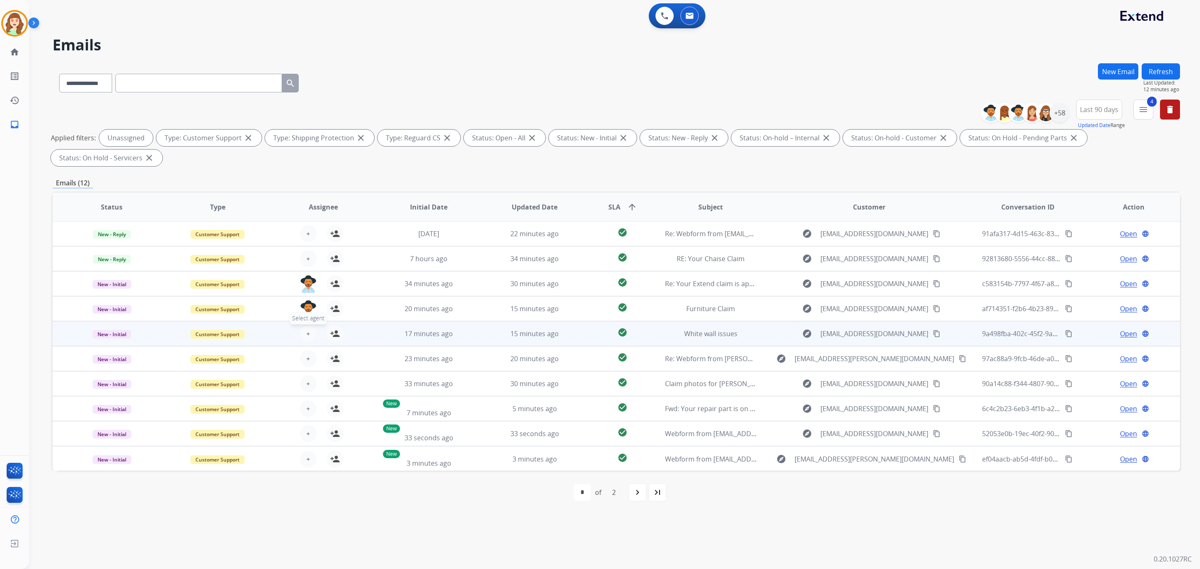
click at [301, 335] on button "+ Select agent" at bounding box center [308, 333] width 17 height 17
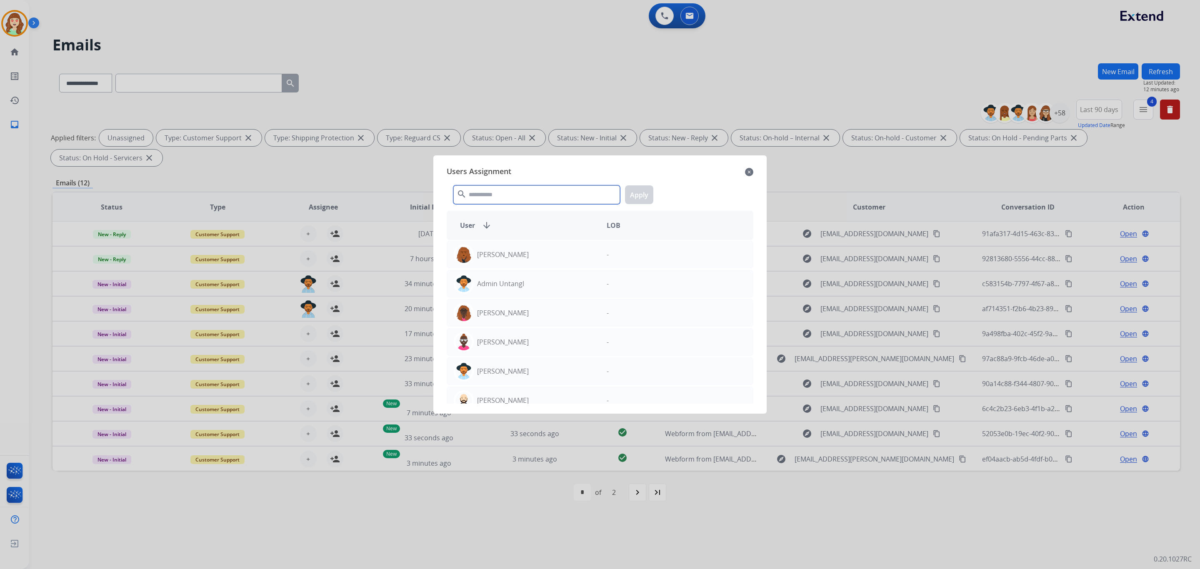
click at [490, 186] on input "text" at bounding box center [536, 194] width 167 height 19
type input "*****"
click at [559, 284] on div "[PERSON_NAME]" at bounding box center [523, 284] width 153 height 20
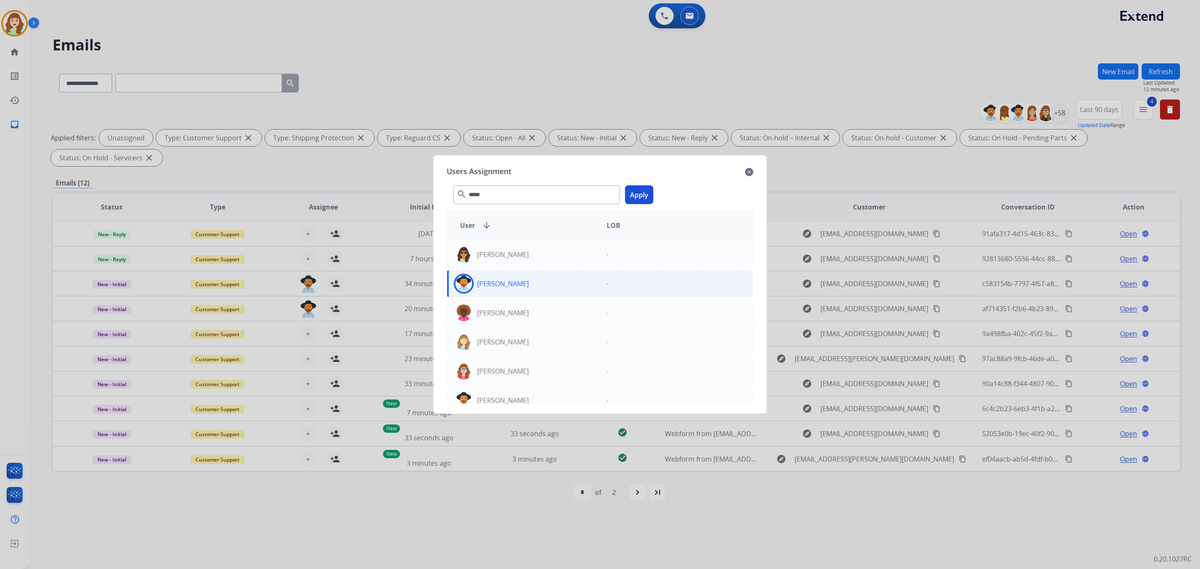
click at [634, 194] on button "Apply" at bounding box center [639, 194] width 28 height 19
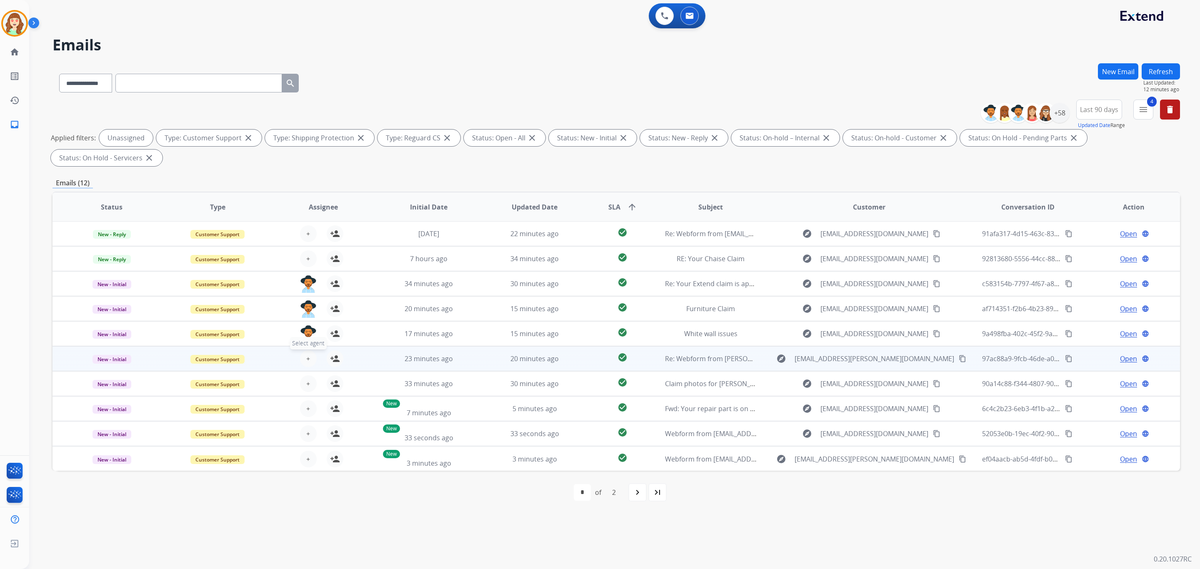
click at [310, 356] on button "+ Select agent" at bounding box center [308, 358] width 17 height 17
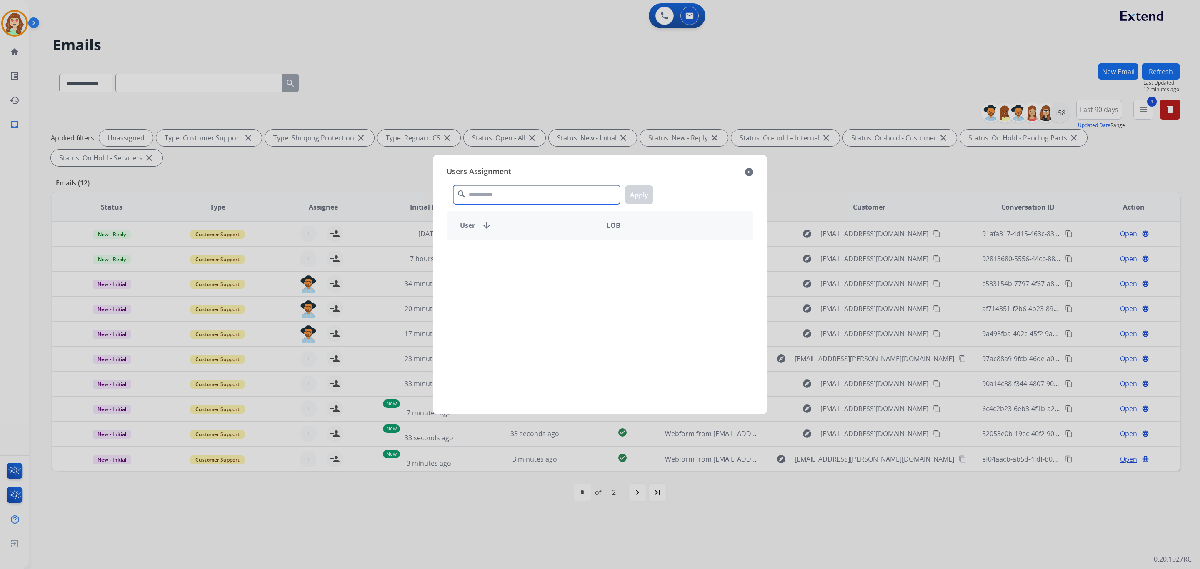
click at [500, 190] on input "text" at bounding box center [536, 194] width 167 height 19
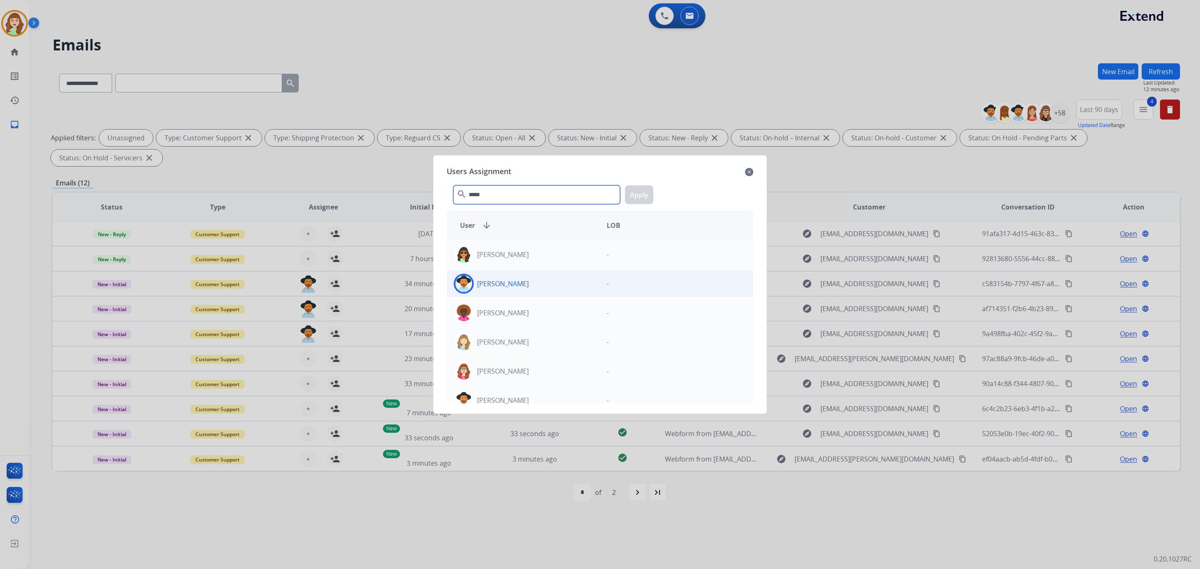
type input "*****"
drag, startPoint x: 540, startPoint y: 285, endPoint x: 630, endPoint y: 215, distance: 113.7
click at [549, 283] on div "[PERSON_NAME]" at bounding box center [523, 284] width 153 height 20
click at [636, 187] on button "Apply" at bounding box center [639, 194] width 28 height 19
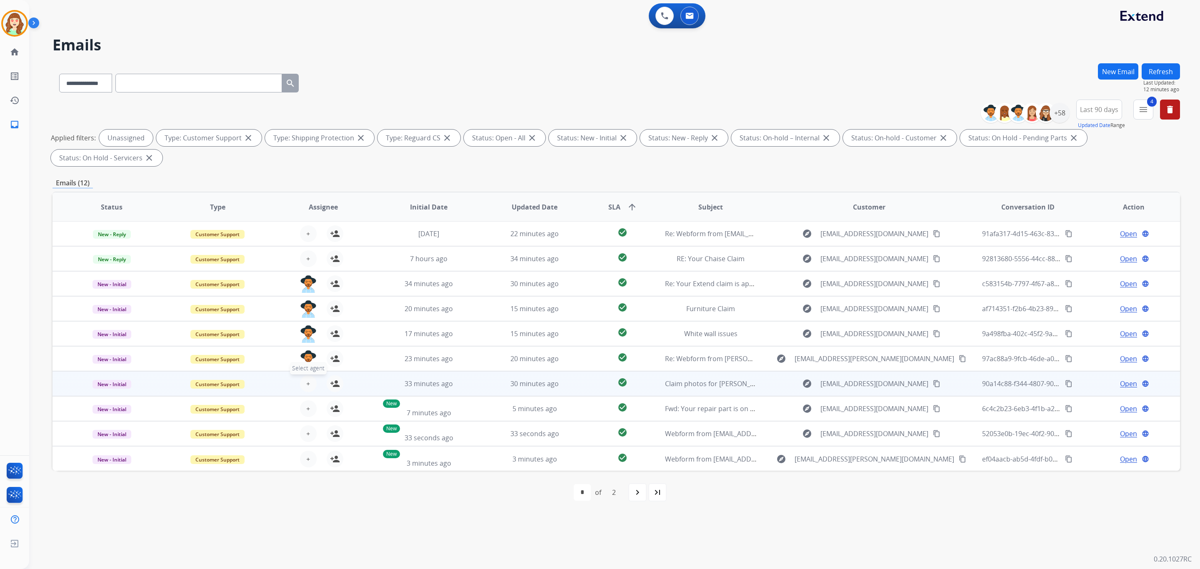
click at [313, 387] on button "+ Select agent" at bounding box center [308, 383] width 17 height 17
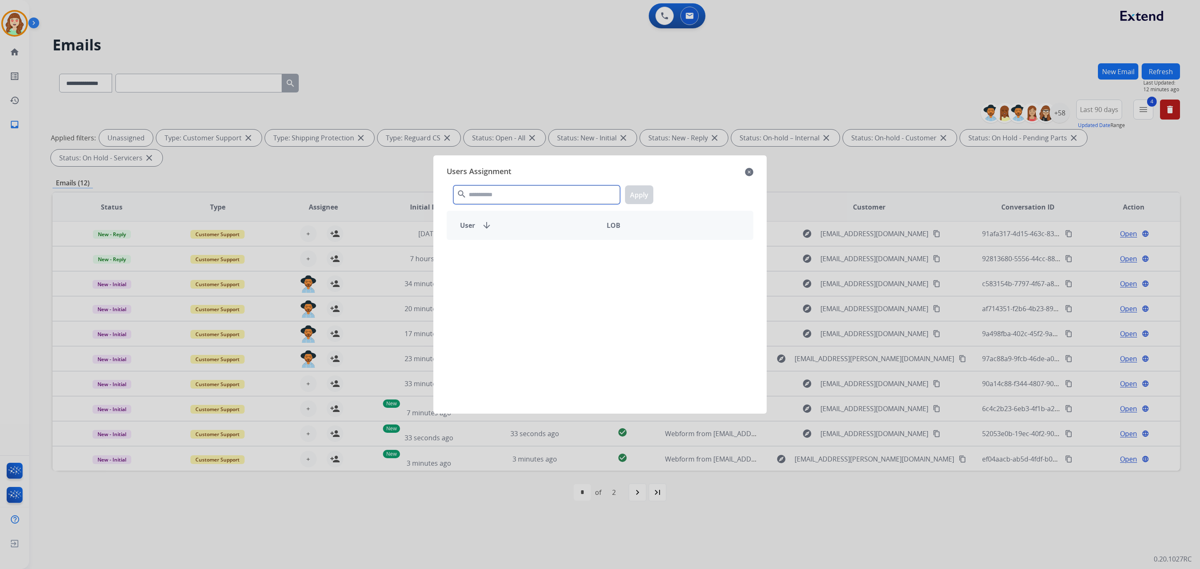
click at [535, 190] on input "text" at bounding box center [536, 194] width 167 height 19
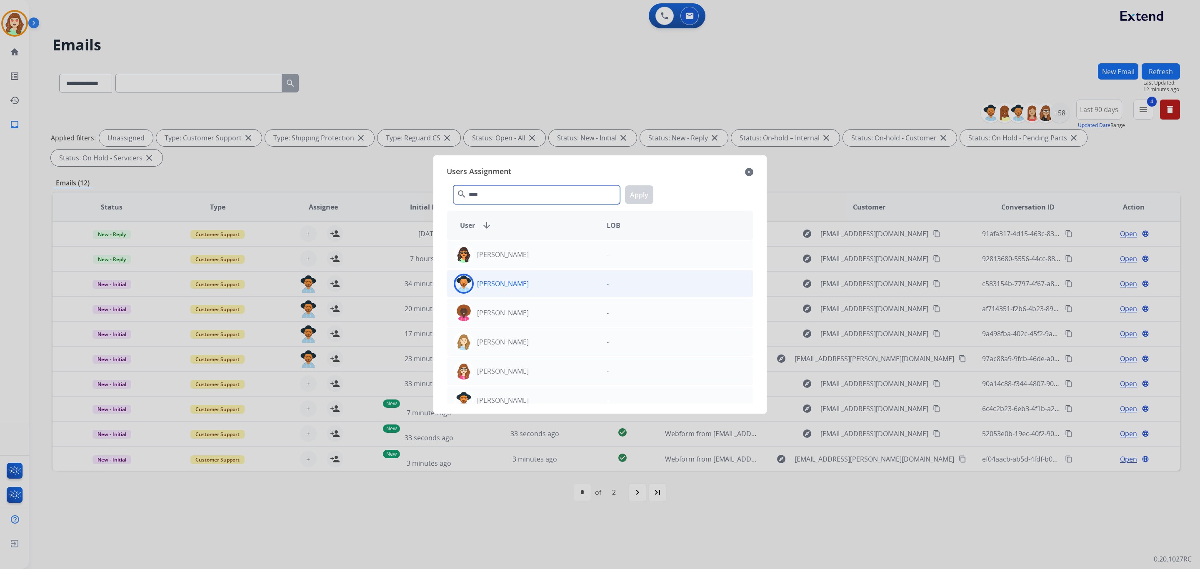
type input "****"
drag, startPoint x: 577, startPoint y: 282, endPoint x: 636, endPoint y: 220, distance: 85.1
click at [577, 281] on div "[PERSON_NAME]" at bounding box center [523, 284] width 153 height 20
click at [646, 189] on button "Apply" at bounding box center [639, 194] width 28 height 19
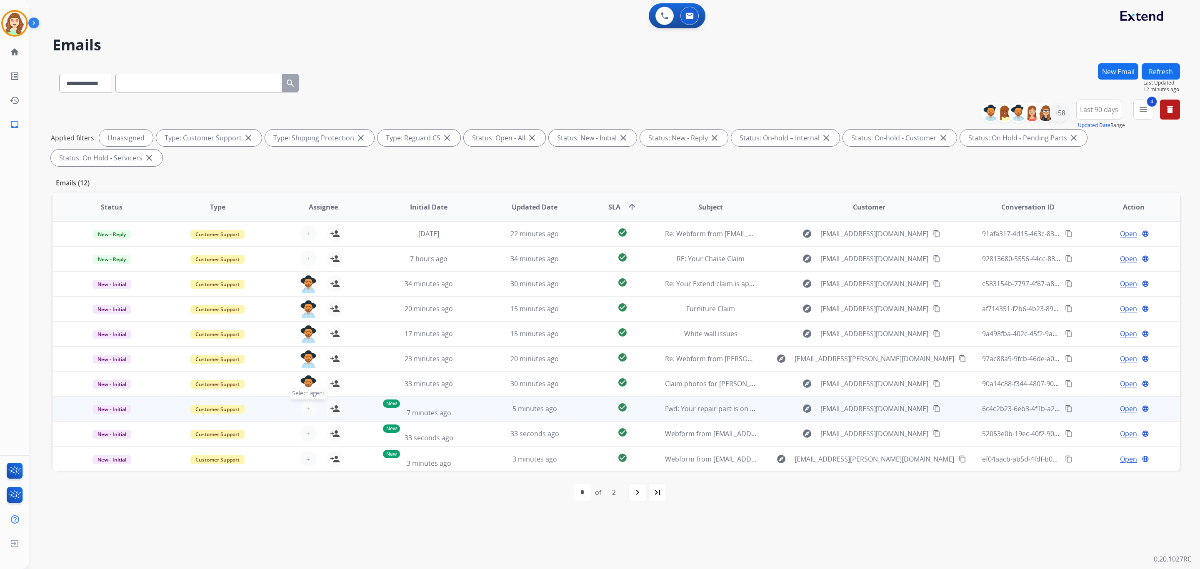
click at [308, 410] on button "+ Select agent" at bounding box center [308, 408] width 17 height 17
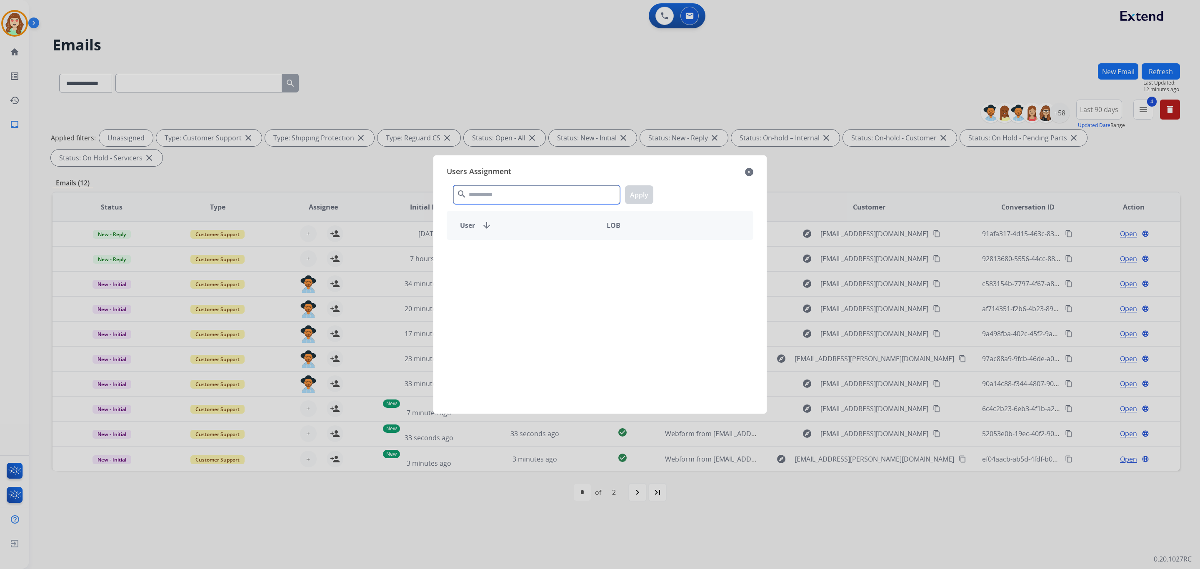
click at [508, 195] on input "text" at bounding box center [536, 194] width 167 height 19
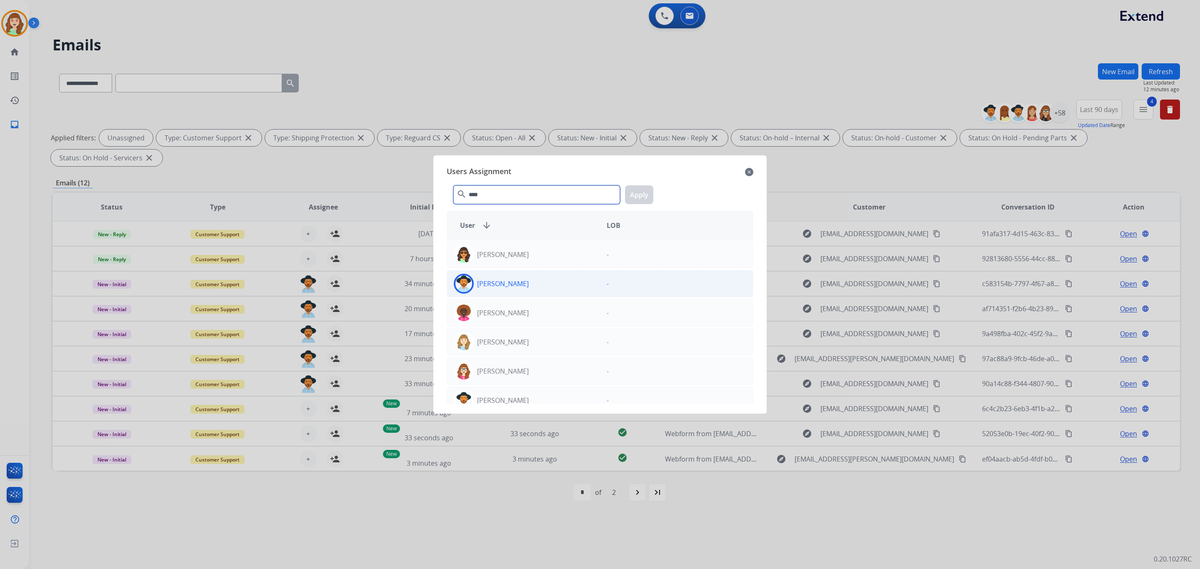
type input "****"
drag, startPoint x: 572, startPoint y: 286, endPoint x: 604, endPoint y: 269, distance: 36.3
click at [571, 285] on div "[PERSON_NAME]" at bounding box center [523, 284] width 153 height 20
drag, startPoint x: 633, startPoint y: 194, endPoint x: 594, endPoint y: 220, distance: 47.4
click at [634, 193] on button "Apply" at bounding box center [639, 194] width 28 height 19
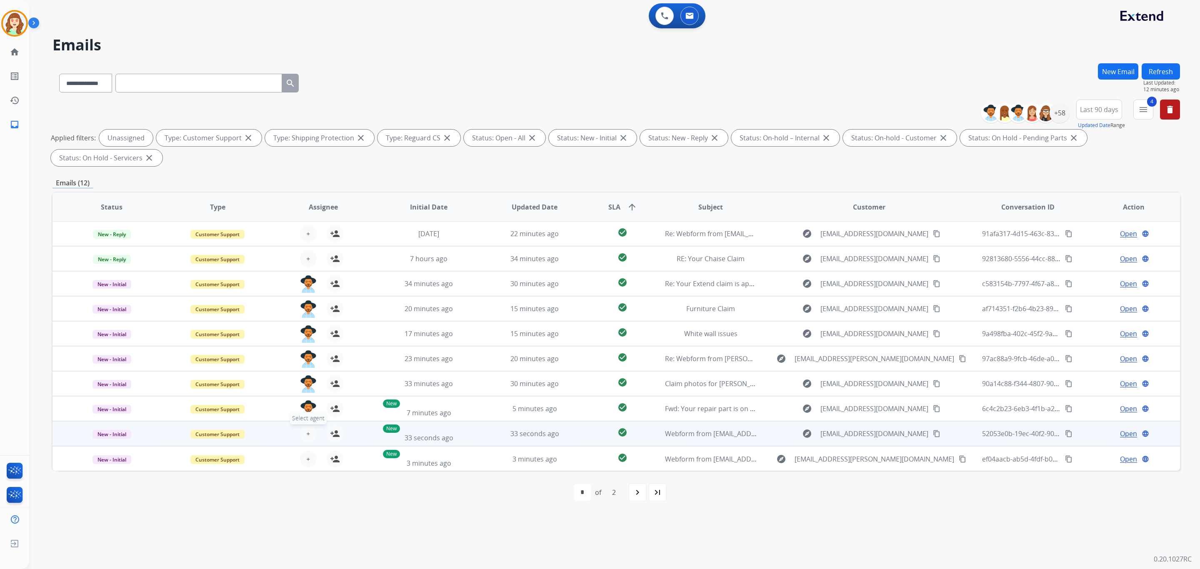
click at [306, 432] on span "+" at bounding box center [308, 434] width 4 height 10
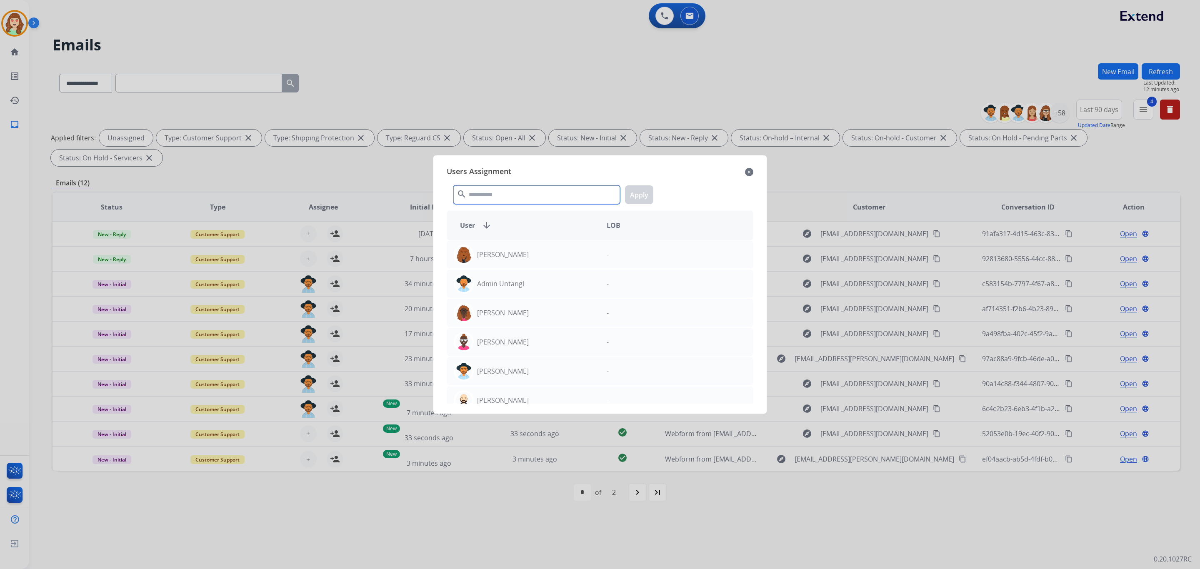
drag, startPoint x: 530, startPoint y: 195, endPoint x: 524, endPoint y: 186, distance: 11.3
click at [527, 193] on input "text" at bounding box center [536, 194] width 167 height 19
type input "****"
drag, startPoint x: 557, startPoint y: 289, endPoint x: 631, endPoint y: 240, distance: 88.4
click at [557, 288] on div "[PERSON_NAME]" at bounding box center [523, 284] width 153 height 20
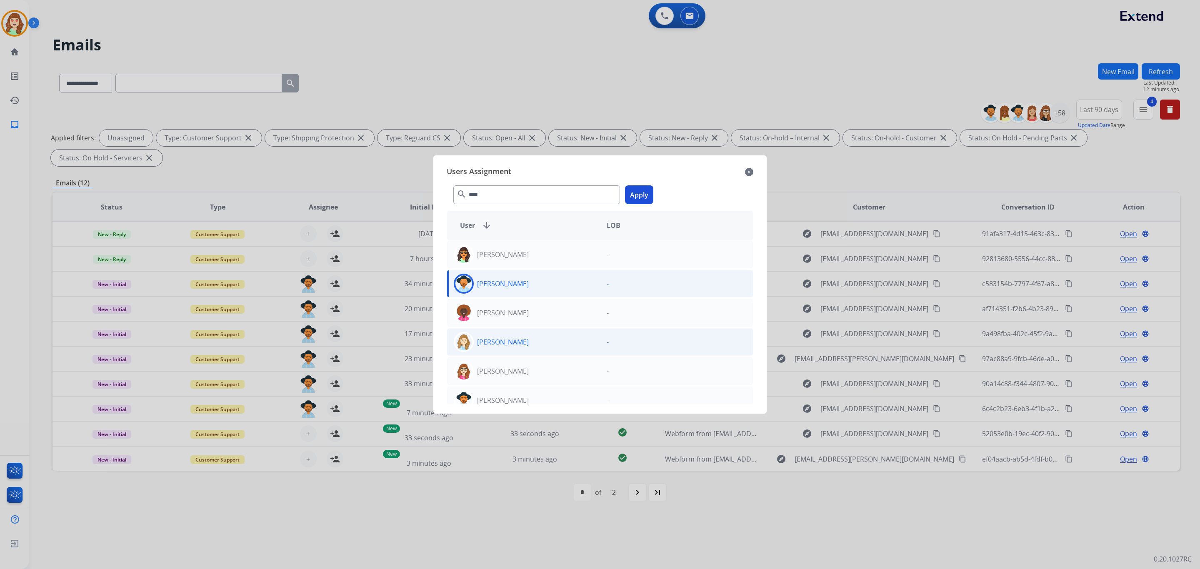
drag, startPoint x: 646, startPoint y: 189, endPoint x: 449, endPoint y: 355, distance: 258.1
click at [645, 189] on button "Apply" at bounding box center [639, 194] width 28 height 19
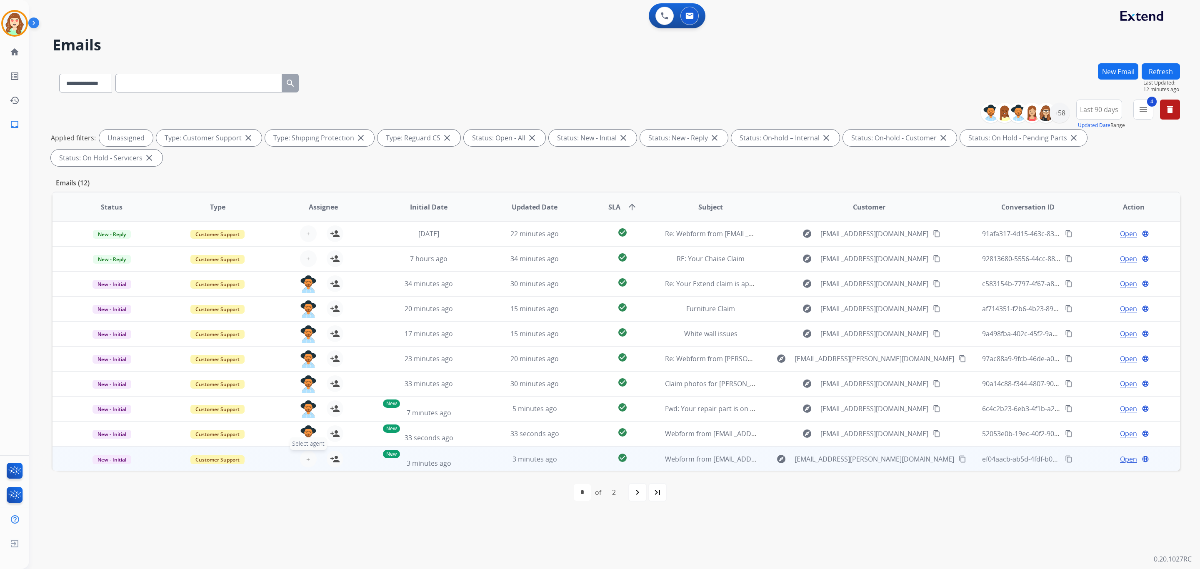
click at [304, 454] on button "+ Select agent" at bounding box center [308, 459] width 17 height 17
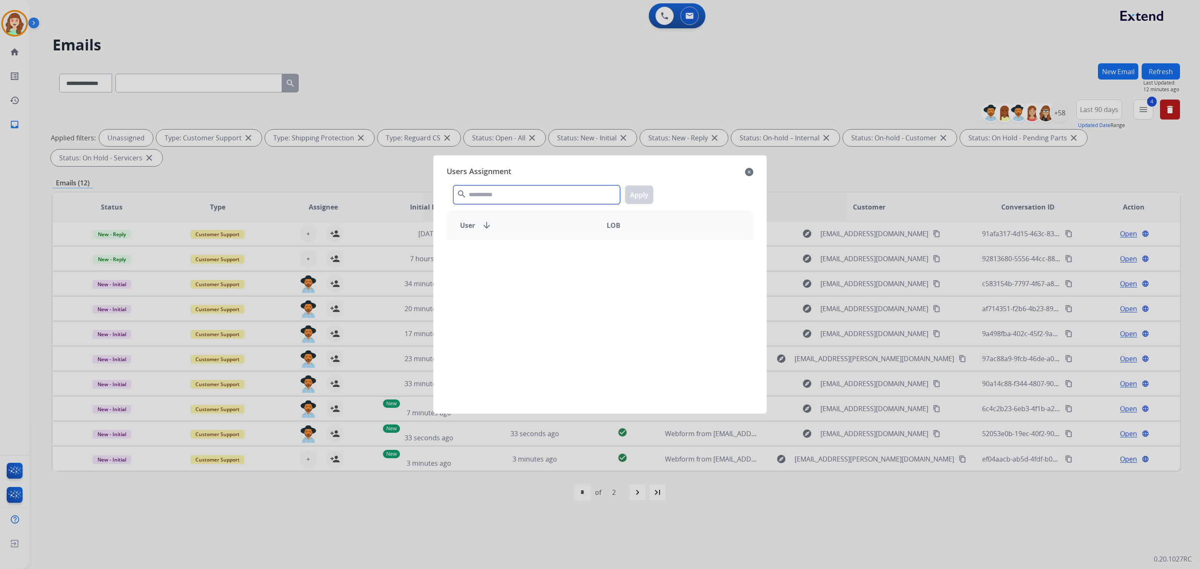
click at [507, 174] on div "Users Assignment close search Apply User arrow_downward LOB" at bounding box center [600, 284] width 320 height 245
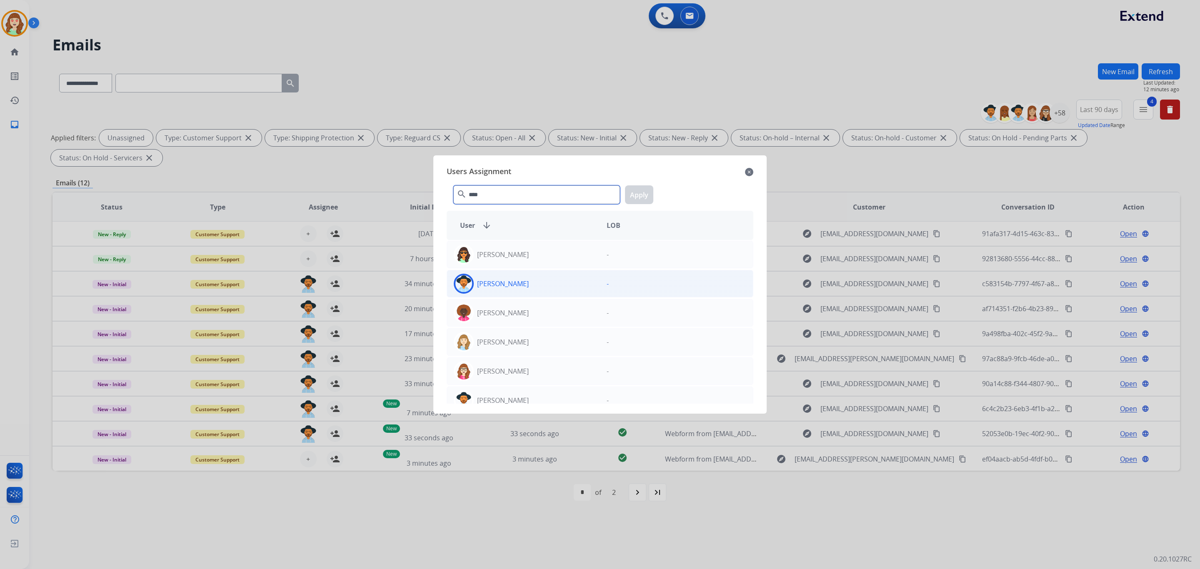
type input "****"
click at [550, 285] on div "[PERSON_NAME]" at bounding box center [523, 284] width 153 height 20
click at [638, 195] on button "Apply" at bounding box center [639, 194] width 28 height 19
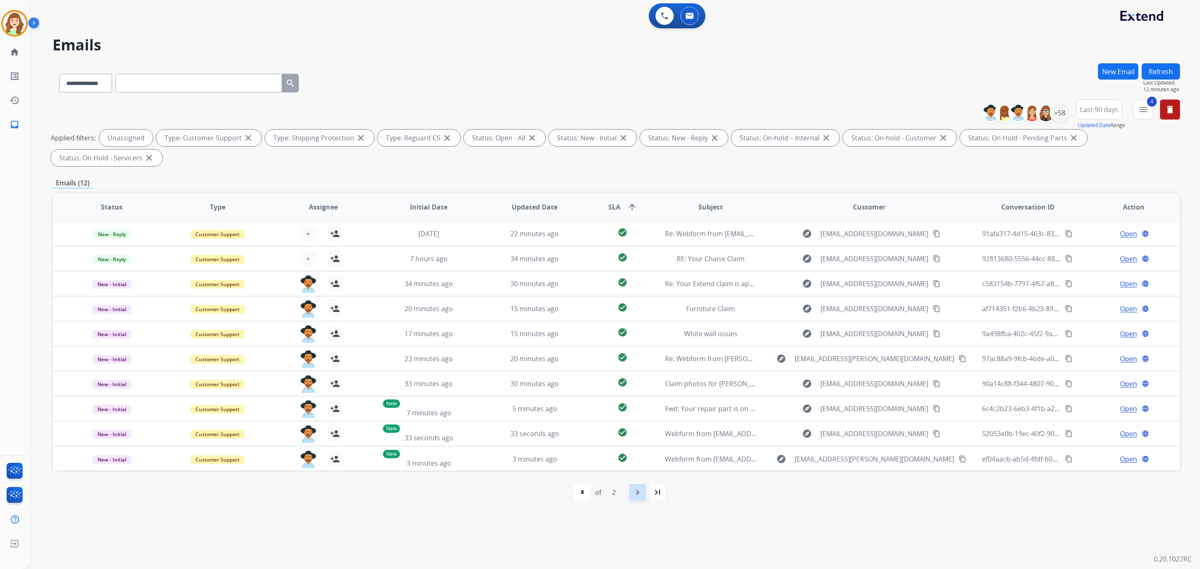
click at [635, 492] on mat-icon "navigate_next" at bounding box center [637, 492] width 10 height 10
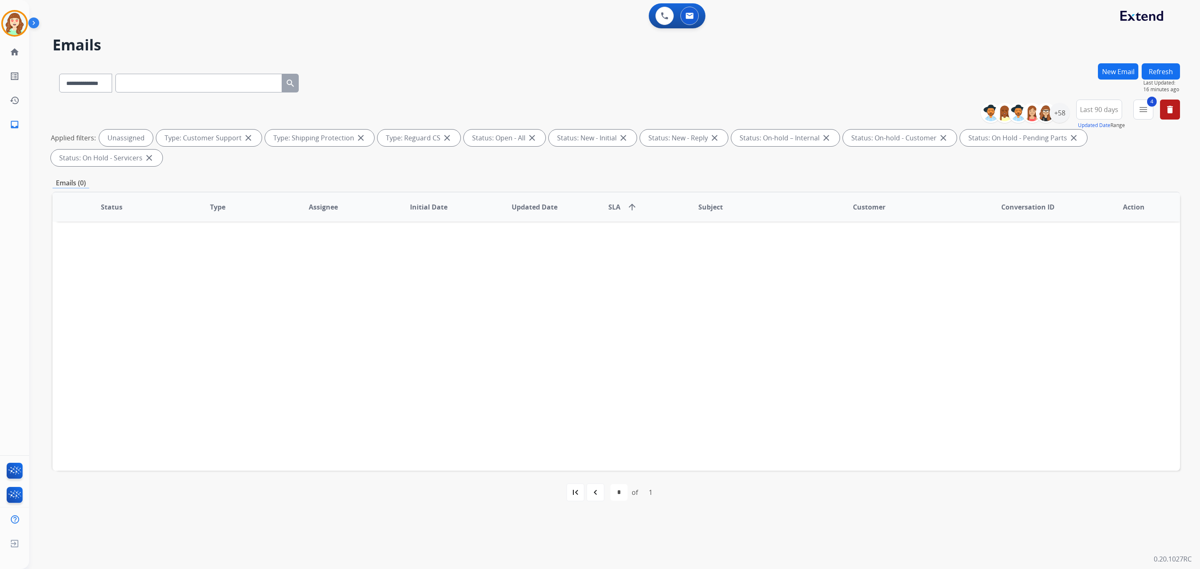
scroll to position [0, 0]
click at [1061, 114] on div "+58" at bounding box center [1059, 113] width 20 height 20
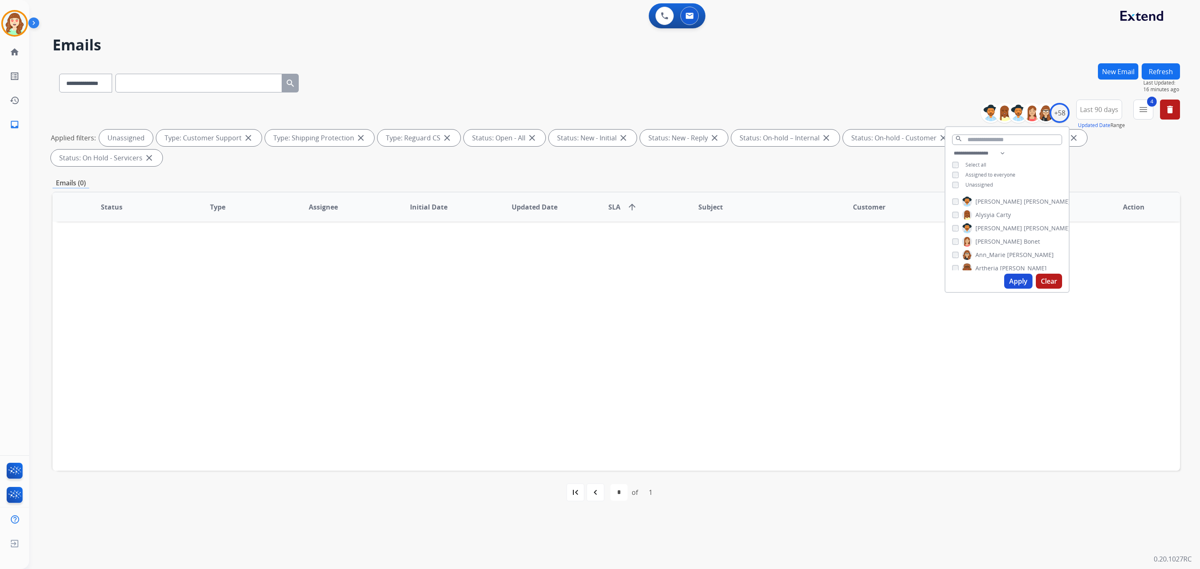
click at [489, 336] on div "Status Type Assignee Initial Date Updated Date SLA arrow_upward Subject Custome…" at bounding box center [615, 331] width 1127 height 279
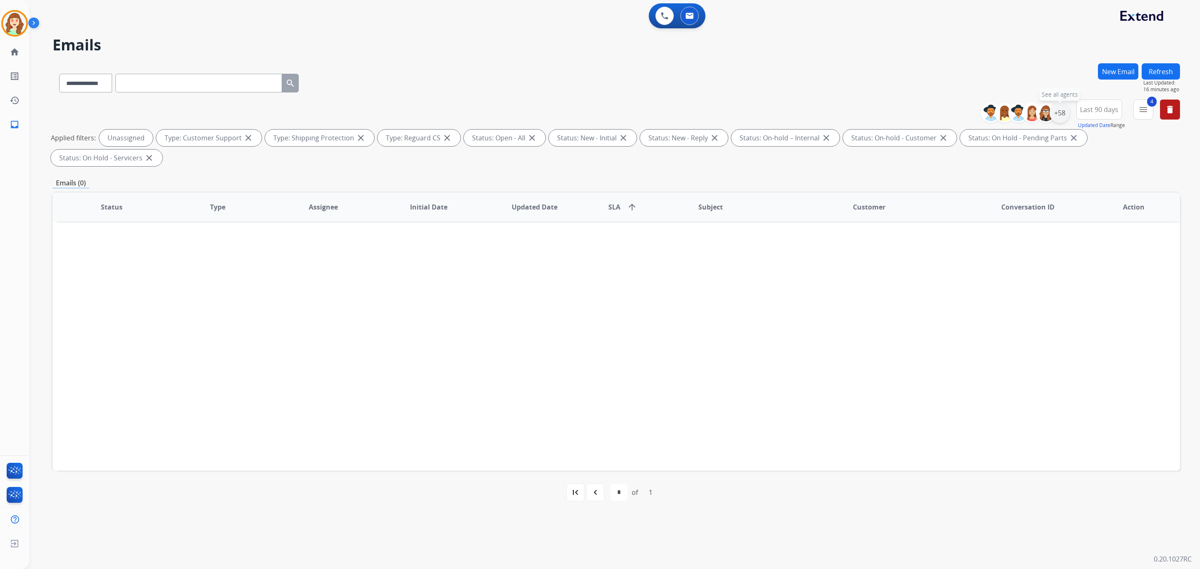
click at [1061, 109] on div "+58" at bounding box center [1059, 113] width 20 height 20
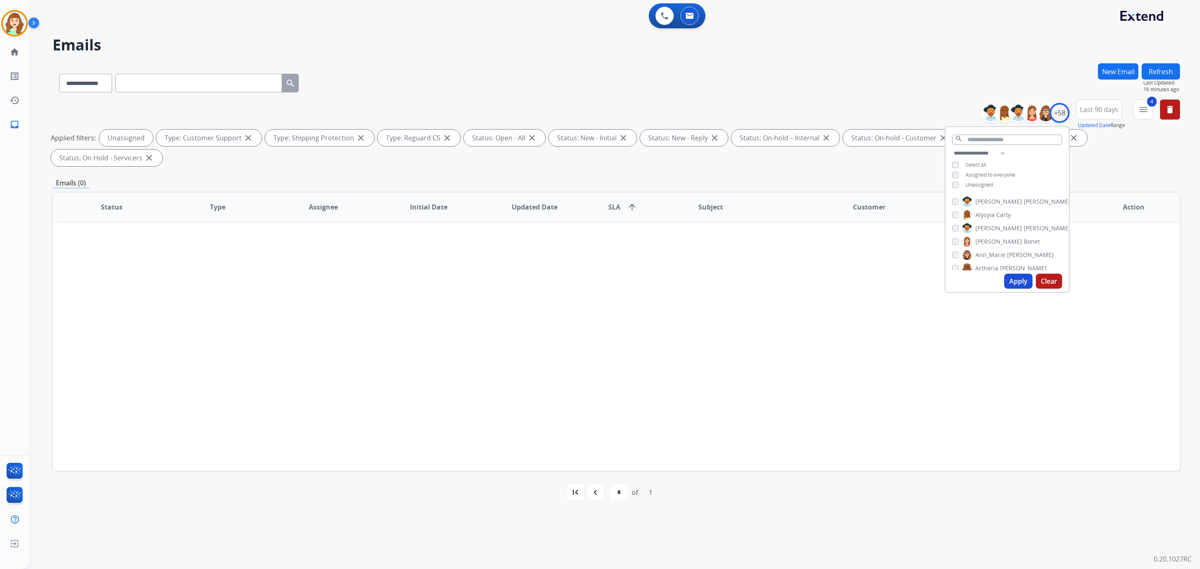
click at [1018, 282] on button "Apply" at bounding box center [1018, 281] width 28 height 15
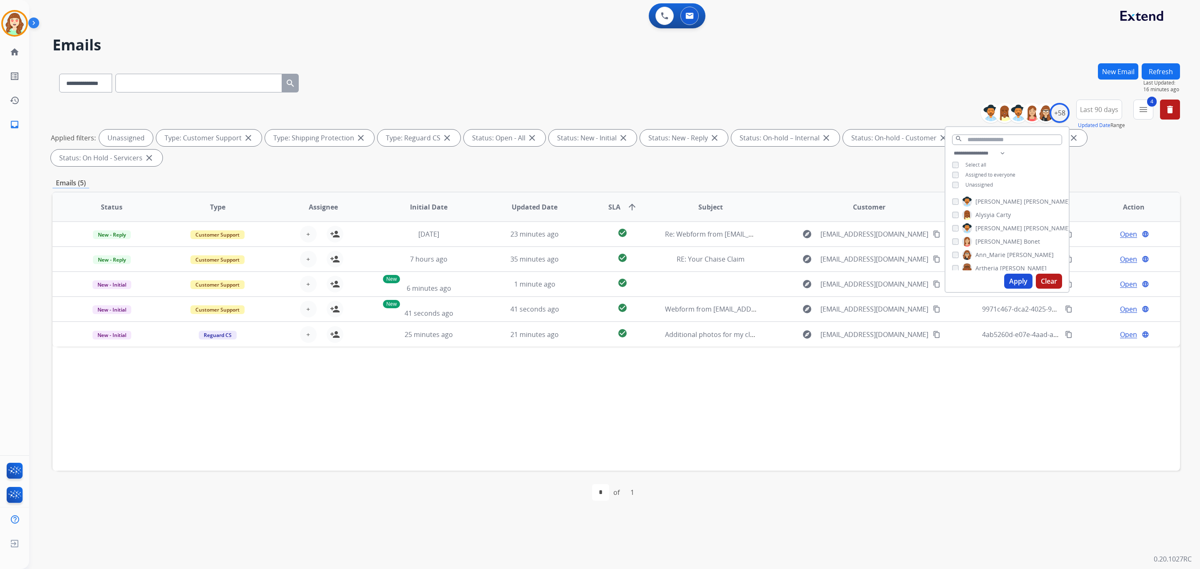
click at [502, 75] on div "**********" at bounding box center [615, 81] width 1127 height 36
click at [1053, 115] on div "+58" at bounding box center [1059, 113] width 20 height 20
click at [966, 139] on input "text" at bounding box center [1007, 140] width 110 height 10
type input "****"
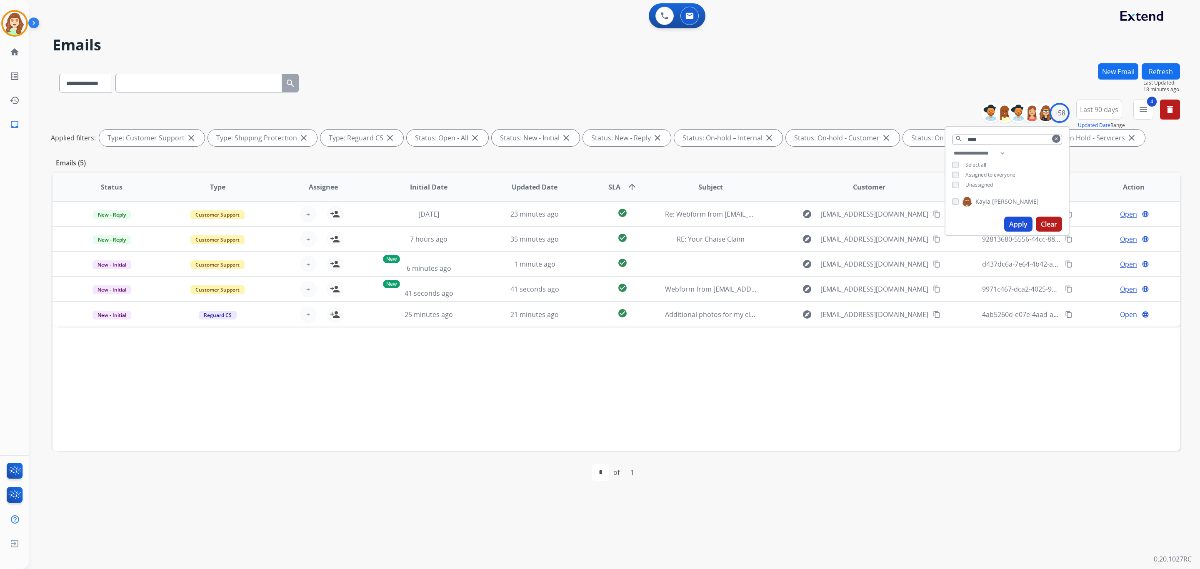
click at [1012, 220] on button "Apply" at bounding box center [1018, 224] width 28 height 15
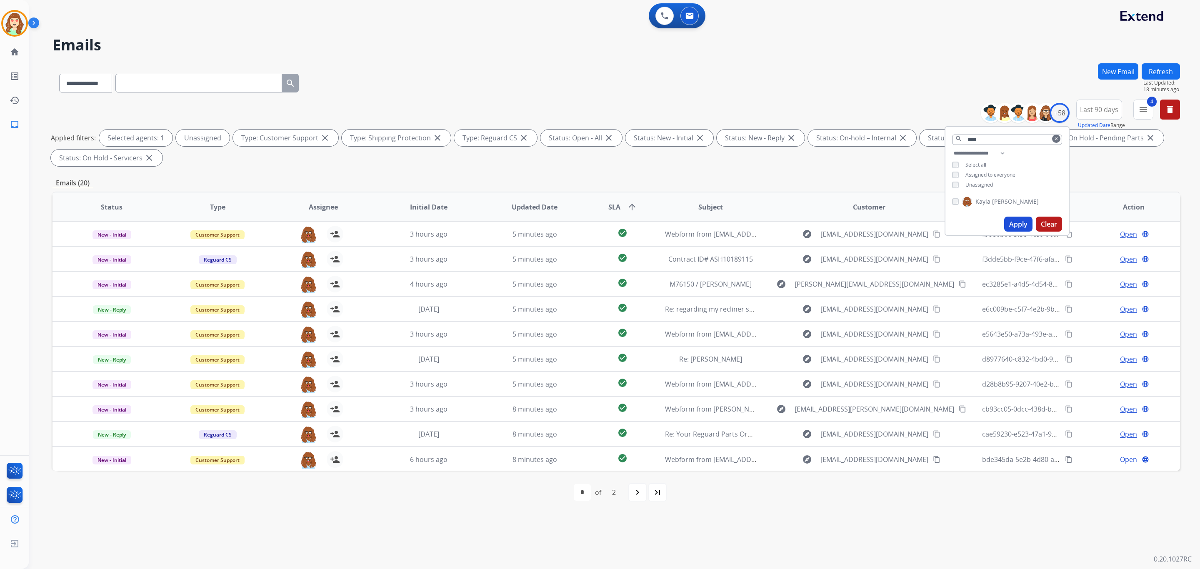
click at [1015, 220] on button "Apply" at bounding box center [1018, 224] width 28 height 15
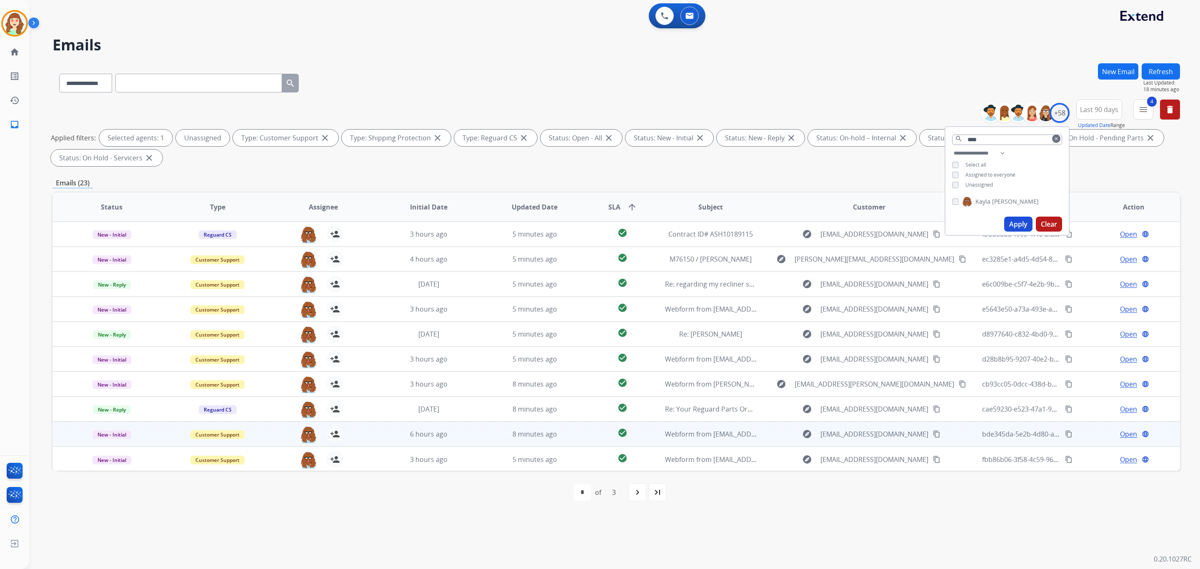
drag, startPoint x: 630, startPoint y: 487, endPoint x: 614, endPoint y: 439, distance: 50.5
click at [633, 475] on div "first_page navigate_before * * * of 3 navigate_next last_page" at bounding box center [615, 492] width 1127 height 43
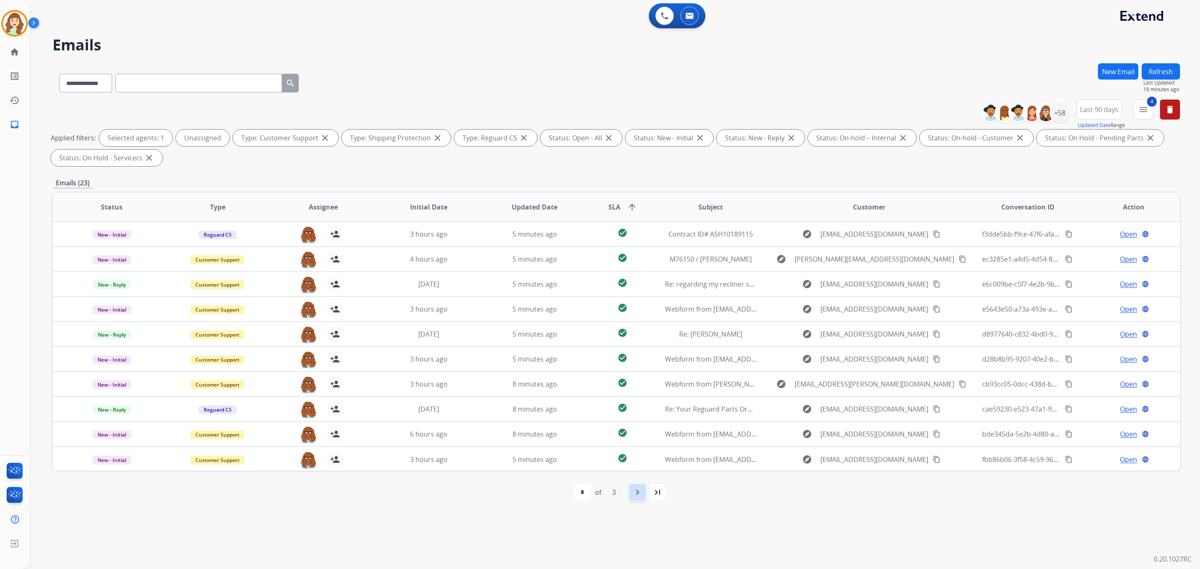
click at [633, 491] on mat-icon "navigate_next" at bounding box center [637, 492] width 10 height 10
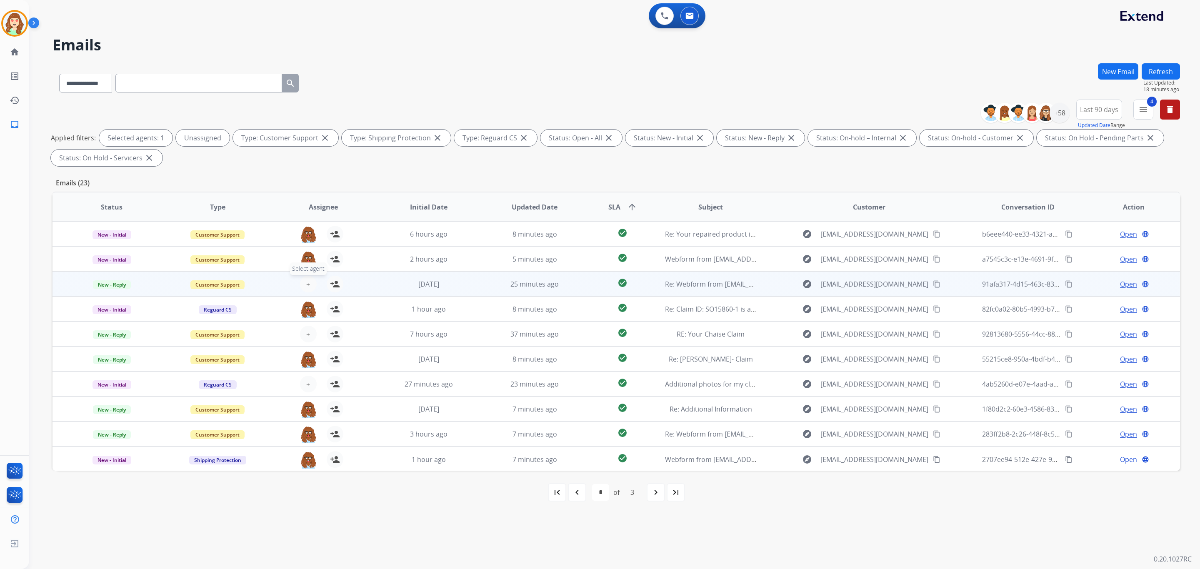
click at [306, 283] on span "+" at bounding box center [308, 284] width 4 height 10
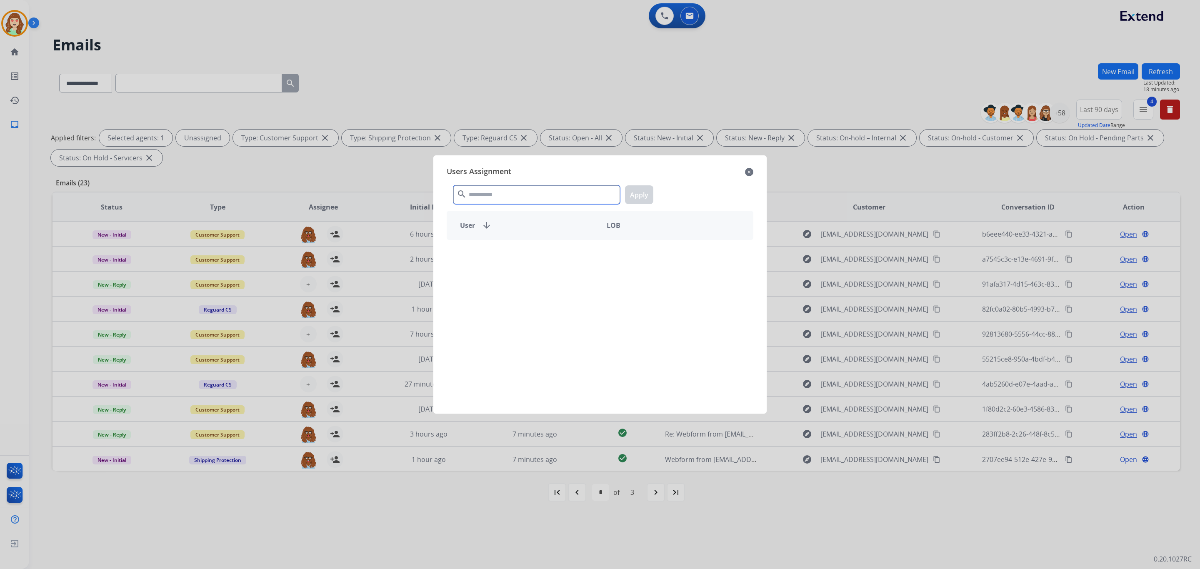
click at [528, 190] on input "text" at bounding box center [536, 194] width 167 height 19
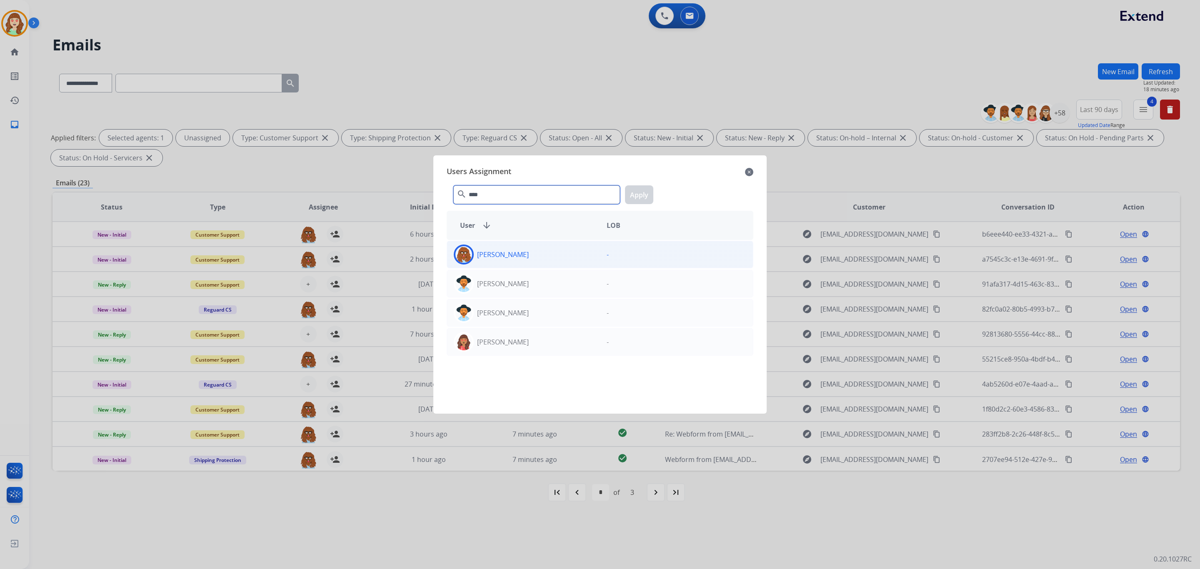
type input "****"
click at [547, 246] on div "[PERSON_NAME]" at bounding box center [523, 255] width 153 height 20
click at [633, 192] on button "Apply" at bounding box center [639, 194] width 28 height 19
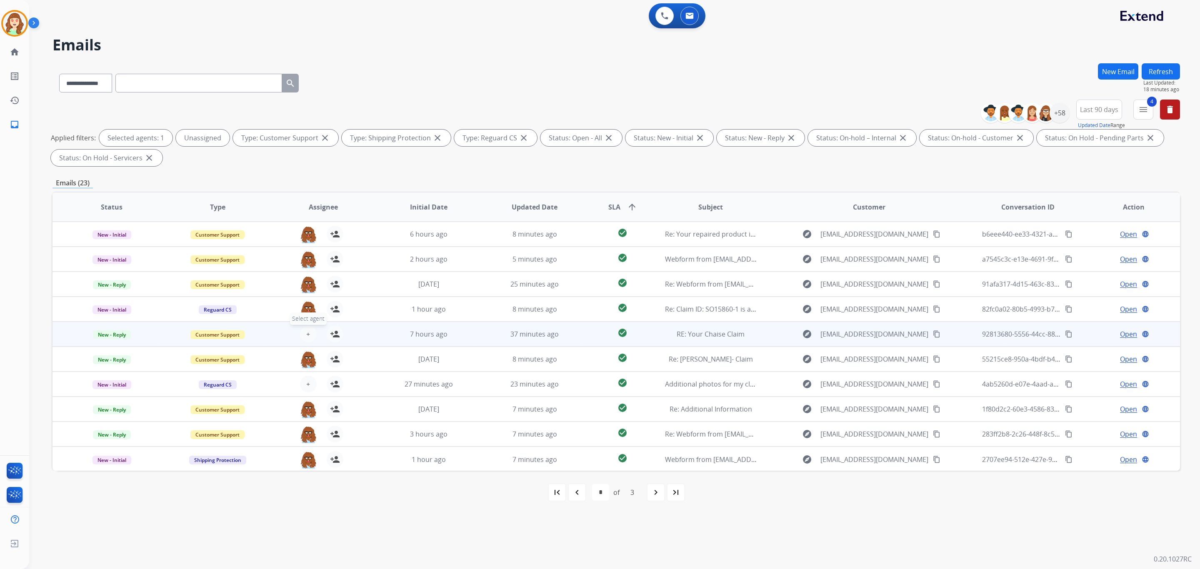
click at [302, 335] on button "+ Select agent" at bounding box center [308, 334] width 17 height 17
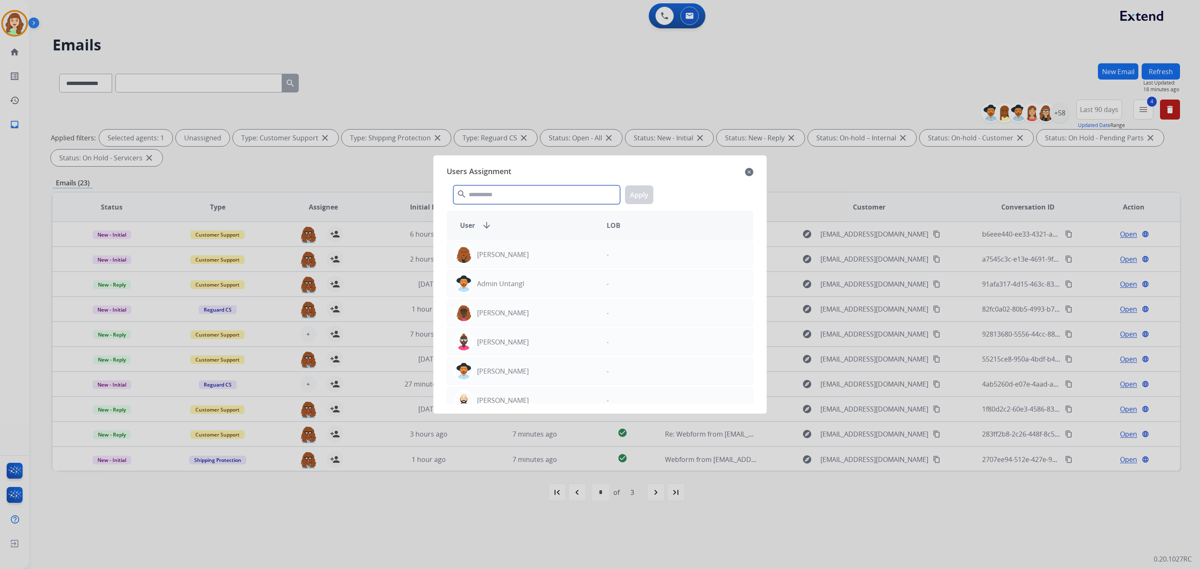
click at [522, 193] on input "text" at bounding box center [536, 194] width 167 height 19
type input "****"
click at [548, 256] on div "[PERSON_NAME]" at bounding box center [523, 255] width 153 height 20
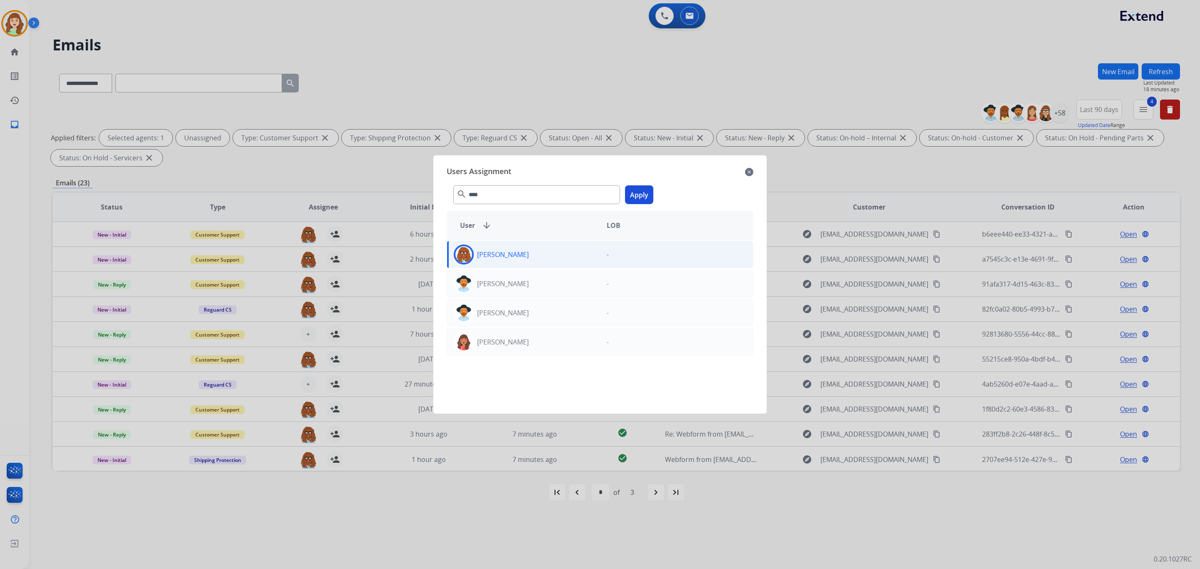
click at [636, 187] on button "Apply" at bounding box center [639, 194] width 28 height 19
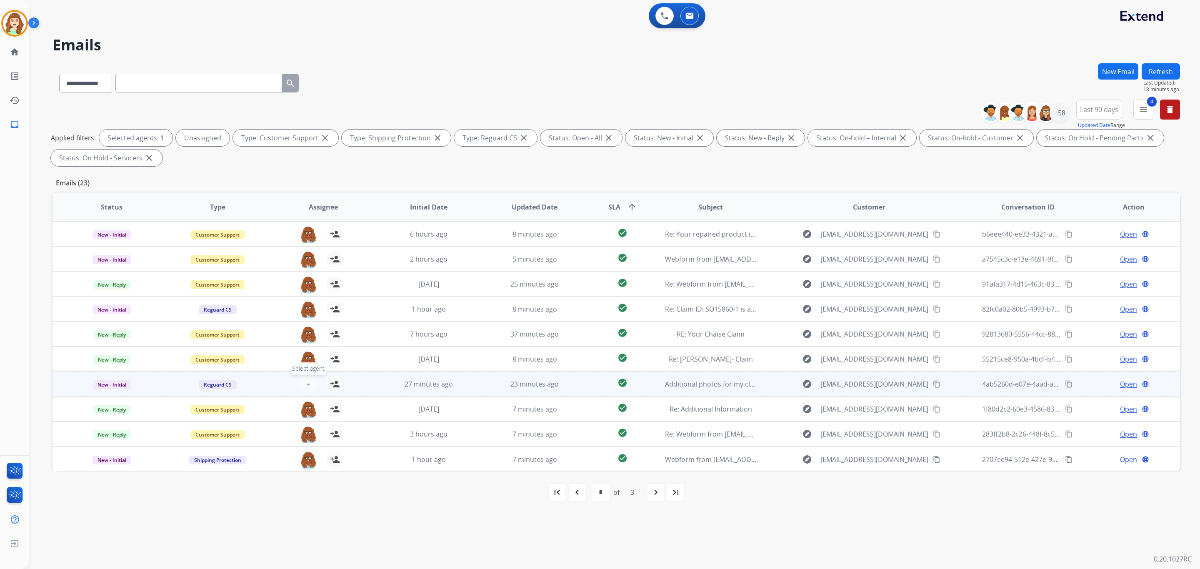
click at [306, 384] on span "+" at bounding box center [308, 384] width 4 height 10
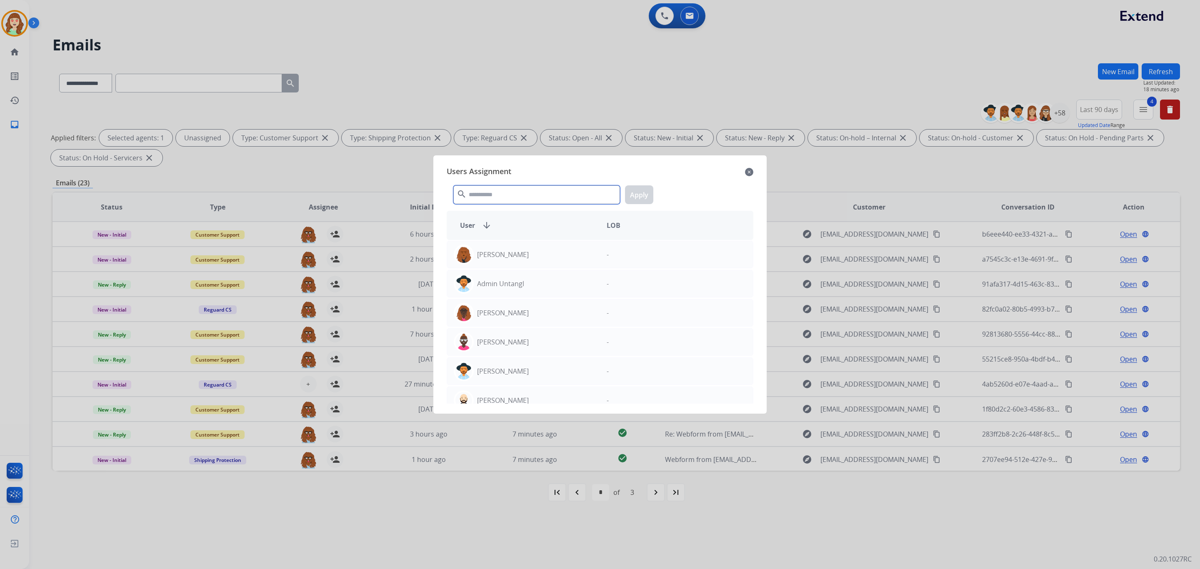
click at [525, 194] on input "text" at bounding box center [536, 194] width 167 height 19
type input "***"
click at [524, 251] on div "[PERSON_NAME]" at bounding box center [523, 255] width 153 height 20
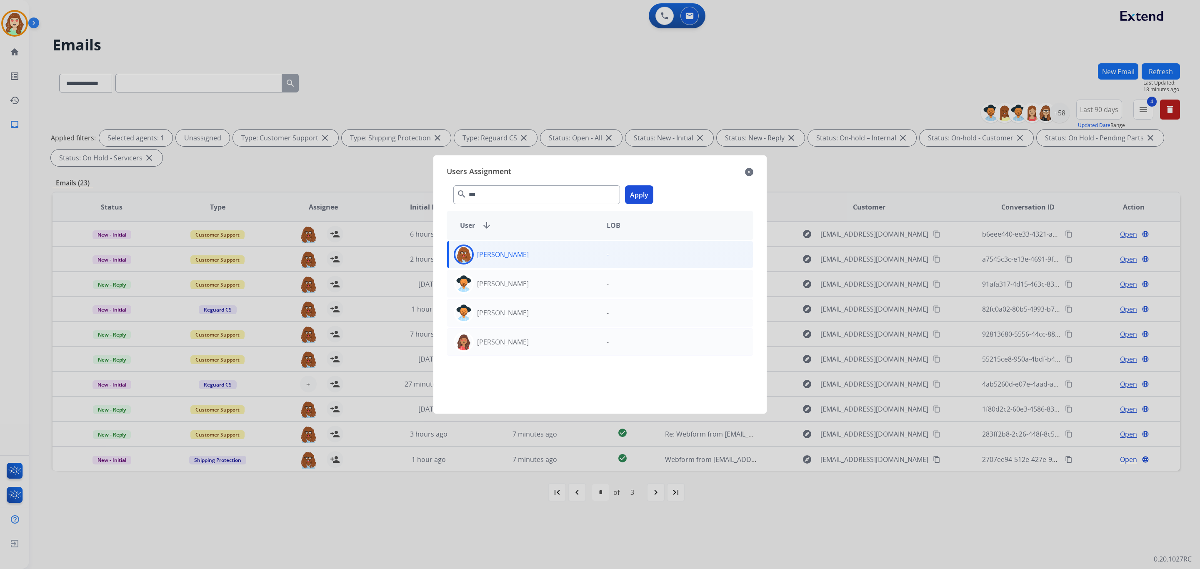
click at [635, 190] on button "Apply" at bounding box center [639, 194] width 28 height 19
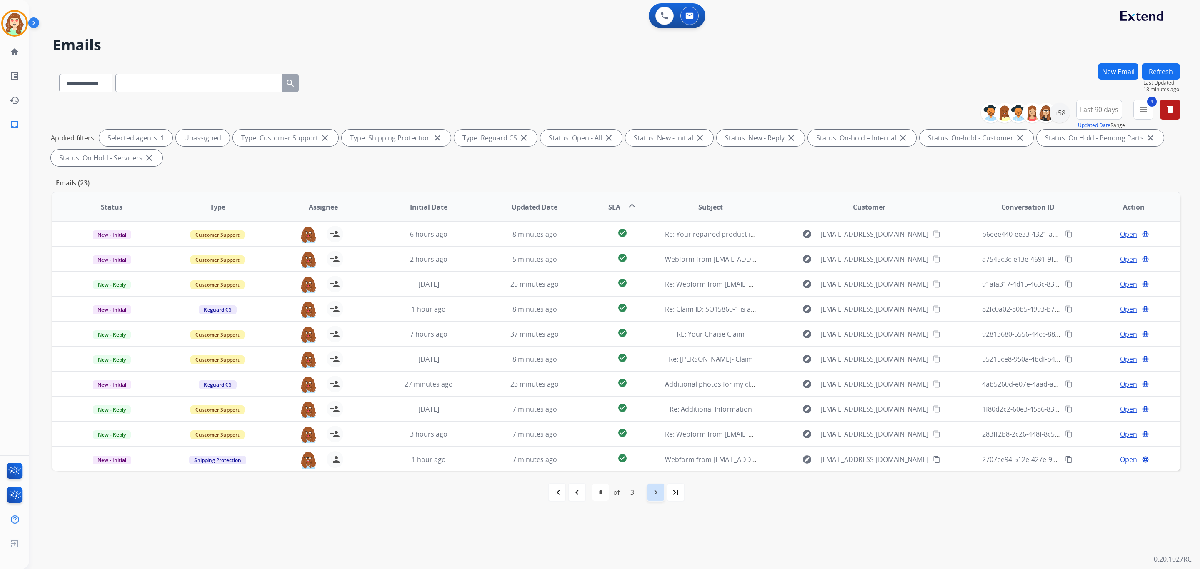
click at [652, 495] on mat-icon "navigate_next" at bounding box center [656, 492] width 10 height 10
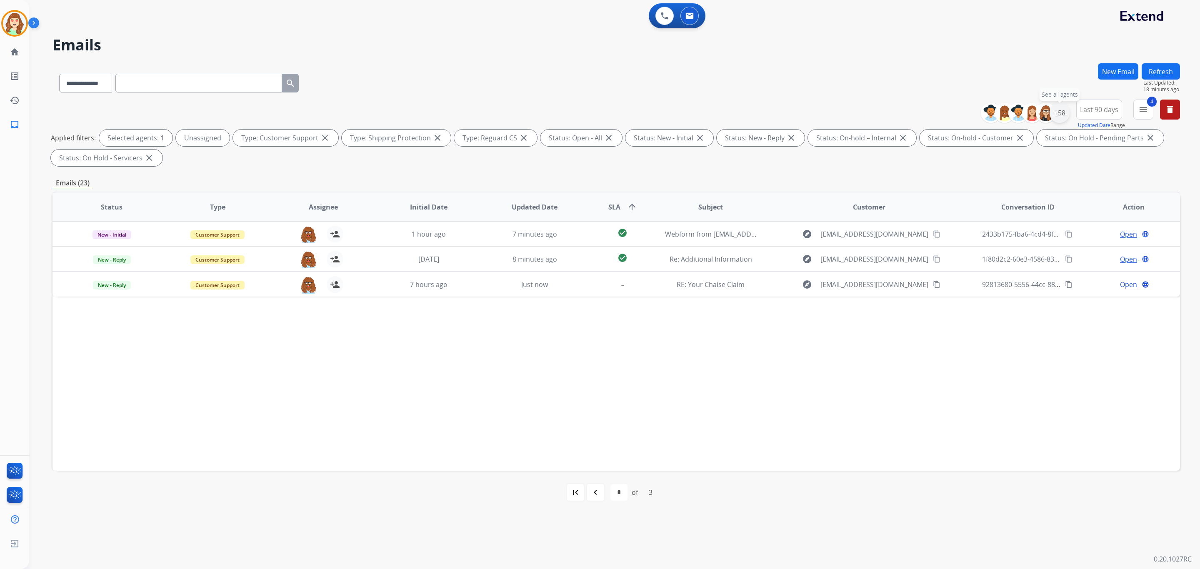
click at [1056, 115] on div "+58" at bounding box center [1059, 113] width 20 height 20
click at [1015, 279] on button "Apply" at bounding box center [1018, 281] width 28 height 15
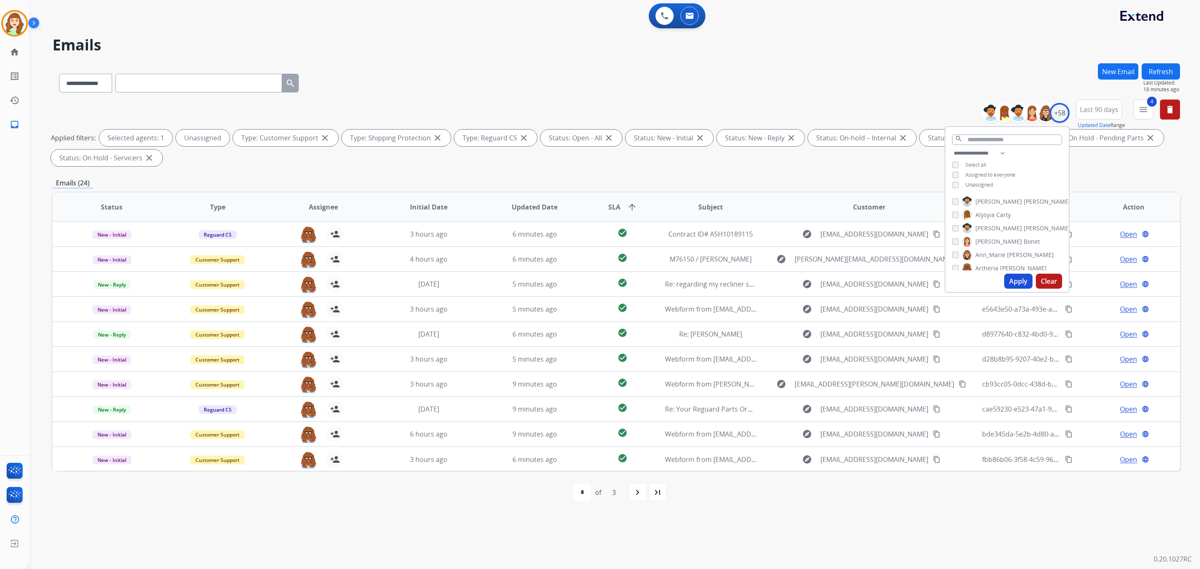
click at [636, 499] on div "navigate_next" at bounding box center [637, 492] width 18 height 18
select select "*"
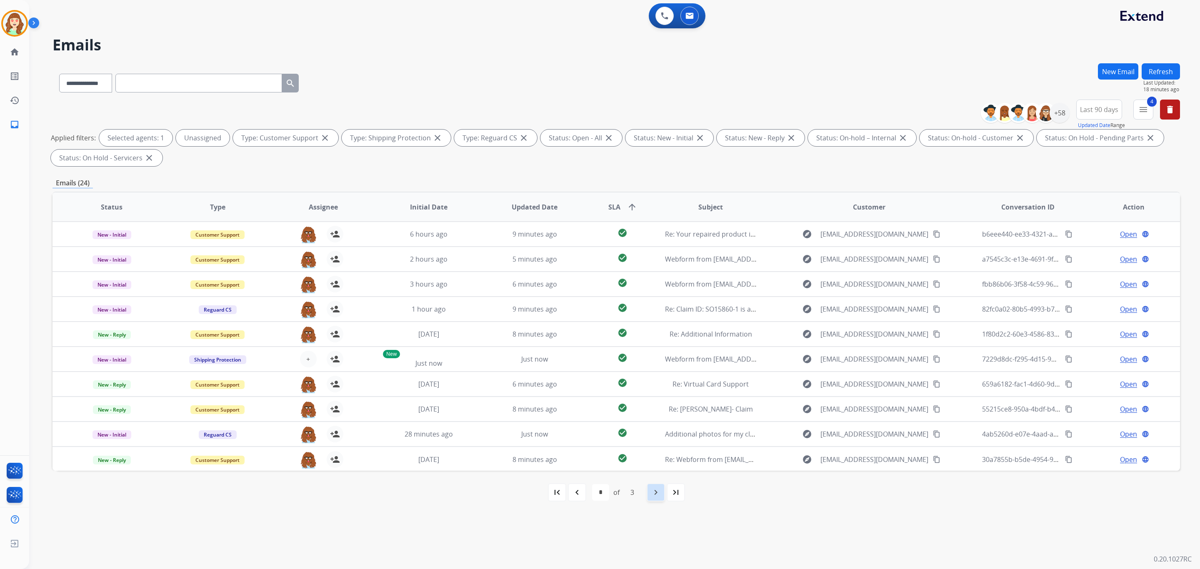
click at [653, 489] on mat-icon "navigate_next" at bounding box center [656, 492] width 10 height 10
